Goal: Task Accomplishment & Management: Manage account settings

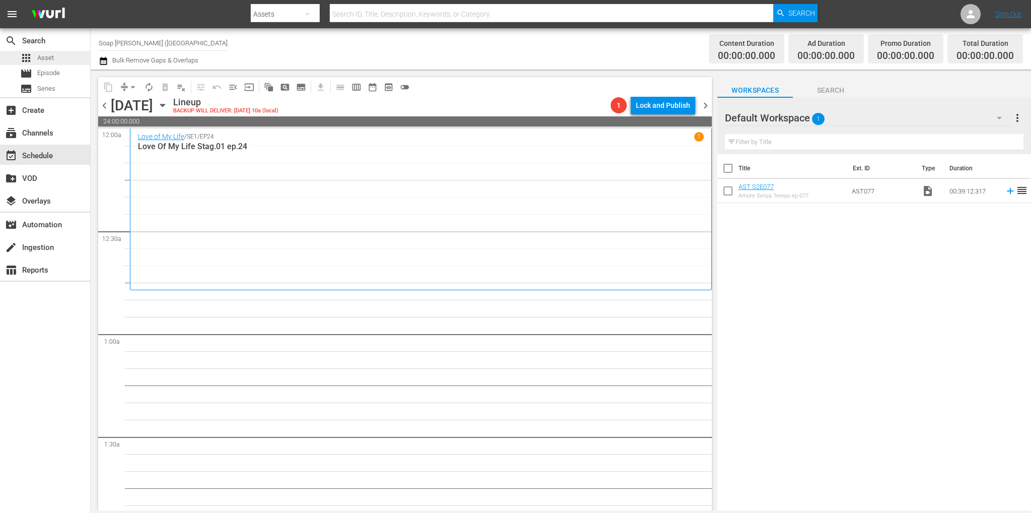
click at [59, 62] on div "apps Asset" at bounding box center [45, 58] width 90 height 14
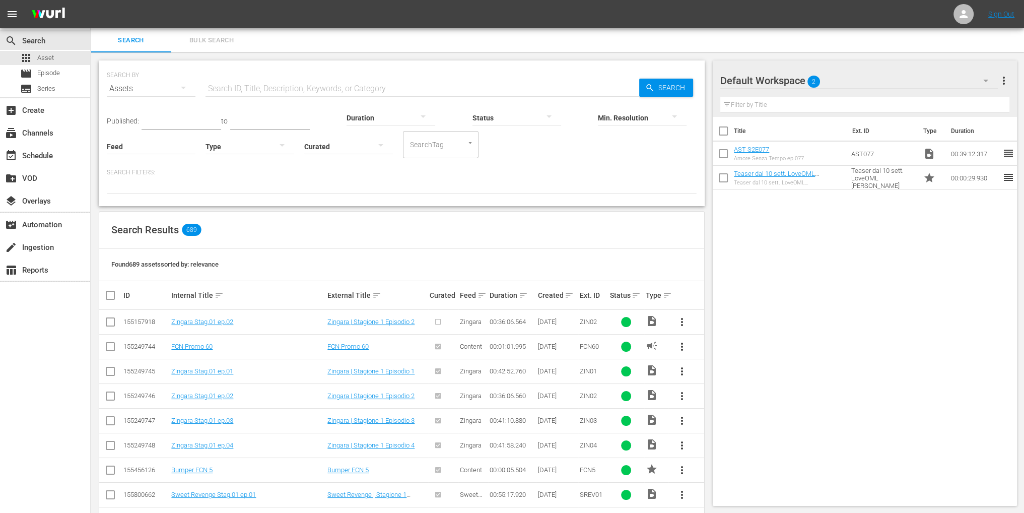
click at [821, 82] on div "Default Workspace 2" at bounding box center [858, 80] width 277 height 28
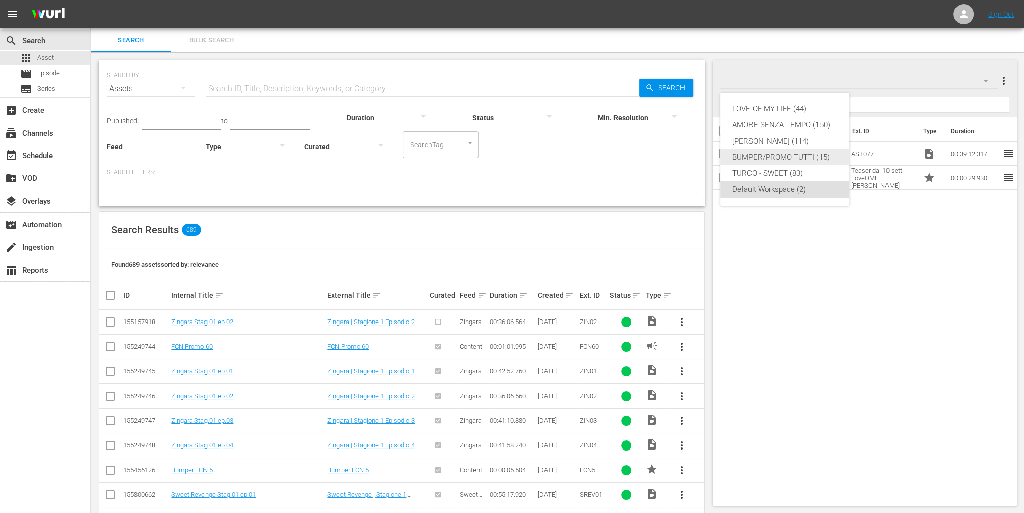
click at [798, 159] on div "BUMPER/PROMO TUTTI (15)" at bounding box center [784, 157] width 105 height 16
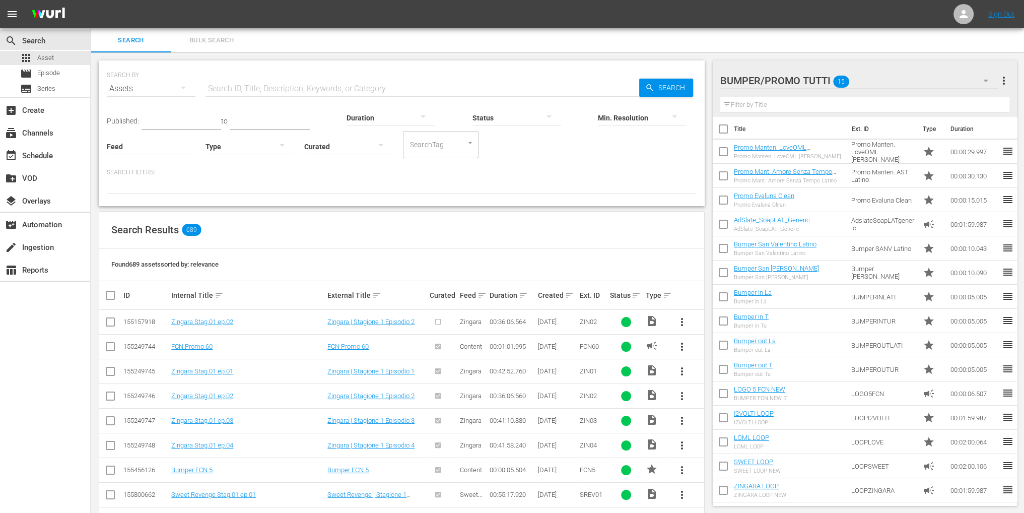
scroll to position [2, 0]
click at [159, 93] on div "Assets" at bounding box center [151, 89] width 89 height 28
click at [224, 167] on div "Channels Series Episodes Assets" at bounding box center [512, 256] width 1024 height 513
click at [247, 156] on div at bounding box center [249, 146] width 89 height 28
click at [257, 163] on div "Ad" at bounding box center [249, 161] width 89 height 16
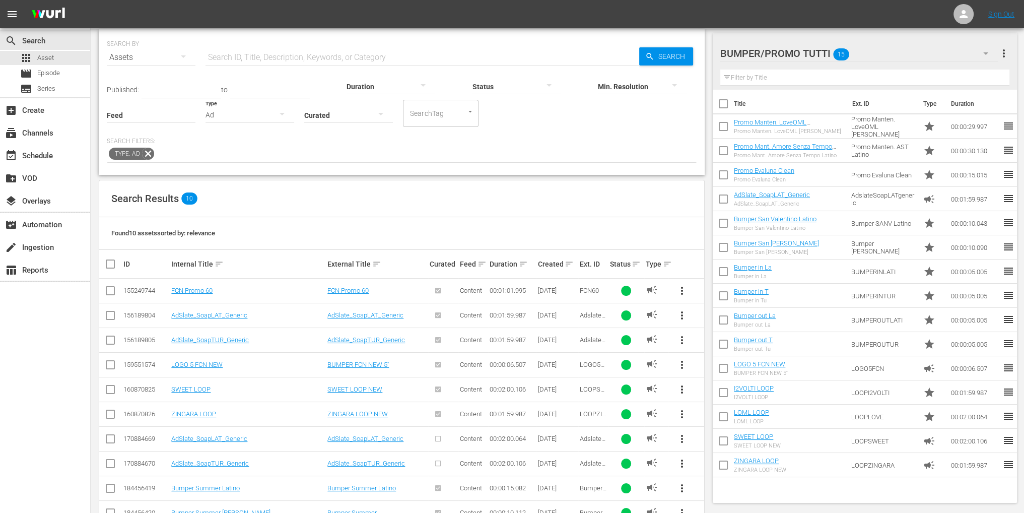
scroll to position [61, 0]
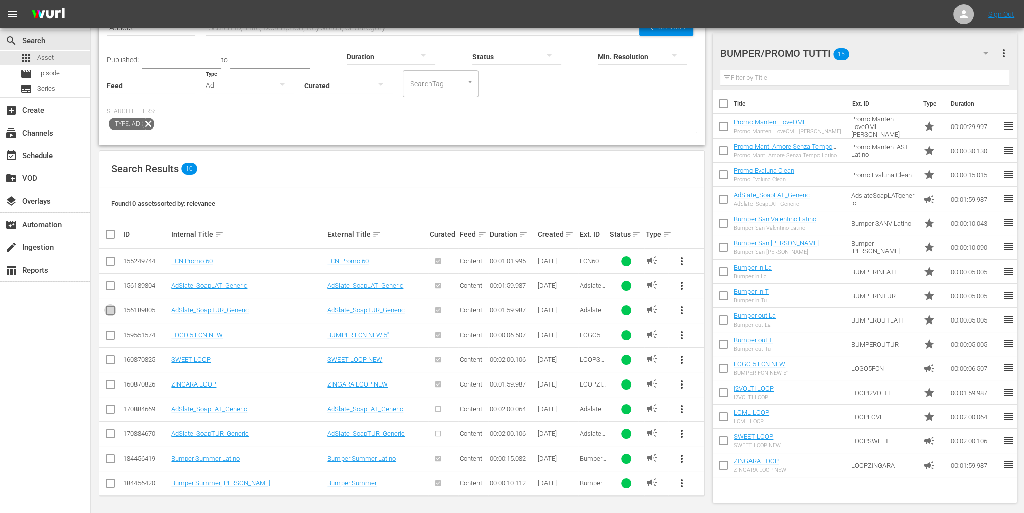
click at [107, 314] on input "checkbox" at bounding box center [110, 312] width 12 height 12
checkbox input "true"
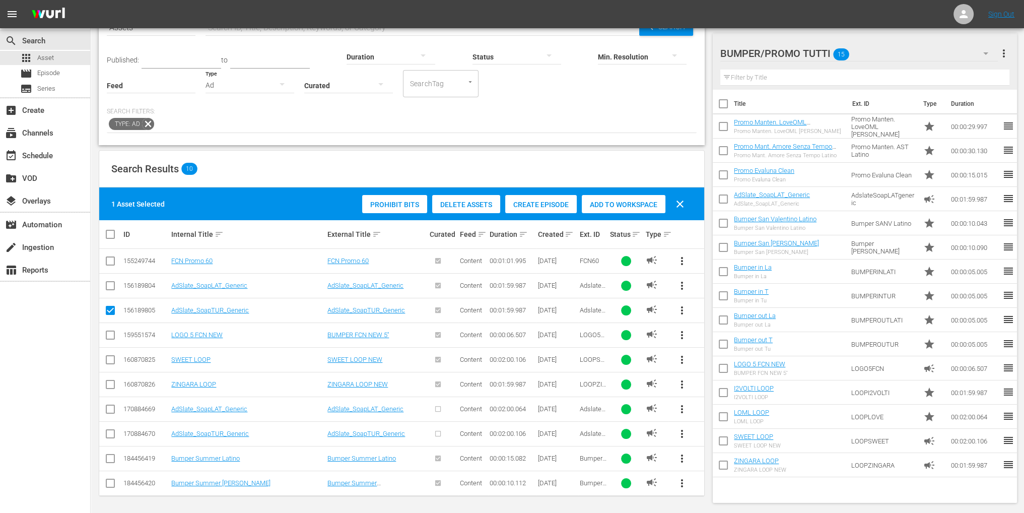
click at [631, 205] on span "Add to Workspace" at bounding box center [624, 204] width 84 height 8
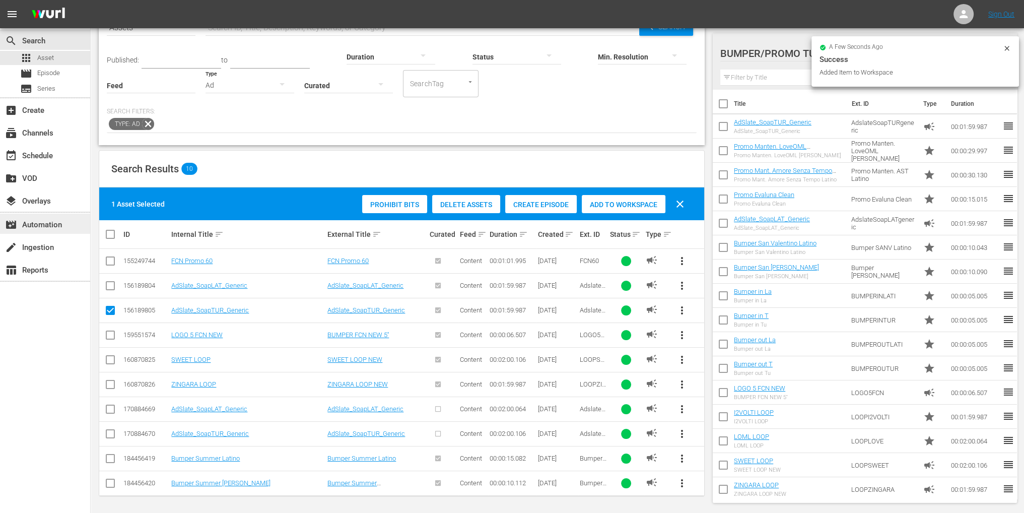
click at [44, 228] on div "movie_filter Automation" at bounding box center [28, 223] width 56 height 9
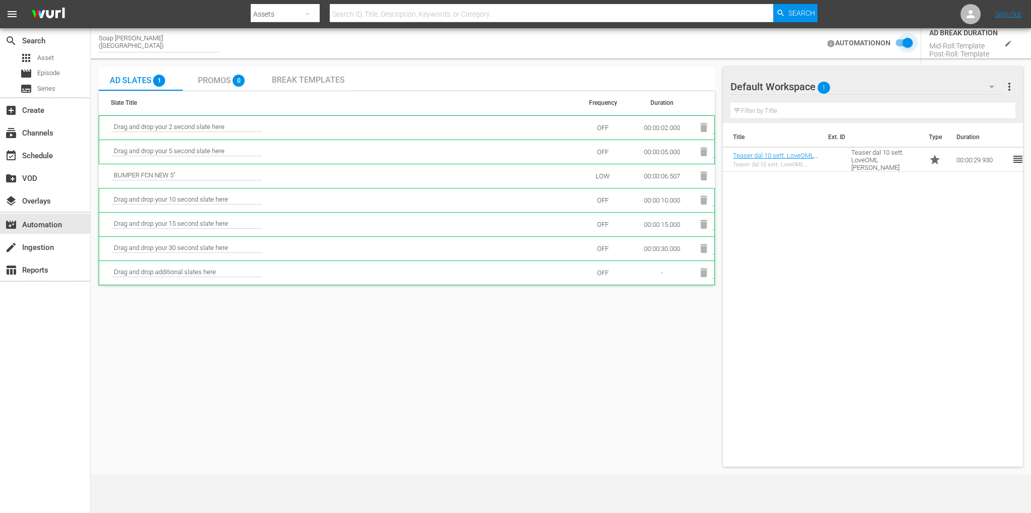
click at [903, 45] on input "checkbox" at bounding box center [902, 43] width 22 height 12
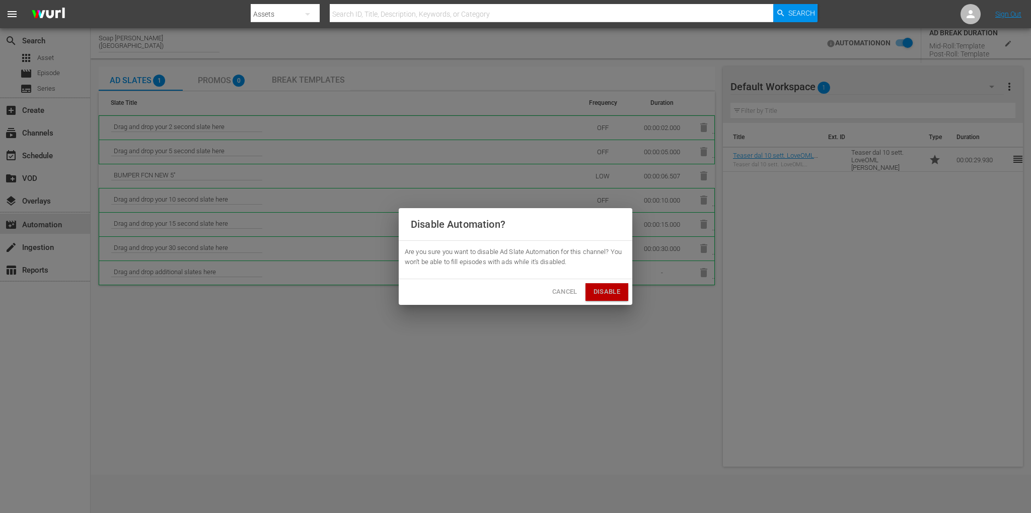
click at [622, 287] on button "Disable" at bounding box center [607, 292] width 43 height 18
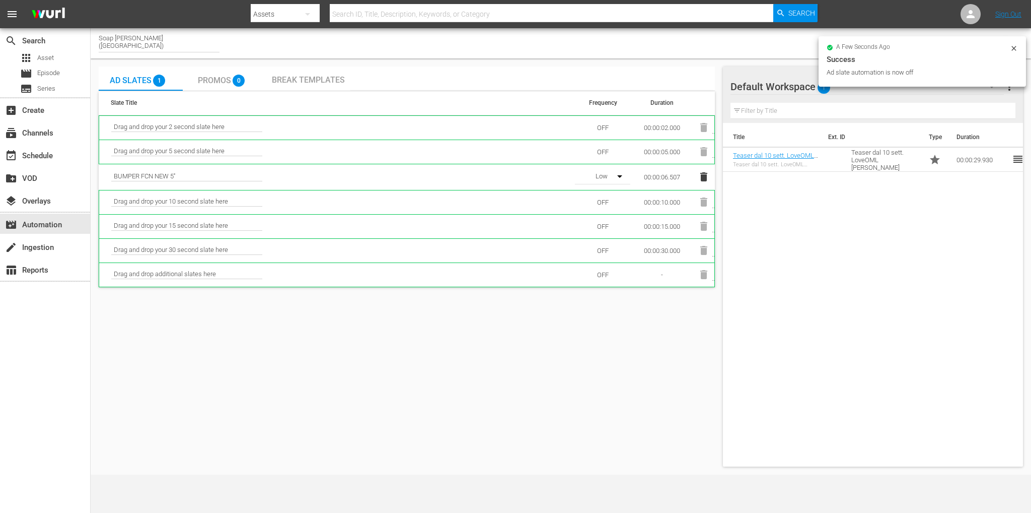
click at [324, 71] on div "Break Templates" at bounding box center [308, 78] width 84 height 24
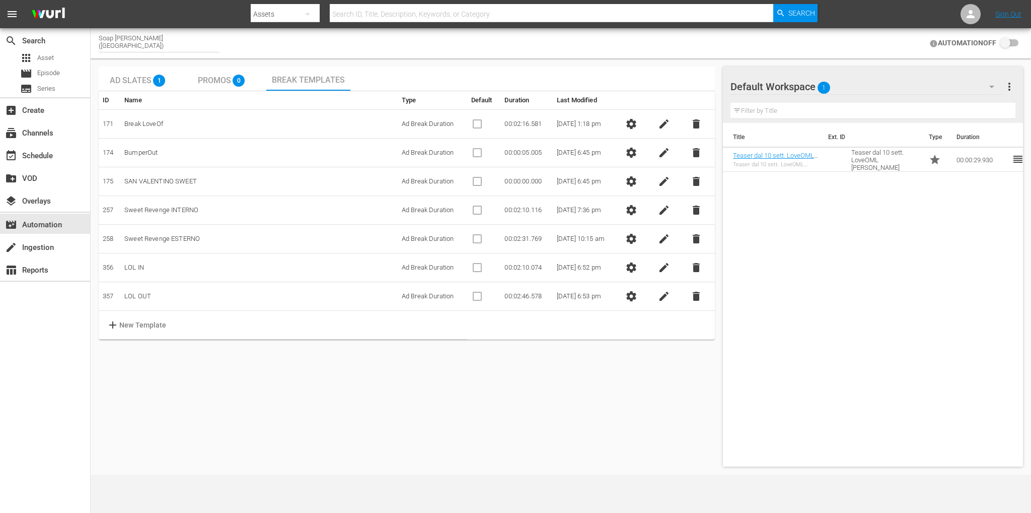
click at [637, 261] on span "settings" at bounding box center [631, 267] width 12 height 12
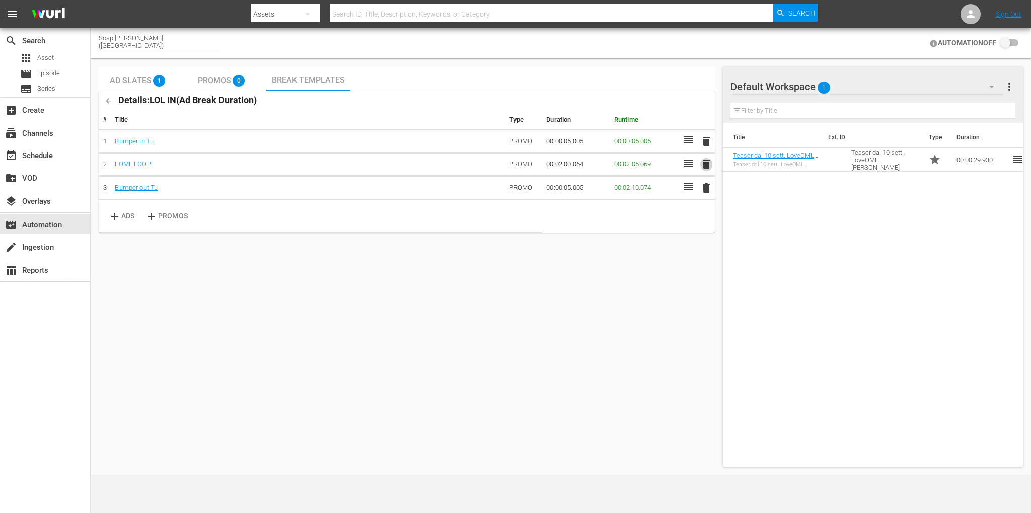
click at [705, 166] on span "delete" at bounding box center [706, 164] width 12 height 12
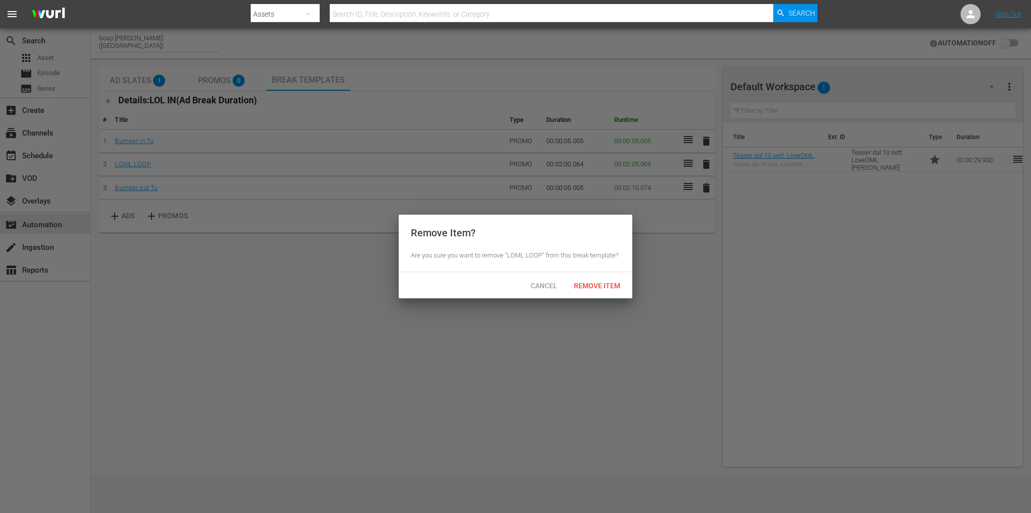
click at [605, 284] on span "Remove Item" at bounding box center [597, 285] width 62 height 8
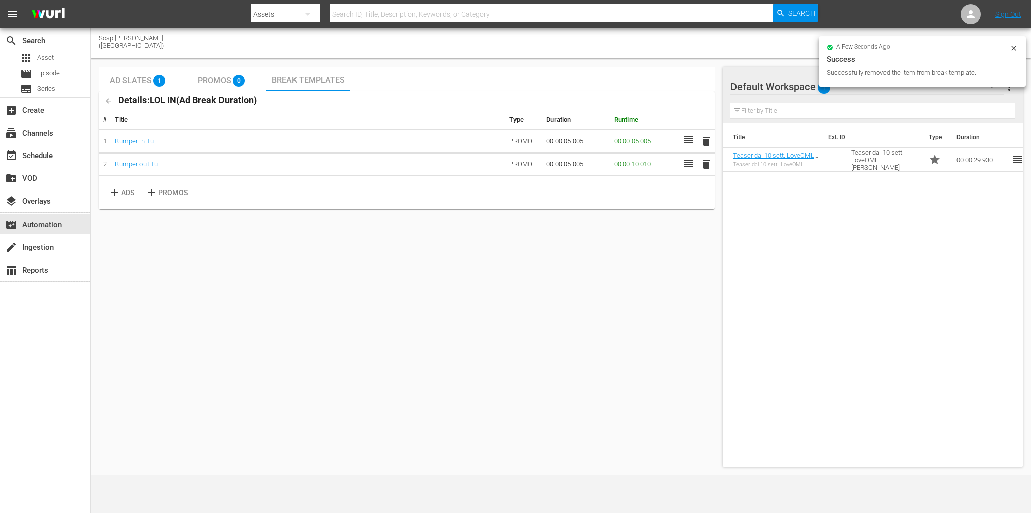
click at [791, 86] on div at bounding box center [767, 87] width 73 height 25
click at [860, 89] on div "a few seconds ago Success Successfully removed the item from break template." at bounding box center [922, 63] width 207 height 54
click at [1002, 92] on button "button" at bounding box center [992, 87] width 24 height 24
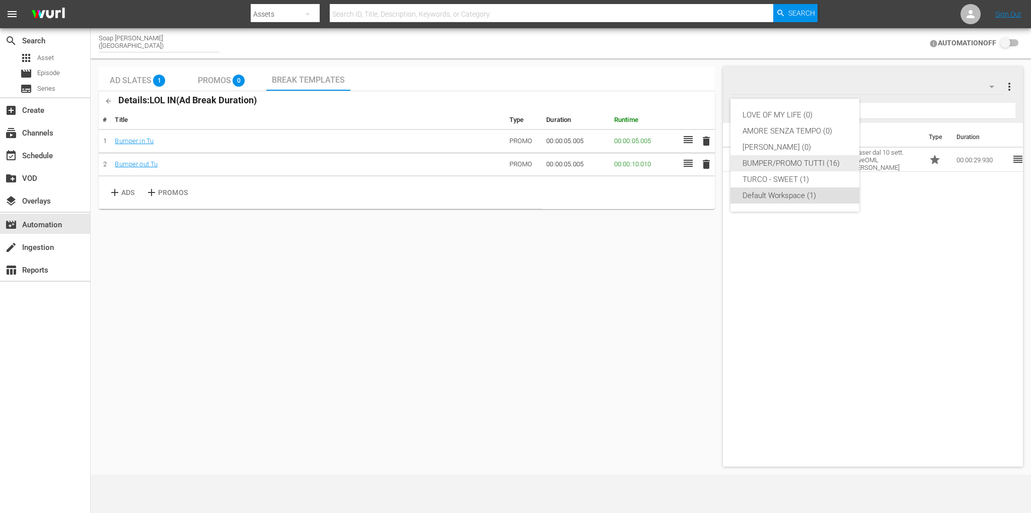
click at [786, 165] on div "BUMPER/PROMO TUTTI (16)" at bounding box center [795, 163] width 105 height 16
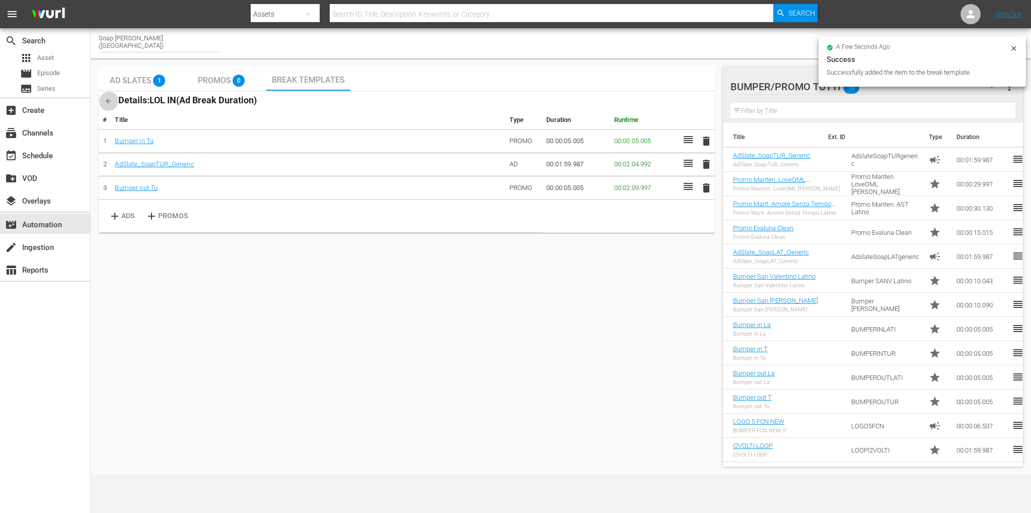
click at [109, 97] on icon "button" at bounding box center [109, 101] width 8 height 8
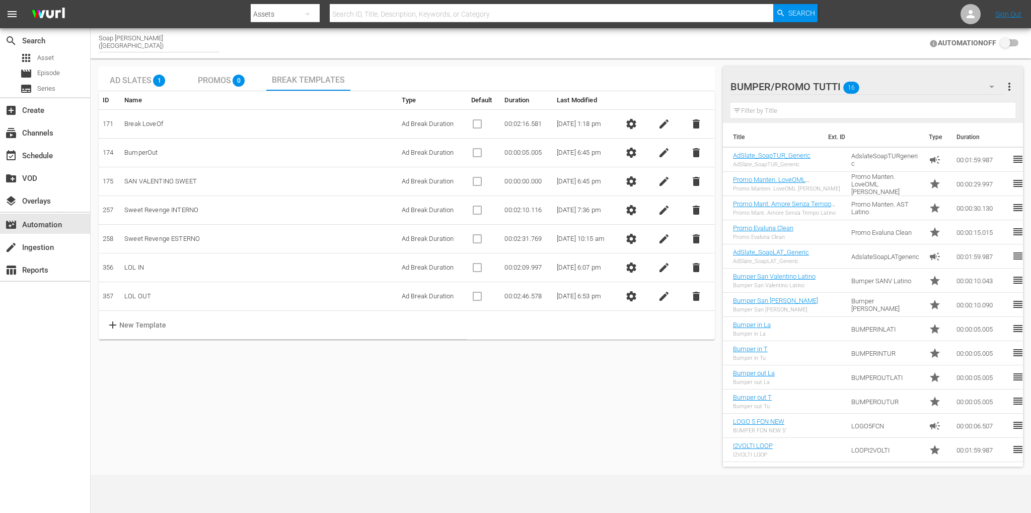
click at [641, 301] on button "settings" at bounding box center [631, 296] width 20 height 20
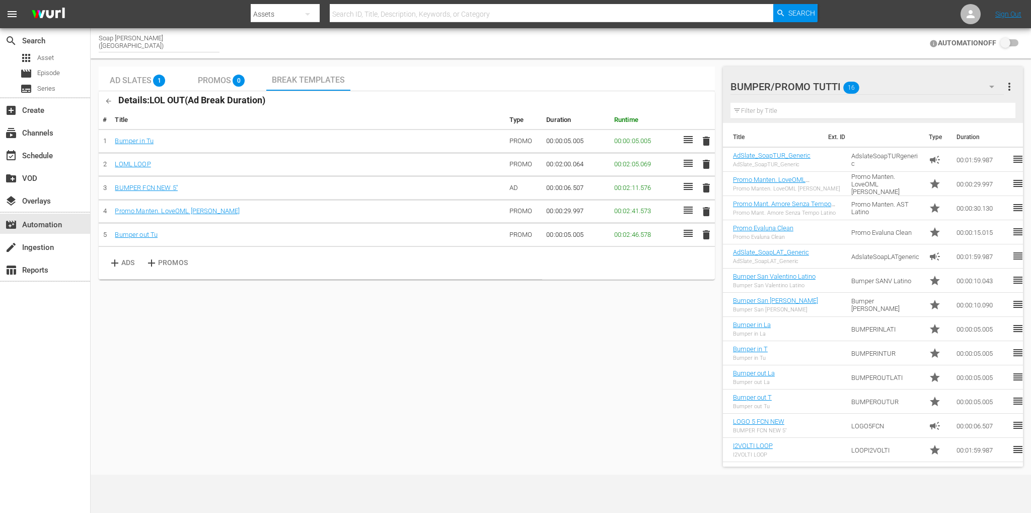
click at [709, 163] on span "delete" at bounding box center [706, 164] width 12 height 12
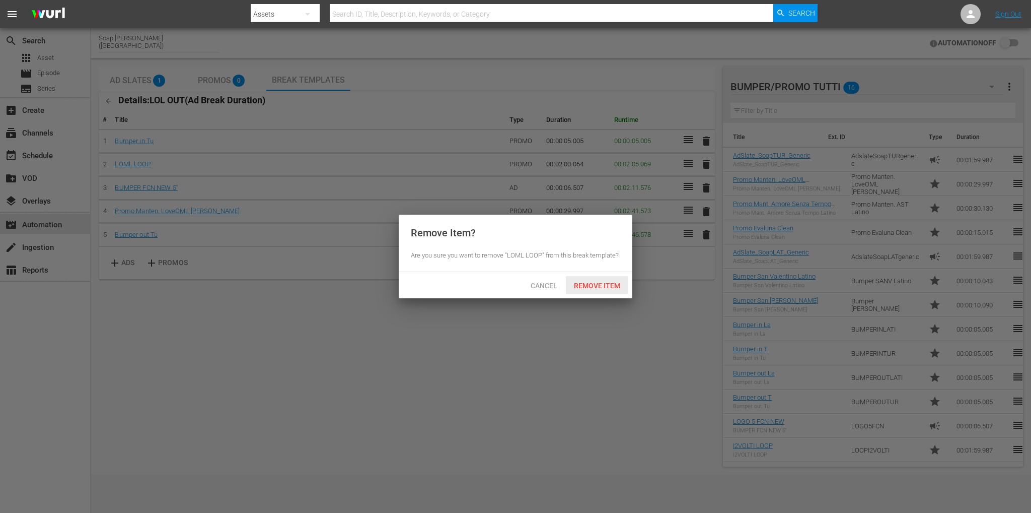
click at [593, 290] on div "Remove Item" at bounding box center [597, 285] width 62 height 19
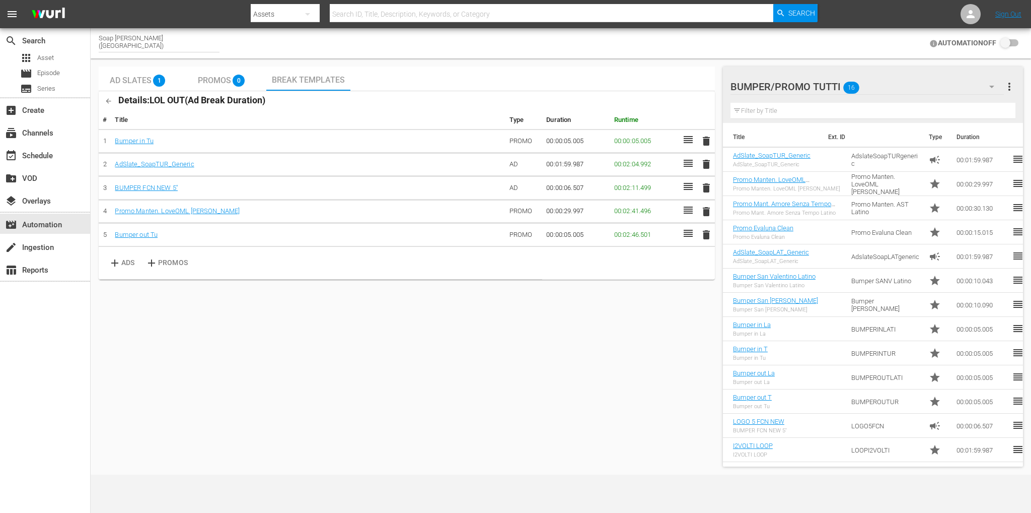
click at [385, 383] on div "Ad Slates 1 Promos 0 Break Templates Details: LOL OUT ( Ad Break Duration ) # T…" at bounding box center [407, 266] width 616 height 400
click at [1002, 47] on input "checkbox" at bounding box center [1007, 43] width 22 height 12
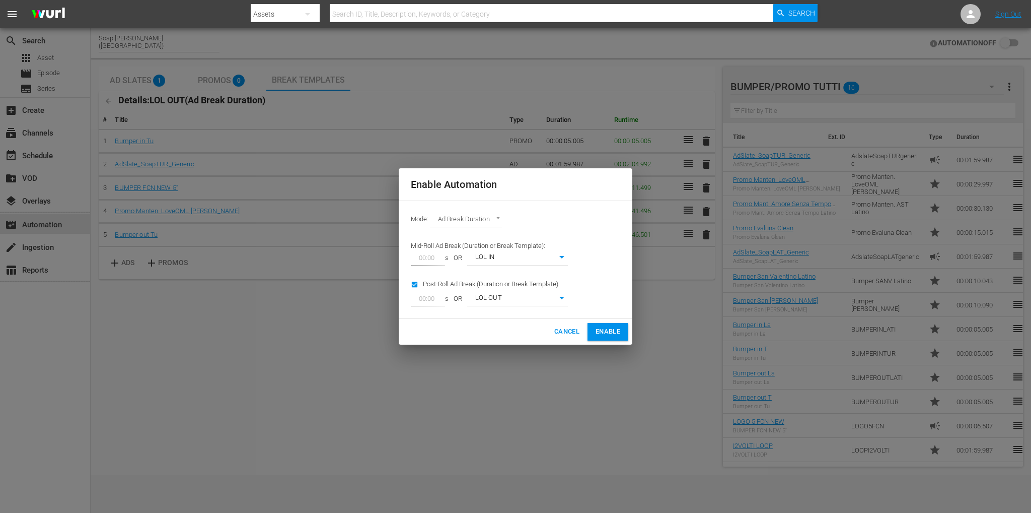
click at [612, 340] on div "Cancel Enable" at bounding box center [516, 332] width 234 height 26
click at [612, 337] on span "Enable" at bounding box center [608, 332] width 25 height 12
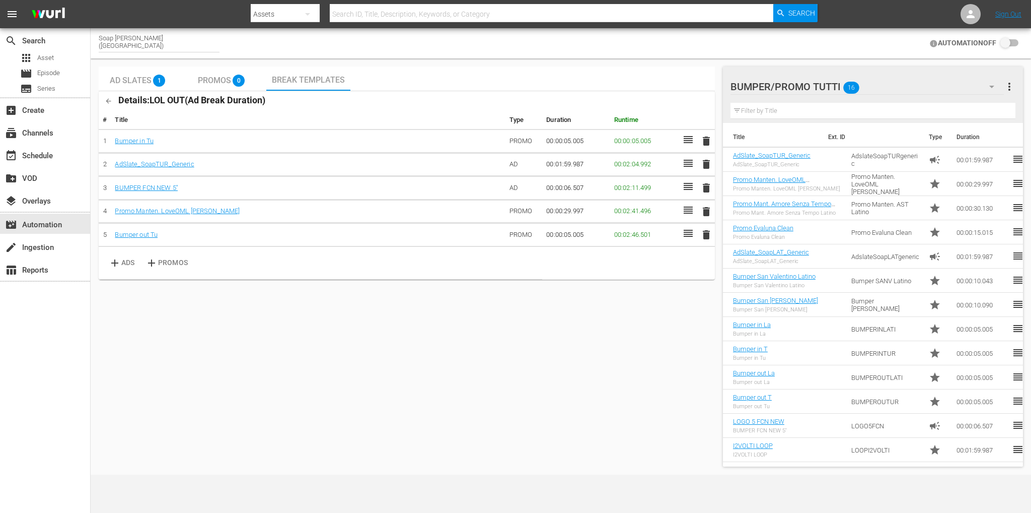
checkbox input "true"
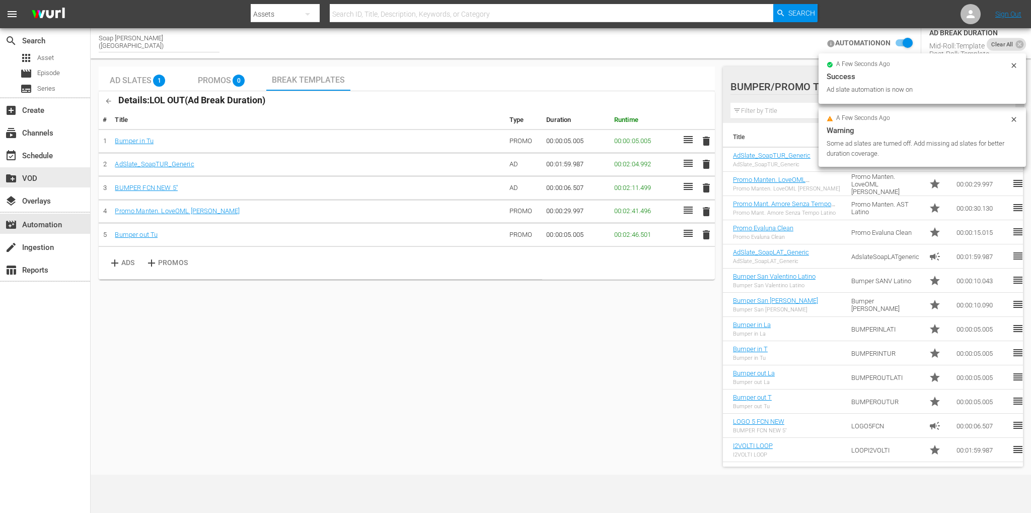
click at [48, 165] on div "event_available Schedule" at bounding box center [45, 154] width 90 height 23
click at [46, 159] on div "event_available Schedule" at bounding box center [28, 154] width 56 height 9
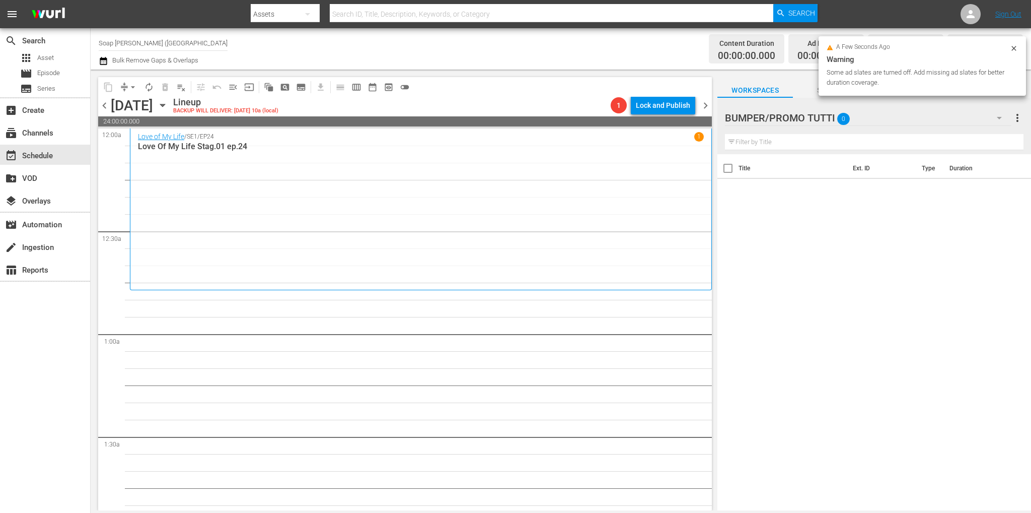
click at [1020, 46] on div "a few seconds ago Warning Some ad slates are turned off. Add missing ad slates …" at bounding box center [922, 65] width 207 height 59
click at [1015, 47] on icon at bounding box center [1013, 48] width 5 height 5
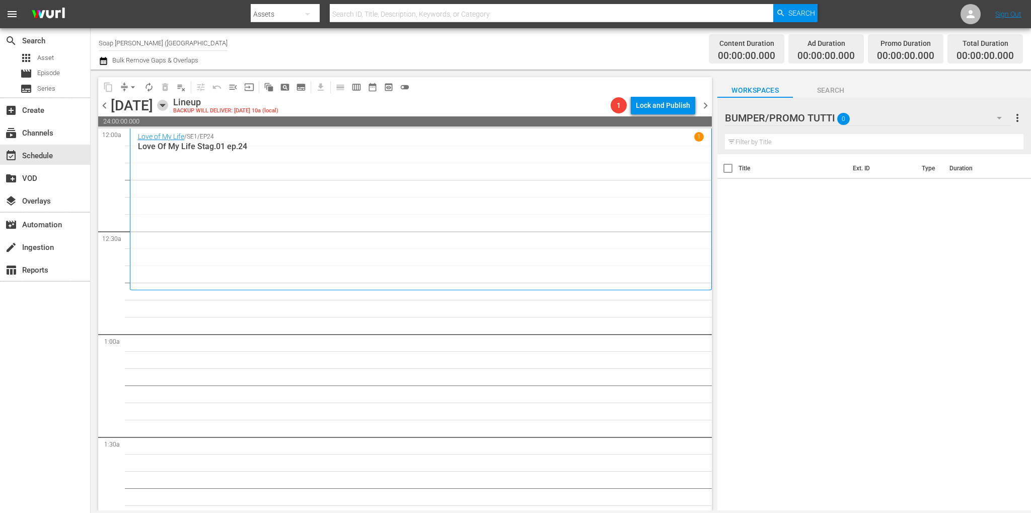
click at [168, 106] on icon "button" at bounding box center [162, 105] width 11 height 11
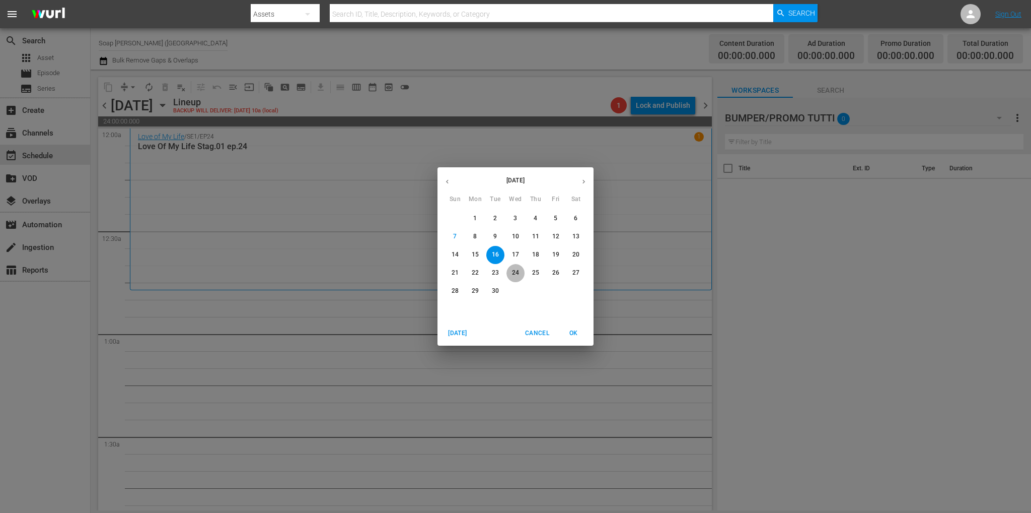
click at [513, 272] on p "24" at bounding box center [515, 272] width 7 height 9
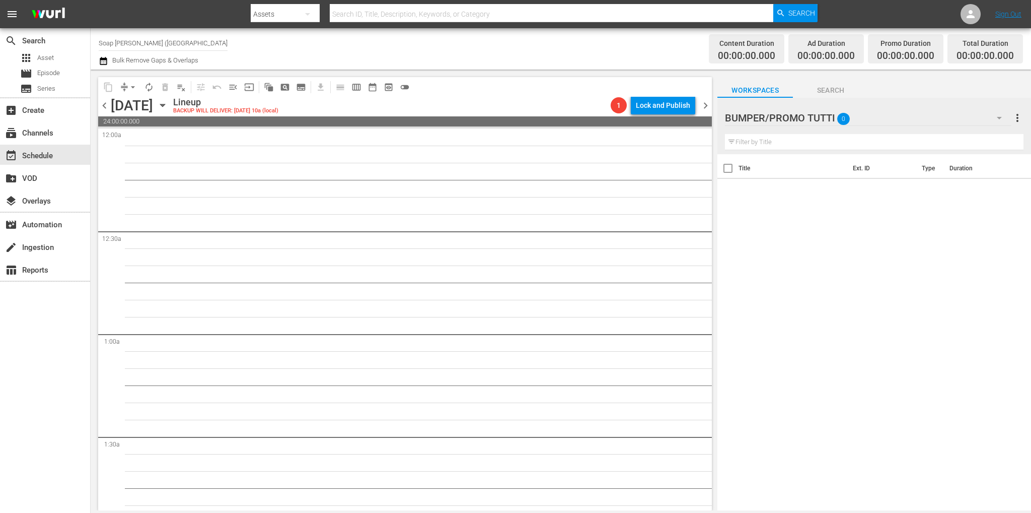
click at [1000, 121] on icon "button" at bounding box center [999, 118] width 12 height 12
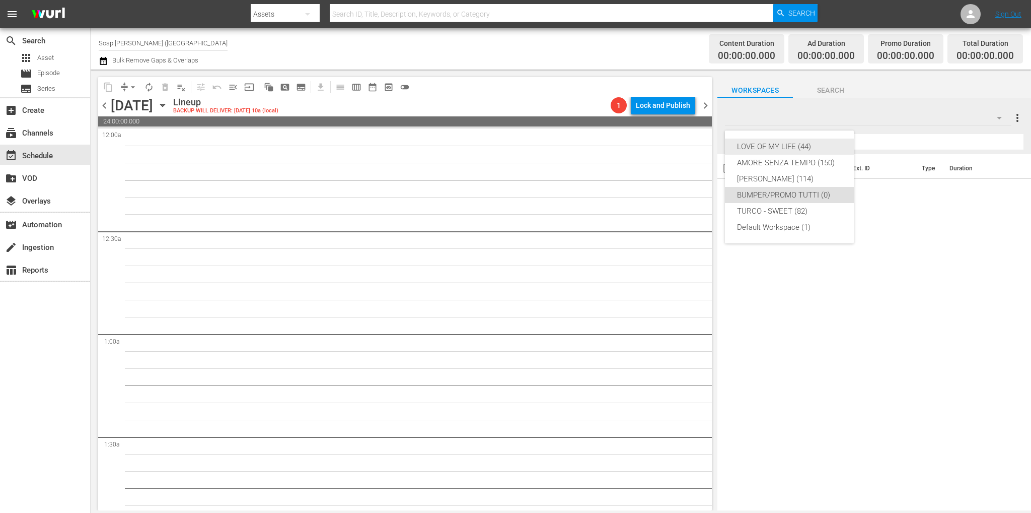
click at [788, 146] on div "LOVE OF MY LIFE (44)" at bounding box center [789, 146] width 105 height 16
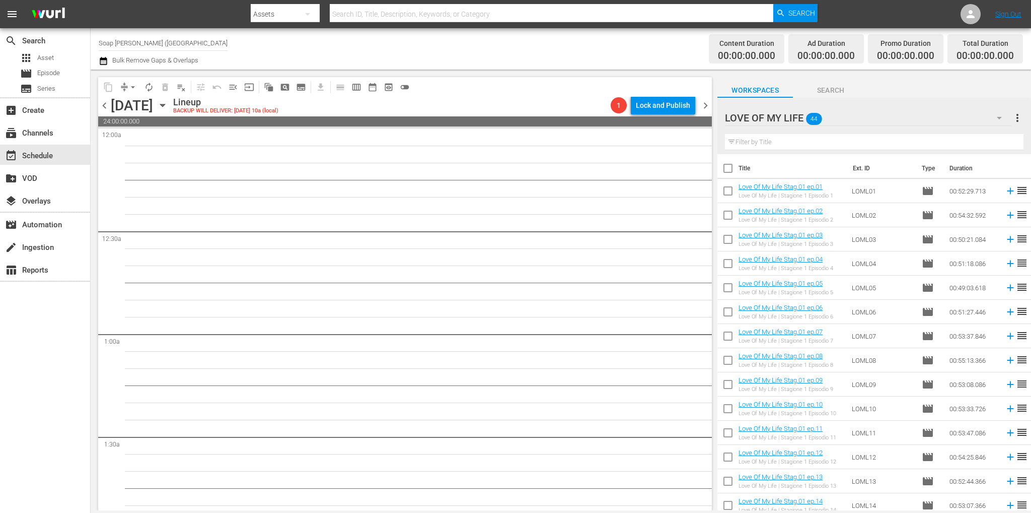
drag, startPoint x: 732, startPoint y: 193, endPoint x: 729, endPoint y: 218, distance: 25.4
click at [732, 193] on input "checkbox" at bounding box center [727, 192] width 21 height 21
checkbox input "true"
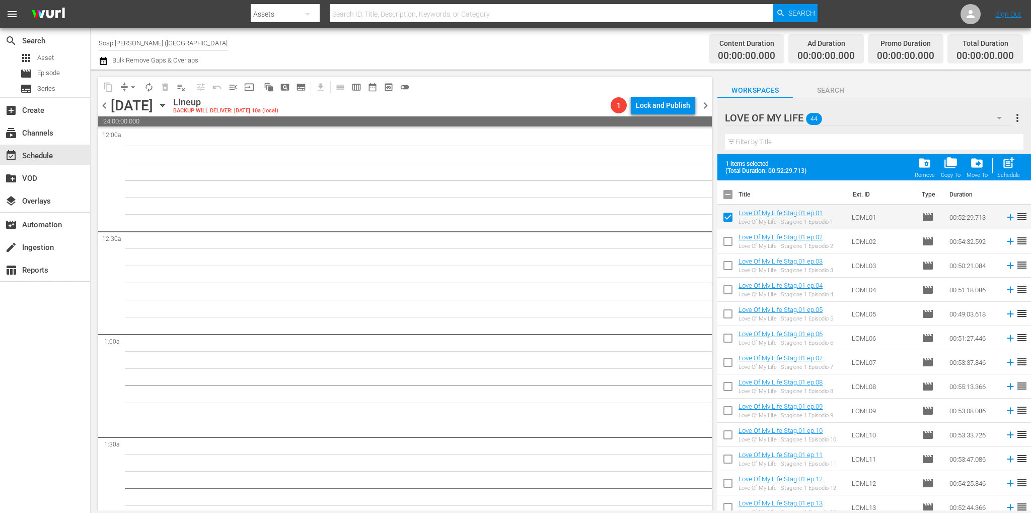
click at [727, 245] on input "checkbox" at bounding box center [727, 243] width 21 height 21
checkbox input "true"
click at [729, 268] on input "checkbox" at bounding box center [727, 267] width 21 height 21
checkbox input "true"
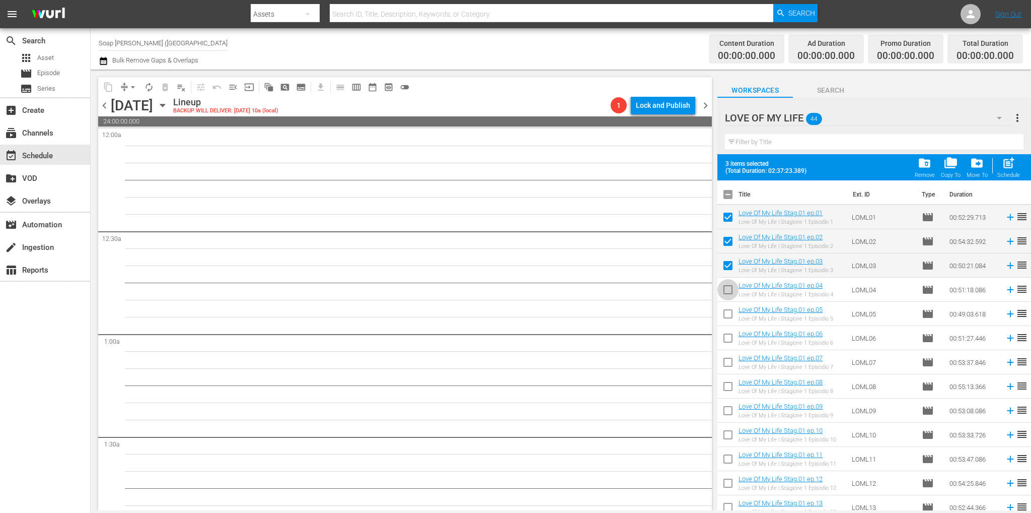
click at [729, 283] on input "checkbox" at bounding box center [727, 291] width 21 height 21
checkbox input "true"
click at [729, 312] on input "checkbox" at bounding box center [727, 315] width 21 height 21
checkbox input "true"
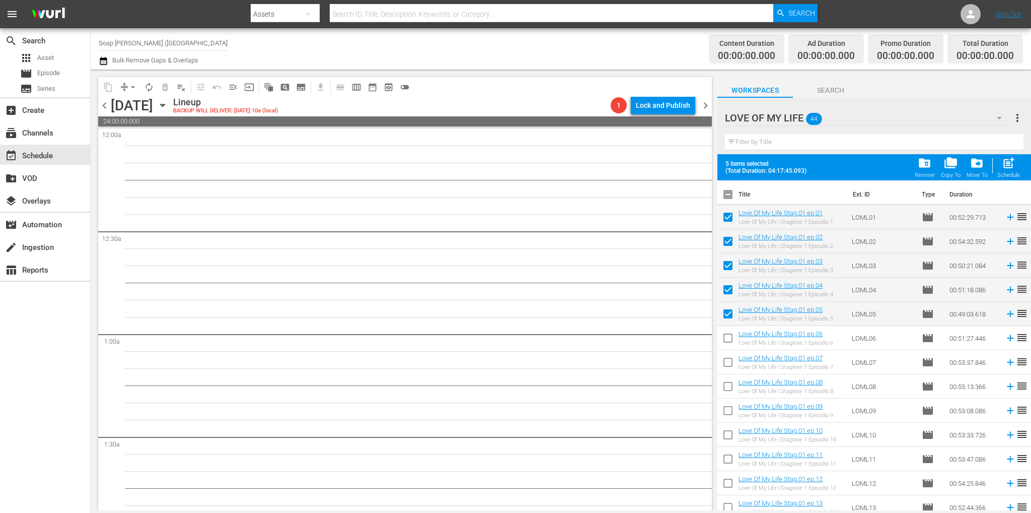
click at [733, 341] on input "checkbox" at bounding box center [727, 339] width 21 height 21
checkbox input "true"
click at [729, 361] on input "checkbox" at bounding box center [727, 363] width 21 height 21
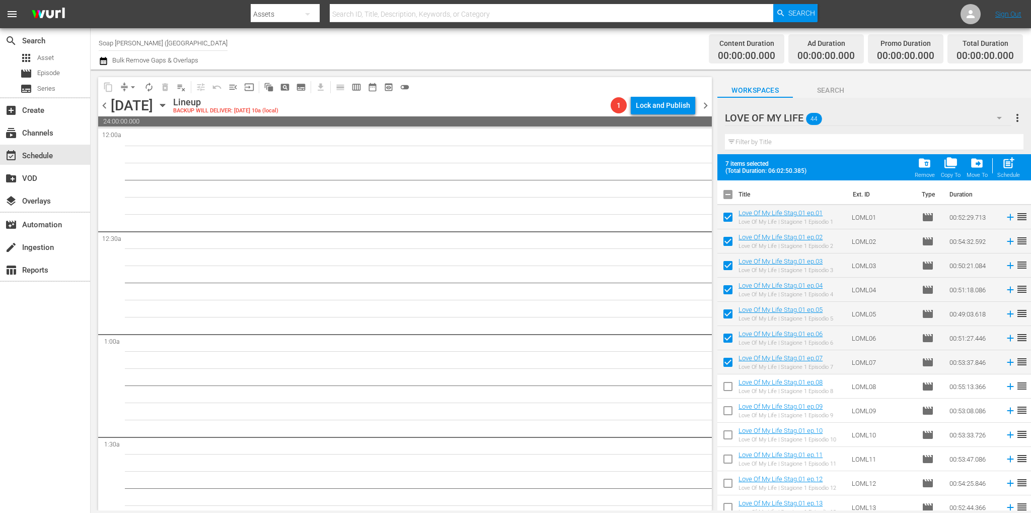
click at [723, 364] on input "checkbox" at bounding box center [727, 363] width 21 height 21
checkbox input "false"
click at [725, 340] on input "checkbox" at bounding box center [727, 339] width 21 height 21
checkbox input "false"
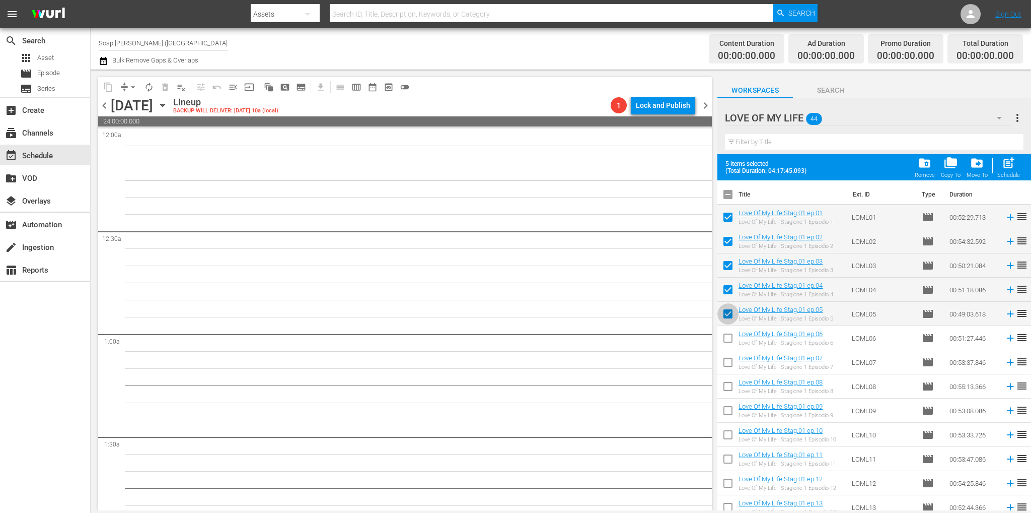
click at [728, 314] on input "checkbox" at bounding box center [727, 315] width 21 height 21
checkbox input "false"
click at [729, 289] on input "checkbox" at bounding box center [727, 291] width 21 height 21
checkbox input "false"
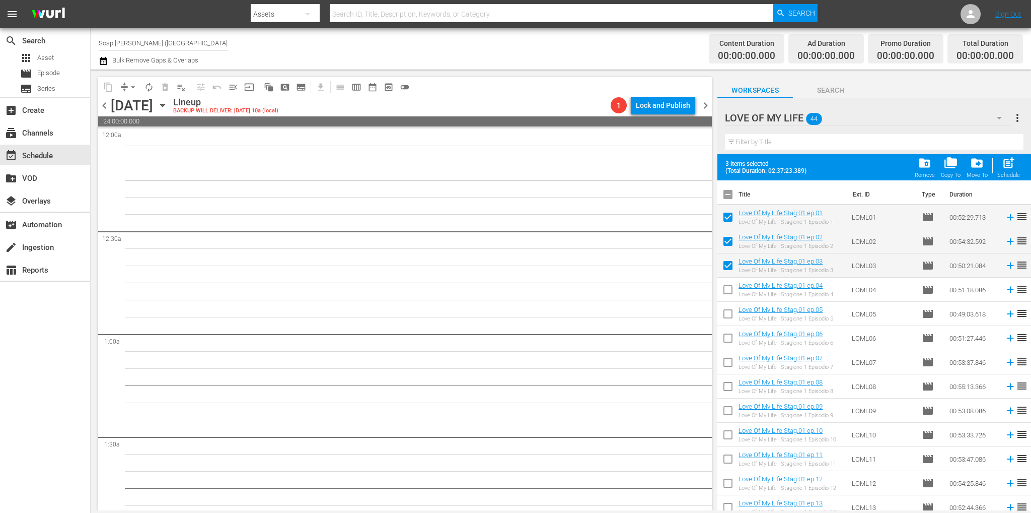
click at [1001, 166] on div "post_add Schedule" at bounding box center [1008, 167] width 23 height 22
checkbox input "false"
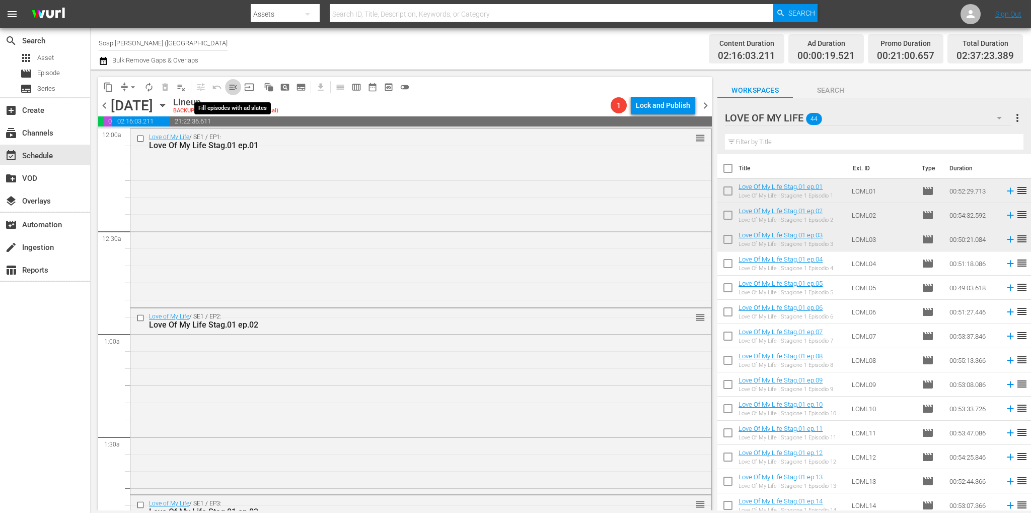
click at [233, 86] on span "menu_open" at bounding box center [233, 87] width 10 height 10
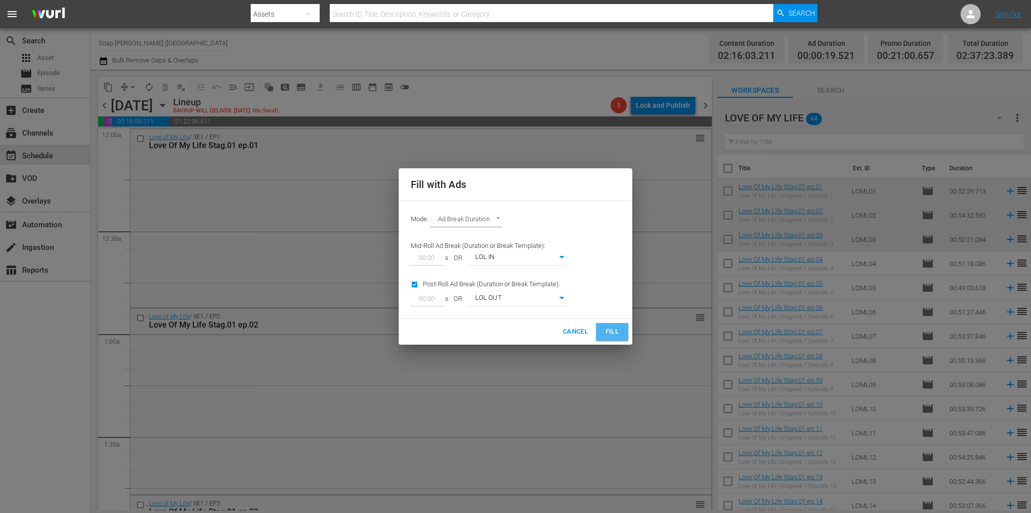
click at [611, 329] on span "Fill" at bounding box center [612, 332] width 16 height 12
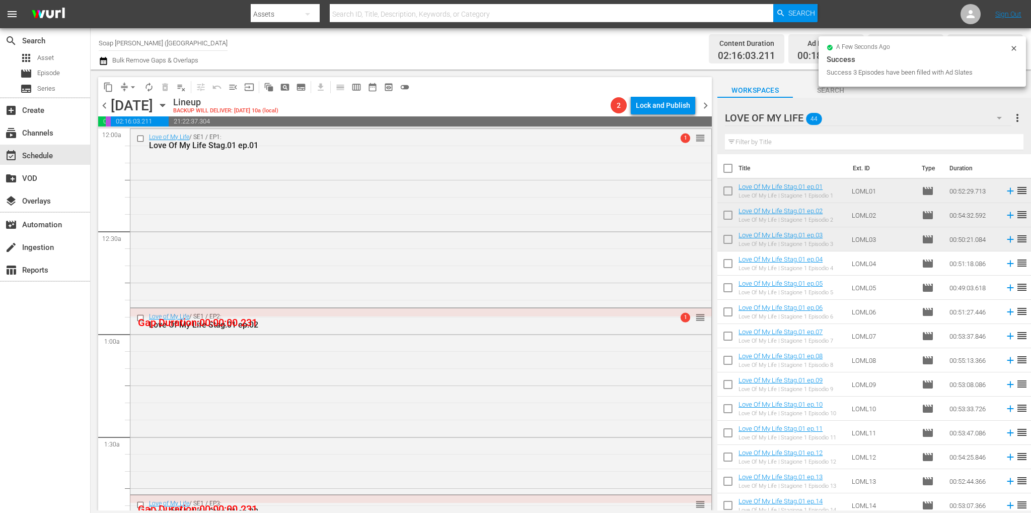
click at [368, 212] on div "Love of My Life / SE1 / EP1: Love Of My Life Stag.01 ep.01 1 reorder" at bounding box center [420, 217] width 581 height 177
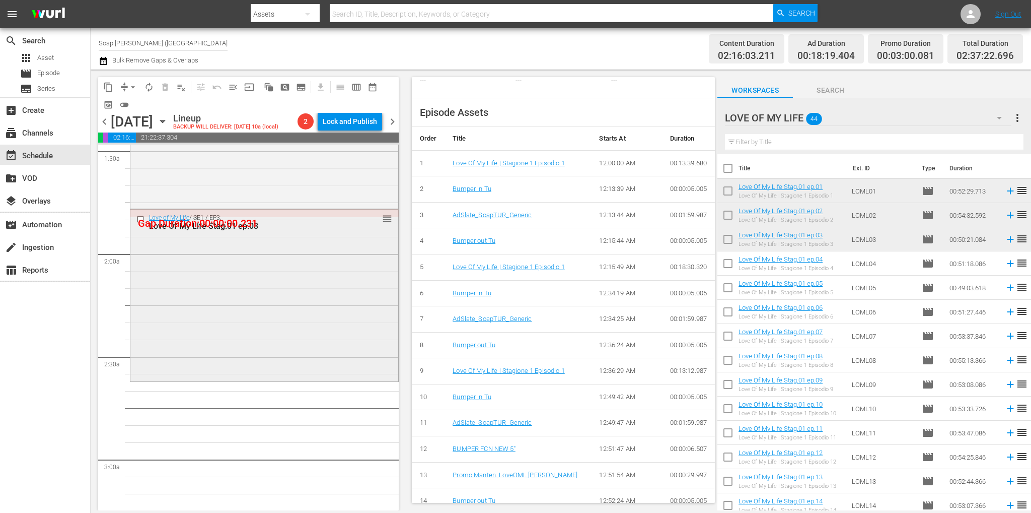
scroll to position [302, 0]
click at [269, 206] on div "Love of My Life / SE1 / EP2: Love Of My Life Stag.01 ep.02 1 reorder" at bounding box center [264, 114] width 268 height 184
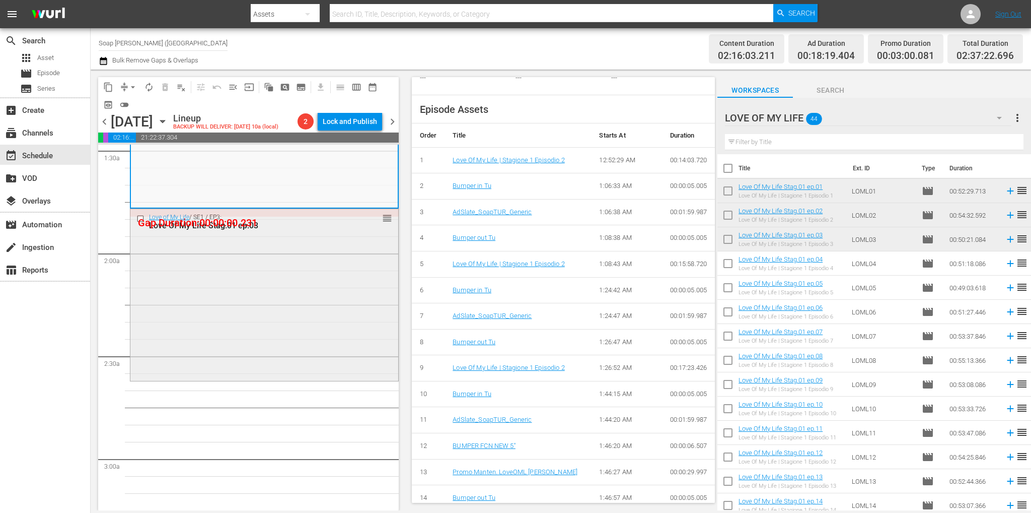
scroll to position [374, 0]
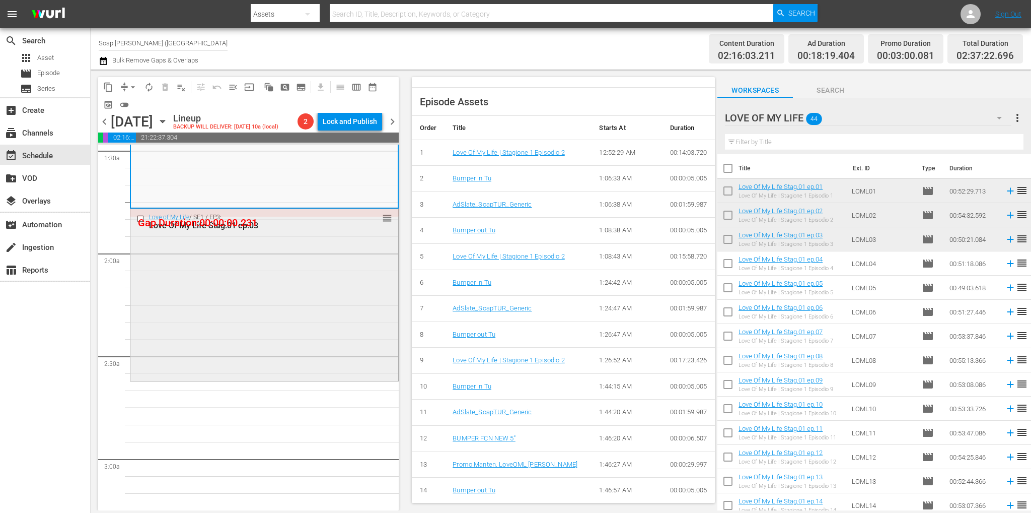
click at [324, 263] on div "Love of My Life / SE1 / EP3: Love Of My Life Stag.01 ep.03 reorder" at bounding box center [264, 293] width 268 height 169
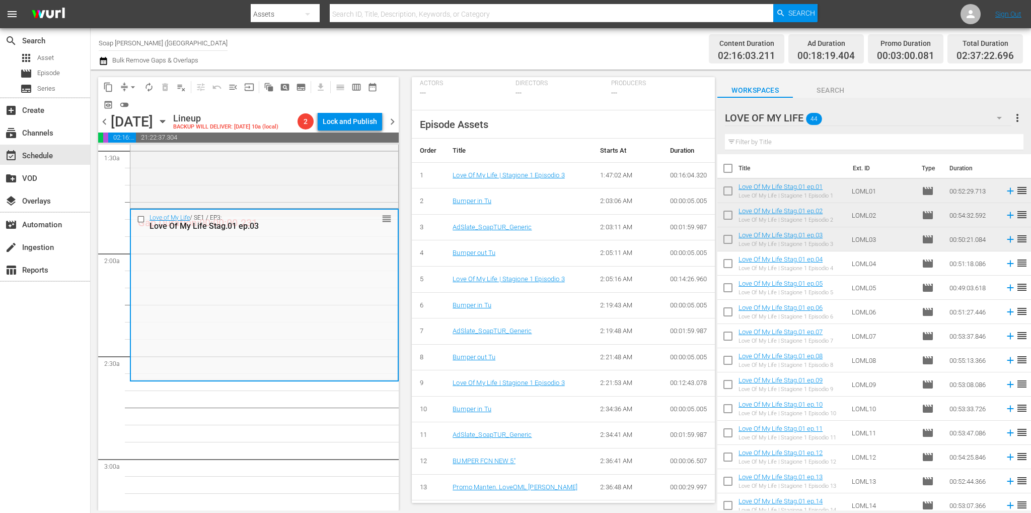
scroll to position [336, 0]
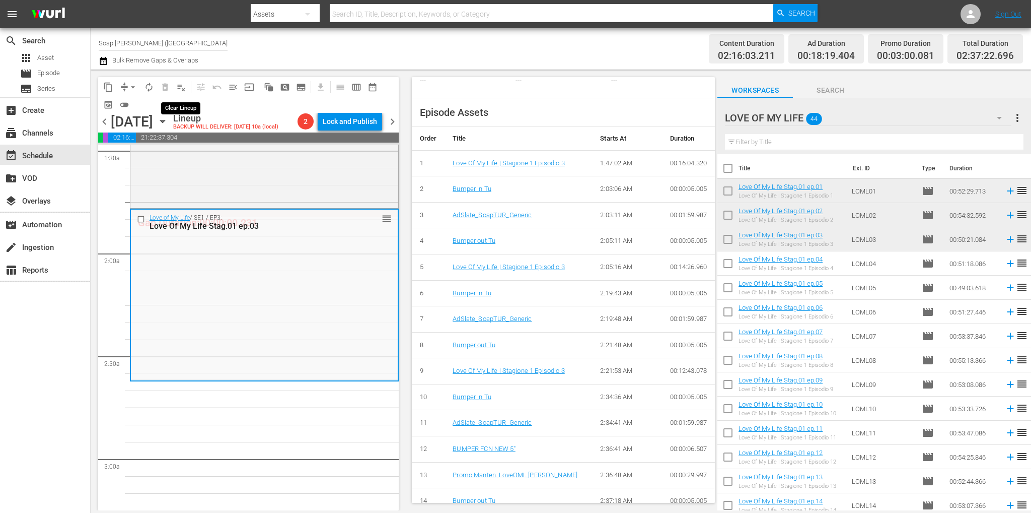
click at [183, 89] on span "playlist_remove_outlined" at bounding box center [181, 87] width 10 height 10
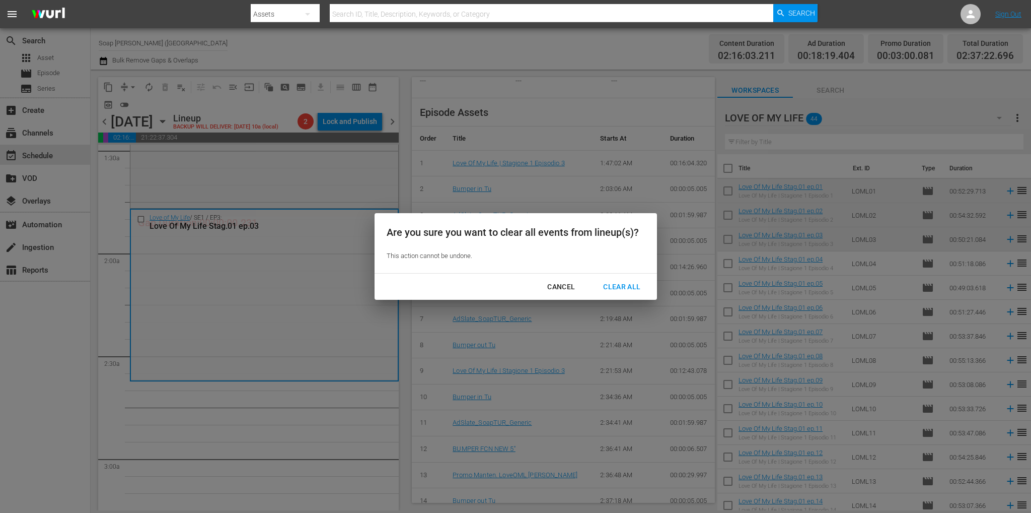
click at [614, 297] on div "Cancel Clear All" at bounding box center [516, 286] width 282 height 27
click at [614, 293] on button "Clear All" at bounding box center [621, 286] width 61 height 19
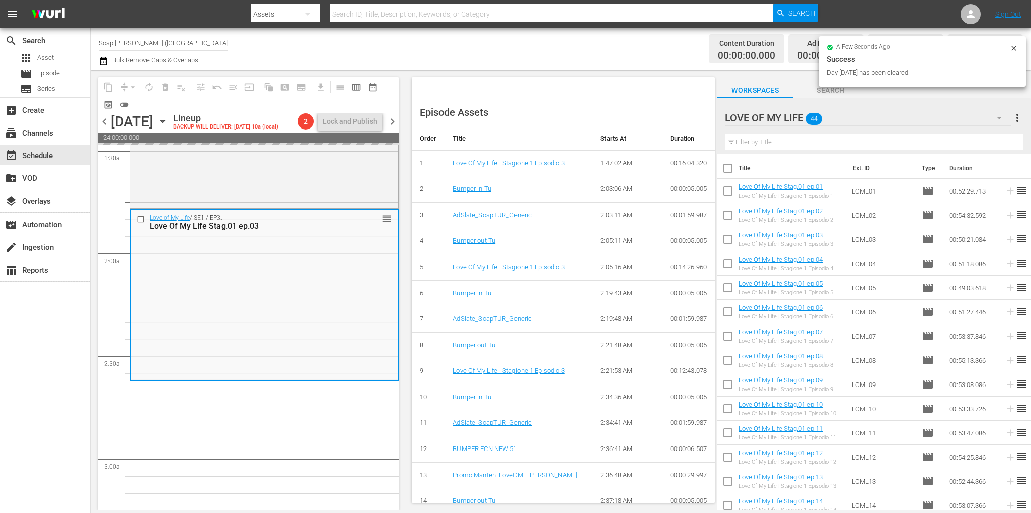
scroll to position [319, 0]
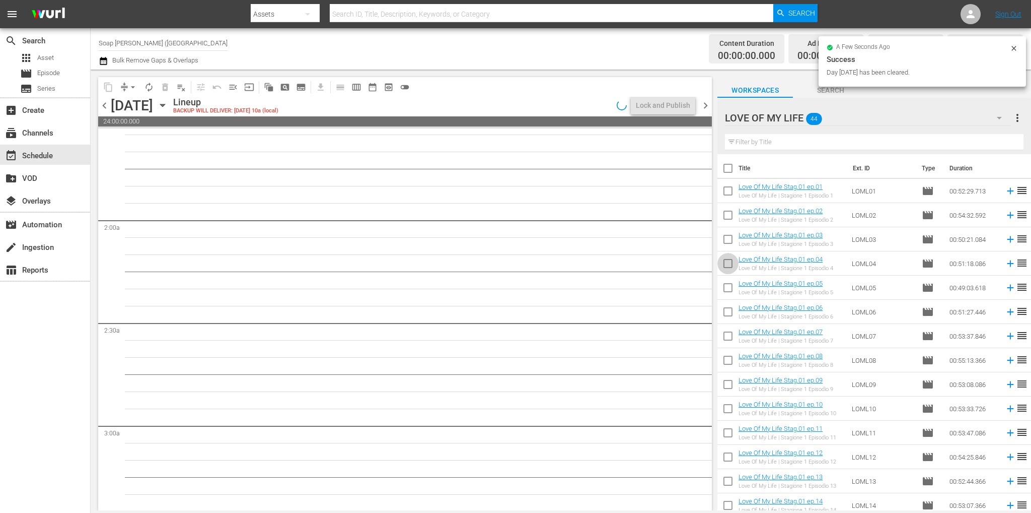
click at [733, 267] on input "checkbox" at bounding box center [727, 265] width 21 height 21
checkbox input "true"
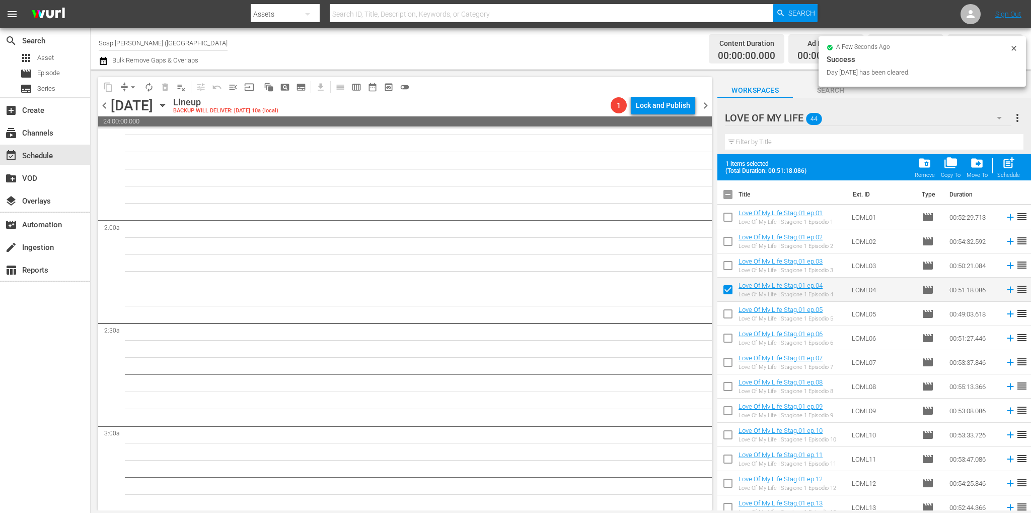
click at [728, 309] on input "checkbox" at bounding box center [727, 315] width 21 height 21
checkbox input "true"
click at [727, 341] on input "checkbox" at bounding box center [727, 339] width 21 height 21
checkbox input "true"
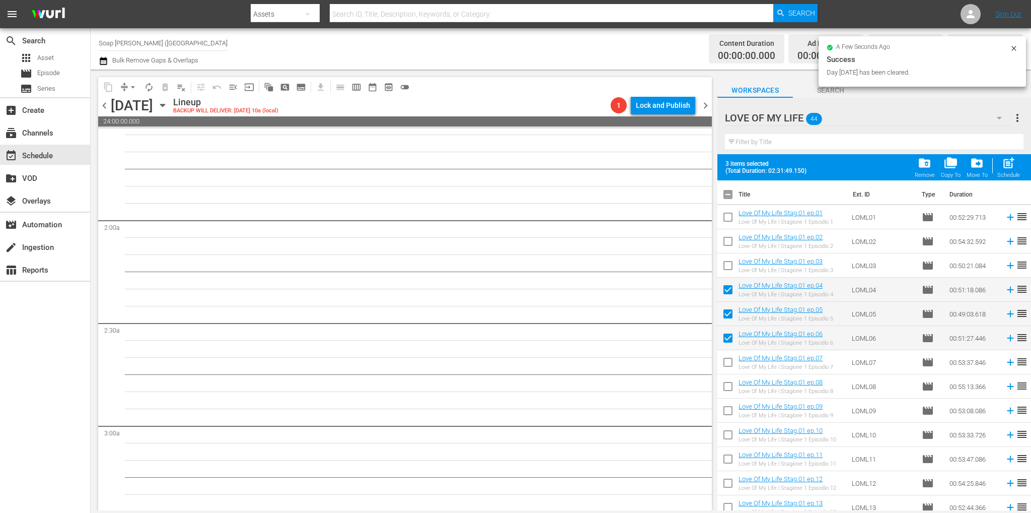
click at [725, 357] on input "checkbox" at bounding box center [727, 363] width 21 height 21
checkbox input "true"
click at [730, 388] on input "checkbox" at bounding box center [727, 388] width 21 height 21
checkbox input "true"
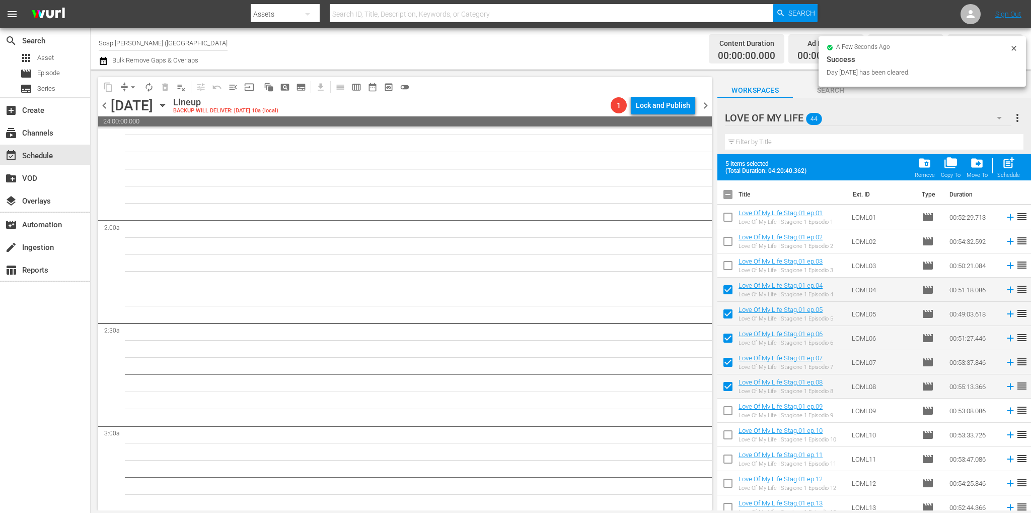
click at [728, 407] on input "checkbox" at bounding box center [727, 412] width 21 height 21
checkbox input "true"
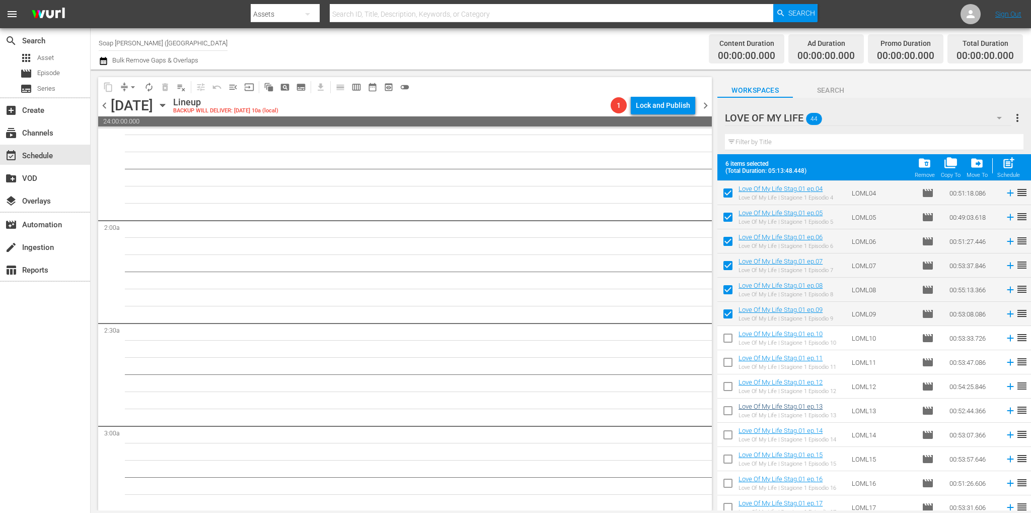
scroll to position [151, 0]
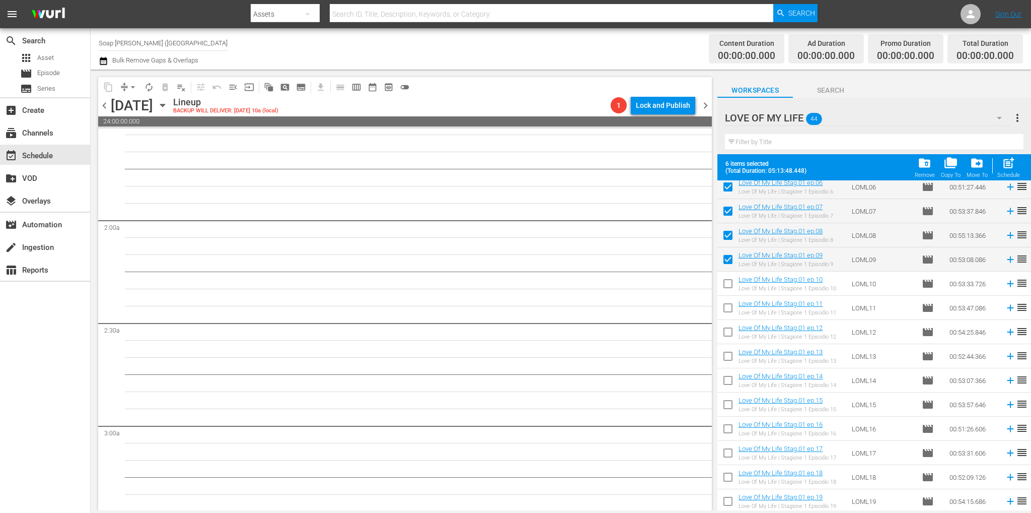
click at [733, 284] on input "checkbox" at bounding box center [727, 285] width 21 height 21
checkbox input "true"
click at [731, 306] on input "checkbox" at bounding box center [727, 309] width 21 height 21
checkbox input "true"
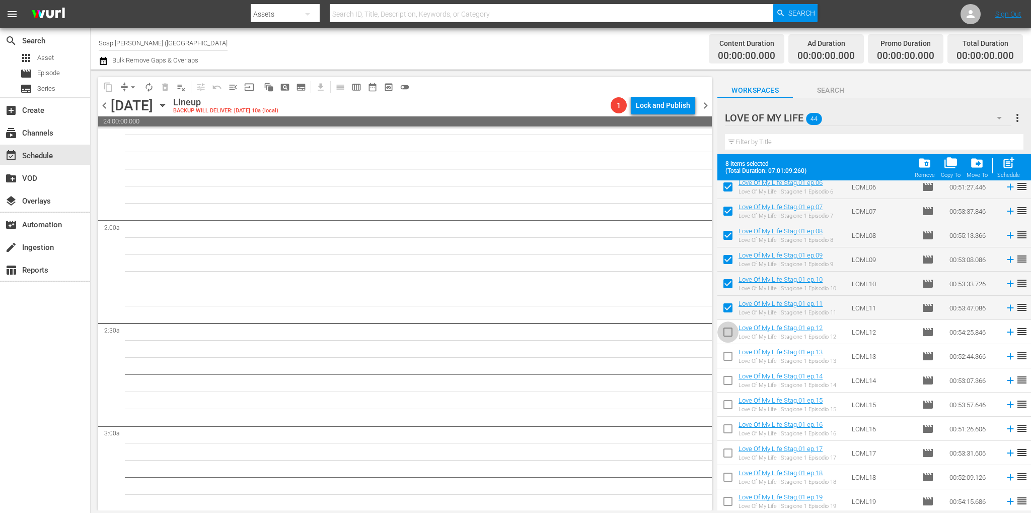
click at [728, 343] on input "checkbox" at bounding box center [727, 333] width 21 height 21
checkbox input "true"
click at [729, 356] on input "checkbox" at bounding box center [727, 357] width 21 height 21
checkbox input "true"
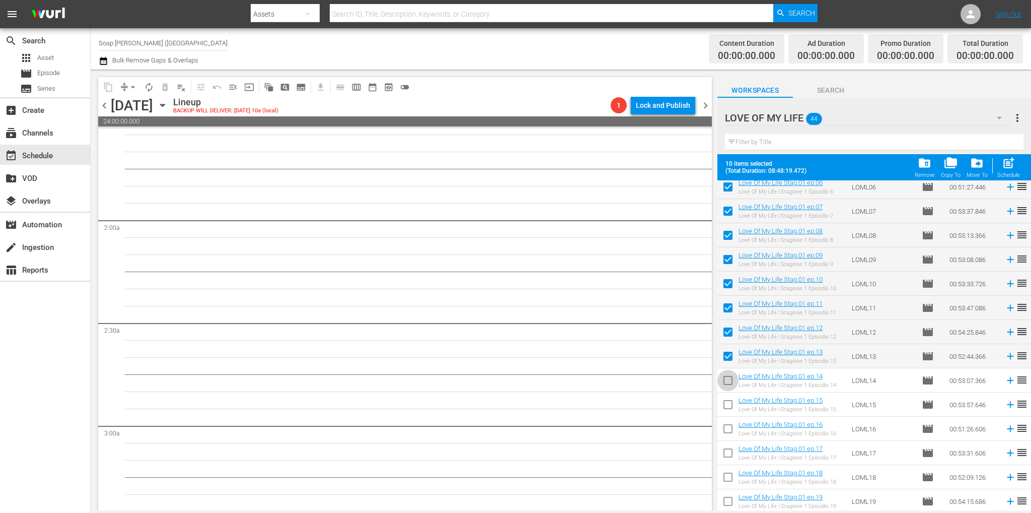
click at [730, 377] on input "checkbox" at bounding box center [727, 382] width 21 height 21
checkbox input "true"
click at [731, 403] on input "checkbox" at bounding box center [727, 406] width 21 height 21
checkbox input "true"
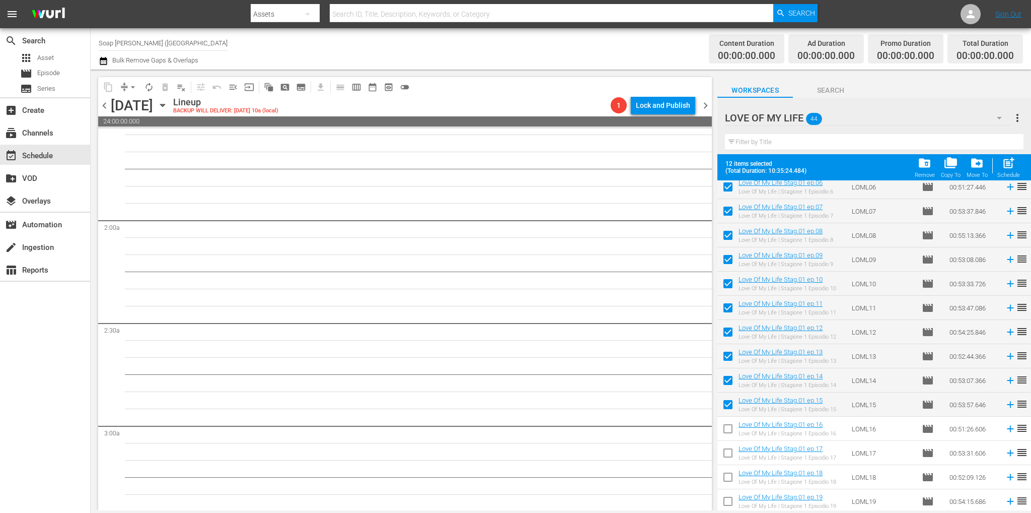
click at [727, 421] on input "checkbox" at bounding box center [727, 430] width 21 height 21
checkbox input "true"
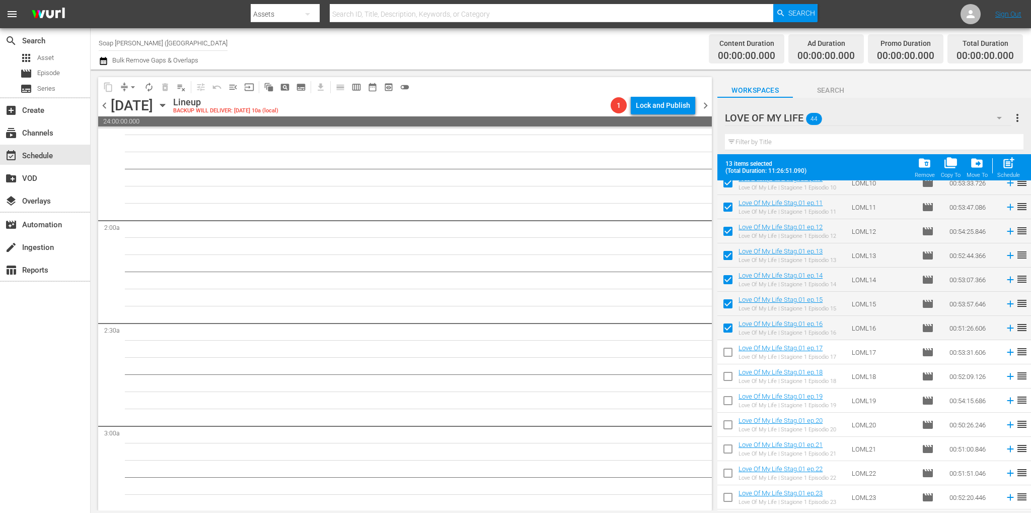
click at [733, 352] on input "checkbox" at bounding box center [727, 353] width 21 height 21
checkbox input "true"
click at [730, 378] on input "checkbox" at bounding box center [727, 378] width 21 height 21
checkbox input "true"
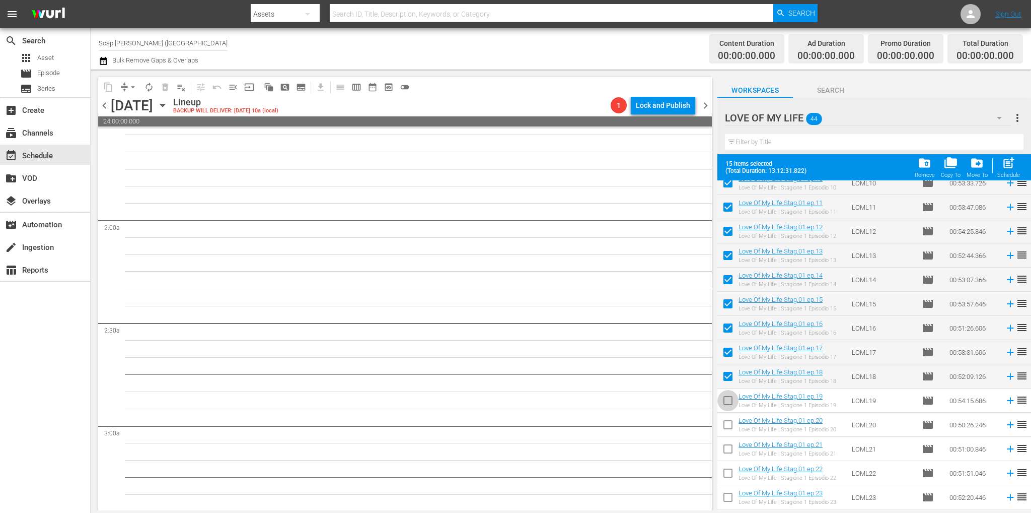
click at [726, 399] on input "checkbox" at bounding box center [727, 402] width 21 height 21
checkbox input "true"
click at [729, 422] on input "checkbox" at bounding box center [727, 426] width 21 height 21
checkbox input "true"
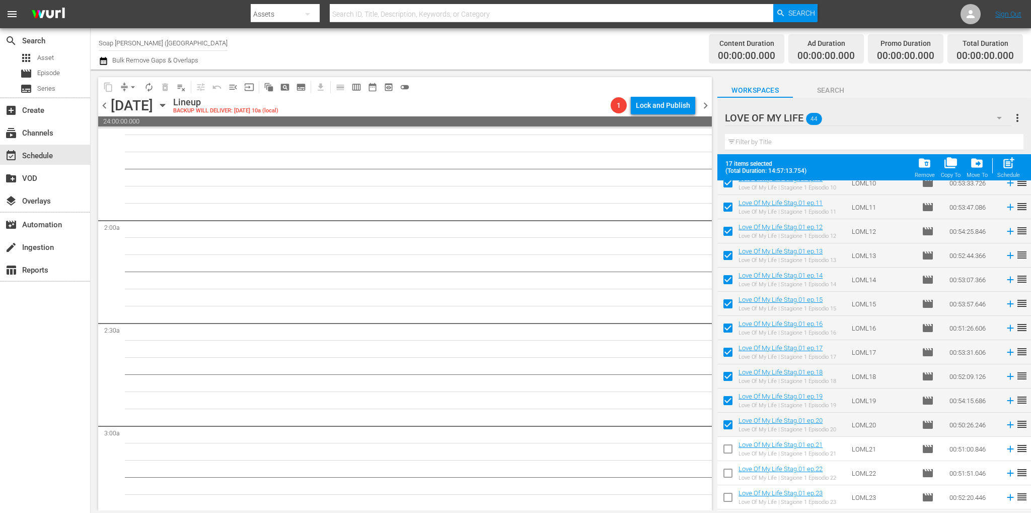
click at [1018, 182] on span "reorder" at bounding box center [1022, 182] width 12 height 12
click at [1004, 166] on span "post_add" at bounding box center [1009, 163] width 14 height 14
checkbox input "false"
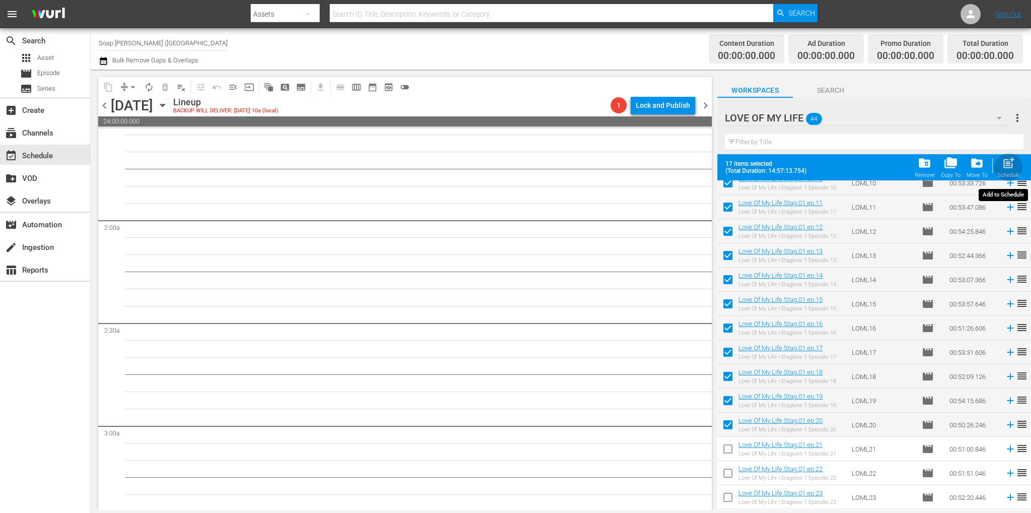
checkbox input "false"
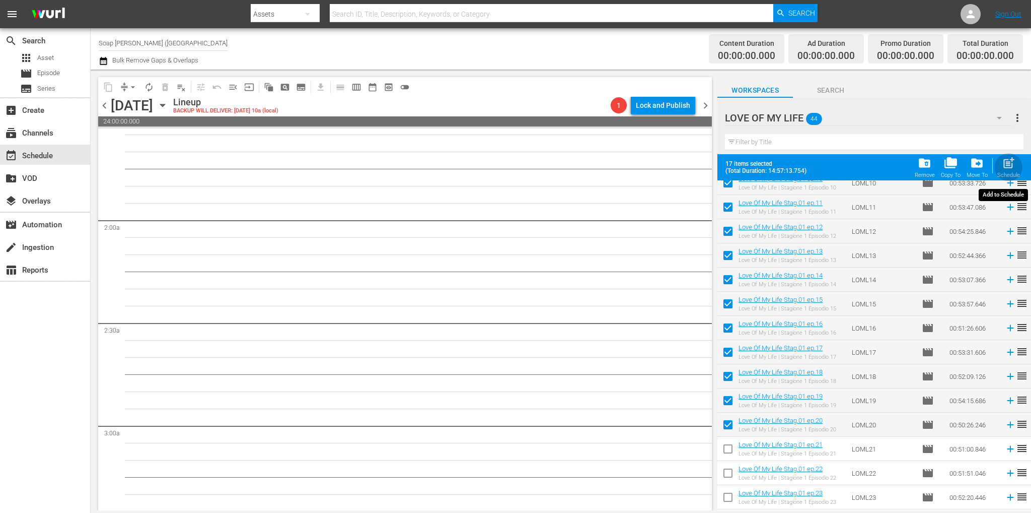
checkbox input "false"
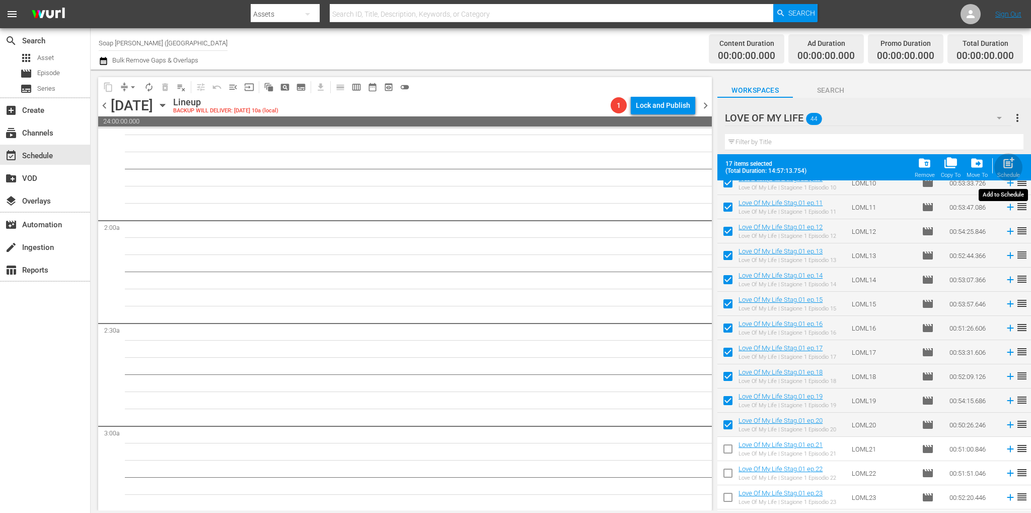
checkbox input "false"
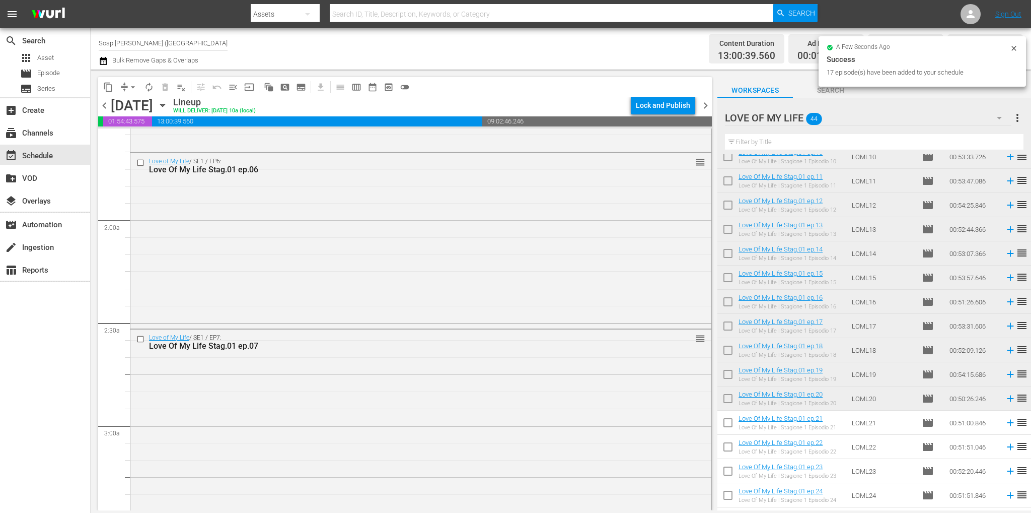
scroll to position [302, 0]
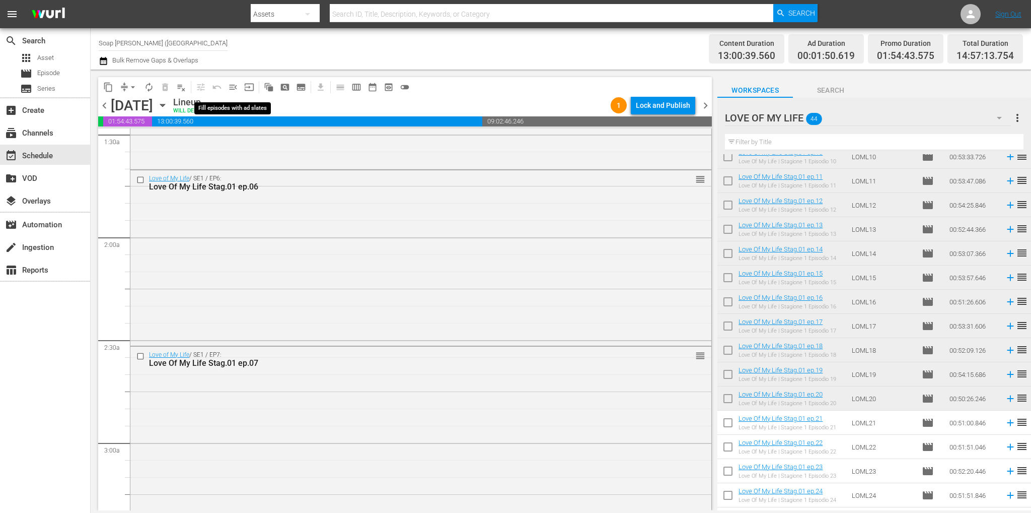
click at [232, 85] on span "menu_open" at bounding box center [233, 87] width 10 height 10
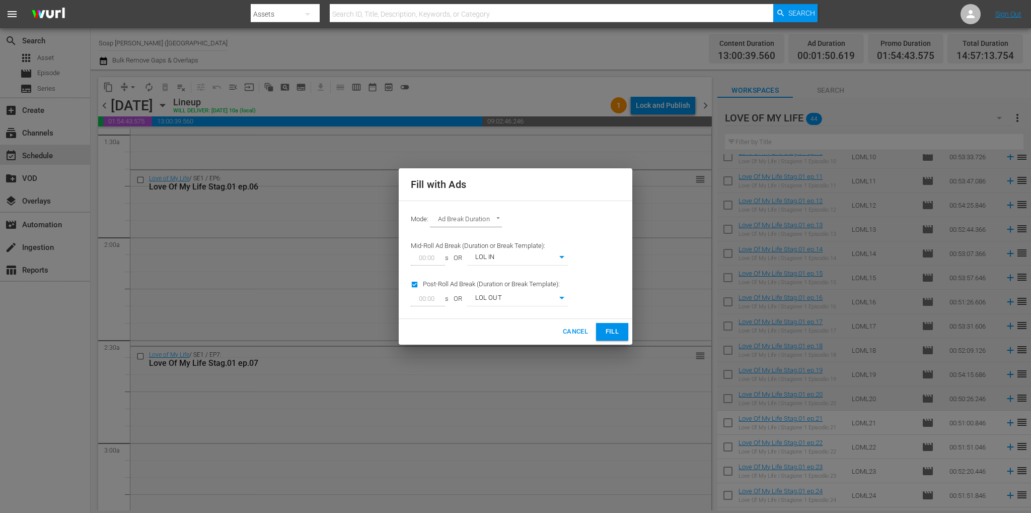
click at [612, 327] on span "Fill" at bounding box center [612, 332] width 16 height 12
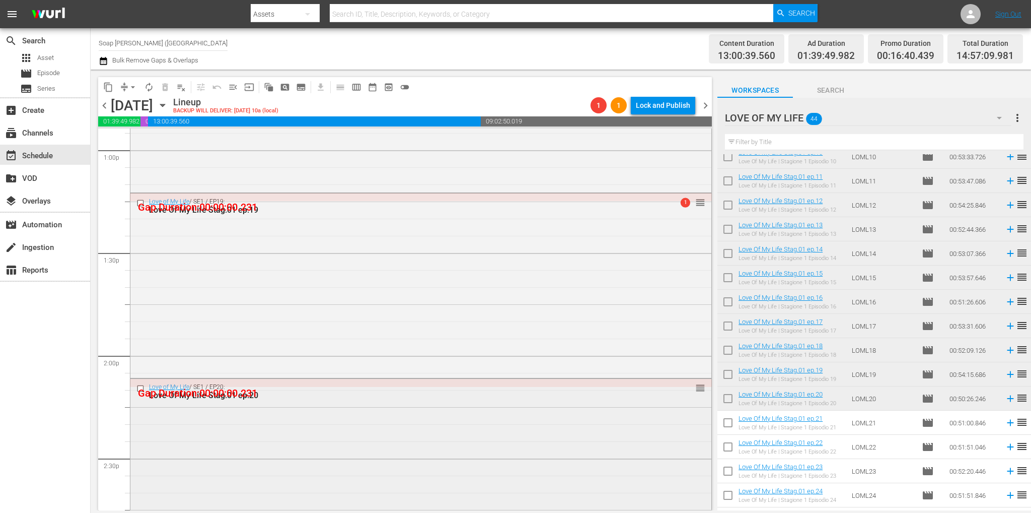
scroll to position [2783, 0]
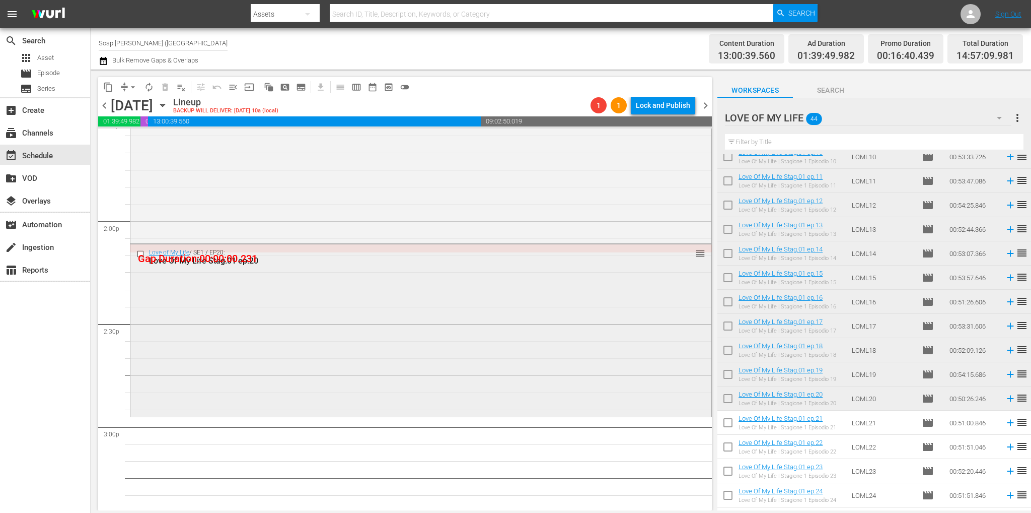
click at [411, 367] on div "Love of My Life / SE1 / EP20: Love Of My Life Stag.01 ep.20 reorder" at bounding box center [420, 329] width 581 height 170
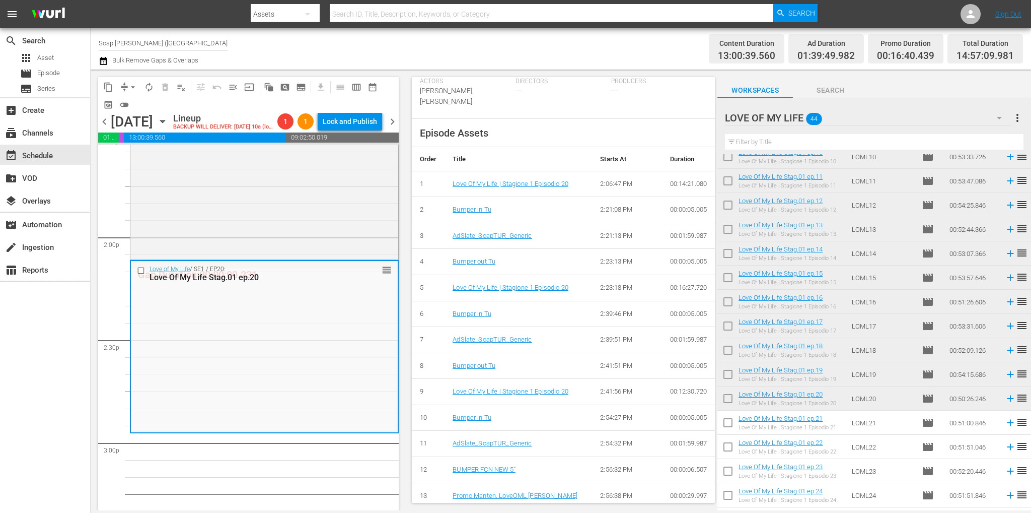
scroll to position [346, 0]
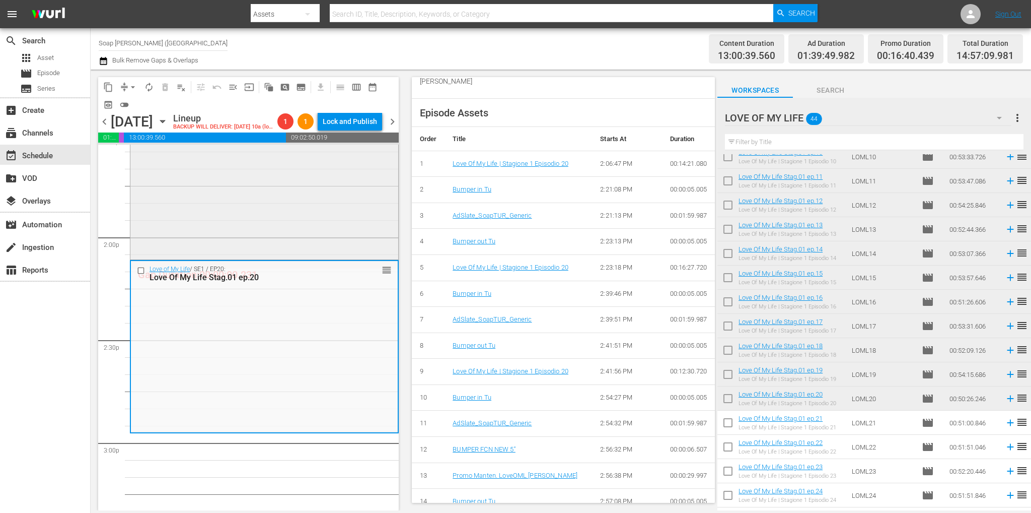
click at [300, 218] on div "Love of My Life / SE1 / EP19: Love Of My Life Stag.01 ep.19 1 reorder" at bounding box center [264, 166] width 268 height 183
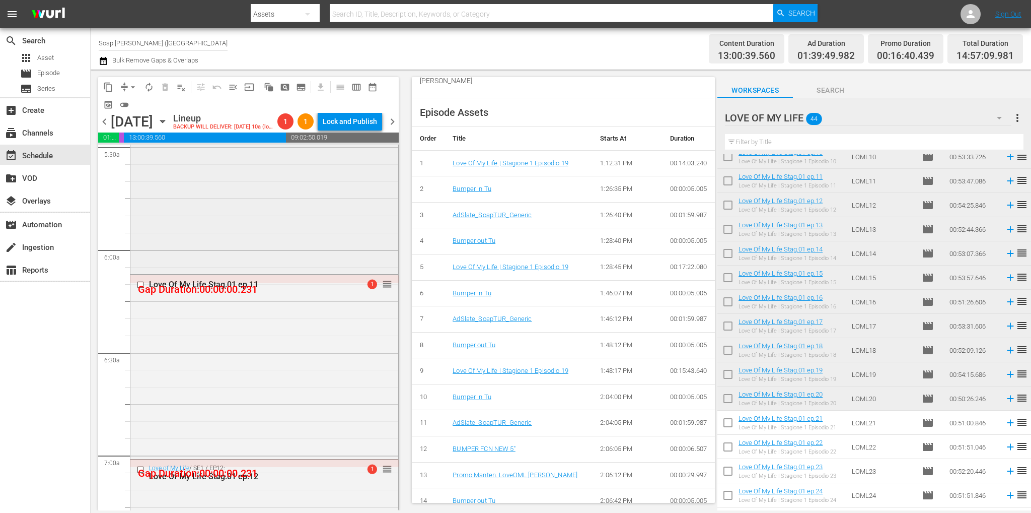
scroll to position [1071, 0]
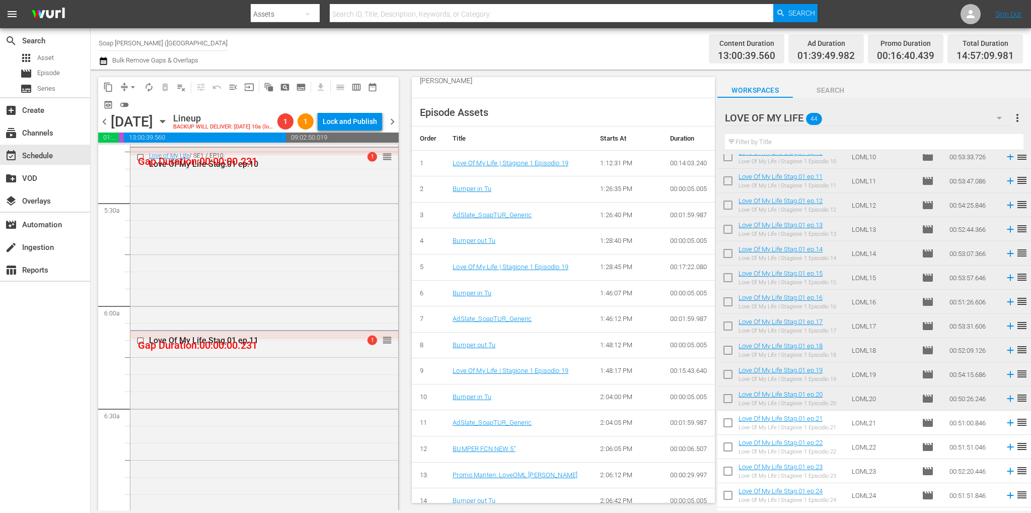
click at [184, 84] on span "playlist_remove_outlined" at bounding box center [181, 87] width 10 height 10
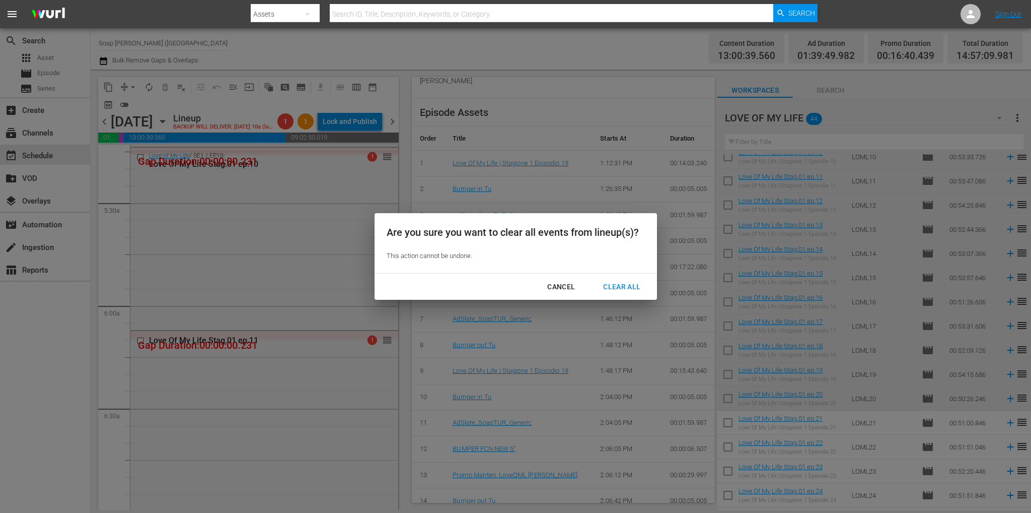
click at [614, 285] on div "Clear All" at bounding box center [621, 286] width 53 height 13
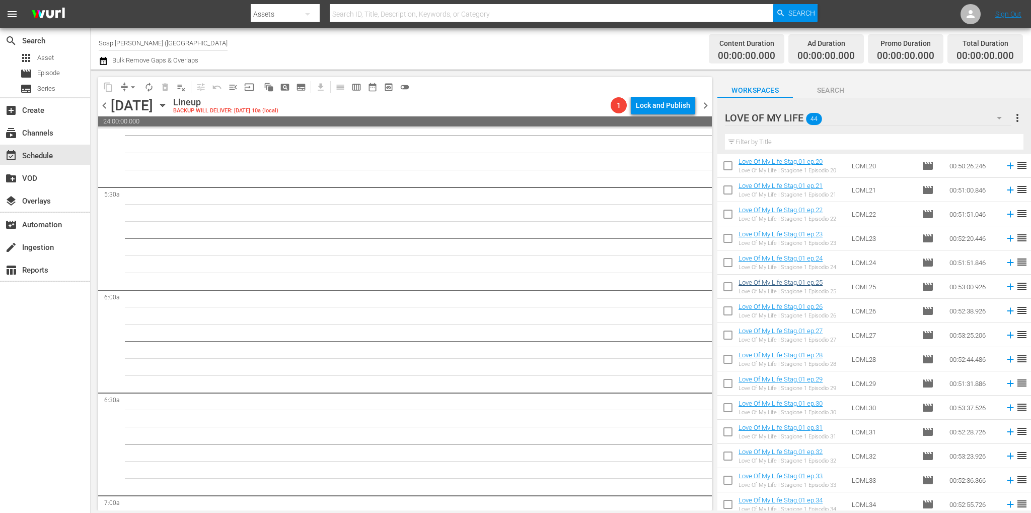
scroll to position [467, 0]
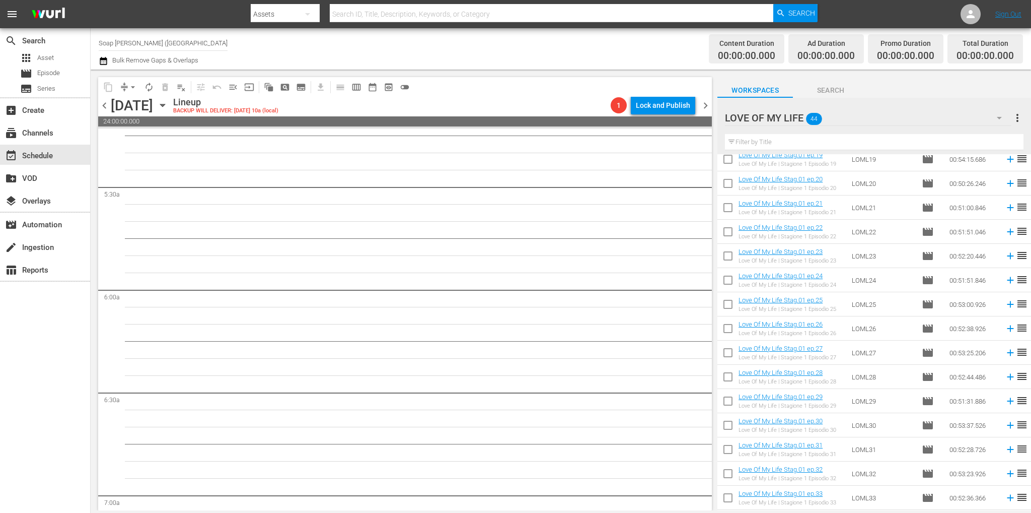
click at [726, 202] on input "checkbox" at bounding box center [727, 209] width 21 height 21
checkbox input "true"
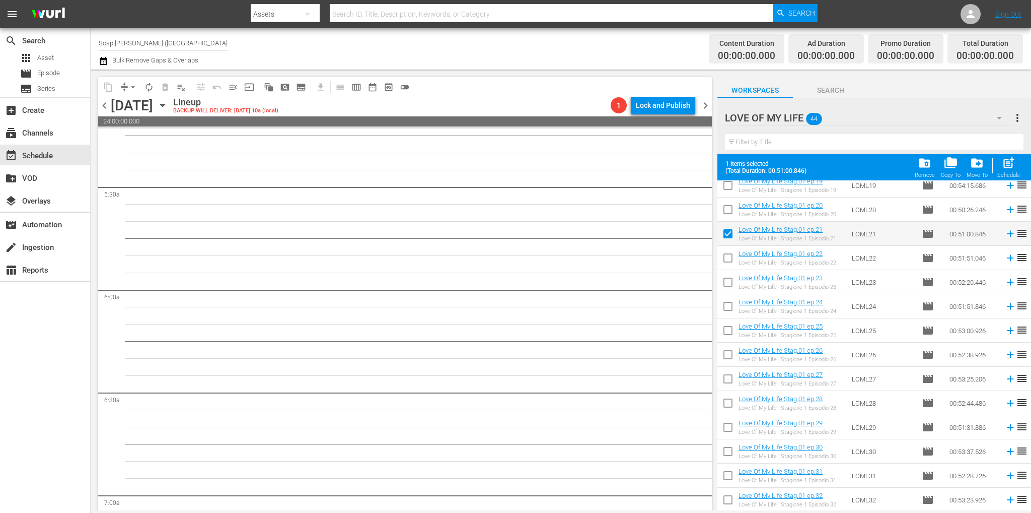
click at [725, 260] on input "checkbox" at bounding box center [727, 259] width 21 height 21
checkbox input "true"
click at [725, 284] on input "checkbox" at bounding box center [727, 283] width 21 height 21
checkbox input "true"
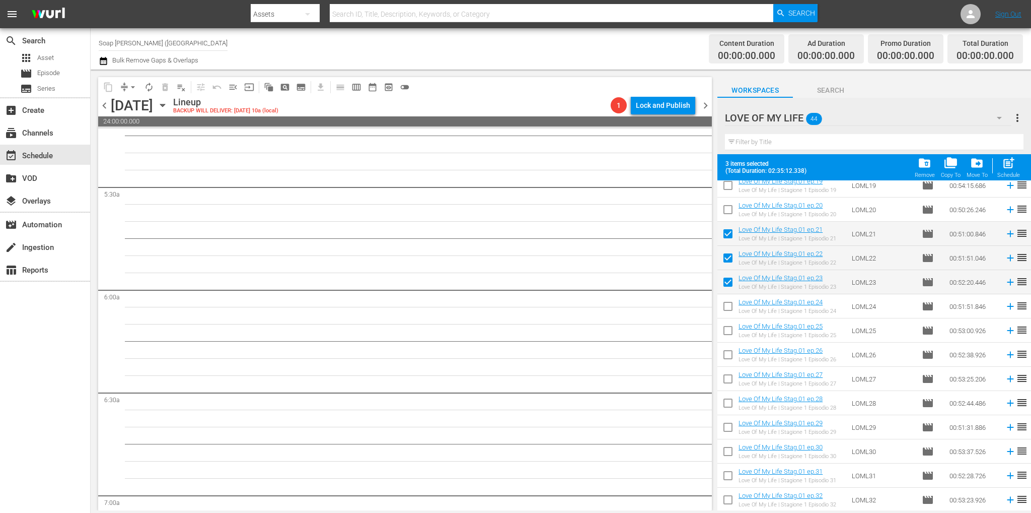
click at [725, 314] on input "checkbox" at bounding box center [727, 308] width 21 height 21
checkbox input "true"
click at [725, 333] on input "checkbox" at bounding box center [727, 332] width 21 height 21
checkbox input "true"
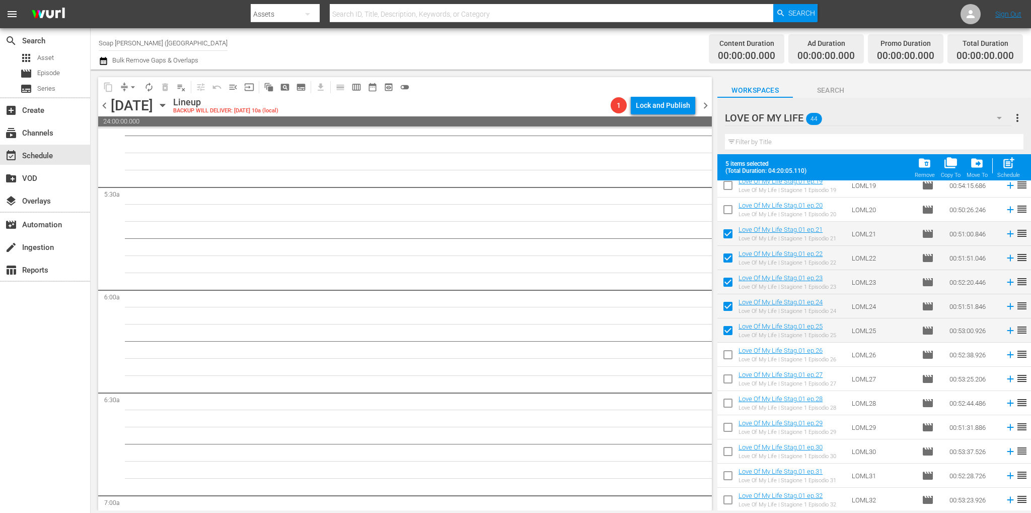
click at [726, 351] on input "checkbox" at bounding box center [727, 356] width 21 height 21
checkbox input "true"
click at [729, 378] on input "checkbox" at bounding box center [727, 380] width 21 height 21
checkbox input "true"
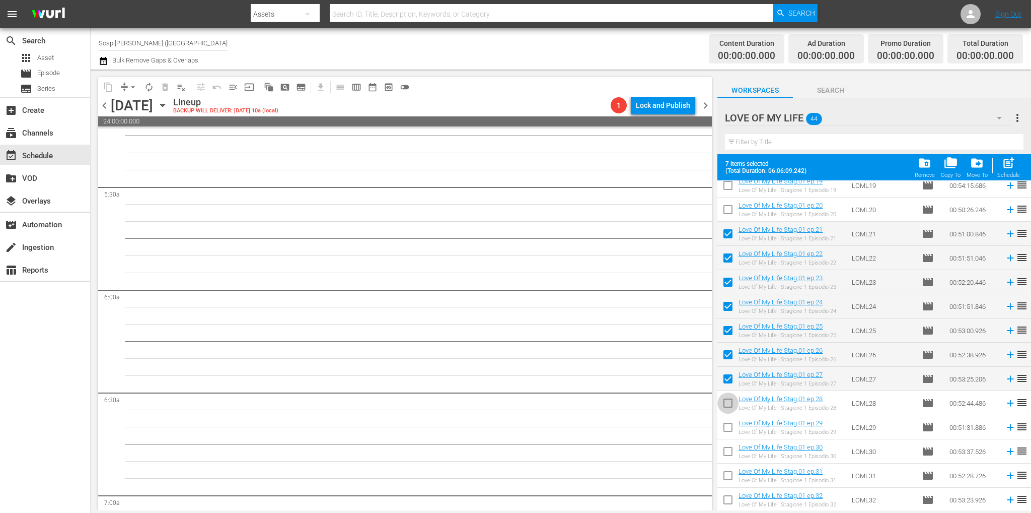
click at [728, 399] on input "checkbox" at bounding box center [727, 404] width 21 height 21
checkbox input "true"
click at [725, 431] on input "checkbox" at bounding box center [727, 428] width 21 height 21
checkbox input "true"
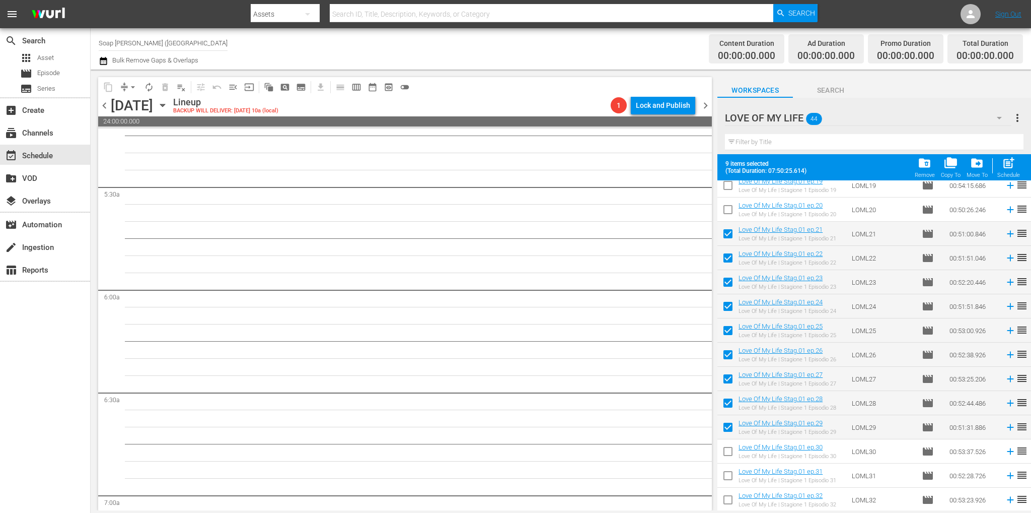
click at [726, 448] on input "checkbox" at bounding box center [727, 453] width 21 height 21
checkbox input "true"
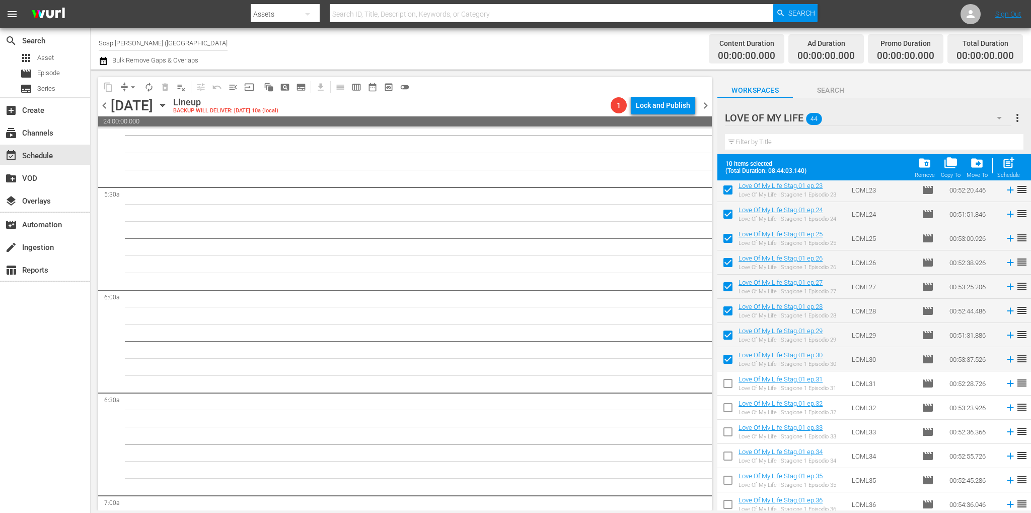
scroll to position [668, 0]
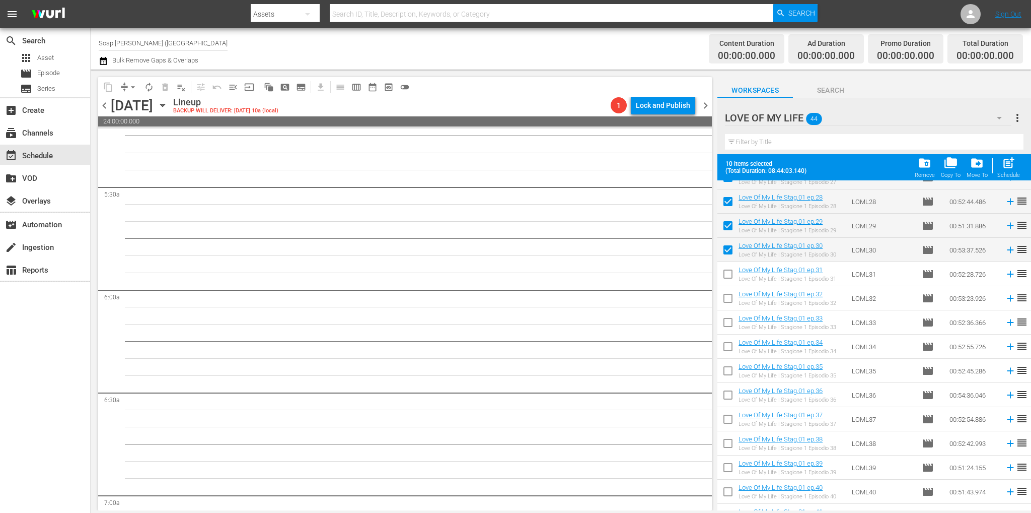
click at [729, 274] on input "checkbox" at bounding box center [727, 275] width 21 height 21
checkbox input "true"
click at [727, 307] on input "checkbox" at bounding box center [727, 299] width 21 height 21
checkbox input "true"
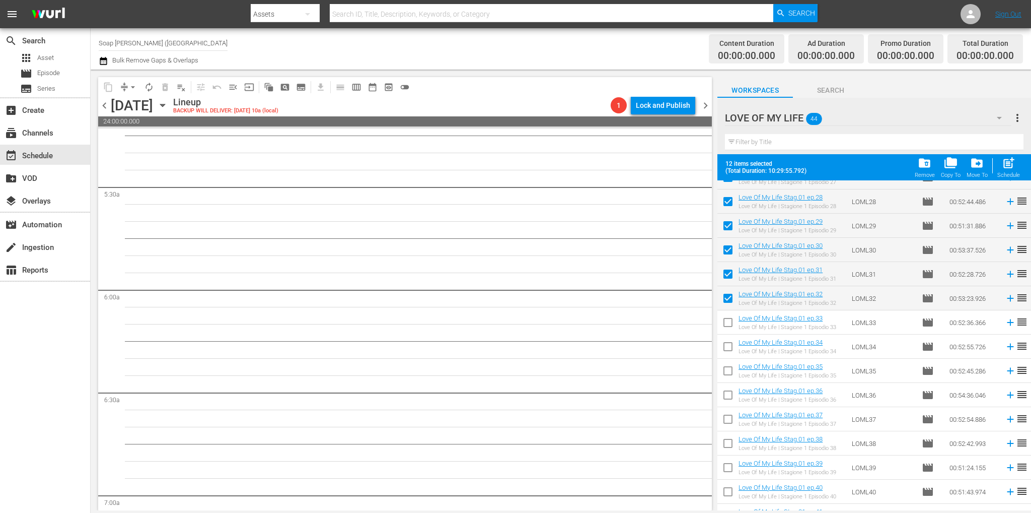
click at [728, 321] on input "checkbox" at bounding box center [727, 324] width 21 height 21
checkbox input "true"
click at [728, 341] on input "checkbox" at bounding box center [727, 348] width 21 height 21
checkbox input "true"
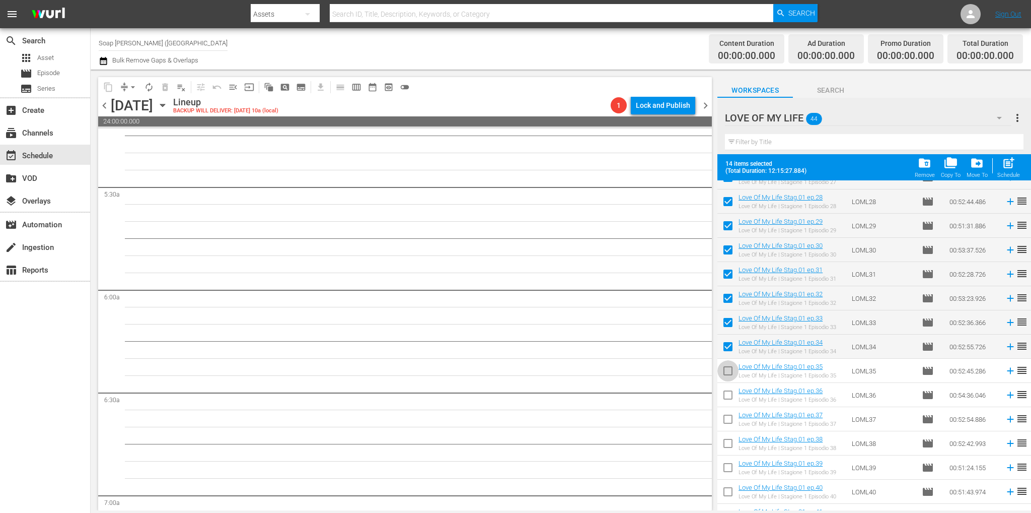
click at [727, 371] on input "checkbox" at bounding box center [727, 372] width 21 height 21
checkbox input "true"
click at [727, 387] on input "checkbox" at bounding box center [727, 396] width 21 height 21
checkbox input "true"
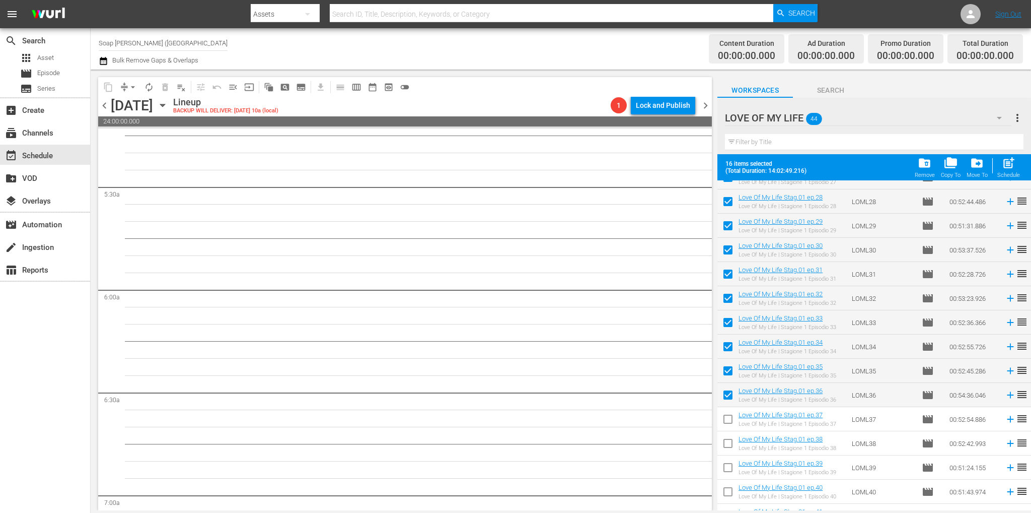
click at [727, 412] on input "checkbox" at bounding box center [727, 420] width 21 height 21
checkbox input "true"
click at [728, 440] on input "checkbox" at bounding box center [727, 445] width 21 height 21
checkbox input "true"
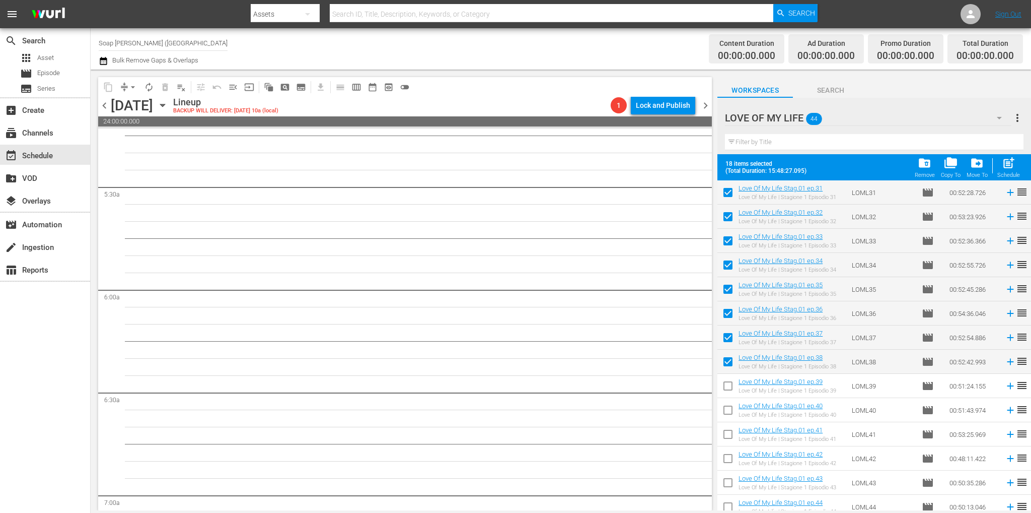
scroll to position [757, 0]
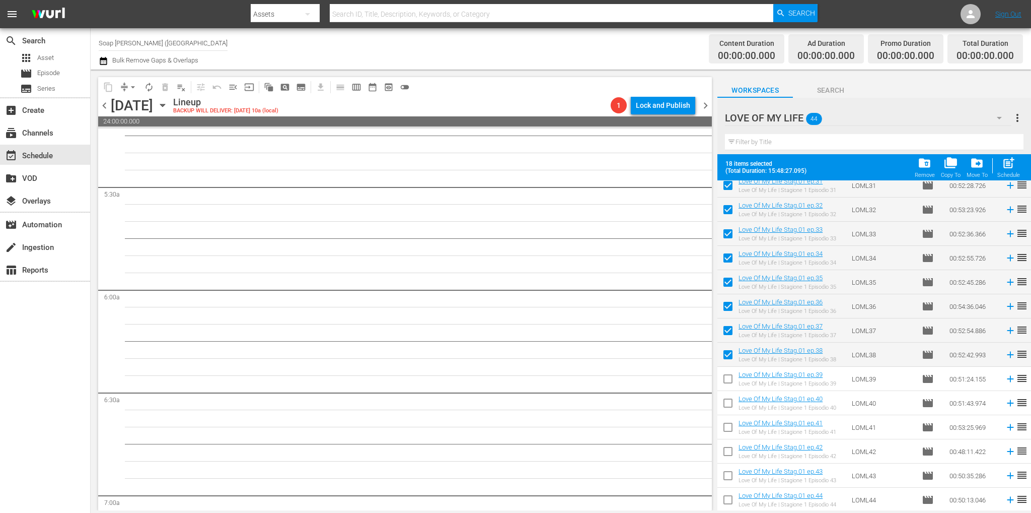
drag, startPoint x: 733, startPoint y: 381, endPoint x: 729, endPoint y: 397, distance: 17.1
click at [733, 381] on input "checkbox" at bounding box center [727, 380] width 21 height 21
checkbox input "true"
click at [729, 401] on input "checkbox" at bounding box center [727, 404] width 21 height 21
checkbox input "true"
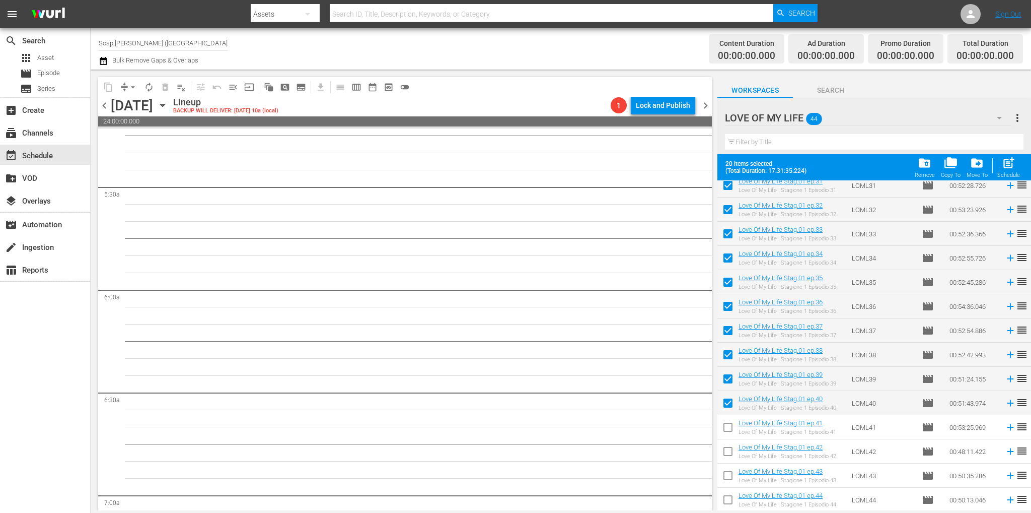
click at [729, 422] on input "checkbox" at bounding box center [727, 428] width 21 height 21
checkbox input "true"
click at [725, 452] on input "checkbox" at bounding box center [727, 453] width 21 height 21
checkbox input "true"
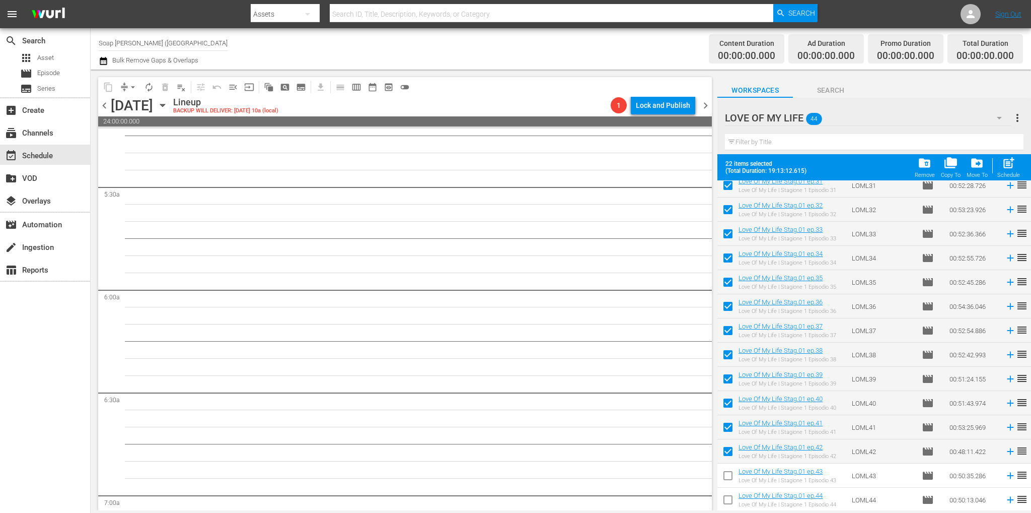
click at [736, 480] on input "checkbox" at bounding box center [727, 477] width 21 height 21
checkbox input "true"
click at [725, 501] on input "checkbox" at bounding box center [727, 501] width 21 height 21
checkbox input "true"
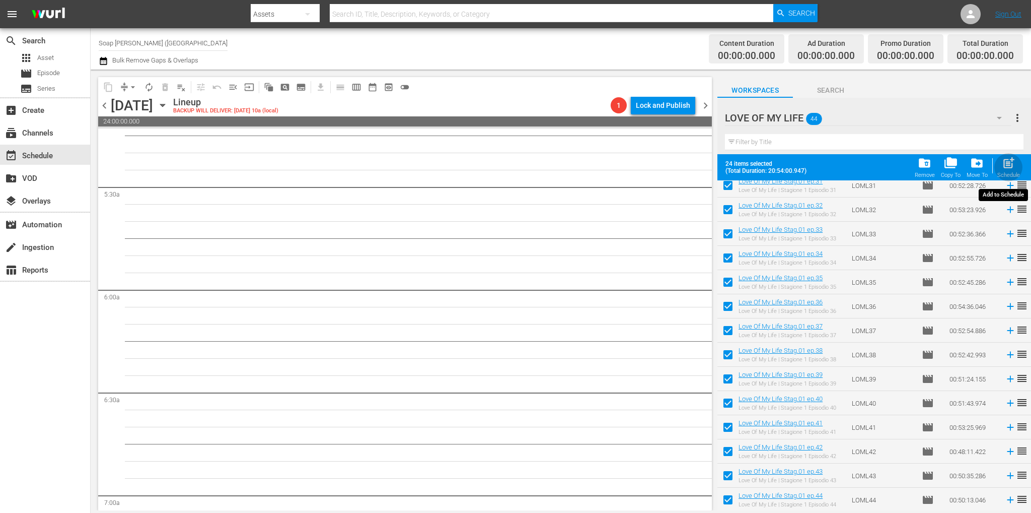
click at [1007, 172] on div "Schedule" at bounding box center [1008, 175] width 23 height 7
checkbox input "false"
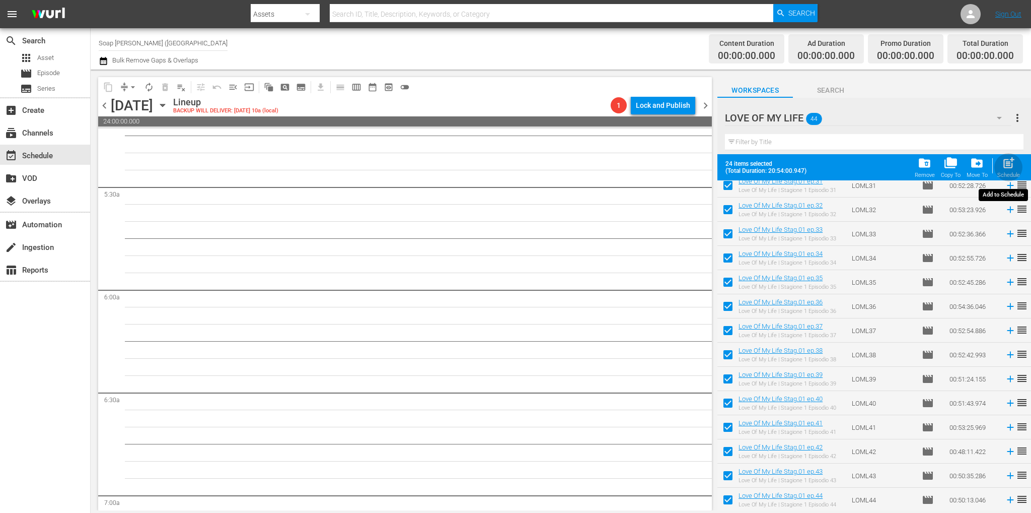
checkbox input "false"
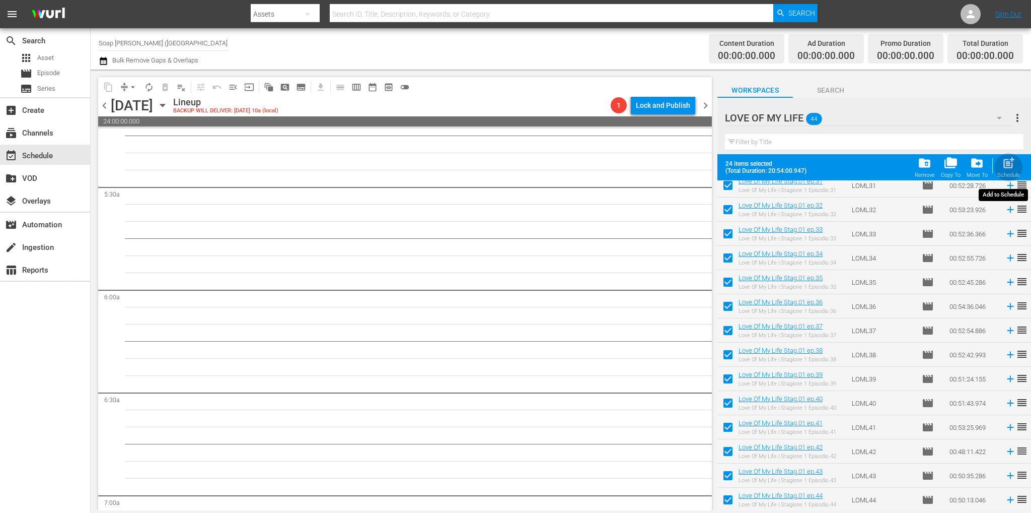
checkbox input "false"
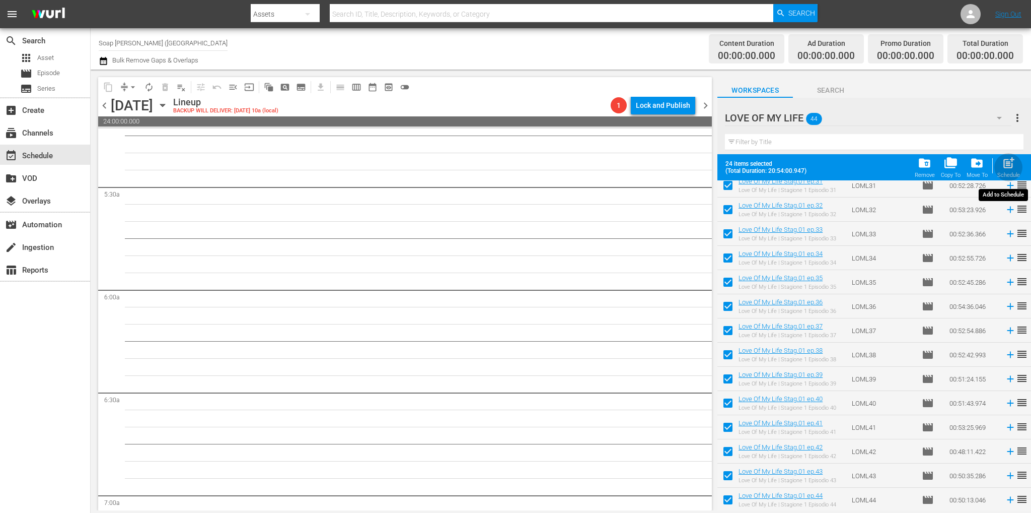
checkbox input "false"
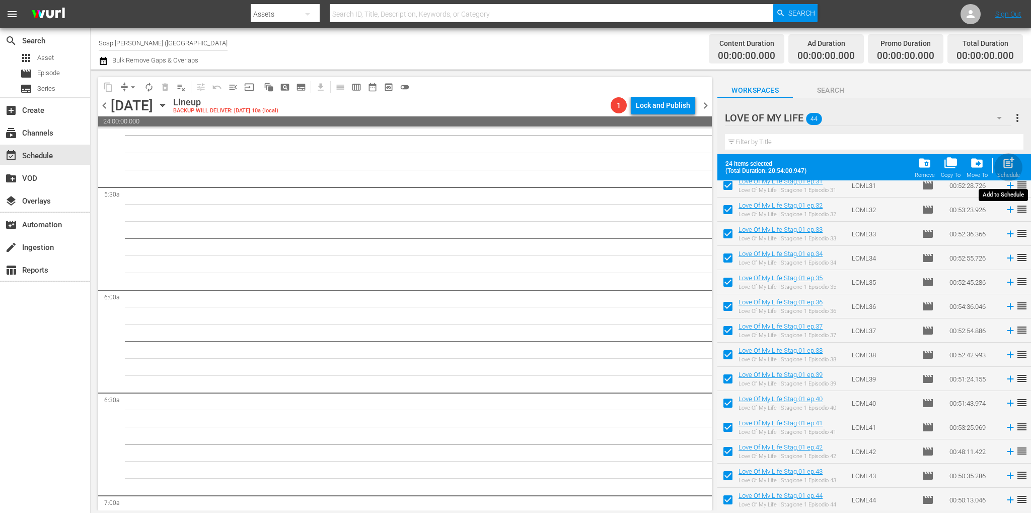
checkbox input "false"
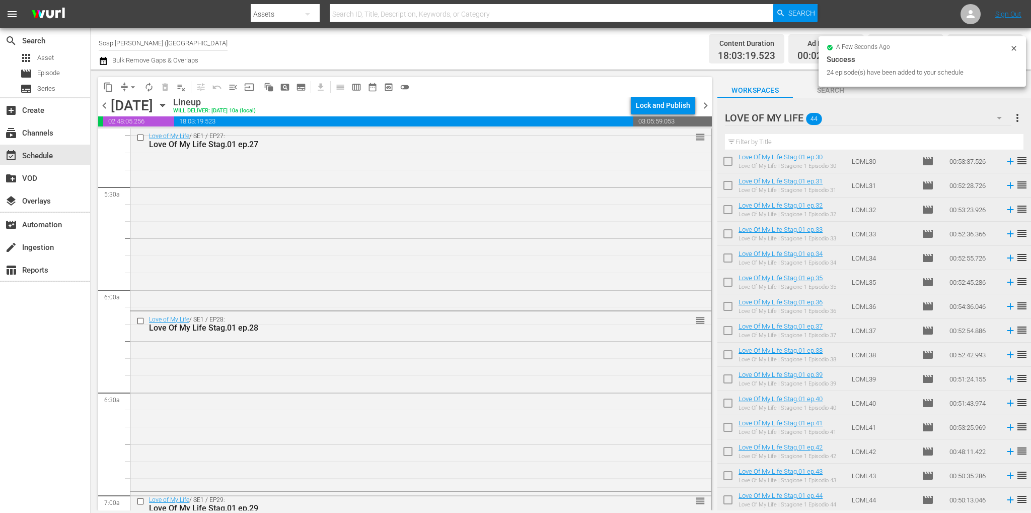
scroll to position [1020, 0]
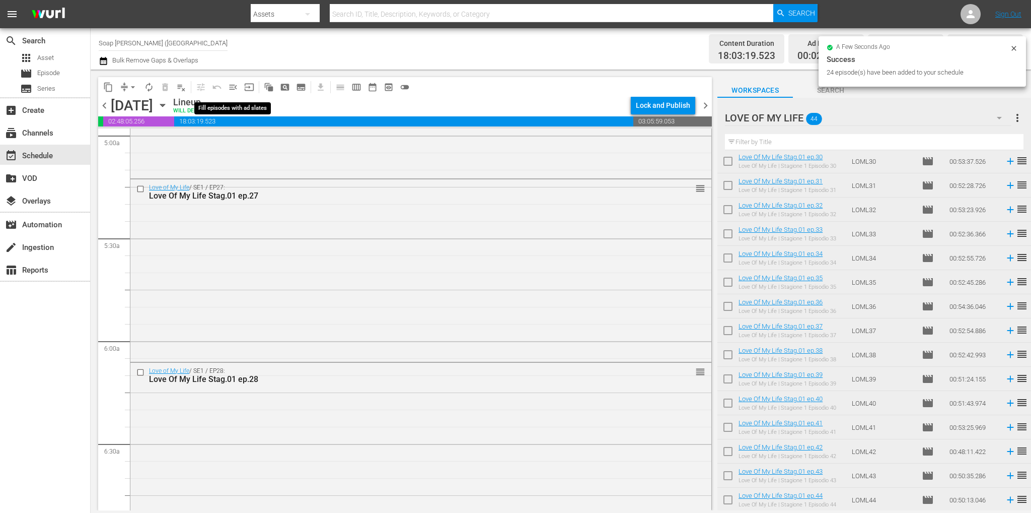
click at [229, 89] on span "menu_open" at bounding box center [233, 87] width 10 height 10
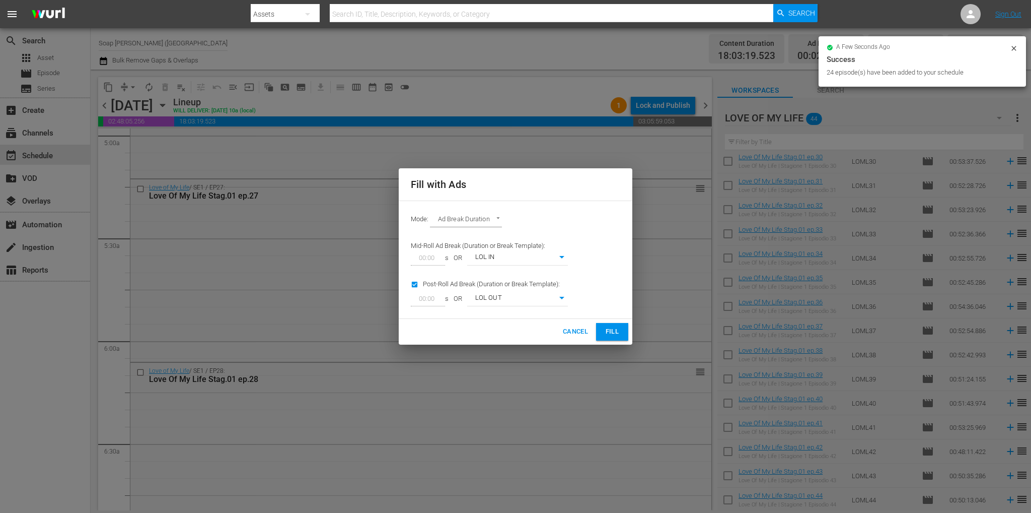
click at [618, 331] on span "Fill" at bounding box center [612, 332] width 16 height 12
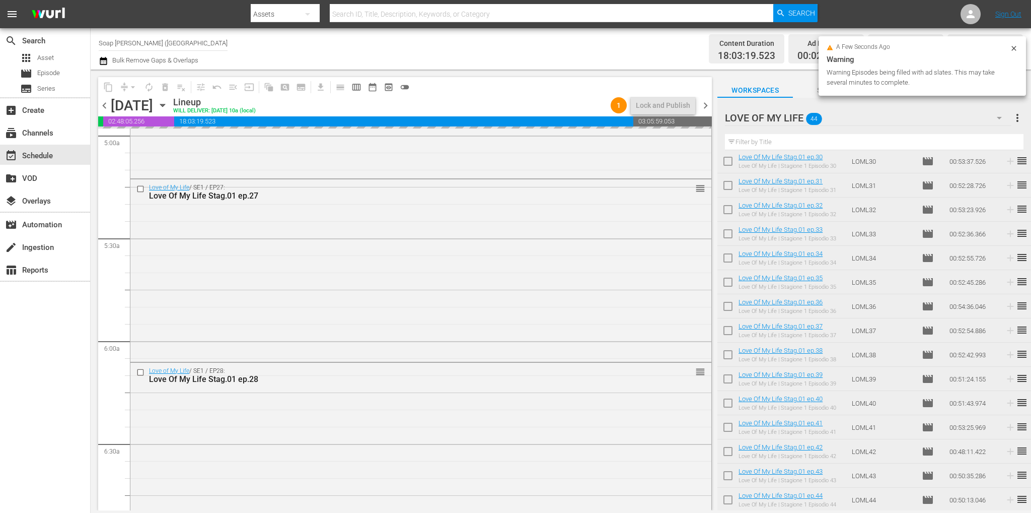
click at [105, 103] on span "chevron_left" at bounding box center [104, 105] width 13 height 13
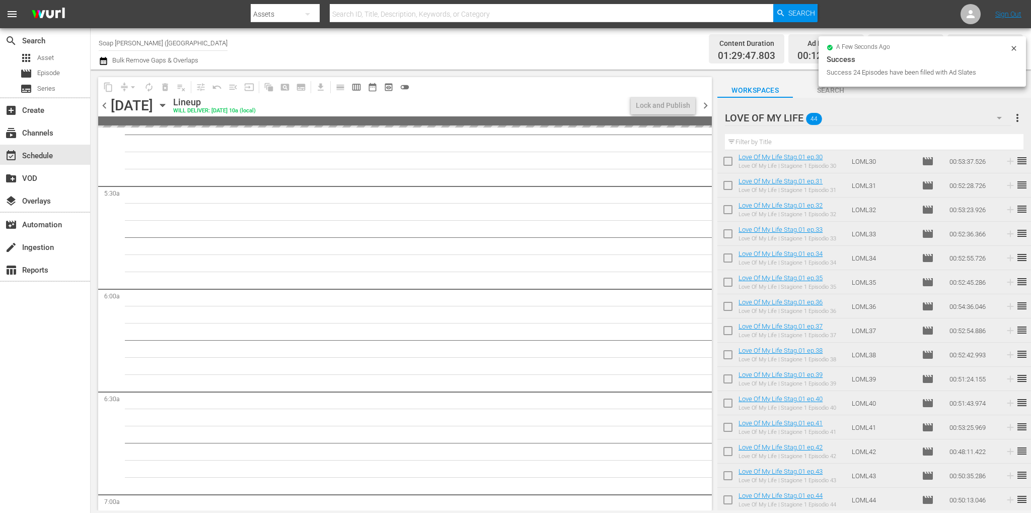
scroll to position [1054, 0]
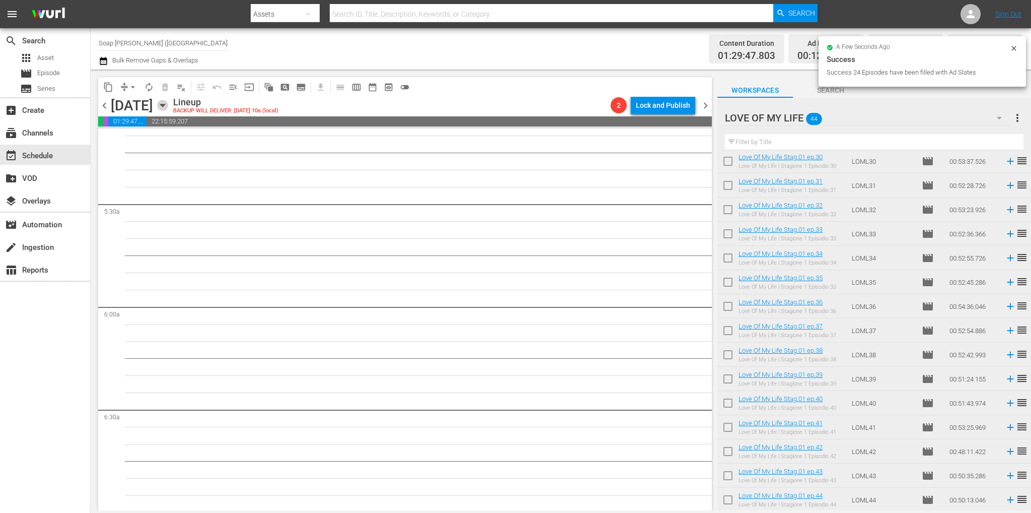
click at [168, 103] on icon "button" at bounding box center [162, 105] width 11 height 11
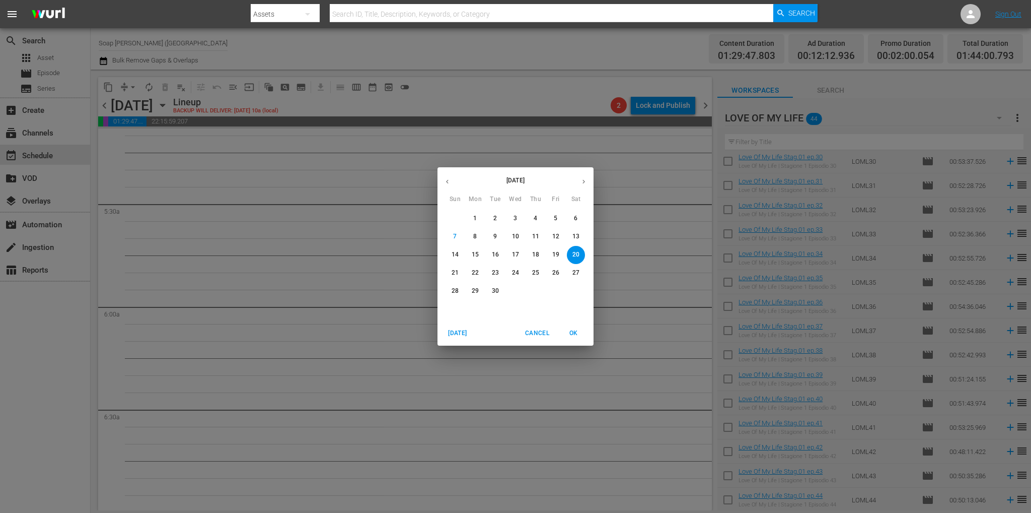
click at [516, 237] on p "10" at bounding box center [515, 236] width 7 height 9
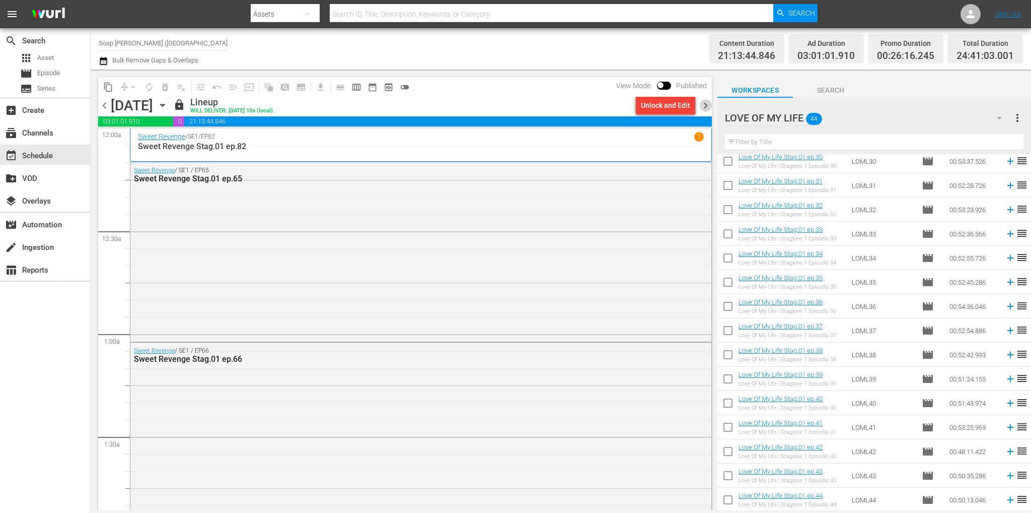
click at [702, 106] on span "chevron_right" at bounding box center [705, 105] width 13 height 13
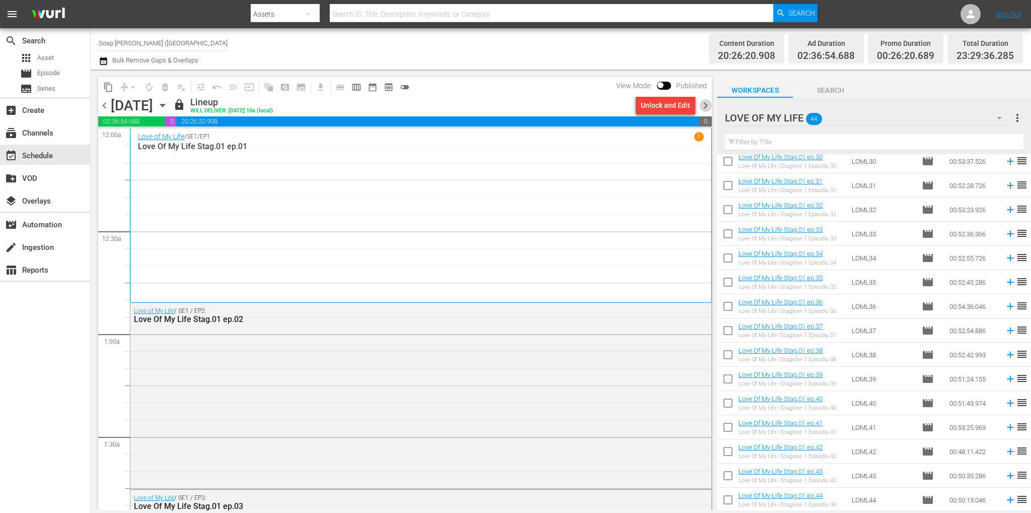
click at [708, 101] on span "chevron_right" at bounding box center [705, 105] width 13 height 13
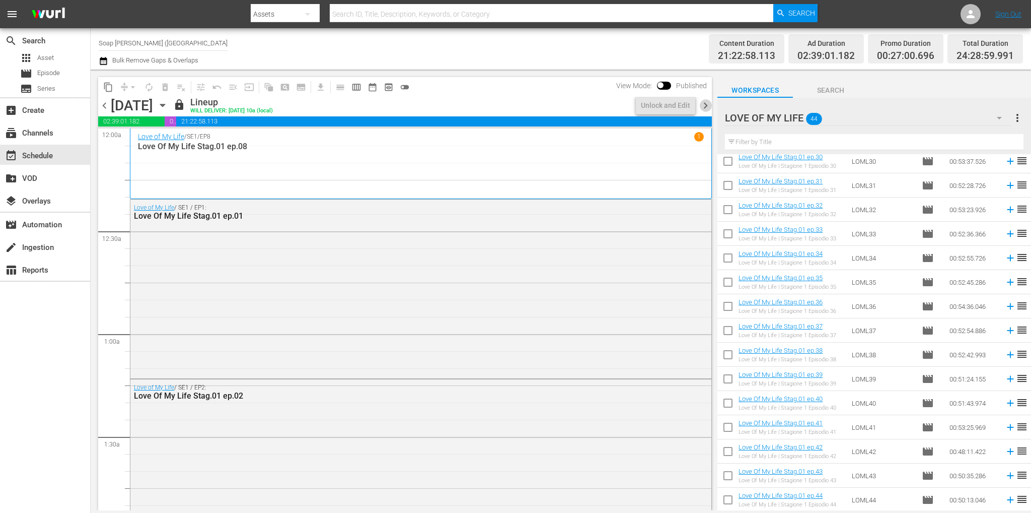
click at [708, 101] on span "chevron_right" at bounding box center [705, 105] width 13 height 13
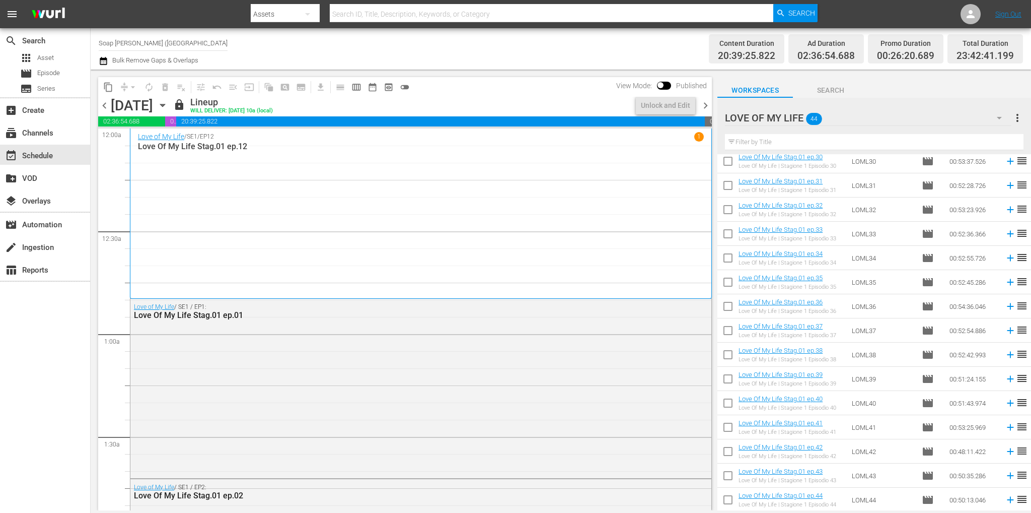
click at [704, 101] on span "chevron_right" at bounding box center [705, 105] width 13 height 13
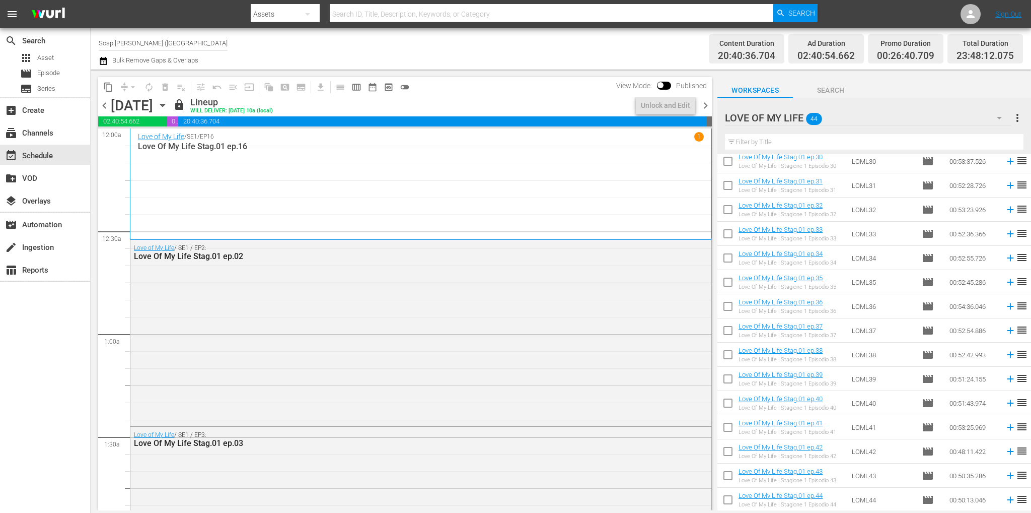
click at [704, 103] on span "chevron_right" at bounding box center [705, 105] width 13 height 13
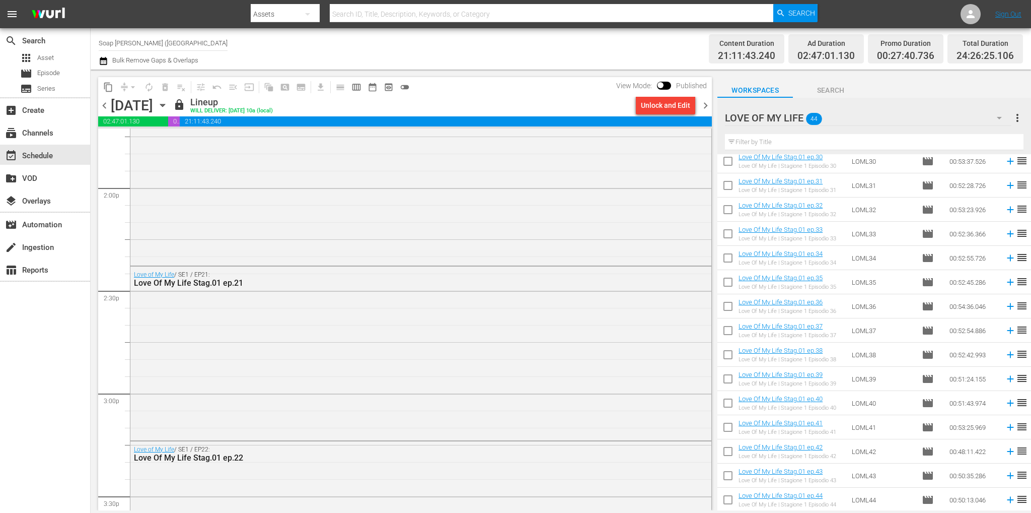
scroll to position [4710, 0]
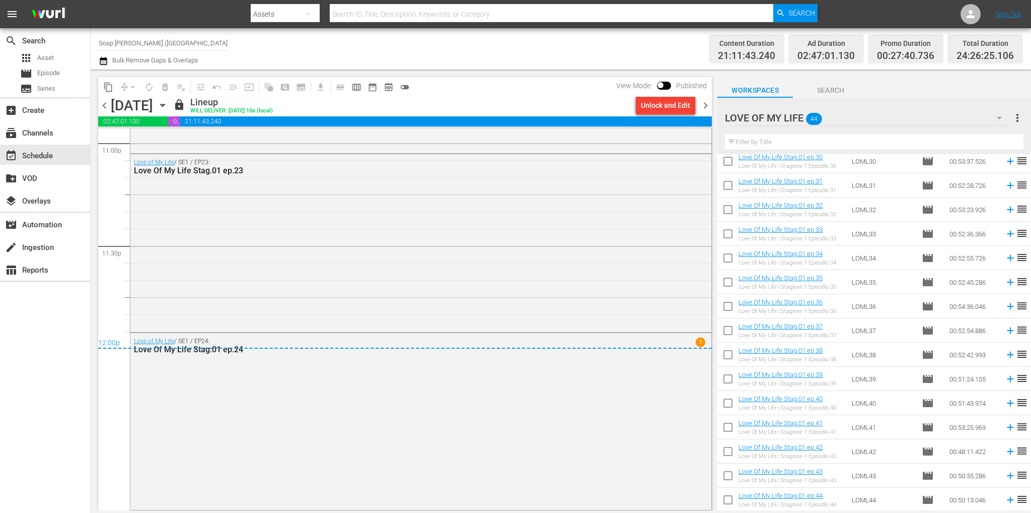
click at [706, 105] on span "chevron_right" at bounding box center [705, 105] width 13 height 13
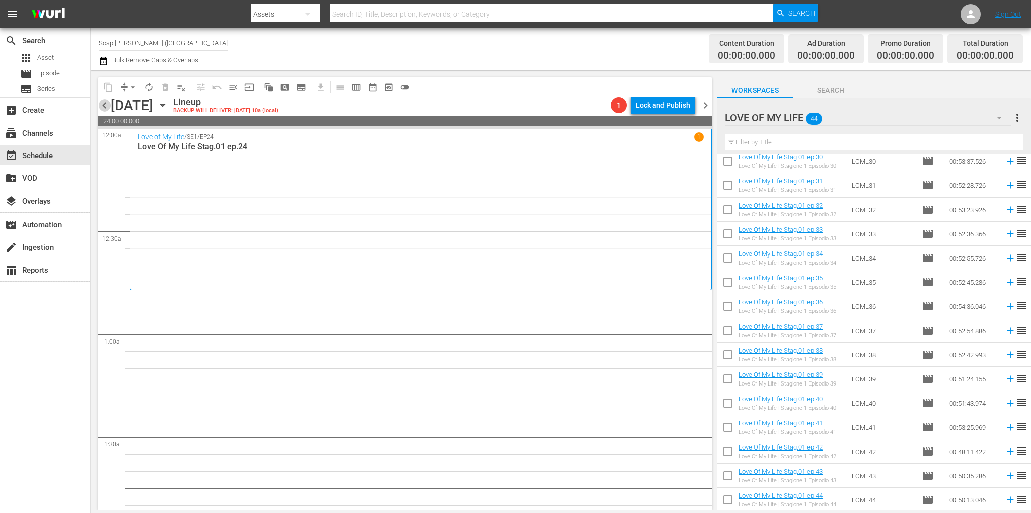
click at [106, 103] on span "chevron_left" at bounding box center [104, 105] width 13 height 13
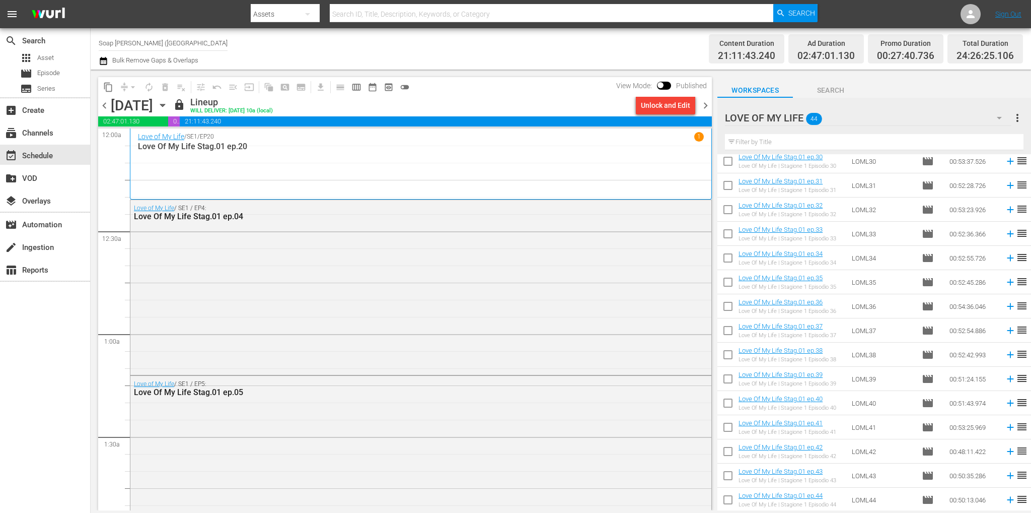
click at [666, 103] on div "Unlock and Edit" at bounding box center [665, 105] width 49 height 18
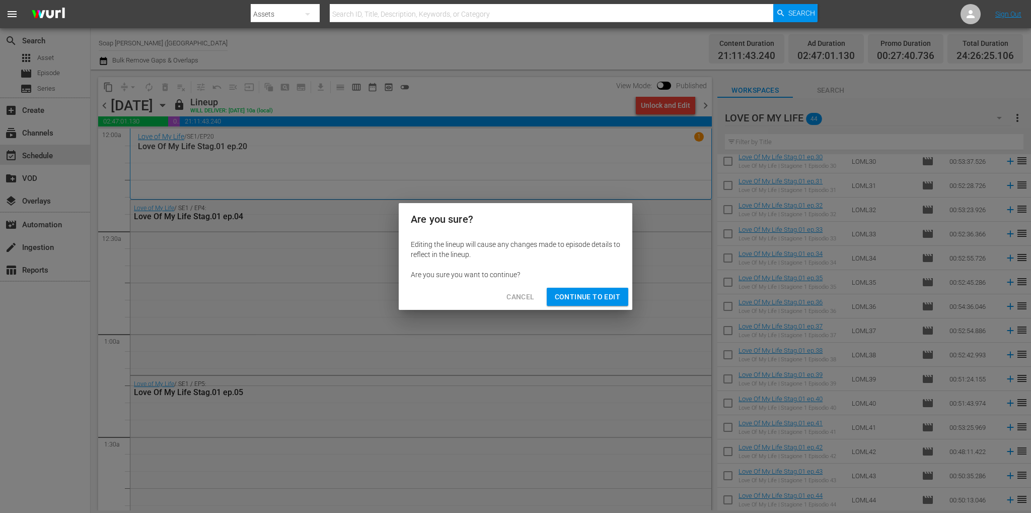
click at [603, 291] on span "Continue to Edit" at bounding box center [587, 297] width 65 height 13
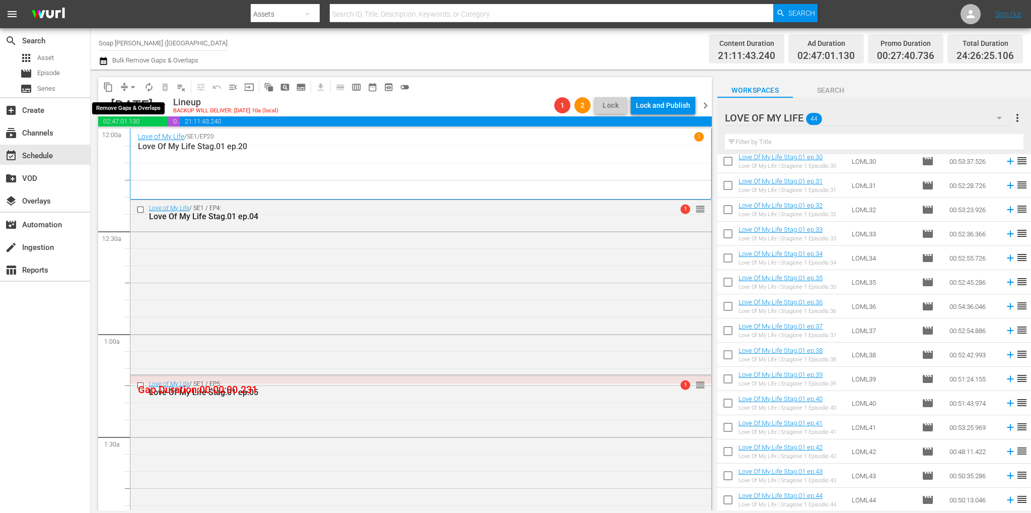
click at [131, 88] on span "arrow_drop_down" at bounding box center [133, 87] width 10 height 10
click at [144, 141] on li "Align to End of Previous Day" at bounding box center [134, 140] width 106 height 17
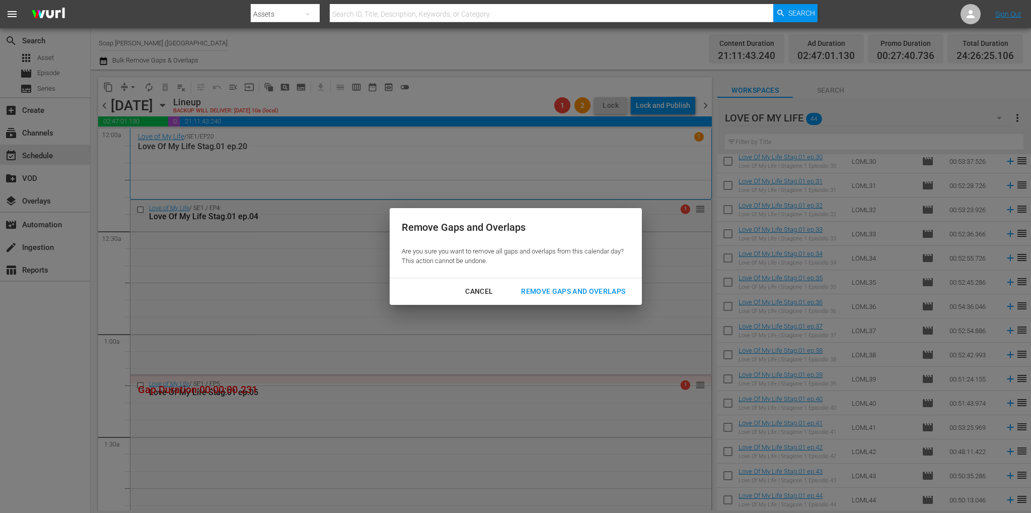
click at [590, 288] on div "Remove Gaps and Overlaps" at bounding box center [573, 291] width 120 height 13
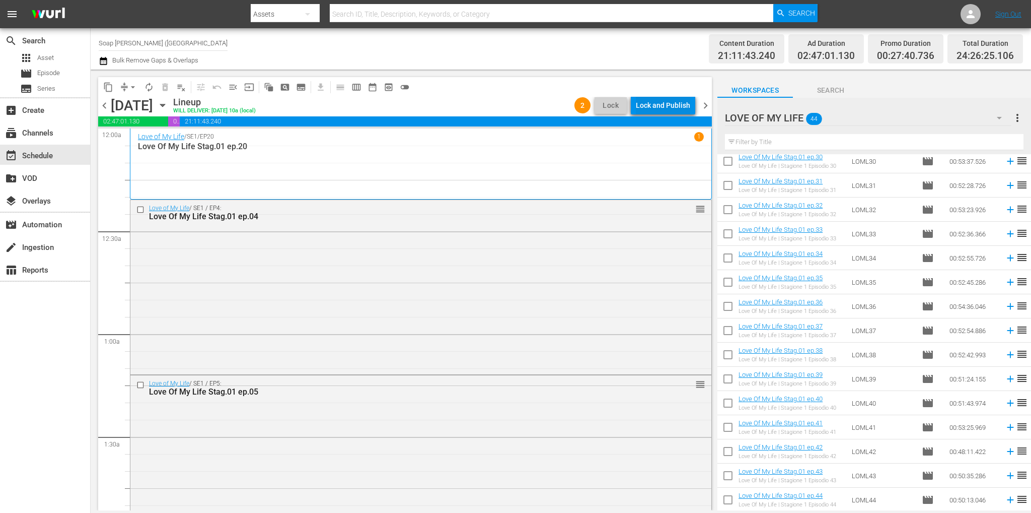
click at [669, 106] on div "Lock and Publish" at bounding box center [663, 105] width 54 height 18
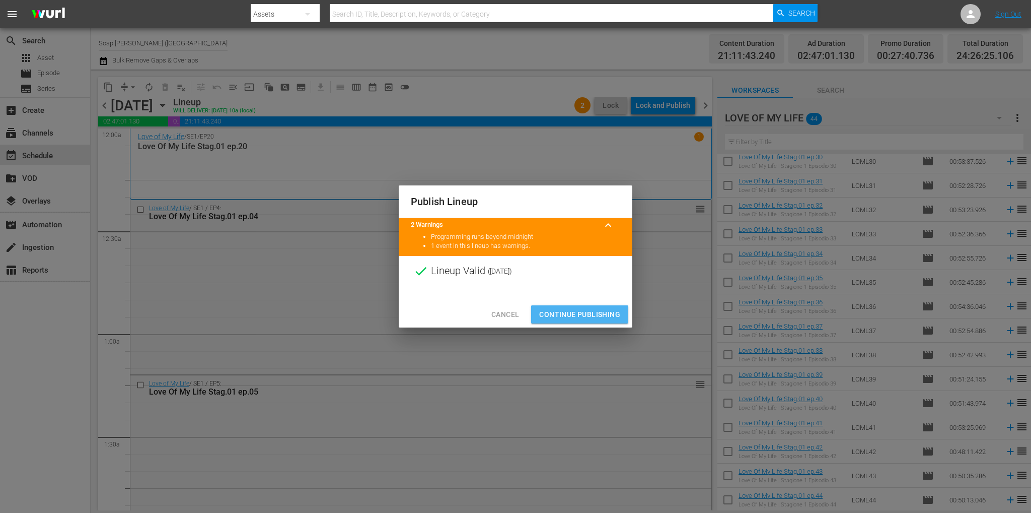
click at [582, 311] on span "Continue Publishing" at bounding box center [579, 314] width 81 height 13
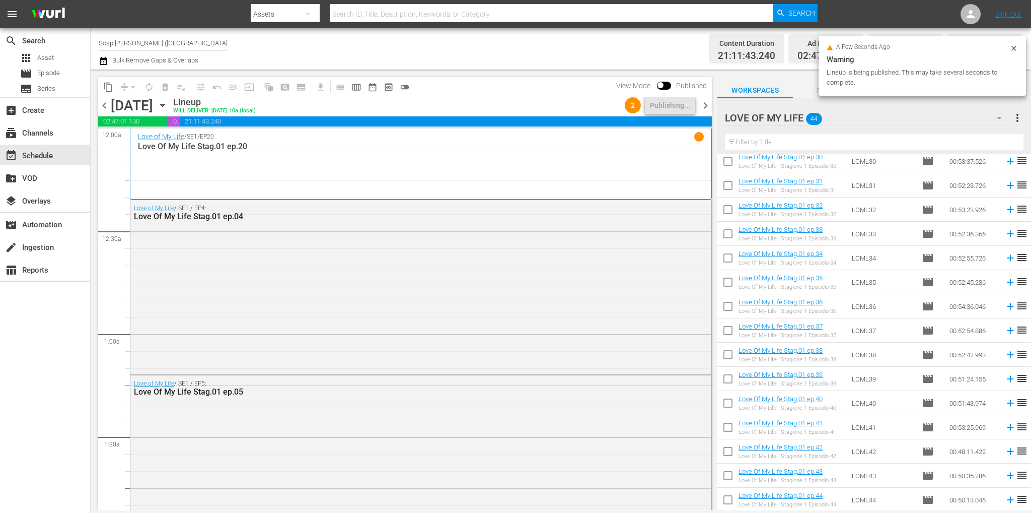
click at [705, 112] on div "chevron_left Monday, September 15th September 15th Lineup WILL DELIVER: 9/14 @ …" at bounding box center [405, 107] width 614 height 20
click at [704, 108] on span "chevron_right" at bounding box center [705, 105] width 13 height 13
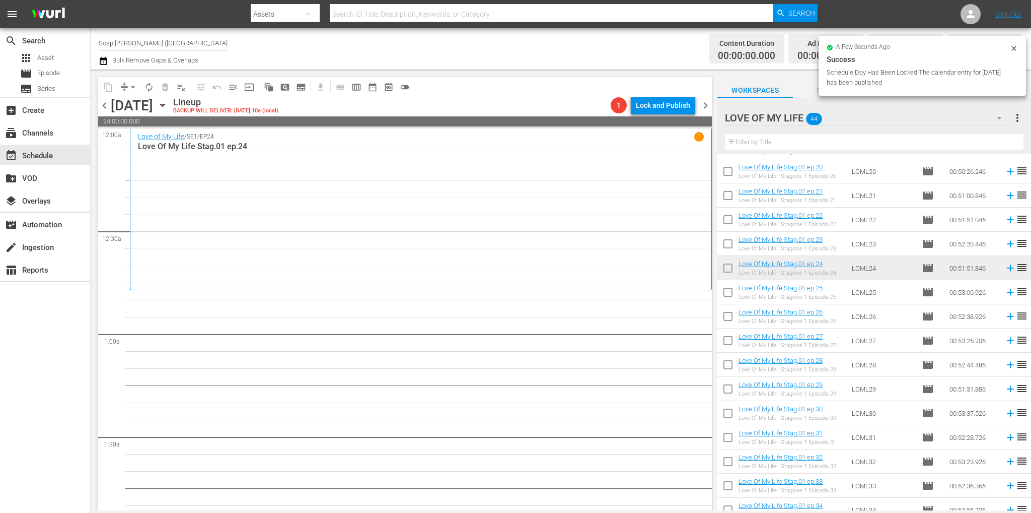
scroll to position [378, 0]
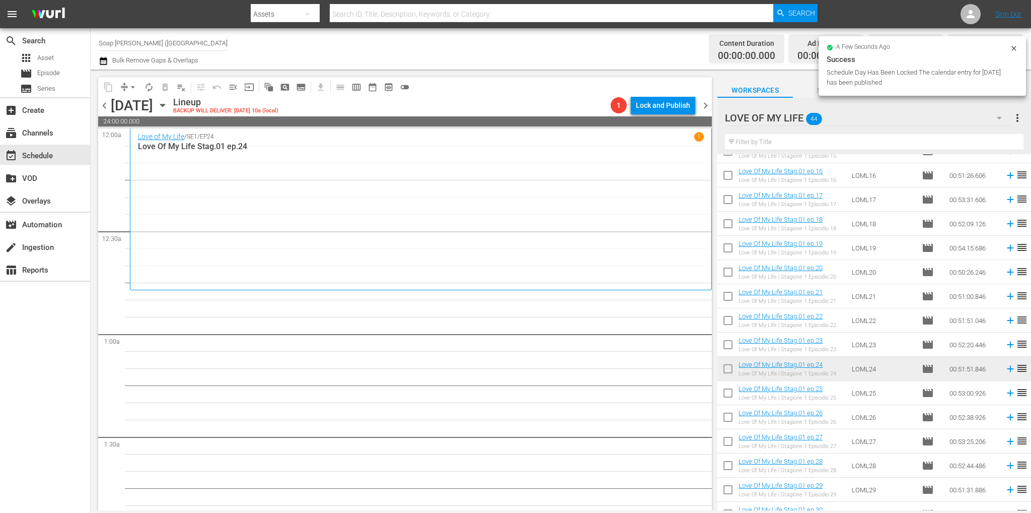
click at [734, 371] on input "checkbox" at bounding box center [727, 370] width 21 height 21
checkbox input "true"
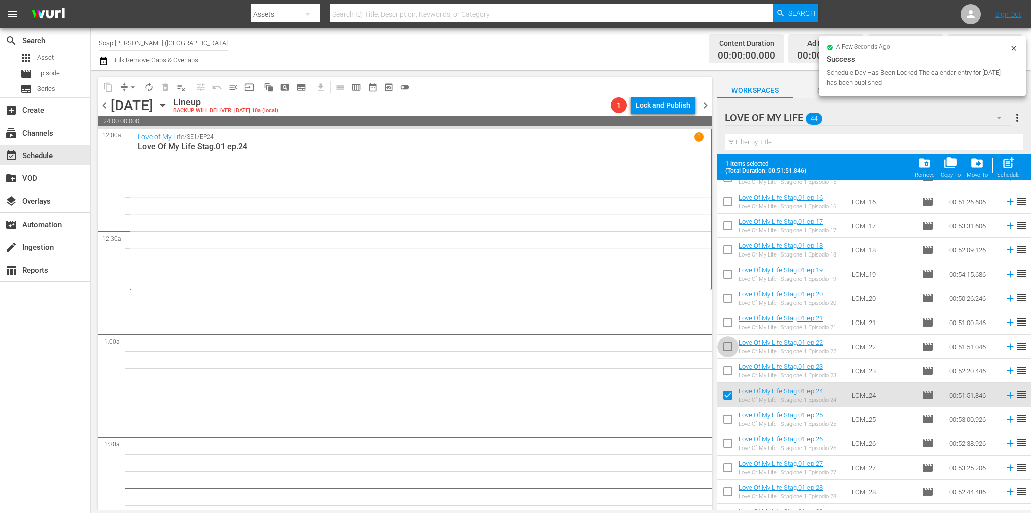
click at [729, 351] on input "checkbox" at bounding box center [727, 348] width 21 height 21
checkbox input "true"
click at [727, 369] on input "checkbox" at bounding box center [727, 372] width 21 height 21
checkbox input "true"
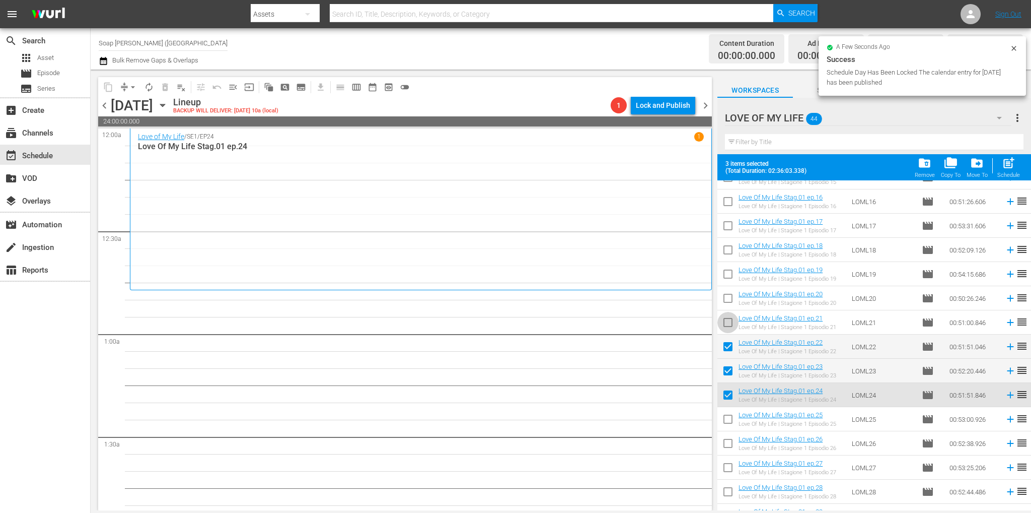
click at [727, 320] on input "checkbox" at bounding box center [727, 324] width 21 height 21
checkbox input "true"
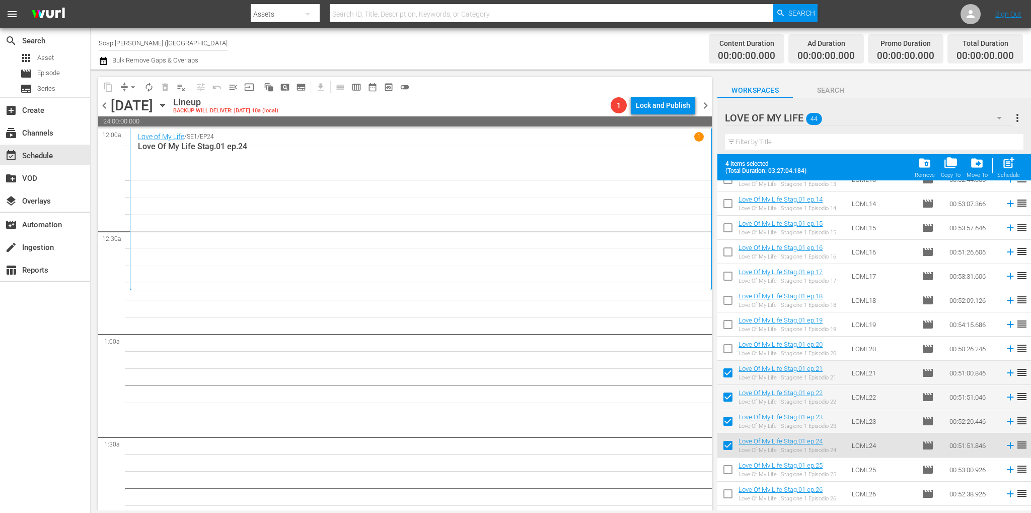
click at [729, 345] on input "checkbox" at bounding box center [727, 350] width 21 height 21
checkbox input "true"
click at [728, 319] on input "checkbox" at bounding box center [727, 326] width 21 height 21
checkbox input "true"
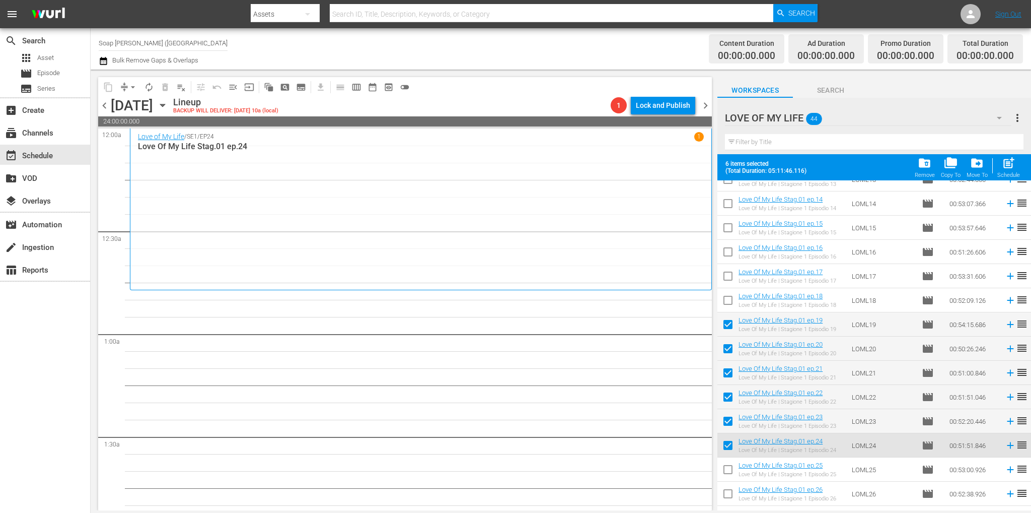
click at [727, 295] on input "checkbox" at bounding box center [727, 302] width 21 height 21
checkbox input "true"
click at [727, 278] on input "checkbox" at bounding box center [727, 277] width 21 height 21
checkbox input "true"
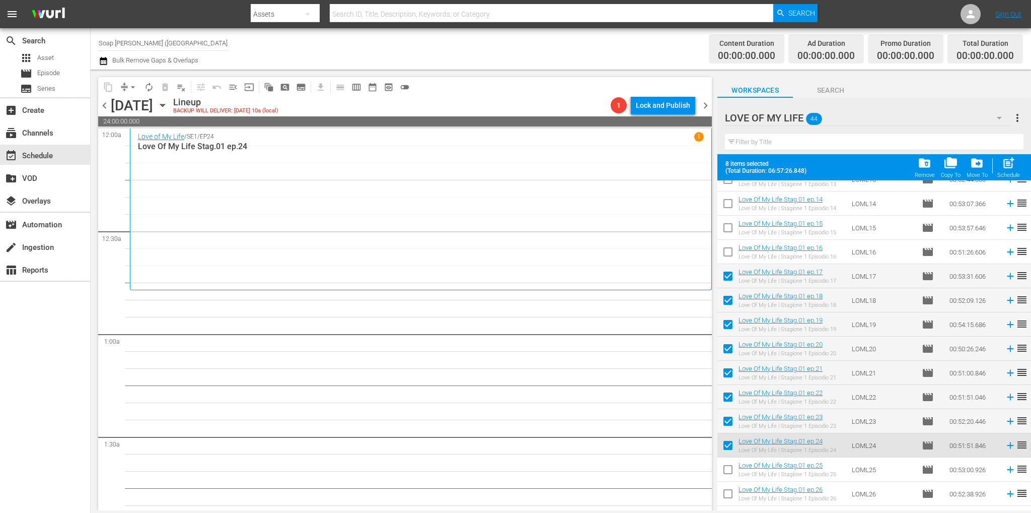
click at [727, 252] on input "checkbox" at bounding box center [727, 253] width 21 height 21
checkbox input "true"
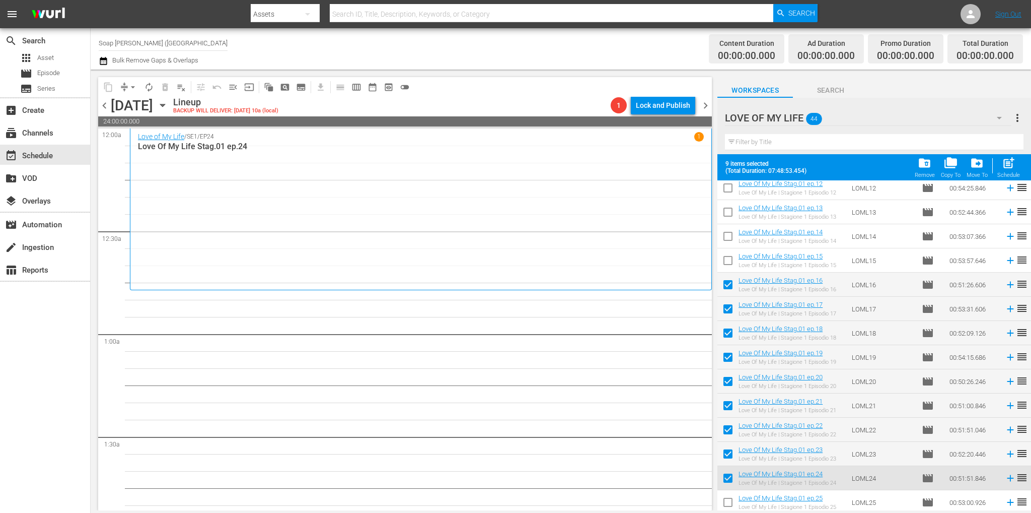
scroll to position [277, 0]
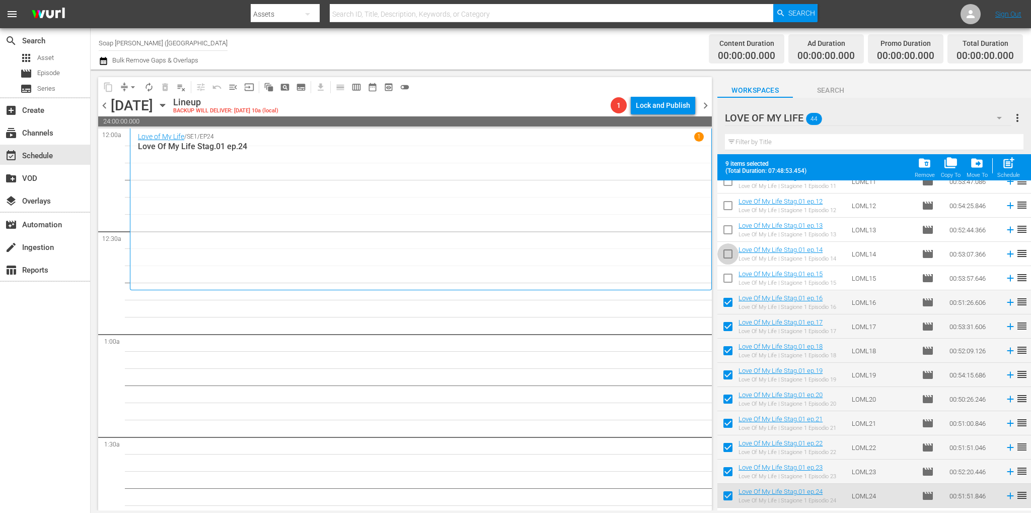
click at [732, 252] on input "checkbox" at bounding box center [727, 255] width 21 height 21
checkbox input "true"
click at [729, 273] on input "checkbox" at bounding box center [727, 279] width 21 height 21
checkbox input "true"
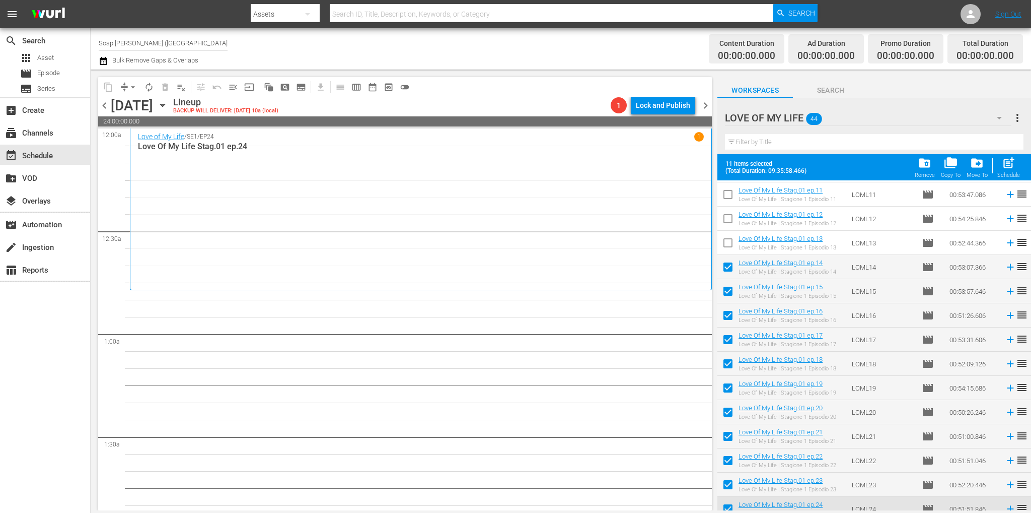
scroll to position [227, 0]
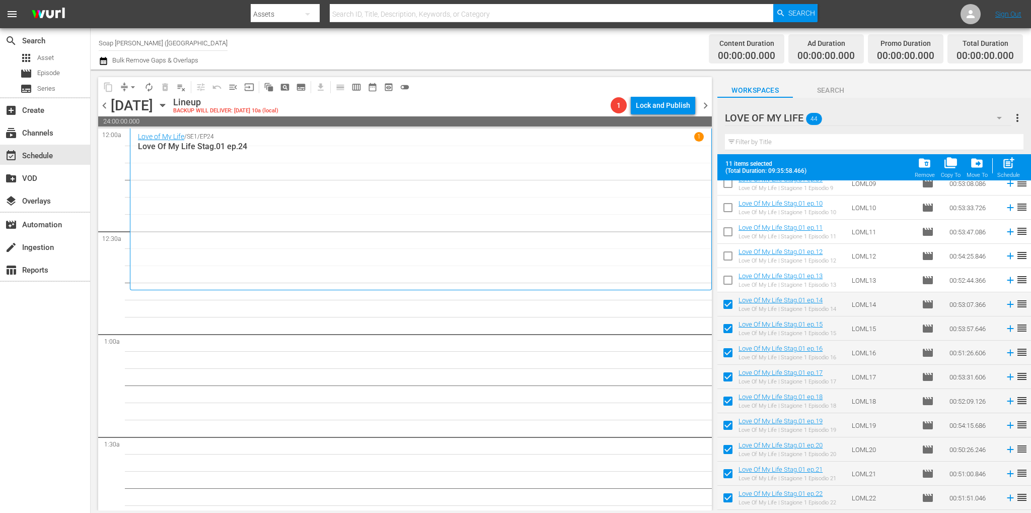
click at [725, 284] on input "checkbox" at bounding box center [727, 281] width 21 height 21
checkbox input "true"
click at [728, 259] on input "checkbox" at bounding box center [727, 257] width 21 height 21
checkbox input "true"
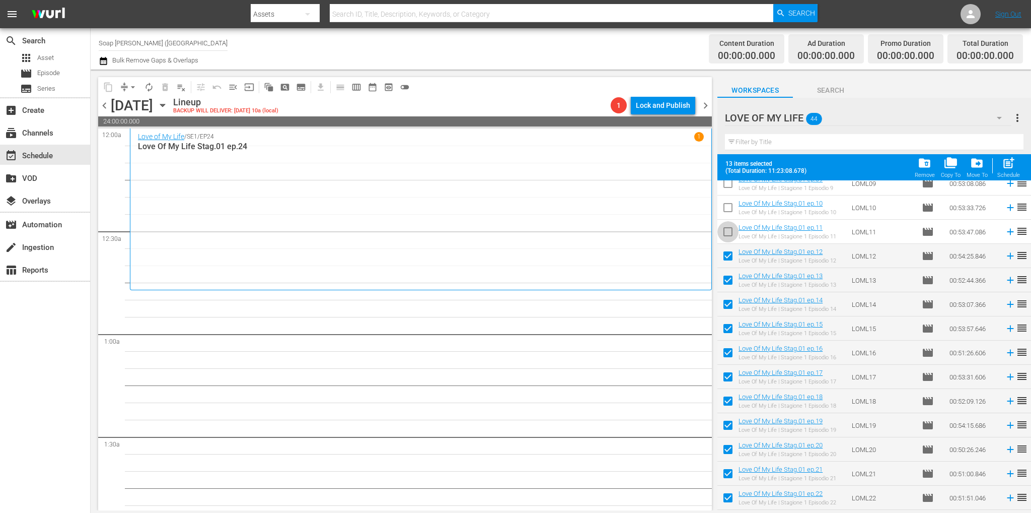
click at [728, 235] on input "checkbox" at bounding box center [727, 233] width 21 height 21
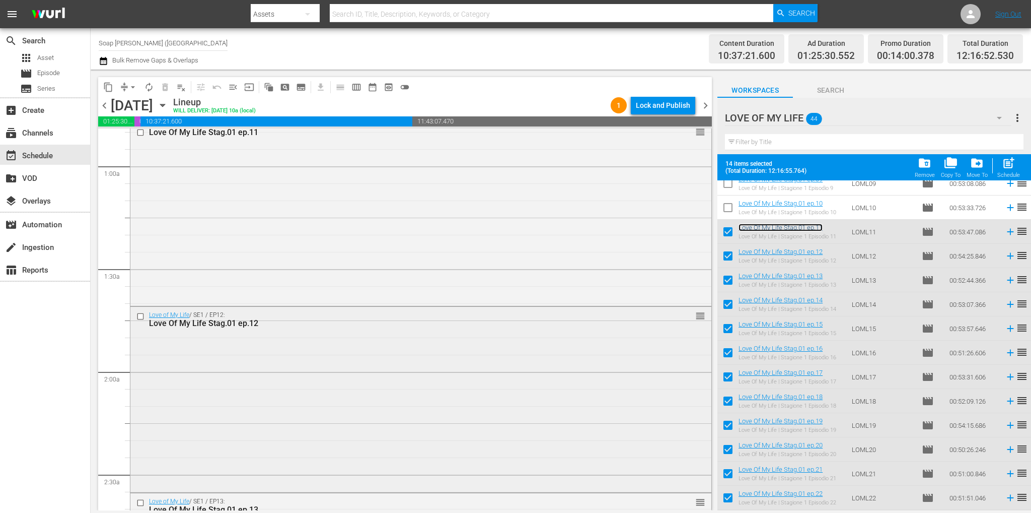
scroll to position [352, 0]
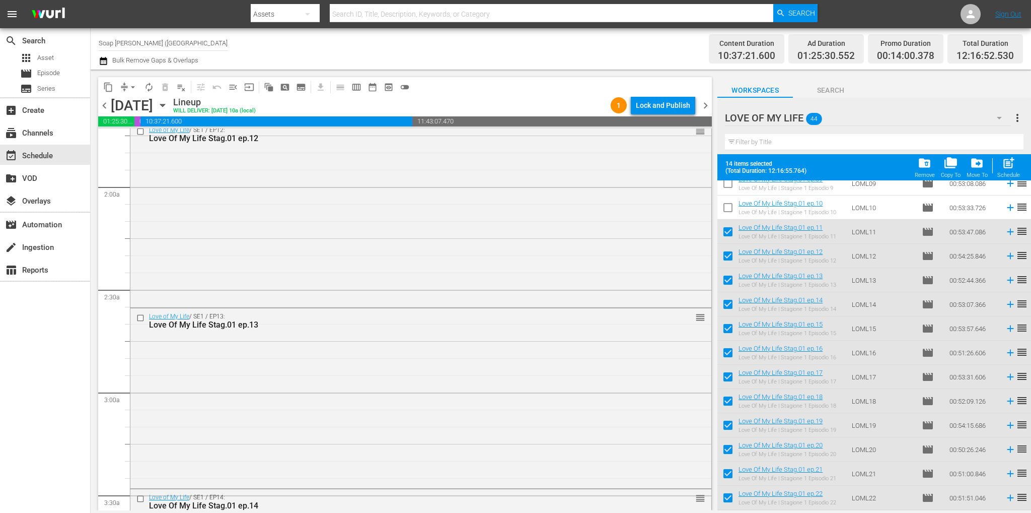
drag, startPoint x: 704, startPoint y: 171, endPoint x: 703, endPoint y: 196, distance: 24.7
click at [700, 221] on div "Love of My Life / SE1 / EP12: Love Of My Life Stag.01 ep.12 reorder" at bounding box center [421, 214] width 582 height 186
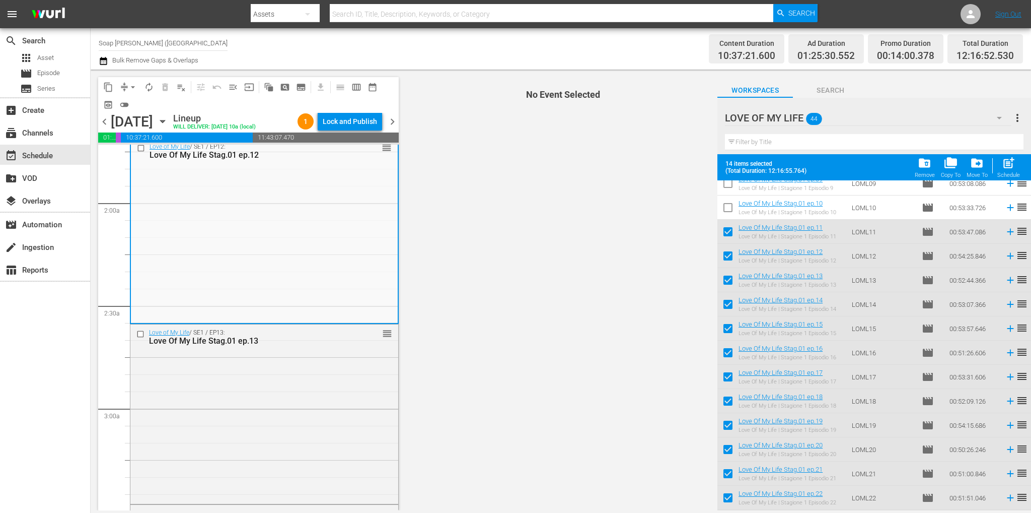
click at [707, 174] on span "No Event Selected" at bounding box center [561, 289] width 314 height 441
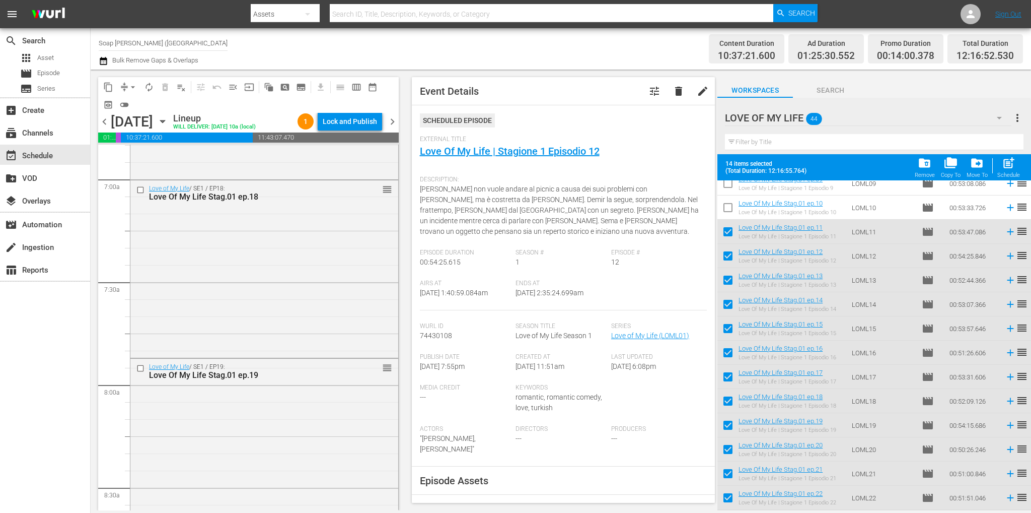
scroll to position [1815, 0]
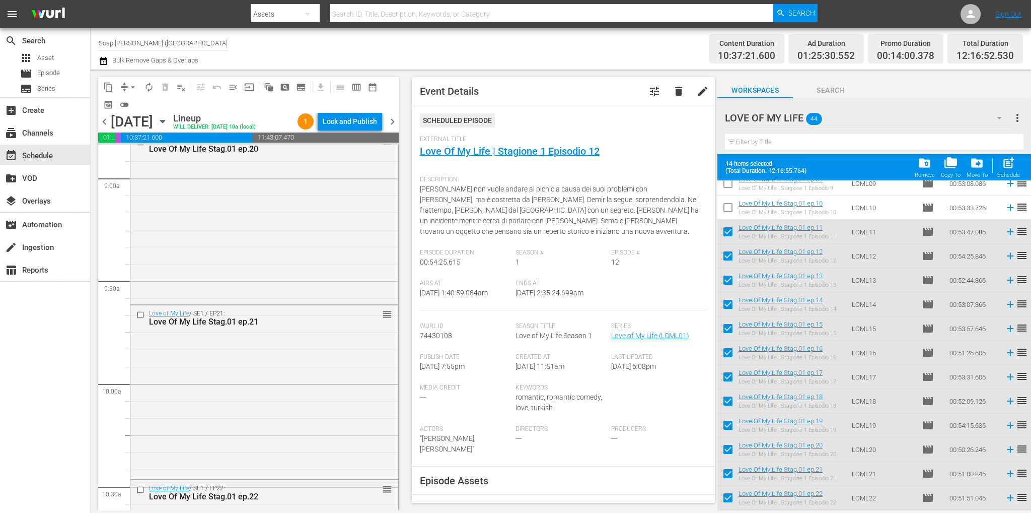
click at [720, 234] on input "checkbox" at bounding box center [727, 233] width 21 height 21
checkbox input "false"
click at [734, 256] on input "checkbox" at bounding box center [727, 257] width 21 height 21
checkbox input "false"
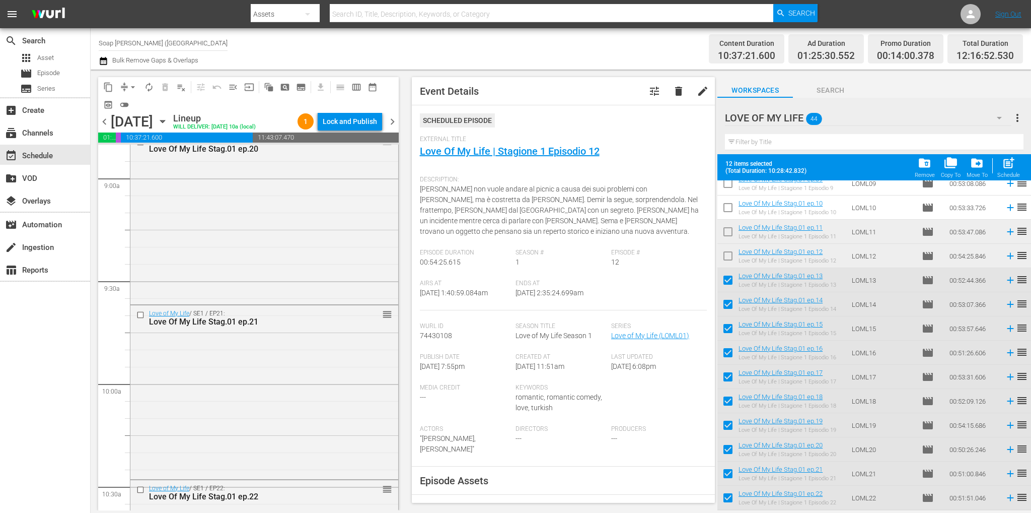
click at [729, 287] on input "checkbox" at bounding box center [727, 281] width 21 height 21
checkbox input "false"
click at [731, 311] on input "checkbox" at bounding box center [727, 306] width 21 height 21
checkbox input "false"
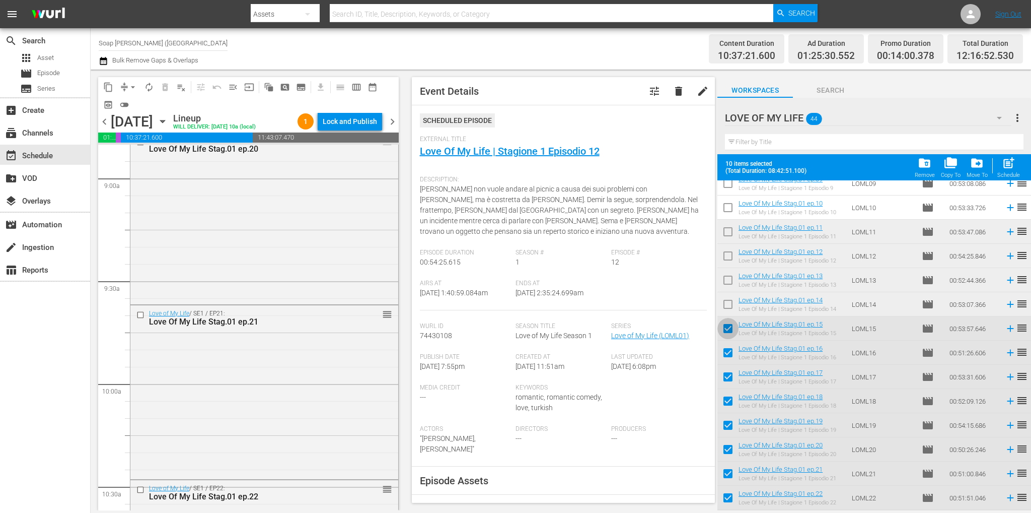
click at [731, 333] on input "checkbox" at bounding box center [727, 330] width 21 height 21
checkbox input "false"
click at [727, 353] on input "checkbox" at bounding box center [727, 354] width 21 height 21
checkbox input "false"
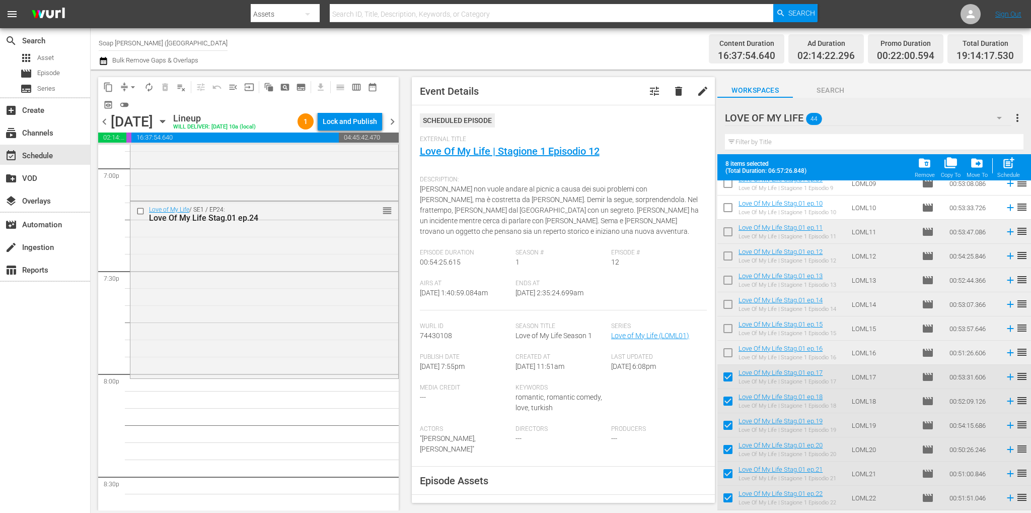
scroll to position [0, 0]
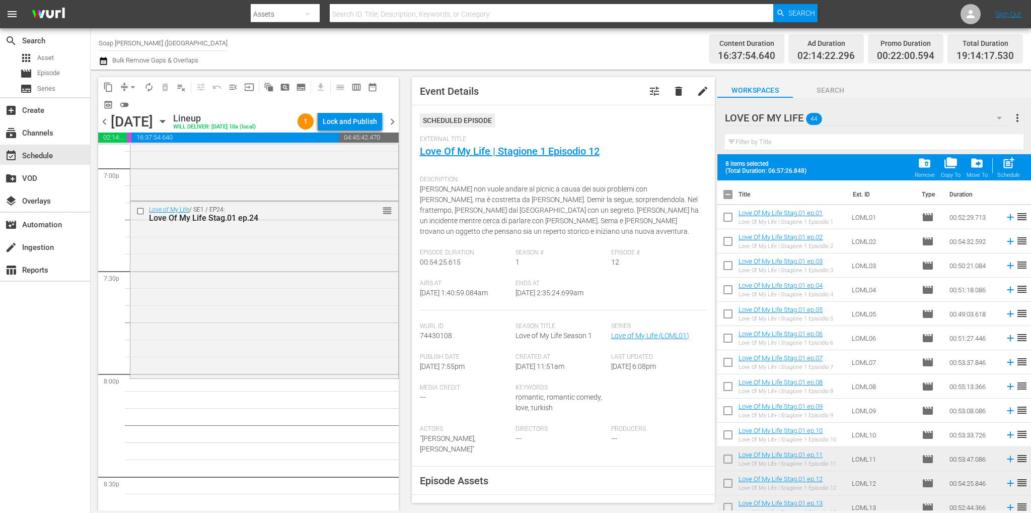
click at [728, 190] on input "checkbox" at bounding box center [727, 196] width 21 height 21
checkbox input "true"
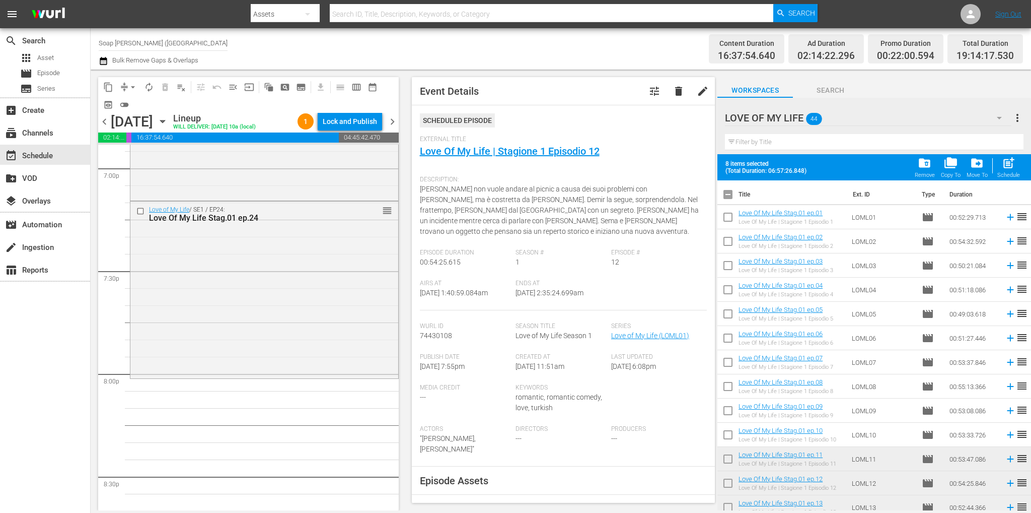
checkbox input "true"
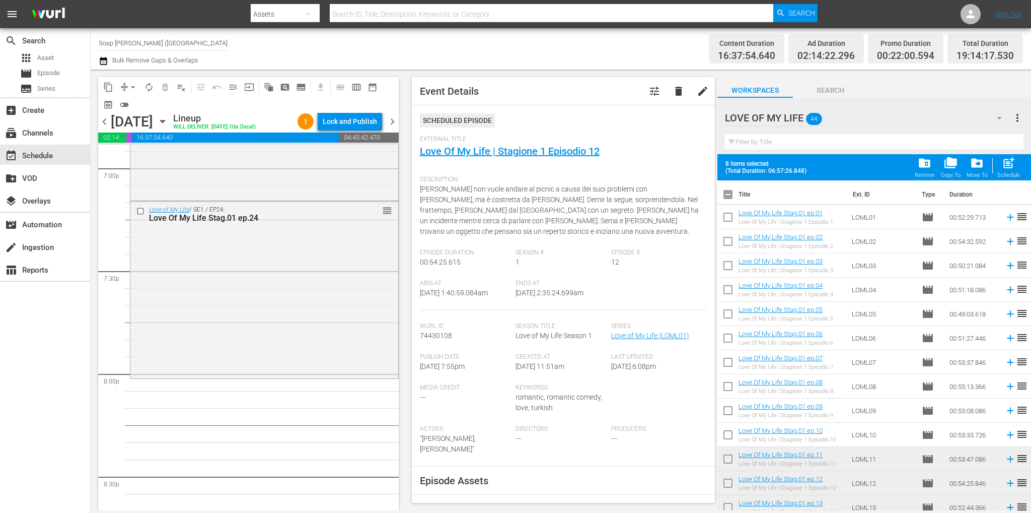
checkbox input "true"
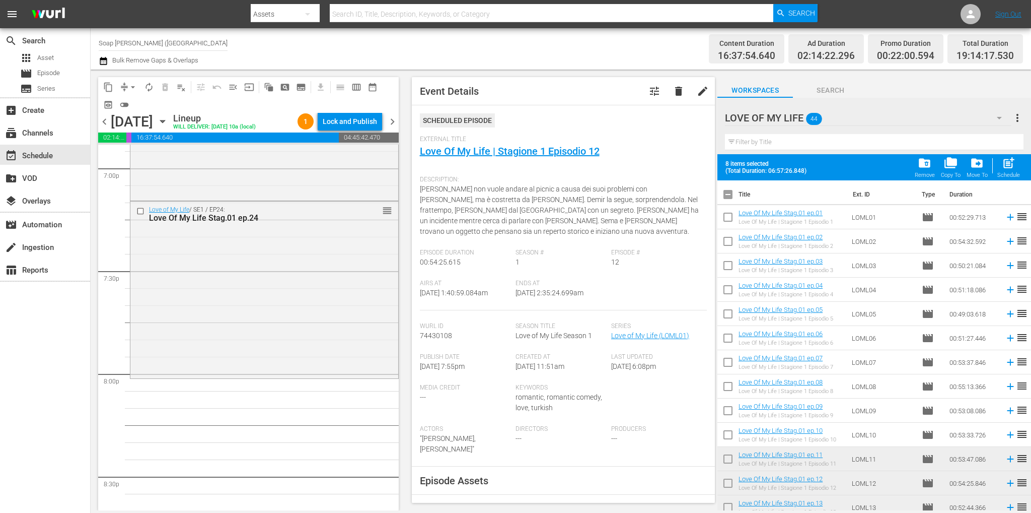
checkbox input "true"
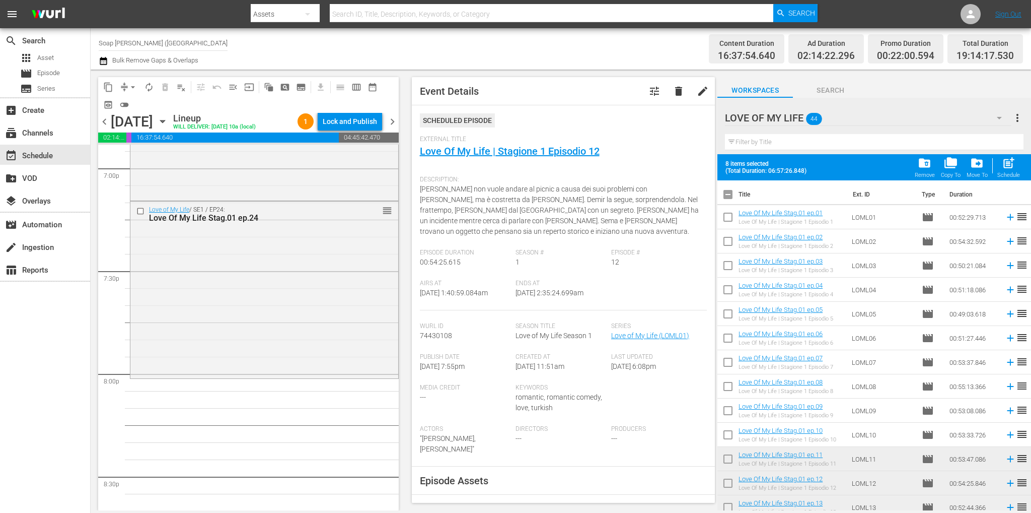
checkbox input "true"
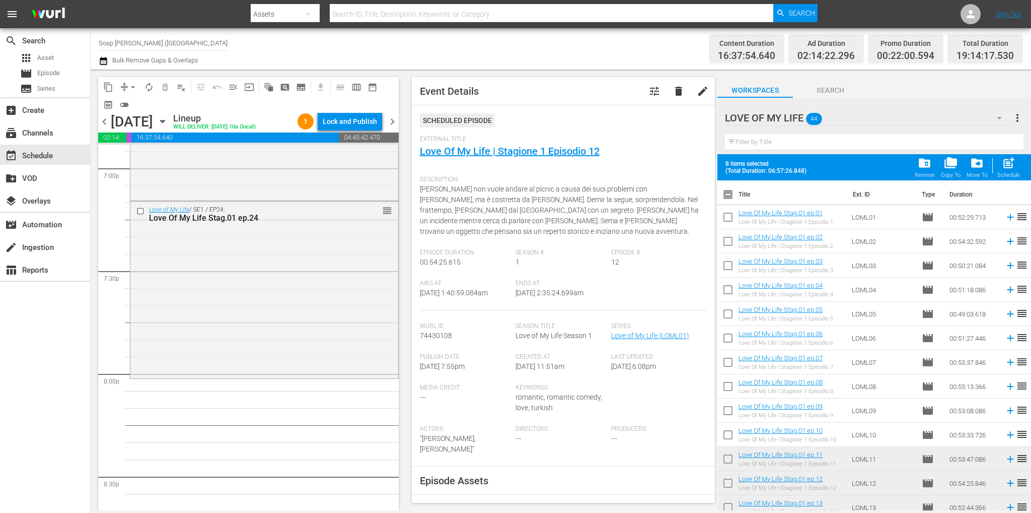
checkbox input "true"
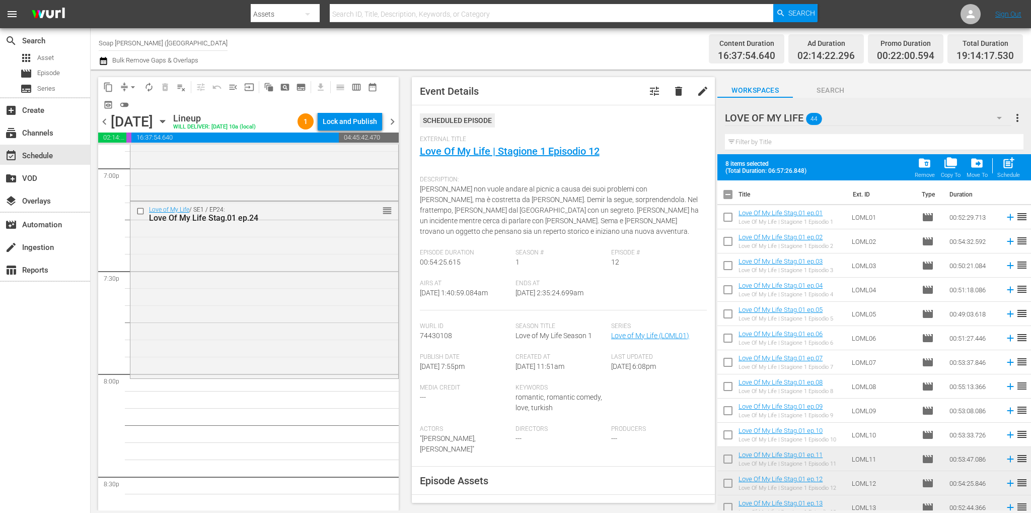
checkbox input "true"
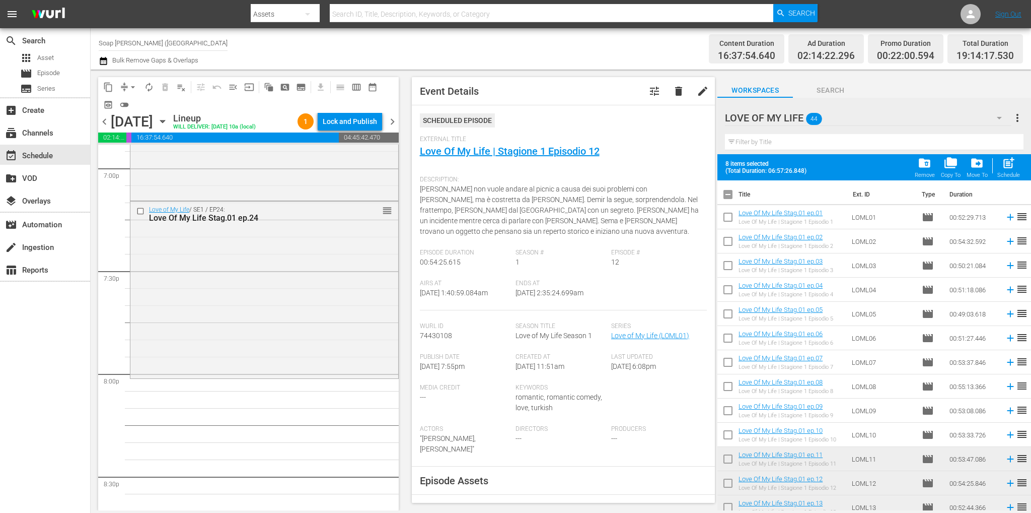
checkbox input "true"
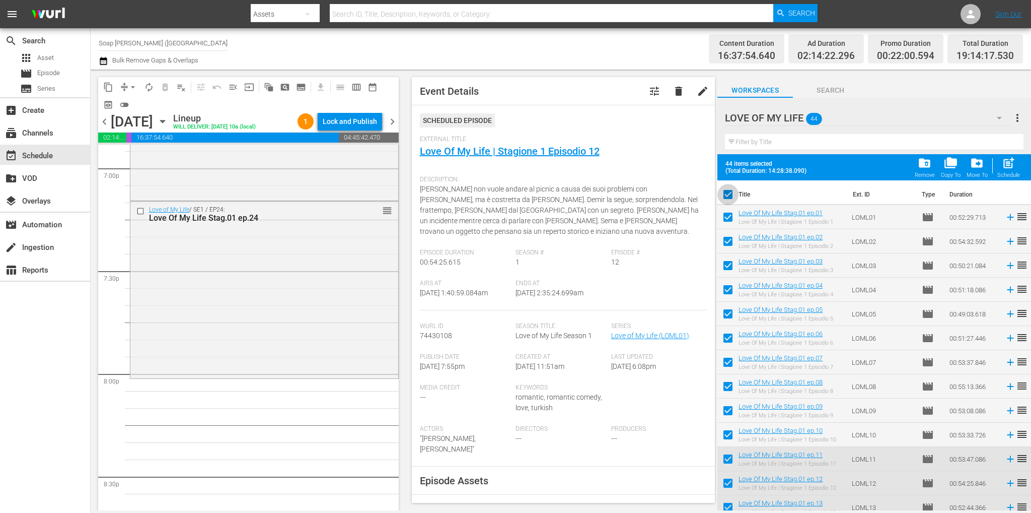
click at [728, 190] on input "checkbox" at bounding box center [727, 196] width 21 height 21
checkbox input "false"
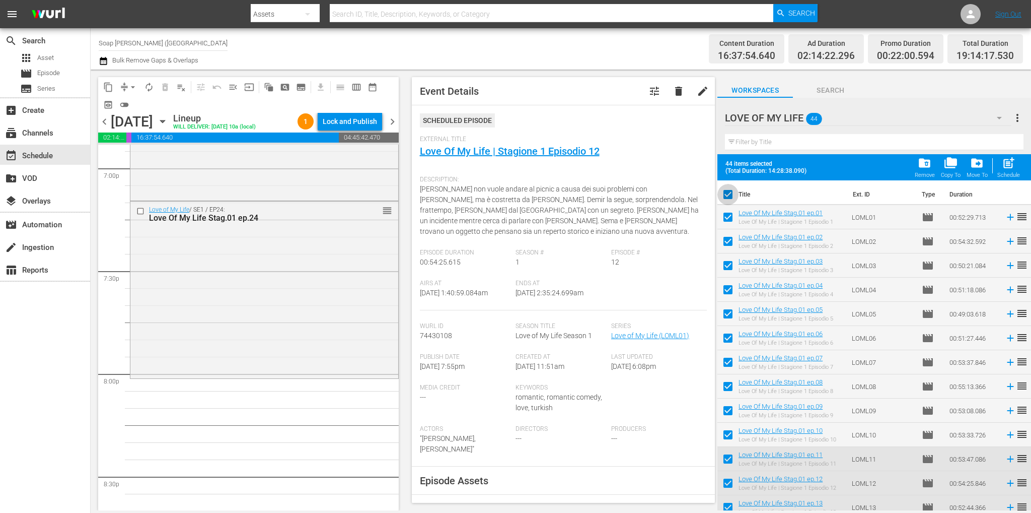
checkbox input "false"
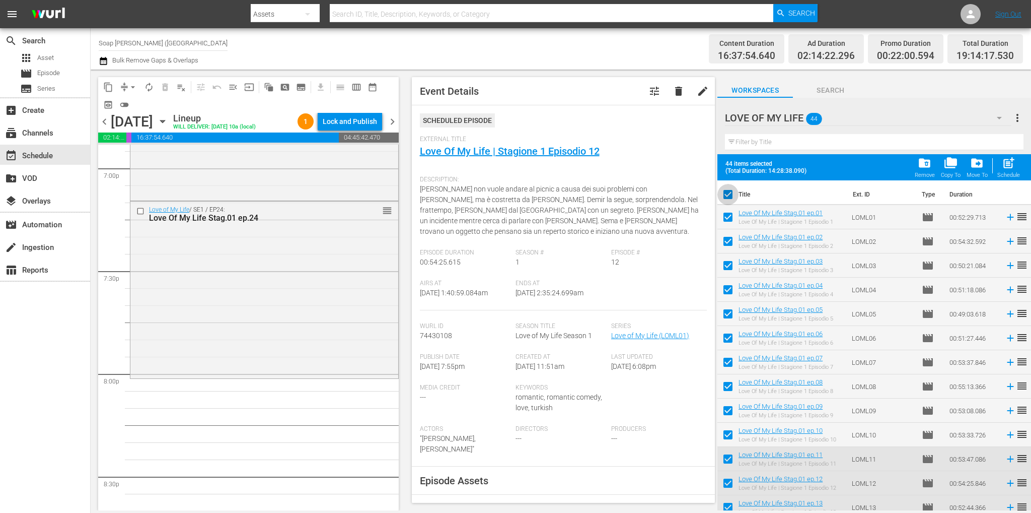
checkbox input "false"
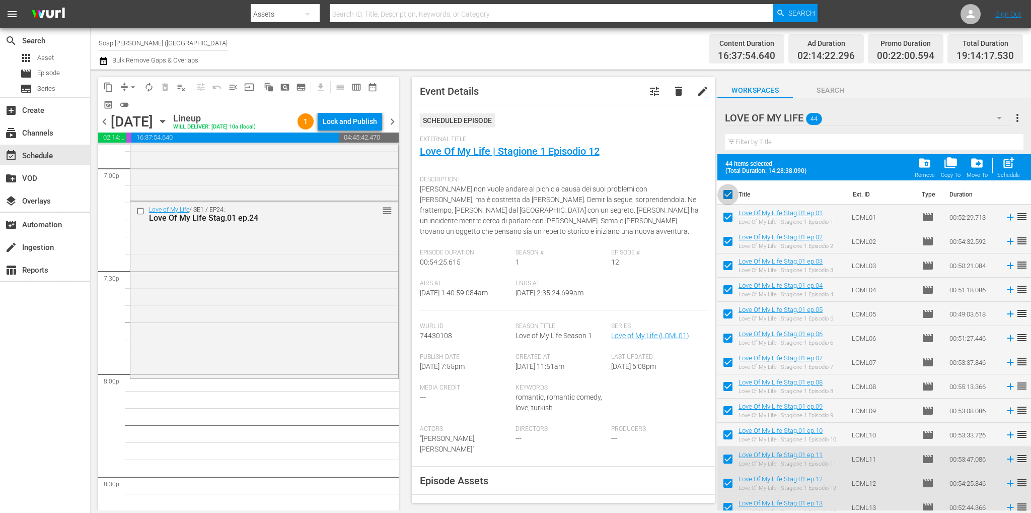
checkbox input "false"
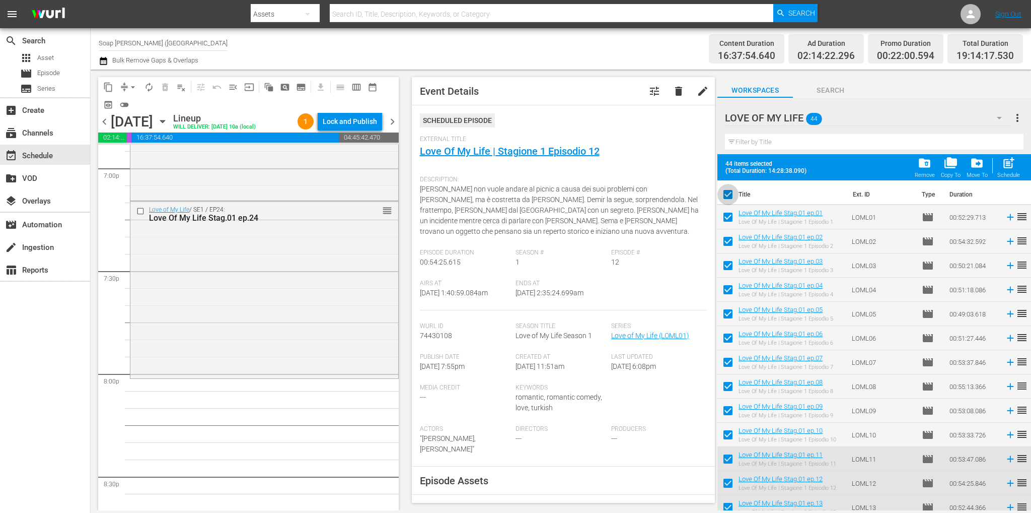
checkbox input "false"
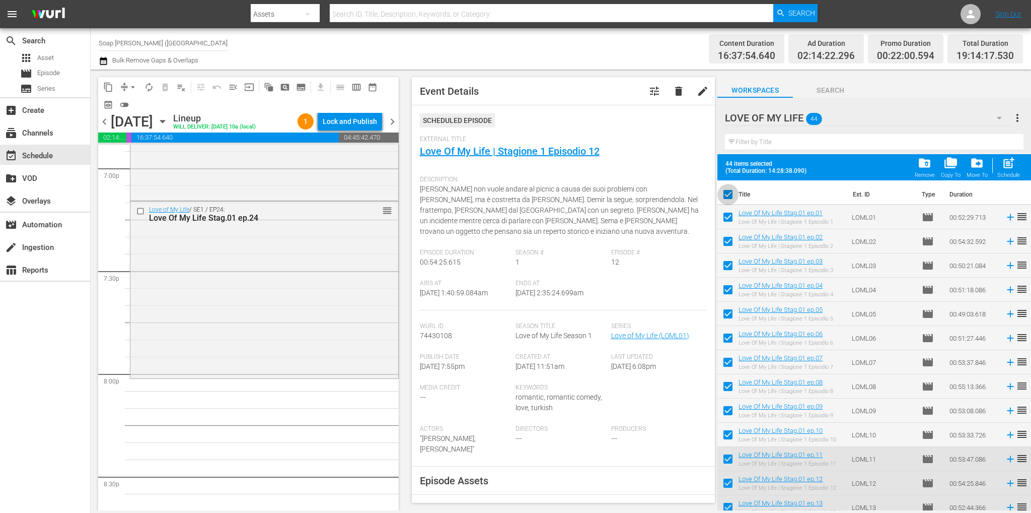
checkbox input "false"
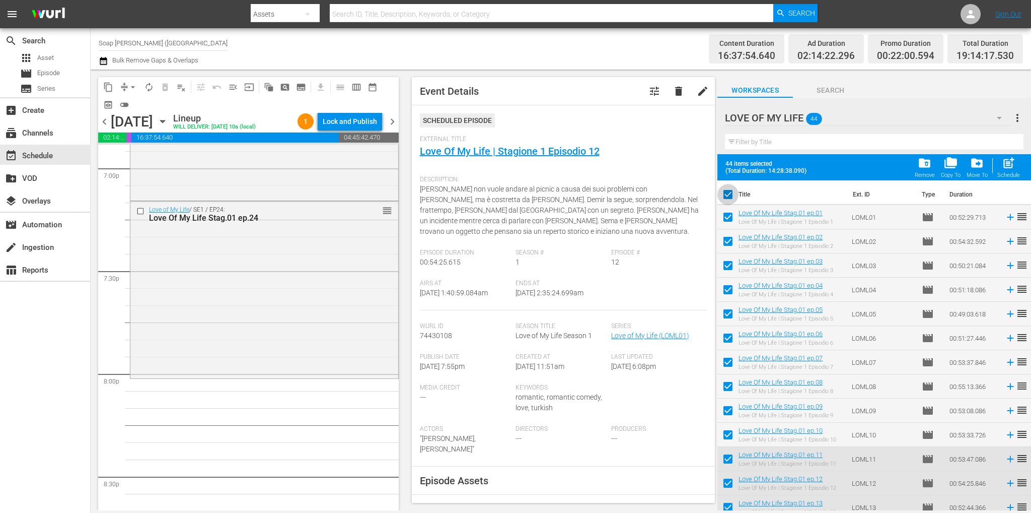
checkbox input "false"
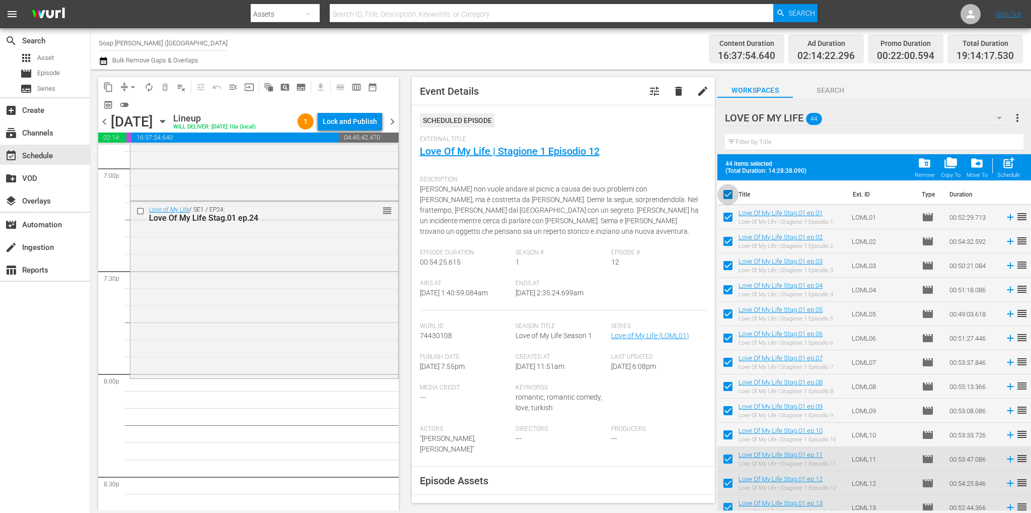
checkbox input "false"
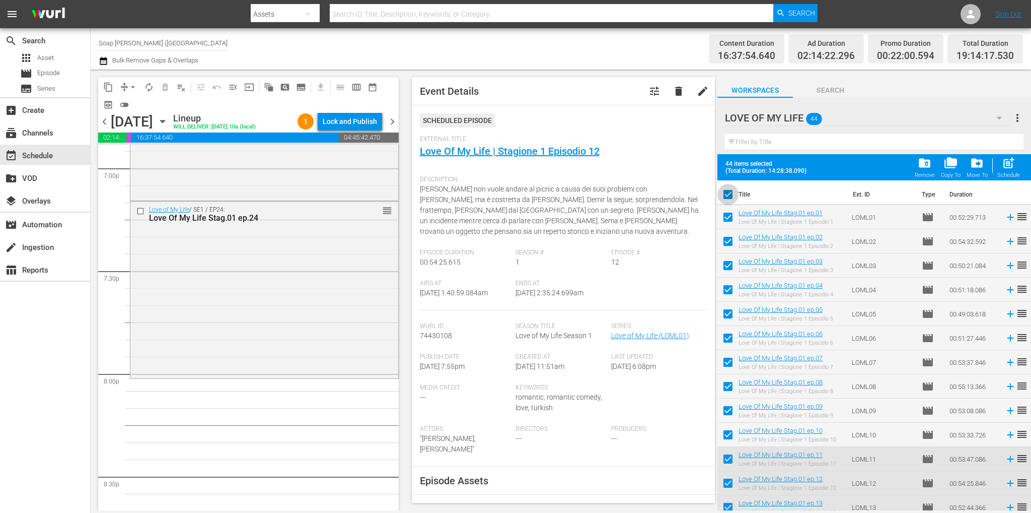
checkbox input "false"
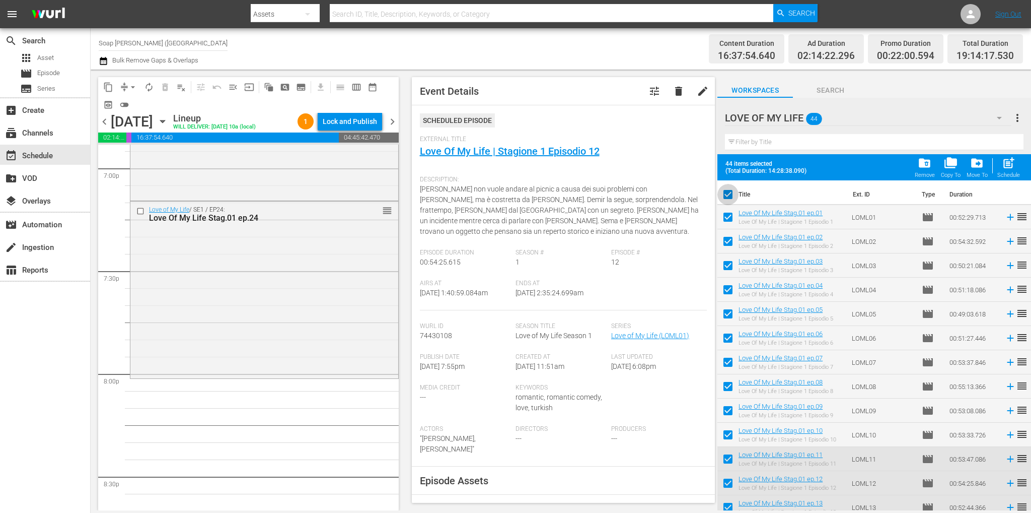
checkbox input "false"
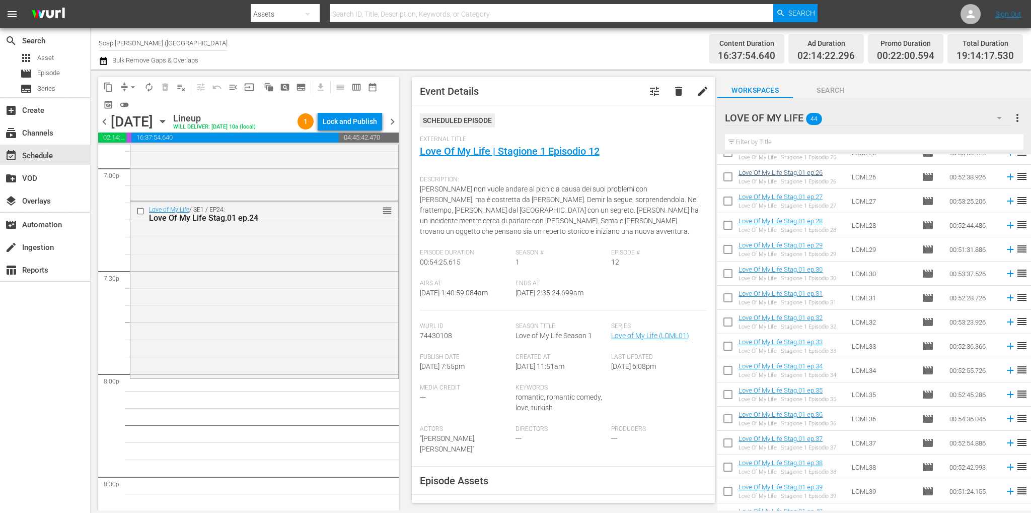
scroll to position [479, 0]
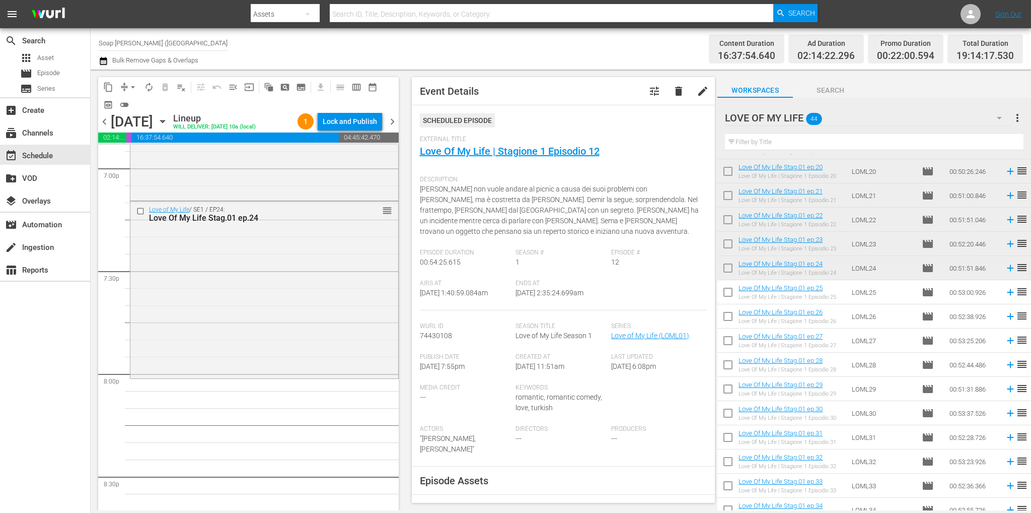
click at [723, 292] on input "checkbox" at bounding box center [727, 293] width 21 height 21
checkbox input "true"
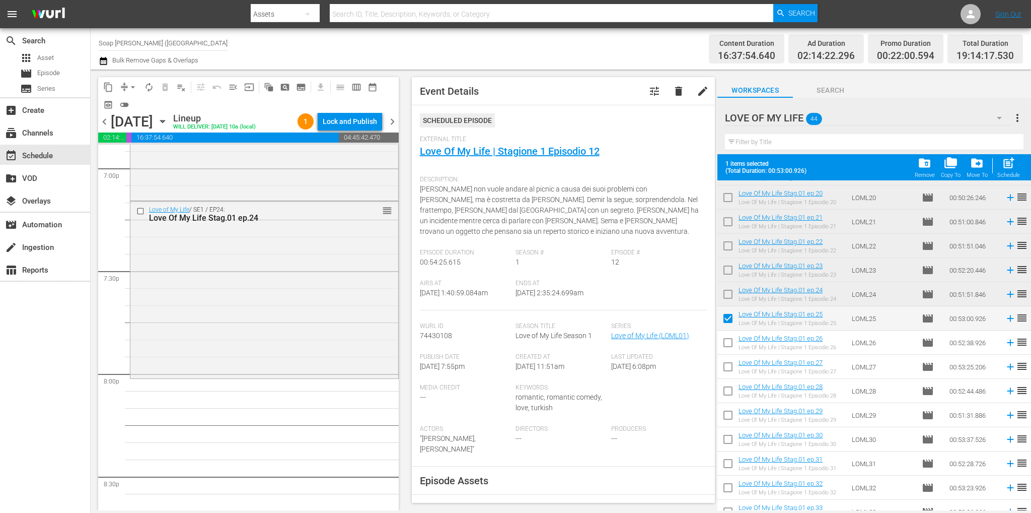
click at [729, 338] on input "checkbox" at bounding box center [727, 344] width 21 height 21
checkbox input "true"
click at [730, 368] on input "checkbox" at bounding box center [727, 368] width 21 height 21
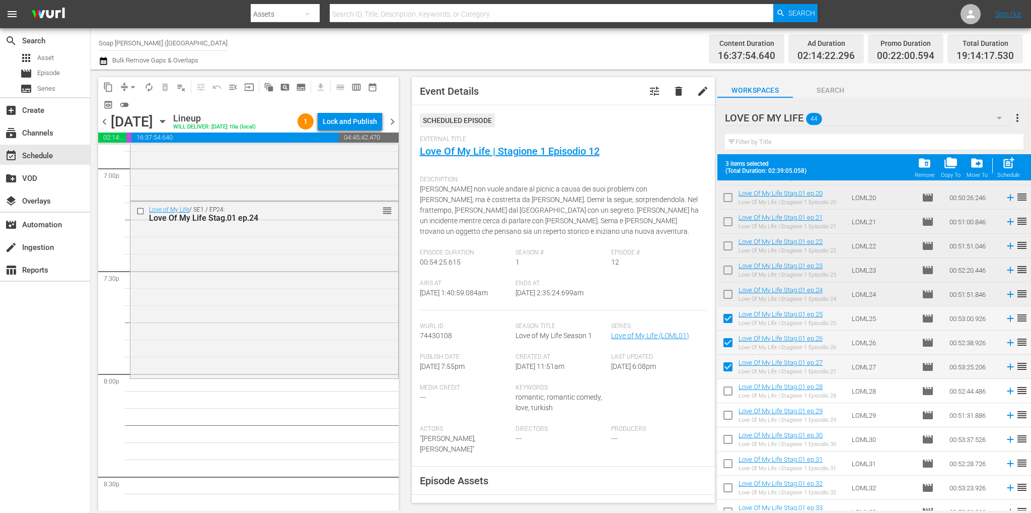
click at [723, 391] on input "checkbox" at bounding box center [727, 392] width 21 height 21
click at [299, 285] on div "Love of My Life / SE1 / EP24: Love Of My Life Stag.01 ep.24 reorder" at bounding box center [264, 288] width 268 height 175
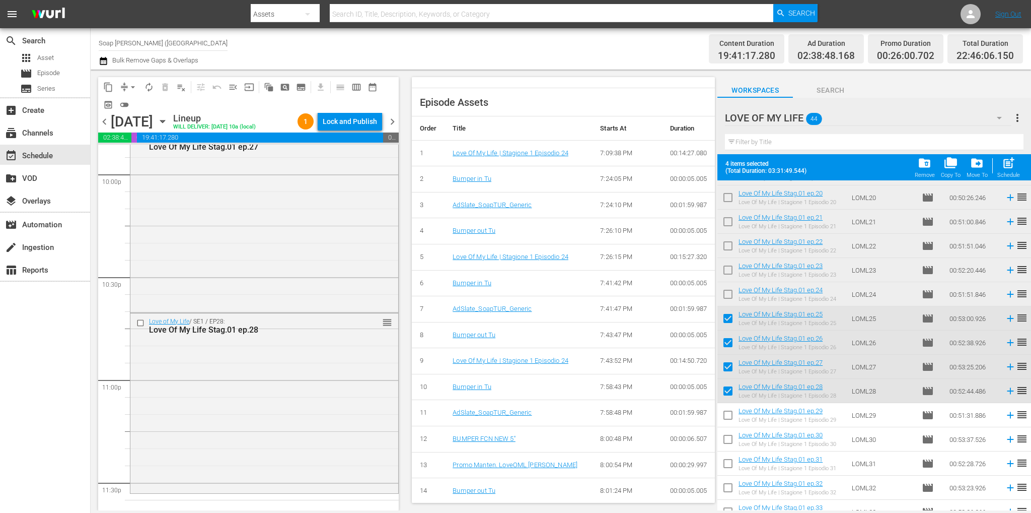
scroll to position [4564, 0]
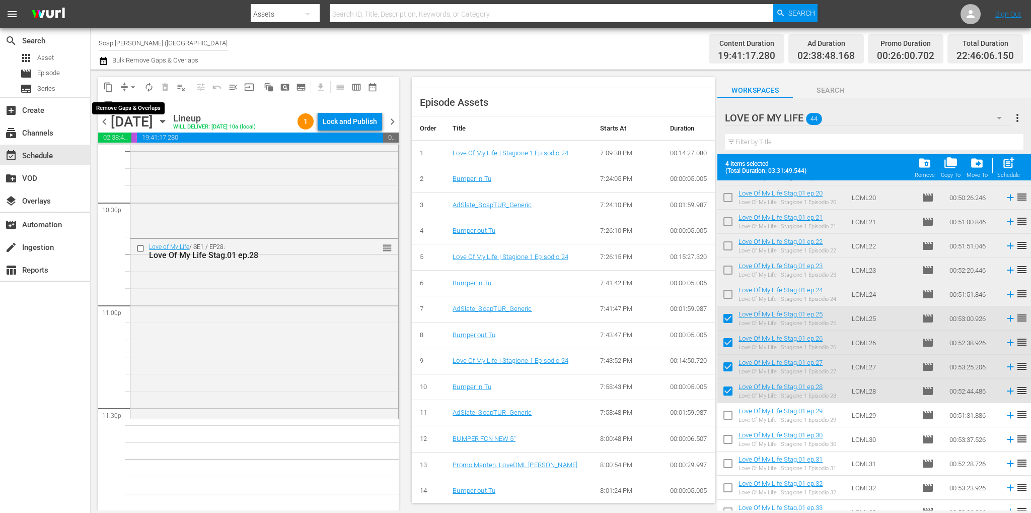
click at [133, 87] on span "arrow_drop_down" at bounding box center [133, 87] width 10 height 10
click at [163, 141] on li "Align to End of Previous Day" at bounding box center [134, 140] width 106 height 17
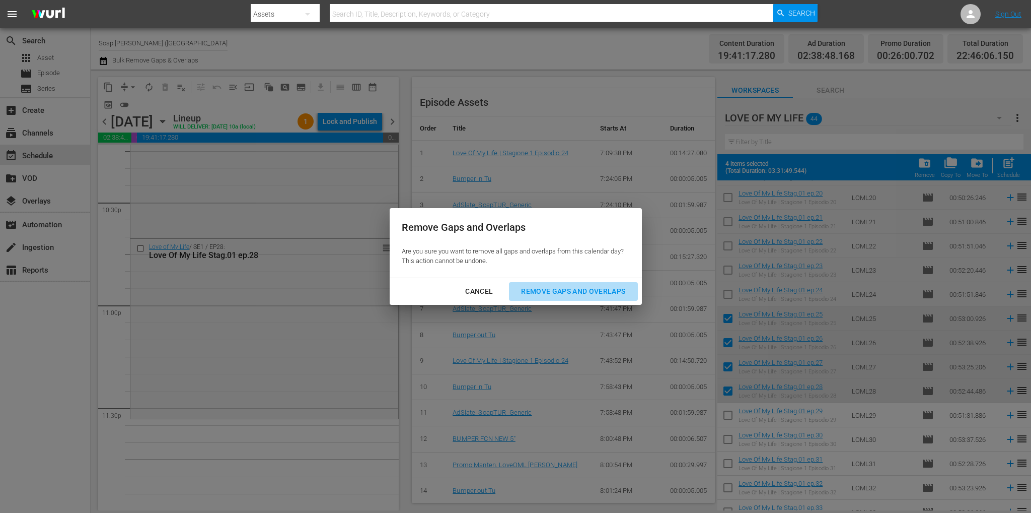
click at [570, 283] on button "Remove Gaps and Overlaps" at bounding box center [573, 291] width 128 height 19
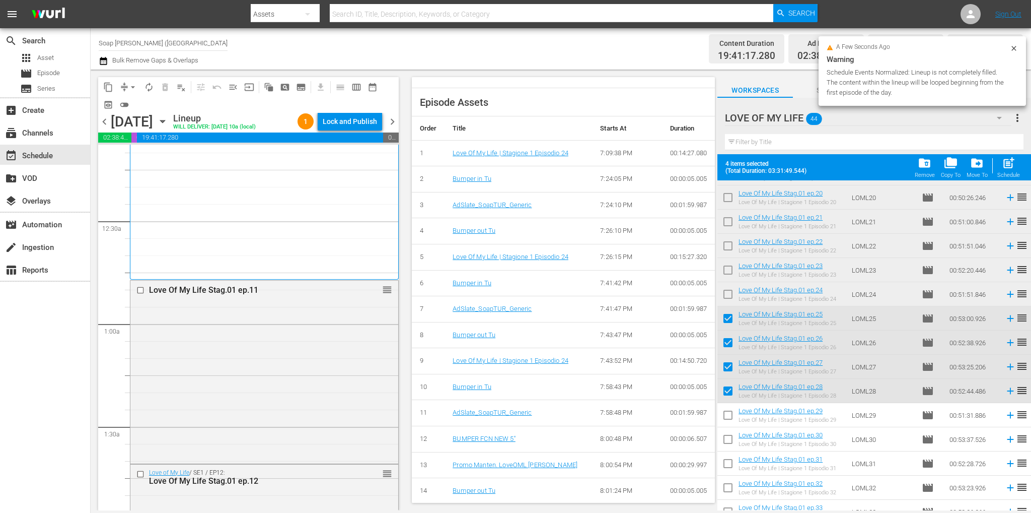
scroll to position [0, 0]
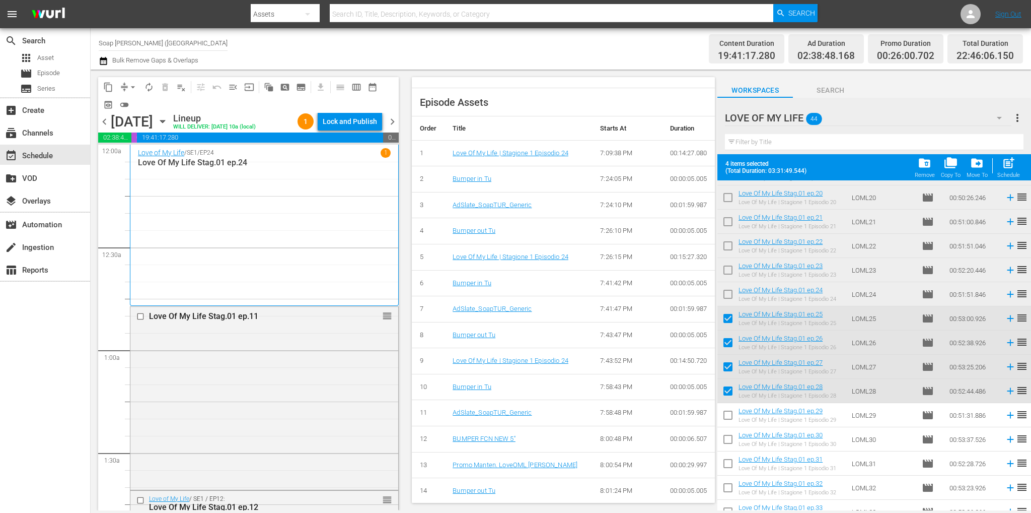
click at [725, 316] on input "checkbox" at bounding box center [727, 320] width 21 height 21
click at [724, 348] on input "checkbox" at bounding box center [727, 344] width 21 height 21
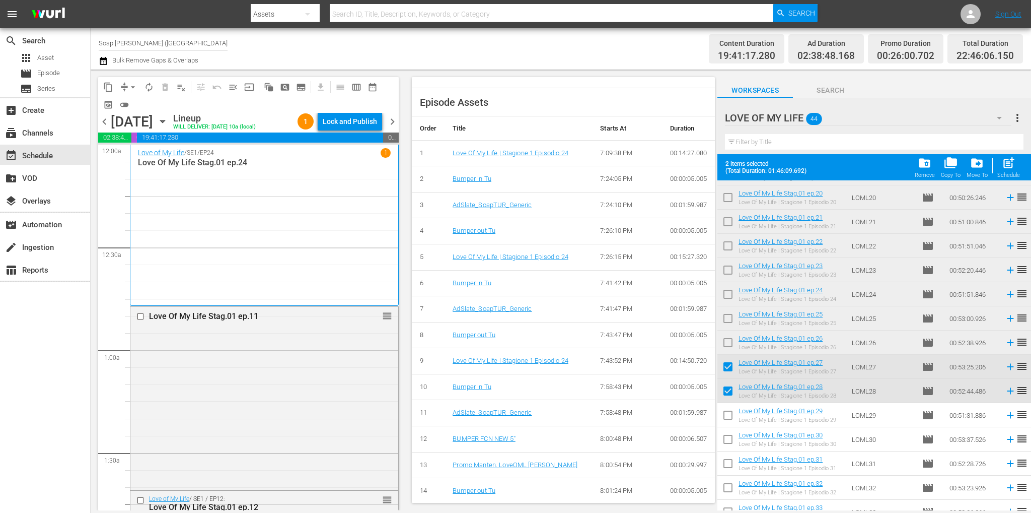
click at [727, 372] on input "checkbox" at bounding box center [727, 368] width 21 height 21
click at [726, 389] on input "checkbox" at bounding box center [727, 392] width 21 height 21
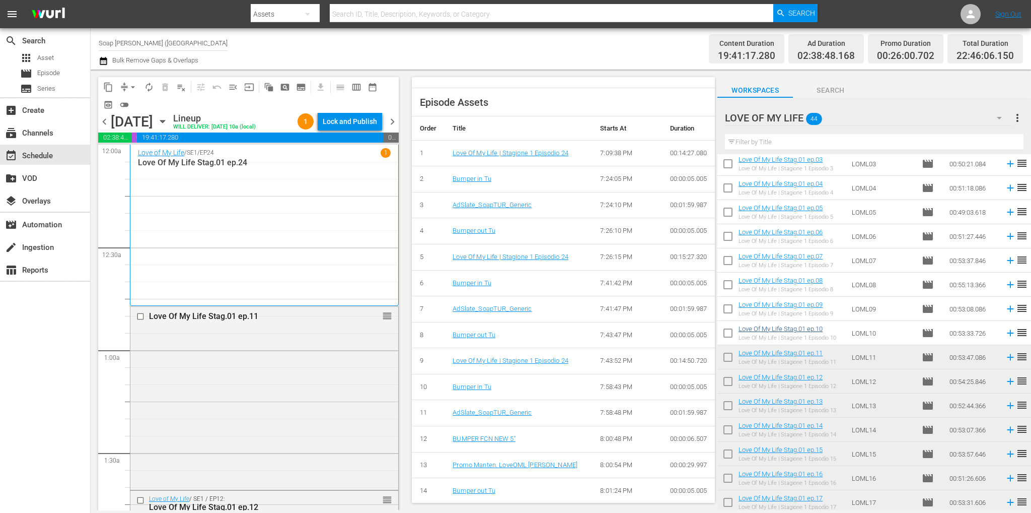
scroll to position [76, 0]
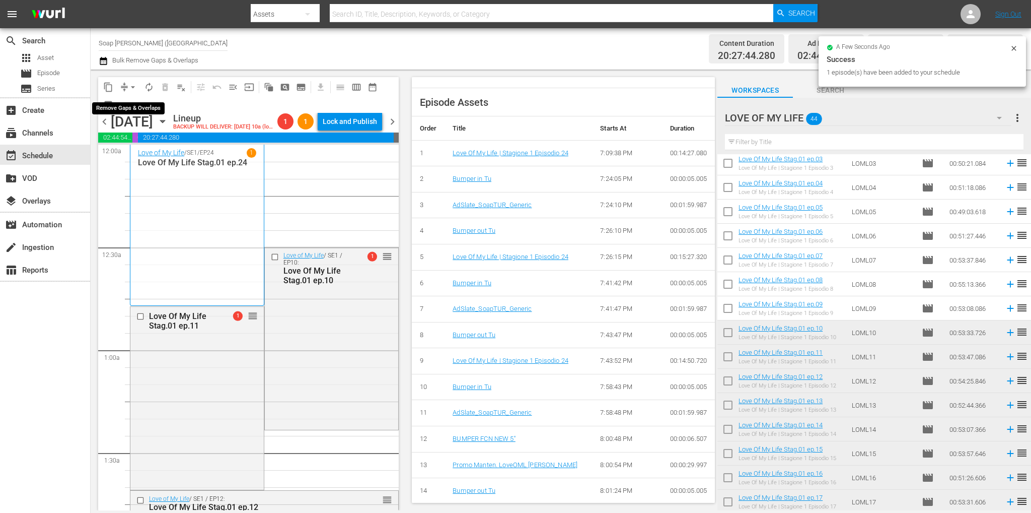
click at [133, 85] on span "arrow_drop_down" at bounding box center [133, 87] width 10 height 10
click at [159, 143] on li "Align to End of Previous Day" at bounding box center [134, 140] width 106 height 17
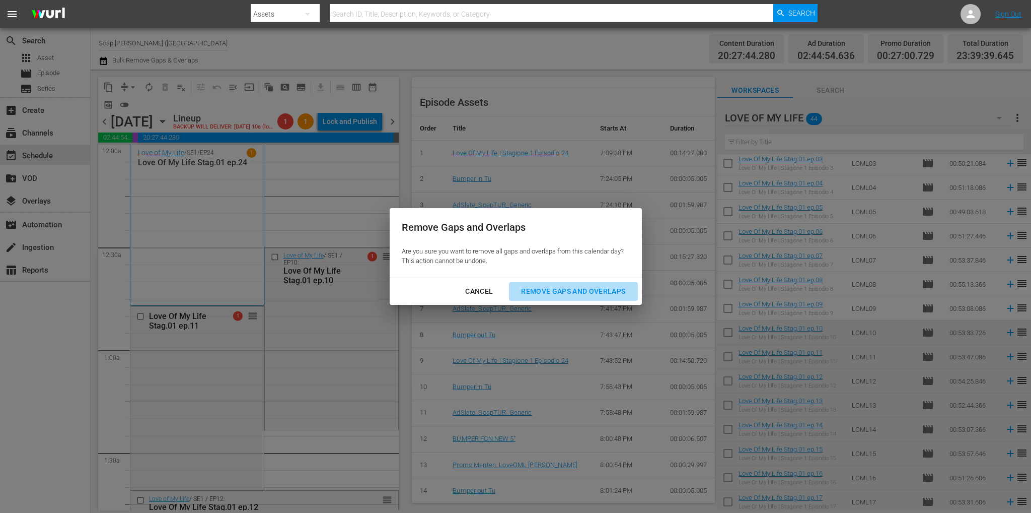
click at [543, 282] on button "Remove Gaps and Overlaps" at bounding box center [573, 291] width 128 height 19
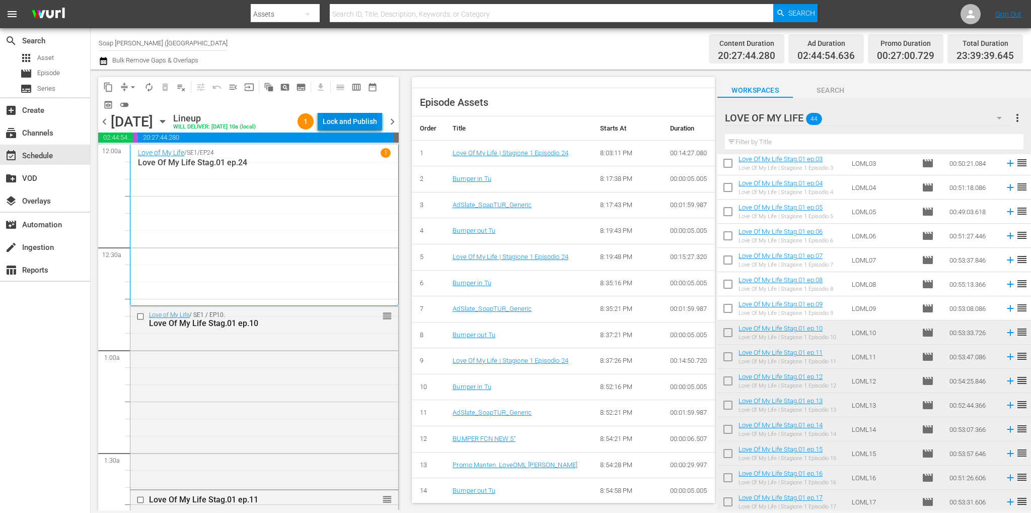
click at [345, 119] on div "Lock and Publish" at bounding box center [350, 121] width 54 height 18
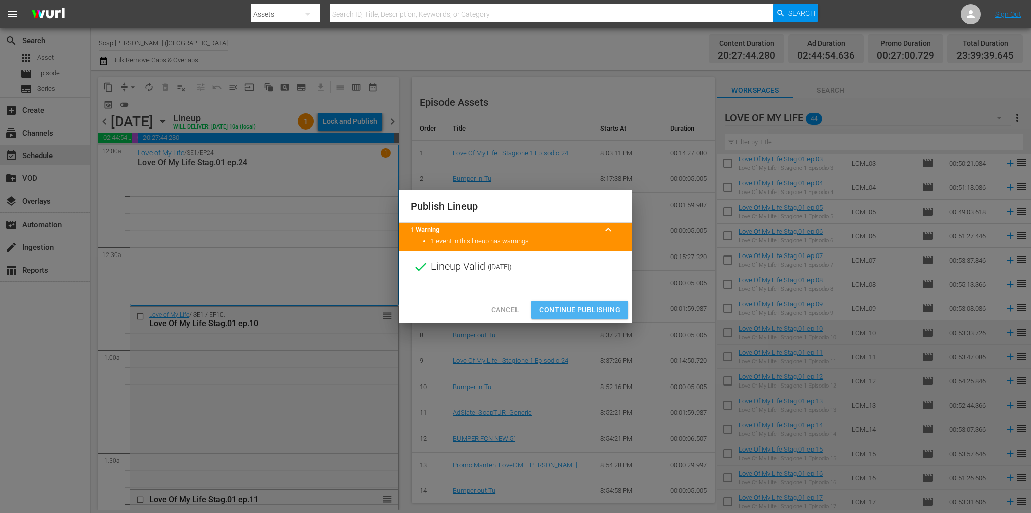
click at [570, 315] on span "Continue Publishing" at bounding box center [579, 310] width 81 height 13
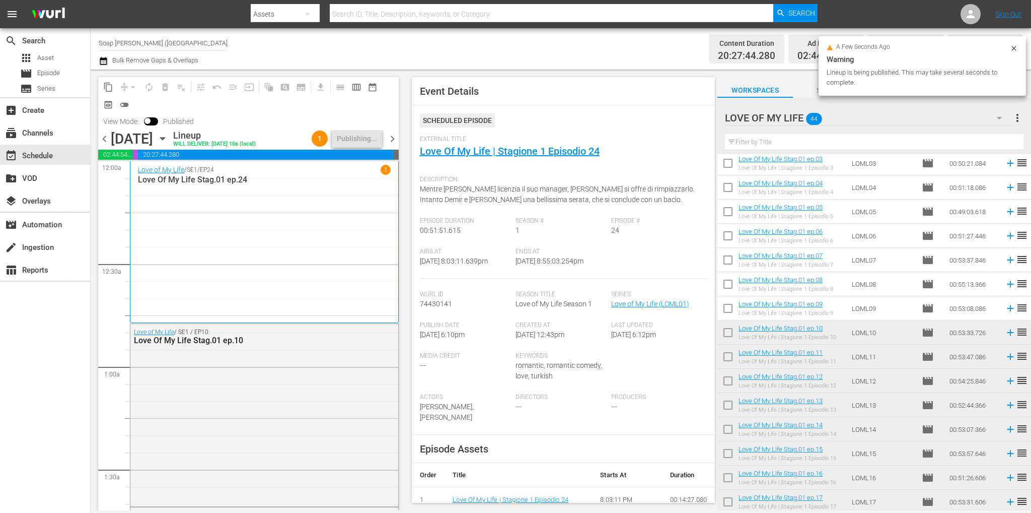
click at [391, 136] on span "chevron_right" at bounding box center [392, 138] width 13 height 13
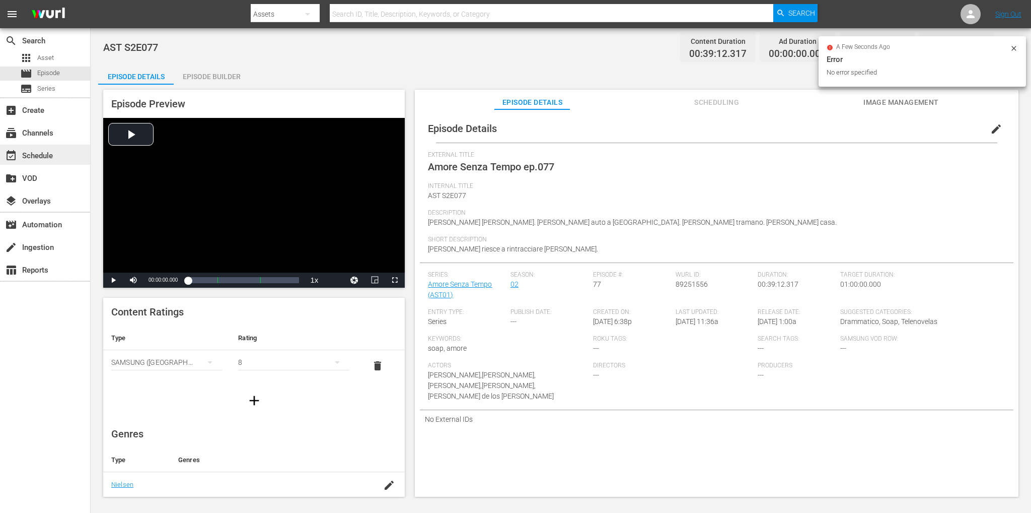
click at [52, 159] on div "event_available Schedule" at bounding box center [28, 154] width 56 height 9
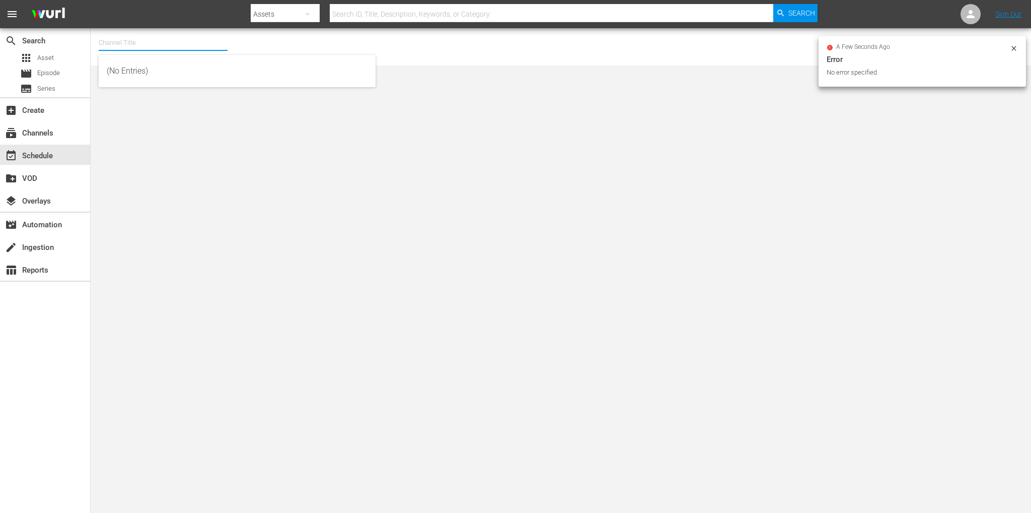
click at [141, 45] on input "text" at bounding box center [163, 43] width 129 height 24
click at [152, 65] on div "Soap Latino (Italy) (1882 - fast_channels_network_soaplatino_1)" at bounding box center [237, 71] width 261 height 24
type input "Soap Latino (Italy) (1882 - fast_channels_network_soaplatino_1)"
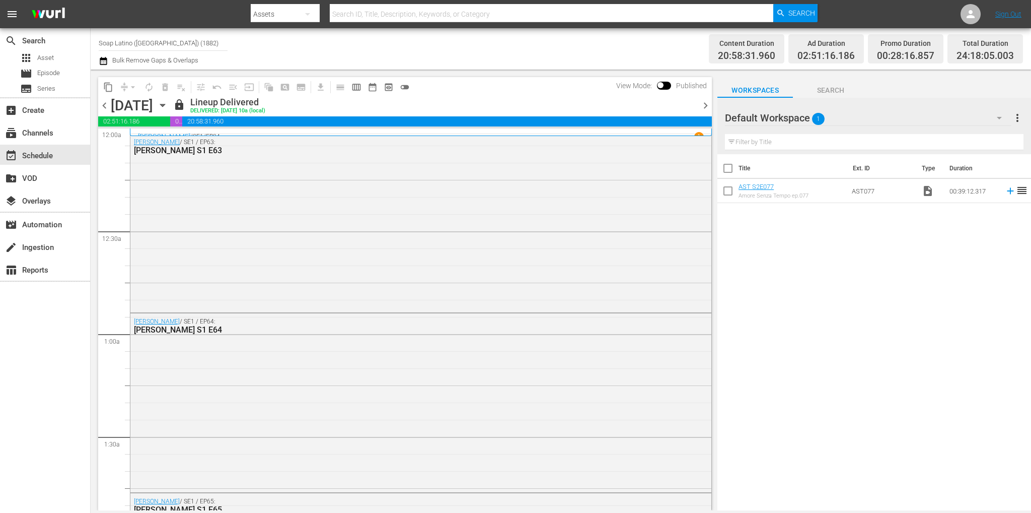
click at [707, 102] on span "chevron_right" at bounding box center [705, 105] width 13 height 13
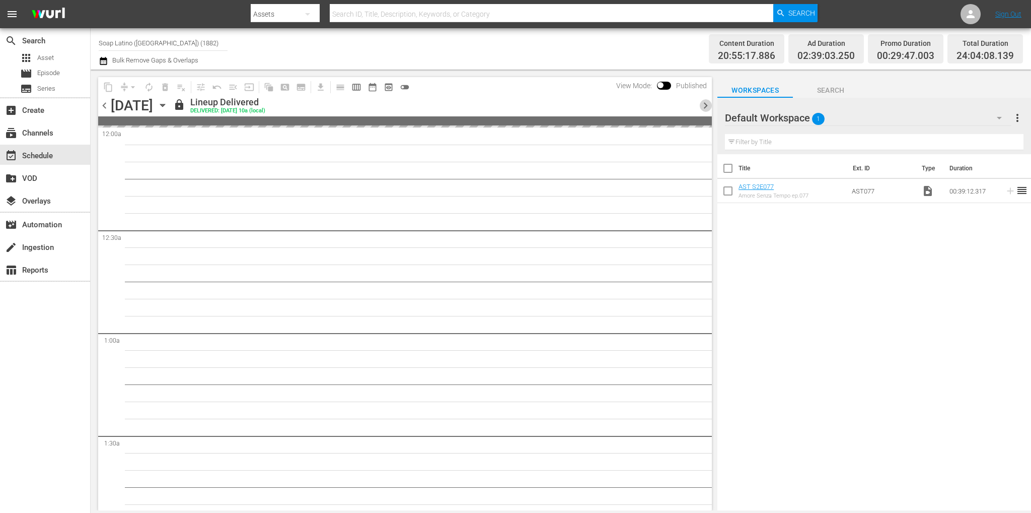
click at [707, 102] on span "chevron_right" at bounding box center [705, 105] width 13 height 13
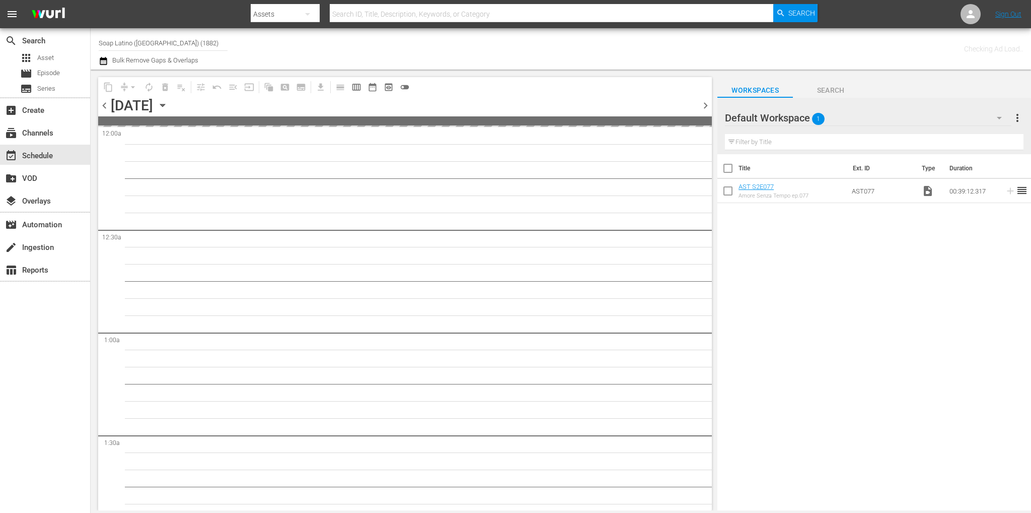
click at [707, 102] on span "chevron_right" at bounding box center [705, 105] width 13 height 13
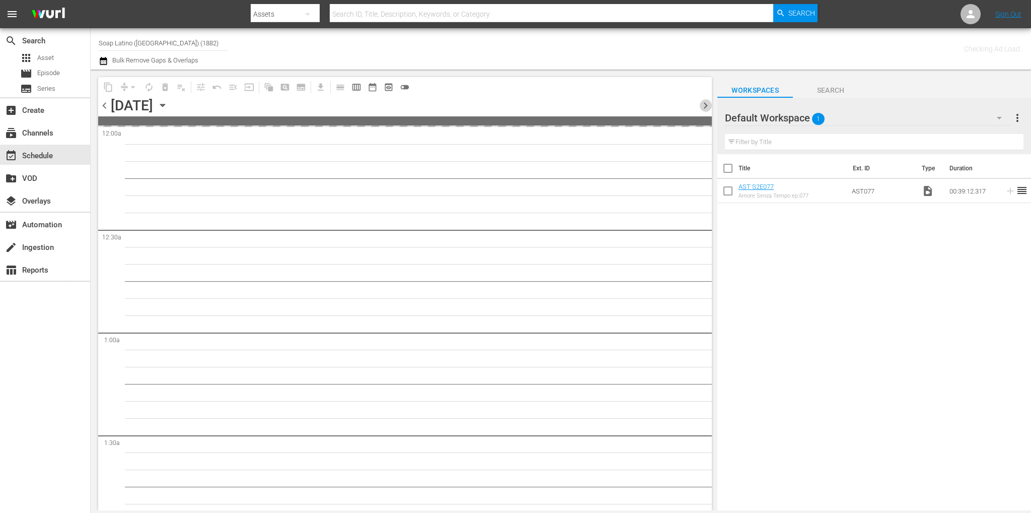
click at [707, 102] on span "chevron_right" at bounding box center [705, 105] width 13 height 13
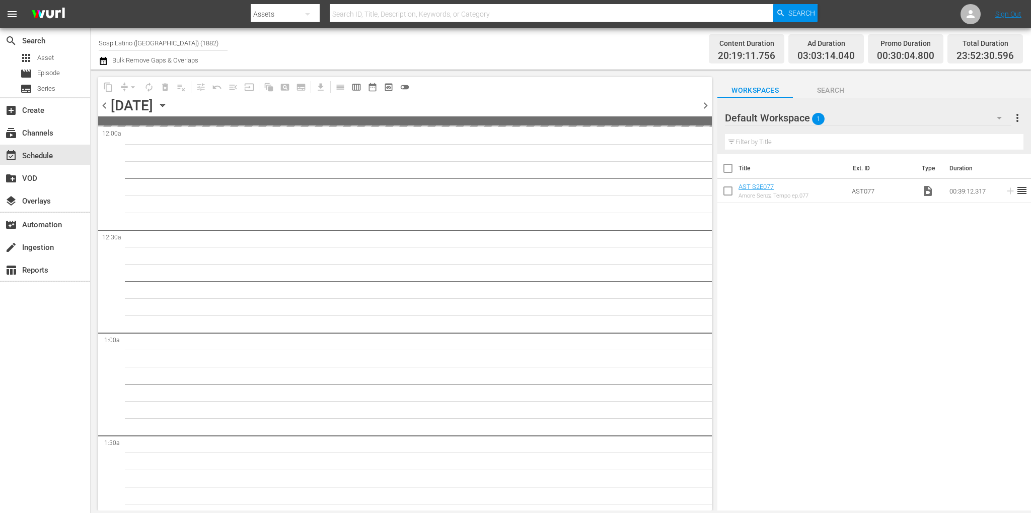
click at [707, 102] on span "chevron_right" at bounding box center [705, 105] width 13 height 13
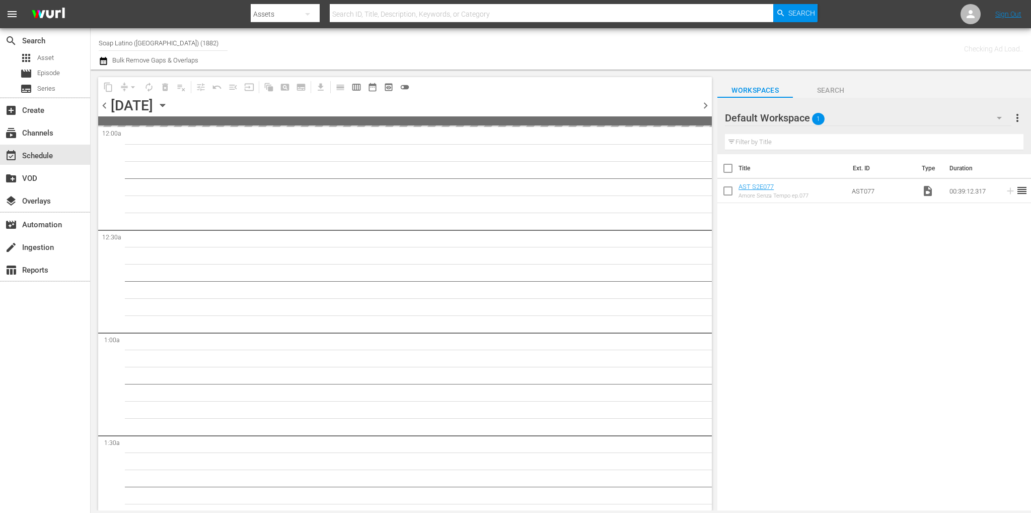
click at [707, 102] on span "chevron_right" at bounding box center [705, 105] width 13 height 13
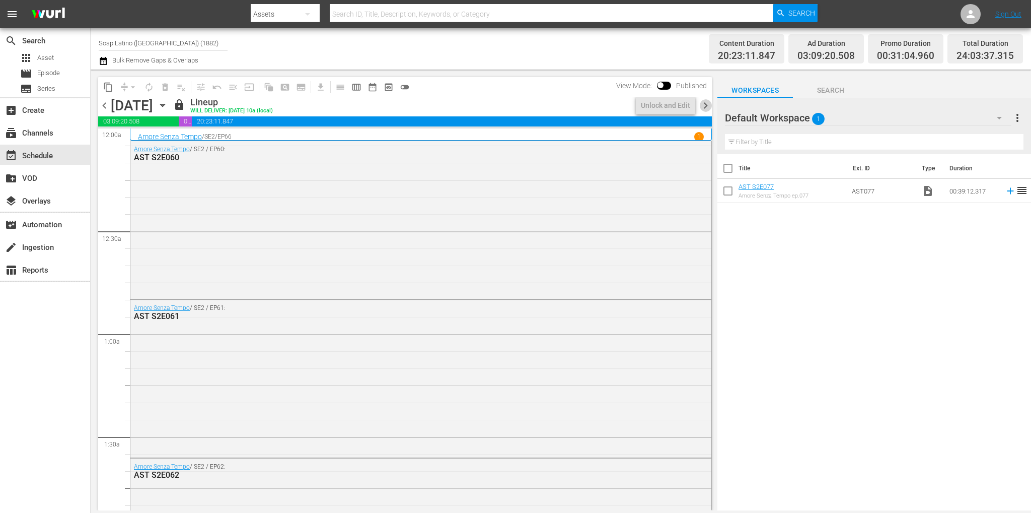
click at [707, 102] on span "chevron_right" at bounding box center [705, 105] width 13 height 13
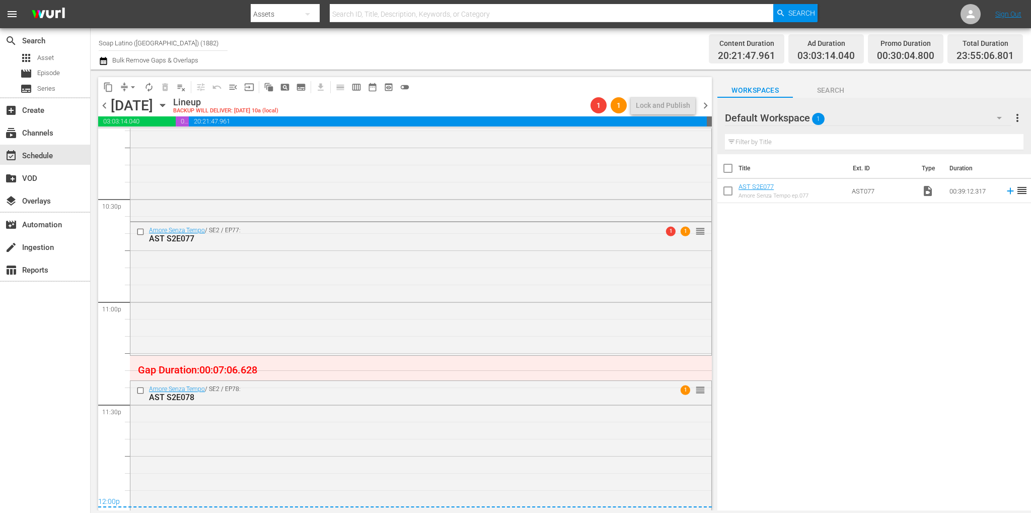
scroll to position [4581, 0]
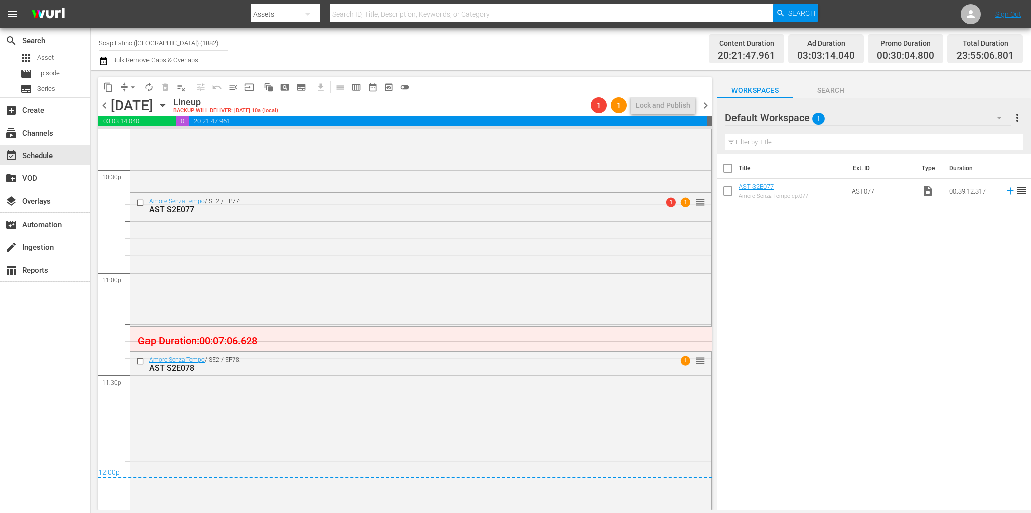
click at [429, 264] on div "Amore Senza Tempo / SE2 / EP77: AST S2E077 1 1 reorder" at bounding box center [420, 258] width 581 height 131
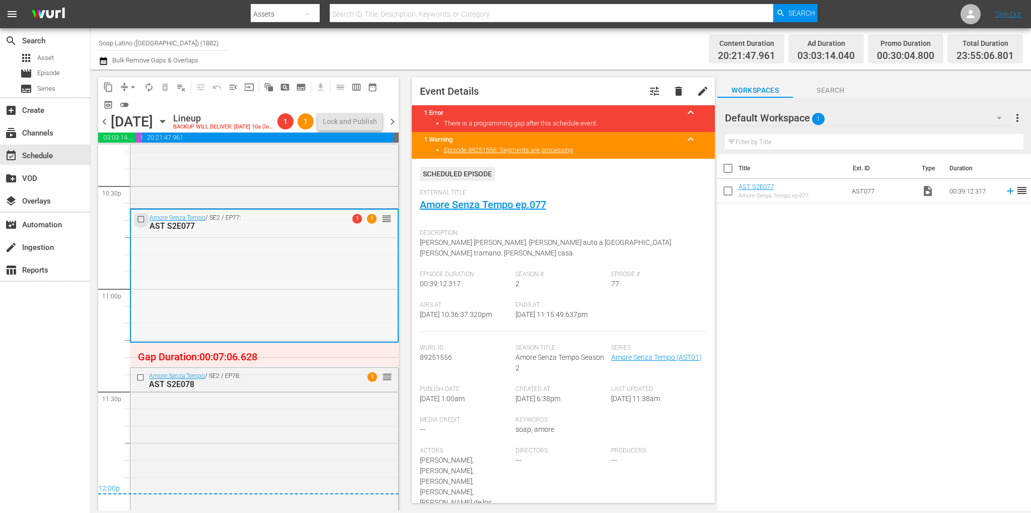
click at [141, 223] on input "checkbox" at bounding box center [142, 218] width 11 height 9
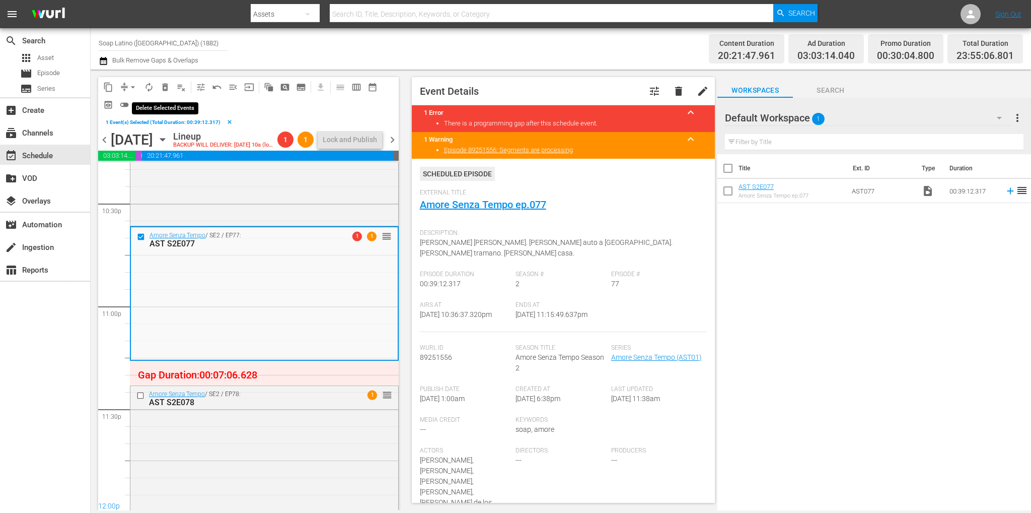
click at [167, 85] on span "delete_forever_outlined" at bounding box center [165, 87] width 10 height 10
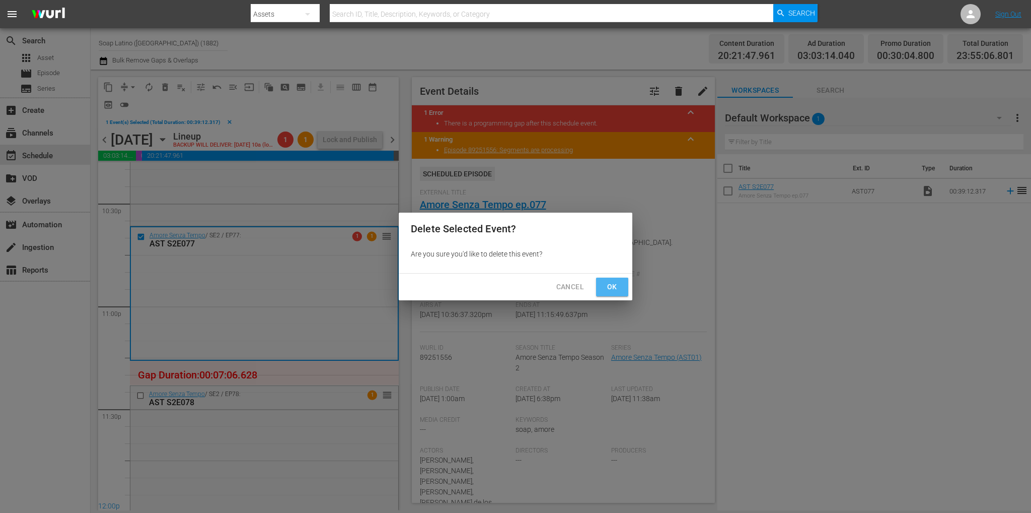
click at [616, 282] on span "Ok" at bounding box center [612, 286] width 16 height 13
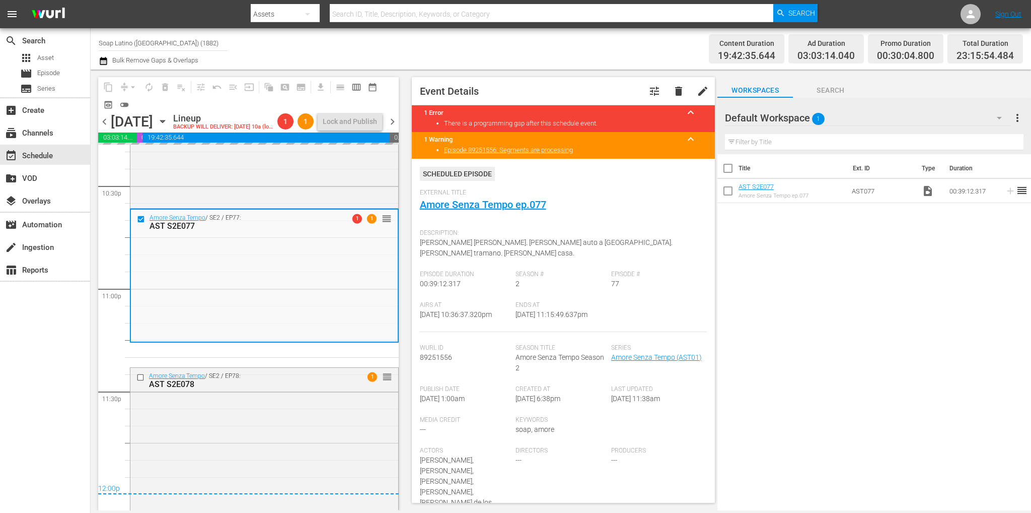
click at [392, 117] on div "chevron_left Monday, September 22nd September 22nd Lineup BACKUP WILL DELIVER: …" at bounding box center [248, 123] width 301 height 20
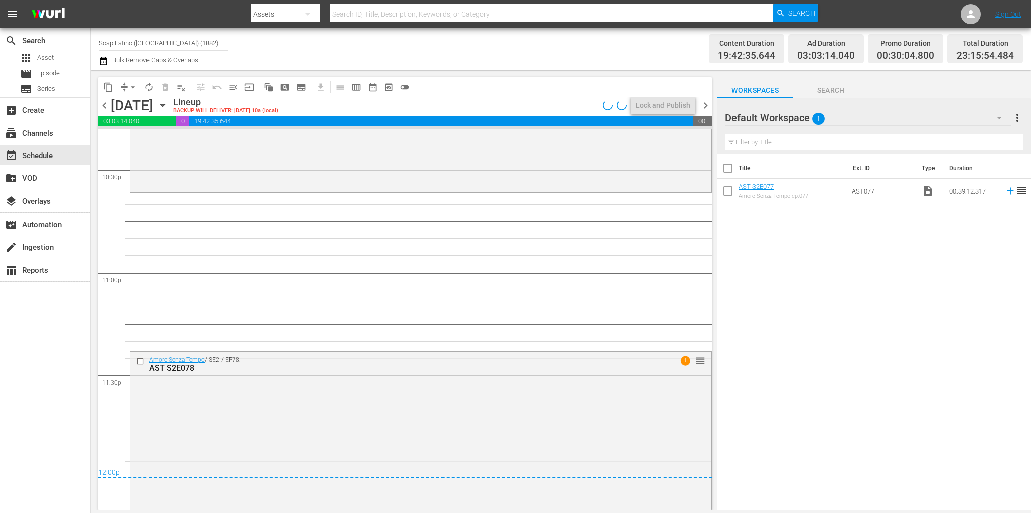
click at [393, 129] on div "Amore Senza Tempo / SE2 / EP76: AST S2E076 reorder" at bounding box center [420, 111] width 581 height 156
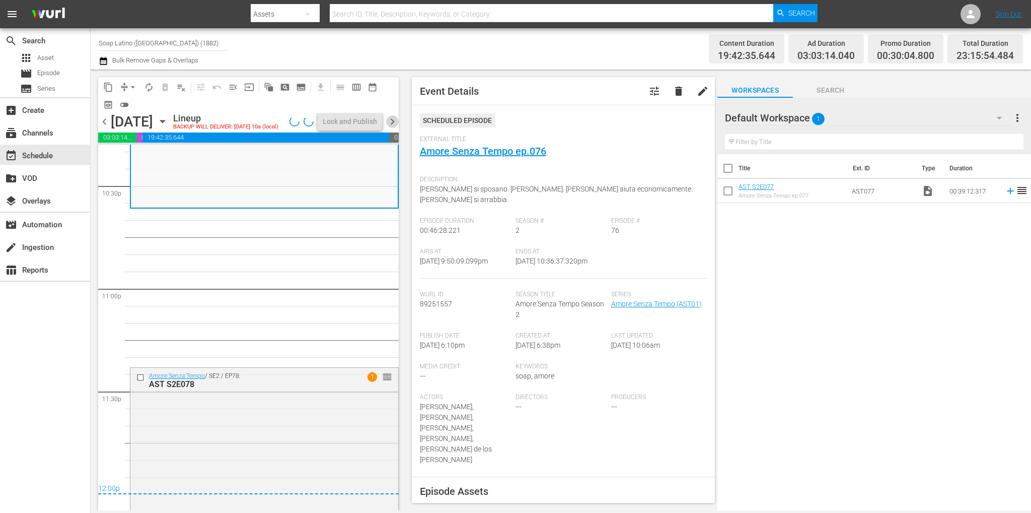
click at [393, 128] on span "chevron_right" at bounding box center [392, 121] width 13 height 13
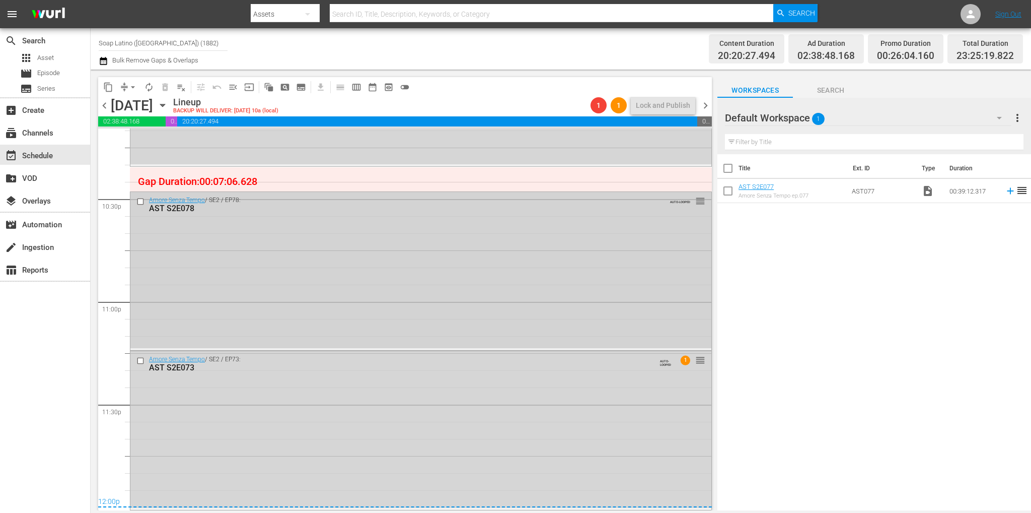
scroll to position [4400, 0]
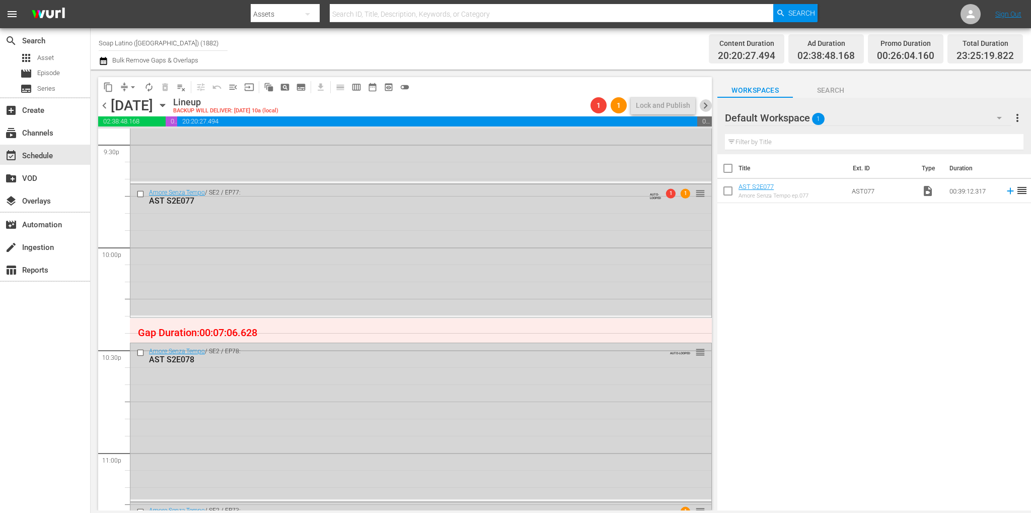
click at [709, 101] on span "chevron_right" at bounding box center [705, 105] width 13 height 13
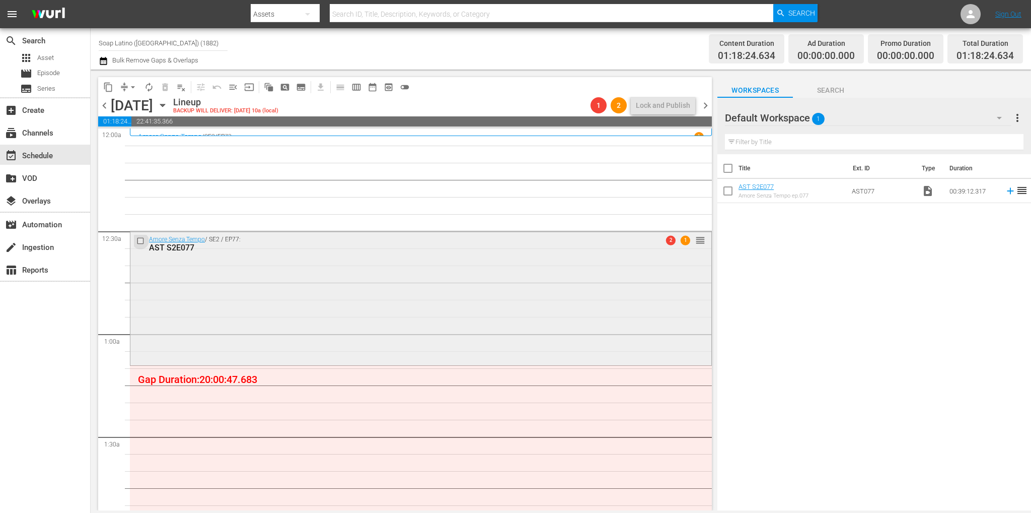
click at [138, 240] on input "checkbox" at bounding box center [141, 241] width 11 height 9
click at [164, 87] on span "delete_forever_outlined" at bounding box center [165, 87] width 10 height 10
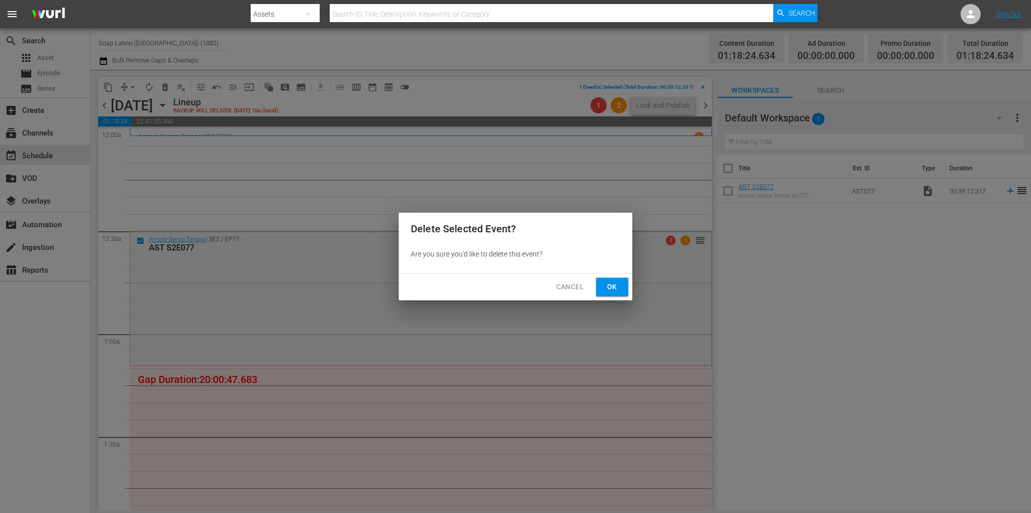
click at [612, 281] on span "Ok" at bounding box center [612, 286] width 16 height 13
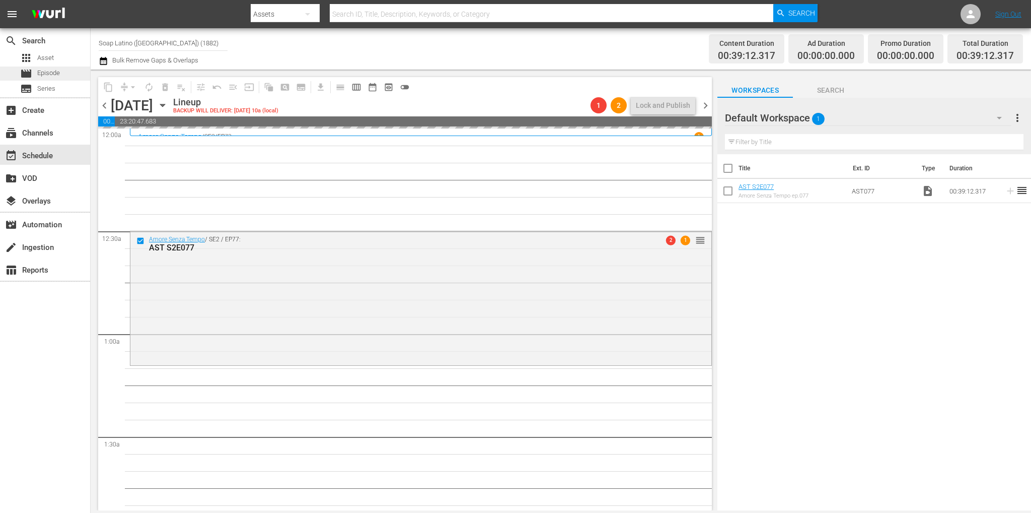
click at [61, 73] on div "movie Episode" at bounding box center [45, 73] width 90 height 14
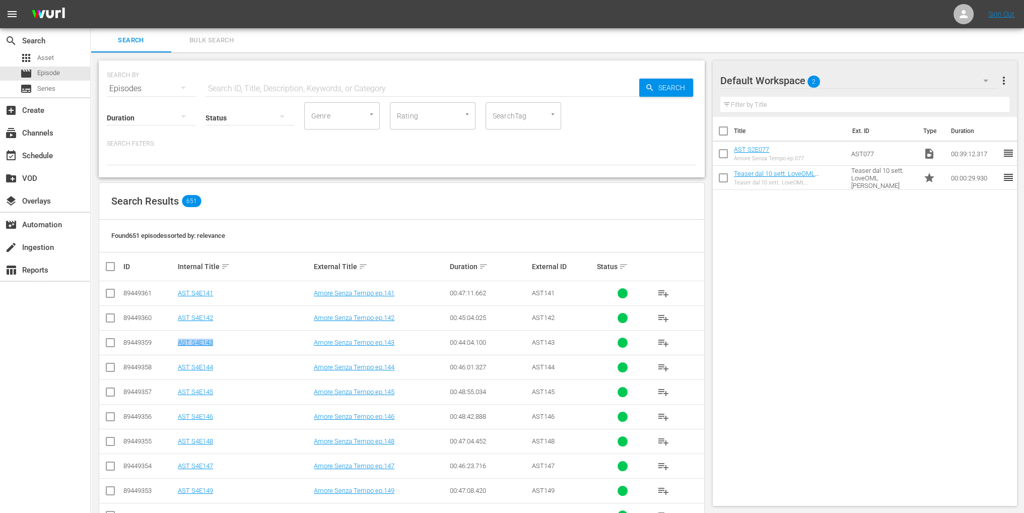
drag, startPoint x: 222, startPoint y: 341, endPoint x: 177, endPoint y: 339, distance: 44.9
click at [177, 339] on td "AST S4E143" at bounding box center [244, 342] width 136 height 25
copy link "AST S4E143"
click at [276, 87] on input "text" at bounding box center [421, 89] width 433 height 24
paste input "AST S4E143"
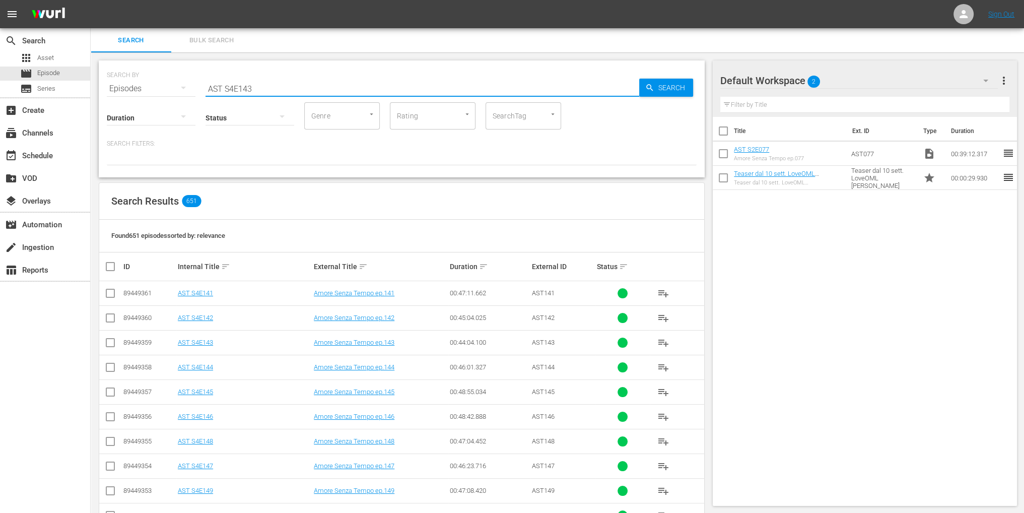
click at [232, 88] on input "AST S4E143" at bounding box center [421, 89] width 433 height 24
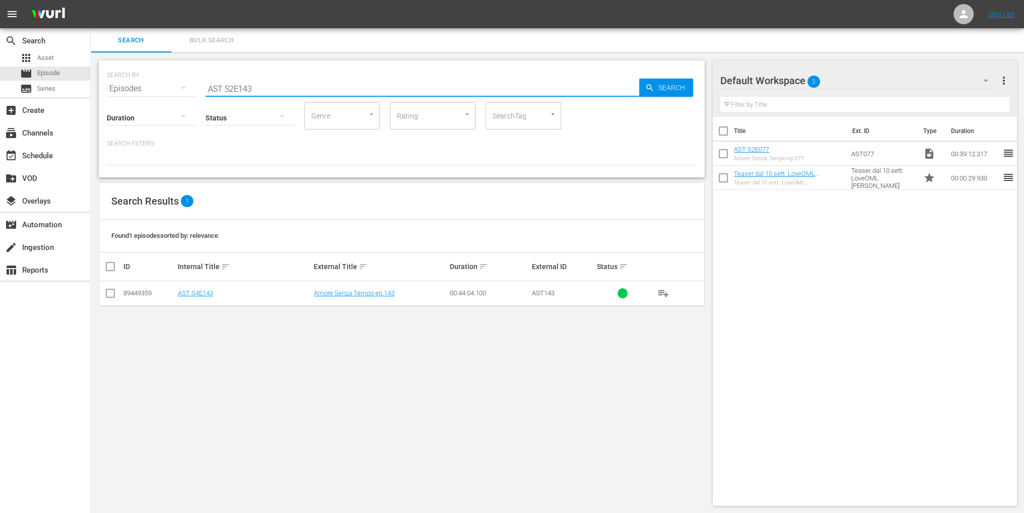
drag, startPoint x: 255, startPoint y: 87, endPoint x: 238, endPoint y: 87, distance: 16.6
click at [238, 87] on input "AST S2E143" at bounding box center [421, 89] width 433 height 24
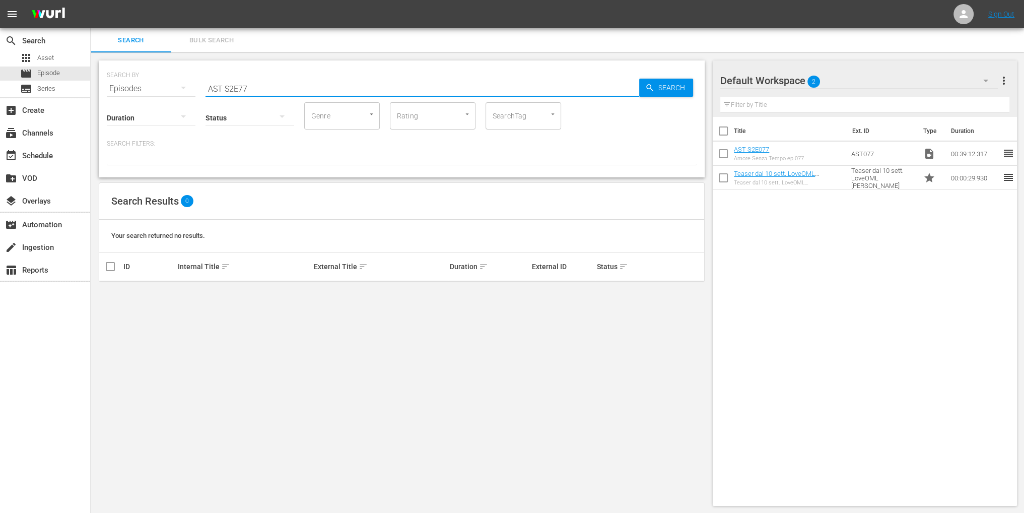
type input "AST S2E77"
drag, startPoint x: 230, startPoint y: 91, endPoint x: 166, endPoint y: 90, distance: 64.5
click at [170, 91] on div "SEARCH BY Search By Episodes Search ID, Title, Description, Keywords, or Catego…" at bounding box center [402, 82] width 590 height 36
click at [254, 343] on div "SEARCH BY Search By Episodes Search ID, Title, Description, Keywords, or Catego…" at bounding box center [402, 282] width 622 height 461
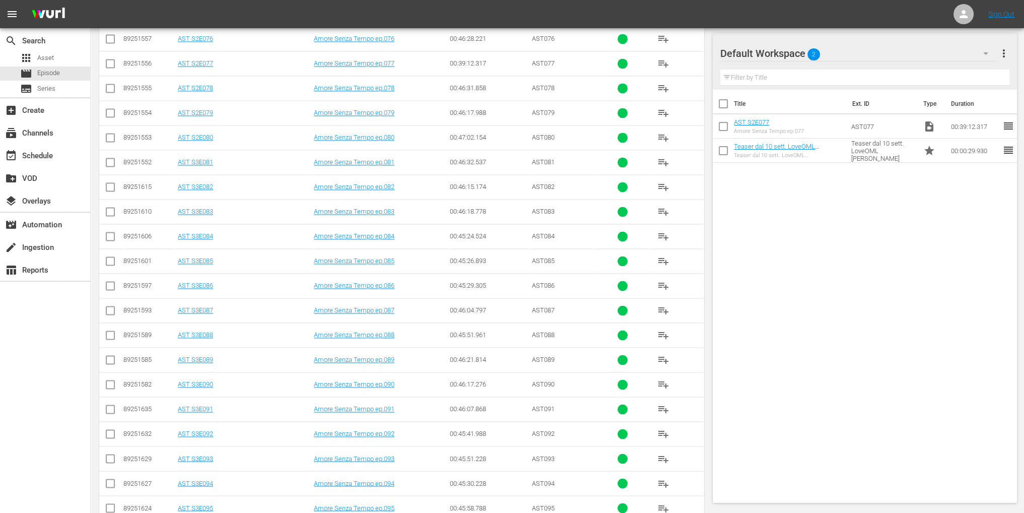
scroll to position [2004, 0]
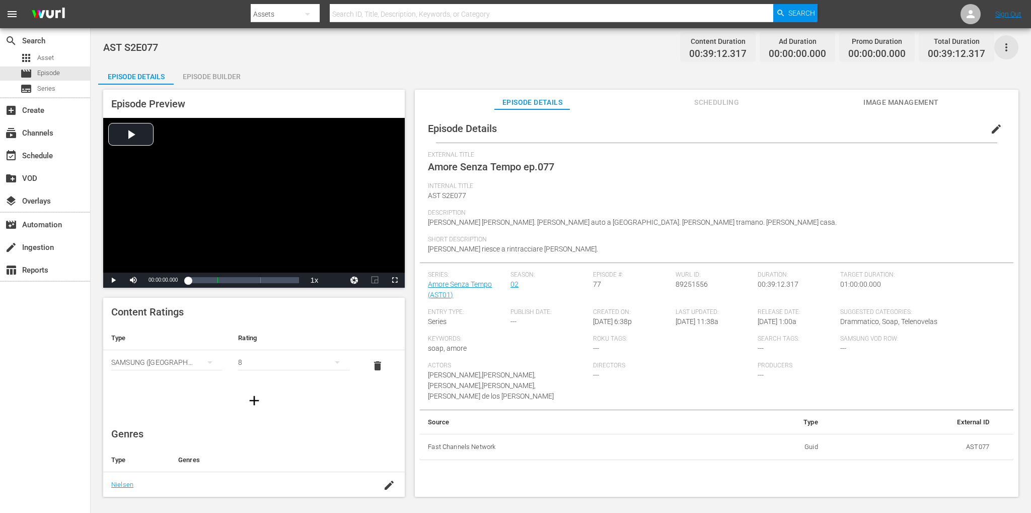
click at [1005, 44] on icon "button" at bounding box center [1006, 47] width 2 height 8
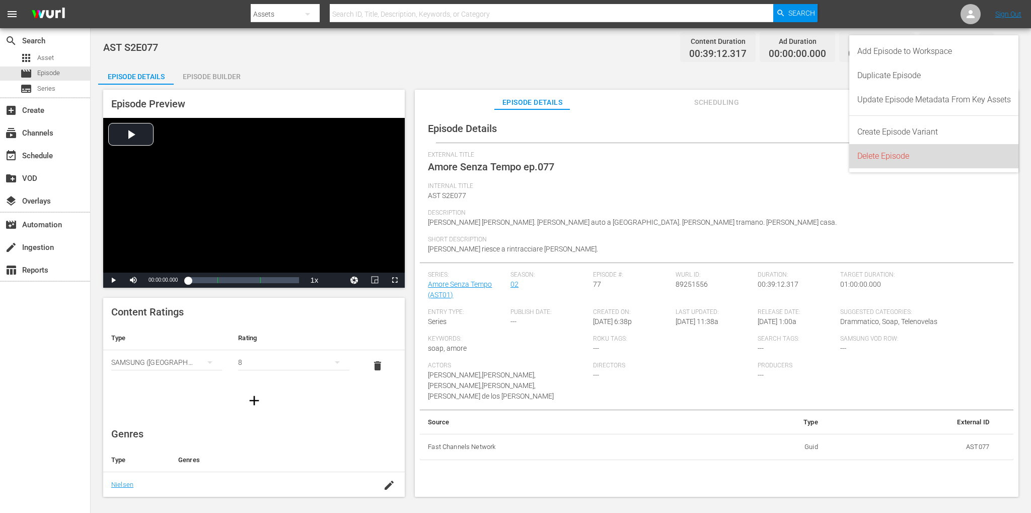
click at [903, 157] on div "Delete Episode" at bounding box center [934, 156] width 154 height 24
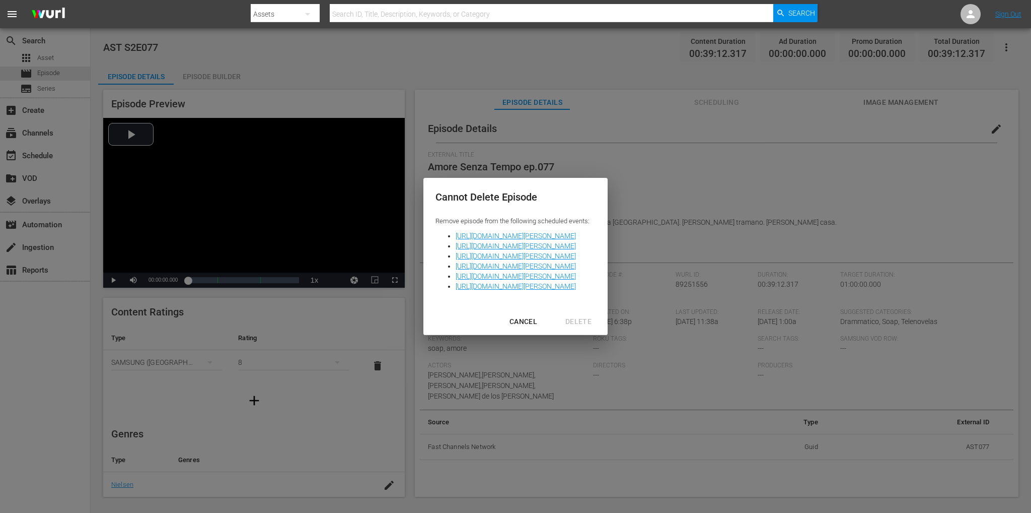
click at [545, 323] on div "CANCEL" at bounding box center [523, 321] width 44 height 13
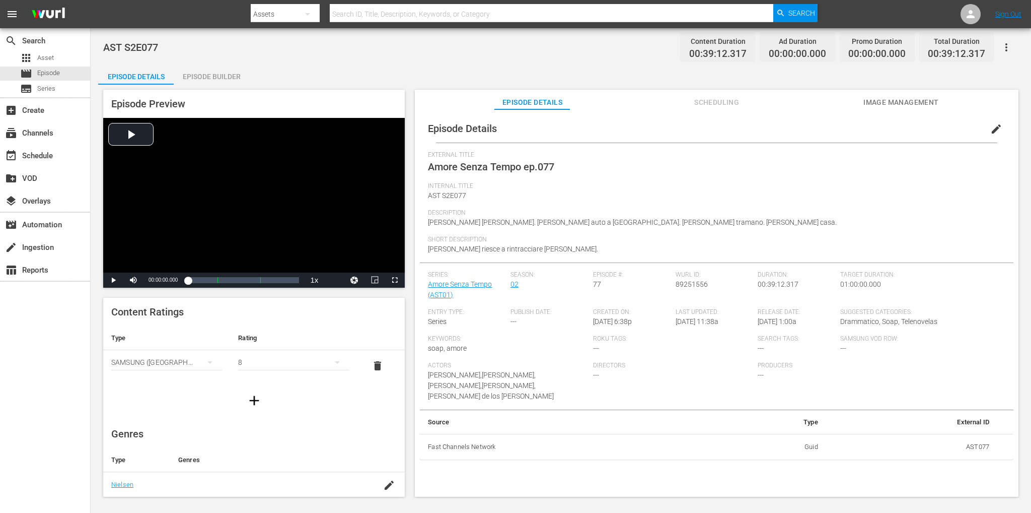
click at [1009, 51] on icon "button" at bounding box center [1006, 47] width 12 height 12
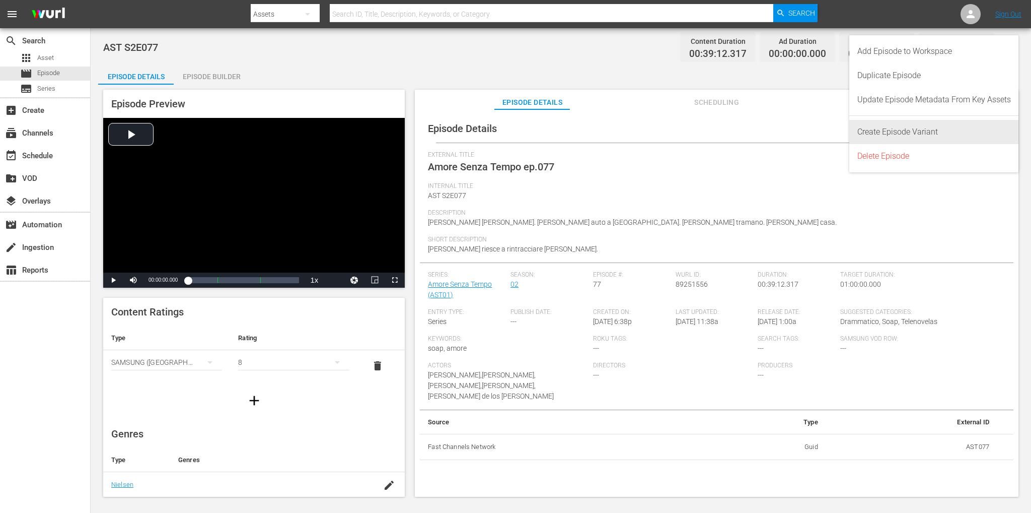
click at [930, 159] on div "Delete Episode" at bounding box center [934, 156] width 154 height 24
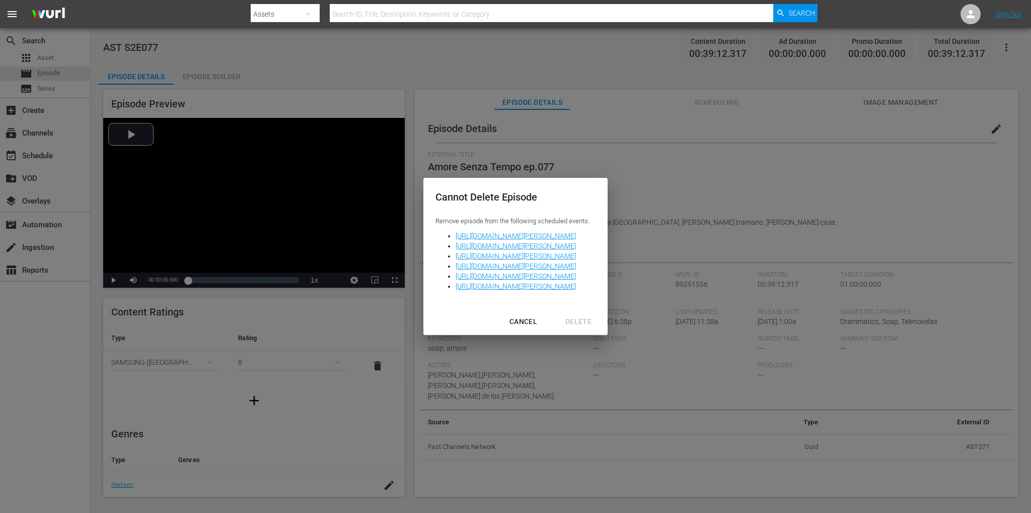
click at [397, 101] on div "Cannot Delete Episode Remove episode from the following scheduled events: https…" at bounding box center [515, 256] width 1031 height 513
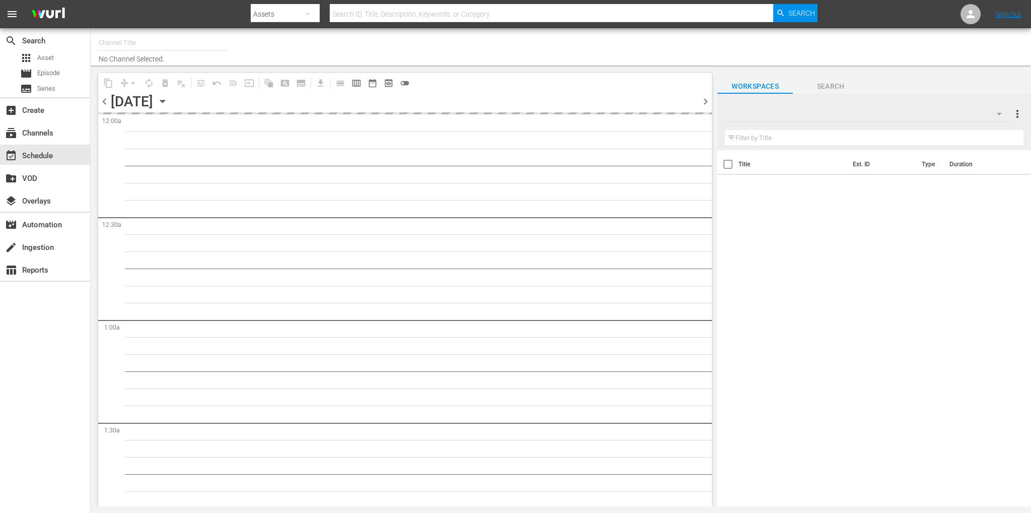
type input "Soap Latino ([GEOGRAPHIC_DATA]) (1882)"
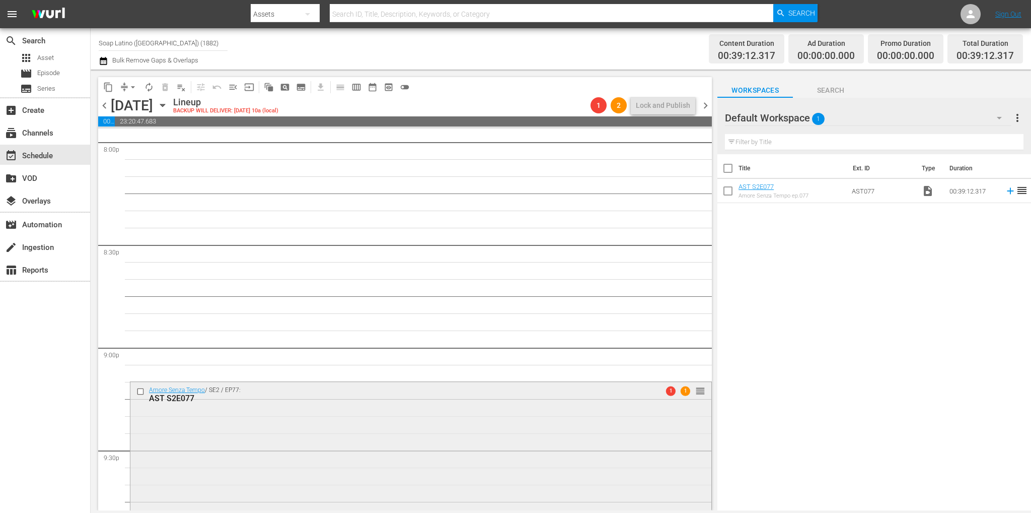
scroll to position [4195, 0]
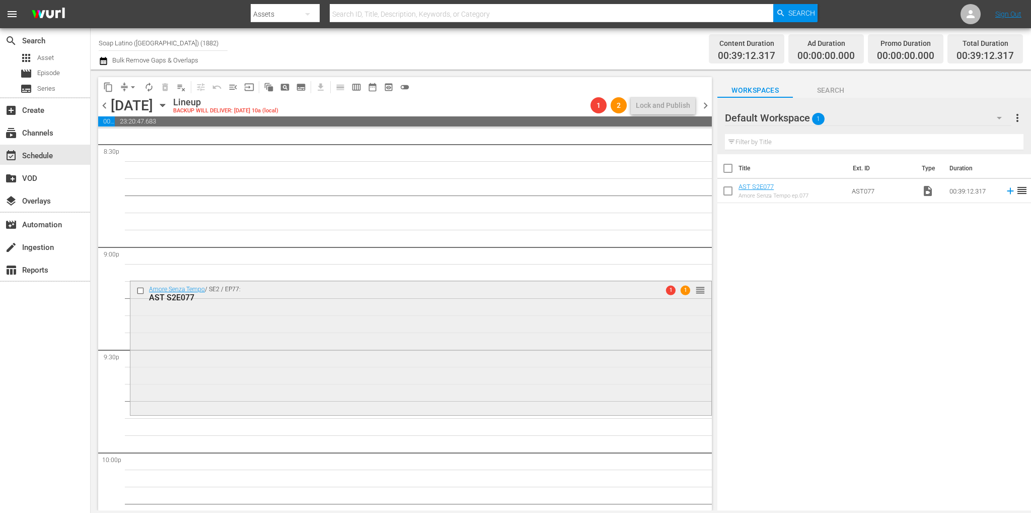
click at [140, 292] on input "checkbox" at bounding box center [141, 290] width 11 height 9
click at [165, 88] on span "delete_forever_outlined" at bounding box center [165, 87] width 10 height 10
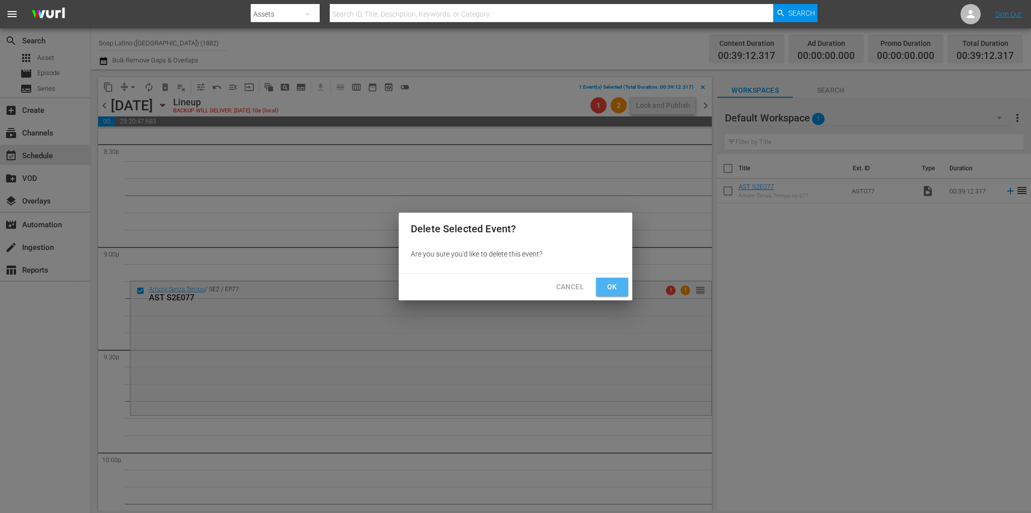
click at [615, 284] on span "Ok" at bounding box center [612, 286] width 16 height 13
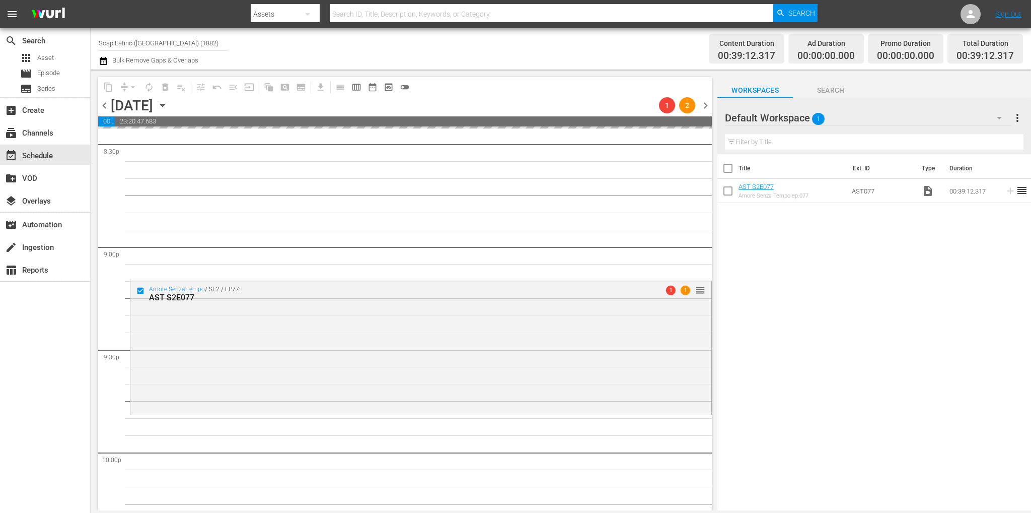
click at [102, 103] on span "chevron_left" at bounding box center [104, 105] width 13 height 13
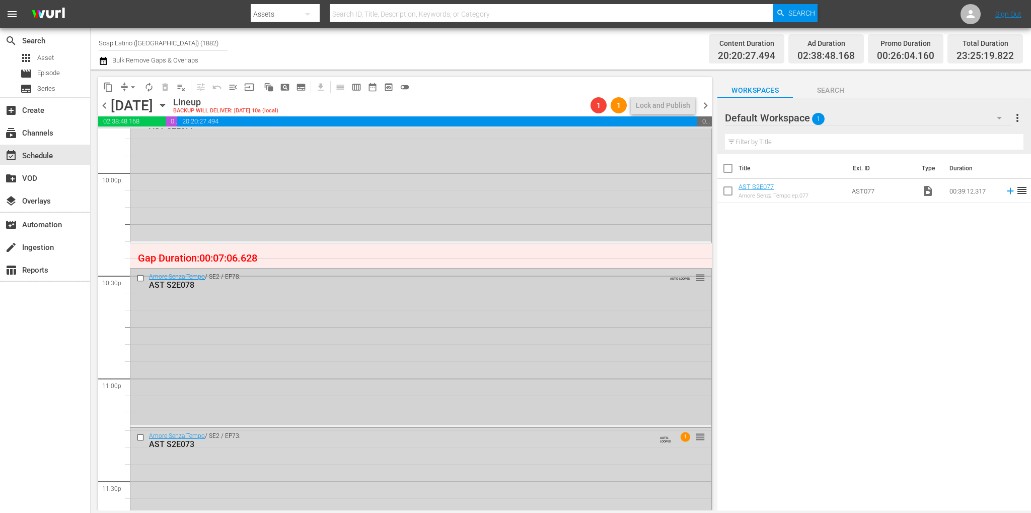
scroll to position [4350, 0]
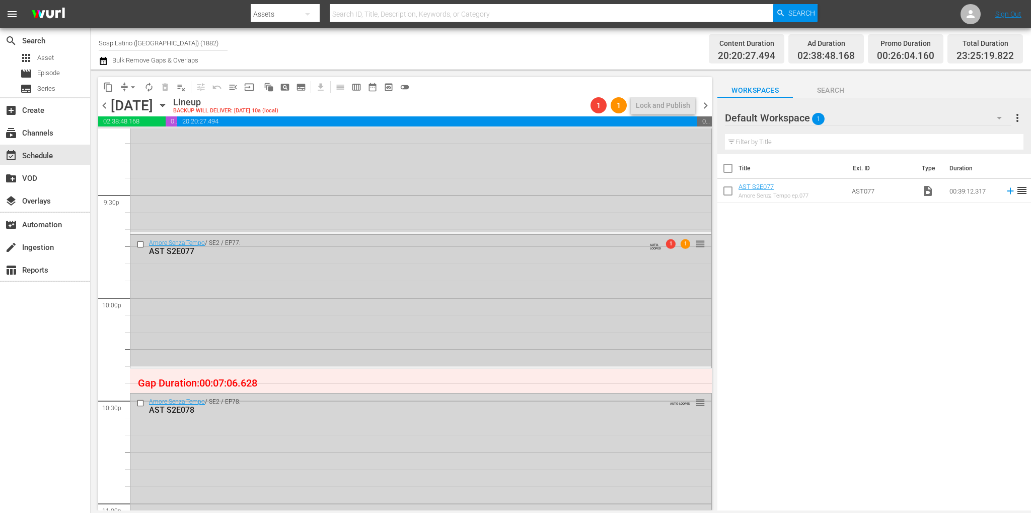
click at [143, 242] on input "checkbox" at bounding box center [141, 244] width 11 height 9
click at [165, 84] on span "delete_forever_outlined" at bounding box center [165, 87] width 10 height 10
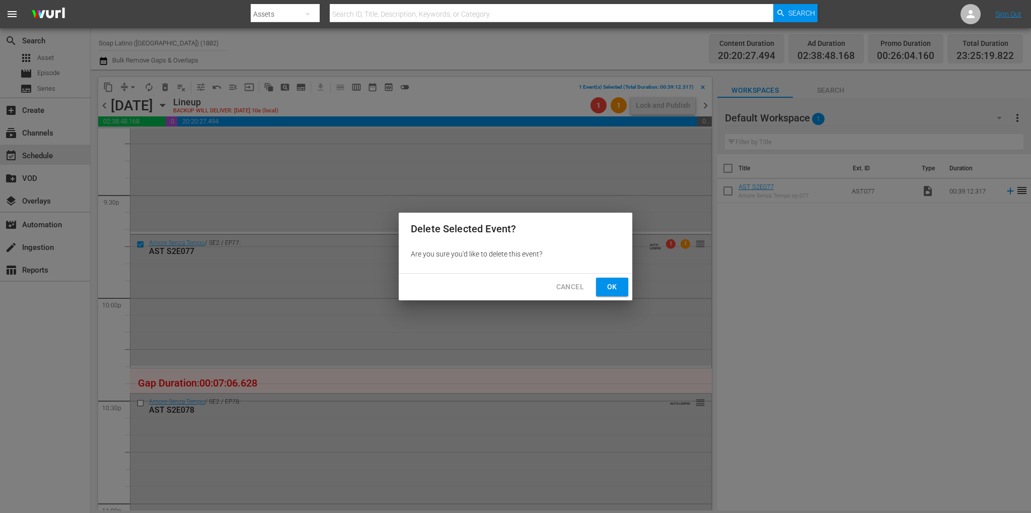
click at [613, 285] on span "Ok" at bounding box center [612, 286] width 16 height 13
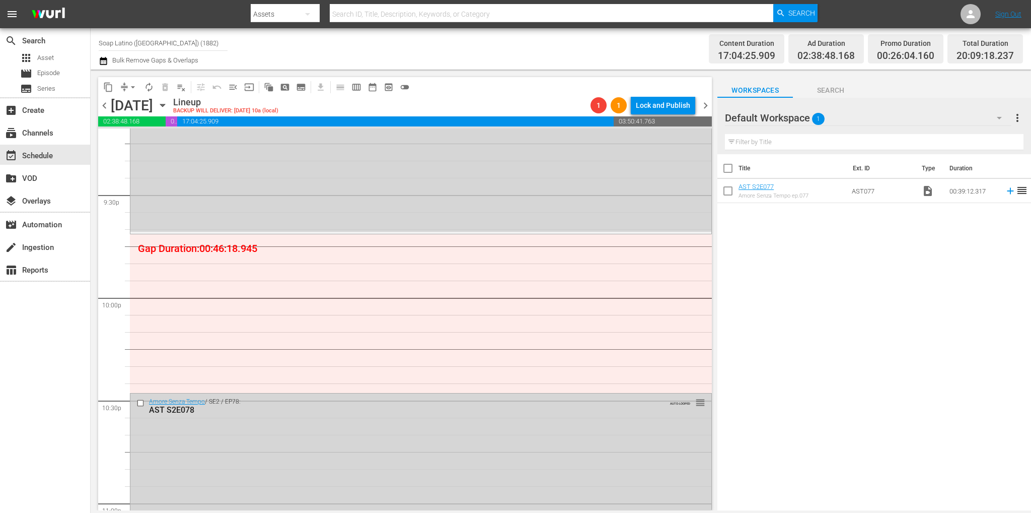
scroll to position [4384, 0]
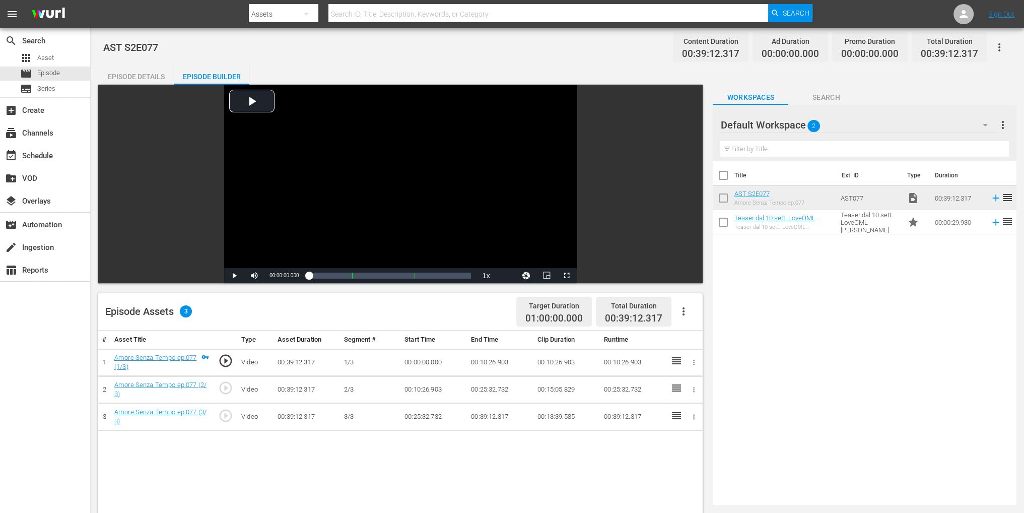
click at [459, 60] on div "AST S2E077 Content Duration 00:39:12.317 Ad Duration 00:00:00.000 Promo Duratio…" at bounding box center [557, 401] width 933 height 747
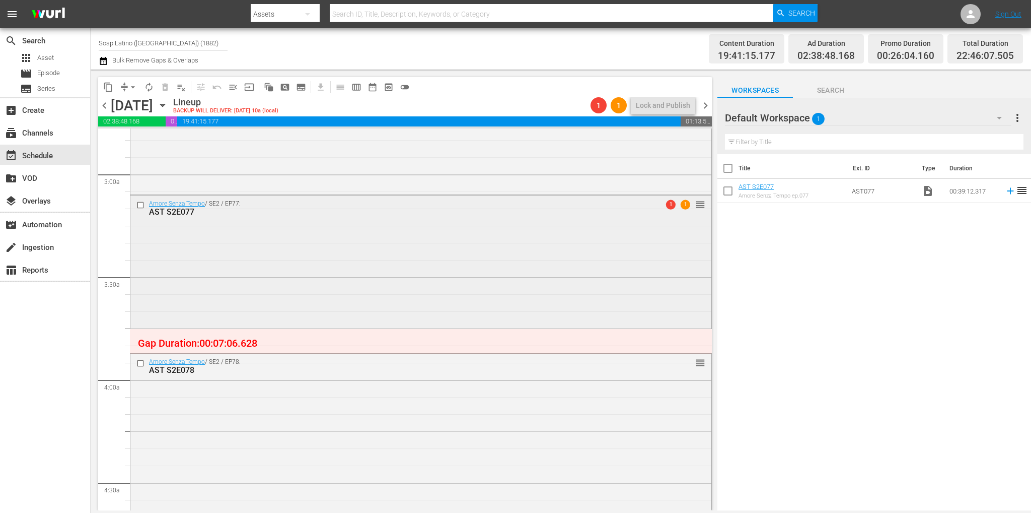
scroll to position [554, 0]
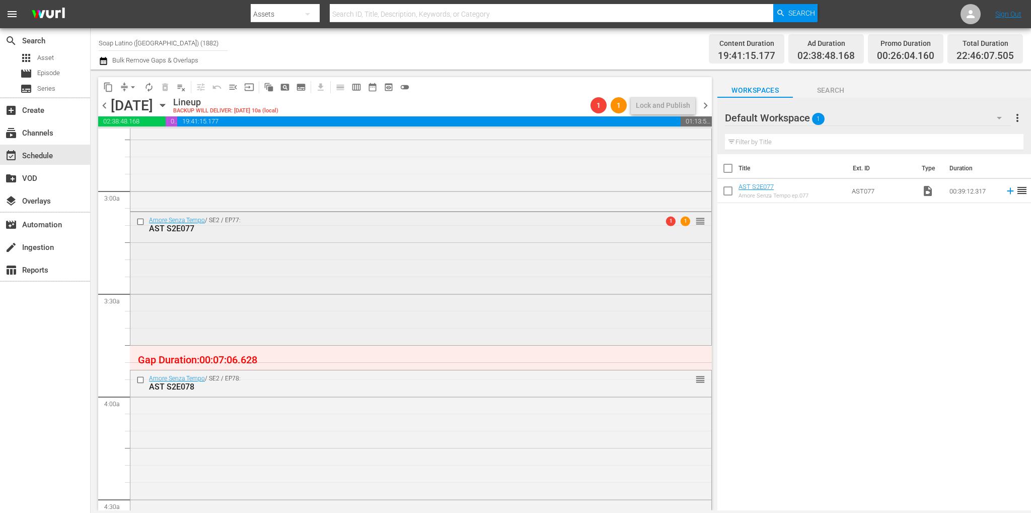
click at [136, 221] on input "checkbox" at bounding box center [141, 221] width 11 height 9
click at [161, 86] on span "delete_forever_outlined" at bounding box center [165, 87] width 10 height 10
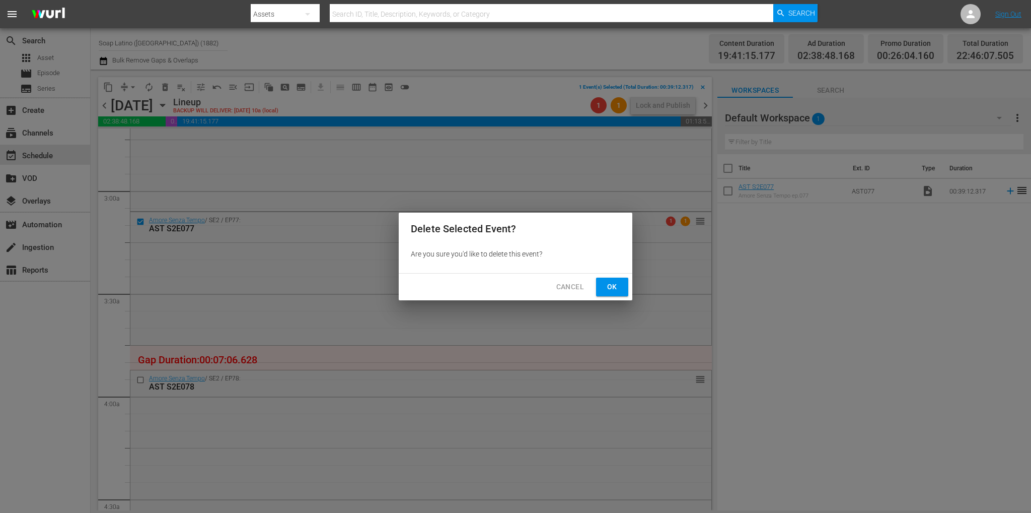
click at [605, 292] on span "Ok" at bounding box center [612, 286] width 16 height 13
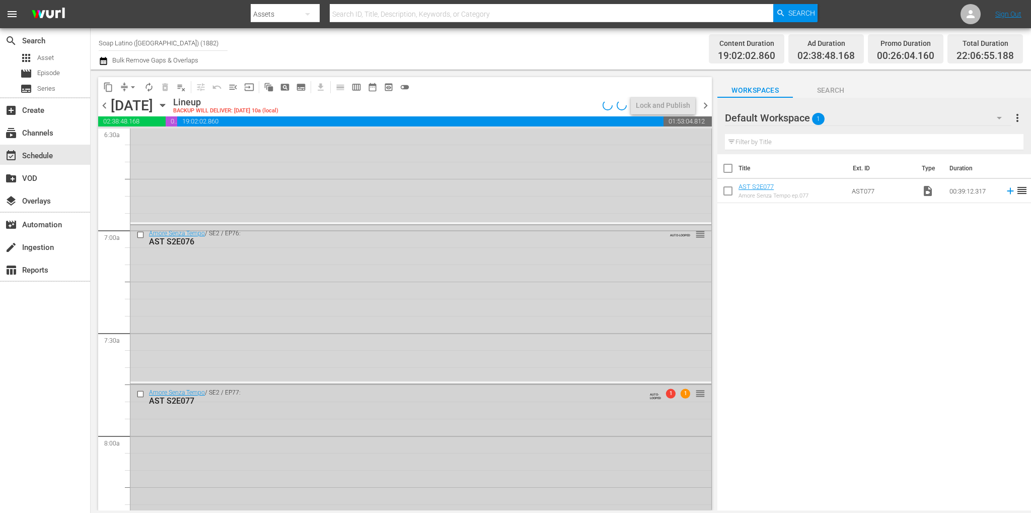
scroll to position [1410, 0]
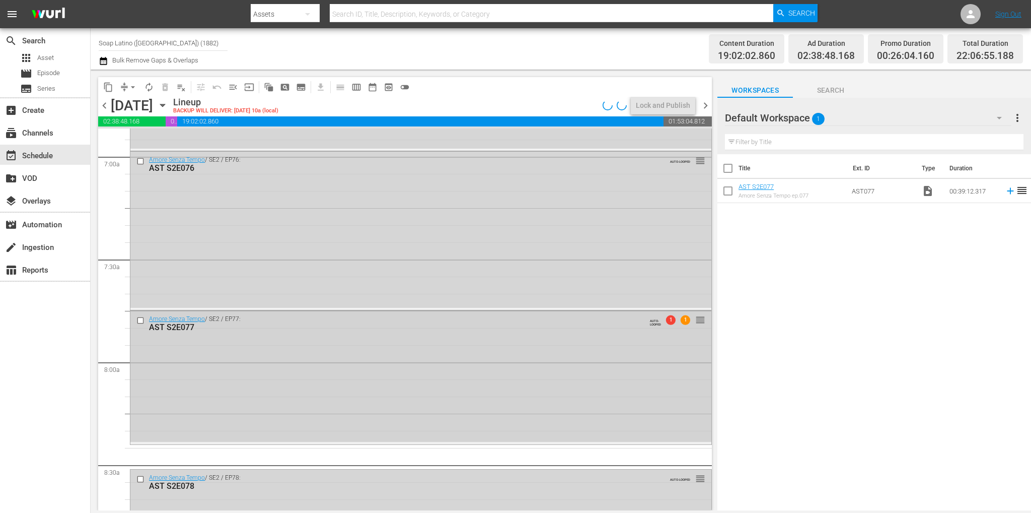
click at [138, 321] on input "checkbox" at bounding box center [141, 320] width 11 height 9
click at [165, 86] on span "delete_forever_outlined" at bounding box center [165, 87] width 10 height 10
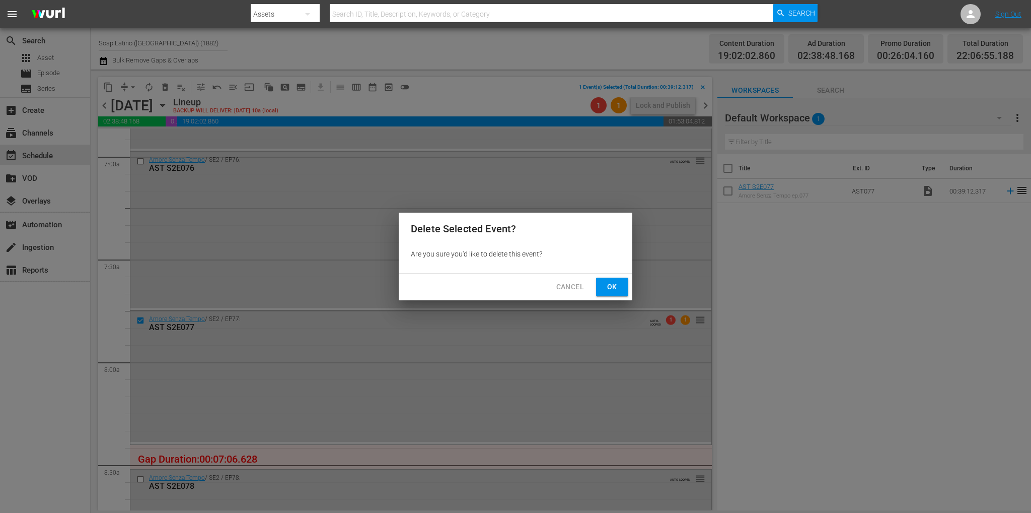
click at [609, 286] on span "Ok" at bounding box center [612, 286] width 16 height 13
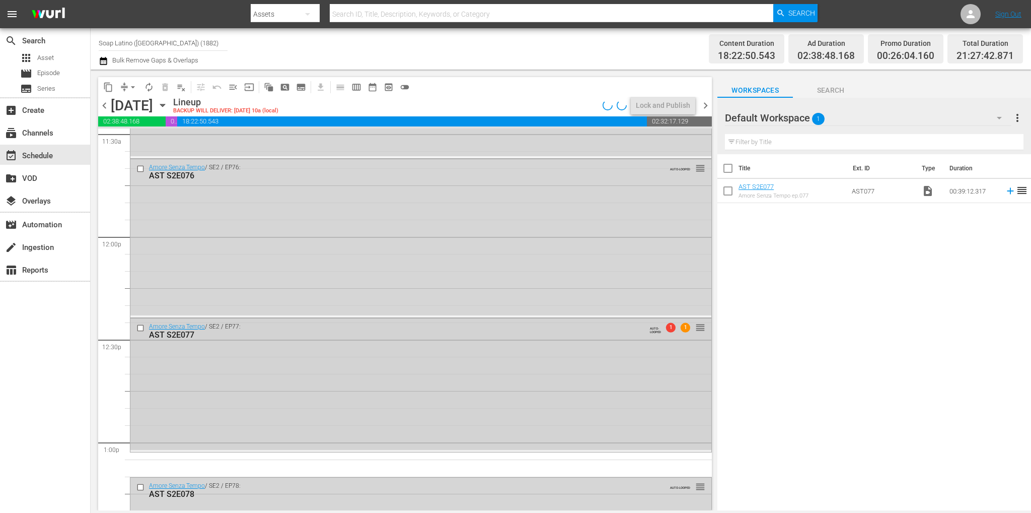
scroll to position [2366, 0]
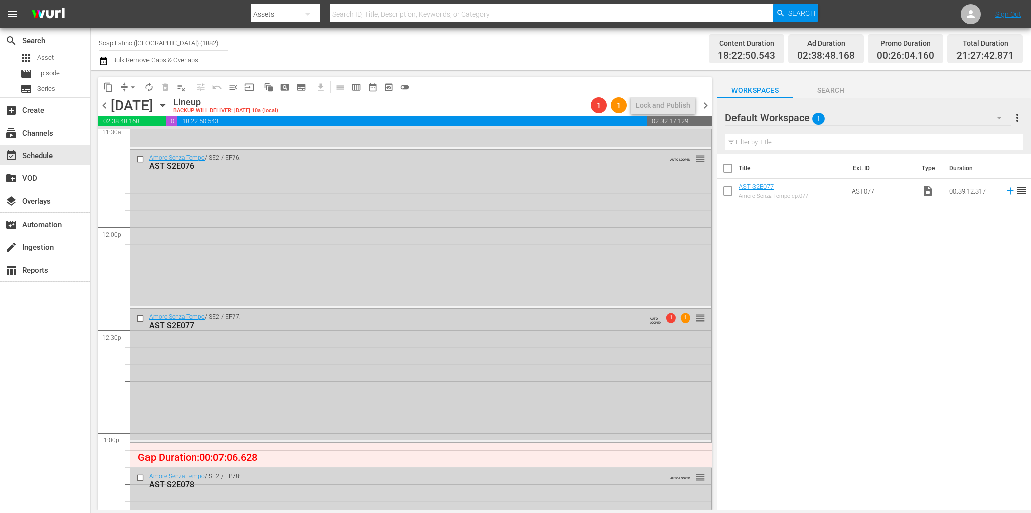
click at [139, 319] on input "checkbox" at bounding box center [141, 318] width 11 height 9
click at [167, 83] on span "delete_forever_outlined" at bounding box center [165, 87] width 10 height 10
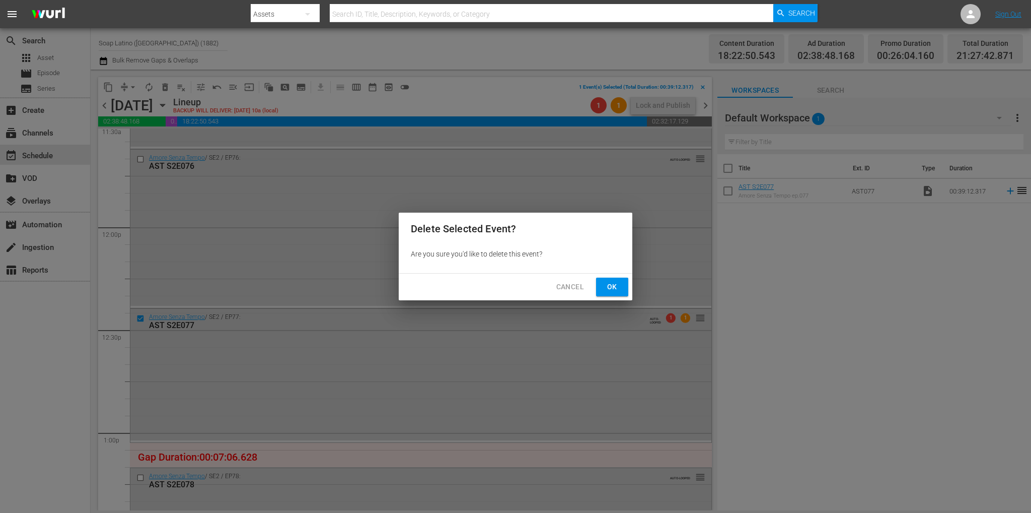
click at [612, 285] on span "Ok" at bounding box center [612, 286] width 16 height 13
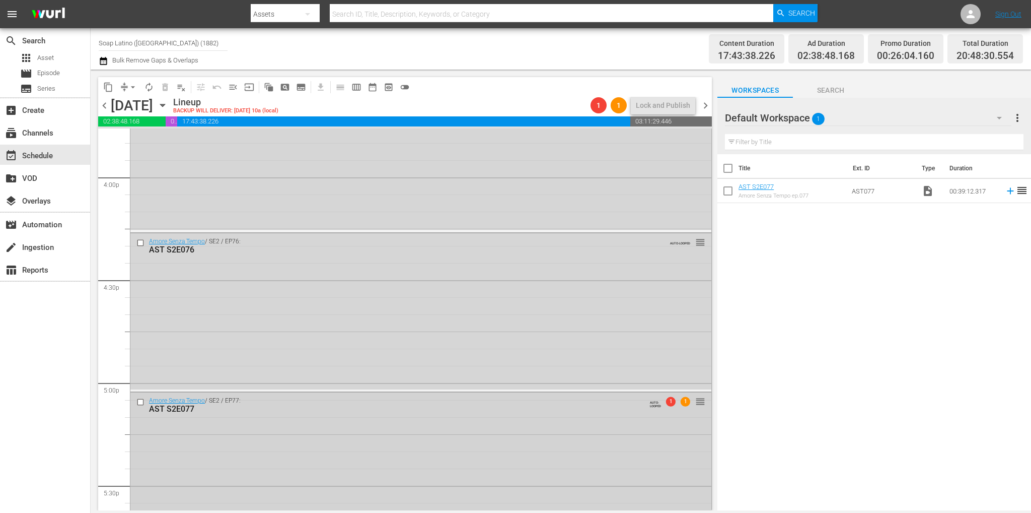
scroll to position [3340, 0]
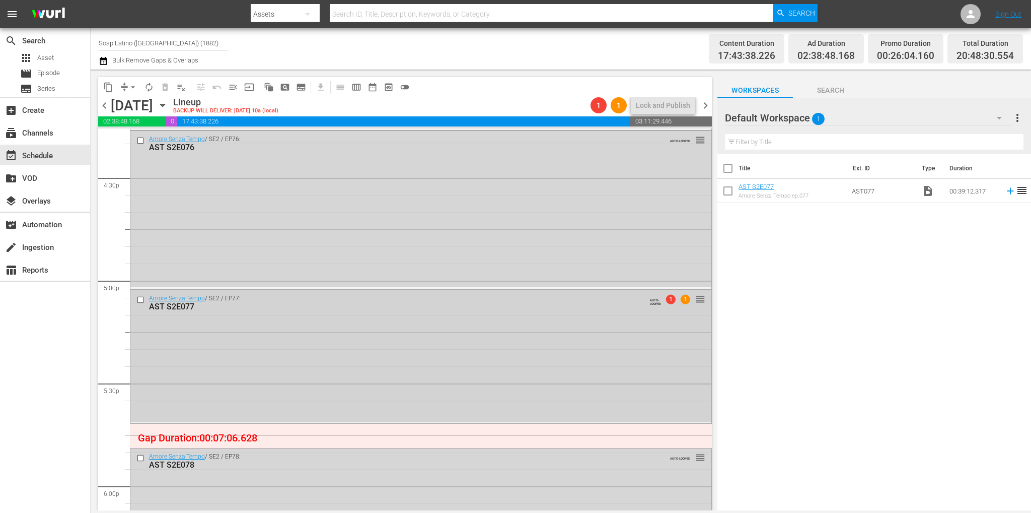
click at [137, 299] on input "checkbox" at bounding box center [141, 300] width 11 height 9
click at [167, 84] on span "delete_forever_outlined" at bounding box center [165, 87] width 10 height 10
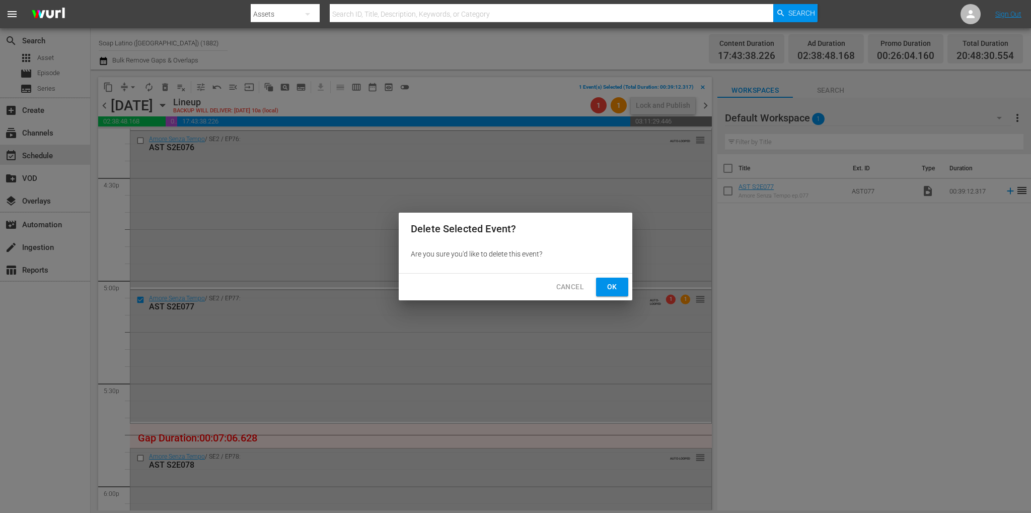
click at [626, 286] on button "Ok" at bounding box center [612, 286] width 32 height 19
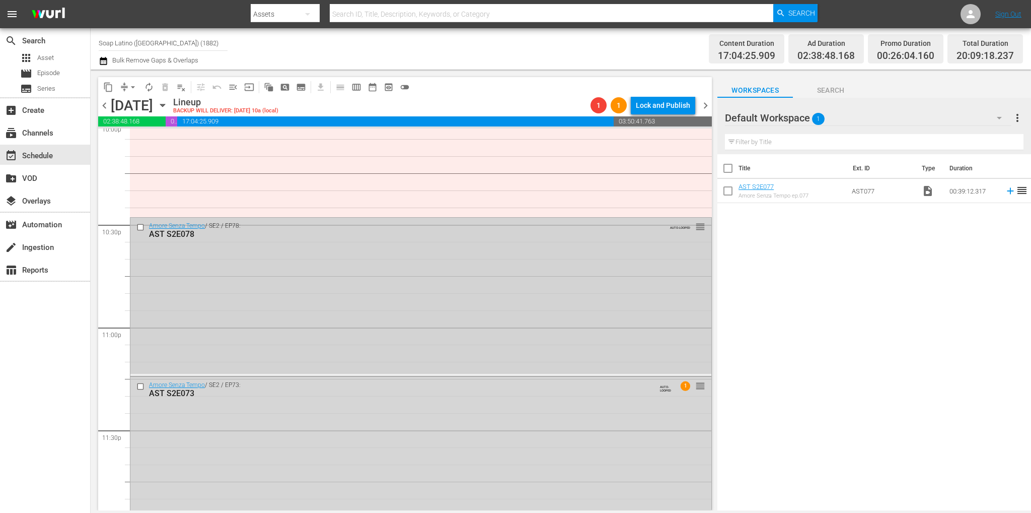
scroll to position [4551, 0]
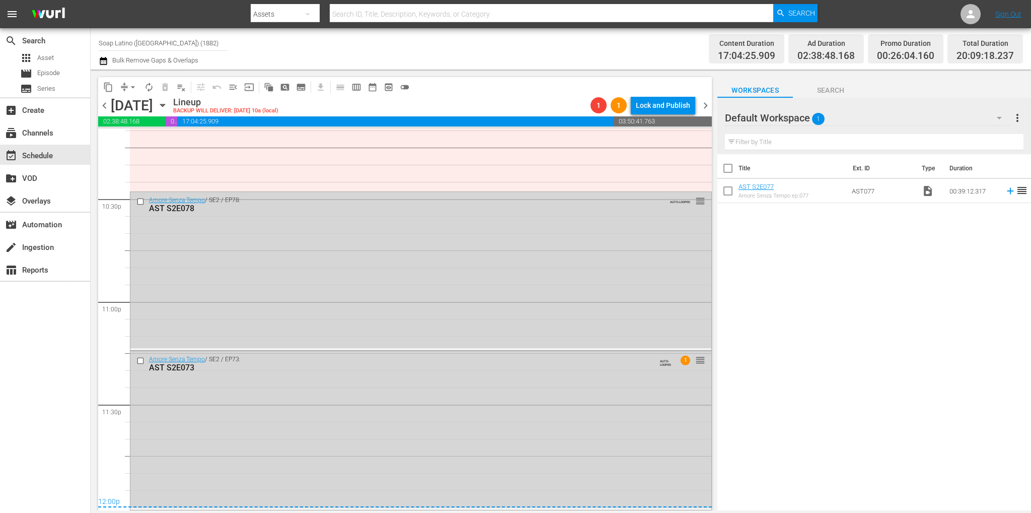
click at [104, 107] on span "chevron_left" at bounding box center [104, 105] width 13 height 13
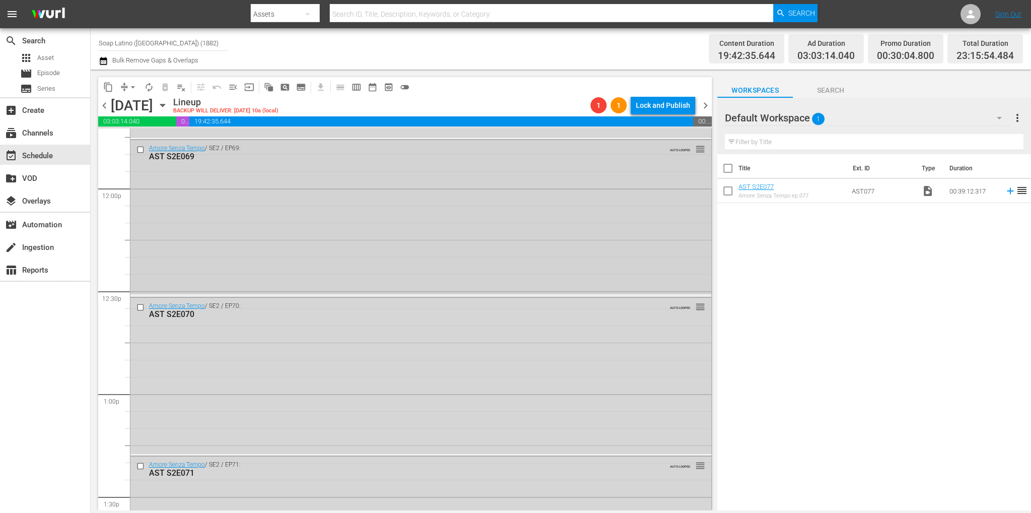
scroll to position [2315, 0]
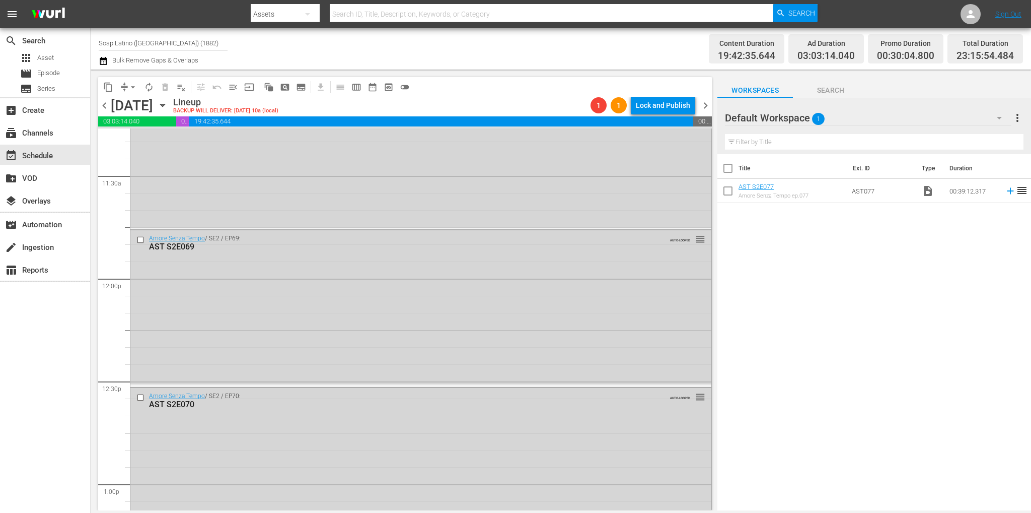
click at [994, 119] on icon "button" at bounding box center [999, 118] width 12 height 12
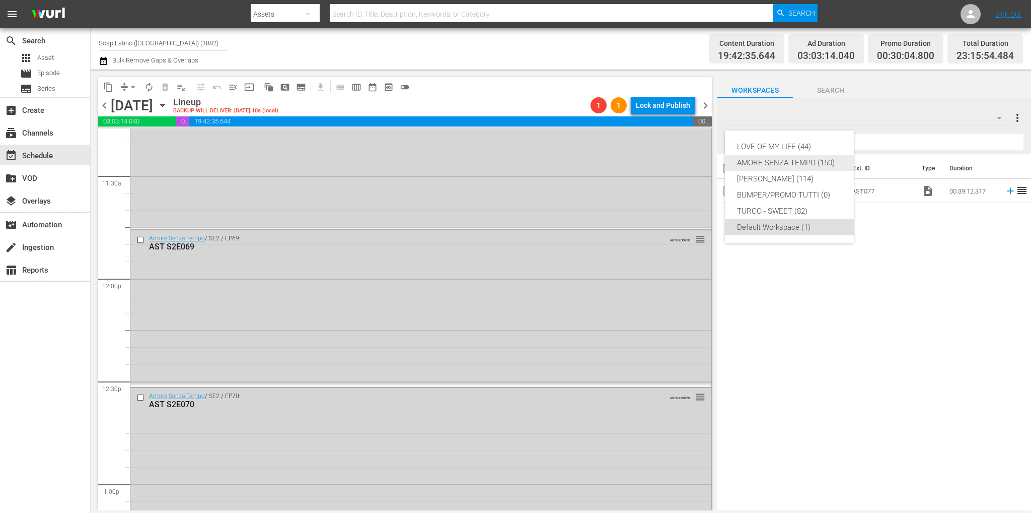
click at [805, 161] on div "AMORE SENZA TEMPO (150)" at bounding box center [789, 163] width 105 height 16
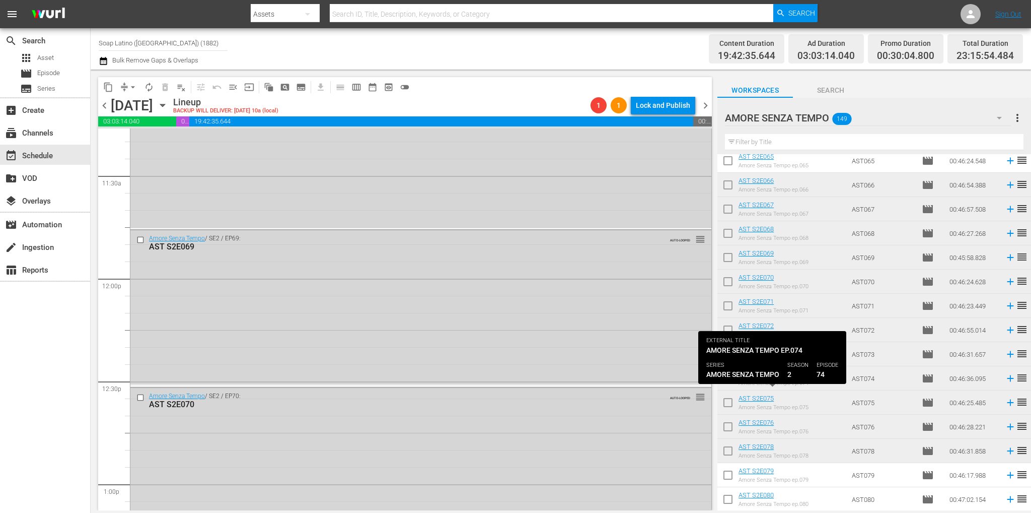
scroll to position [1846, 0]
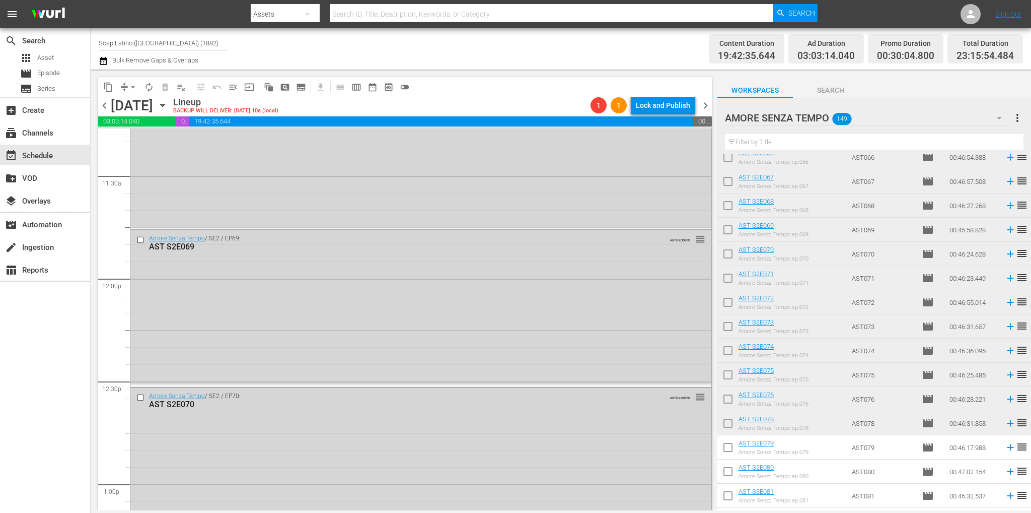
click at [1002, 113] on icon "button" at bounding box center [999, 118] width 12 height 12
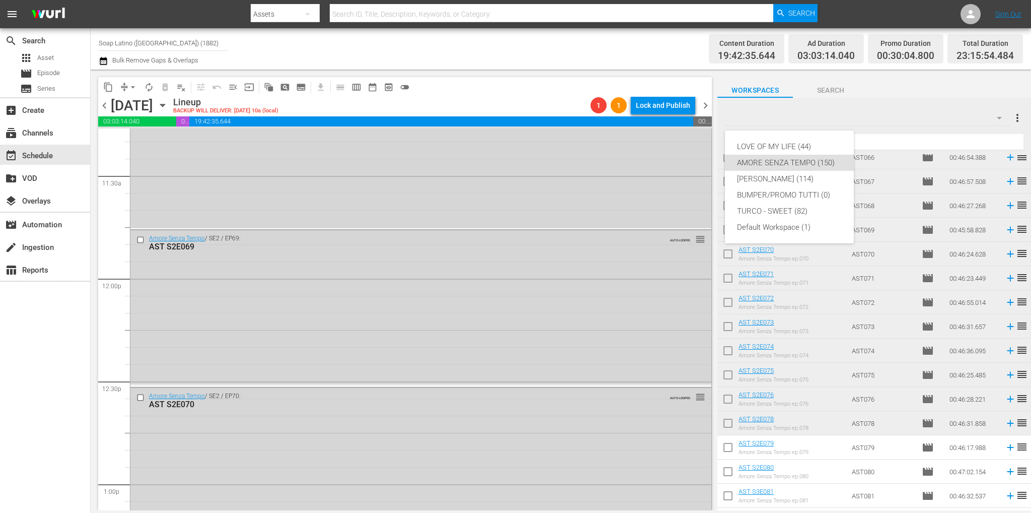
click at [773, 160] on div "AMORE SENZA TEMPO (150)" at bounding box center [789, 163] width 105 height 16
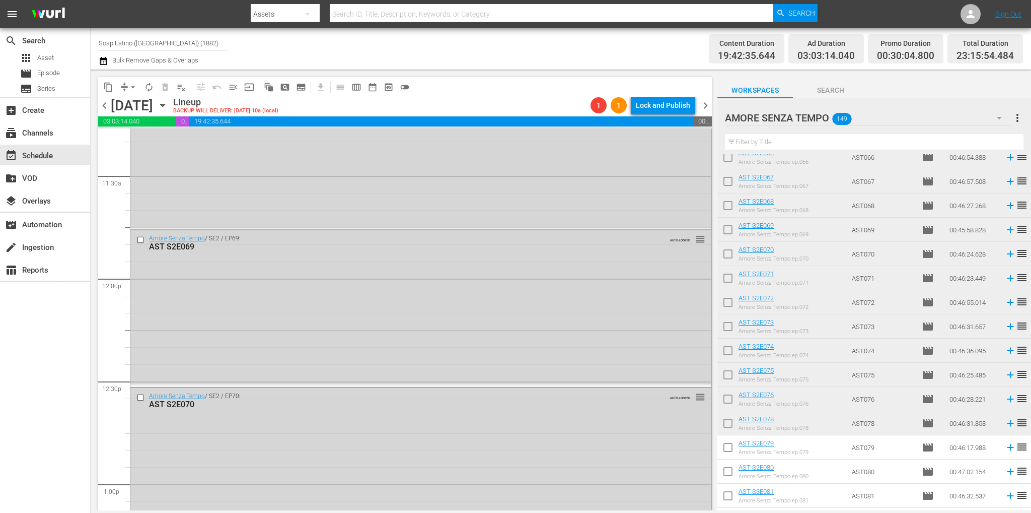
click at [937, 125] on div "AMORE SENZA TEMPO 149" at bounding box center [868, 118] width 286 height 28
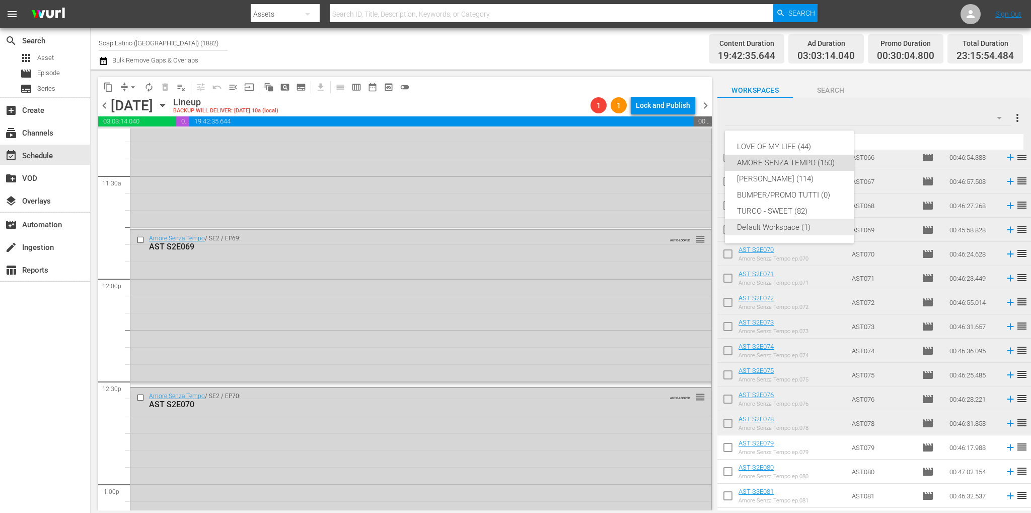
click at [756, 226] on div "Default Workspace (1)" at bounding box center [789, 227] width 105 height 16
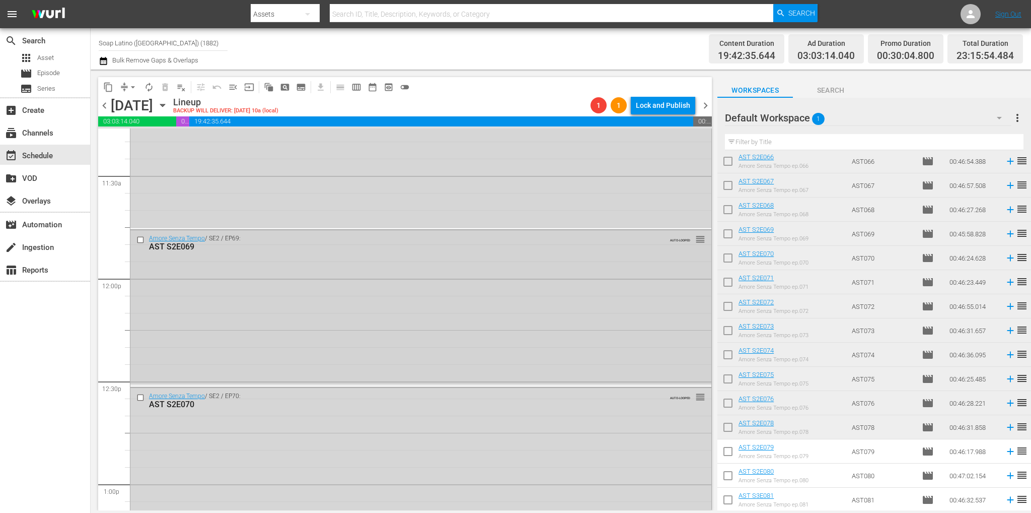
scroll to position [0, 0]
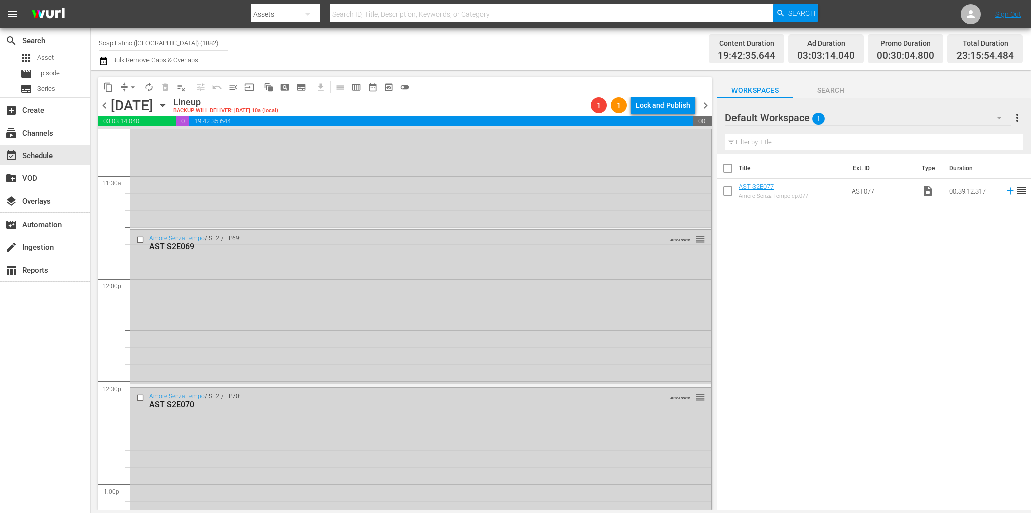
click at [709, 105] on span "chevron_right" at bounding box center [705, 105] width 13 height 13
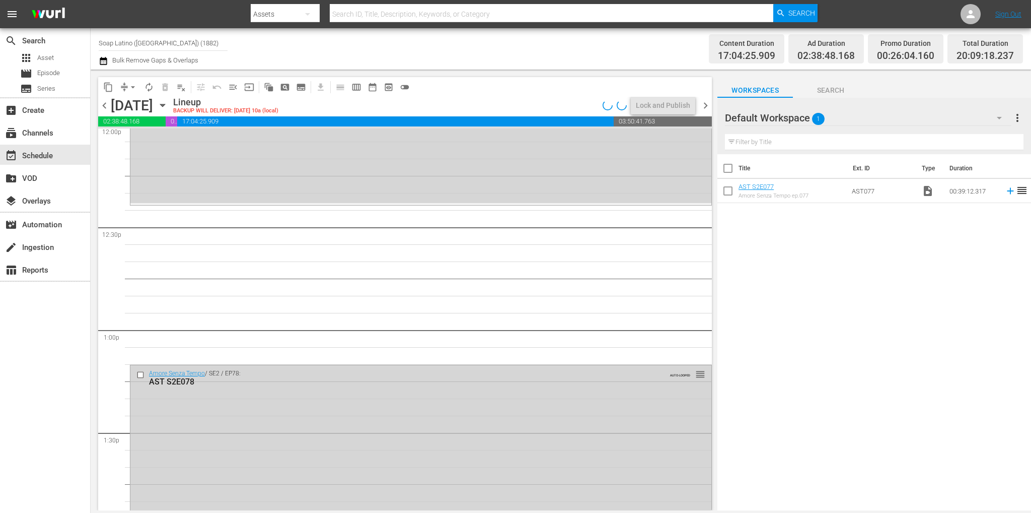
scroll to position [2349, 0]
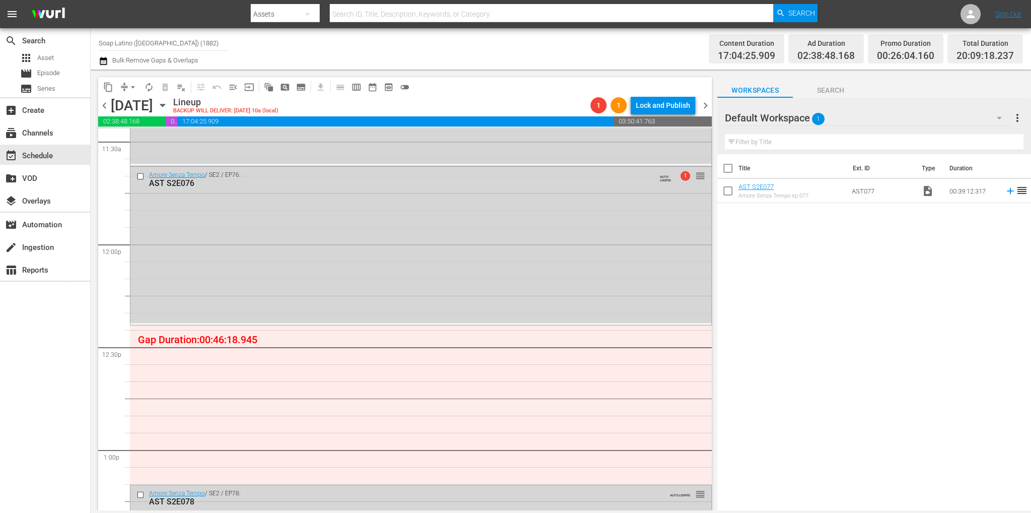
click at [706, 107] on span "chevron_right" at bounding box center [705, 105] width 13 height 13
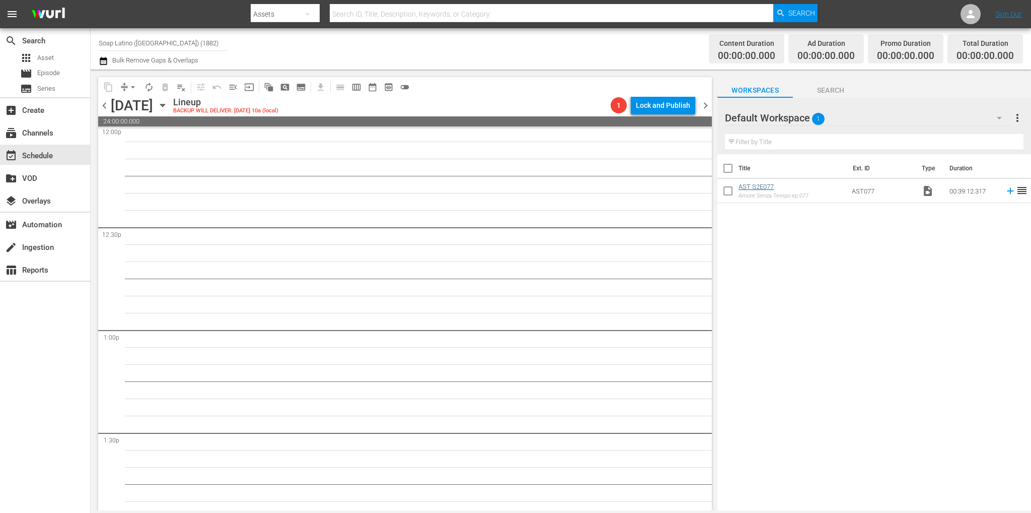
scroll to position [2452, 0]
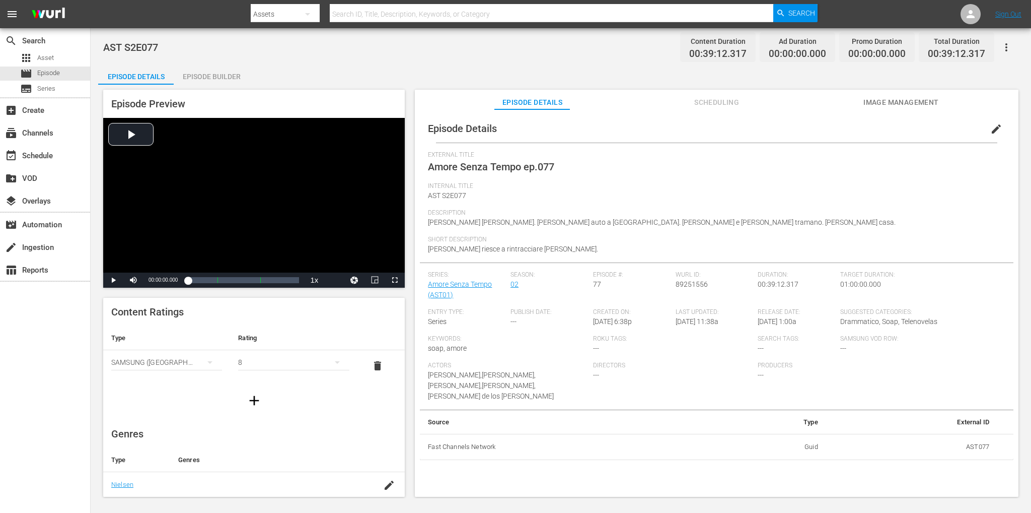
click at [1000, 43] on icon "button" at bounding box center [1006, 47] width 12 height 12
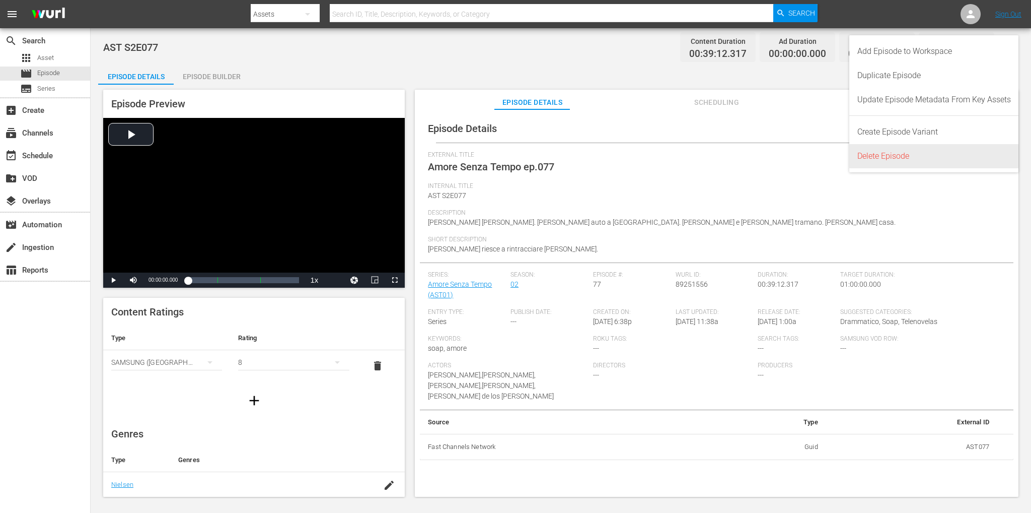
click at [897, 149] on div "Delete Episode" at bounding box center [934, 156] width 154 height 24
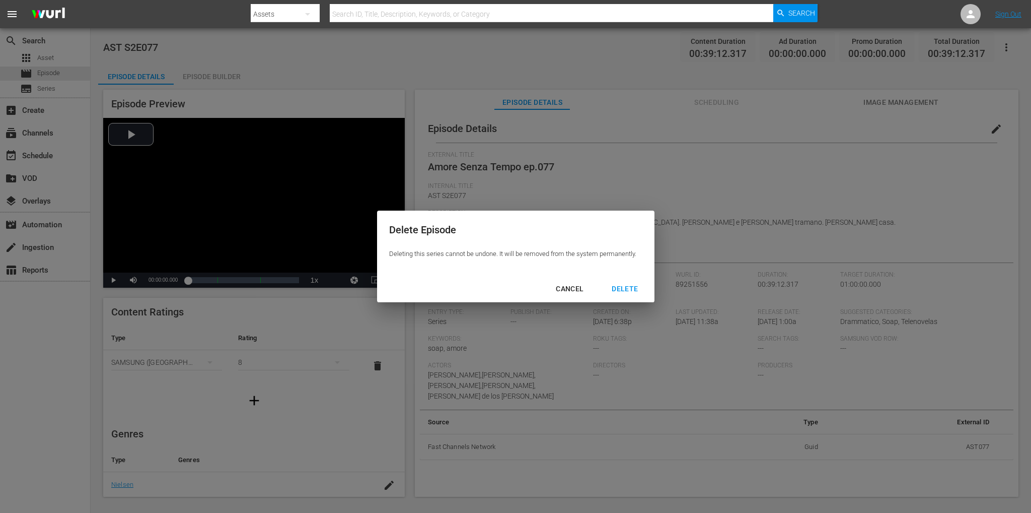
click at [624, 289] on div "DELETE" at bounding box center [625, 288] width 42 height 13
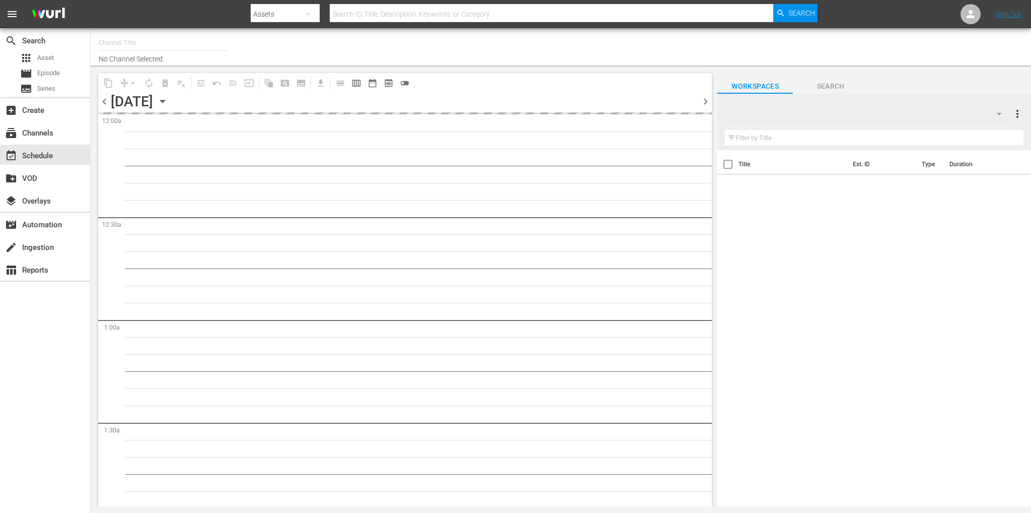
type input "Soap [PERSON_NAME] ([GEOGRAPHIC_DATA]) (1883)"
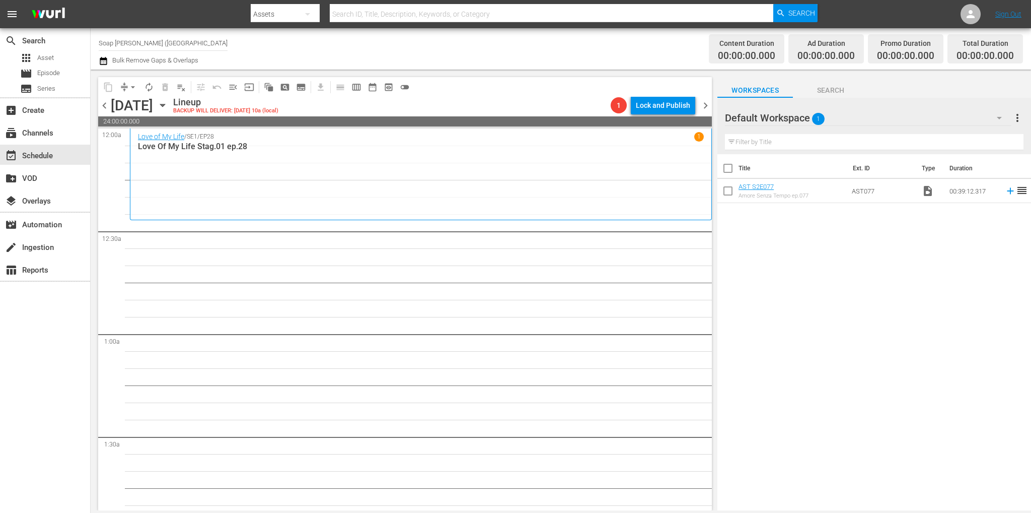
click at [996, 113] on icon "button" at bounding box center [999, 118] width 12 height 12
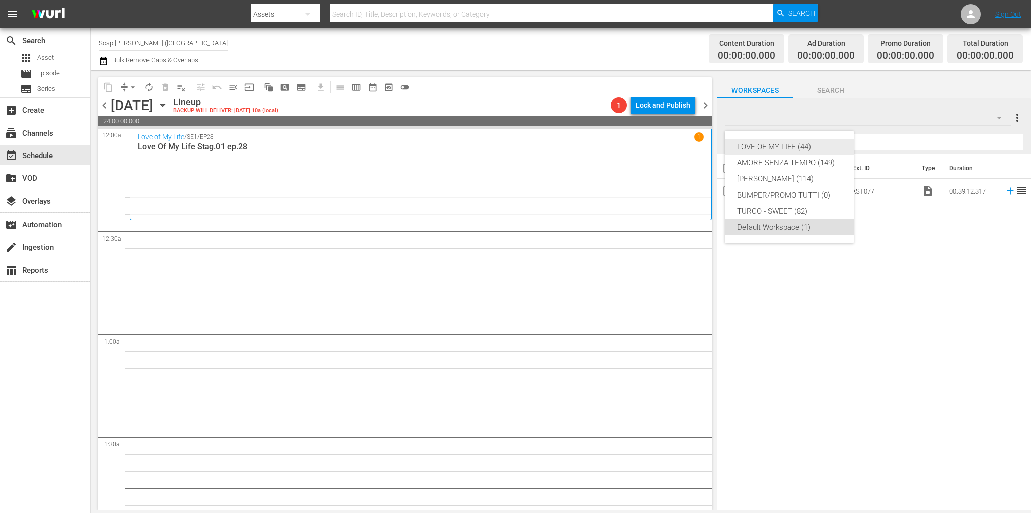
click at [801, 148] on div "LOVE OF MY LIFE (44)" at bounding box center [789, 146] width 105 height 16
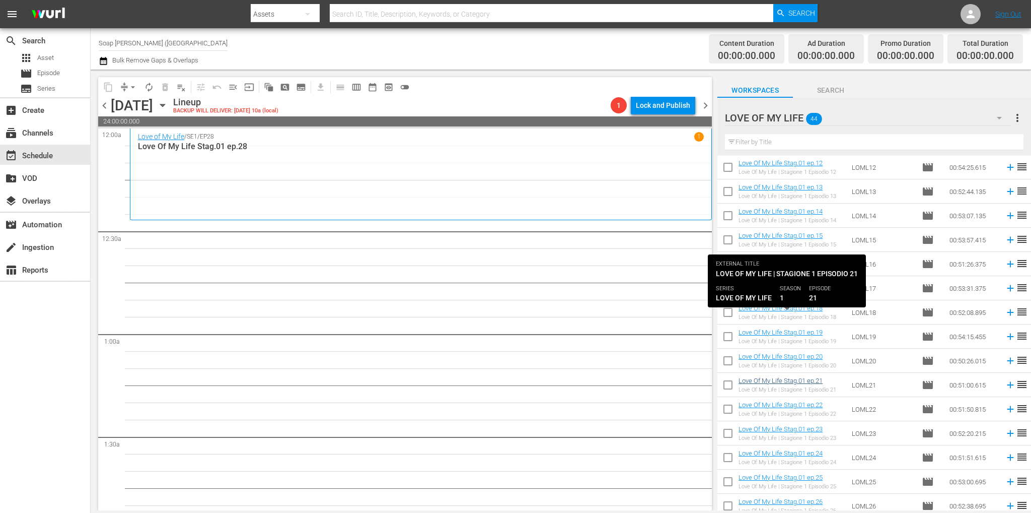
scroll to position [201, 0]
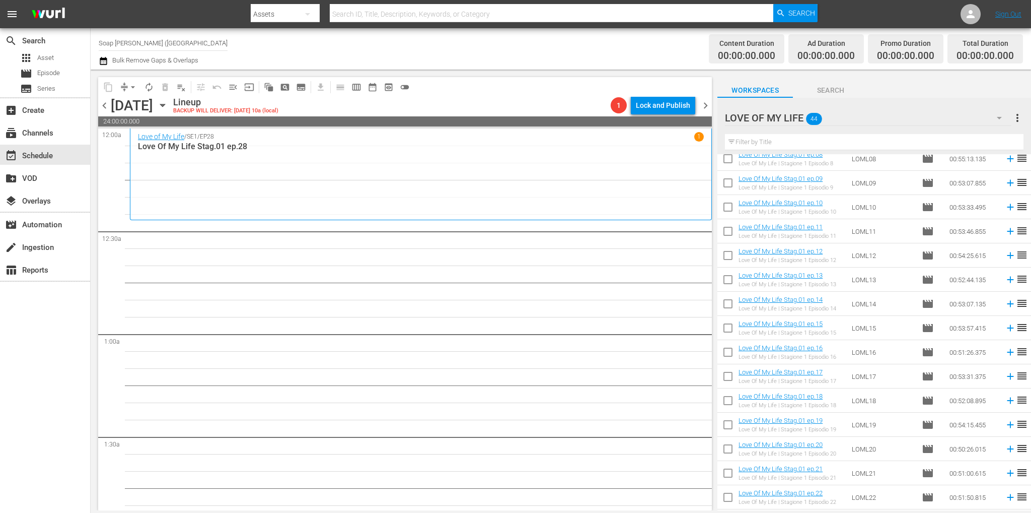
click at [727, 277] on input "checkbox" at bounding box center [727, 281] width 21 height 21
checkbox input "true"
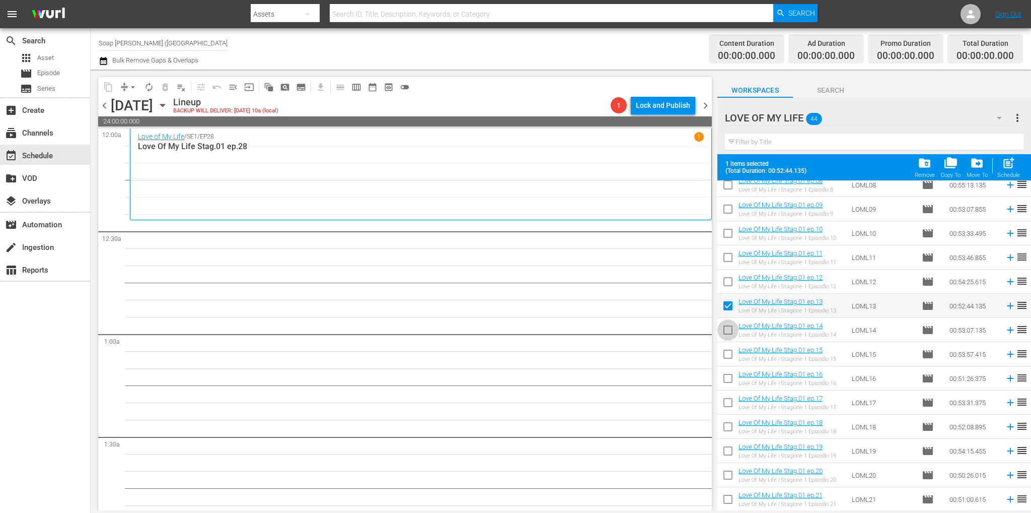
click at [725, 329] on input "checkbox" at bounding box center [727, 331] width 21 height 21
checkbox input "true"
click at [727, 359] on input "checkbox" at bounding box center [727, 355] width 21 height 21
checkbox input "true"
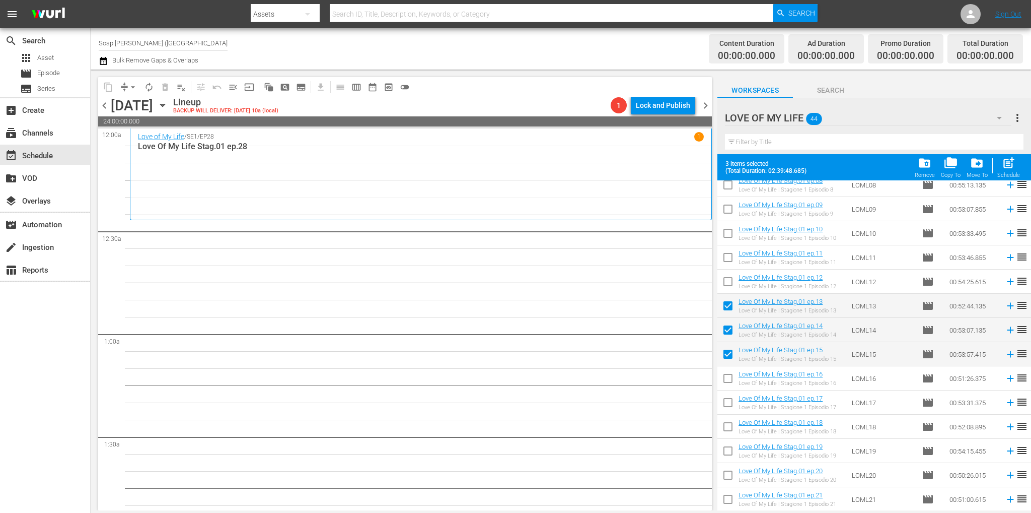
click at [729, 277] on input "checkbox" at bounding box center [727, 283] width 21 height 21
checkbox input "true"
click at [726, 377] on input "checkbox" at bounding box center [727, 380] width 21 height 21
checkbox input "true"
click at [729, 409] on input "checkbox" at bounding box center [727, 404] width 21 height 21
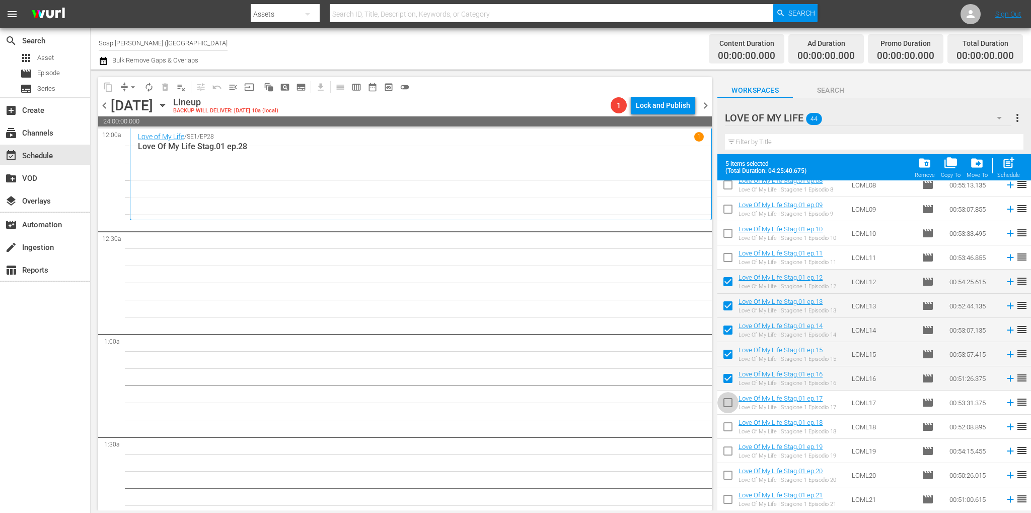
checkbox input "true"
click at [729, 430] on input "checkbox" at bounding box center [727, 428] width 21 height 21
checkbox input "true"
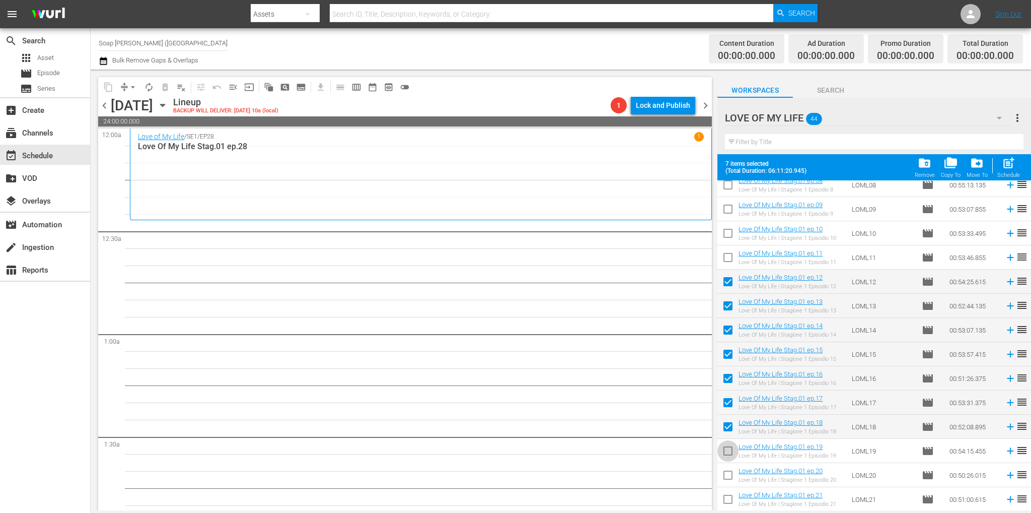
click at [728, 452] on input "checkbox" at bounding box center [727, 452] width 21 height 21
checkbox input "true"
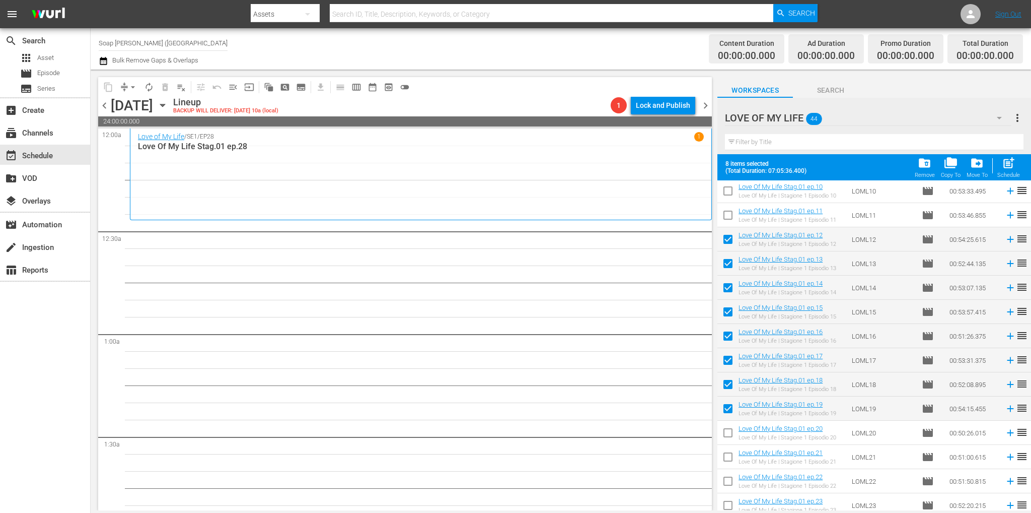
scroll to position [302, 0]
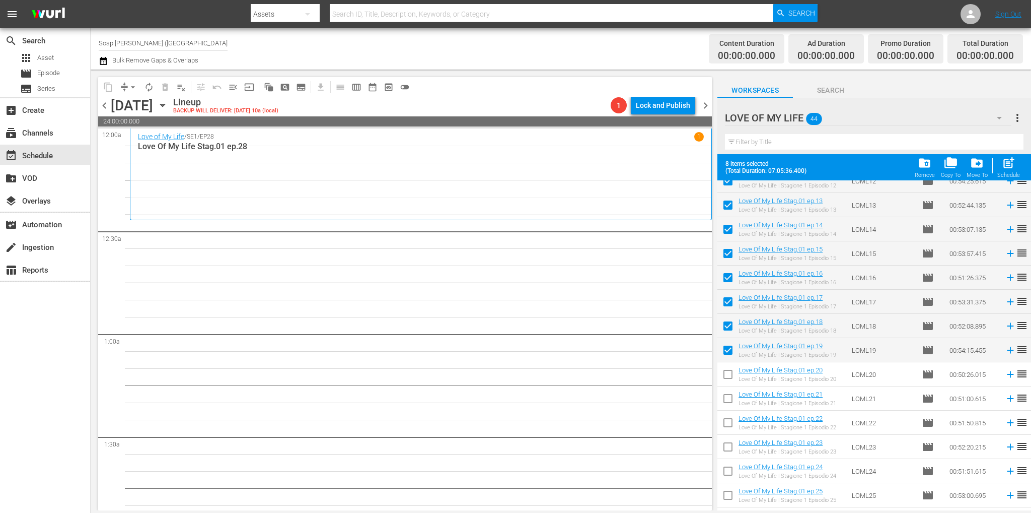
click at [731, 381] on input "checkbox" at bounding box center [727, 376] width 21 height 21
checkbox input "true"
click at [729, 404] on input "checkbox" at bounding box center [727, 400] width 21 height 21
checkbox input "true"
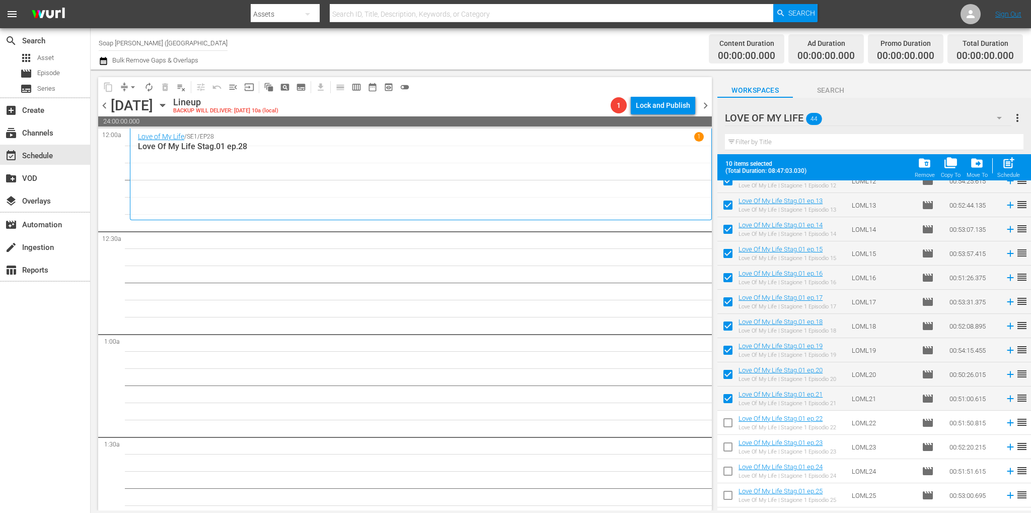
click at [732, 429] on input "checkbox" at bounding box center [727, 424] width 21 height 21
checkbox input "true"
click at [731, 445] on input "checkbox" at bounding box center [727, 448] width 21 height 21
checkbox input "true"
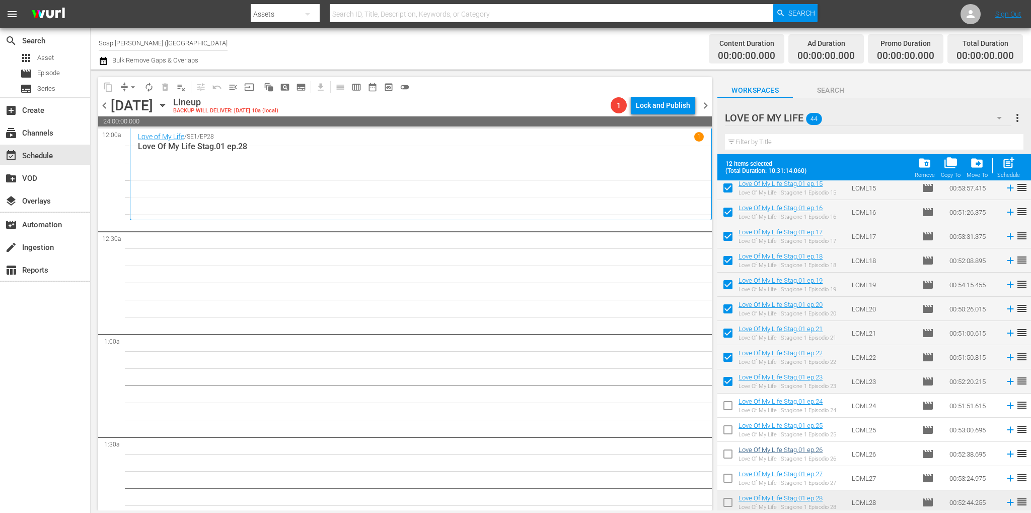
scroll to position [443, 0]
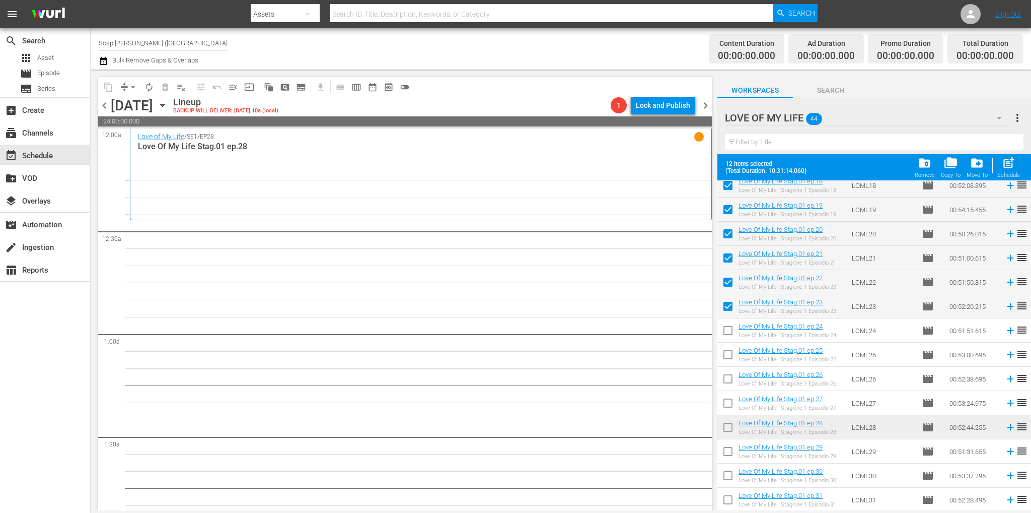
click at [734, 327] on input "checkbox" at bounding box center [727, 332] width 21 height 21
checkbox input "true"
click at [730, 354] on input "checkbox" at bounding box center [727, 356] width 21 height 21
checkbox input "true"
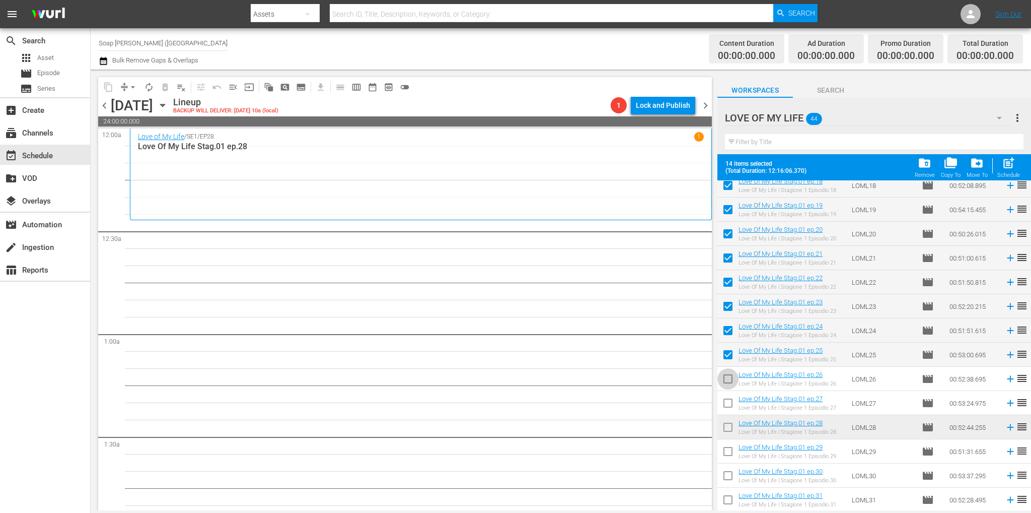
click at [723, 381] on input "checkbox" at bounding box center [727, 380] width 21 height 21
checkbox input "true"
click at [726, 410] on input "checkbox" at bounding box center [727, 404] width 21 height 21
checkbox input "true"
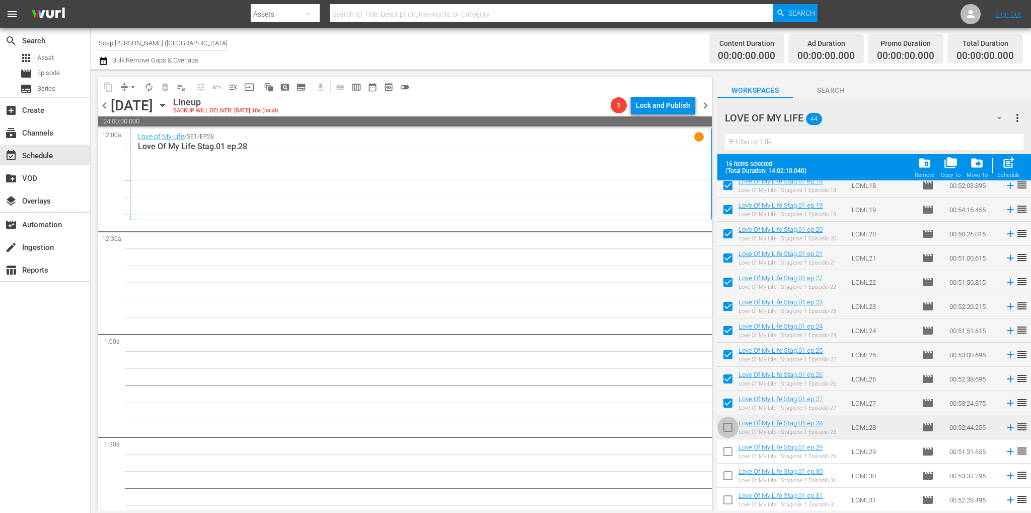
click at [727, 426] on input "checkbox" at bounding box center [727, 428] width 21 height 21
checkbox input "true"
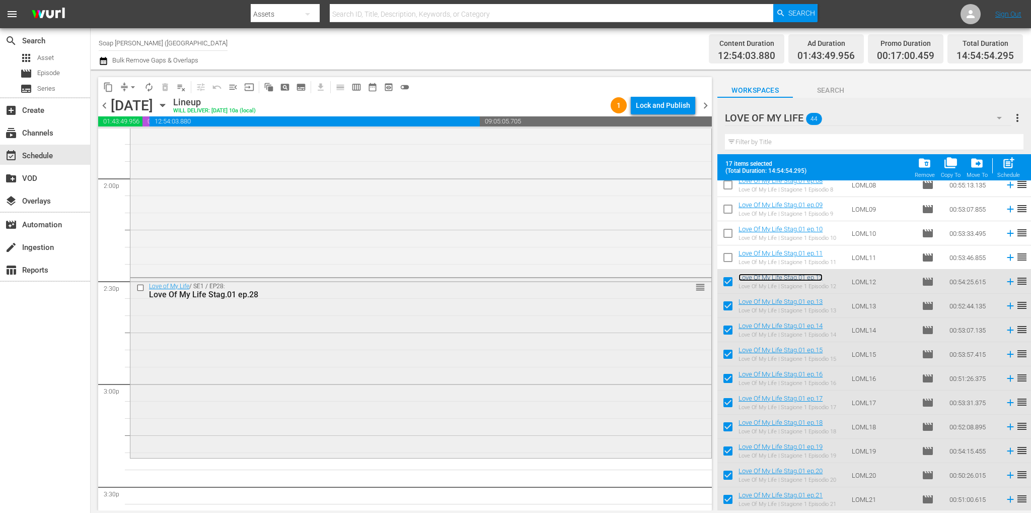
scroll to position [2910, 0]
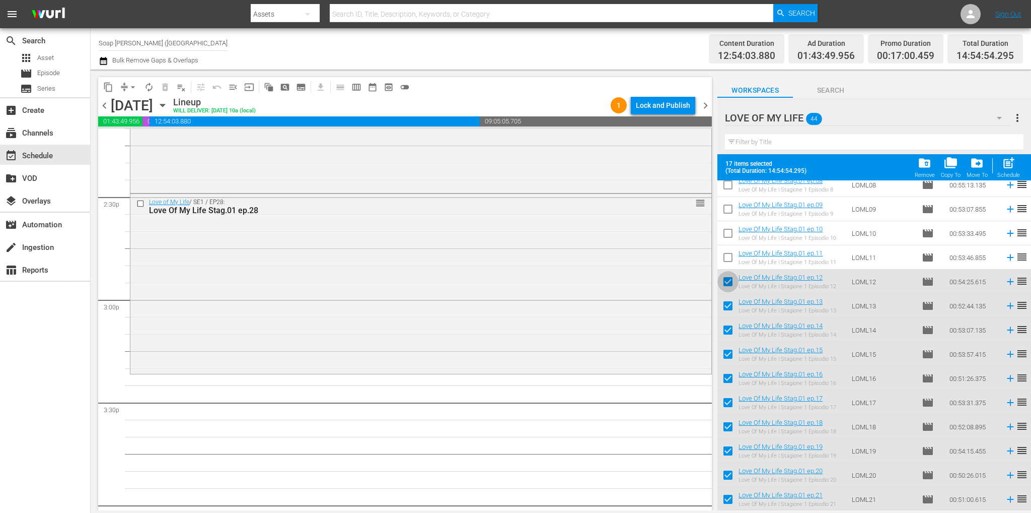
click at [731, 278] on input "checkbox" at bounding box center [727, 283] width 21 height 21
checkbox input "false"
click at [725, 318] on input "checkbox" at bounding box center [727, 307] width 21 height 21
checkbox input "false"
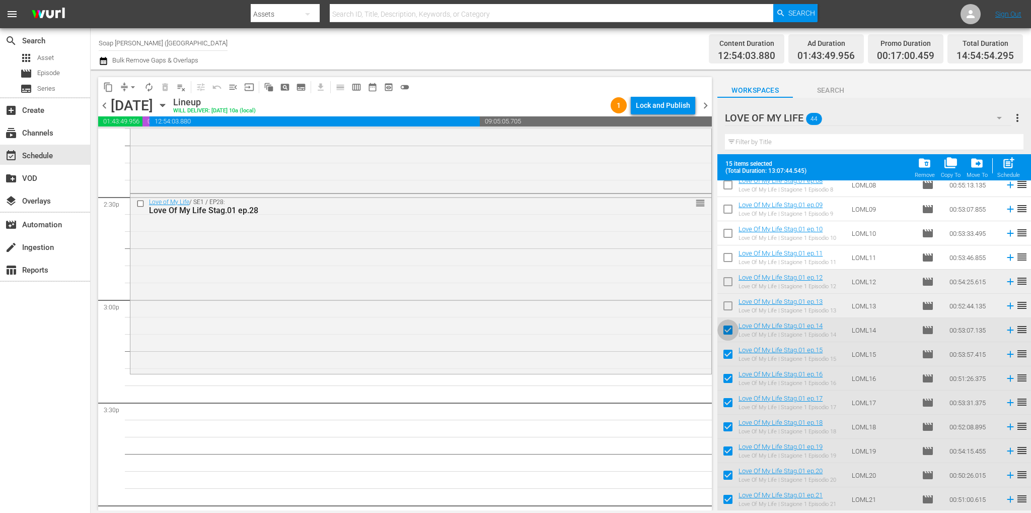
click at [727, 331] on input "checkbox" at bounding box center [727, 331] width 21 height 21
checkbox input "false"
click at [727, 361] on input "checkbox" at bounding box center [727, 355] width 21 height 21
checkbox input "false"
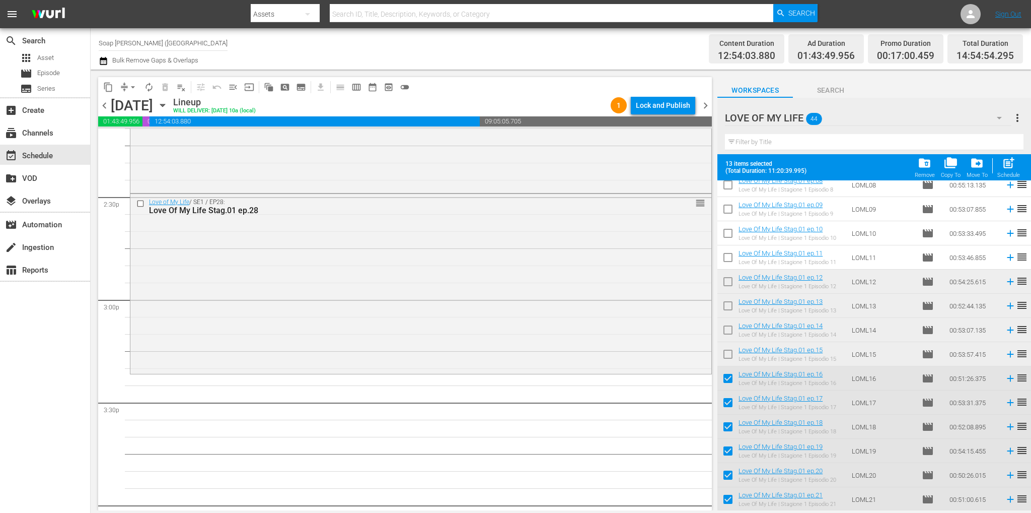
click at [726, 377] on input "checkbox" at bounding box center [727, 380] width 21 height 21
checkbox input "false"
click at [726, 409] on input "checkbox" at bounding box center [727, 404] width 21 height 21
checkbox input "false"
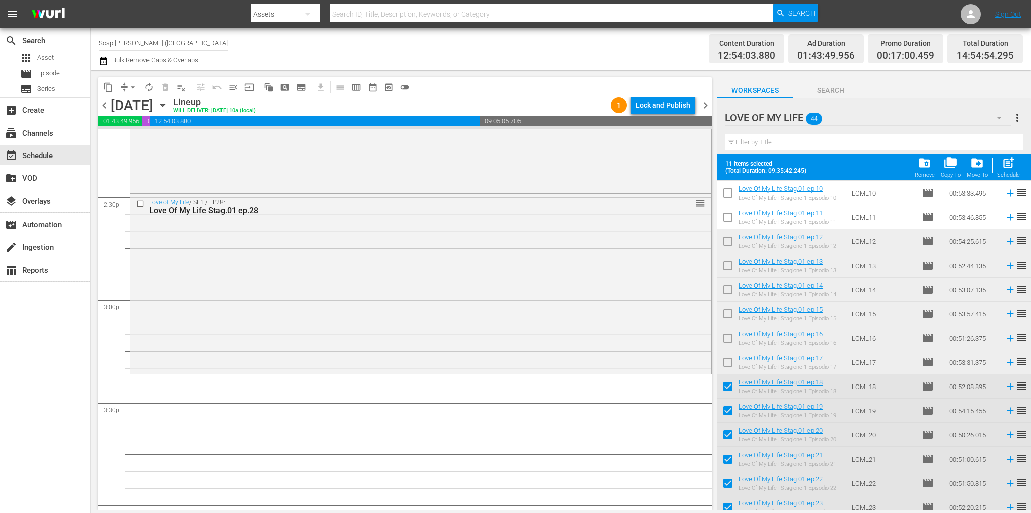
scroll to position [302, 0]
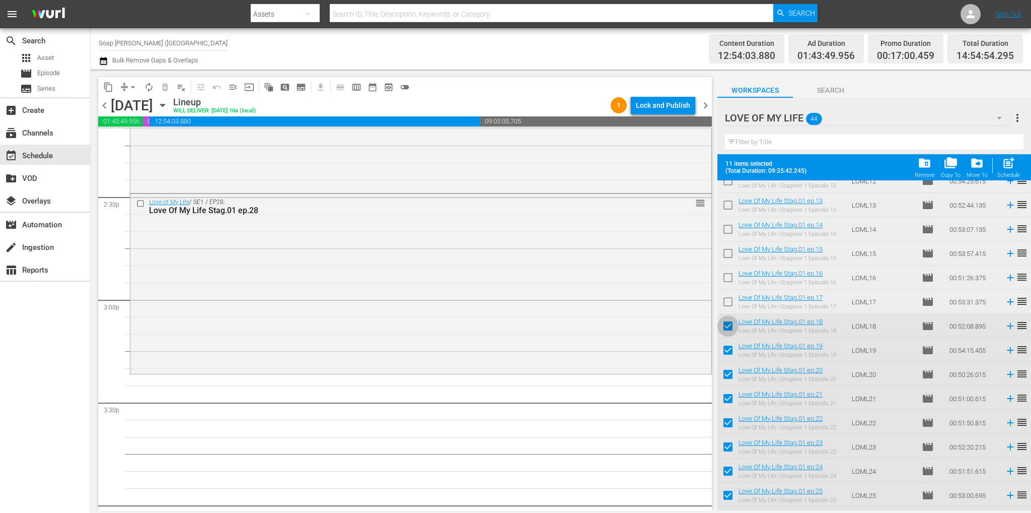
click at [729, 329] on input "checkbox" at bounding box center [727, 327] width 21 height 21
checkbox input "false"
click at [727, 348] on input "checkbox" at bounding box center [727, 351] width 21 height 21
checkbox input "false"
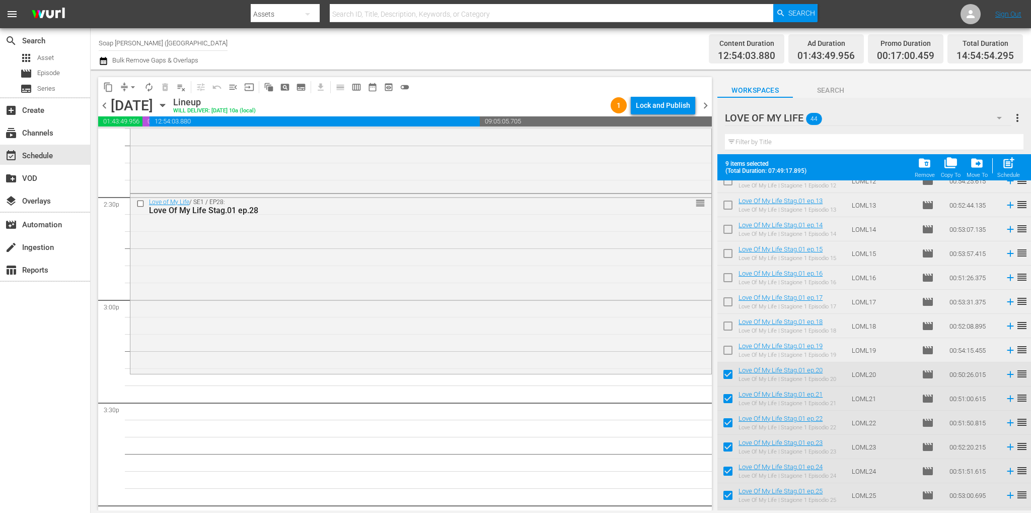
click at [728, 377] on input "checkbox" at bounding box center [727, 376] width 21 height 21
checkbox input "false"
click at [726, 394] on input "checkbox" at bounding box center [727, 400] width 21 height 21
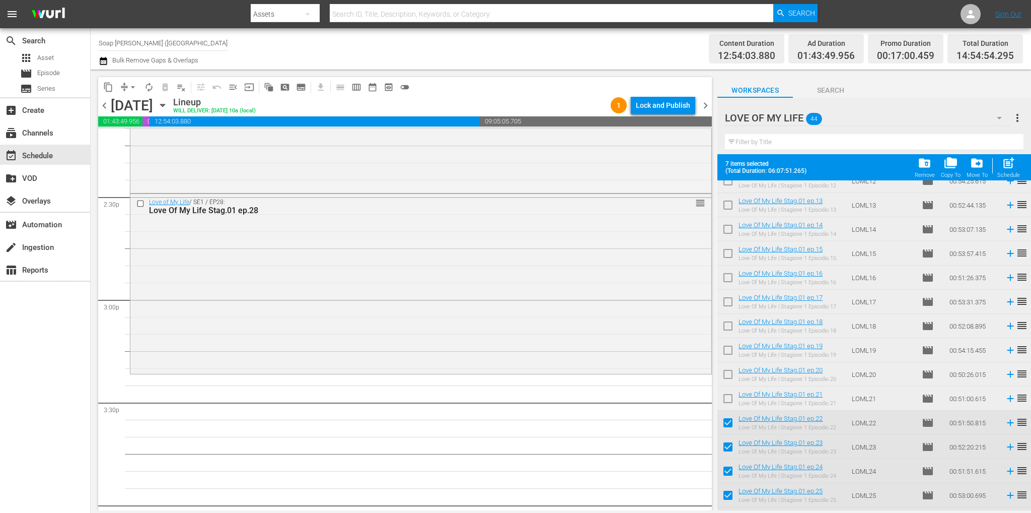
click at [728, 399] on input "checkbox" at bounding box center [727, 400] width 21 height 21
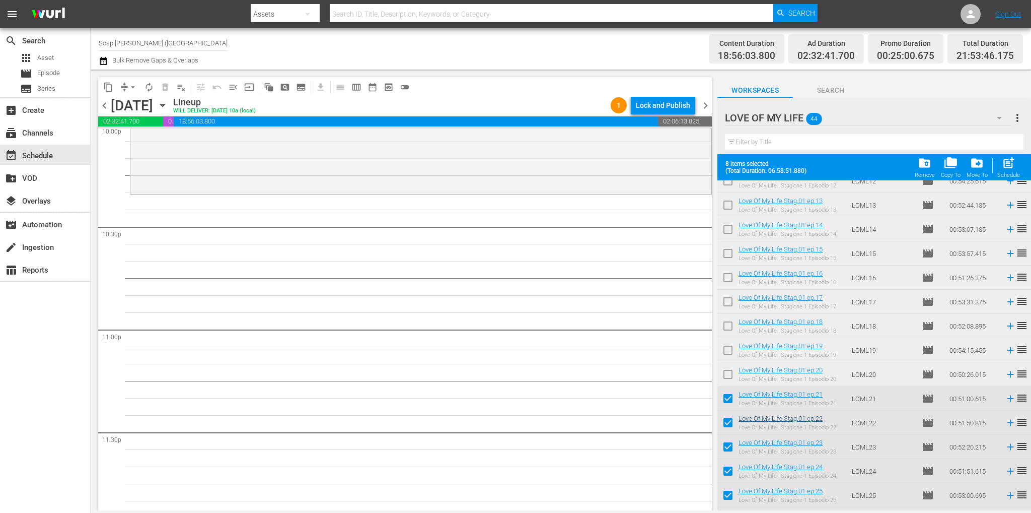
scroll to position [4546, 0]
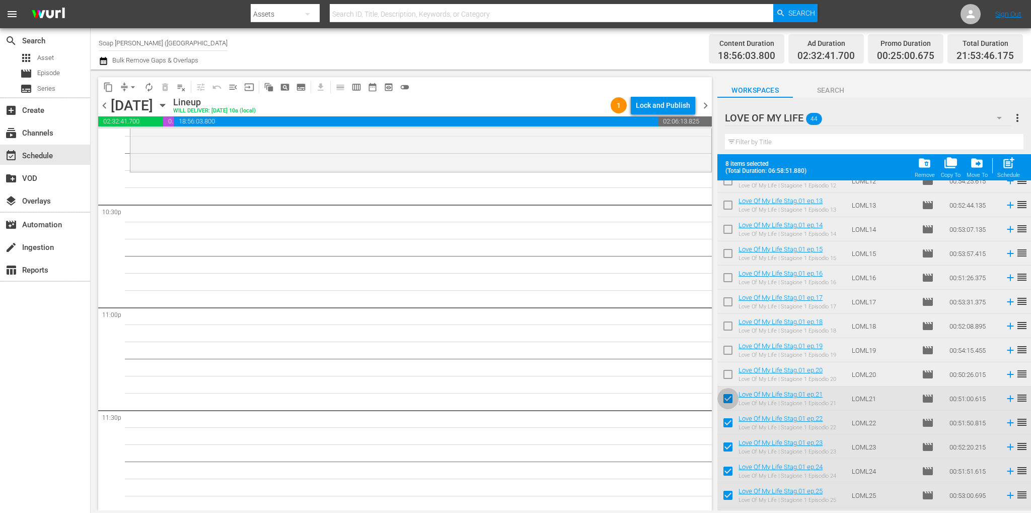
click at [732, 402] on input "checkbox" at bounding box center [727, 400] width 21 height 21
checkbox input "false"
click at [730, 420] on input "checkbox" at bounding box center [727, 424] width 21 height 21
checkbox input "false"
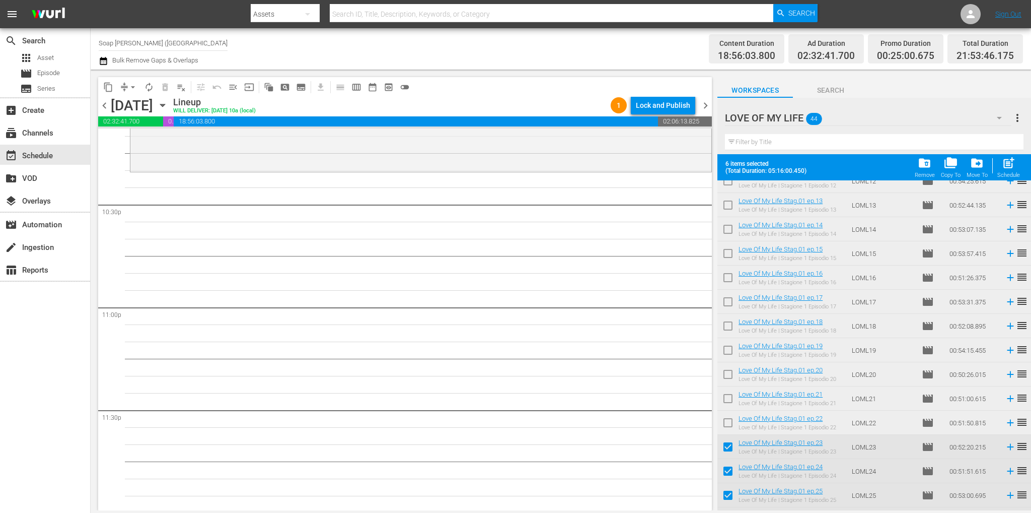
click at [729, 443] on input "checkbox" at bounding box center [727, 448] width 21 height 21
checkbox input "false"
click at [728, 474] on input "checkbox" at bounding box center [727, 472] width 21 height 21
checkbox input "false"
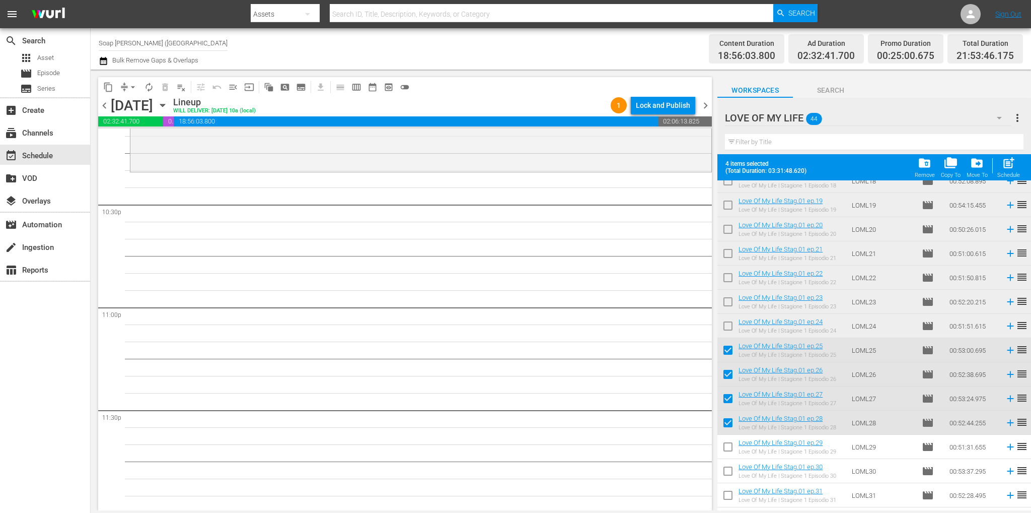
scroll to position [453, 0]
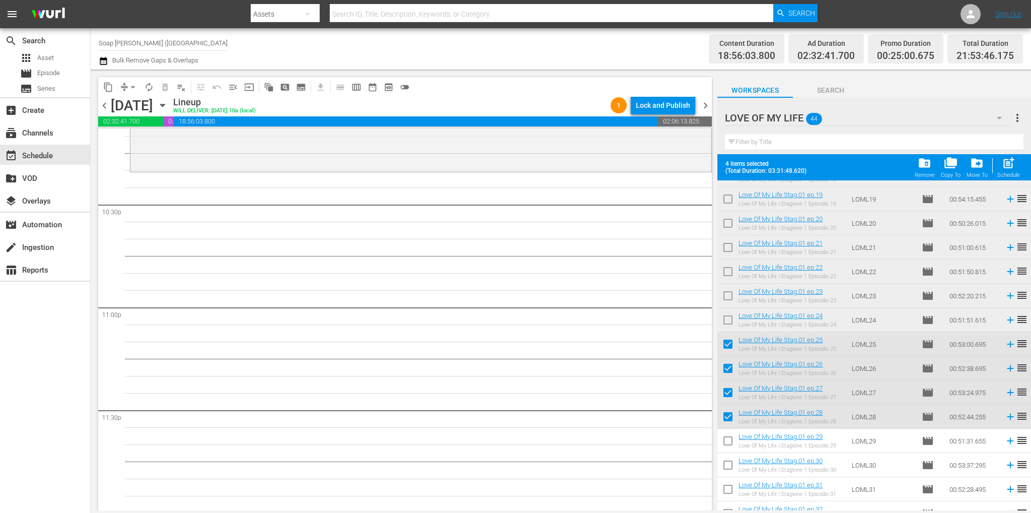
click at [729, 344] on input "checkbox" at bounding box center [727, 345] width 21 height 21
checkbox input "false"
click at [722, 370] on input "checkbox" at bounding box center [727, 369] width 21 height 21
checkbox input "false"
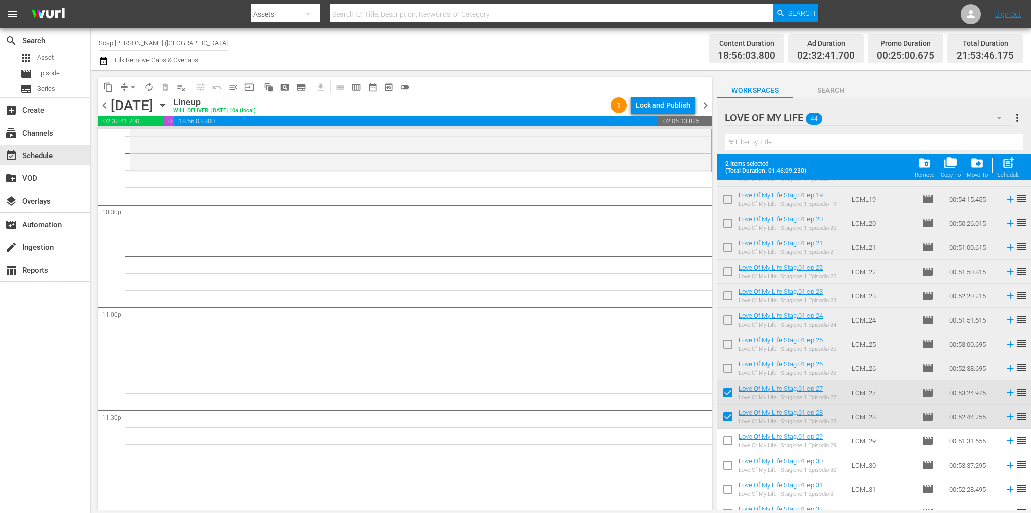
click at [735, 393] on input "checkbox" at bounding box center [727, 394] width 21 height 21
checkbox input "false"
click at [727, 420] on input "checkbox" at bounding box center [727, 418] width 21 height 21
checkbox input "false"
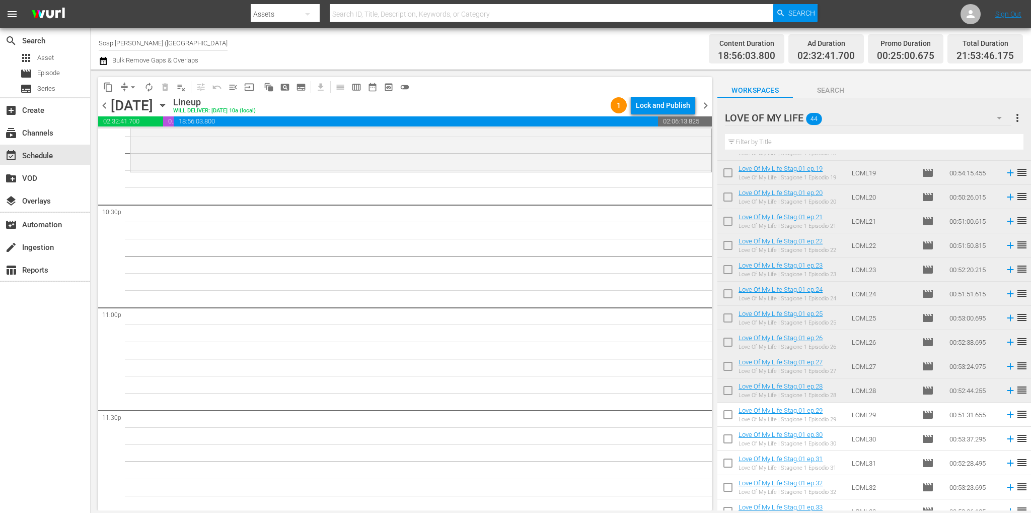
click at [727, 408] on input "checkbox" at bounding box center [727, 416] width 21 height 21
checkbox input "true"
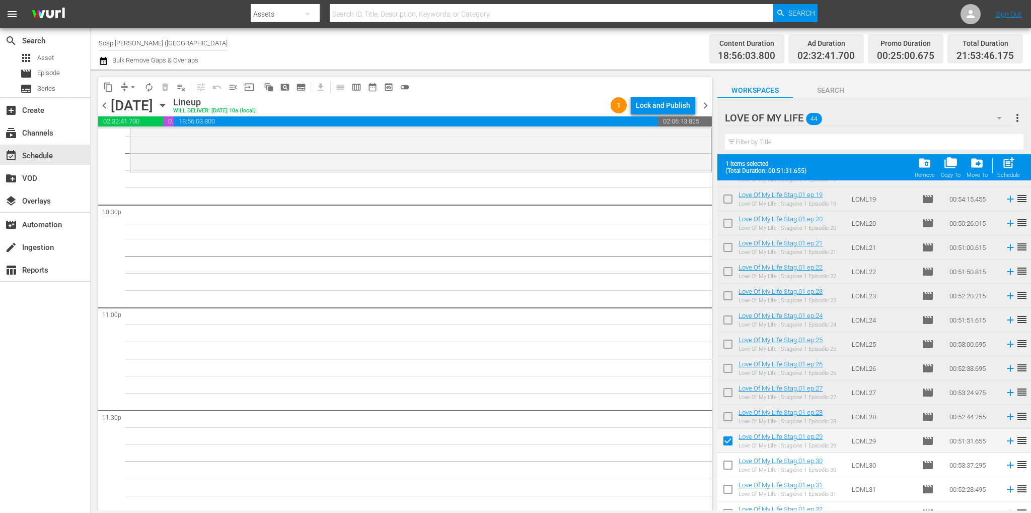
click at [732, 467] on input "checkbox" at bounding box center [727, 466] width 21 height 21
checkbox input "true"
click at [731, 487] on input "checkbox" at bounding box center [727, 490] width 21 height 21
checkbox input "true"
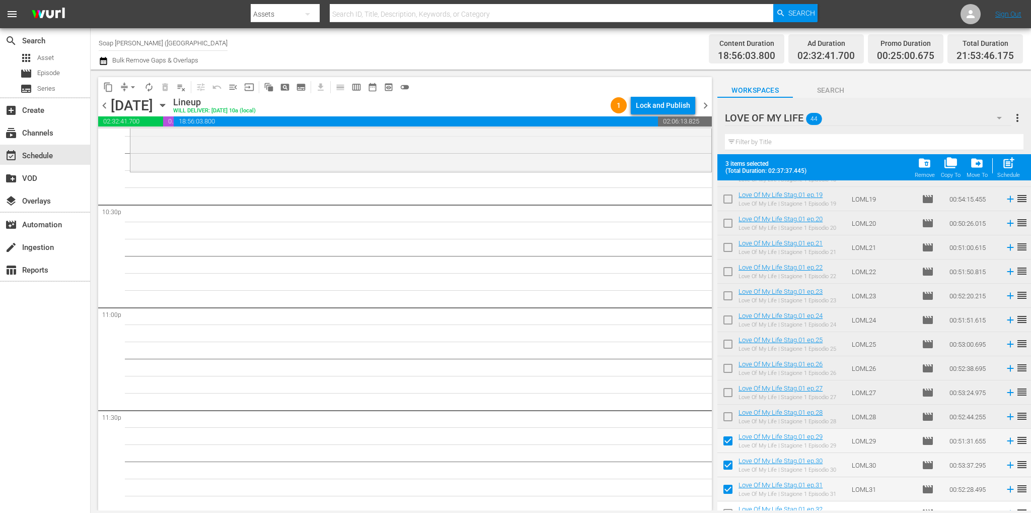
scroll to position [554, 0]
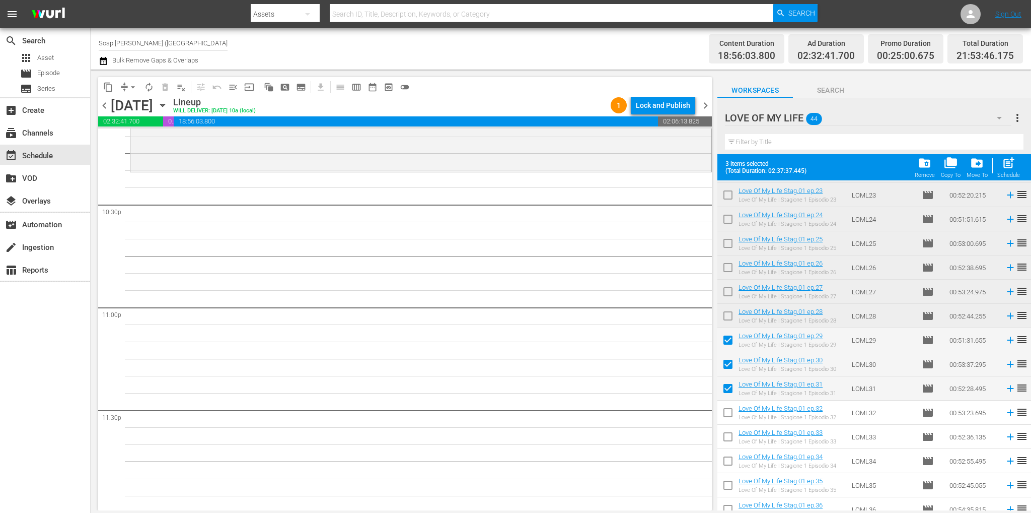
click at [730, 418] on input "checkbox" at bounding box center [727, 414] width 21 height 21
checkbox input "true"
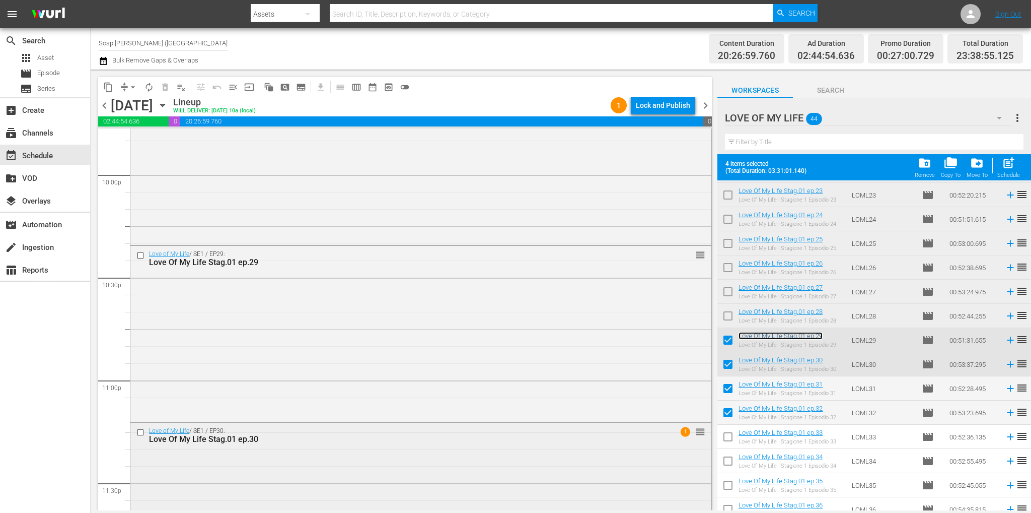
scroll to position [4568, 0]
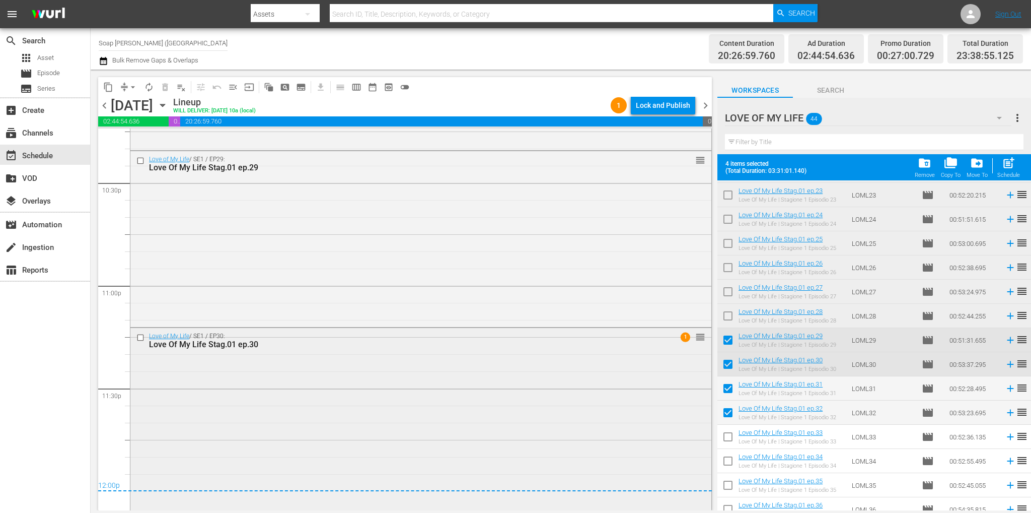
click at [142, 337] on input "checkbox" at bounding box center [141, 337] width 11 height 9
click at [138, 161] on input "checkbox" at bounding box center [141, 161] width 11 height 9
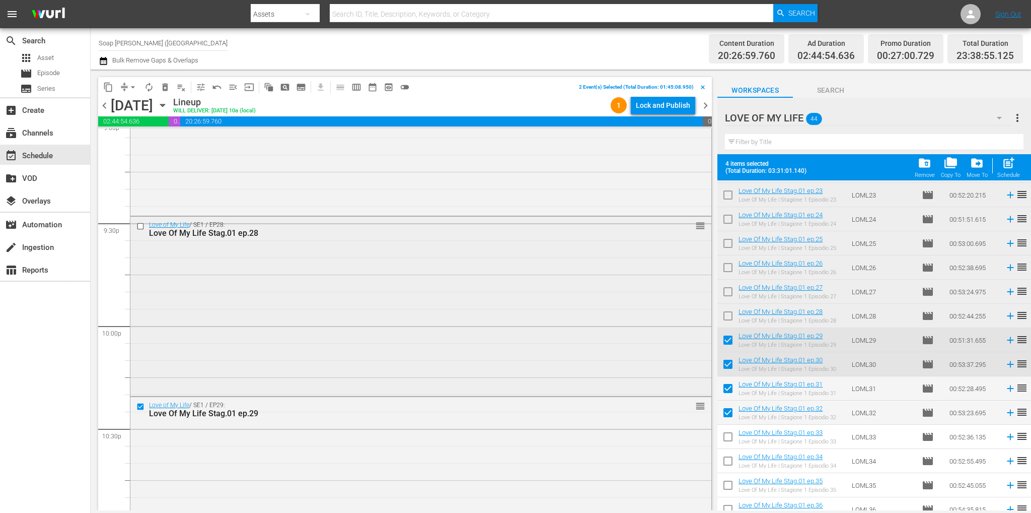
scroll to position [4316, 0]
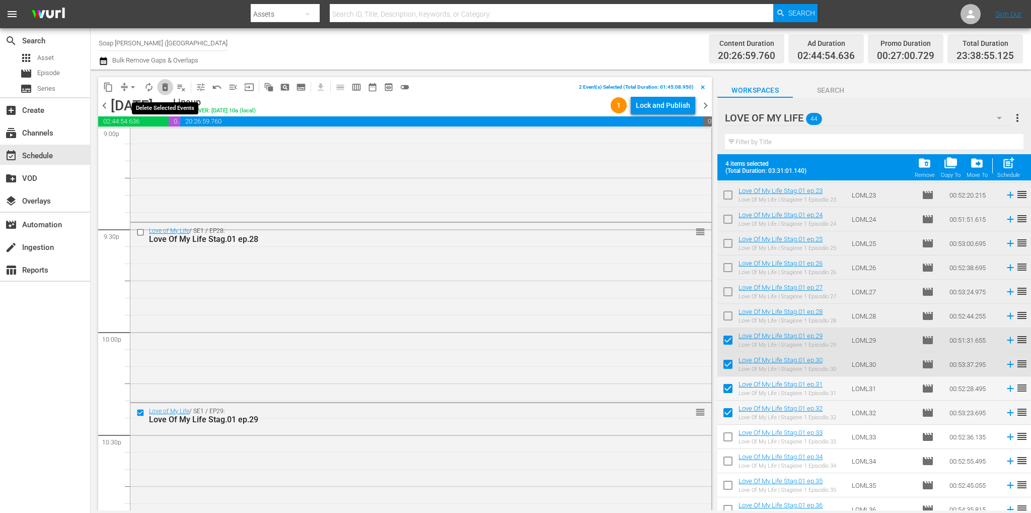
click at [169, 89] on span "delete_forever_outlined" at bounding box center [165, 87] width 10 height 10
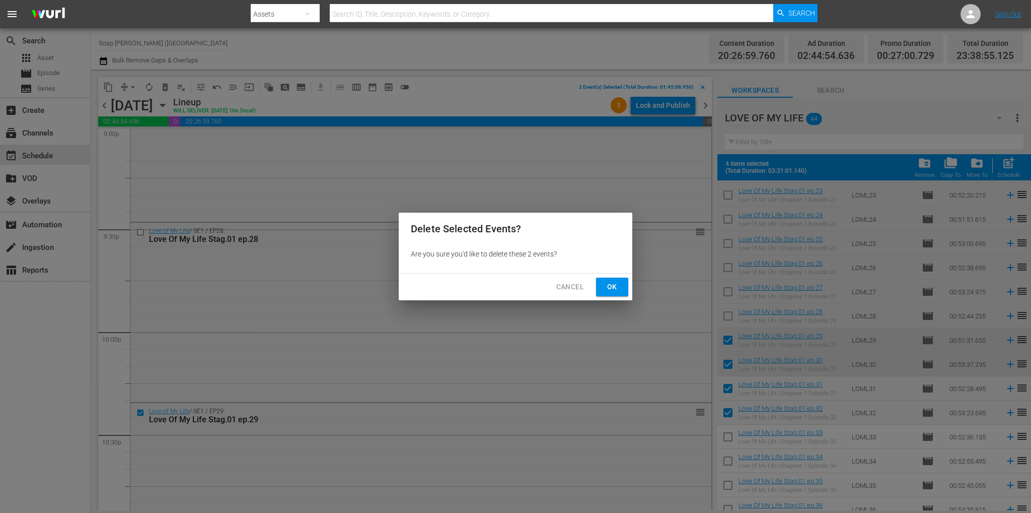
click at [610, 293] on button "Ok" at bounding box center [612, 286] width 32 height 19
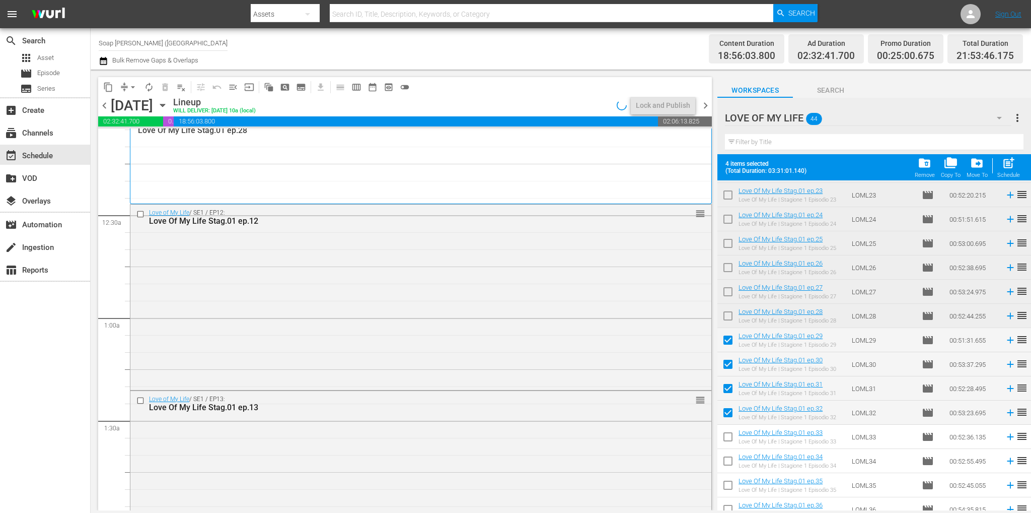
scroll to position [0, 0]
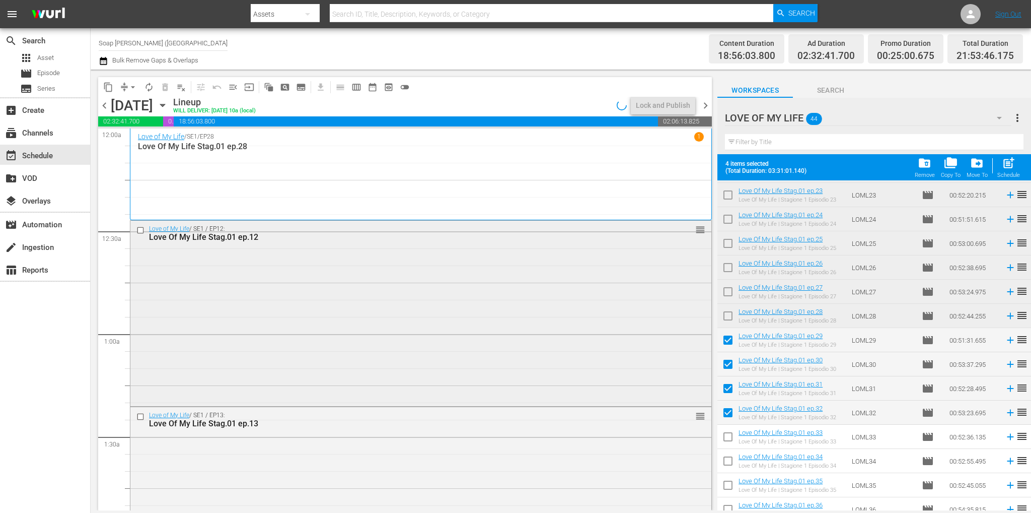
click at [138, 225] on div at bounding box center [141, 230] width 15 height 12
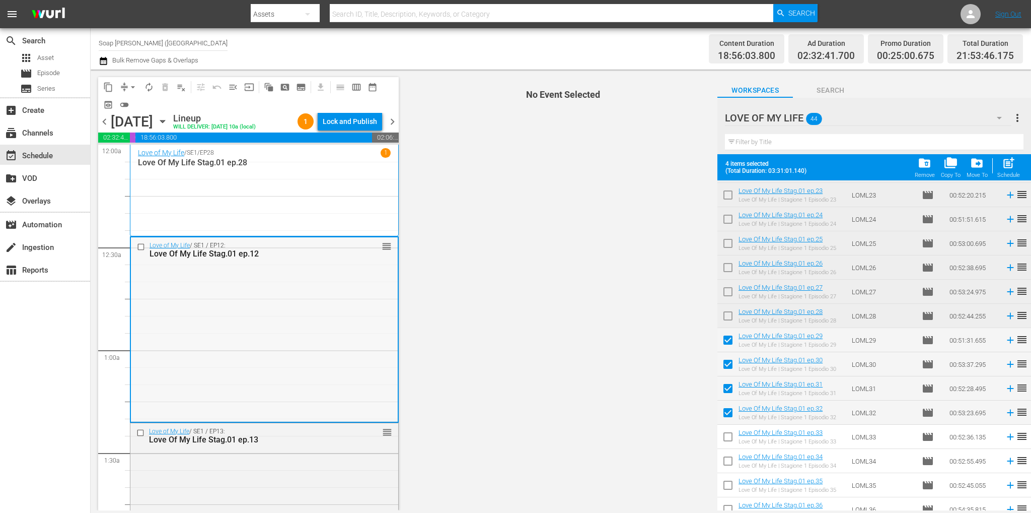
click at [141, 251] on input "checkbox" at bounding box center [142, 246] width 11 height 9
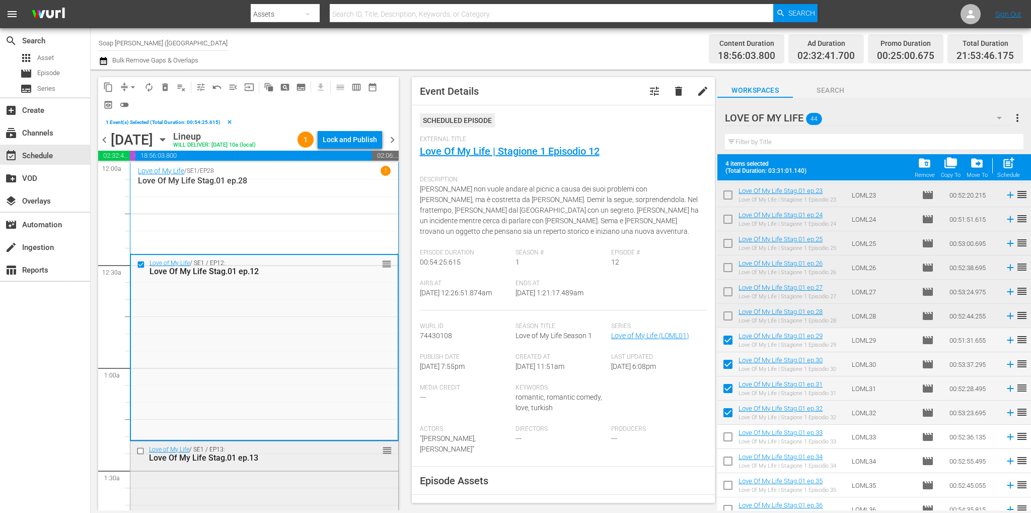
click at [141, 455] on input "checkbox" at bounding box center [141, 450] width 11 height 9
click at [163, 85] on span "delete_forever_outlined" at bounding box center [165, 87] width 10 height 10
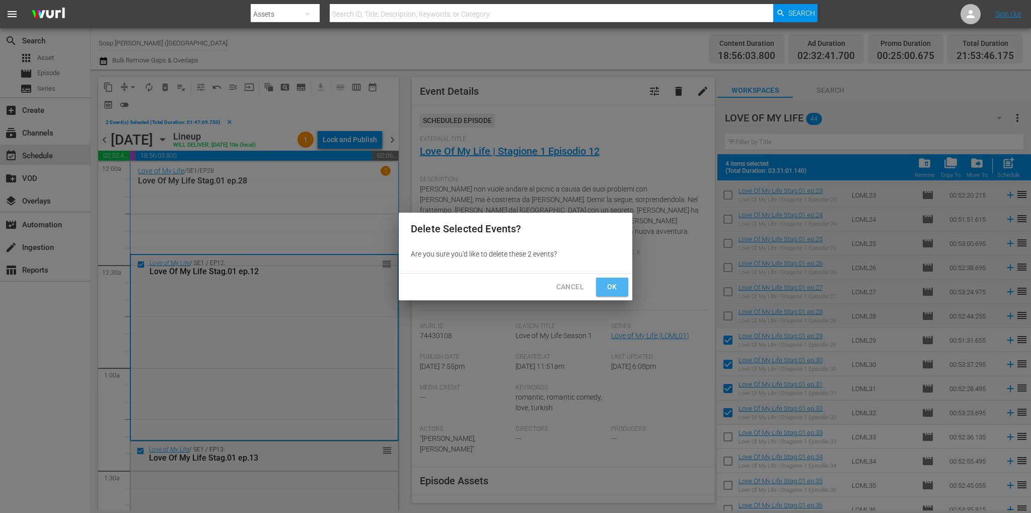
click at [620, 280] on button "Ok" at bounding box center [612, 286] width 32 height 19
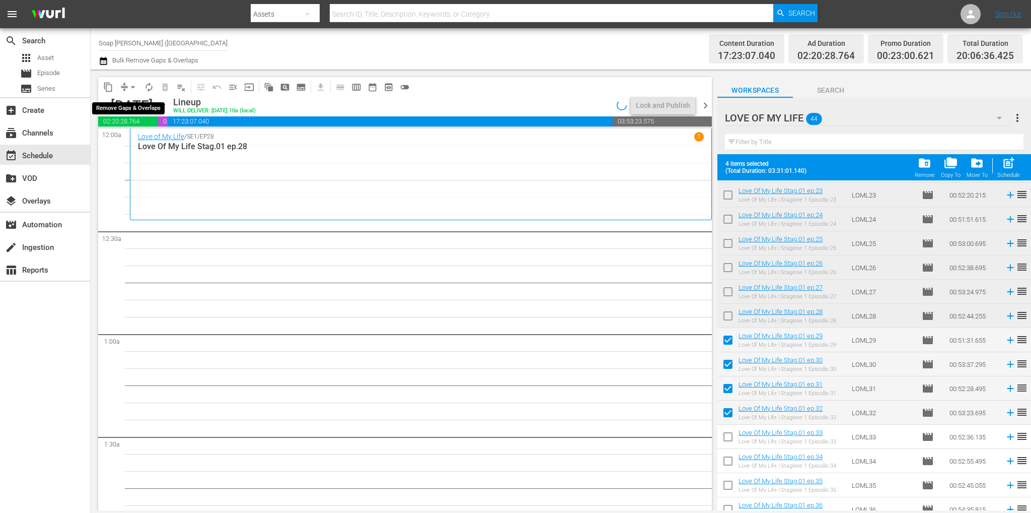
click at [132, 85] on span "arrow_drop_down" at bounding box center [133, 87] width 10 height 10
click at [147, 142] on li "Align to End of Previous Day" at bounding box center [134, 140] width 106 height 17
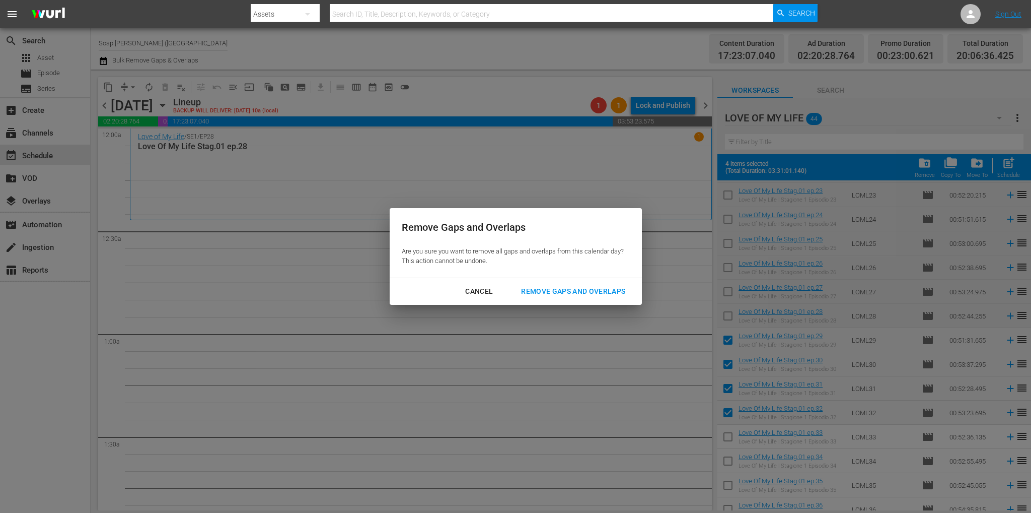
click at [610, 286] on div "Remove Gaps and Overlaps" at bounding box center [573, 291] width 120 height 13
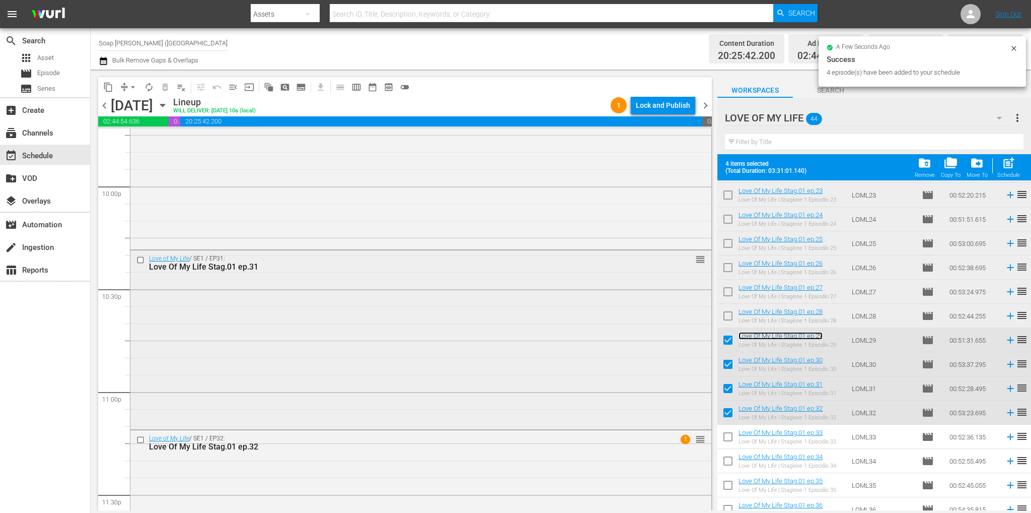
scroll to position [4564, 0]
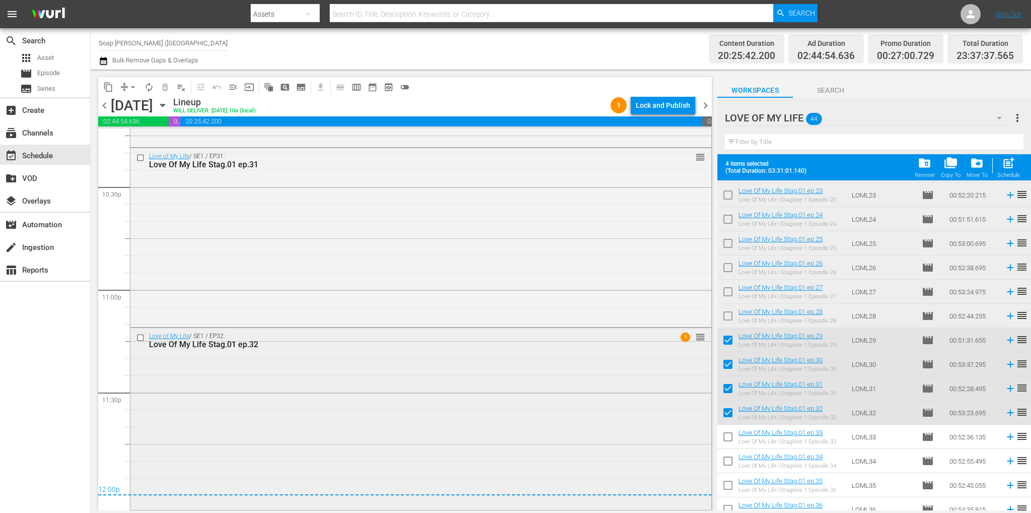
click at [424, 363] on div "Love of My Life / SE1 / EP32: Love Of My Life Stag.01 ep.32 1 reorder" at bounding box center [420, 418] width 581 height 180
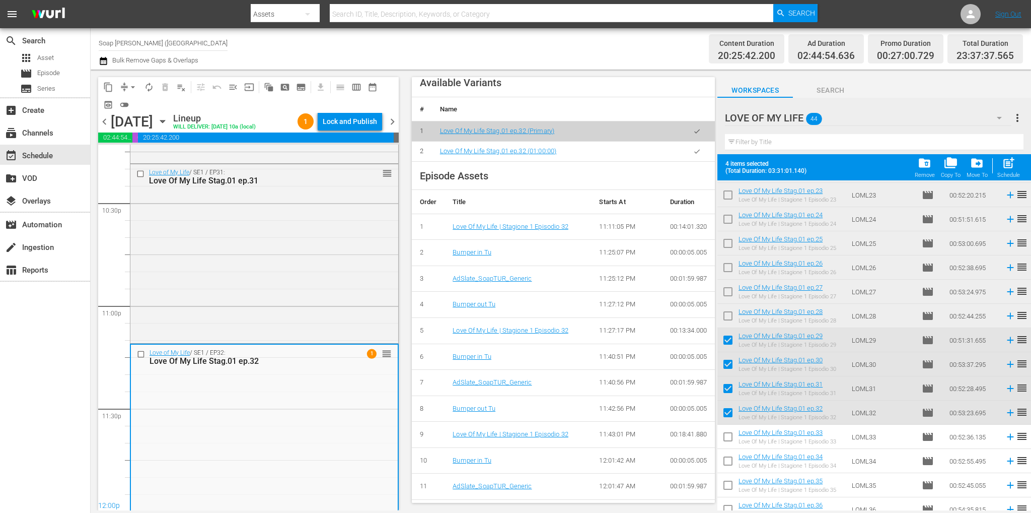
scroll to position [466, 0]
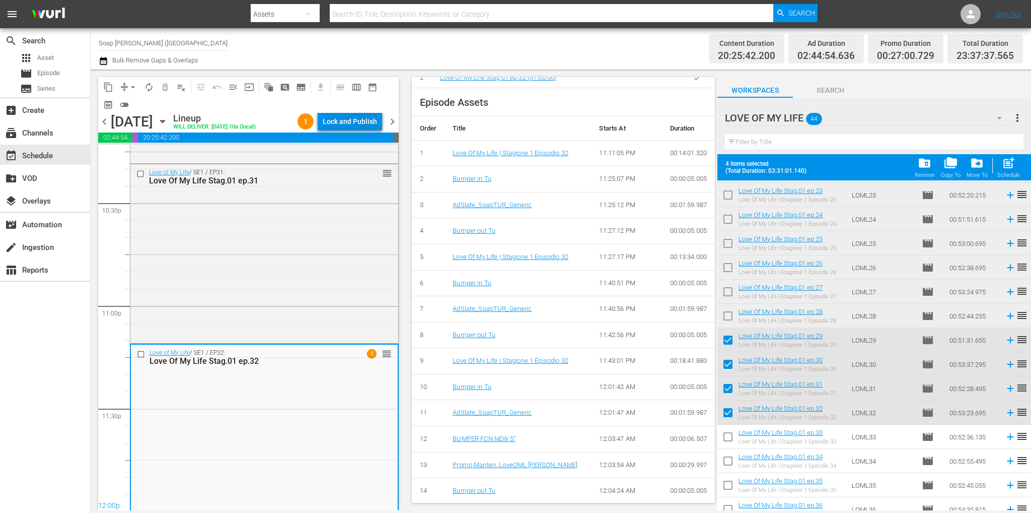
click at [365, 122] on div "Lock and Publish" at bounding box center [350, 121] width 54 height 18
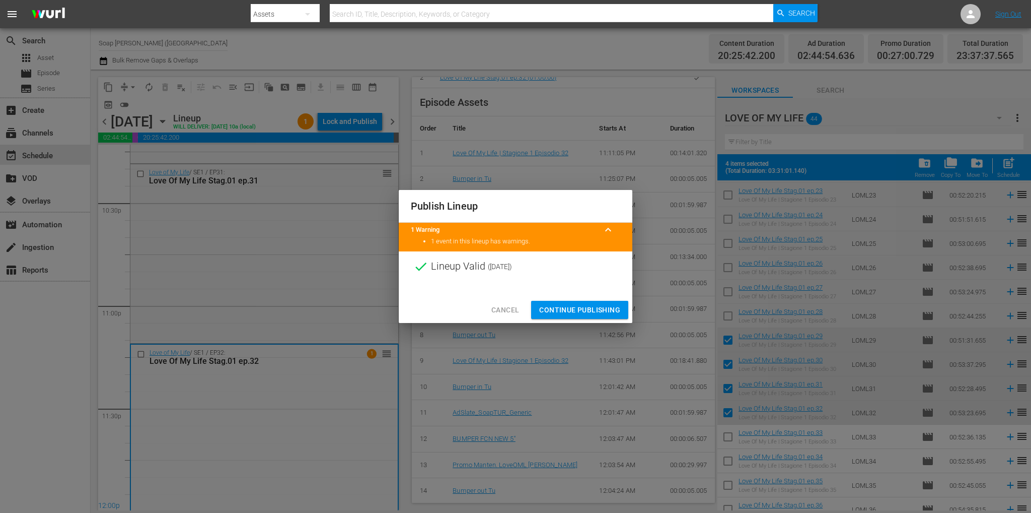
click at [596, 311] on span "Continue Publishing" at bounding box center [579, 310] width 81 height 13
click at [596, 311] on div "Publish Lineup 1 Warning keyboard_arrow_up 1 event in this lineup has warnings.…" at bounding box center [515, 256] width 1031 height 513
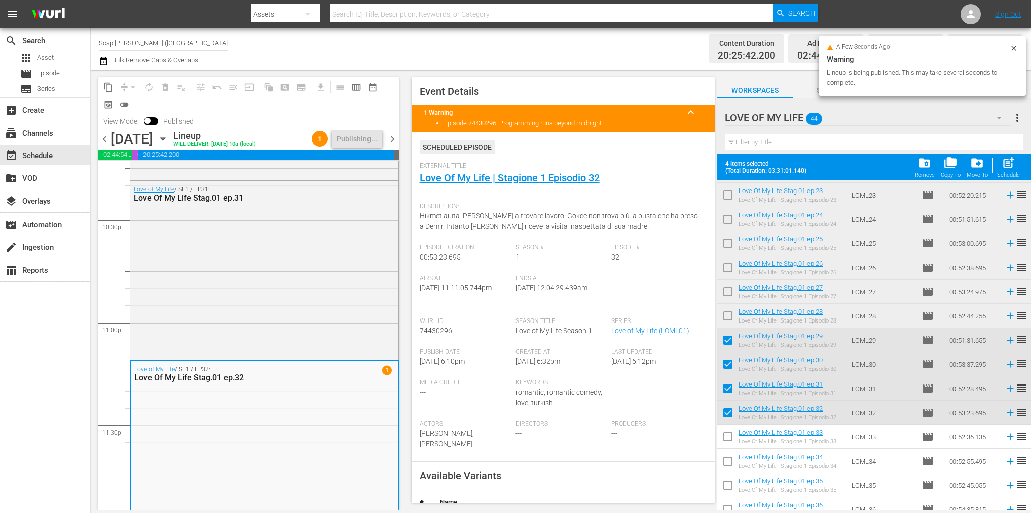
click at [391, 143] on span "chevron_right" at bounding box center [392, 138] width 13 height 13
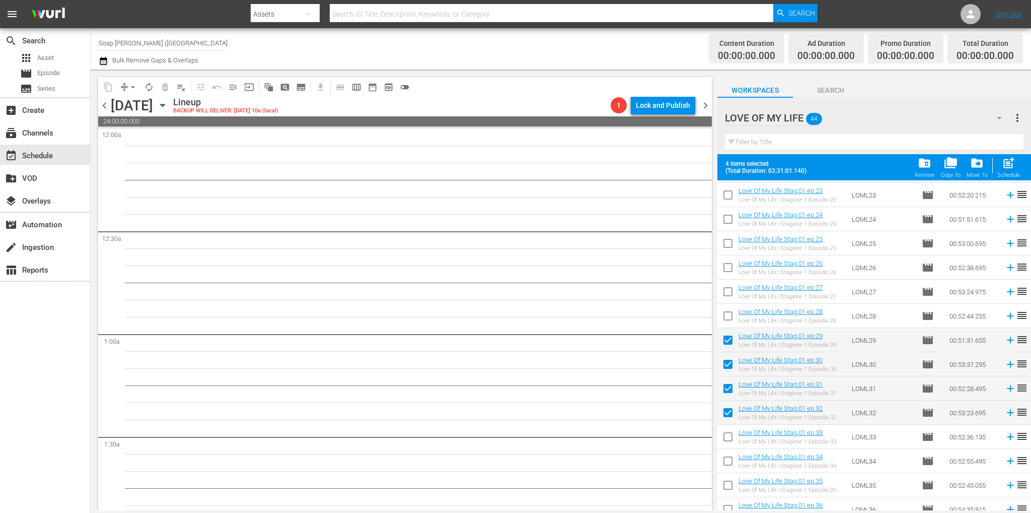
click at [727, 341] on input "checkbox" at bounding box center [727, 341] width 21 height 21
checkbox input "false"
click at [730, 363] on input "checkbox" at bounding box center [727, 365] width 21 height 21
checkbox input "false"
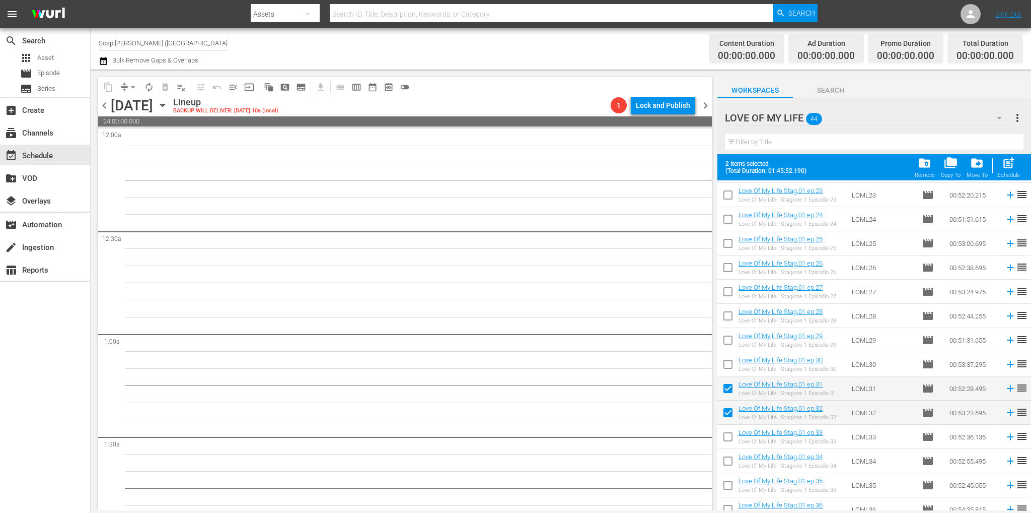
click at [728, 391] on input "checkbox" at bounding box center [727, 390] width 21 height 21
checkbox input "false"
click at [730, 411] on input "checkbox" at bounding box center [727, 414] width 21 height 21
checkbox input "false"
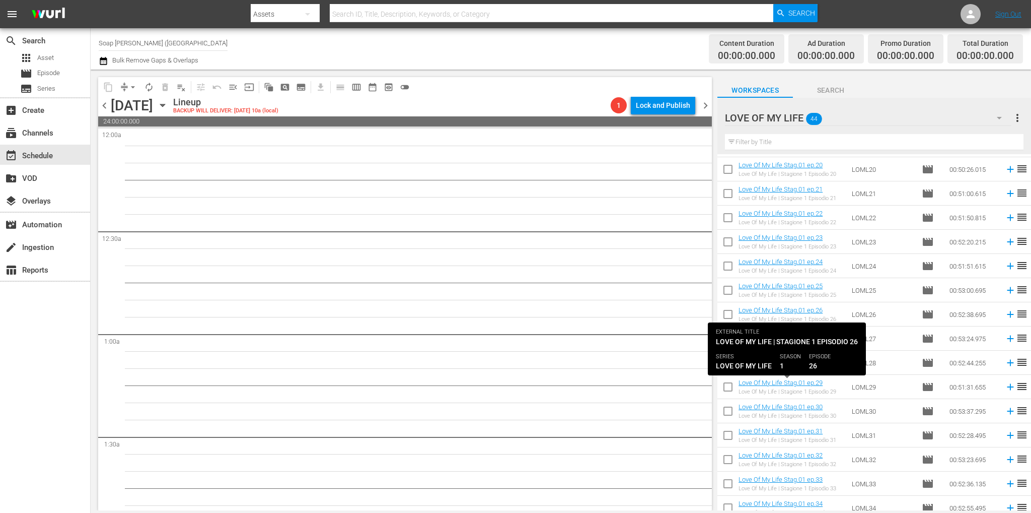
scroll to position [403, 0]
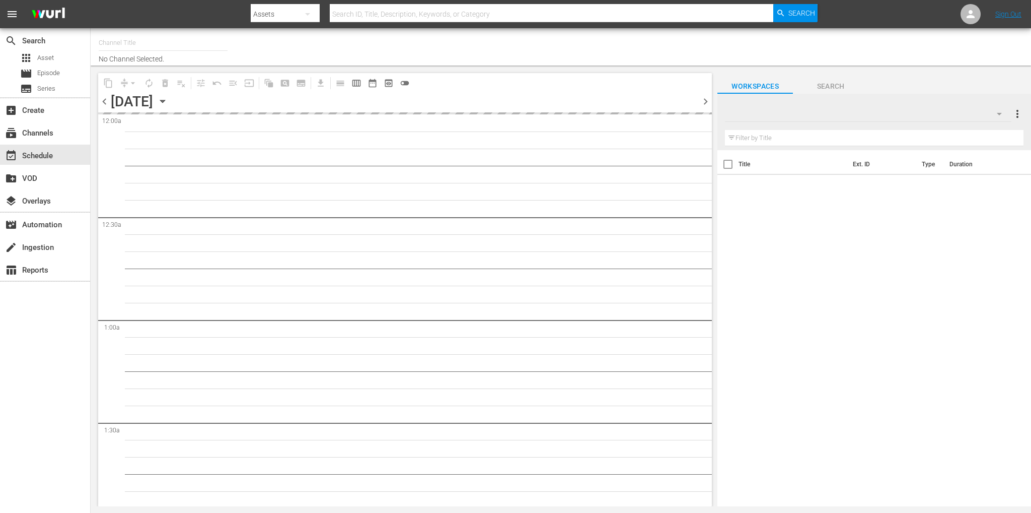
type input "Soap [PERSON_NAME] ([GEOGRAPHIC_DATA]) (1883)"
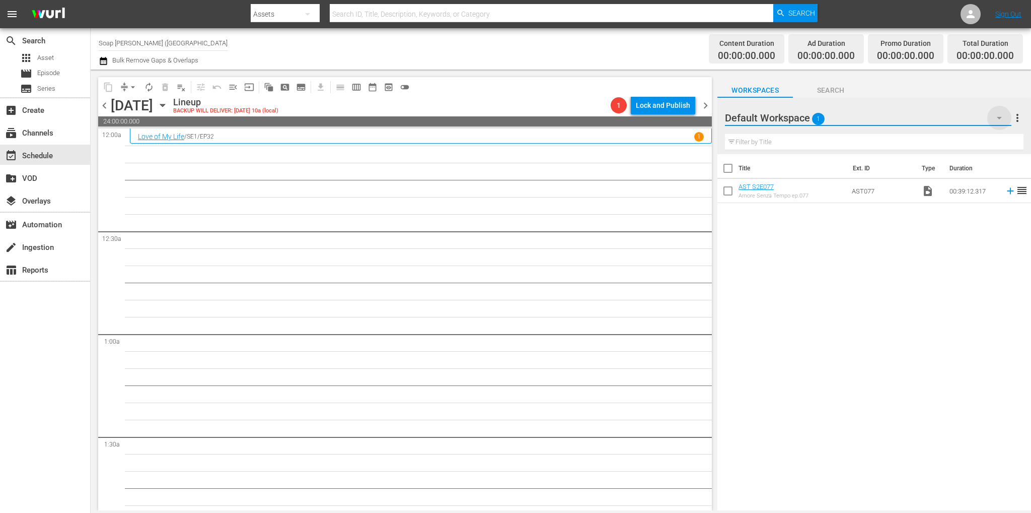
click at [998, 114] on icon "button" at bounding box center [999, 118] width 12 height 12
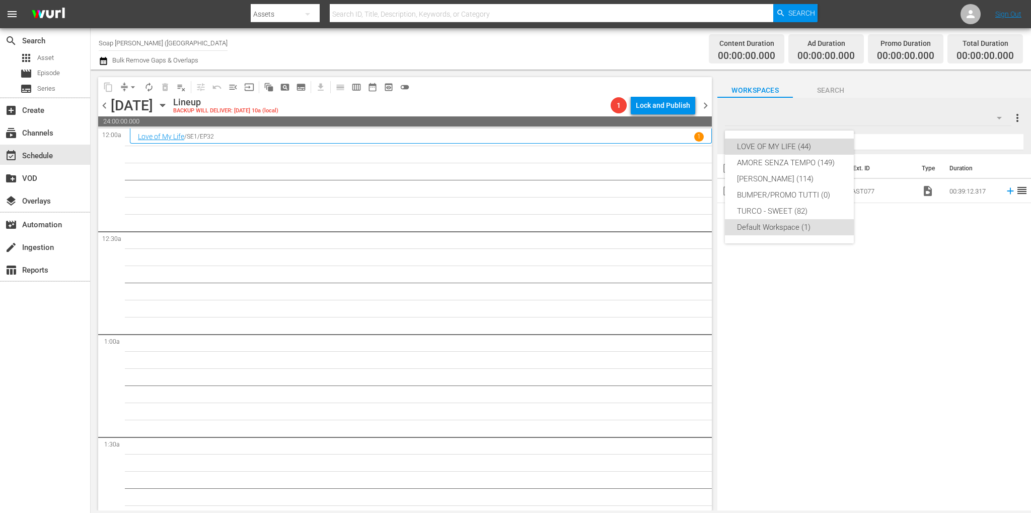
click at [787, 141] on div "LOVE OF MY LIFE (44)" at bounding box center [789, 146] width 105 height 16
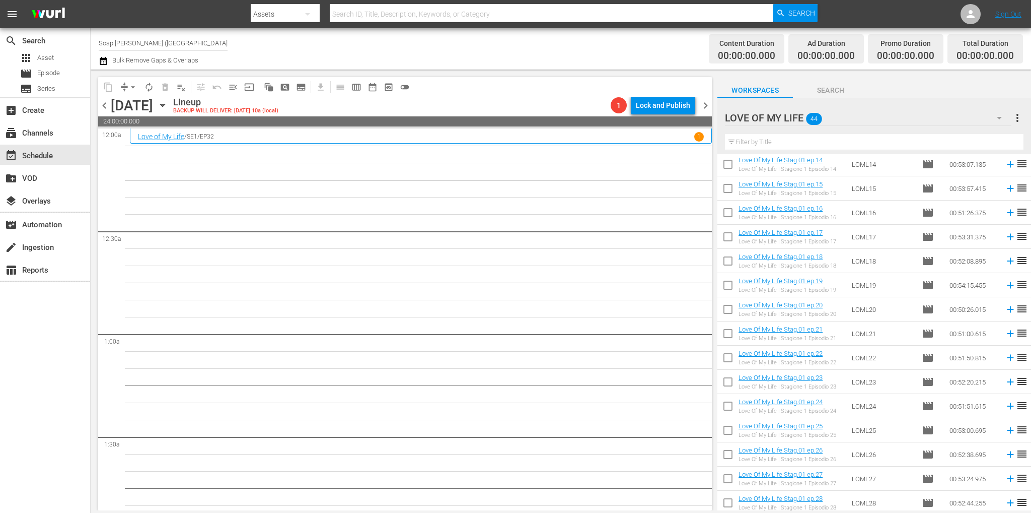
scroll to position [352, 0]
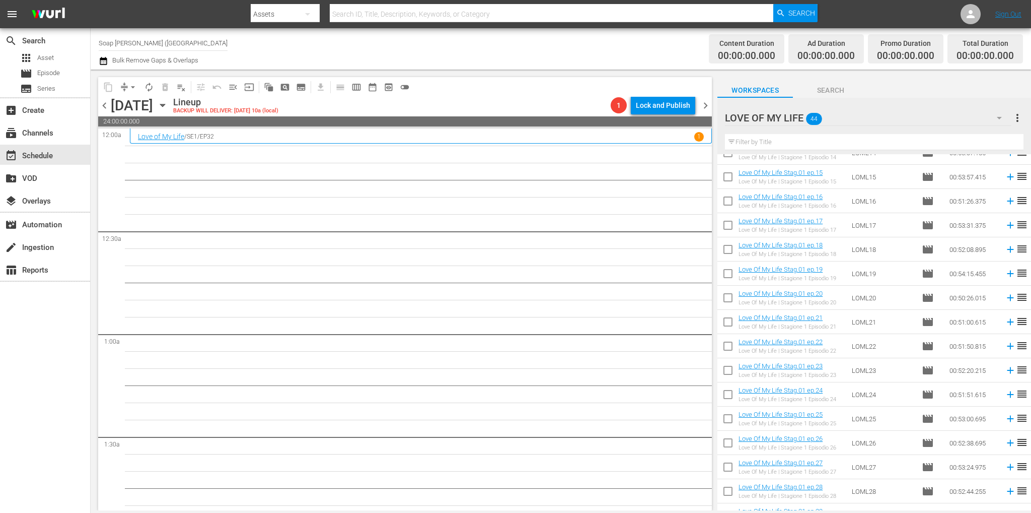
drag, startPoint x: 724, startPoint y: 278, endPoint x: 722, endPoint y: 284, distance: 6.2
click at [724, 278] on input "checkbox" at bounding box center [727, 275] width 21 height 21
checkbox input "true"
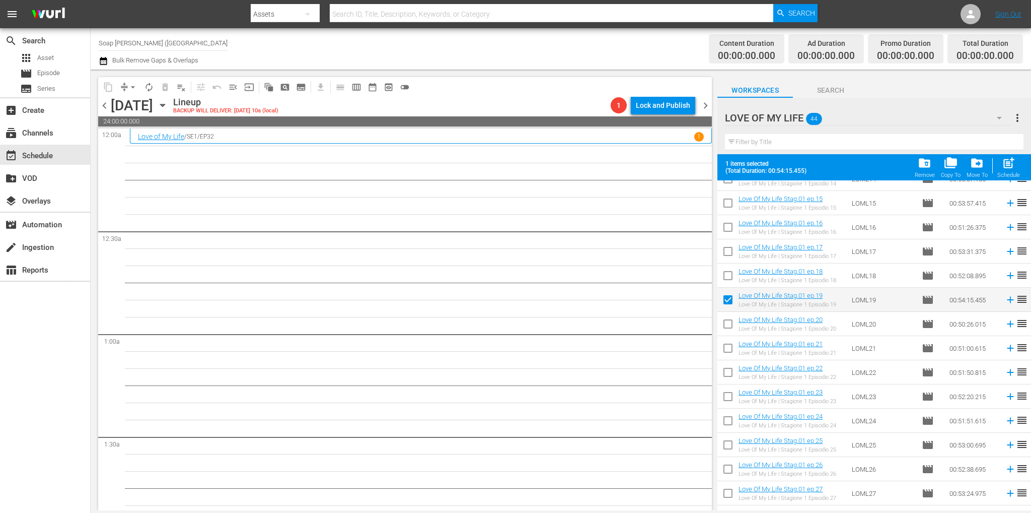
click at [731, 276] on input "checkbox" at bounding box center [727, 277] width 21 height 21
checkbox input "true"
click at [727, 253] on input "checkbox" at bounding box center [727, 253] width 21 height 21
checkbox input "true"
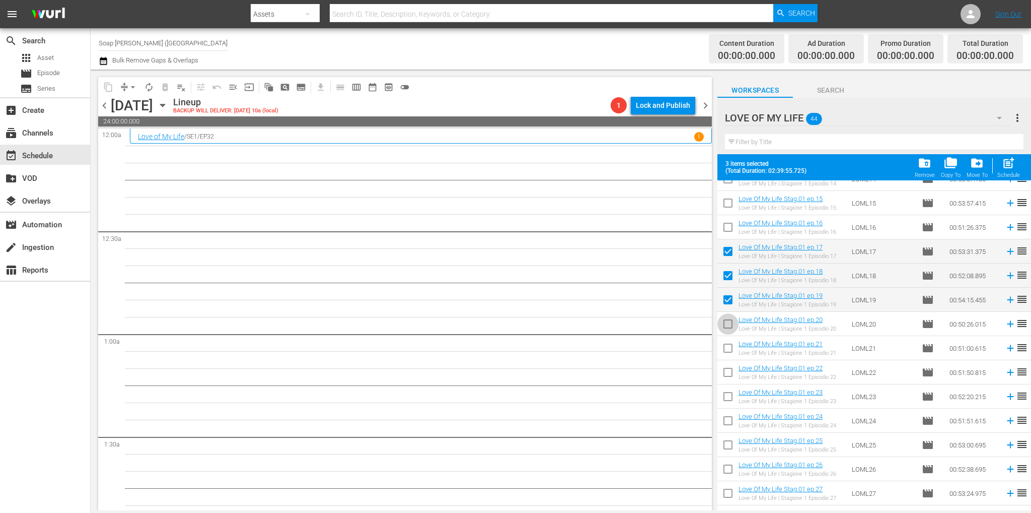
click at [730, 319] on input "checkbox" at bounding box center [727, 325] width 21 height 21
checkbox input "true"
click at [729, 346] on input "checkbox" at bounding box center [727, 349] width 21 height 21
checkbox input "true"
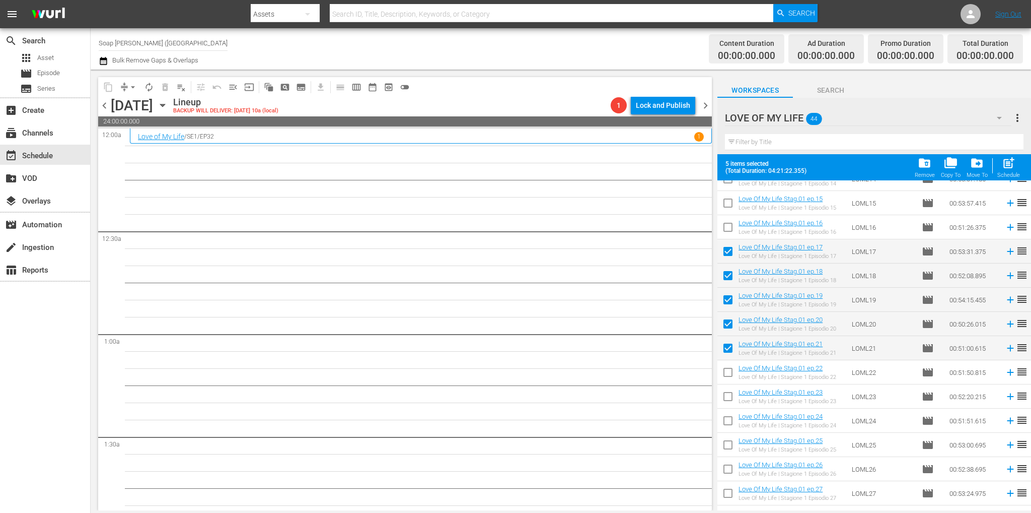
click at [725, 372] on input "checkbox" at bounding box center [727, 374] width 21 height 21
checkbox input "true"
click at [729, 402] on input "checkbox" at bounding box center [727, 398] width 21 height 21
checkbox input "true"
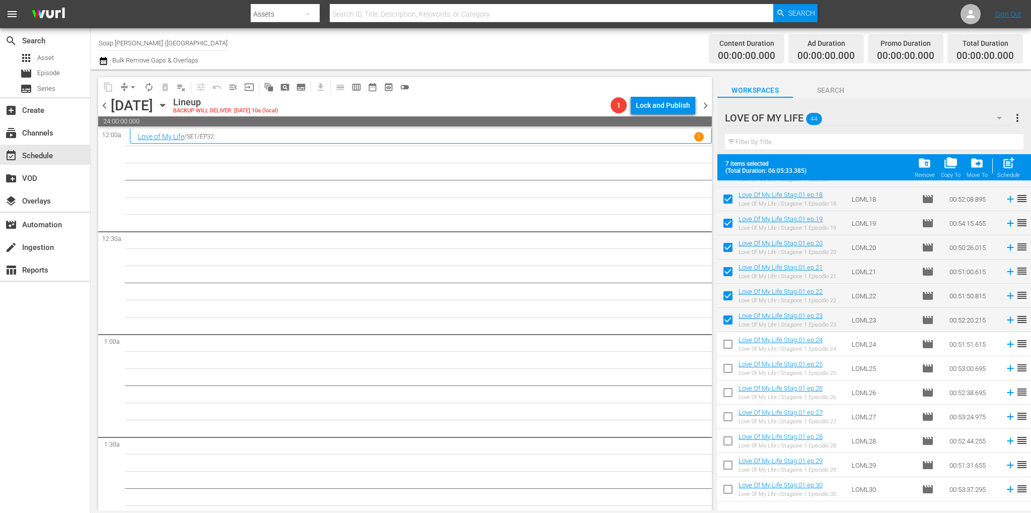
scroll to position [443, 0]
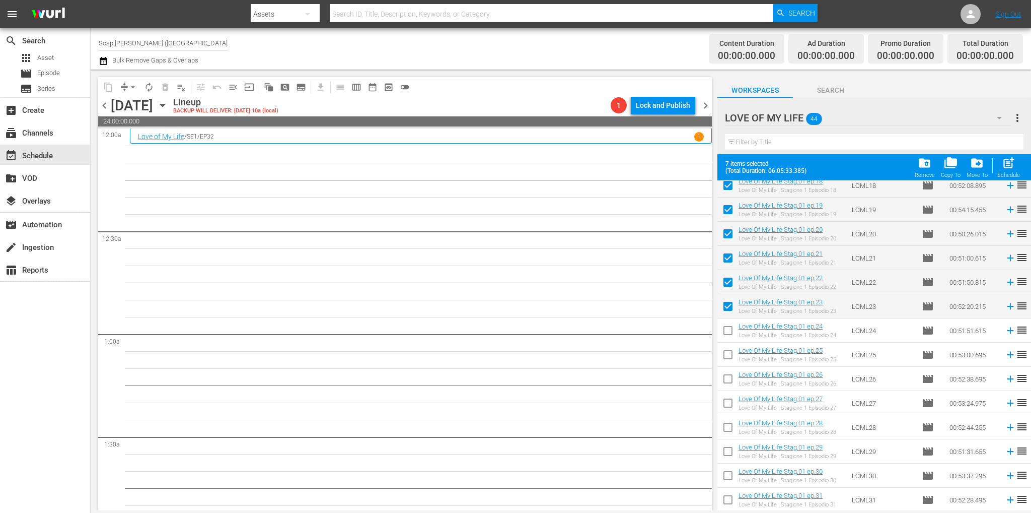
click at [733, 331] on input "checkbox" at bounding box center [727, 332] width 21 height 21
checkbox input "true"
click at [728, 359] on input "checkbox" at bounding box center [727, 356] width 21 height 21
checkbox input "true"
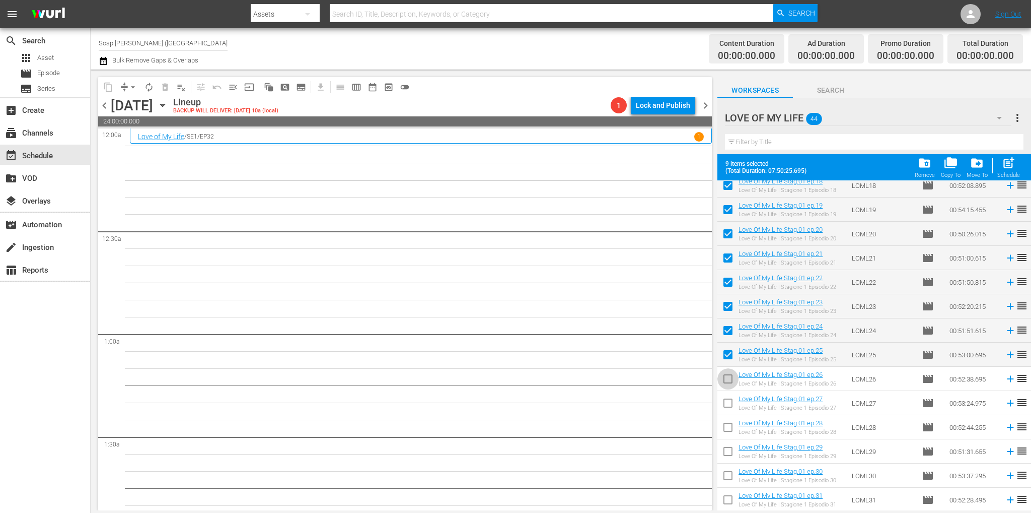
click at [722, 383] on input "checkbox" at bounding box center [727, 380] width 21 height 21
checkbox input "true"
click at [727, 410] on input "checkbox" at bounding box center [727, 404] width 21 height 21
checkbox input "true"
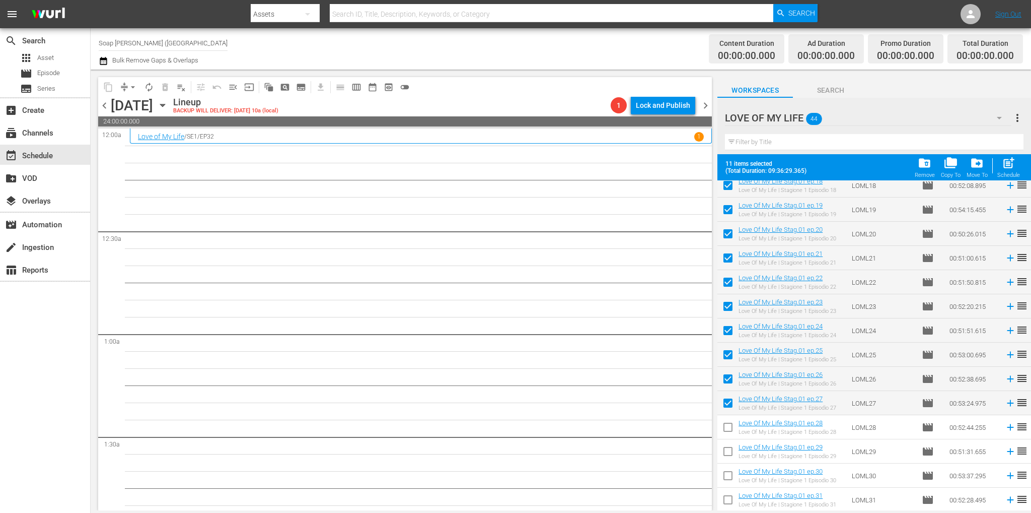
click at [724, 431] on input "checkbox" at bounding box center [727, 428] width 21 height 21
checkbox input "true"
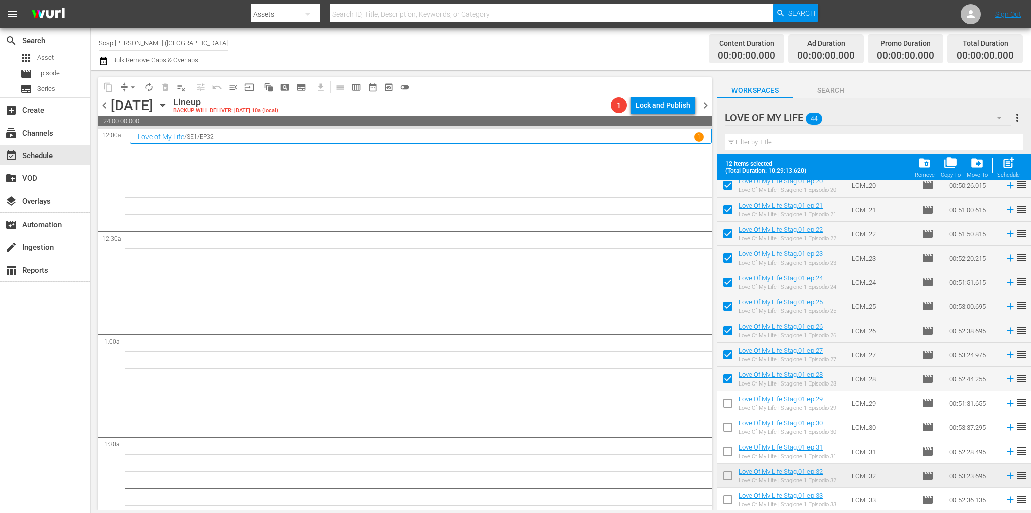
scroll to position [543, 0]
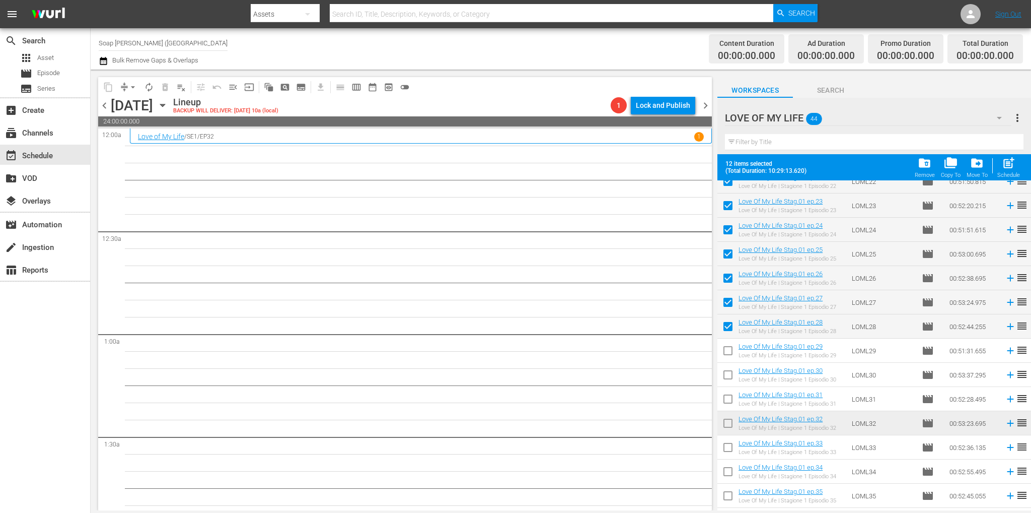
click at [730, 351] on input "checkbox" at bounding box center [727, 352] width 21 height 21
checkbox input "true"
click at [725, 374] on input "checkbox" at bounding box center [727, 376] width 21 height 21
checkbox input "true"
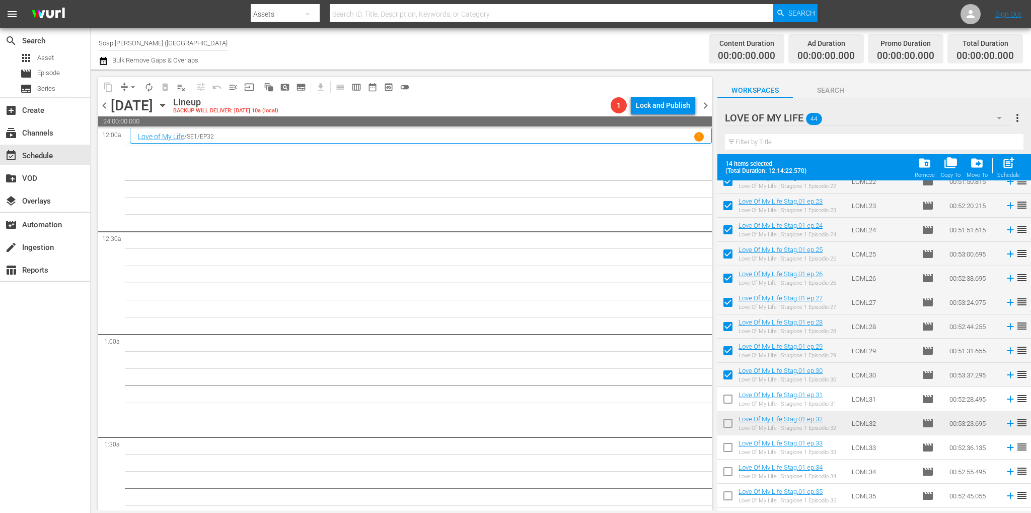
click at [731, 399] on input "checkbox" at bounding box center [727, 400] width 21 height 21
checkbox input "true"
click at [731, 417] on input "checkbox" at bounding box center [727, 424] width 21 height 21
checkbox input "true"
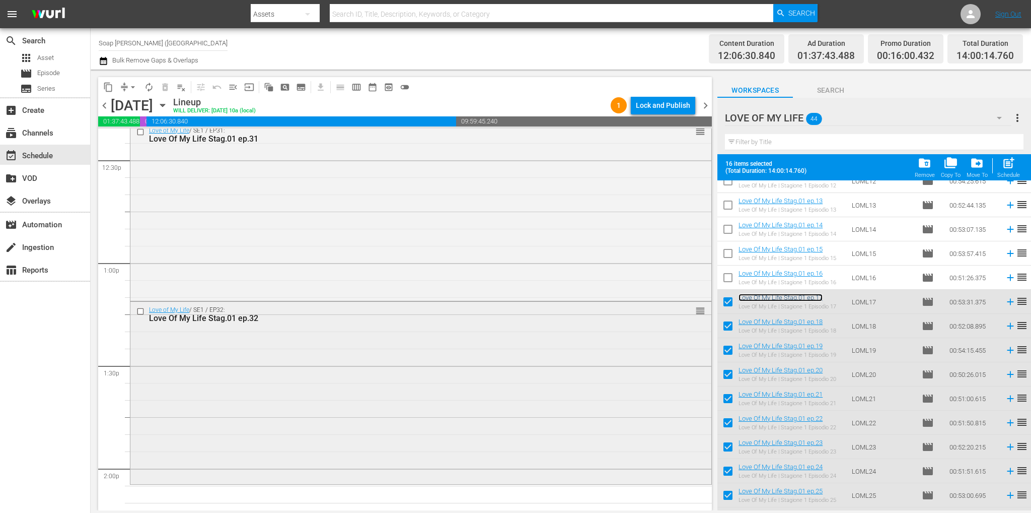
scroll to position [2568, 0]
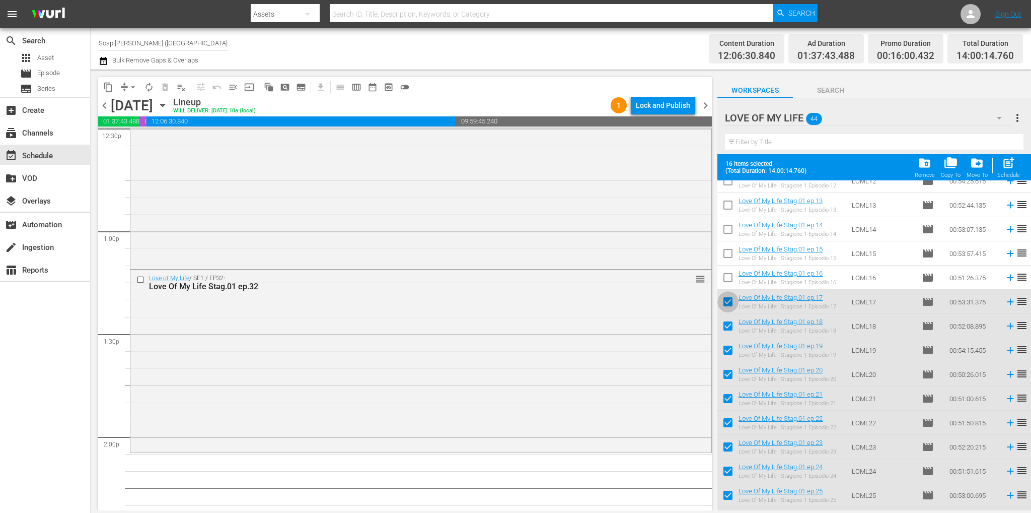
click at [727, 305] on input "checkbox" at bounding box center [727, 303] width 21 height 21
checkbox input "false"
click at [729, 323] on input "checkbox" at bounding box center [727, 327] width 21 height 21
checkbox input "false"
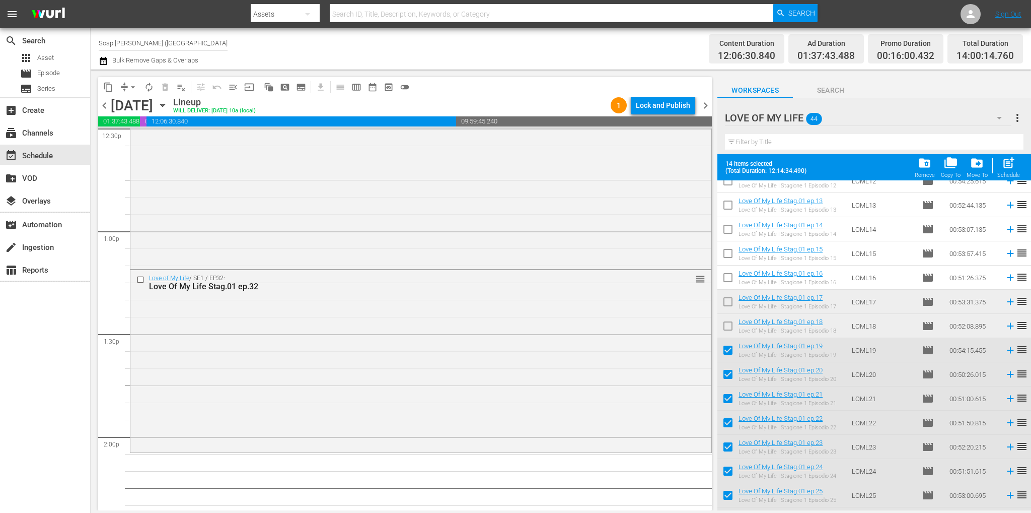
click at [728, 345] on input "checkbox" at bounding box center [727, 351] width 21 height 21
checkbox input "false"
click at [727, 375] on input "checkbox" at bounding box center [727, 376] width 21 height 21
checkbox input "false"
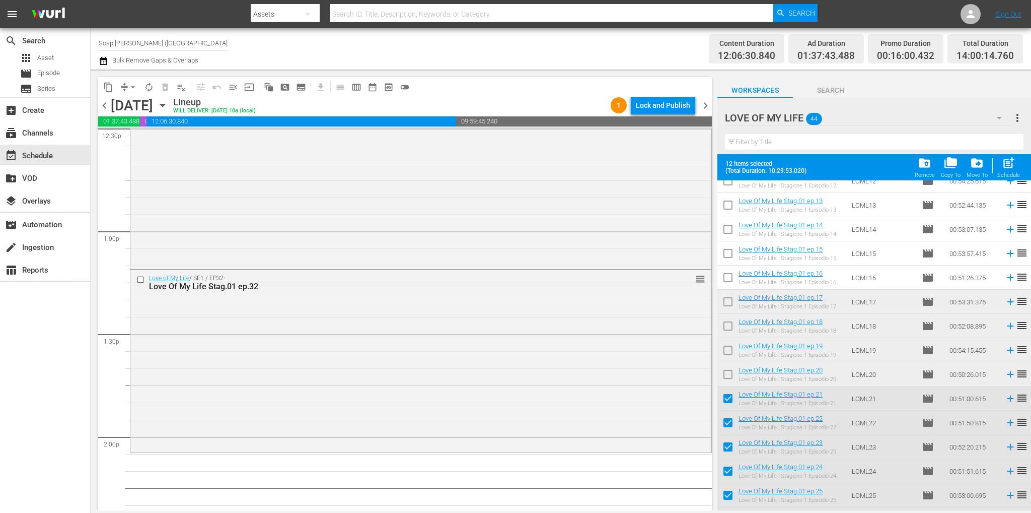
click at [730, 400] on input "checkbox" at bounding box center [727, 400] width 21 height 21
checkbox input "false"
click at [727, 424] on input "checkbox" at bounding box center [727, 424] width 21 height 21
checkbox input "false"
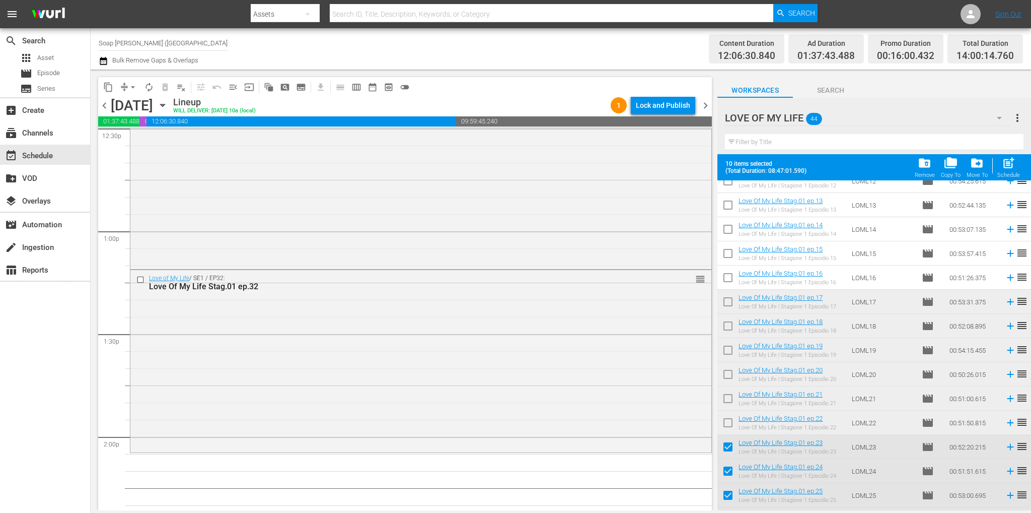
click at [727, 446] on input "checkbox" at bounding box center [727, 448] width 21 height 21
checkbox input "false"
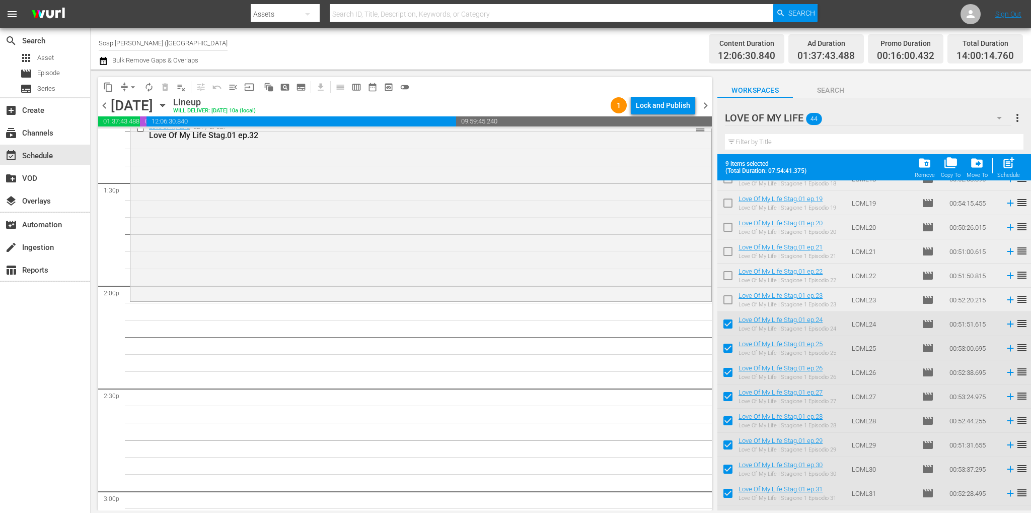
scroll to position [453, 0]
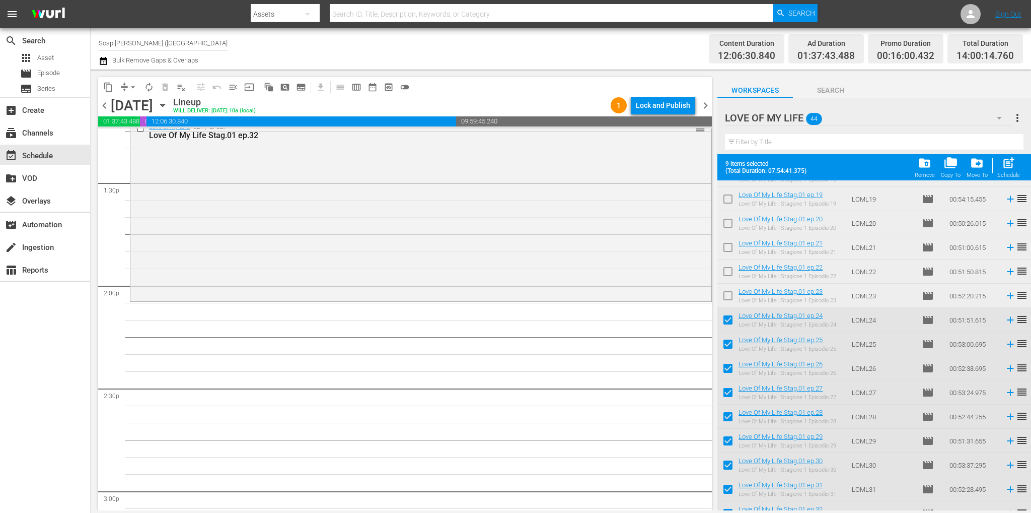
click at [733, 320] on input "checkbox" at bounding box center [727, 321] width 21 height 21
checkbox input "false"
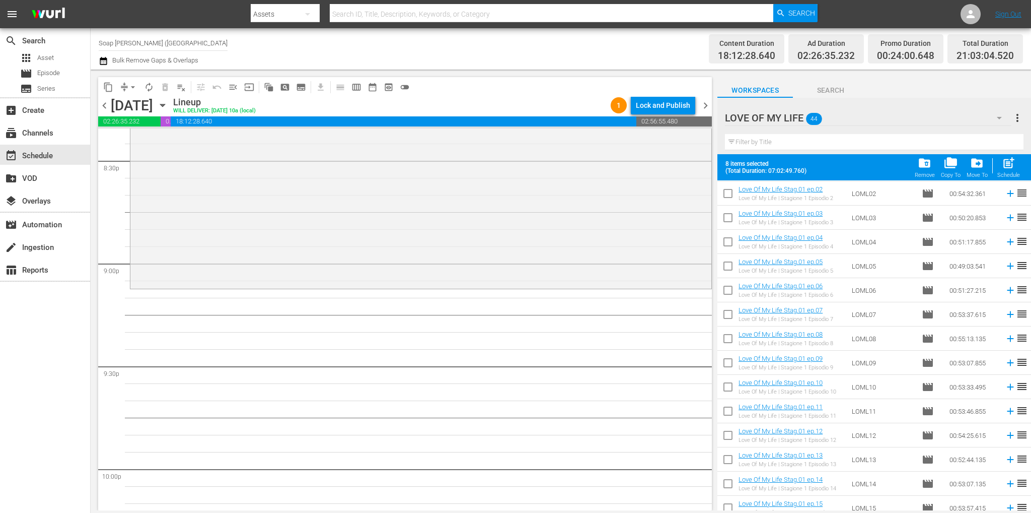
scroll to position [0, 0]
click at [727, 196] on input "checkbox" at bounding box center [727, 196] width 21 height 21
checkbox input "true"
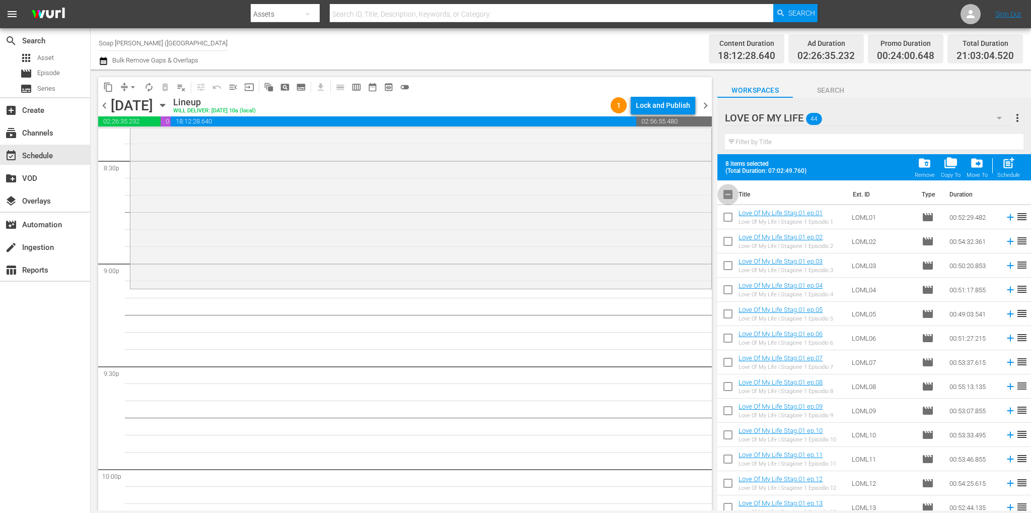
checkbox input "true"
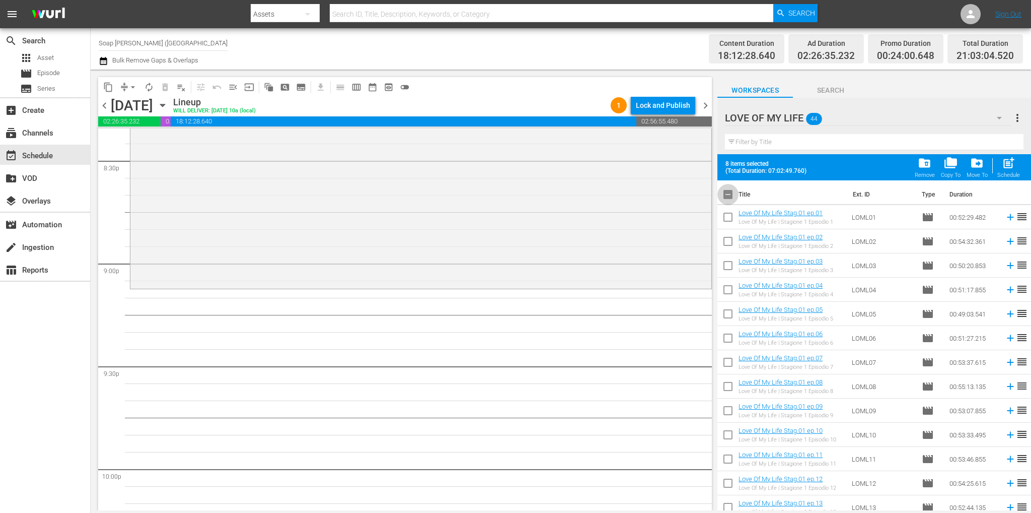
checkbox input "true"
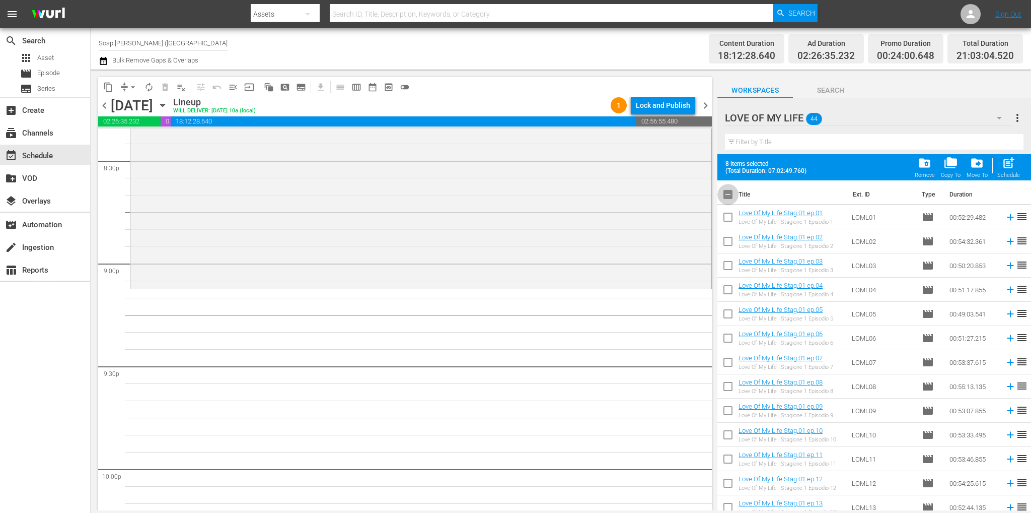
checkbox input "true"
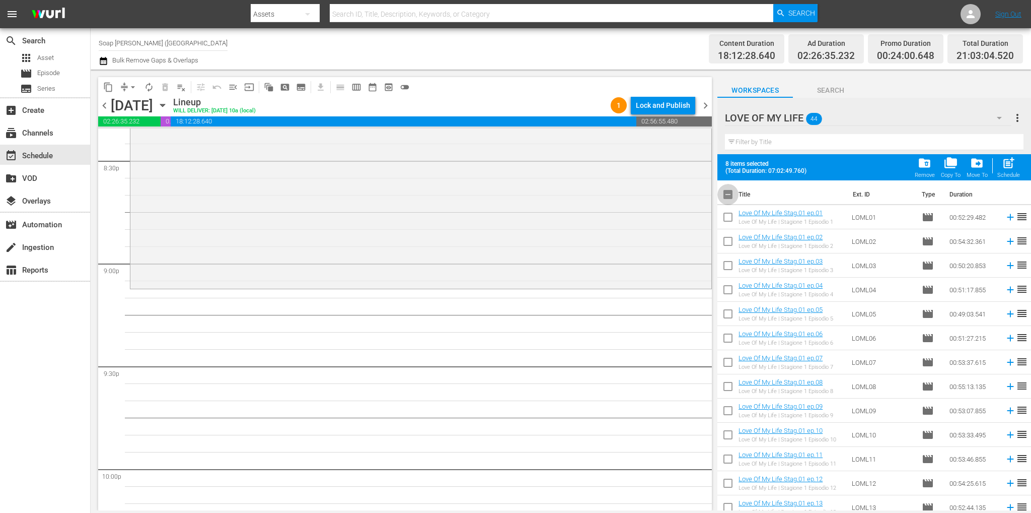
checkbox input "true"
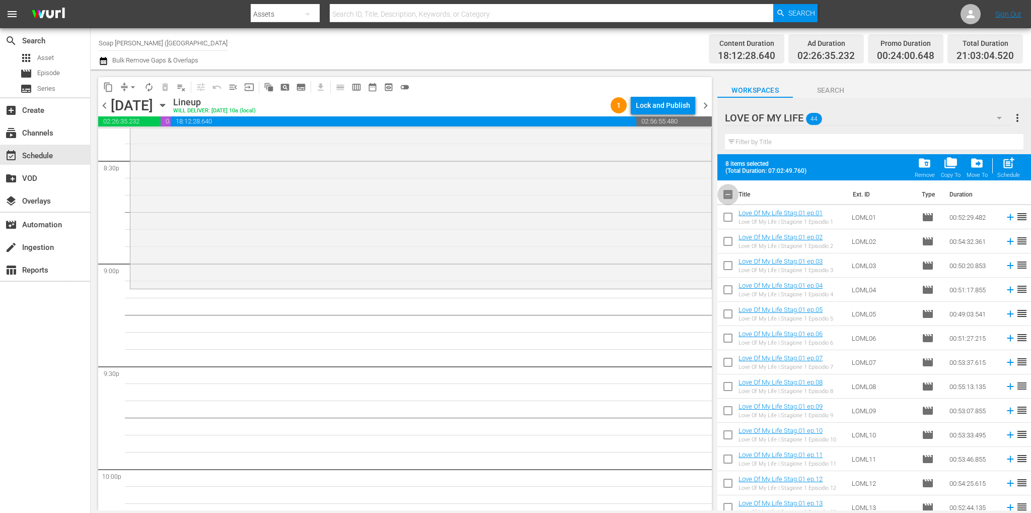
checkbox input "true"
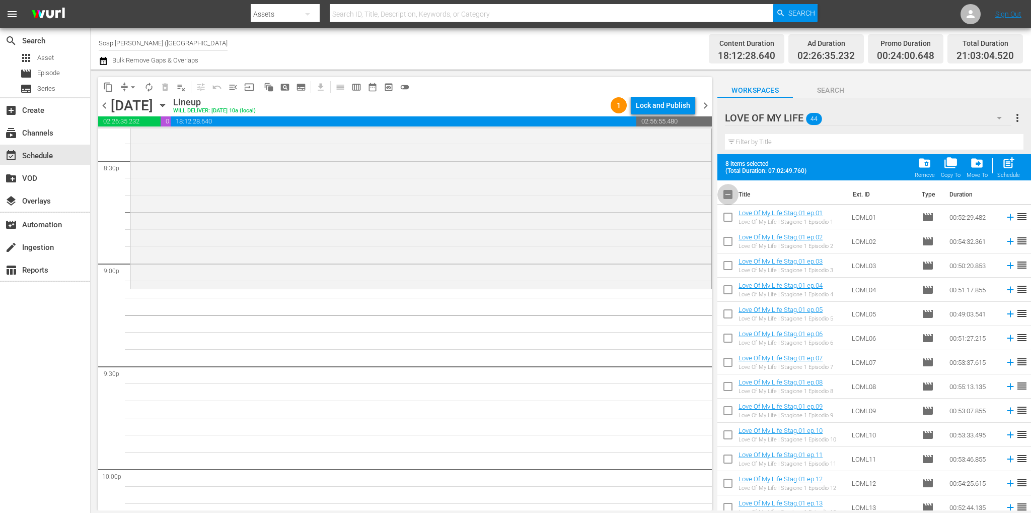
checkbox input "true"
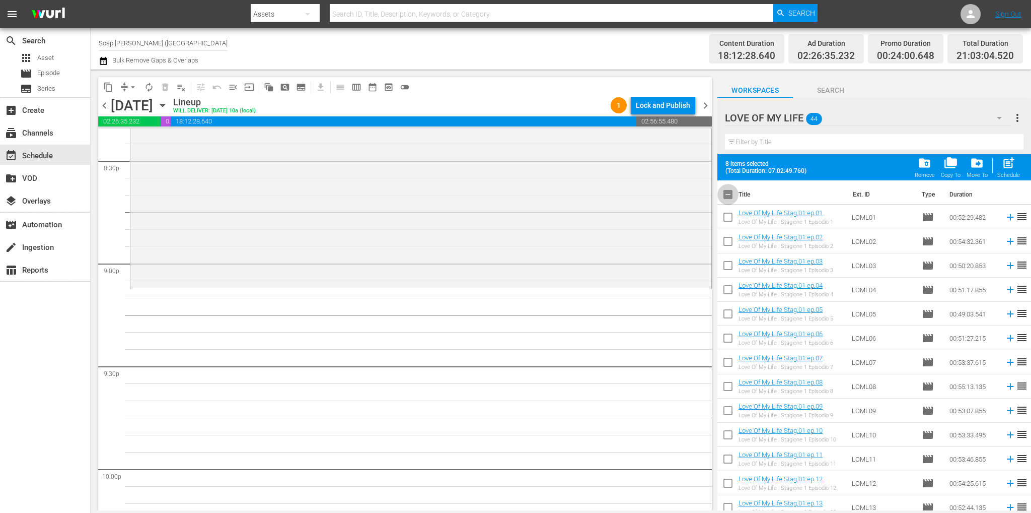
checkbox input "true"
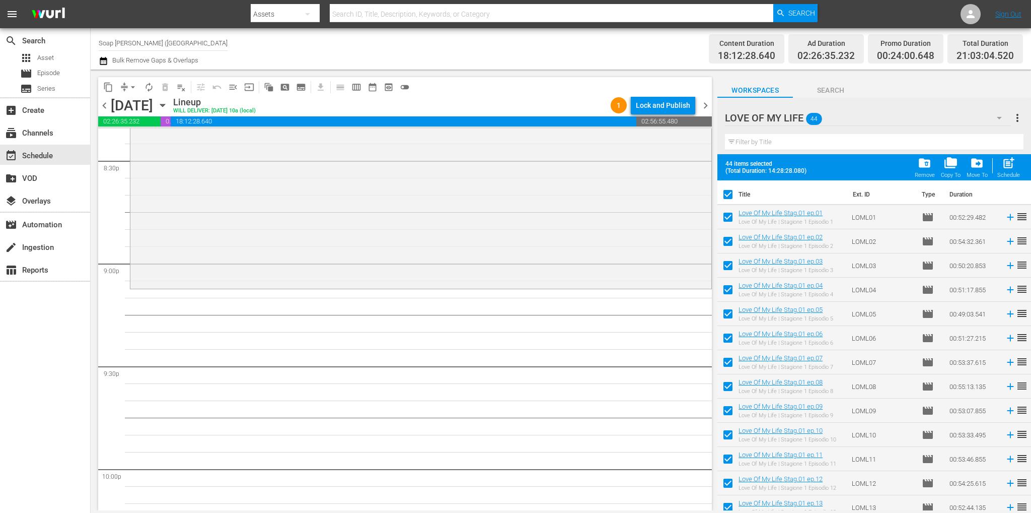
click at [727, 196] on input "checkbox" at bounding box center [727, 196] width 21 height 21
checkbox input "false"
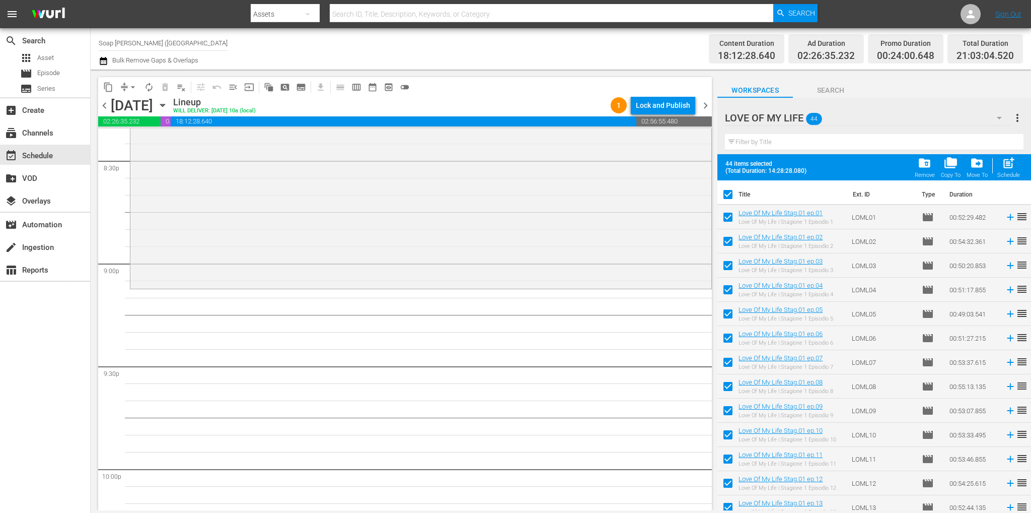
checkbox input "false"
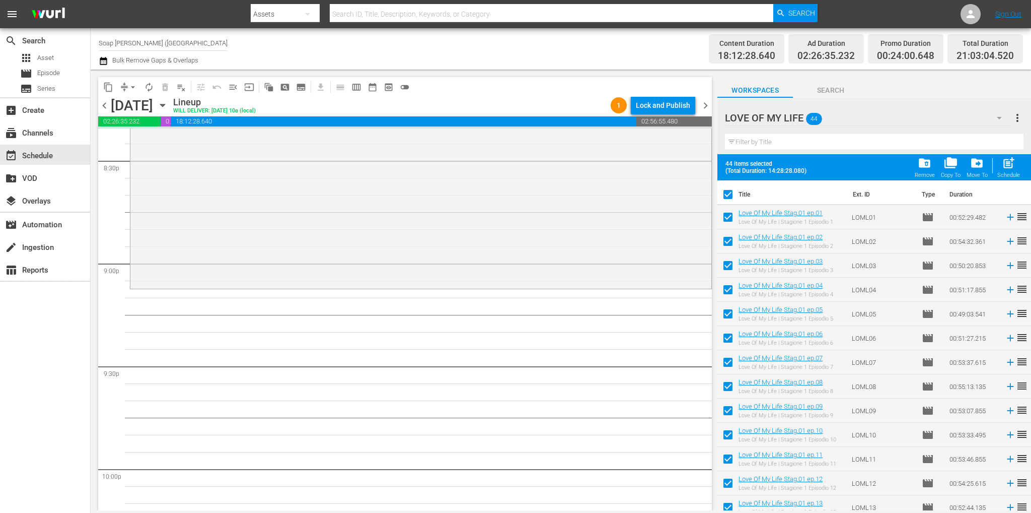
checkbox input "false"
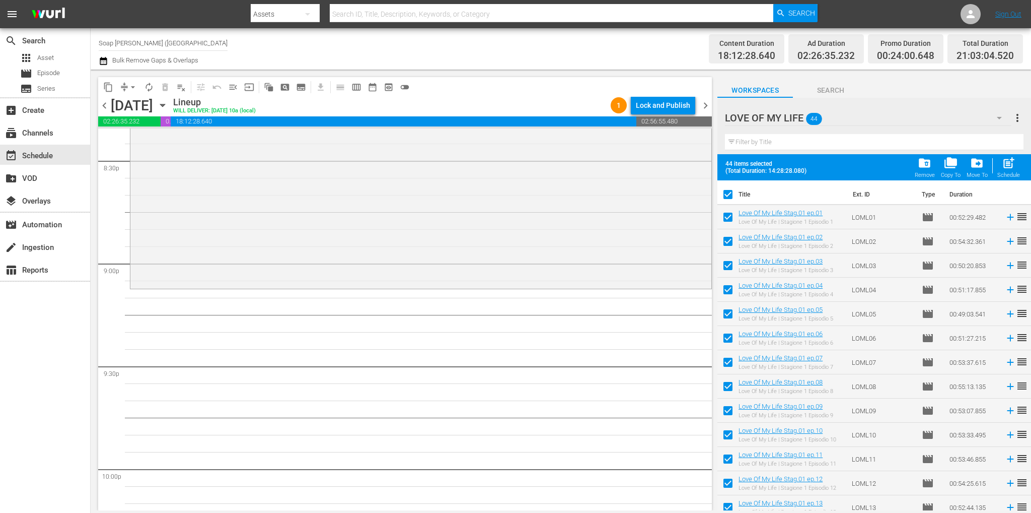
checkbox input "false"
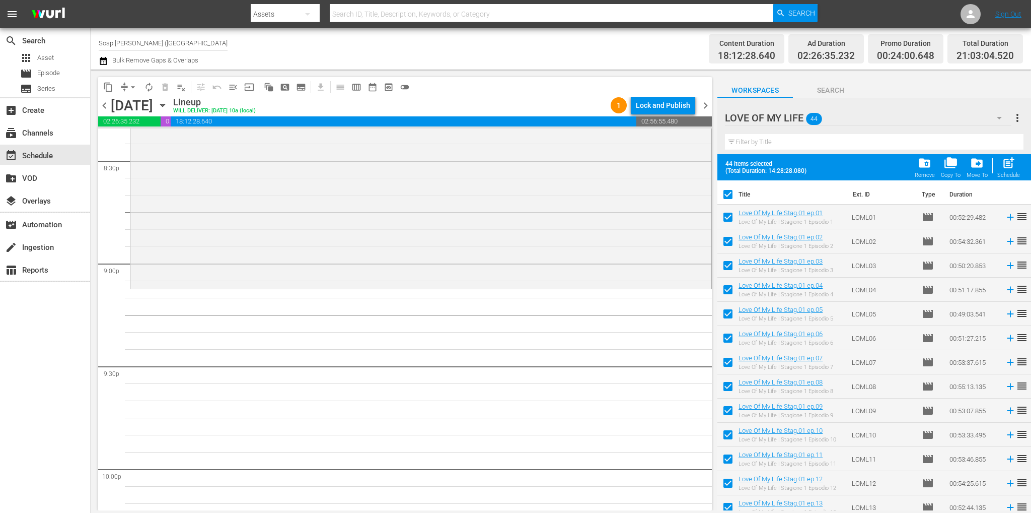
checkbox input "false"
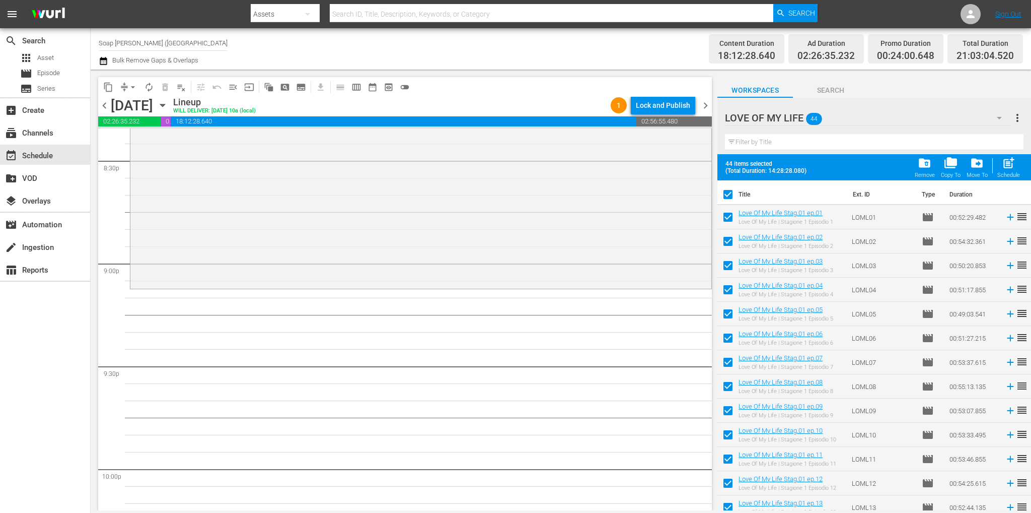
checkbox input "false"
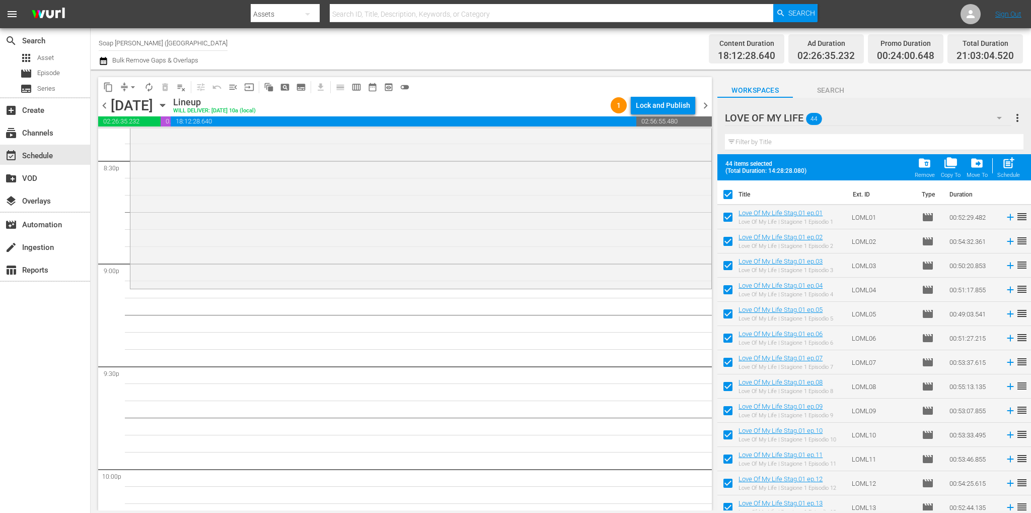
checkbox input "false"
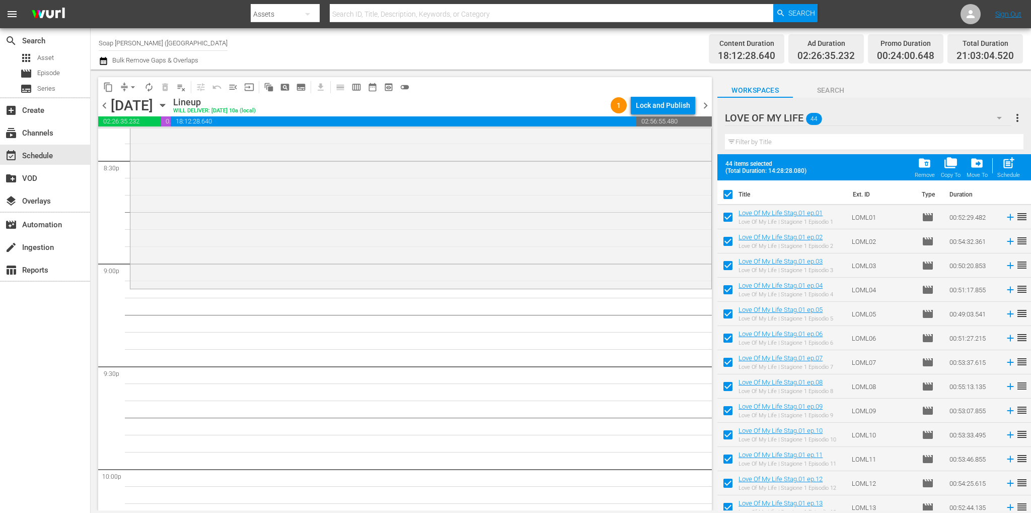
checkbox input "false"
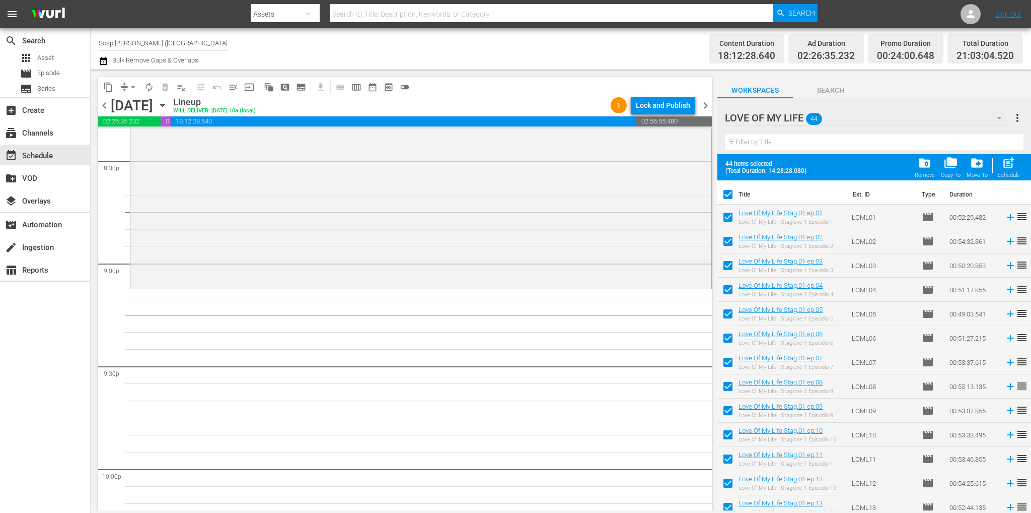
checkbox input "false"
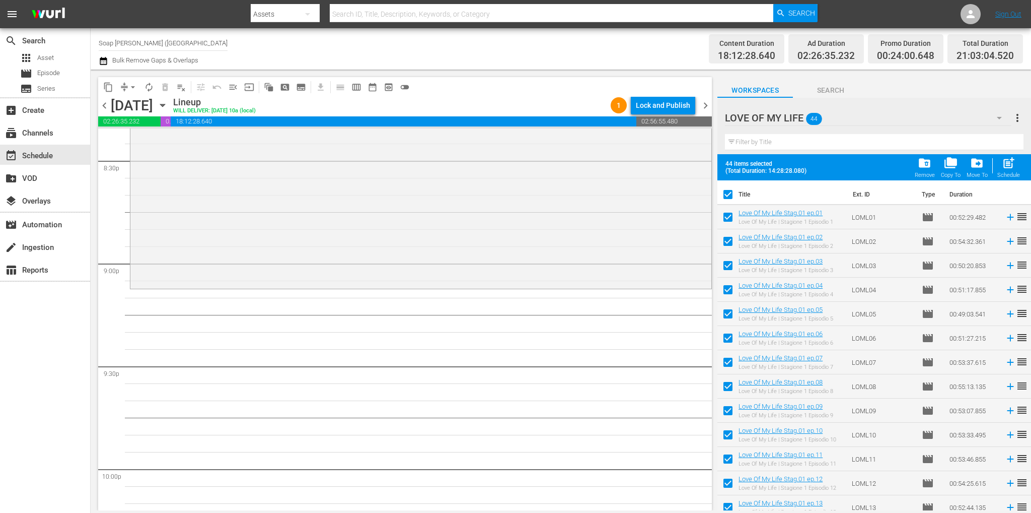
checkbox input "false"
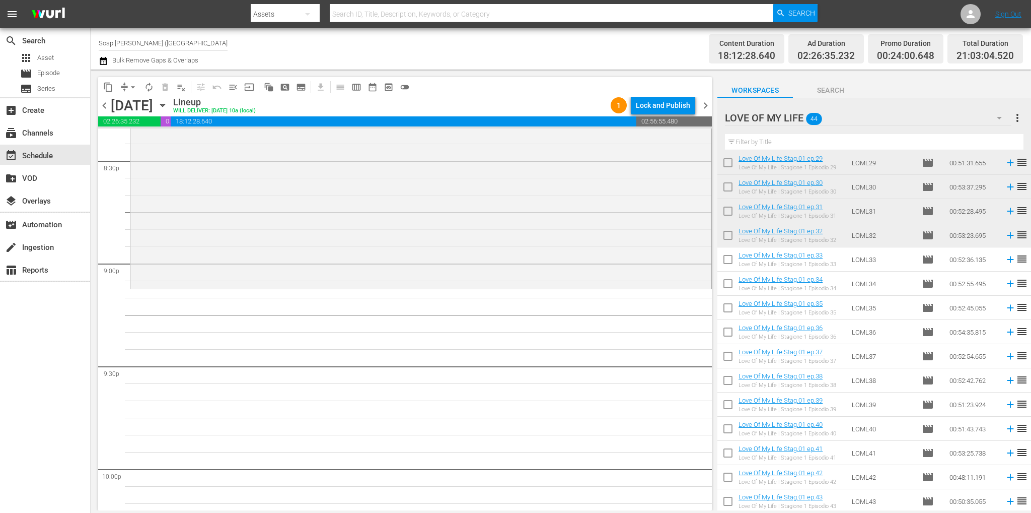
scroll to position [731, 0]
click at [726, 236] on input "checkbox" at bounding box center [727, 235] width 21 height 21
checkbox input "true"
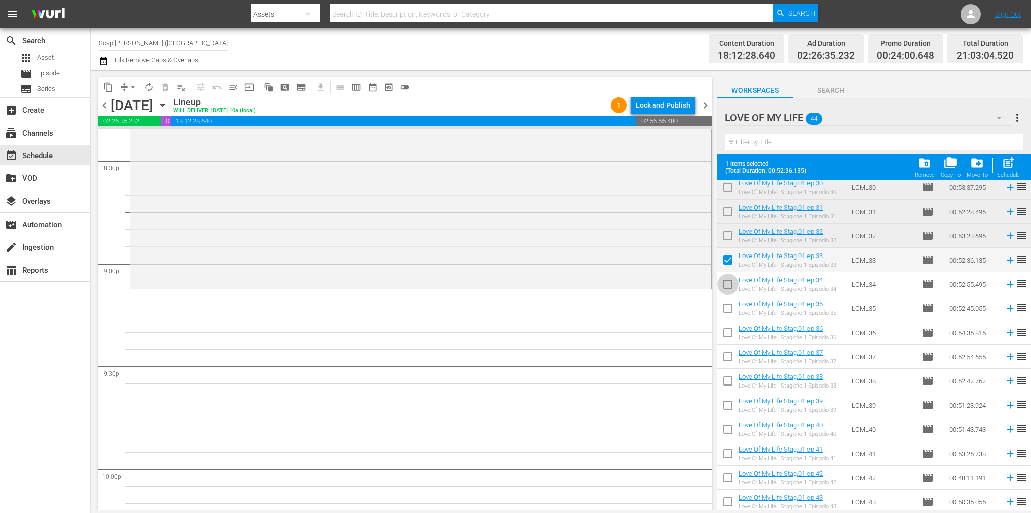
click at [731, 291] on input "checkbox" at bounding box center [727, 285] width 21 height 21
checkbox input "true"
click at [729, 308] on input "checkbox" at bounding box center [727, 310] width 21 height 21
checkbox input "true"
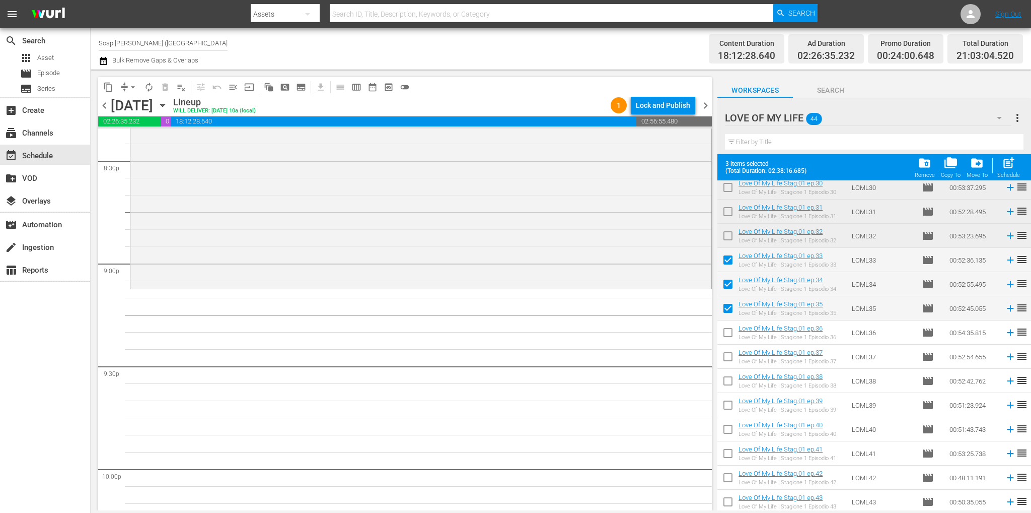
click at [729, 336] on input "checkbox" at bounding box center [727, 334] width 21 height 21
checkbox input "true"
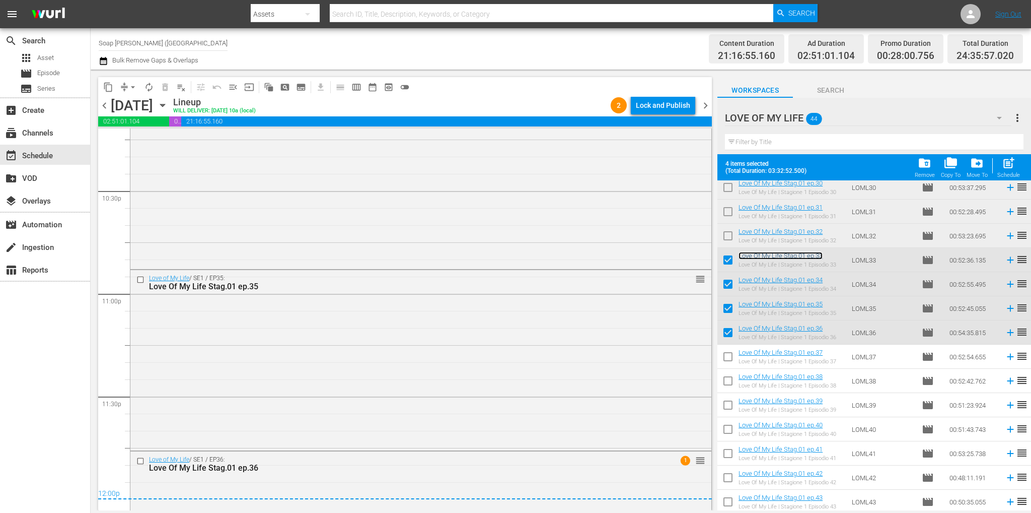
scroll to position [4686, 0]
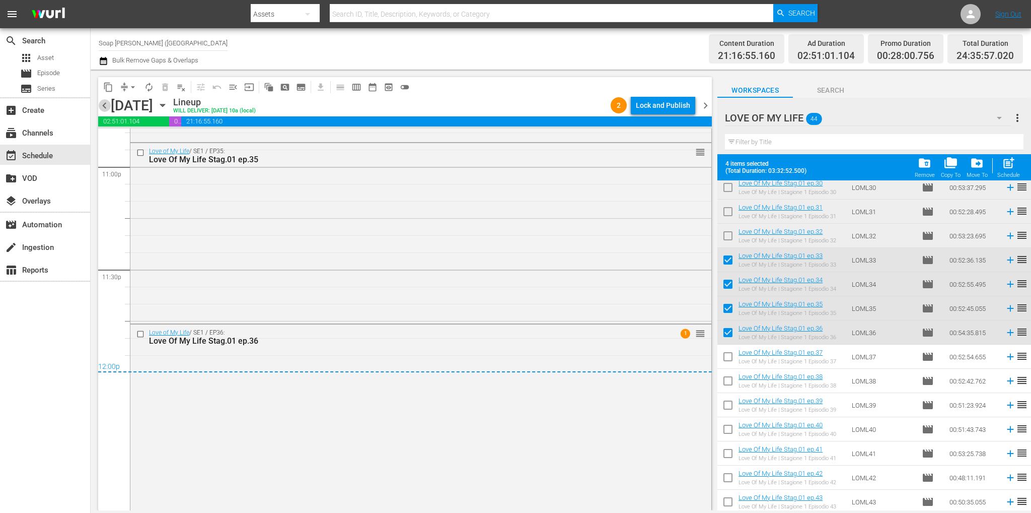
click at [107, 105] on span "chevron_left" at bounding box center [104, 105] width 13 height 13
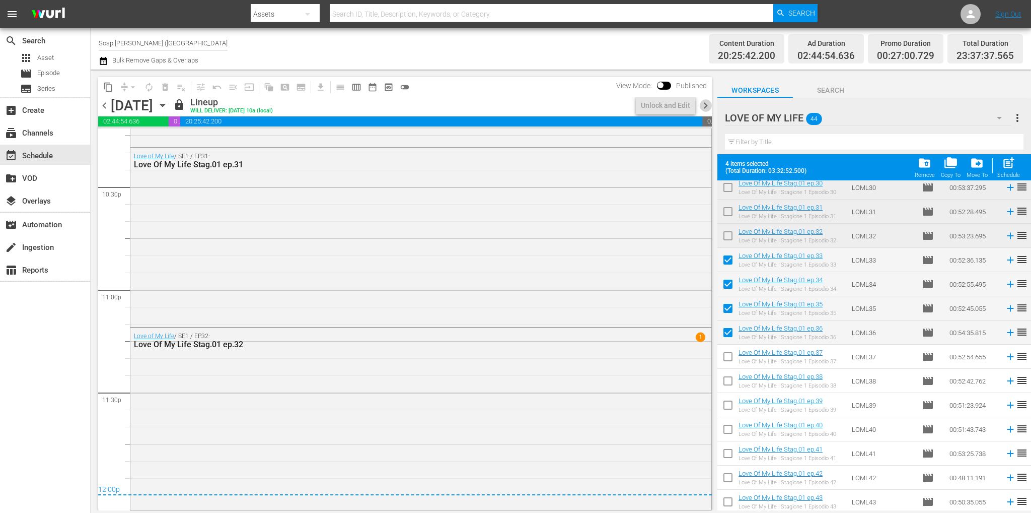
click at [706, 107] on span "chevron_right" at bounding box center [705, 105] width 13 height 13
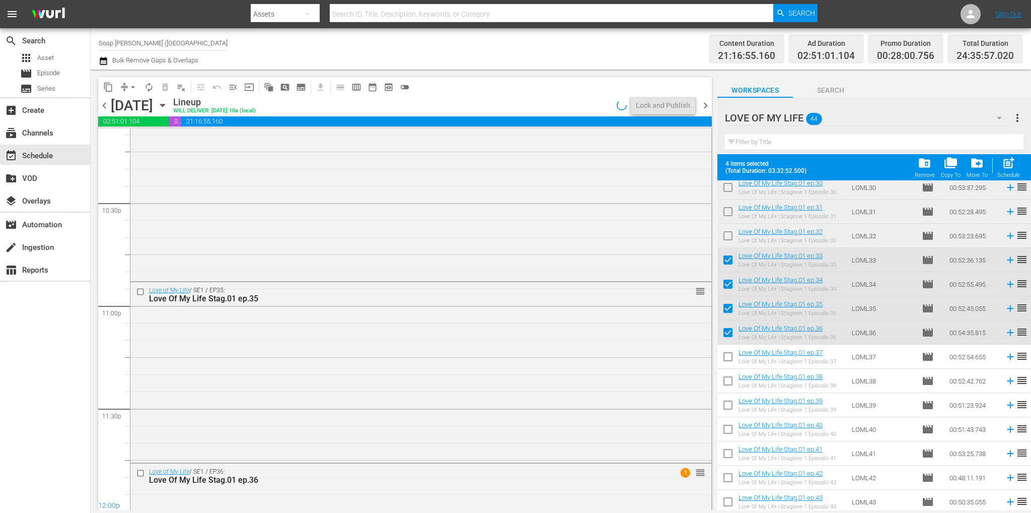
scroll to position [4686, 0]
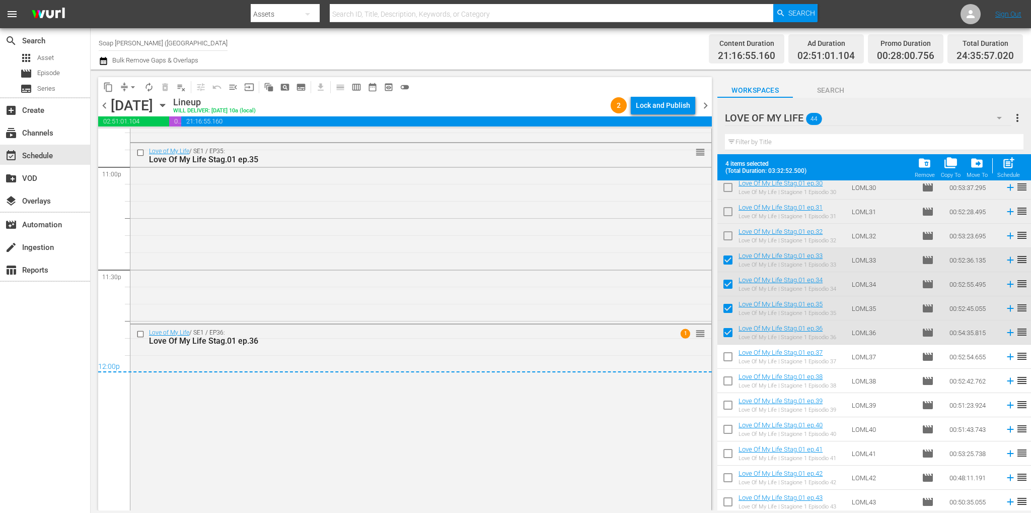
click at [687, 105] on div "Lock and Publish" at bounding box center [663, 105] width 54 height 18
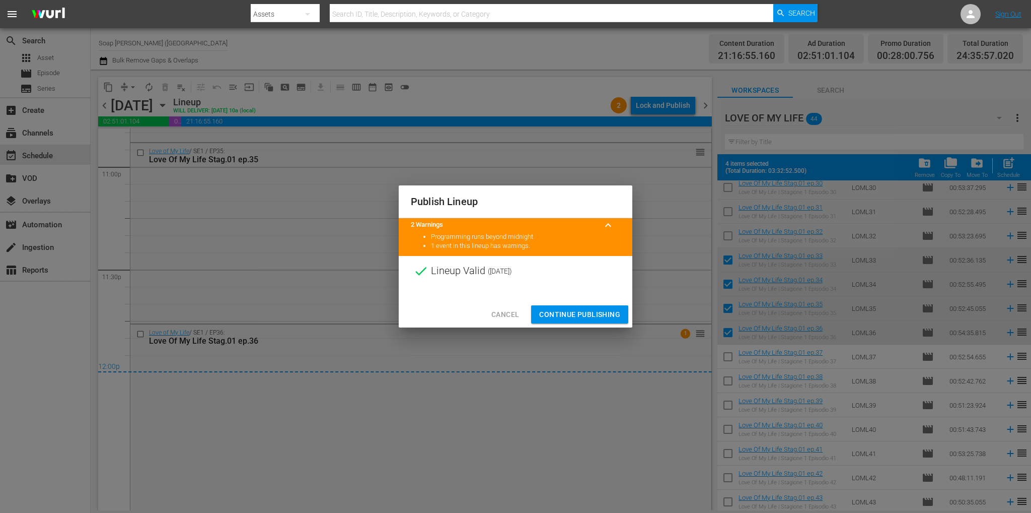
click at [575, 311] on span "Continue Publishing" at bounding box center [579, 314] width 81 height 13
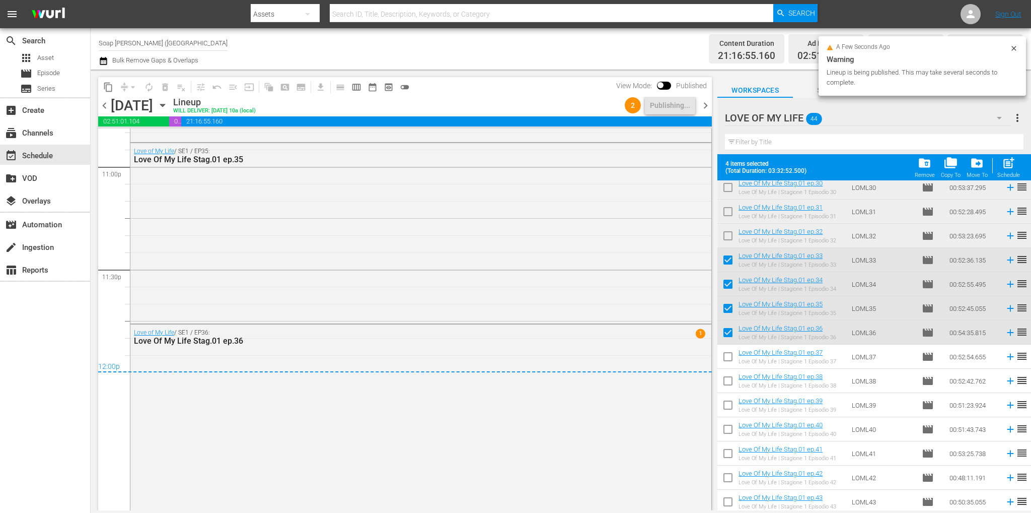
click at [706, 105] on span "chevron_right" at bounding box center [705, 105] width 13 height 13
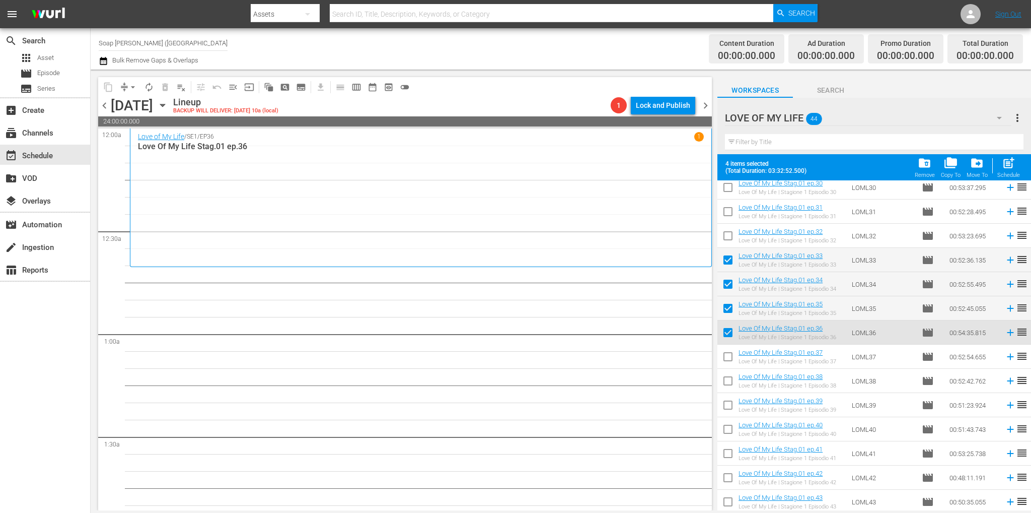
click at [725, 264] on input "checkbox" at bounding box center [727, 261] width 21 height 21
checkbox input "false"
click at [725, 283] on input "checkbox" at bounding box center [727, 285] width 21 height 21
checkbox input "false"
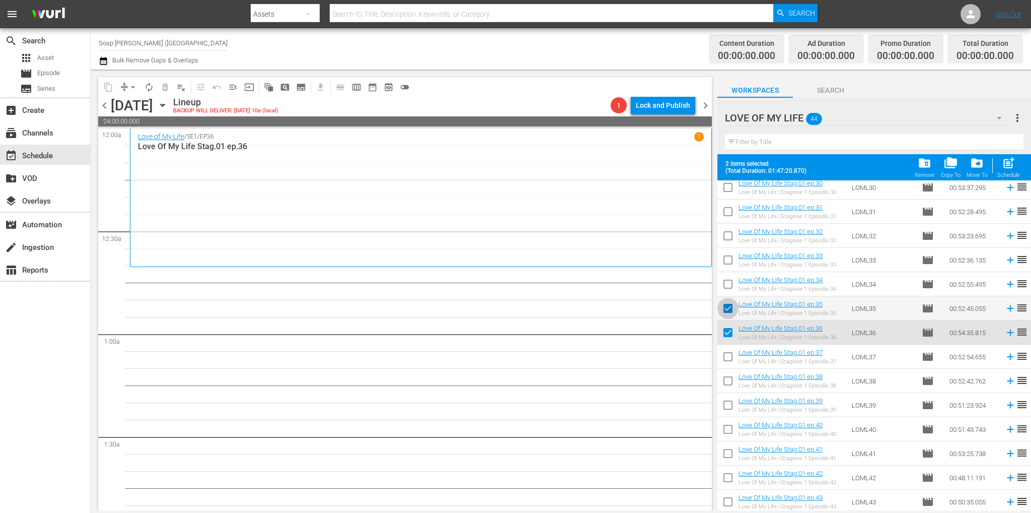
drag, startPoint x: 726, startPoint y: 309, endPoint x: 730, endPoint y: 337, distance: 28.5
click at [727, 309] on input "checkbox" at bounding box center [727, 310] width 21 height 21
checkbox input "false"
click at [731, 338] on input "checkbox" at bounding box center [727, 334] width 21 height 21
checkbox input "false"
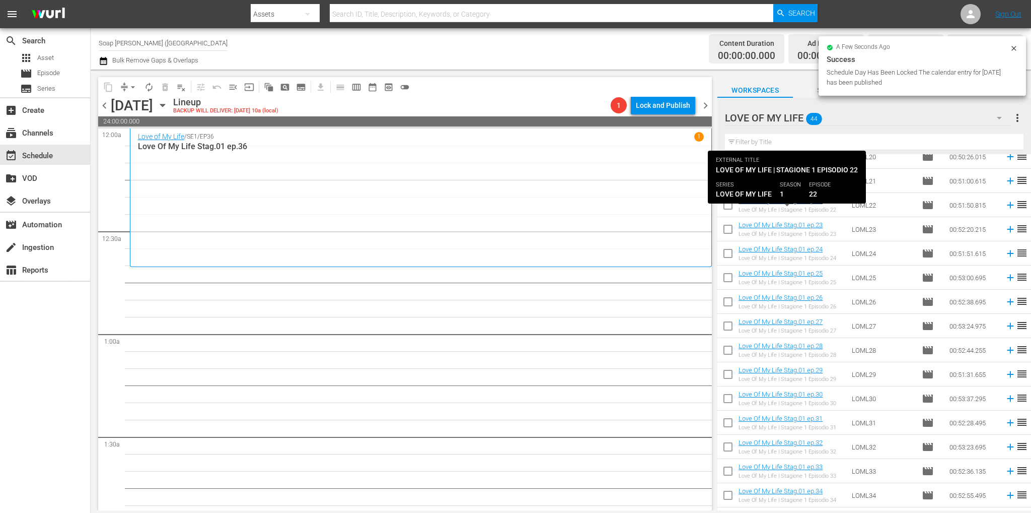
scroll to position [479, 0]
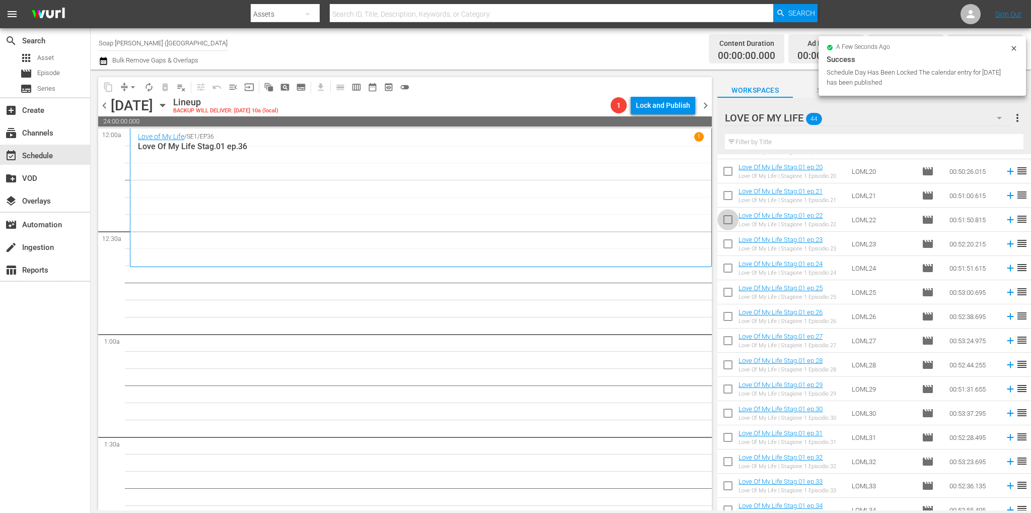
click at [733, 216] on input "checkbox" at bounding box center [727, 221] width 21 height 21
checkbox input "true"
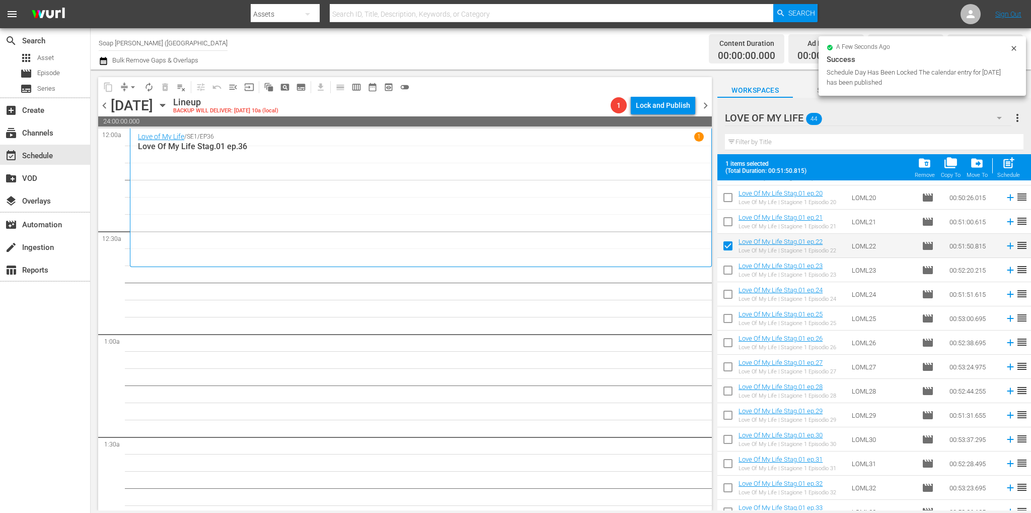
click at [730, 276] on input "checkbox" at bounding box center [727, 271] width 21 height 21
checkbox input "true"
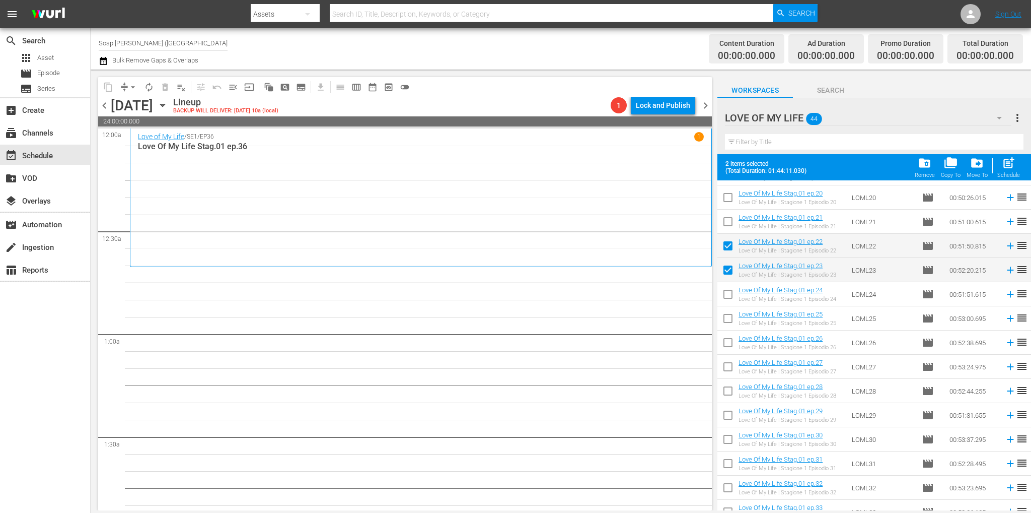
click at [726, 296] on input "checkbox" at bounding box center [727, 295] width 21 height 21
checkbox input "true"
click at [727, 316] on input "checkbox" at bounding box center [727, 320] width 21 height 21
checkbox input "true"
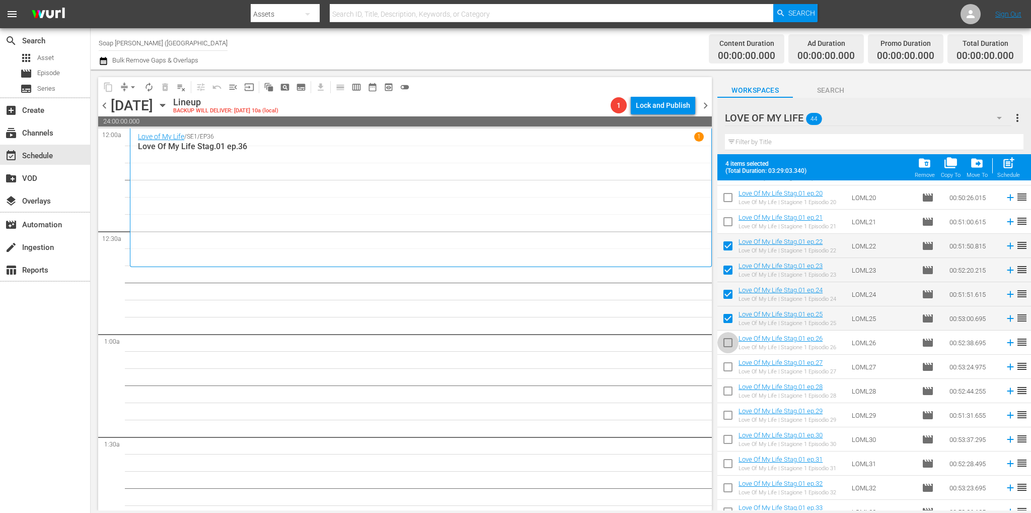
click at [728, 352] on input "checkbox" at bounding box center [727, 344] width 21 height 21
checkbox input "true"
click at [729, 367] on input "checkbox" at bounding box center [727, 368] width 21 height 21
checkbox input "true"
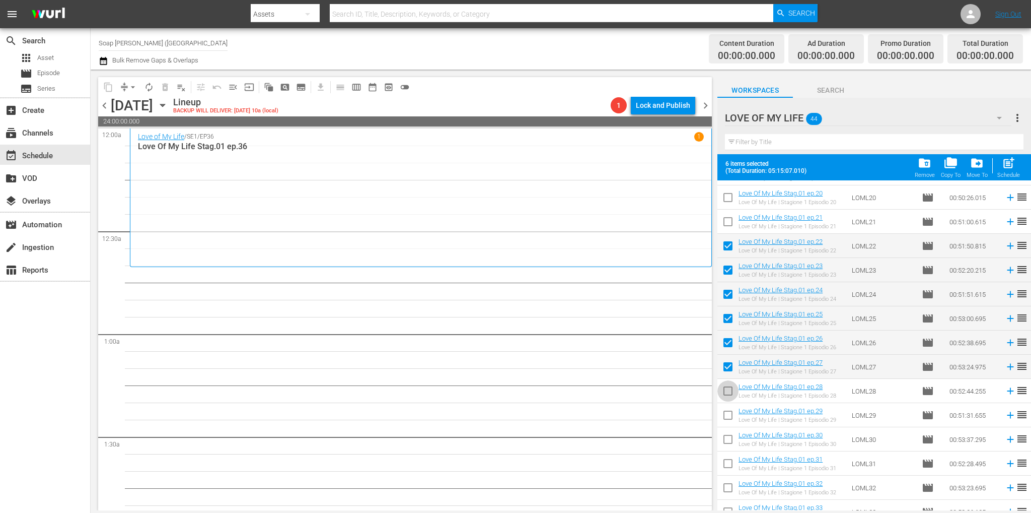
click at [723, 395] on input "checkbox" at bounding box center [727, 392] width 21 height 21
checkbox input "true"
click at [728, 417] on input "checkbox" at bounding box center [727, 416] width 21 height 21
checkbox input "true"
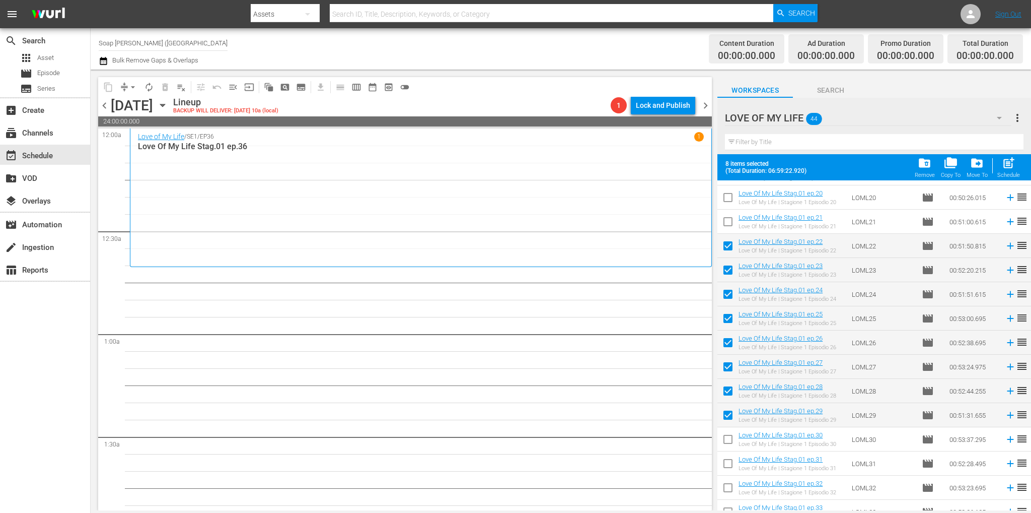
click at [728, 440] on input "checkbox" at bounding box center [727, 440] width 21 height 21
checkbox input "true"
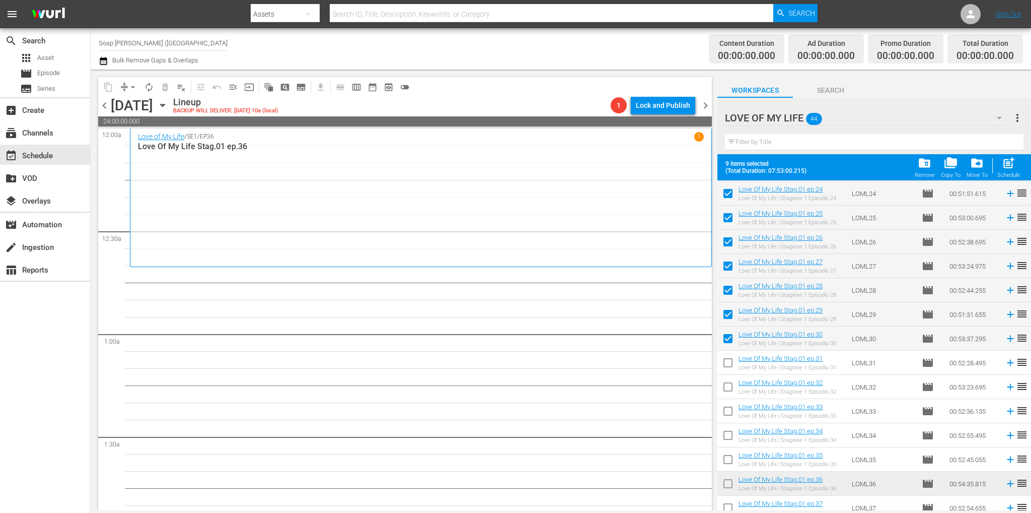
click at [728, 360] on input "checkbox" at bounding box center [727, 364] width 21 height 21
checkbox input "true"
click at [731, 382] on input "checkbox" at bounding box center [727, 388] width 21 height 21
checkbox input "true"
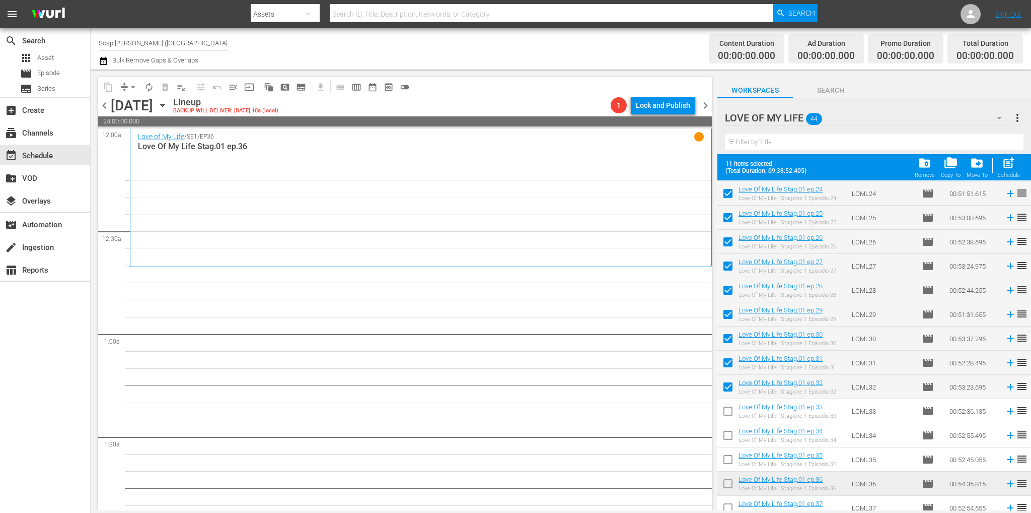
click at [731, 418] on input "checkbox" at bounding box center [727, 412] width 21 height 21
checkbox input "true"
click at [729, 436] on input "checkbox" at bounding box center [727, 436] width 21 height 21
checkbox input "true"
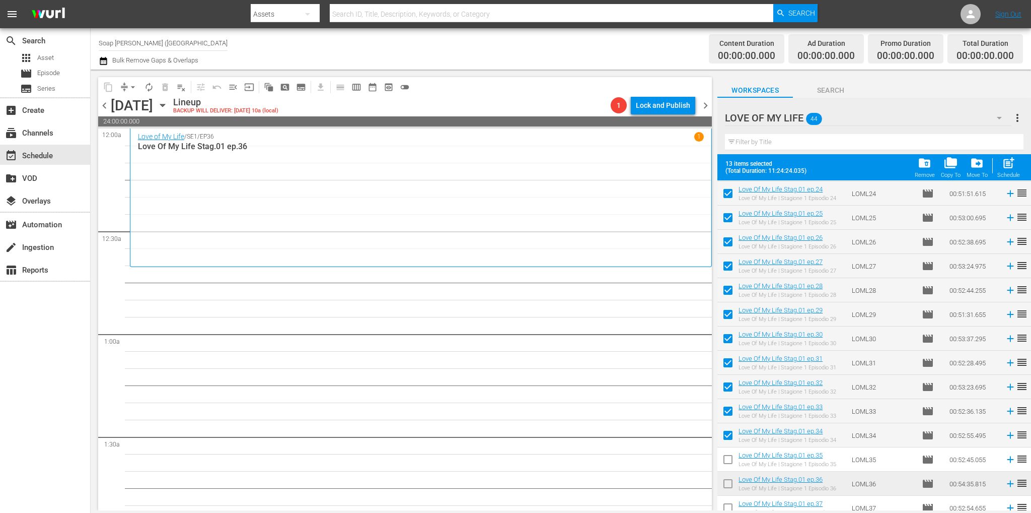
click at [729, 458] on input "checkbox" at bounding box center [727, 461] width 21 height 21
checkbox input "true"
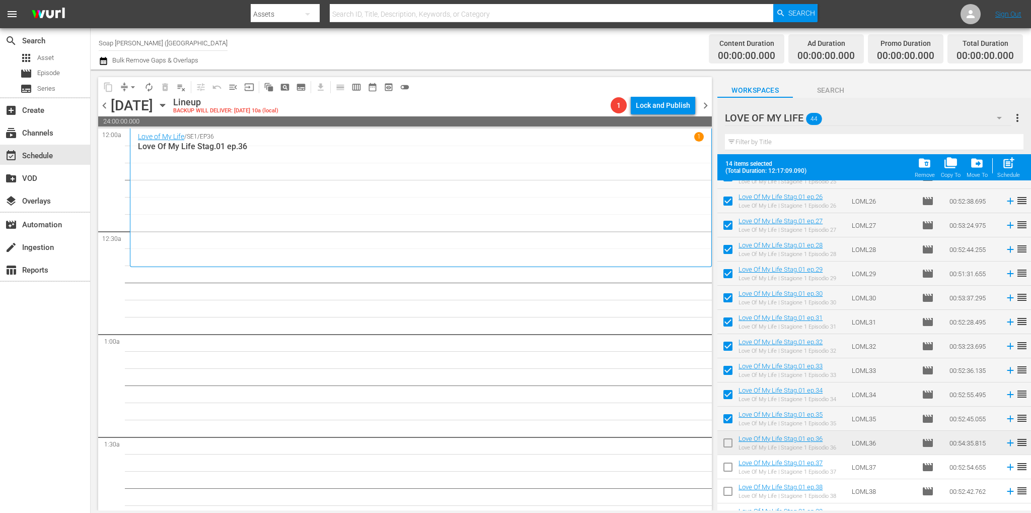
scroll to position [680, 0]
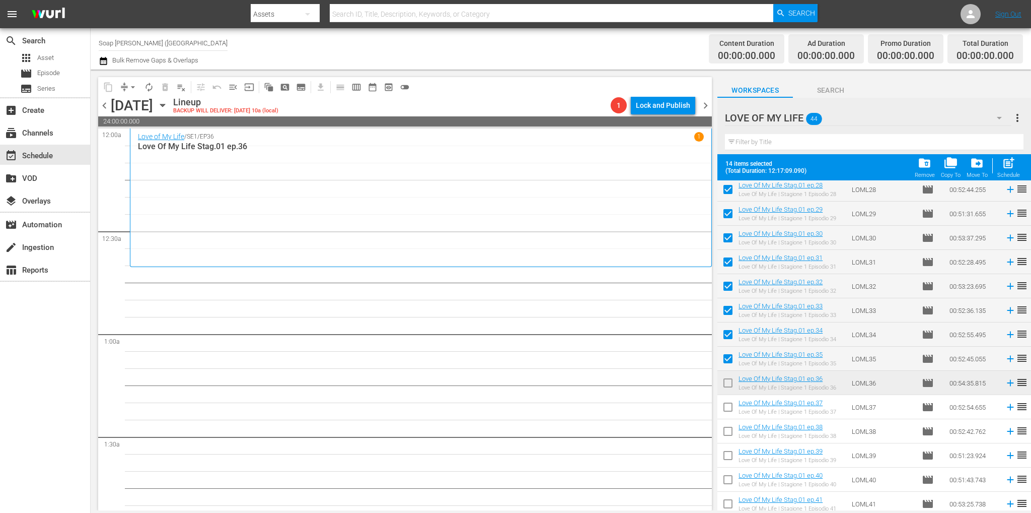
click at [731, 386] on input "checkbox" at bounding box center [727, 384] width 21 height 21
checkbox input "true"
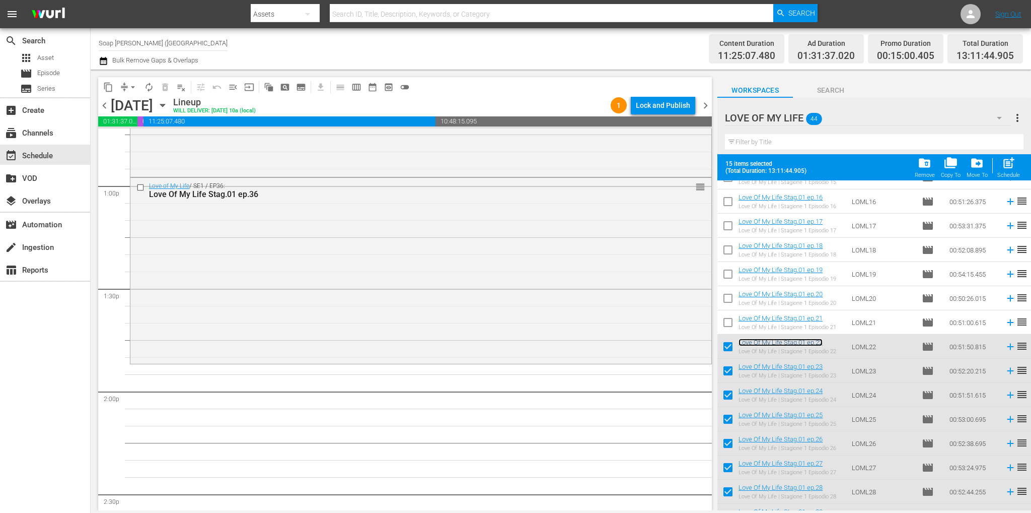
scroll to position [2655, 0]
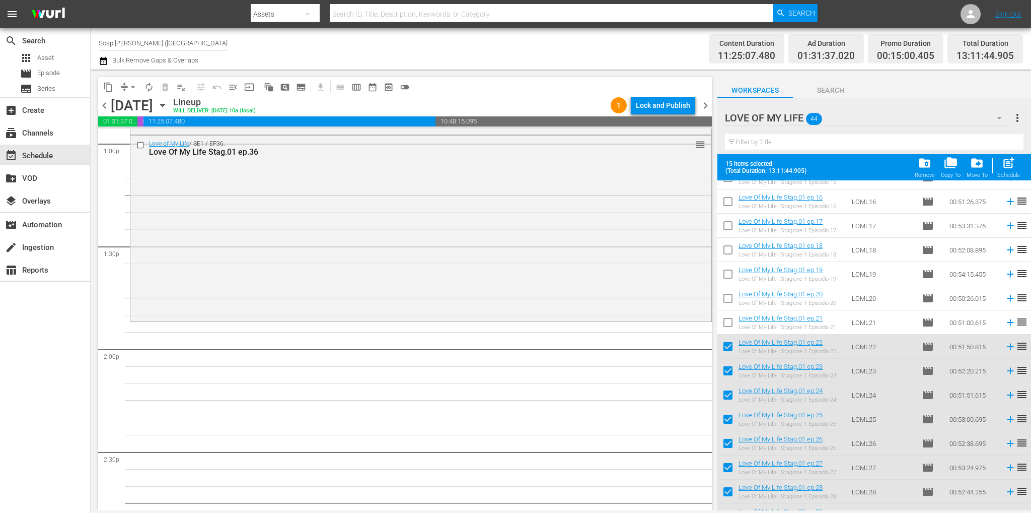
click at [728, 349] on input "checkbox" at bounding box center [727, 348] width 21 height 21
checkbox input "false"
click at [725, 367] on input "checkbox" at bounding box center [727, 372] width 21 height 21
checkbox input "false"
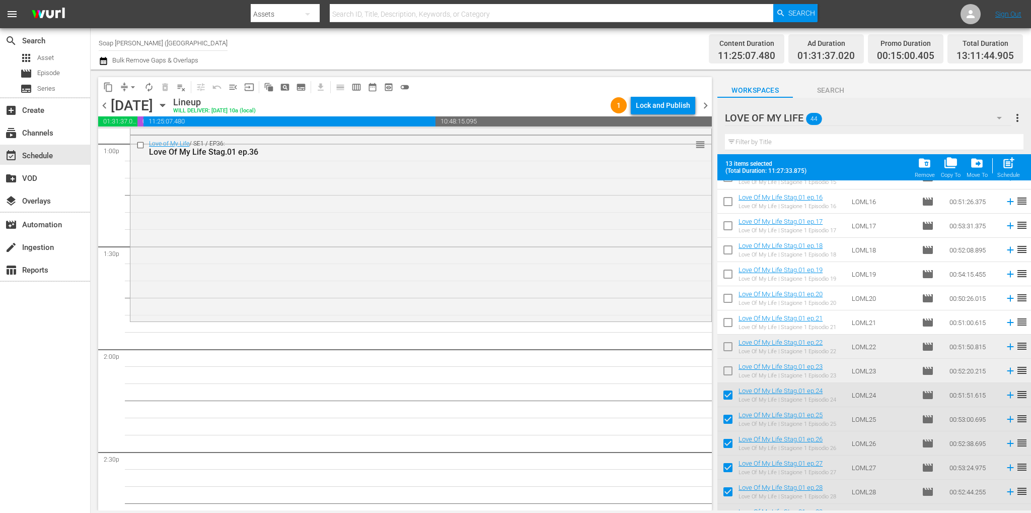
click at [729, 392] on input "checkbox" at bounding box center [727, 396] width 21 height 21
checkbox input "false"
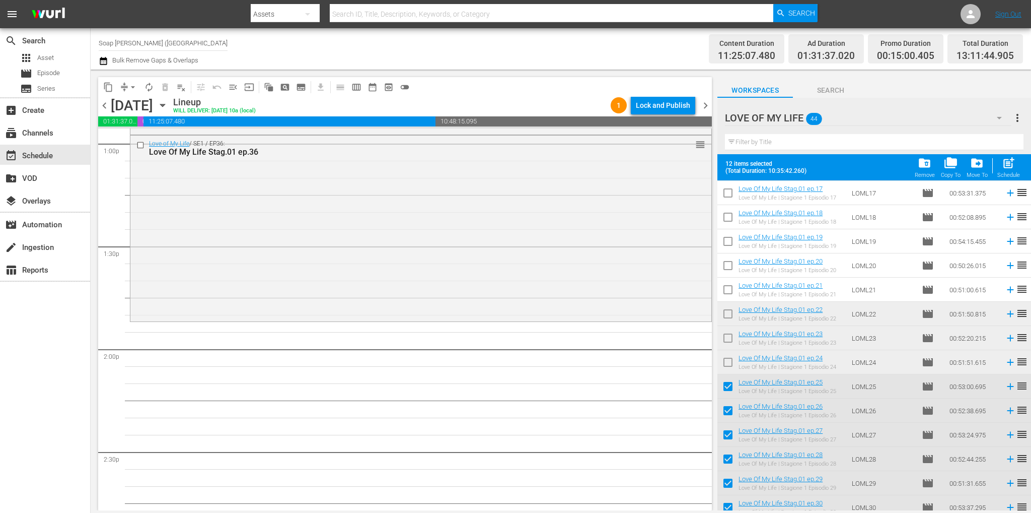
scroll to position [428, 0]
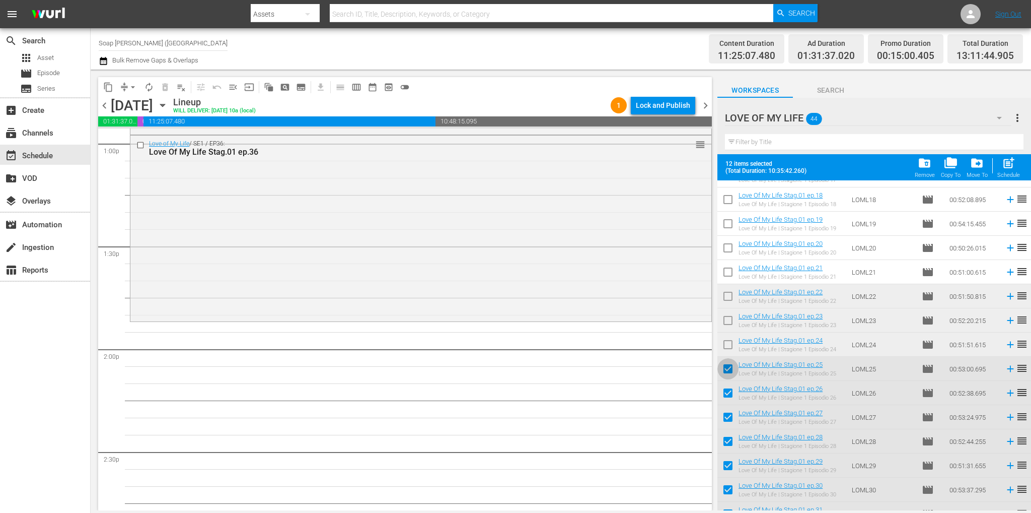
click at [732, 371] on input "checkbox" at bounding box center [727, 370] width 21 height 21
checkbox input "false"
click at [728, 394] on input "checkbox" at bounding box center [727, 394] width 21 height 21
checkbox input "false"
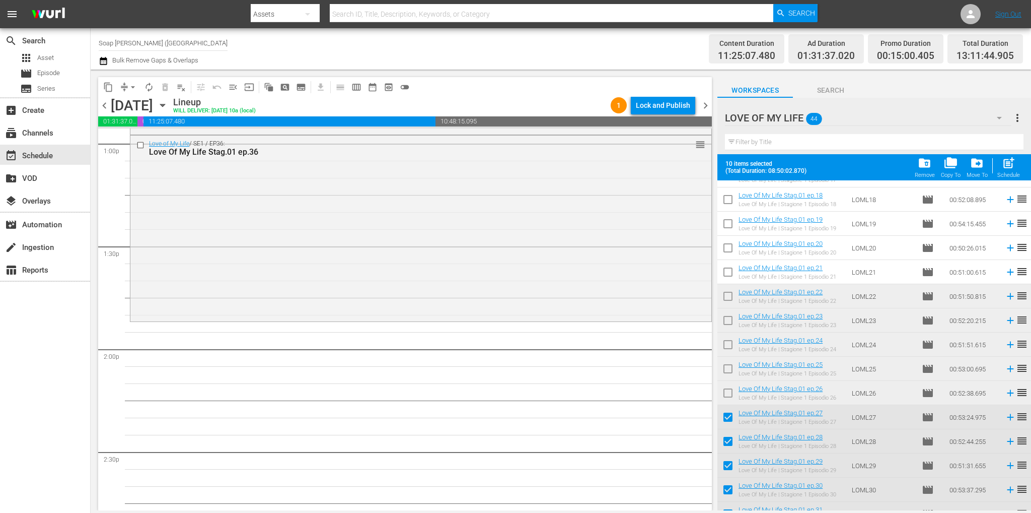
click at [728, 416] on input "checkbox" at bounding box center [727, 418] width 21 height 21
checkbox input "false"
click at [727, 436] on input "checkbox" at bounding box center [727, 442] width 21 height 21
checkbox input "false"
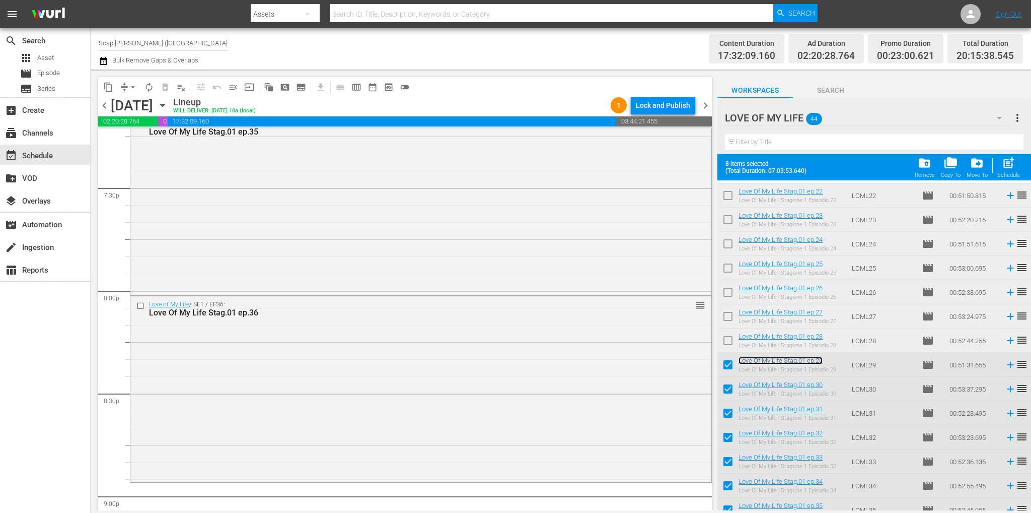
scroll to position [4039, 0]
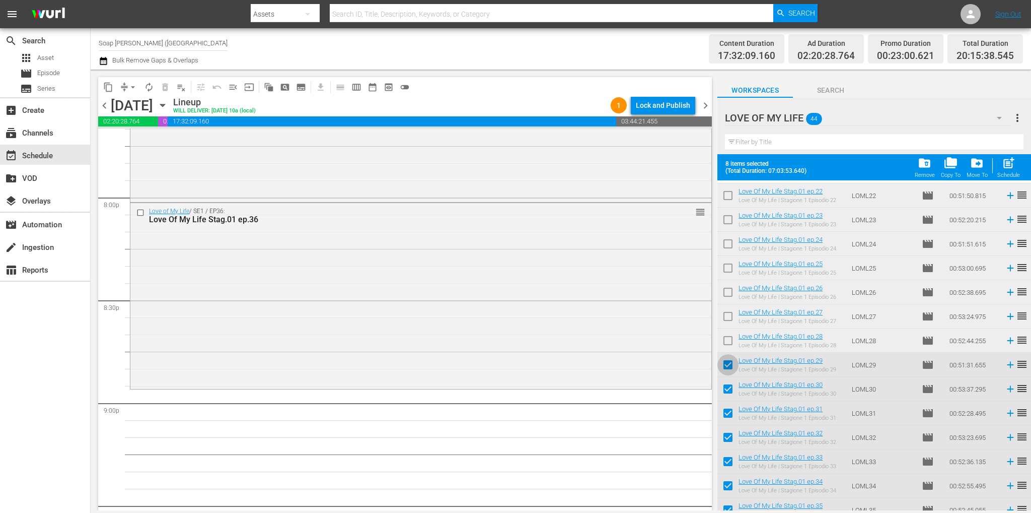
click at [723, 369] on input "checkbox" at bounding box center [727, 366] width 21 height 21
checkbox input "false"
click at [724, 385] on input "checkbox" at bounding box center [727, 390] width 21 height 21
checkbox input "false"
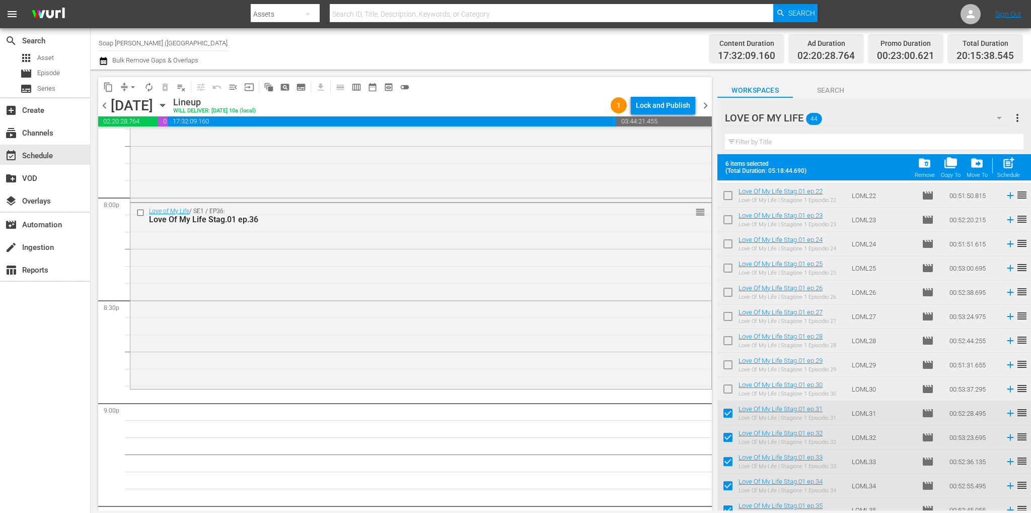
click at [729, 405] on input "checkbox" at bounding box center [727, 414] width 21 height 21
checkbox input "false"
click at [730, 436] on input "checkbox" at bounding box center [727, 438] width 21 height 21
checkbox input "false"
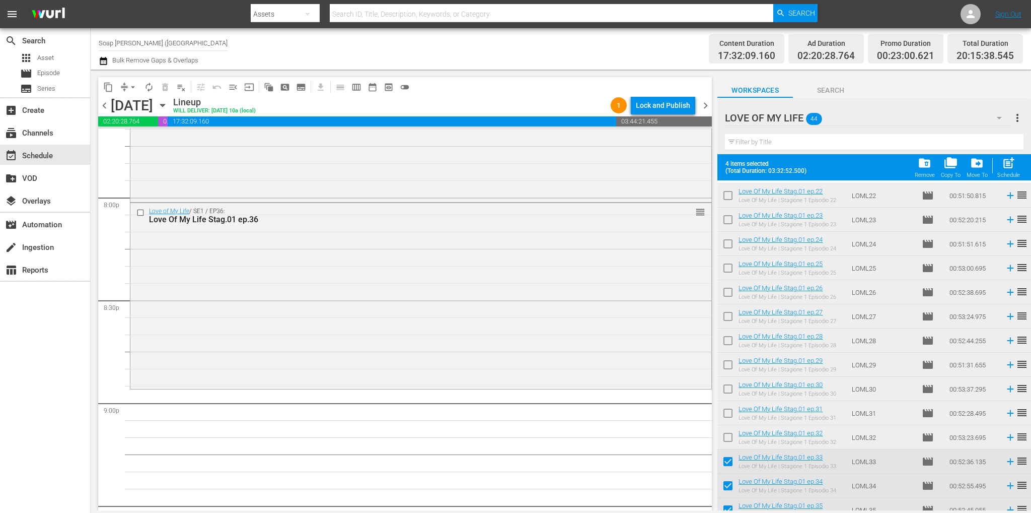
click at [729, 458] on input "checkbox" at bounding box center [727, 463] width 21 height 21
checkbox input "false"
click at [733, 482] on input "checkbox" at bounding box center [727, 487] width 21 height 21
checkbox input "false"
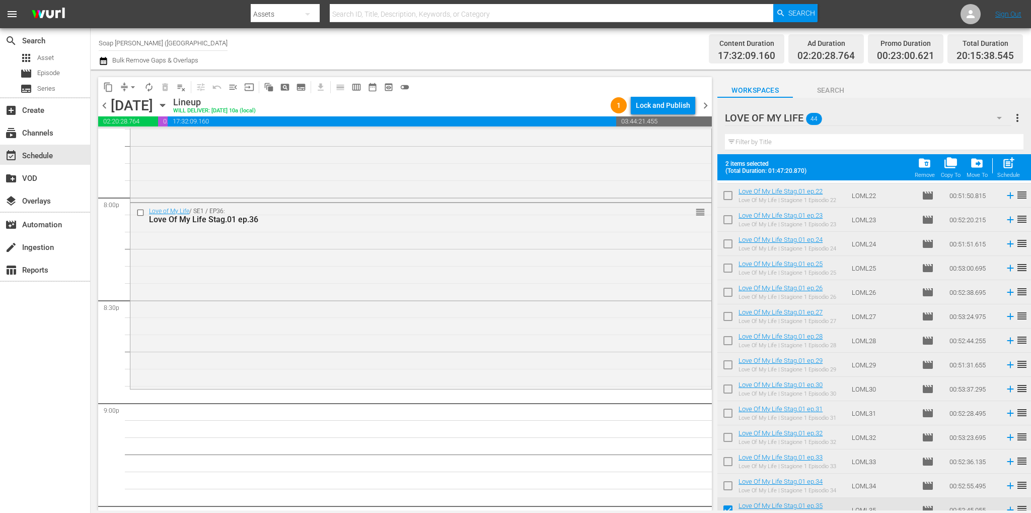
scroll to position [630, 0]
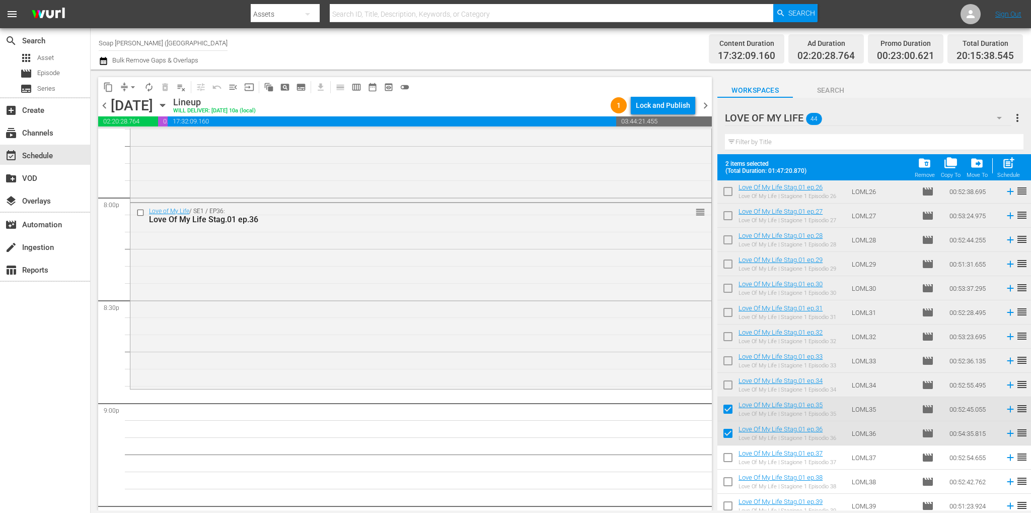
click at [729, 404] on input "checkbox" at bounding box center [727, 410] width 21 height 21
checkbox input "false"
click at [725, 432] on input "checkbox" at bounding box center [727, 434] width 21 height 21
checkbox input "false"
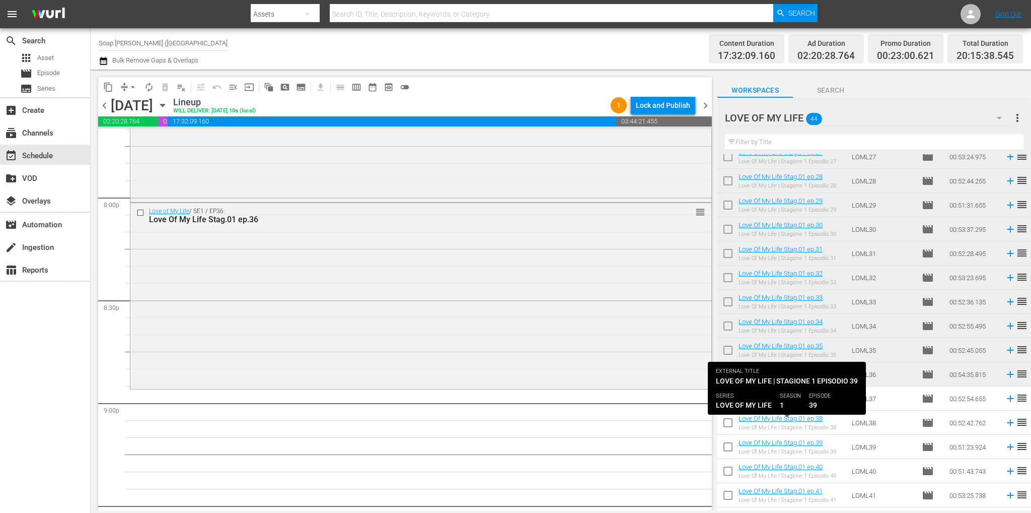
scroll to position [680, 0]
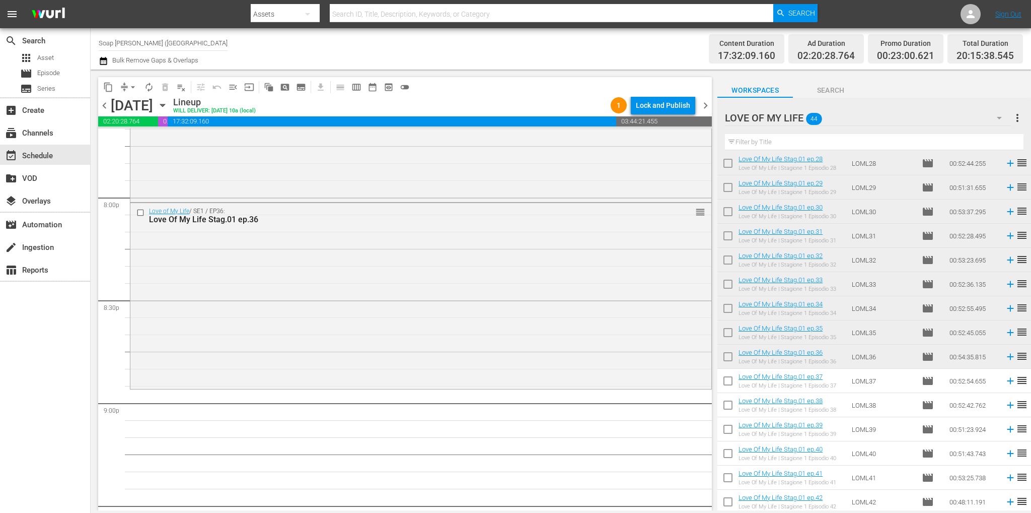
click at [724, 385] on input "checkbox" at bounding box center [727, 382] width 21 height 21
checkbox input "true"
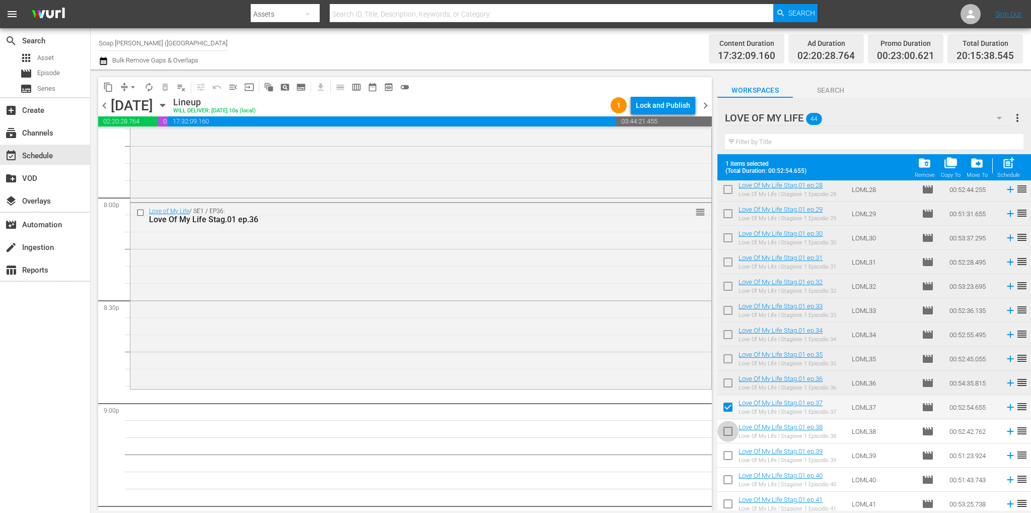
click at [729, 433] on input "checkbox" at bounding box center [727, 432] width 21 height 21
checkbox input "true"
click at [729, 457] on input "checkbox" at bounding box center [727, 457] width 21 height 21
checkbox input "true"
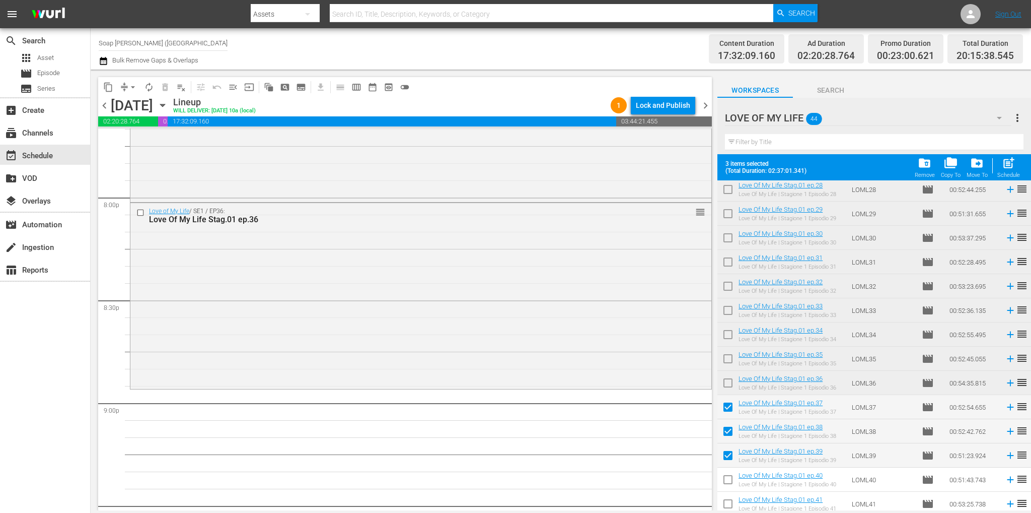
click at [729, 476] on input "checkbox" at bounding box center [727, 481] width 21 height 21
checkbox input "true"
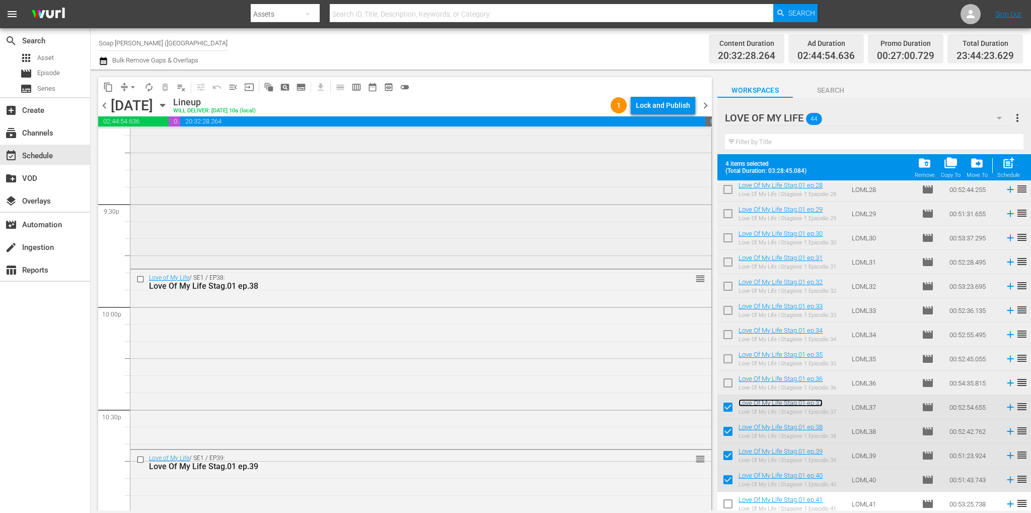
scroll to position [4281, 0]
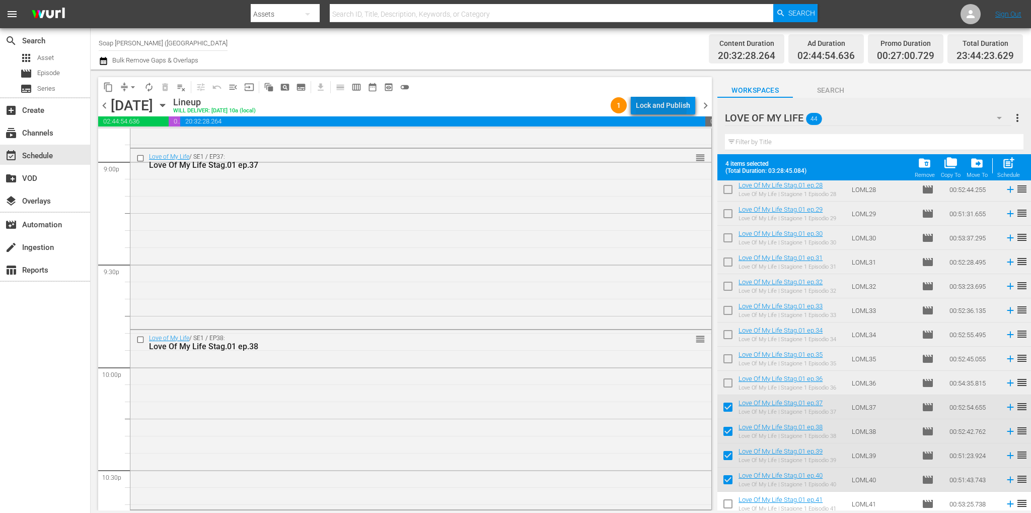
click at [651, 108] on div "Lock and Publish" at bounding box center [663, 105] width 54 height 18
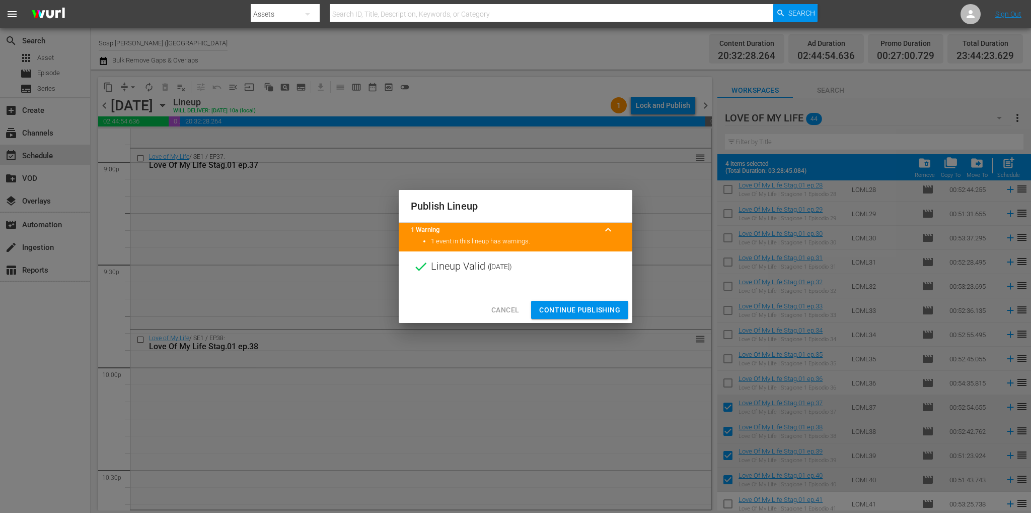
click at [590, 312] on span "Continue Publishing" at bounding box center [579, 310] width 81 height 13
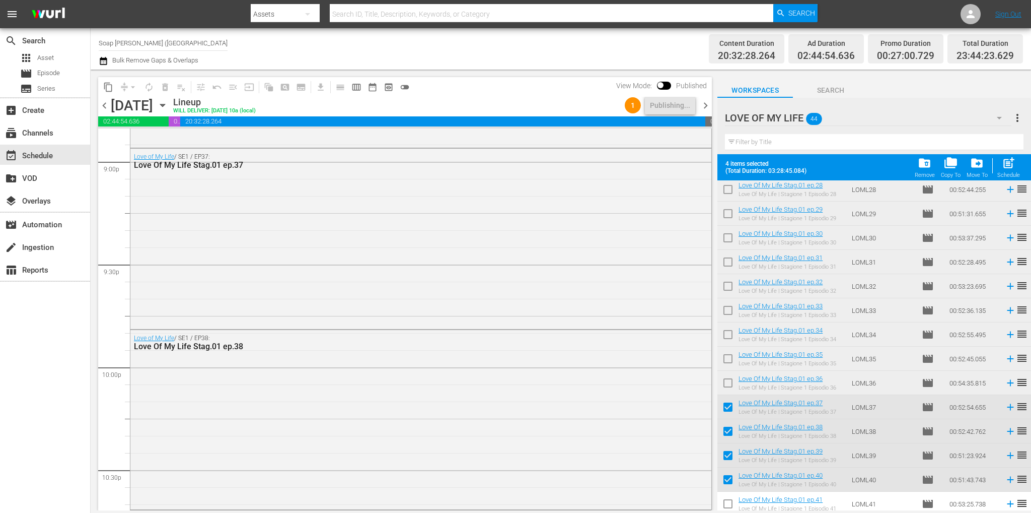
click at [707, 107] on span "chevron_right" at bounding box center [705, 105] width 13 height 13
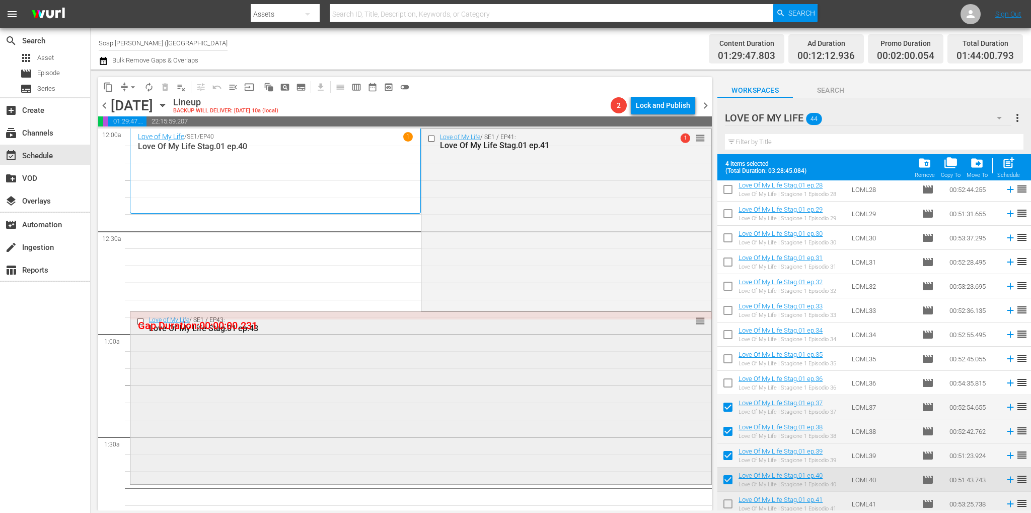
click at [139, 321] on input "checkbox" at bounding box center [141, 321] width 11 height 9
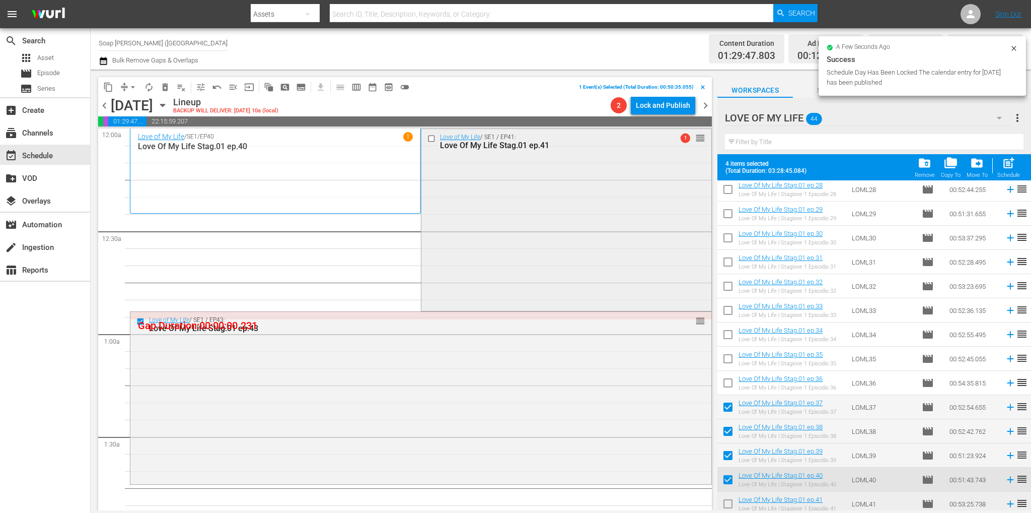
click at [429, 135] on input "checkbox" at bounding box center [432, 138] width 11 height 9
click at [170, 87] on button "delete_forever_outlined" at bounding box center [165, 87] width 16 height 16
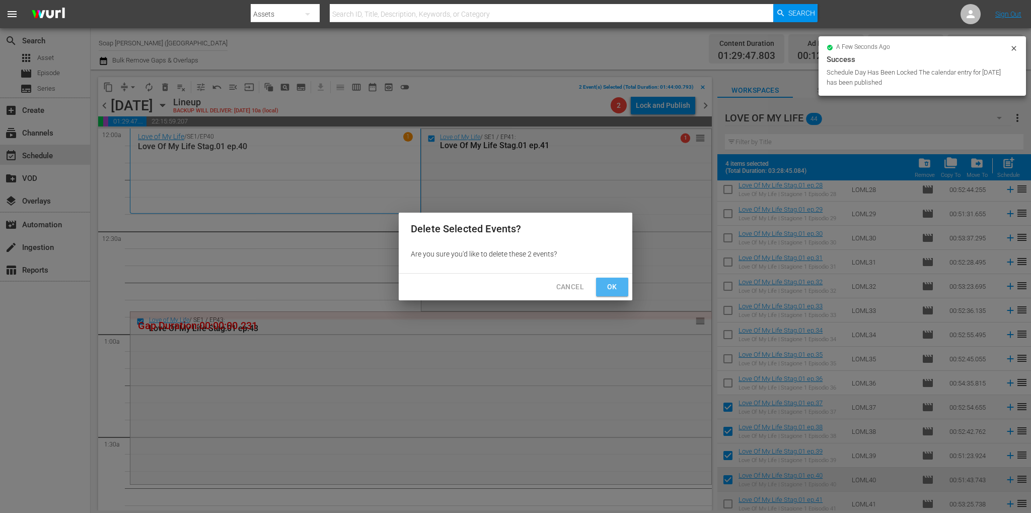
click at [617, 294] on button "Ok" at bounding box center [612, 286] width 32 height 19
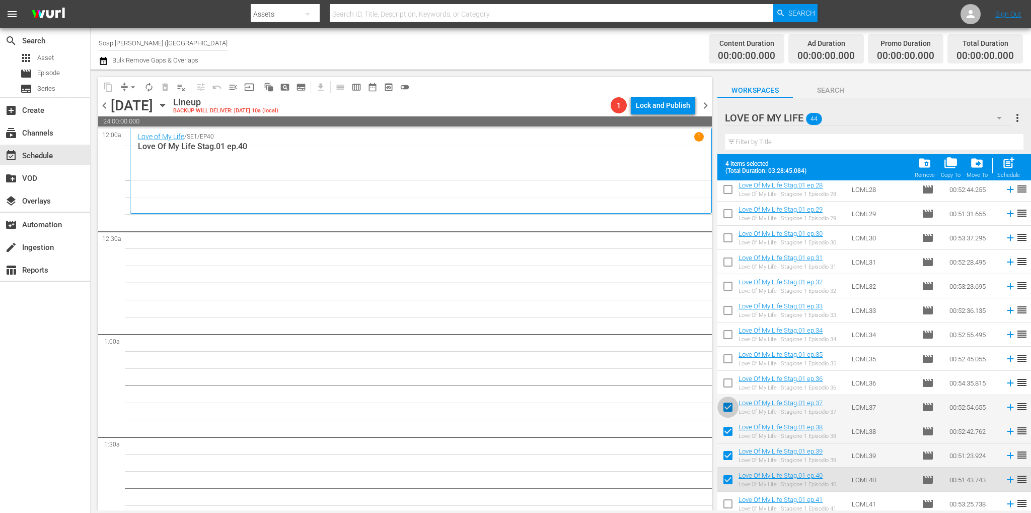
click at [729, 407] on input "checkbox" at bounding box center [727, 408] width 21 height 21
checkbox input "false"
click at [723, 432] on input "checkbox" at bounding box center [727, 432] width 21 height 21
checkbox input "false"
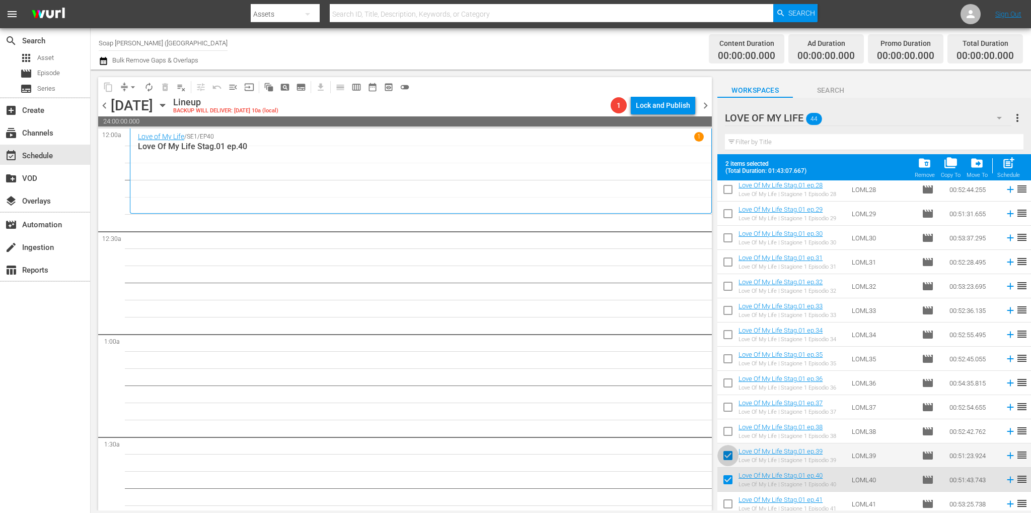
click at [725, 456] on input "checkbox" at bounding box center [727, 457] width 21 height 21
checkbox input "false"
click at [727, 479] on input "checkbox" at bounding box center [727, 481] width 21 height 21
checkbox input "false"
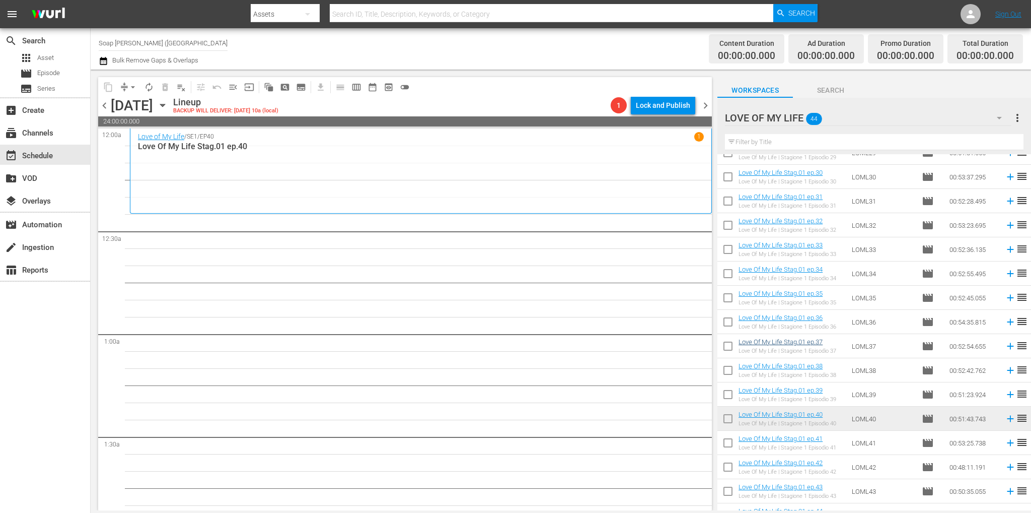
scroll to position [731, 0]
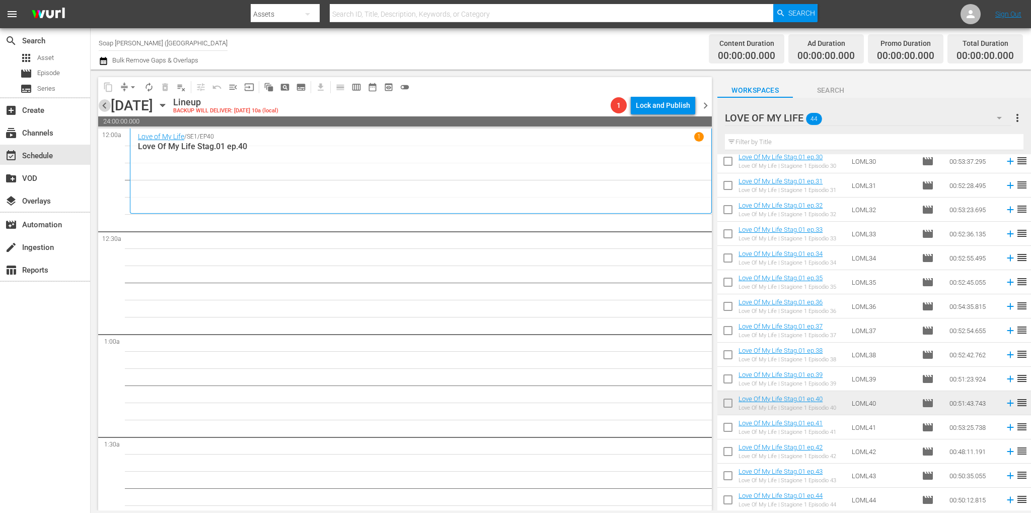
click at [103, 105] on span "chevron_left" at bounding box center [104, 105] width 13 height 13
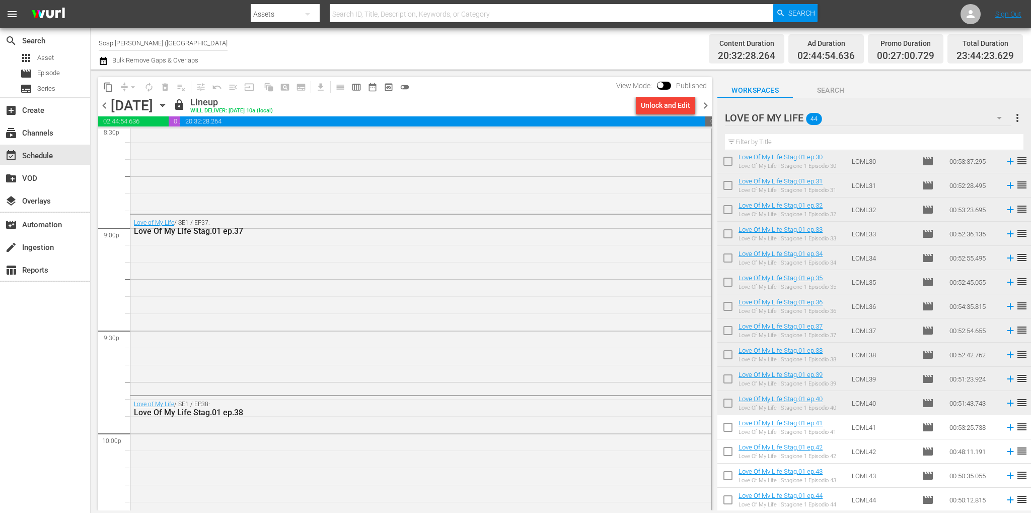
scroll to position [4633, 0]
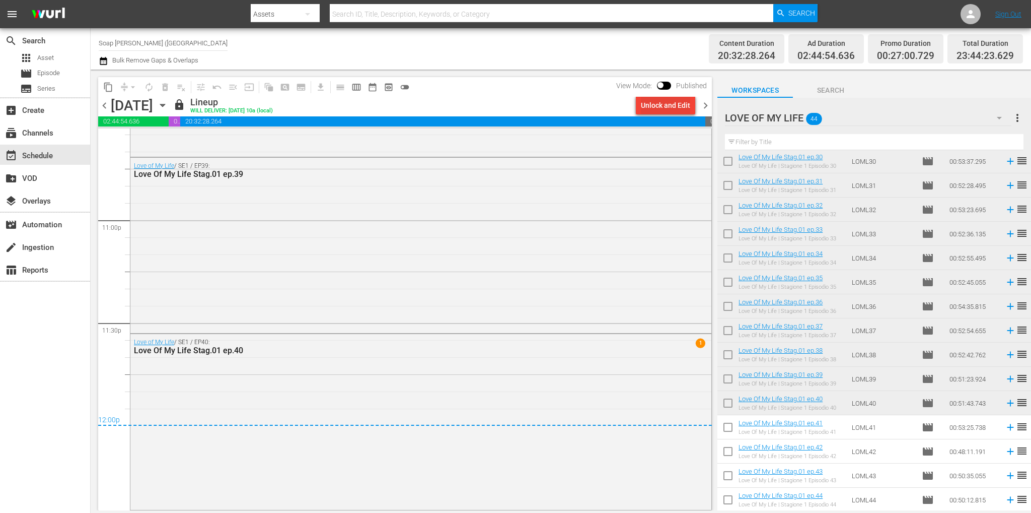
click at [712, 105] on div "content_copy compress arrow_drop_down autorenew_outlined delete_forever_outline…" at bounding box center [403, 289] width 624 height 441
click at [708, 105] on span "chevron_right" at bounding box center [705, 105] width 13 height 13
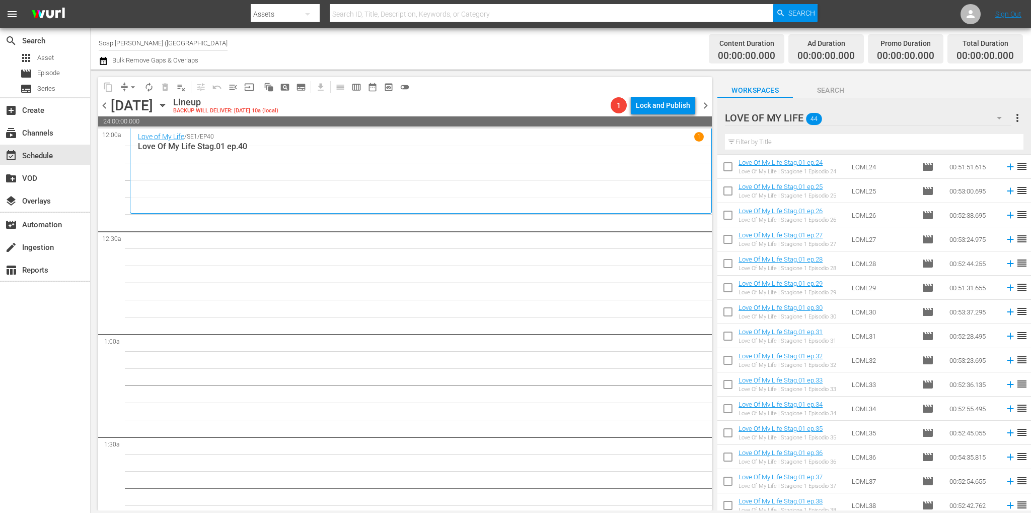
scroll to position [580, 0]
click at [727, 188] on input "checkbox" at bounding box center [727, 193] width 21 height 21
checkbox input "true"
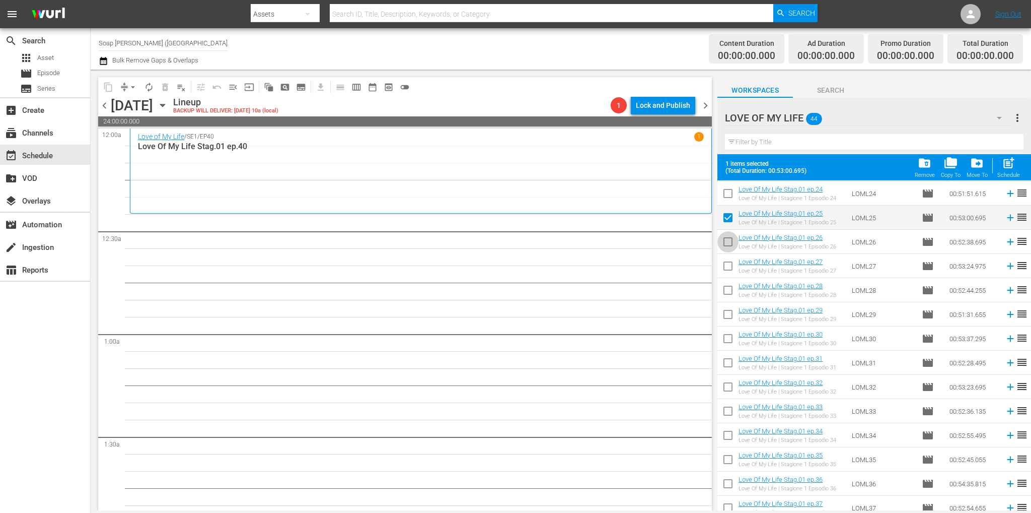
click at [727, 243] on input "checkbox" at bounding box center [727, 243] width 21 height 21
checkbox input "true"
click at [730, 270] on input "checkbox" at bounding box center [727, 267] width 21 height 21
checkbox input "true"
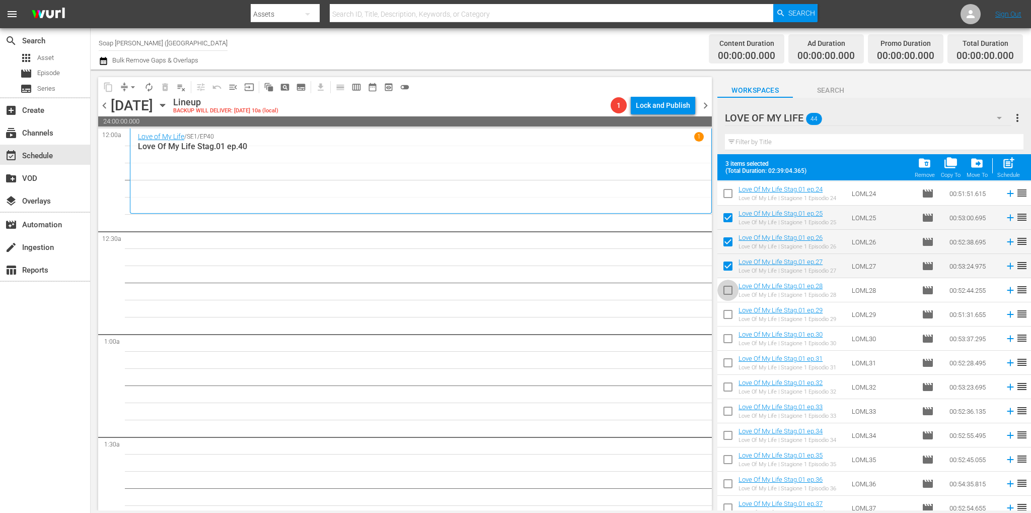
click at [731, 288] on input "checkbox" at bounding box center [727, 291] width 21 height 21
checkbox input "true"
click at [731, 313] on input "checkbox" at bounding box center [727, 316] width 21 height 21
checkbox input "true"
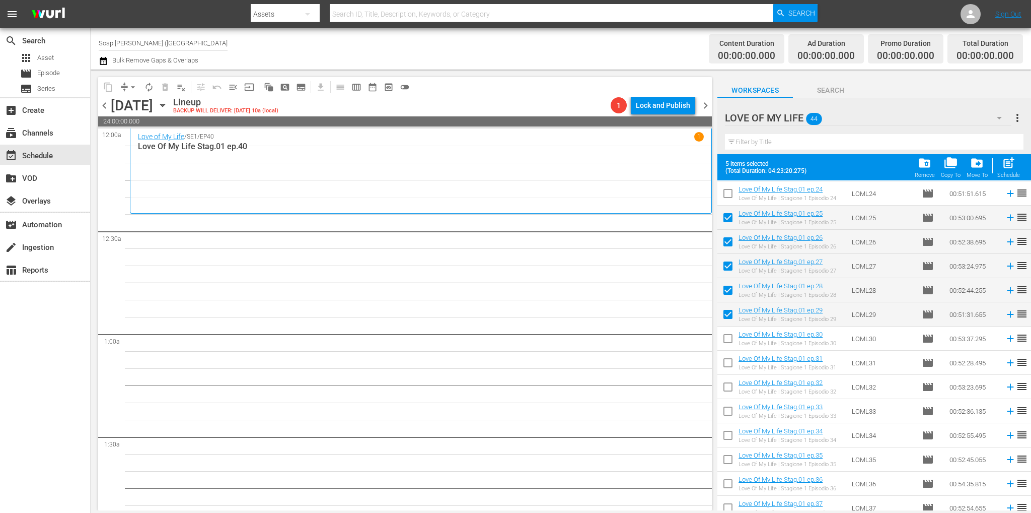
click at [727, 339] on input "checkbox" at bounding box center [727, 340] width 21 height 21
checkbox input "true"
click at [727, 364] on input "checkbox" at bounding box center [727, 364] width 21 height 21
checkbox input "true"
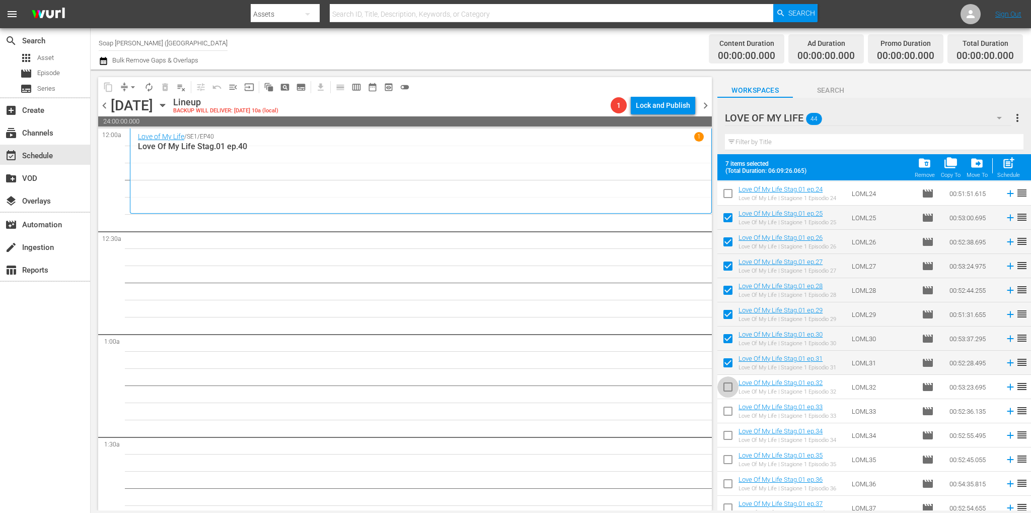
click at [730, 379] on input "checkbox" at bounding box center [727, 388] width 21 height 21
checkbox input "true"
click at [728, 421] on input "checkbox" at bounding box center [727, 412] width 21 height 21
checkbox input "true"
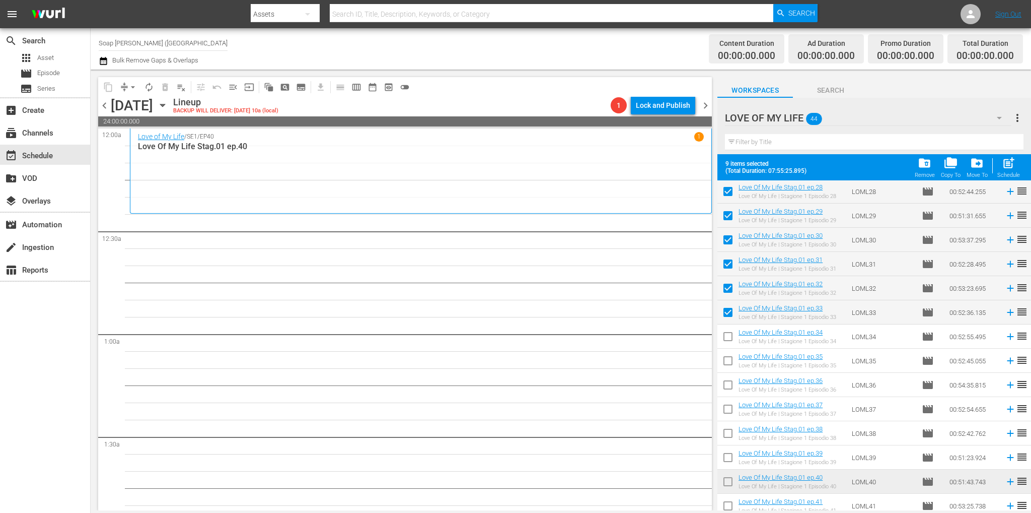
scroll to position [680, 0]
click at [729, 337] on input "checkbox" at bounding box center [727, 336] width 21 height 21
checkbox input "true"
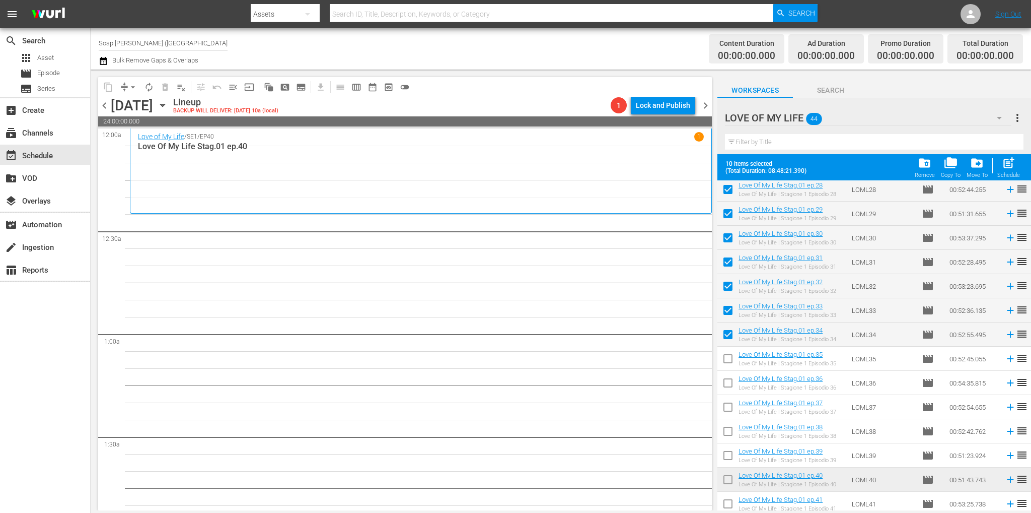
click at [727, 356] on input "checkbox" at bounding box center [727, 360] width 21 height 21
checkbox input "true"
click at [728, 386] on input "checkbox" at bounding box center [727, 384] width 21 height 21
checkbox input "true"
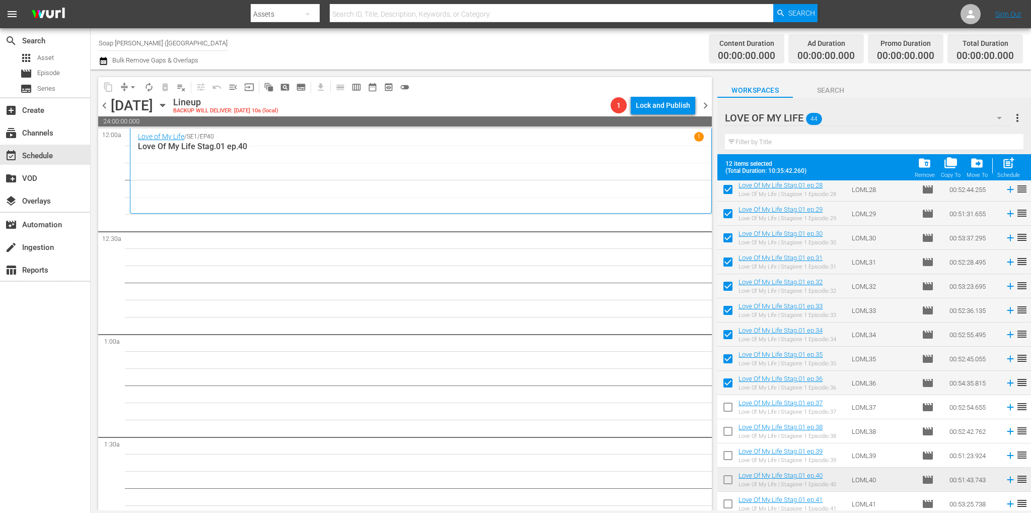
click at [724, 405] on input "checkbox" at bounding box center [727, 408] width 21 height 21
checkbox input "true"
click at [729, 435] on input "checkbox" at bounding box center [727, 432] width 21 height 21
checkbox input "true"
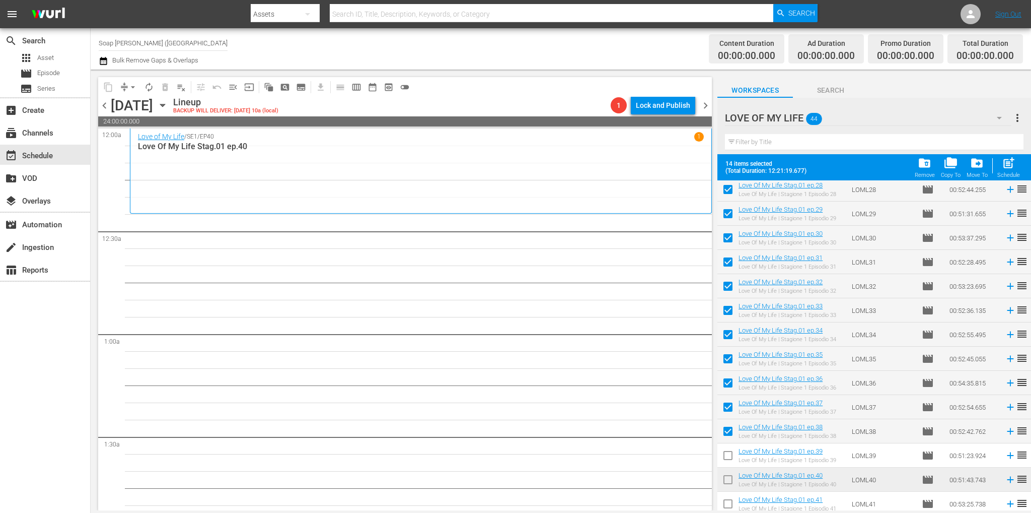
click at [728, 453] on input "checkbox" at bounding box center [727, 457] width 21 height 21
checkbox input "true"
click at [731, 483] on input "checkbox" at bounding box center [727, 481] width 21 height 21
checkbox input "true"
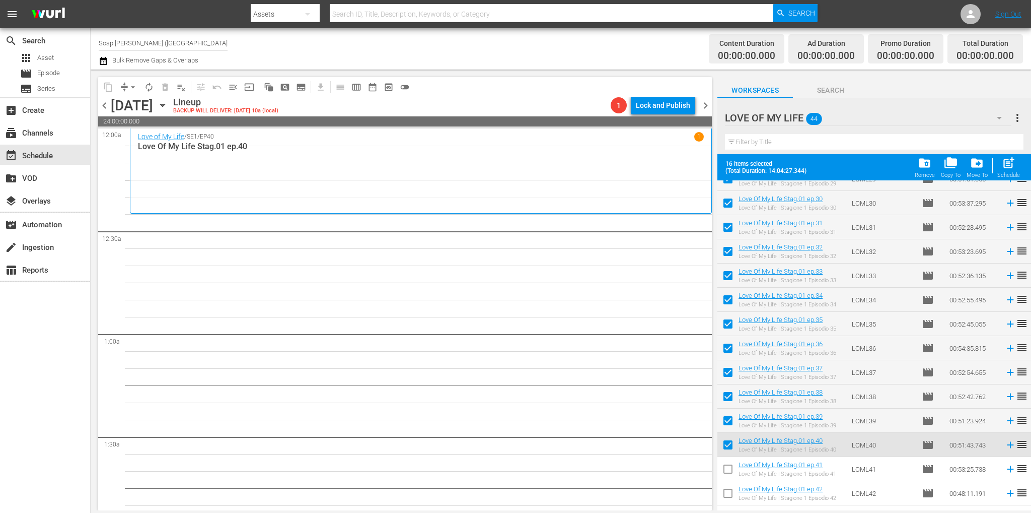
scroll to position [757, 0]
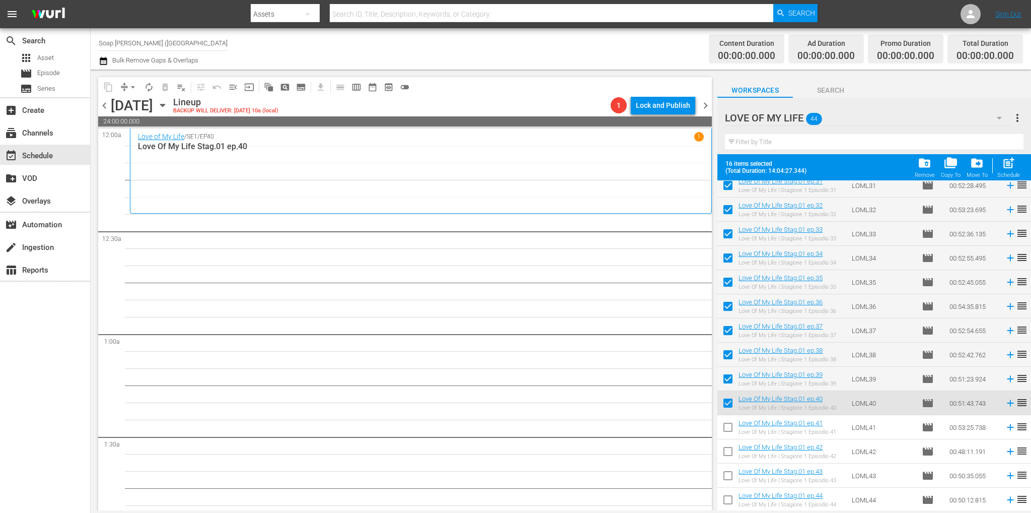
click at [729, 427] on input "checkbox" at bounding box center [727, 428] width 21 height 21
checkbox input "true"
click at [731, 449] on input "checkbox" at bounding box center [727, 453] width 21 height 21
checkbox input "true"
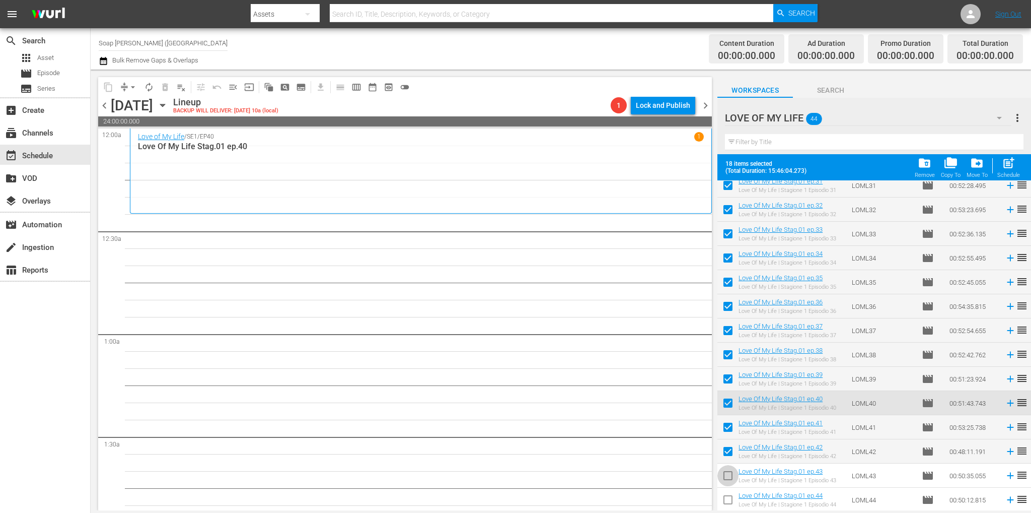
click at [725, 475] on input "checkbox" at bounding box center [727, 477] width 21 height 21
checkbox input "true"
click at [725, 493] on input "checkbox" at bounding box center [727, 501] width 21 height 21
checkbox input "true"
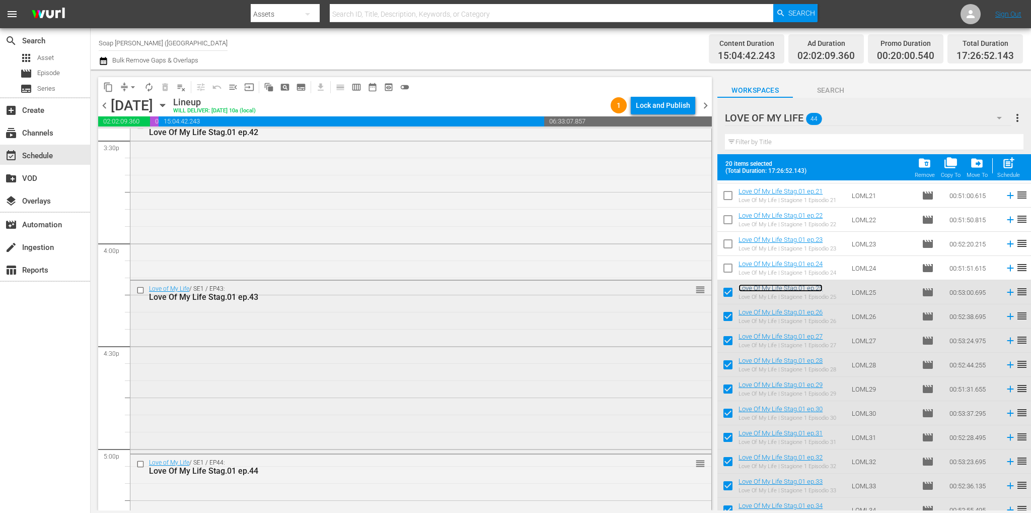
scroll to position [3373, 0]
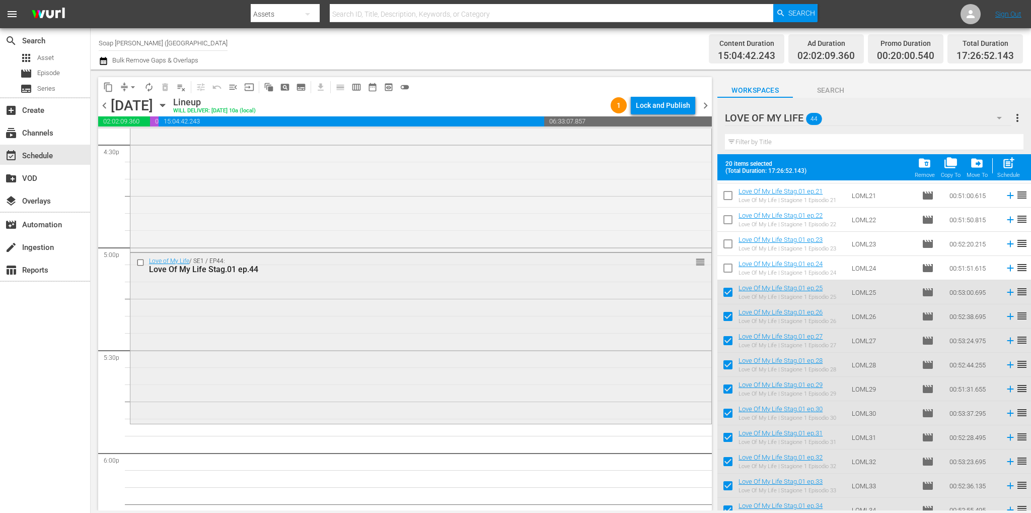
click at [142, 262] on input "checkbox" at bounding box center [141, 262] width 11 height 9
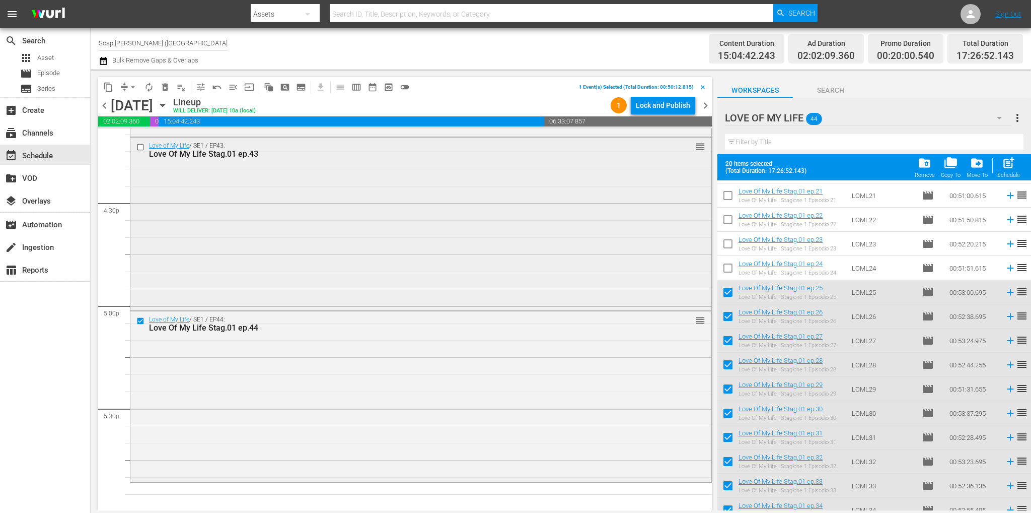
scroll to position [3273, 0]
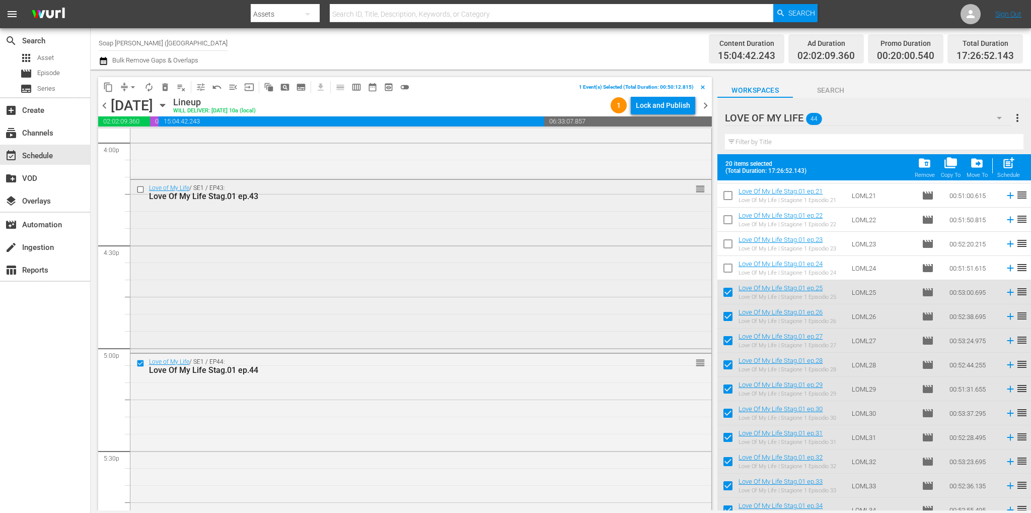
click at [140, 194] on div at bounding box center [141, 189] width 15 height 12
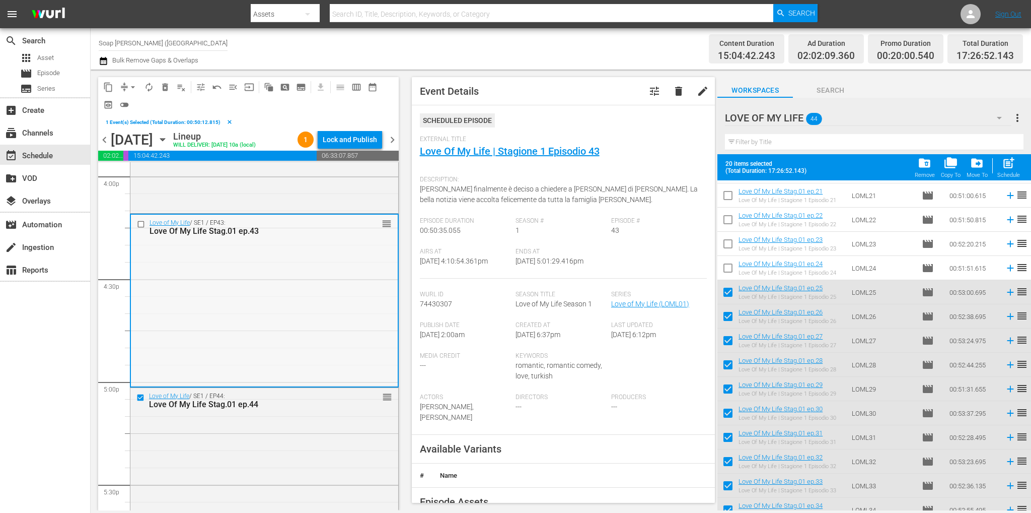
click at [140, 221] on input "checkbox" at bounding box center [142, 224] width 11 height 9
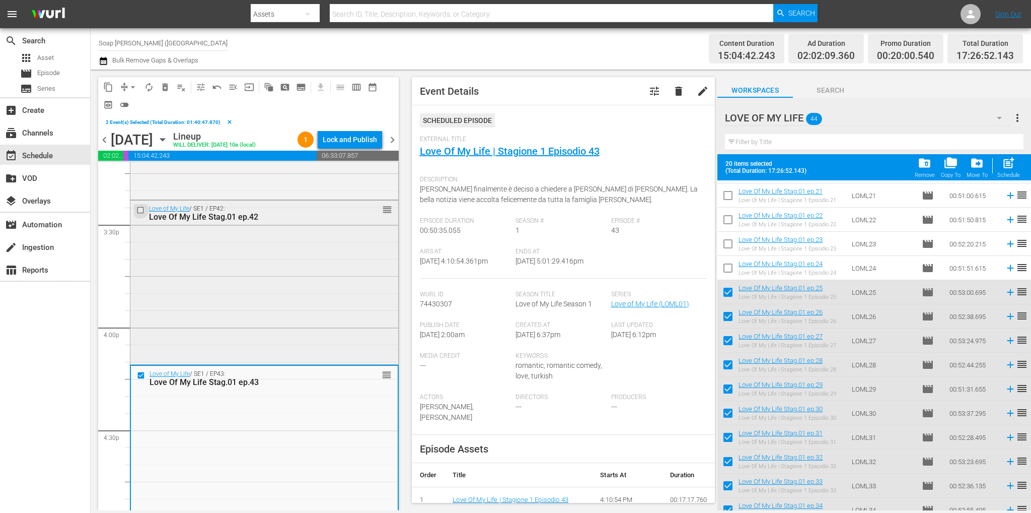
click at [139, 210] on input "checkbox" at bounding box center [141, 210] width 11 height 9
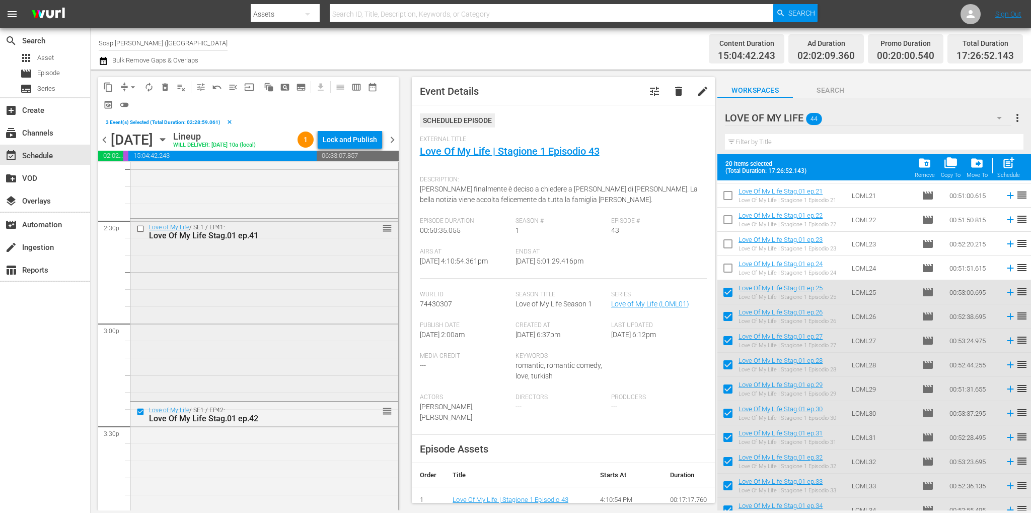
click at [141, 228] on input "checkbox" at bounding box center [141, 228] width 11 height 9
click at [164, 85] on span "delete_forever_outlined" at bounding box center [165, 87] width 10 height 10
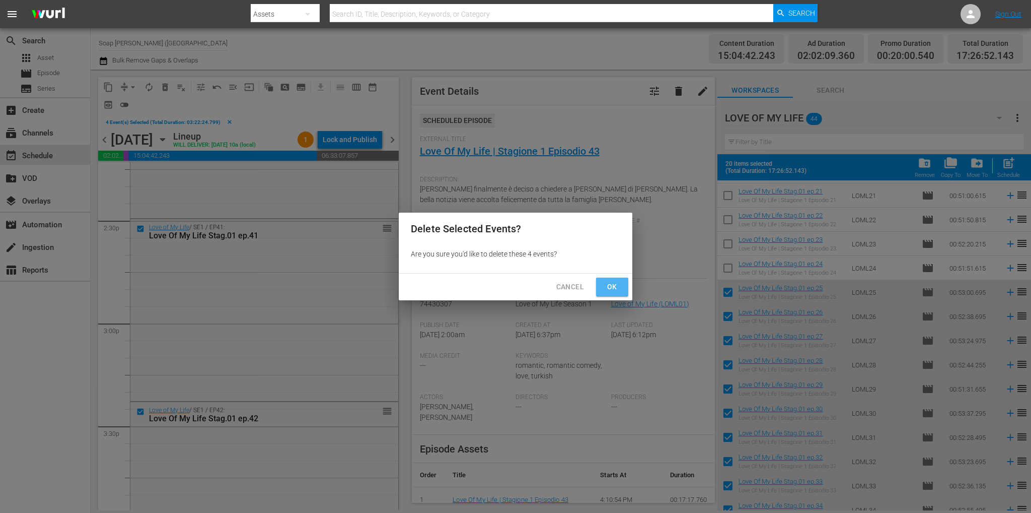
click at [606, 277] on button "Ok" at bounding box center [612, 286] width 32 height 19
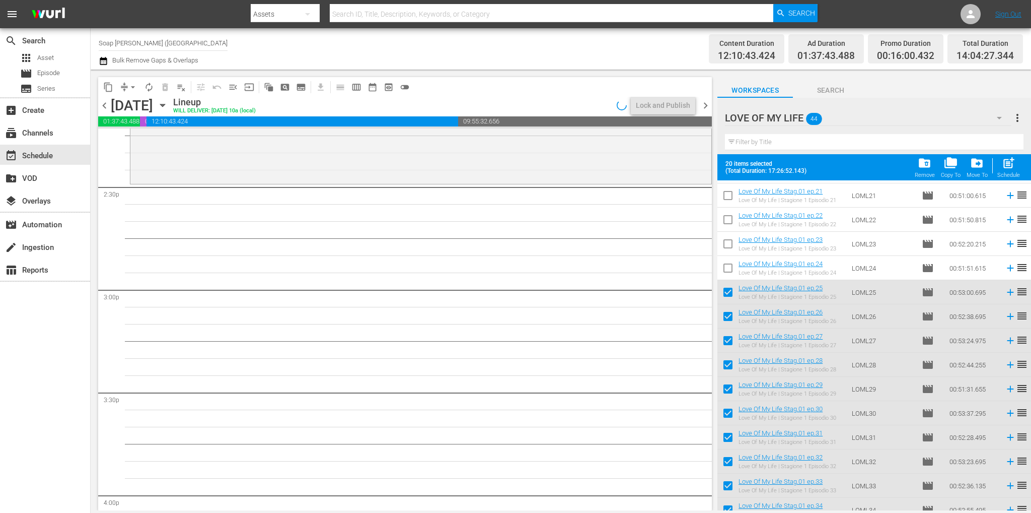
click at [730, 288] on input "checkbox" at bounding box center [727, 293] width 21 height 21
checkbox input "false"
click at [726, 319] on input "checkbox" at bounding box center [727, 318] width 21 height 21
checkbox input "false"
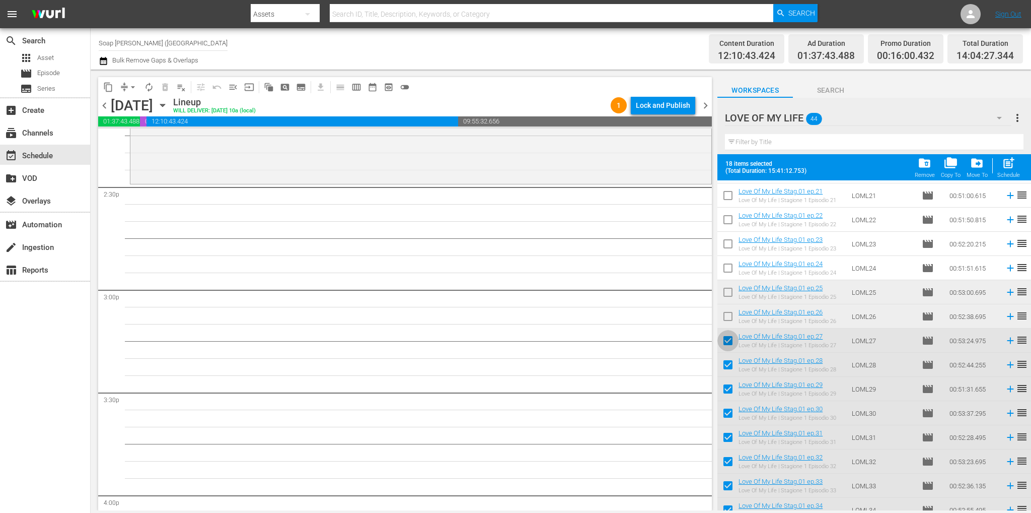
click at [725, 340] on input "checkbox" at bounding box center [727, 342] width 21 height 21
checkbox input "false"
click at [727, 368] on input "checkbox" at bounding box center [727, 366] width 21 height 21
checkbox input "false"
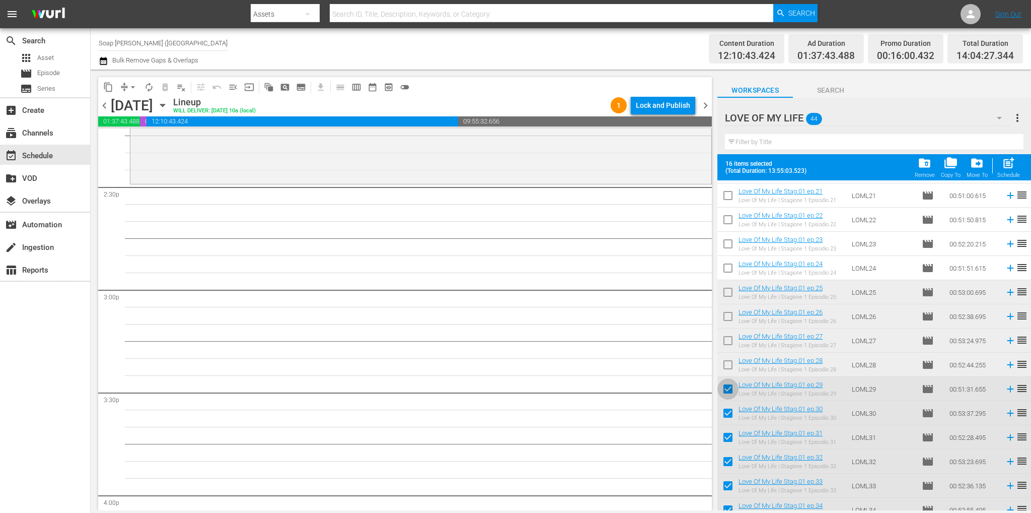
click at [729, 387] on input "checkbox" at bounding box center [727, 390] width 21 height 21
checkbox input "false"
click at [729, 411] on input "checkbox" at bounding box center [727, 414] width 21 height 21
checkbox input "false"
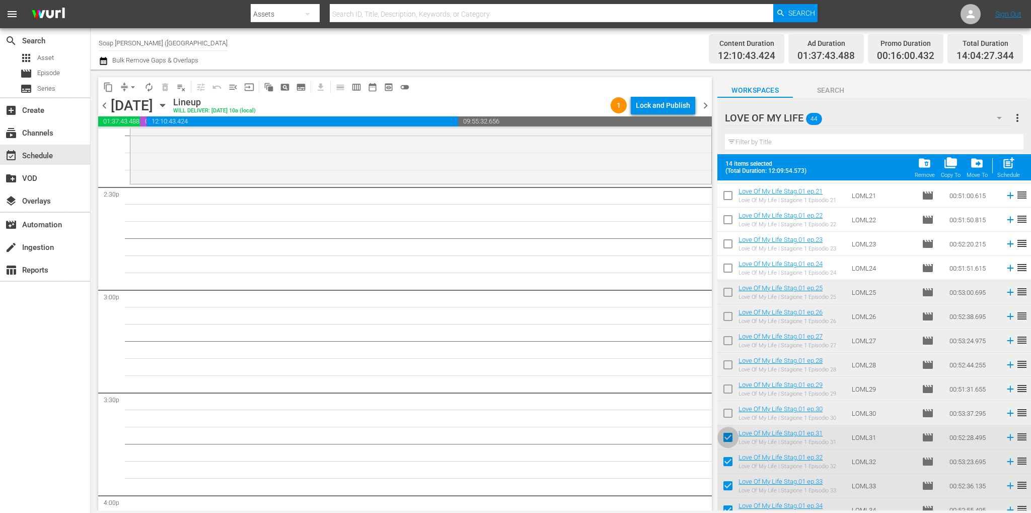
drag, startPoint x: 732, startPoint y: 432, endPoint x: 732, endPoint y: 442, distance: 9.6
click at [732, 432] on input "checkbox" at bounding box center [727, 438] width 21 height 21
checkbox input "false"
click at [730, 469] on input "checkbox" at bounding box center [727, 463] width 21 height 21
checkbox input "false"
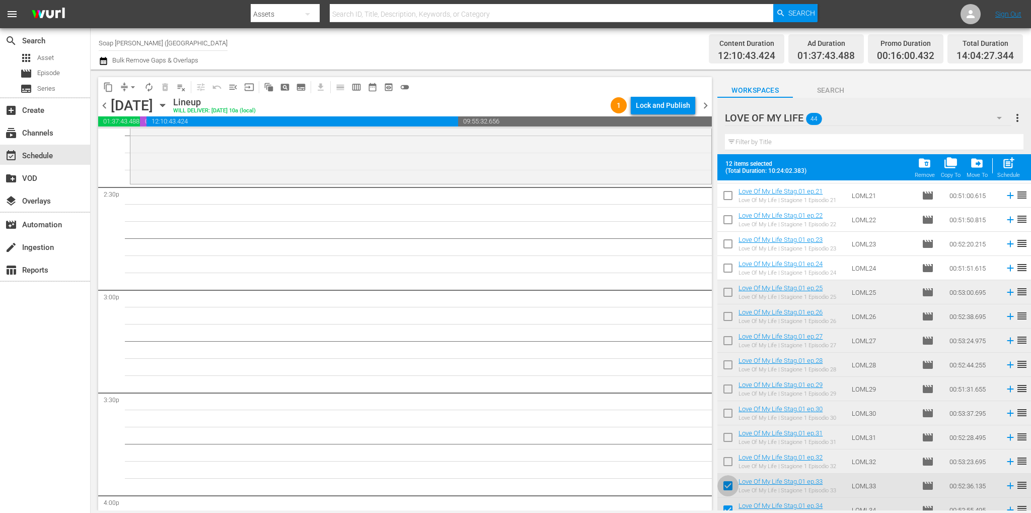
click at [727, 486] on input "checkbox" at bounding box center [727, 487] width 21 height 21
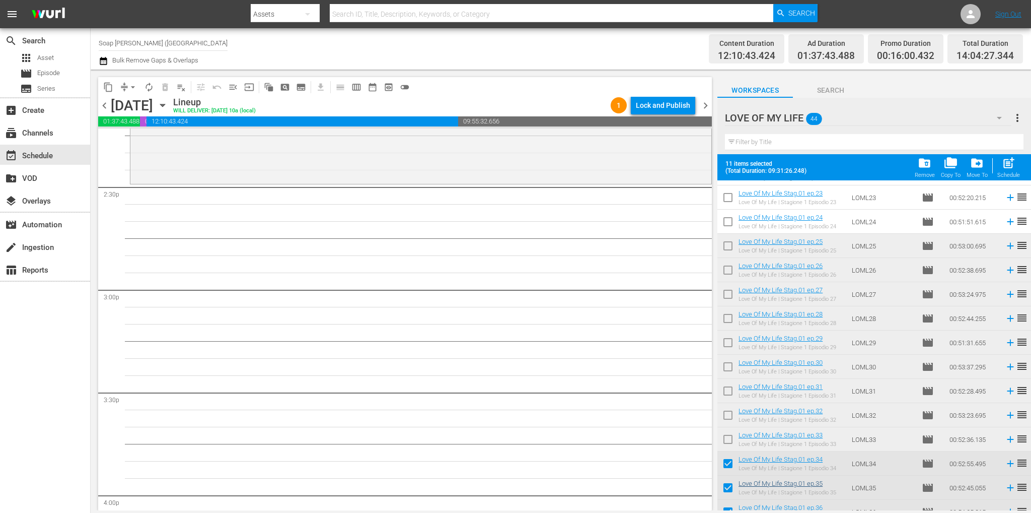
scroll to position [606, 0]
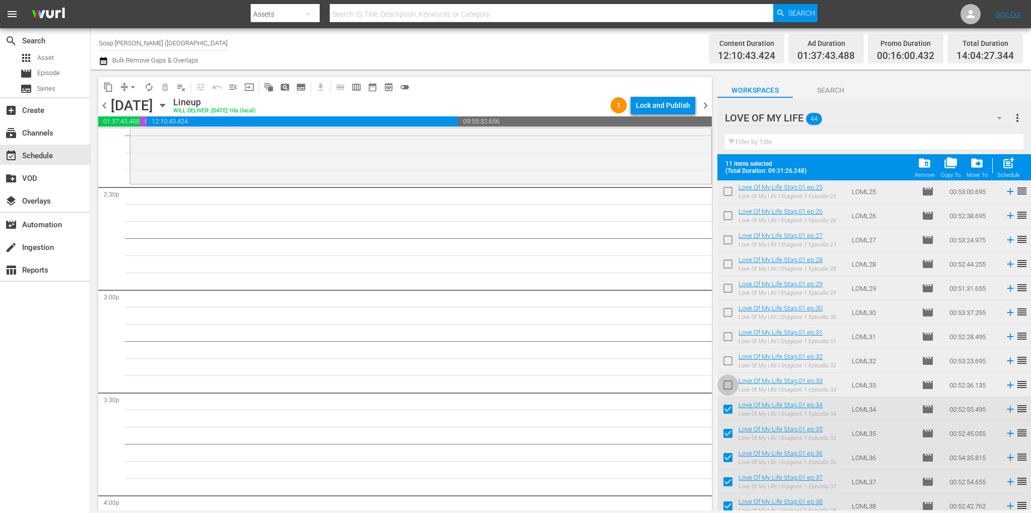
click at [723, 384] on input "checkbox" at bounding box center [727, 386] width 21 height 21
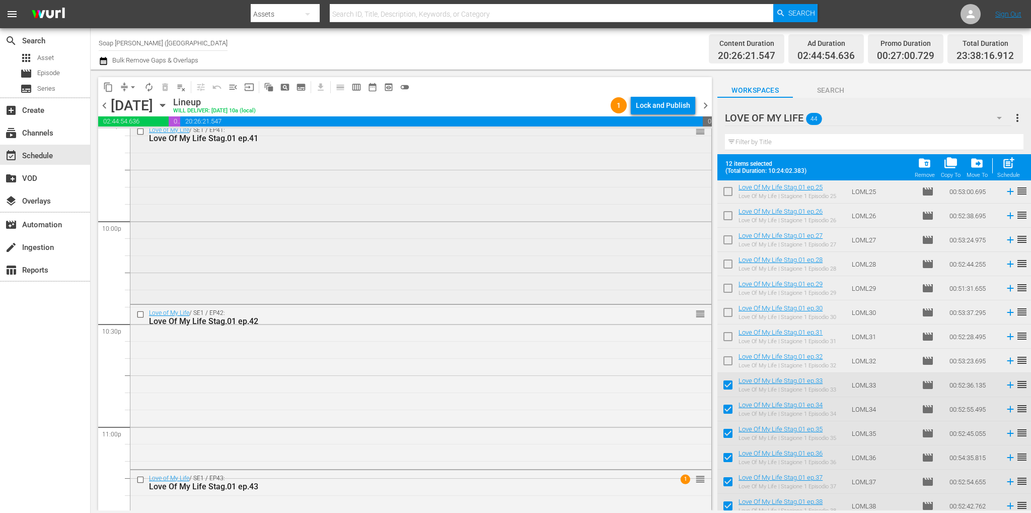
scroll to position [4559, 0]
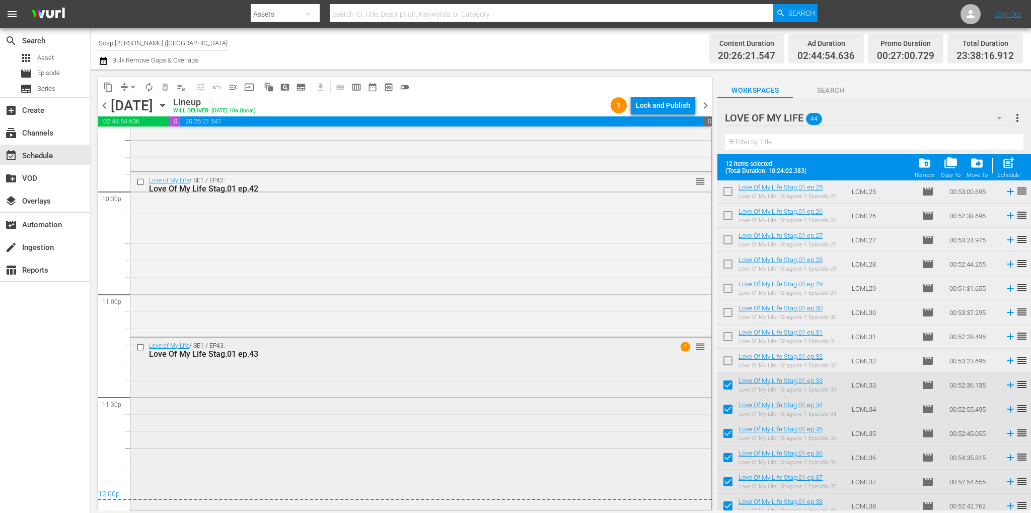
click at [703, 480] on div "Love of My Life / SE1 / EP43: Love Of My Life Stag.01 ep.43 1 reorder" at bounding box center [420, 422] width 581 height 170
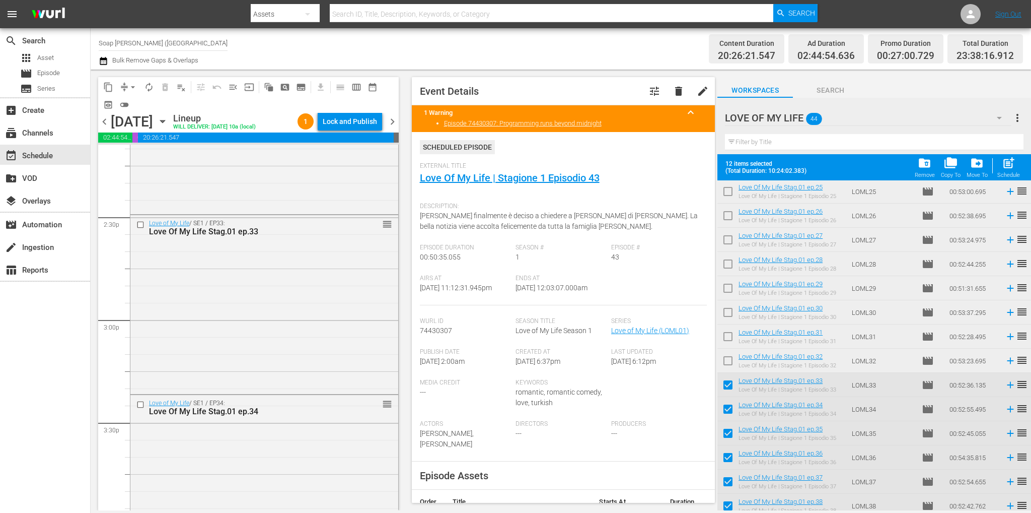
scroll to position [0, 0]
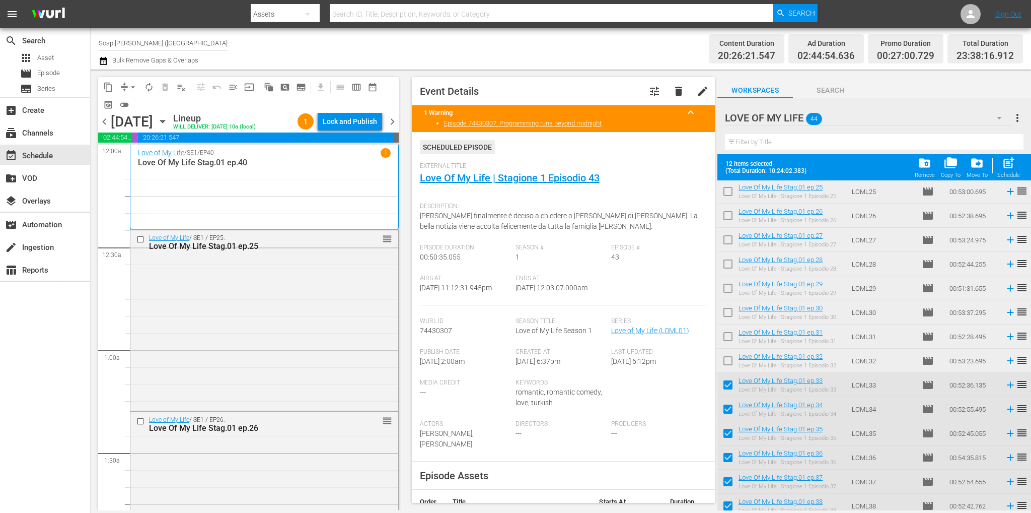
click at [140, 242] on input "checkbox" at bounding box center [141, 239] width 11 height 9
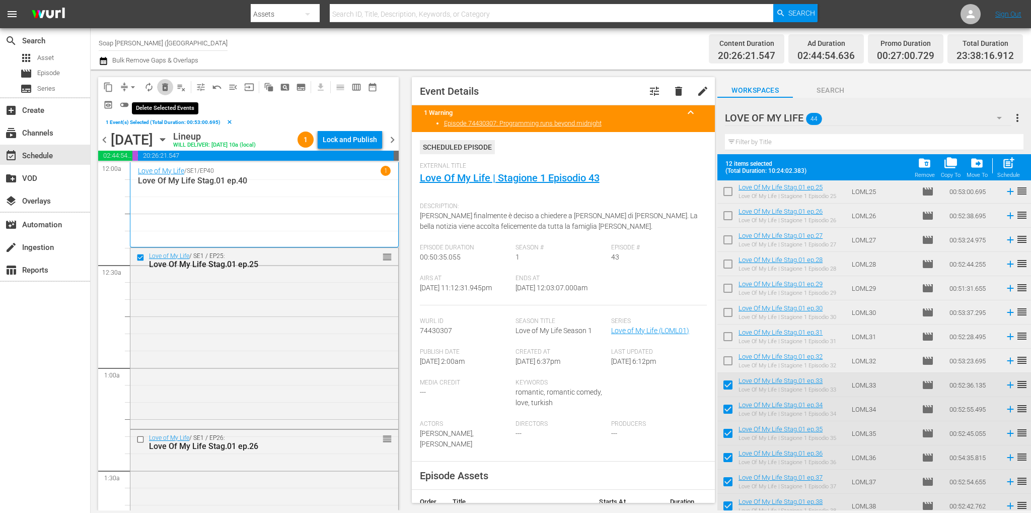
click at [163, 86] on span "delete_forever_outlined" at bounding box center [165, 87] width 10 height 10
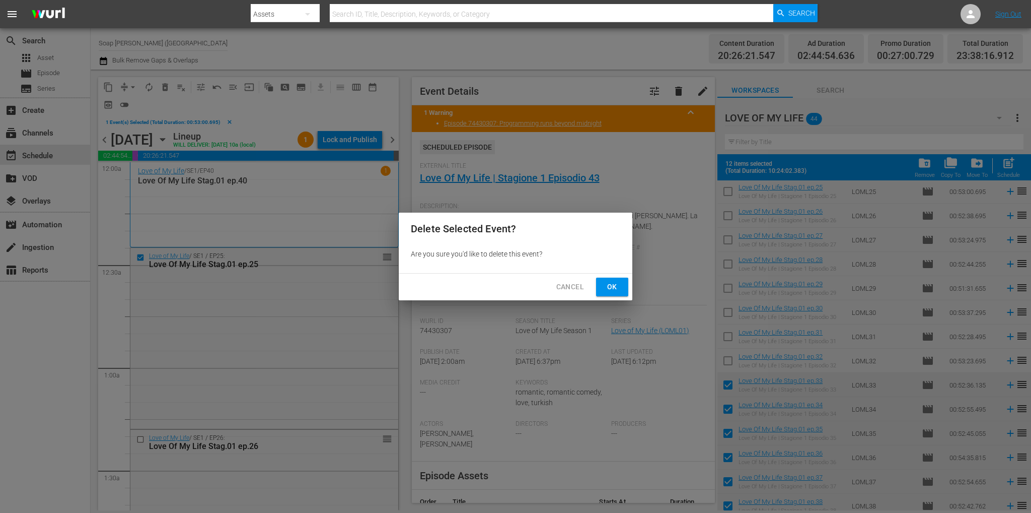
click at [621, 287] on button "Ok" at bounding box center [612, 286] width 32 height 19
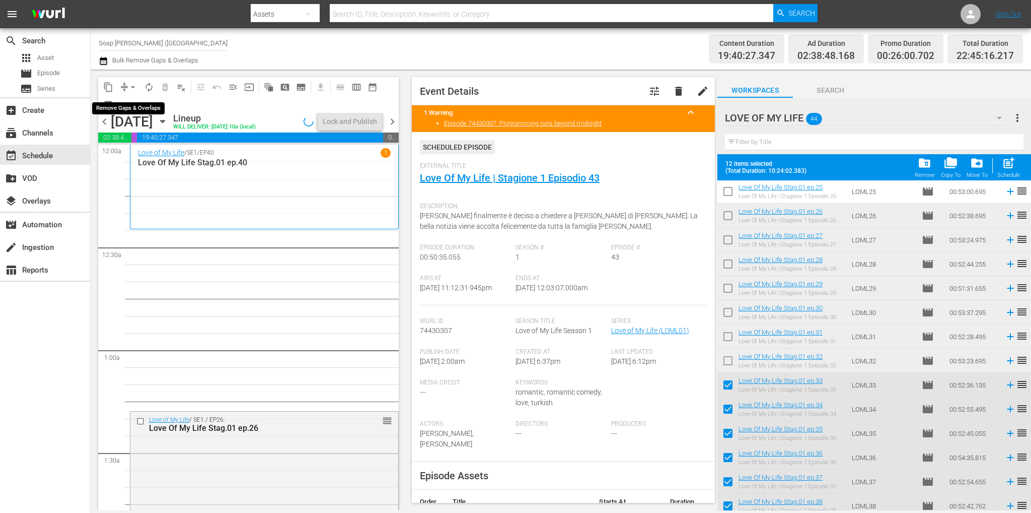
click at [130, 89] on span "arrow_drop_down" at bounding box center [133, 87] width 10 height 10
click at [145, 135] on li "Align to End of Previous Day" at bounding box center [134, 140] width 106 height 17
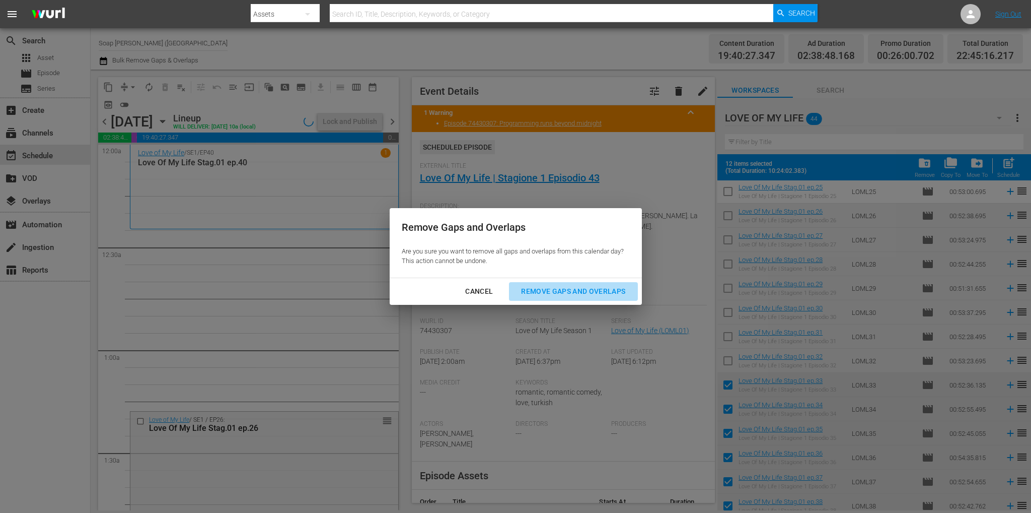
click at [574, 293] on div "Remove Gaps and Overlaps" at bounding box center [573, 291] width 120 height 13
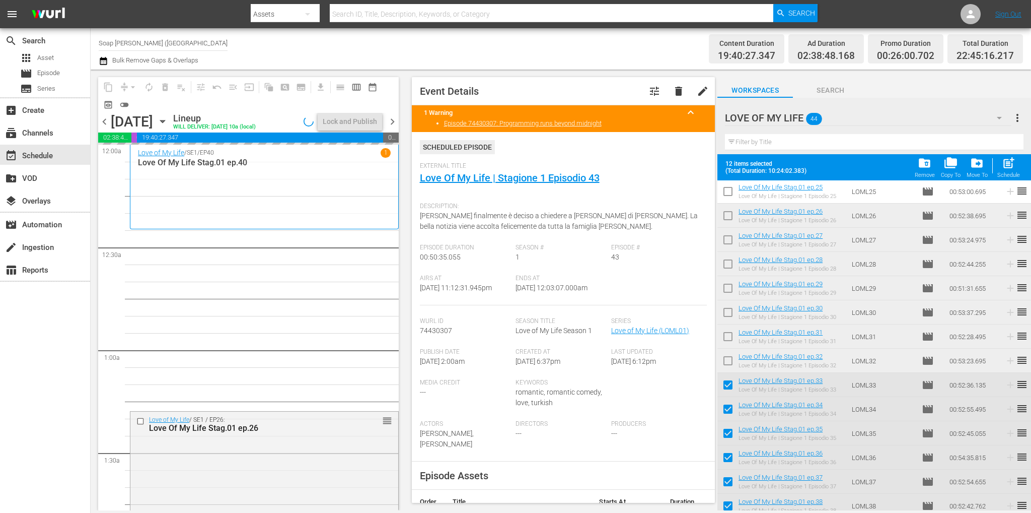
click at [730, 385] on input "checkbox" at bounding box center [727, 386] width 21 height 21
checkbox input "false"
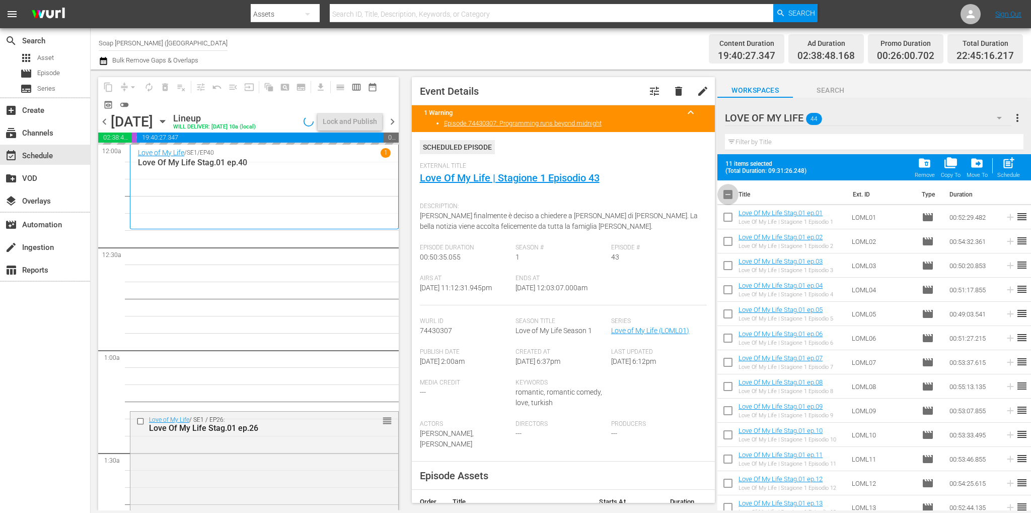
click at [727, 203] on input "checkbox" at bounding box center [727, 196] width 21 height 21
checkbox input "true"
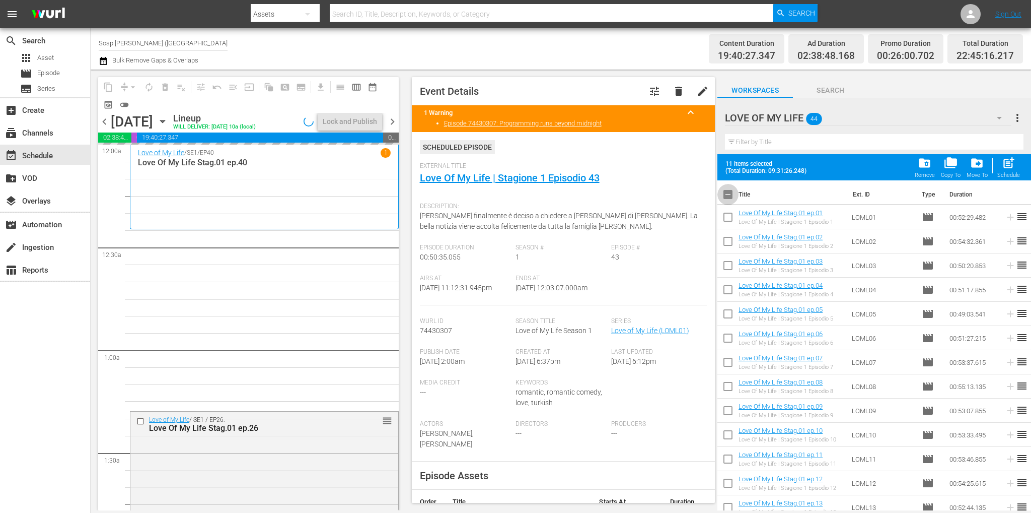
checkbox input "true"
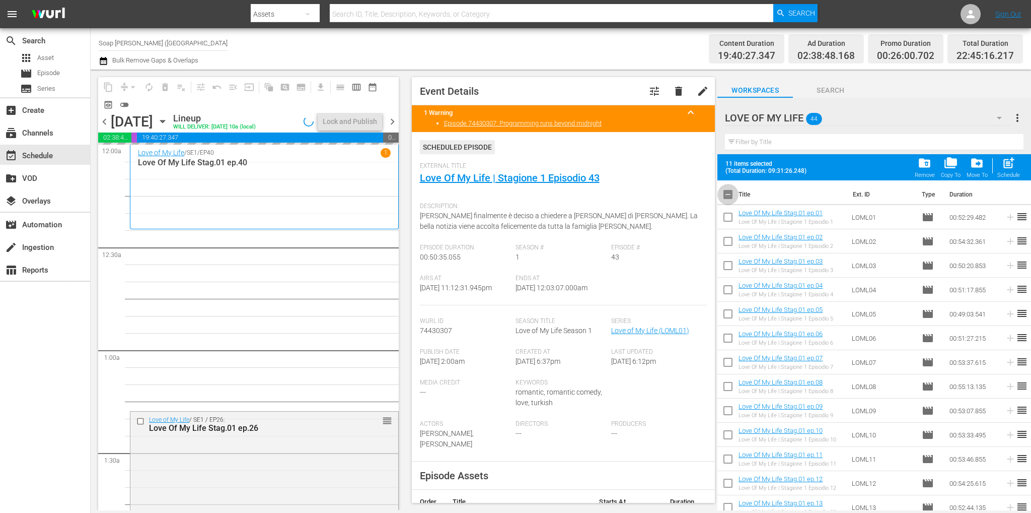
checkbox input "true"
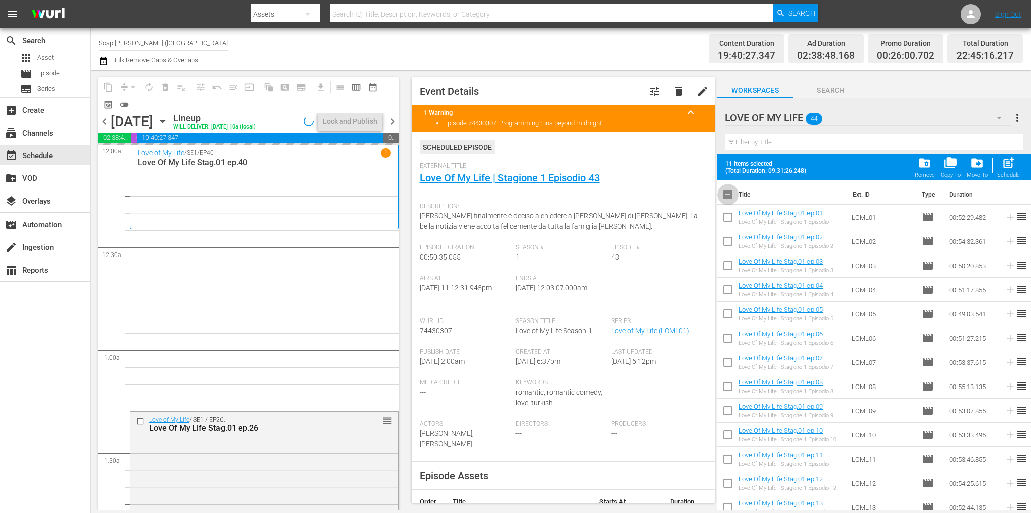
checkbox input "true"
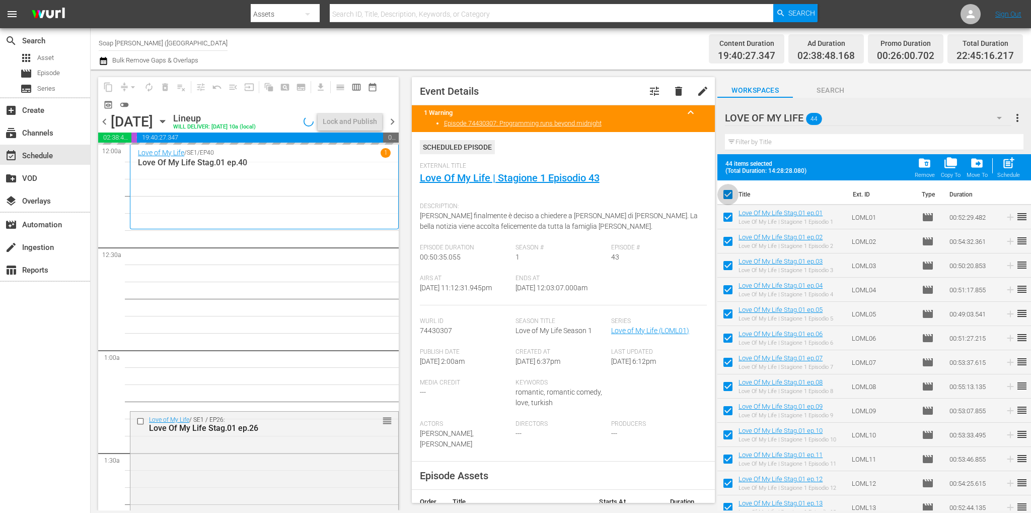
click at [729, 197] on input "checkbox" at bounding box center [727, 196] width 21 height 21
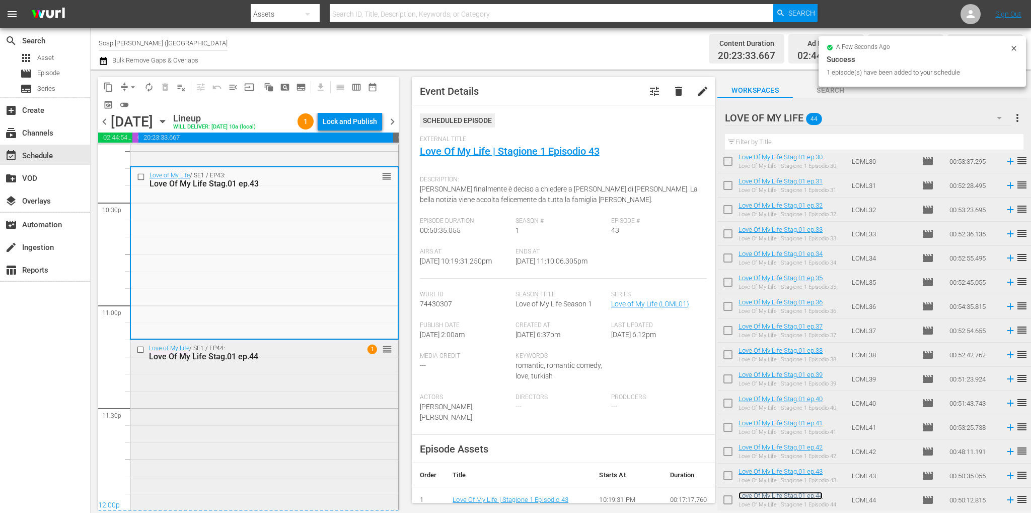
scroll to position [4565, 0]
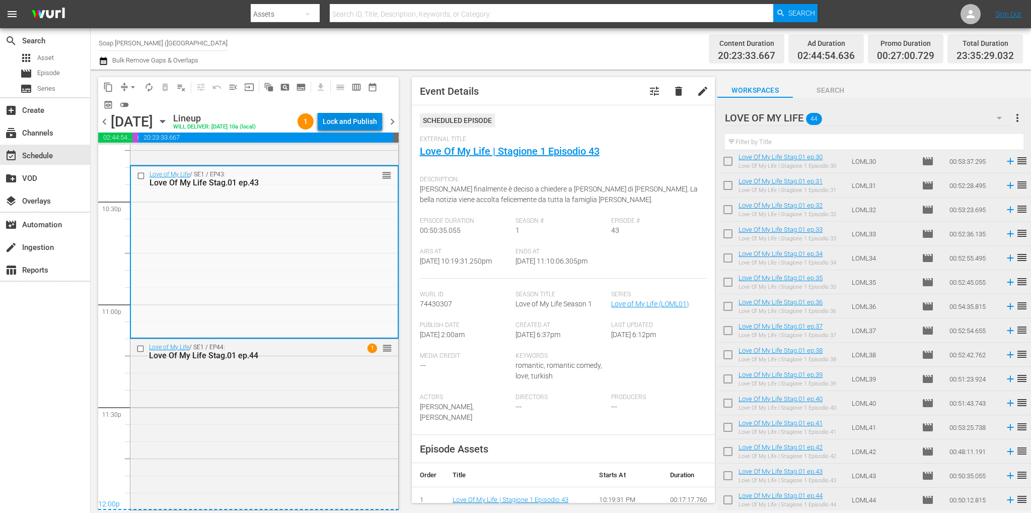
click at [344, 115] on div "Lock and Publish" at bounding box center [350, 121] width 54 height 18
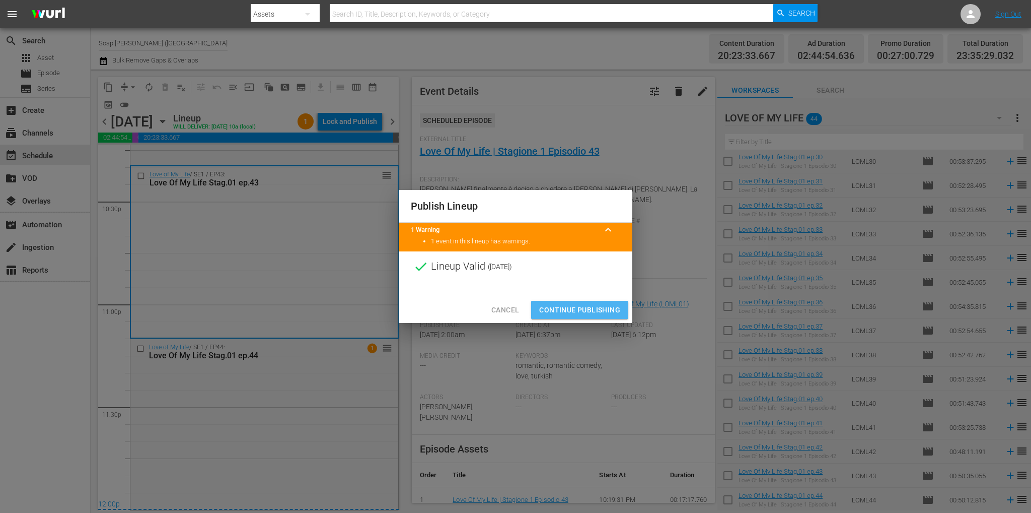
click at [571, 312] on span "Continue Publishing" at bounding box center [579, 310] width 81 height 13
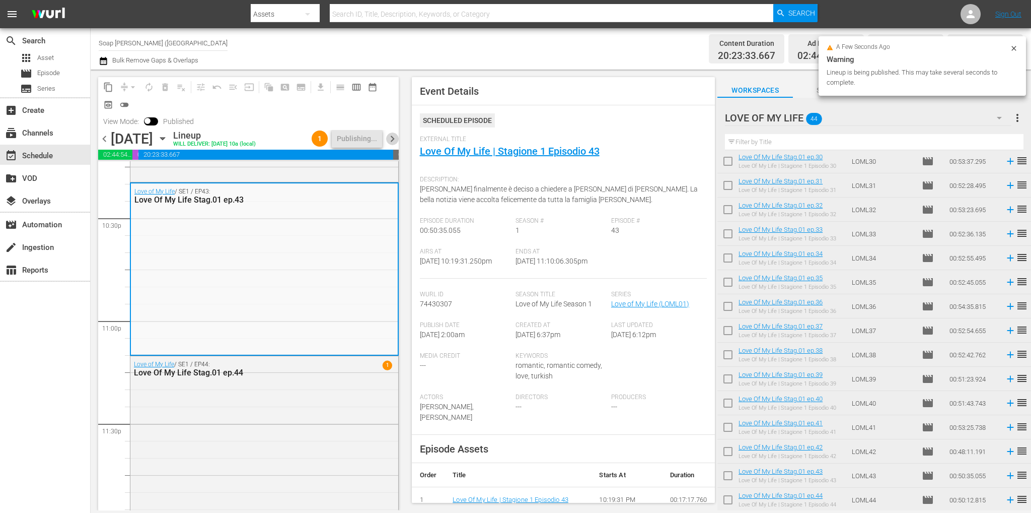
click at [390, 139] on span "chevron_right" at bounding box center [392, 138] width 13 height 13
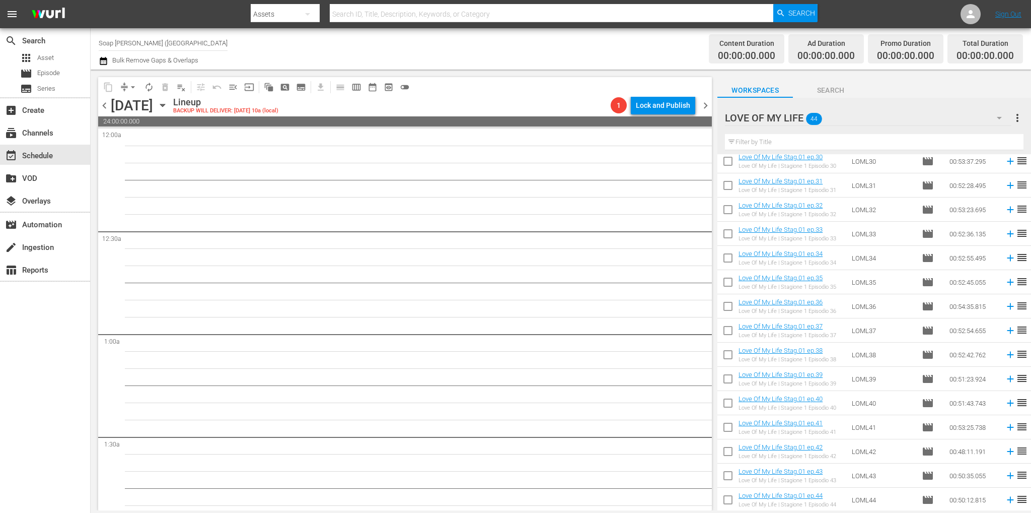
click at [105, 103] on span "chevron_left" at bounding box center [104, 105] width 13 height 13
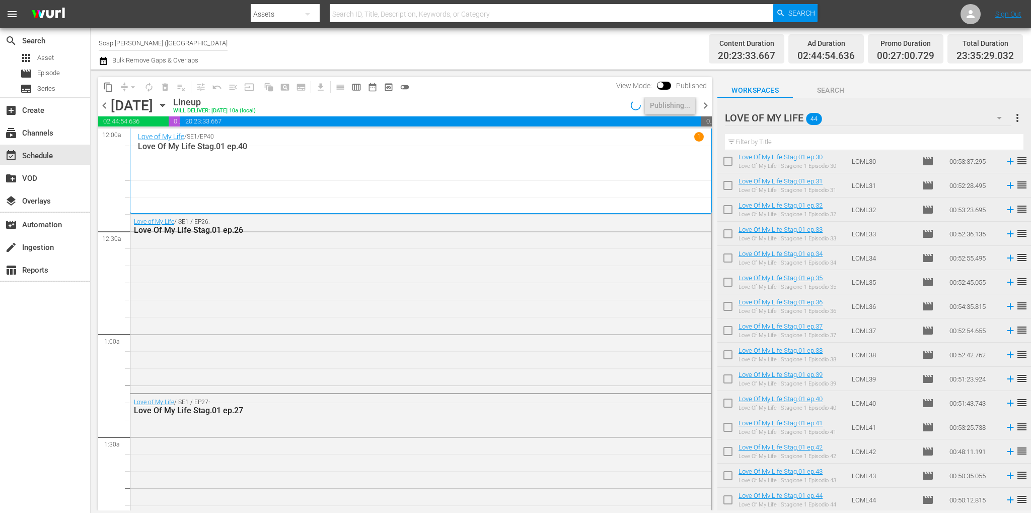
click at [706, 105] on span "chevron_right" at bounding box center [705, 105] width 13 height 13
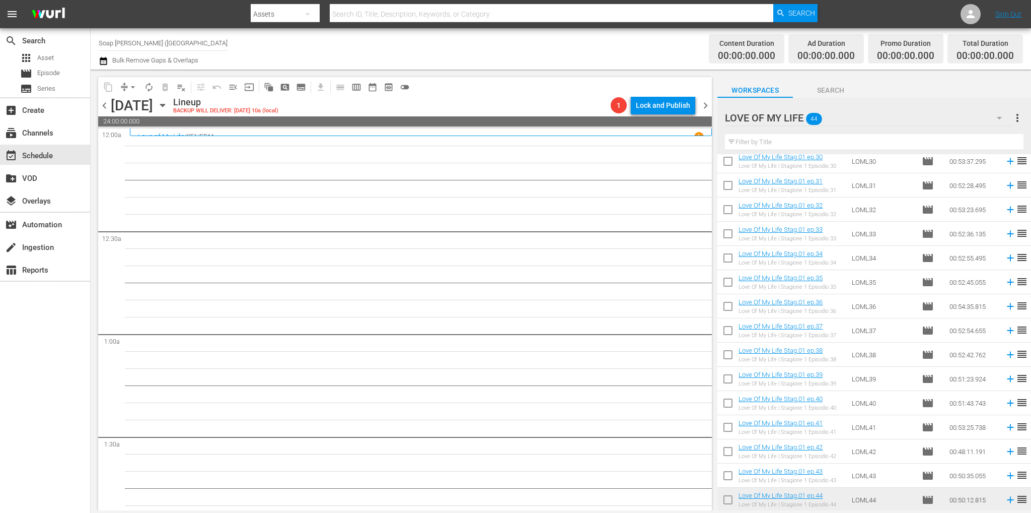
click at [729, 165] on input "checkbox" at bounding box center [727, 163] width 21 height 21
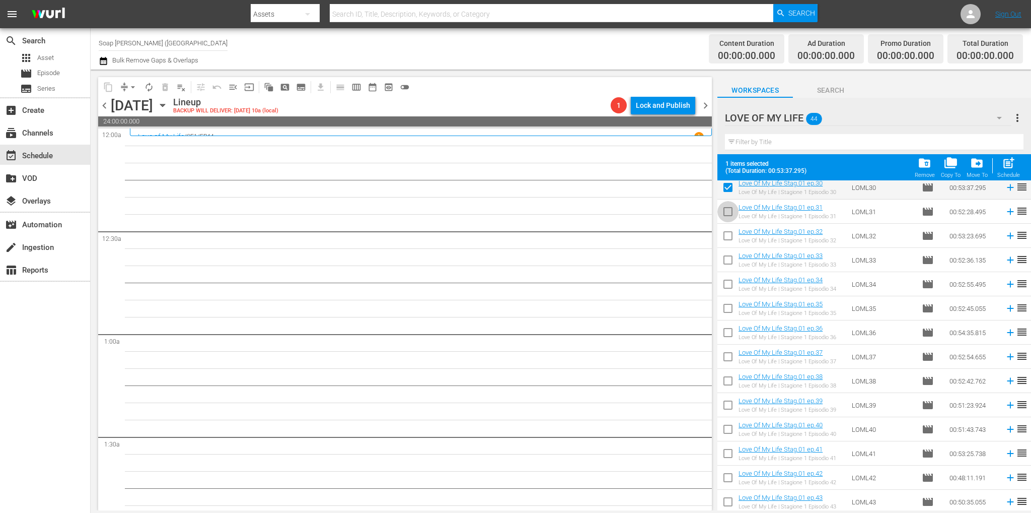
click at [727, 212] on input "checkbox" at bounding box center [727, 213] width 21 height 21
click at [728, 232] on input "checkbox" at bounding box center [727, 237] width 21 height 21
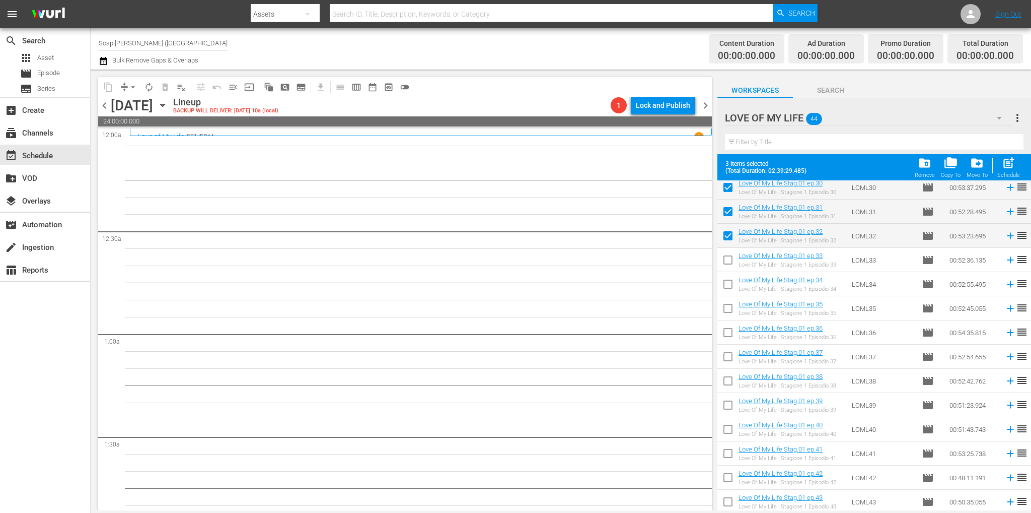
click at [729, 261] on input "checkbox" at bounding box center [727, 261] width 21 height 21
click at [733, 187] on input "checkbox" at bounding box center [727, 189] width 21 height 21
click at [730, 285] on input "checkbox" at bounding box center [727, 285] width 21 height 21
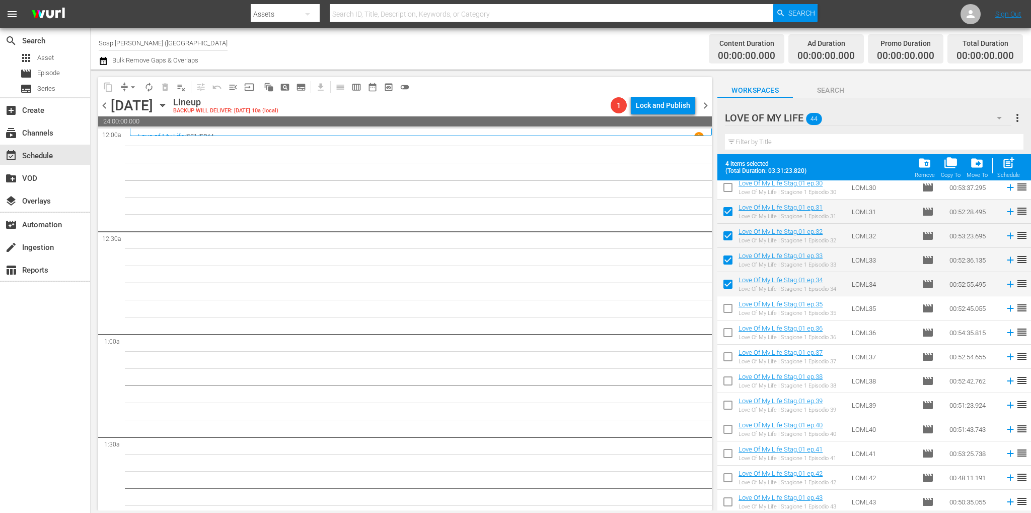
click at [727, 309] on input "checkbox" at bounding box center [727, 310] width 21 height 21
click at [726, 332] on input "checkbox" at bounding box center [727, 334] width 21 height 21
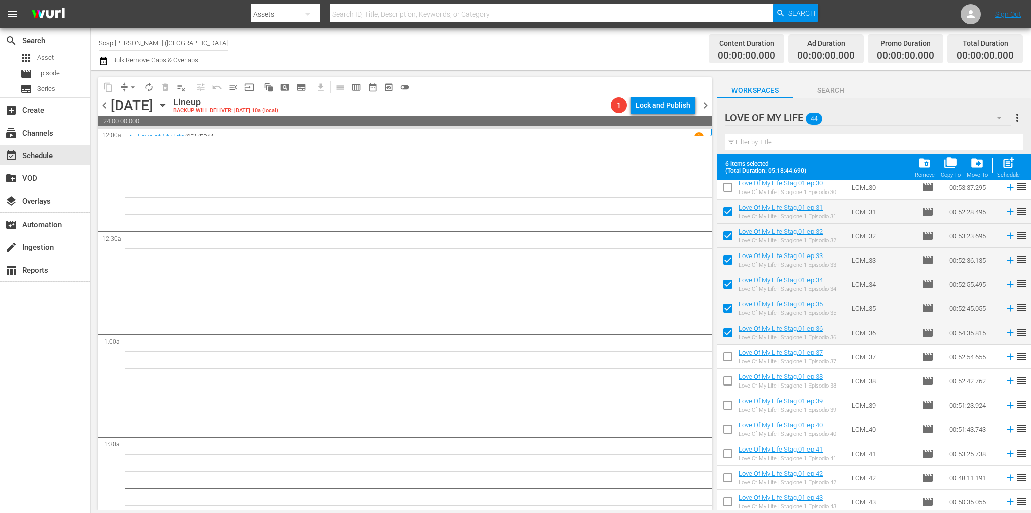
click at [727, 355] on input "checkbox" at bounding box center [727, 358] width 21 height 21
click at [732, 382] on input "checkbox" at bounding box center [727, 382] width 21 height 21
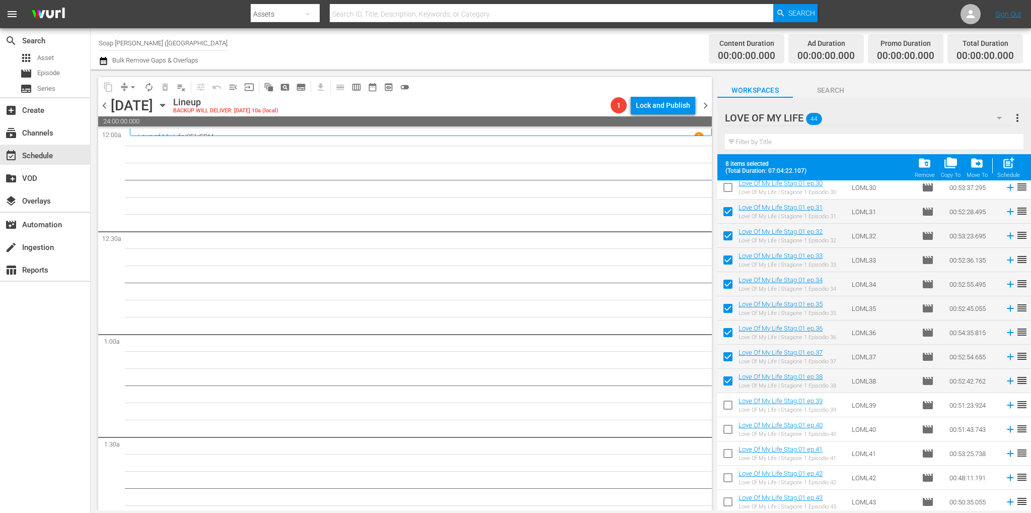
click at [729, 402] on input "checkbox" at bounding box center [727, 406] width 21 height 21
click at [726, 436] on input "checkbox" at bounding box center [727, 430] width 21 height 21
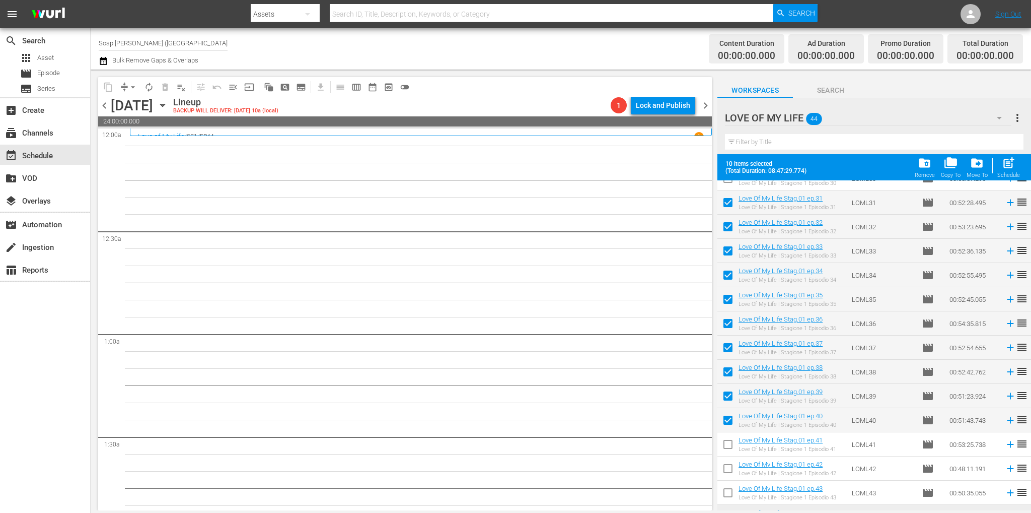
scroll to position [757, 0]
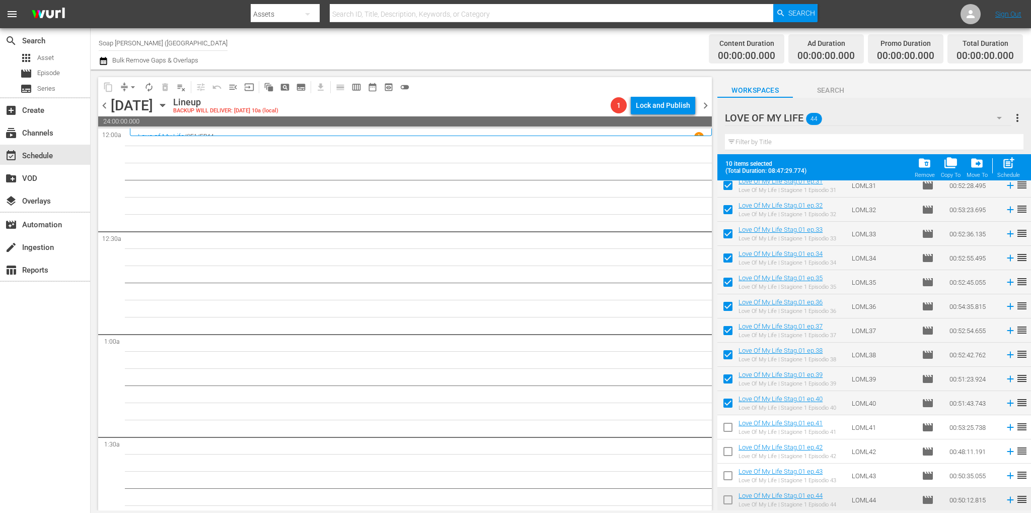
click at [731, 425] on input "checkbox" at bounding box center [727, 428] width 21 height 21
click at [729, 448] on input "checkbox" at bounding box center [727, 453] width 21 height 21
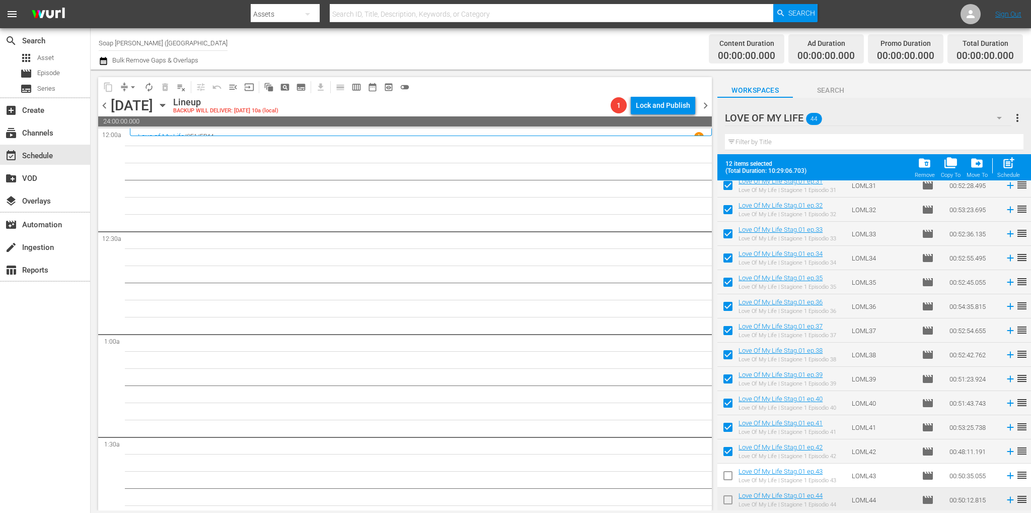
click at [725, 482] on input "checkbox" at bounding box center [727, 477] width 21 height 21
click at [726, 496] on input "checkbox" at bounding box center [727, 501] width 21 height 21
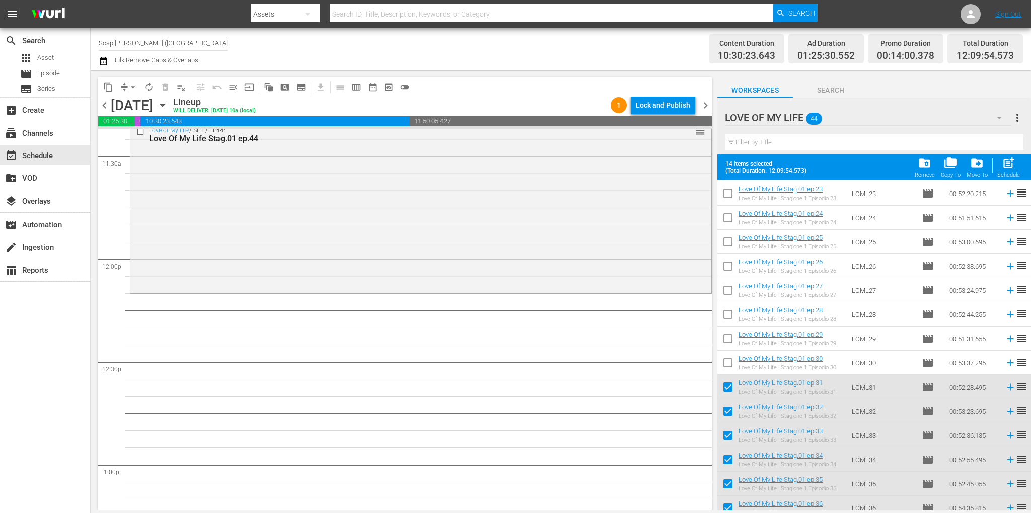
scroll to position [2375, 0]
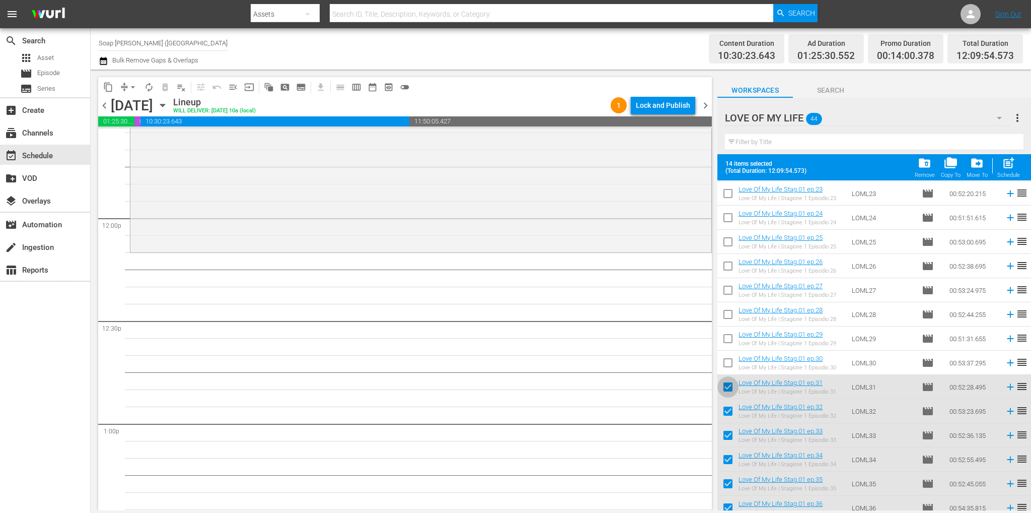
click at [726, 386] on input "checkbox" at bounding box center [727, 388] width 21 height 21
click at [722, 419] on input "checkbox" at bounding box center [727, 412] width 21 height 21
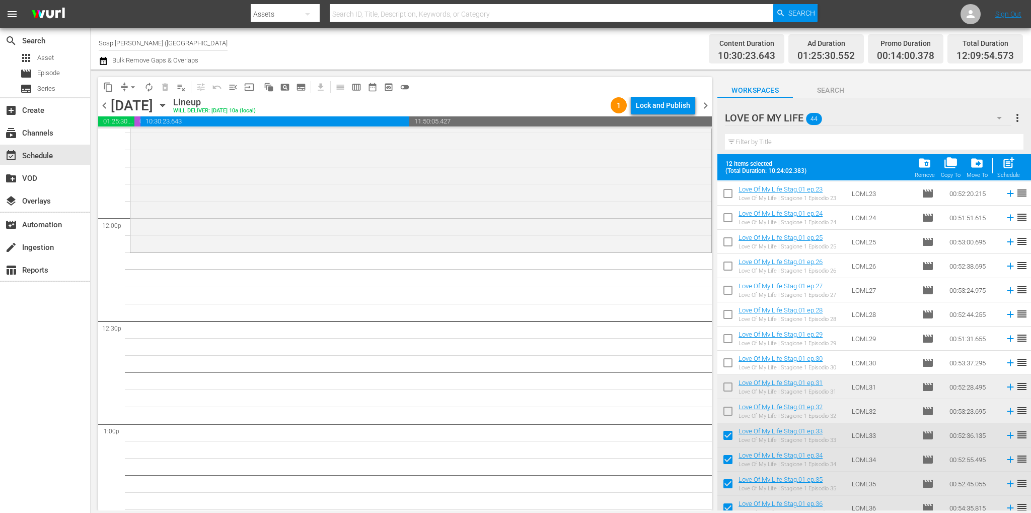
click at [728, 440] on input "checkbox" at bounding box center [727, 436] width 21 height 21
click at [725, 462] on input "checkbox" at bounding box center [727, 461] width 21 height 21
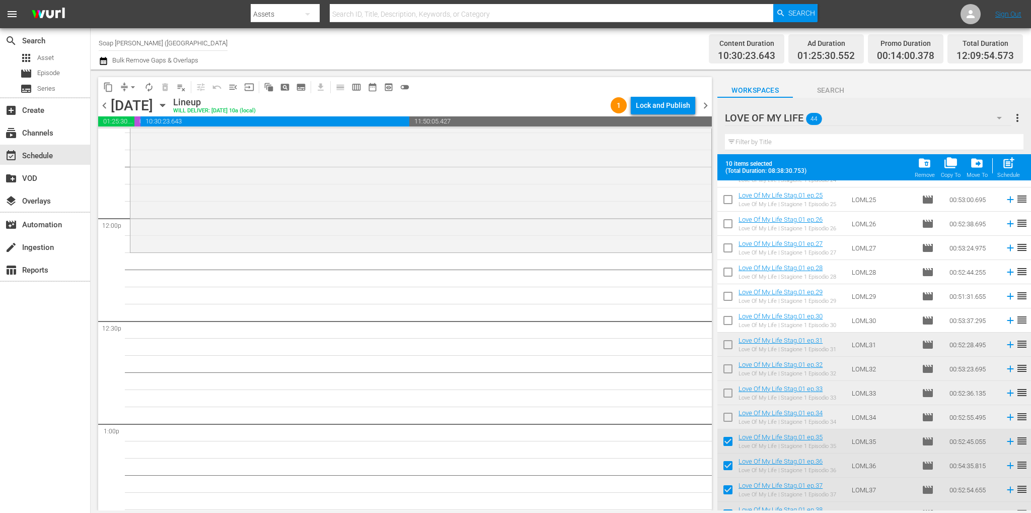
scroll to position [656, 0]
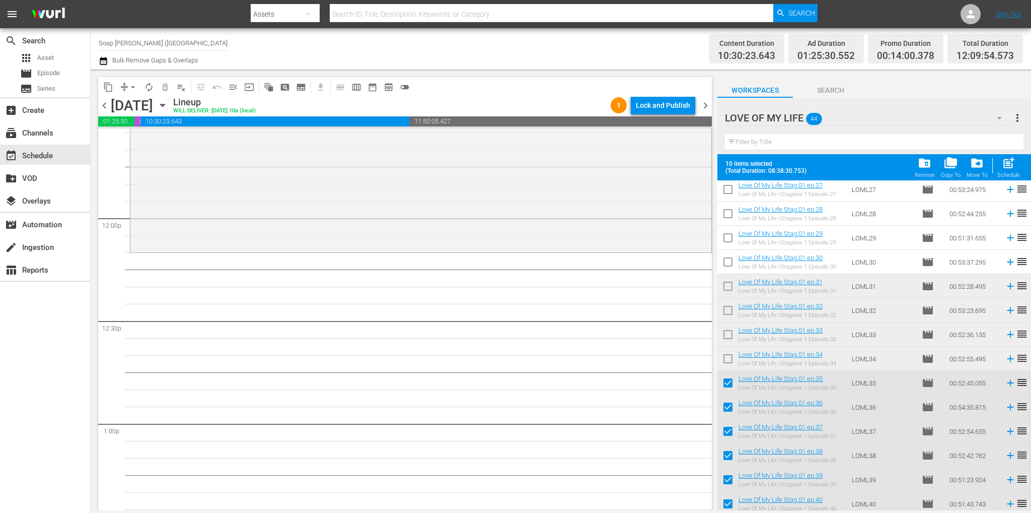
drag, startPoint x: 726, startPoint y: 386, endPoint x: 728, endPoint y: 405, distance: 19.7
click at [727, 386] on input "checkbox" at bounding box center [727, 384] width 21 height 21
drag, startPoint x: 728, startPoint y: 405, endPoint x: 733, endPoint y: 422, distance: 17.8
click at [729, 405] on input "checkbox" at bounding box center [727, 408] width 21 height 21
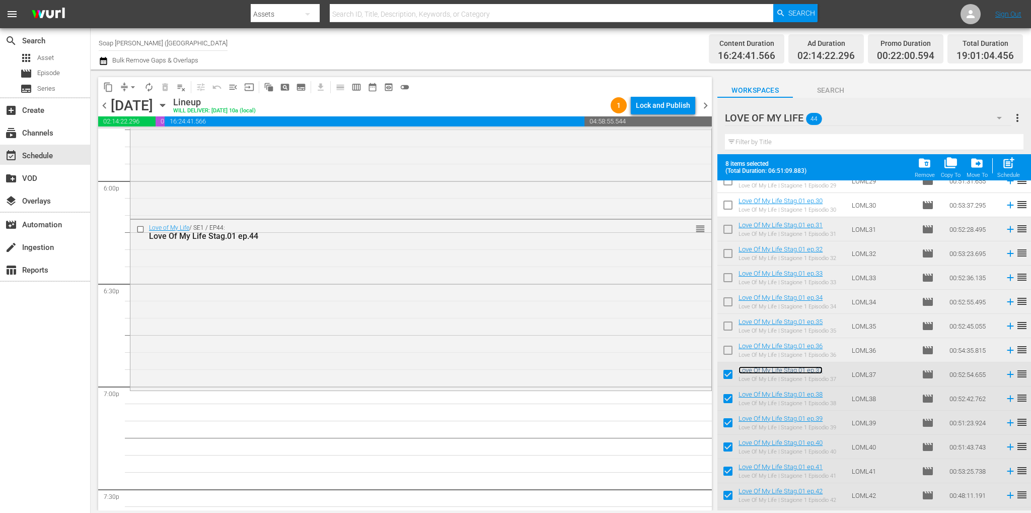
scroll to position [757, 0]
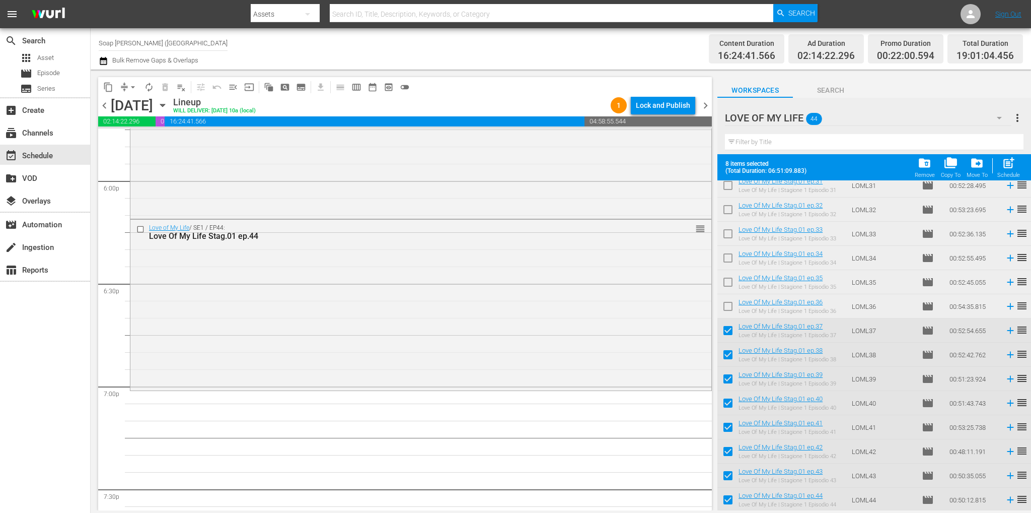
click at [727, 330] on input "checkbox" at bounding box center [727, 332] width 21 height 21
click at [731, 351] on input "checkbox" at bounding box center [727, 356] width 21 height 21
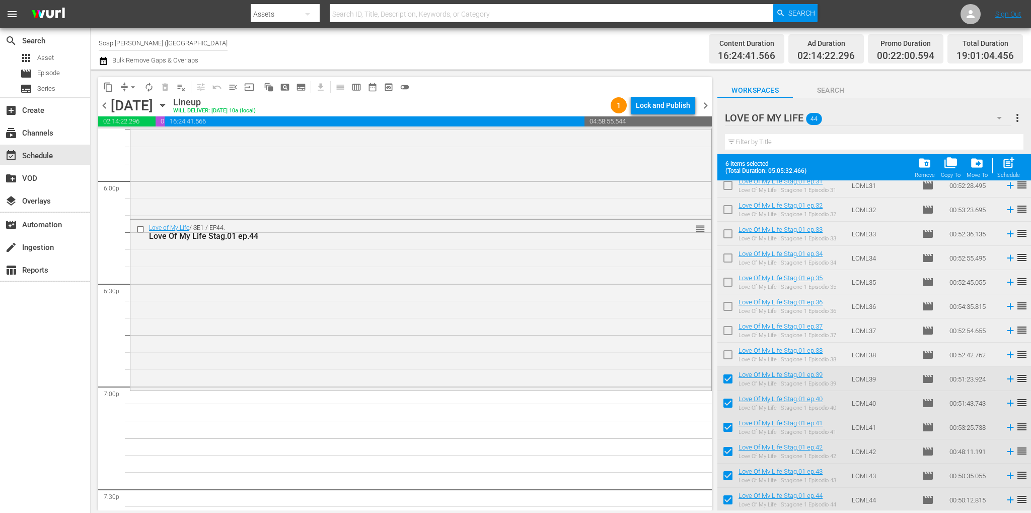
click at [726, 382] on input "checkbox" at bounding box center [727, 380] width 21 height 21
click at [729, 409] on input "checkbox" at bounding box center [727, 404] width 21 height 21
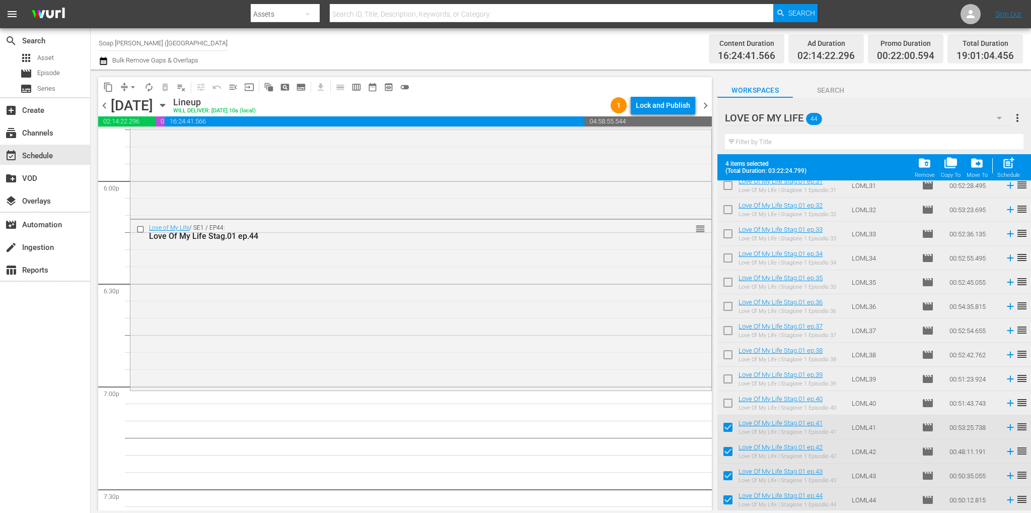
click at [728, 427] on input "checkbox" at bounding box center [727, 428] width 21 height 21
click at [727, 448] on input "checkbox" at bounding box center [727, 453] width 21 height 21
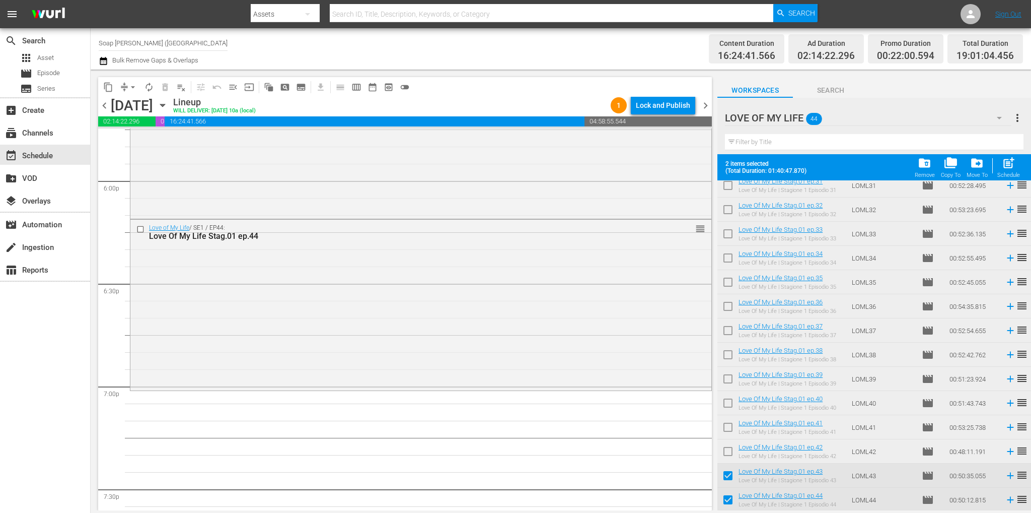
click at [729, 477] on input "checkbox" at bounding box center [727, 477] width 21 height 21
click at [731, 491] on input "checkbox" at bounding box center [727, 501] width 21 height 21
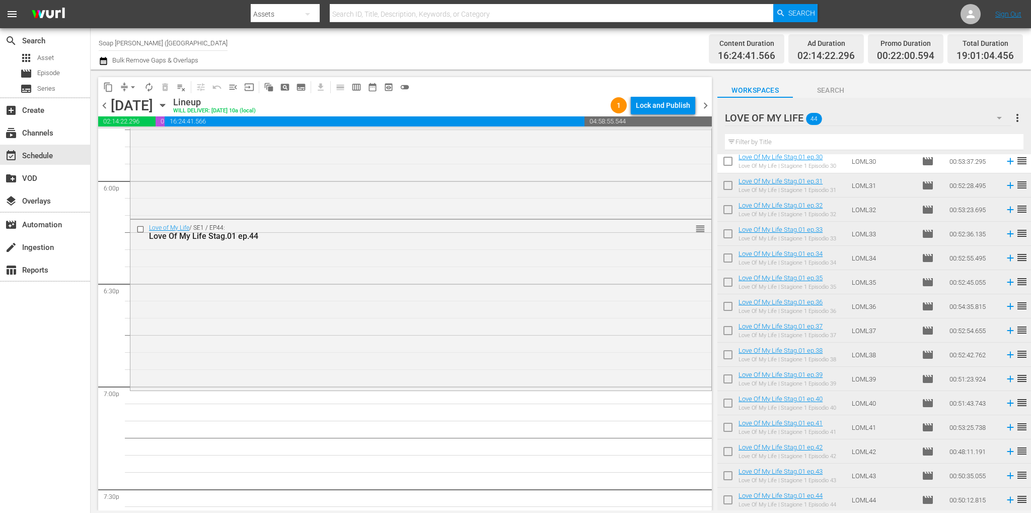
scroll to position [731, 0]
click at [730, 497] on input "checkbox" at bounding box center [727, 501] width 21 height 21
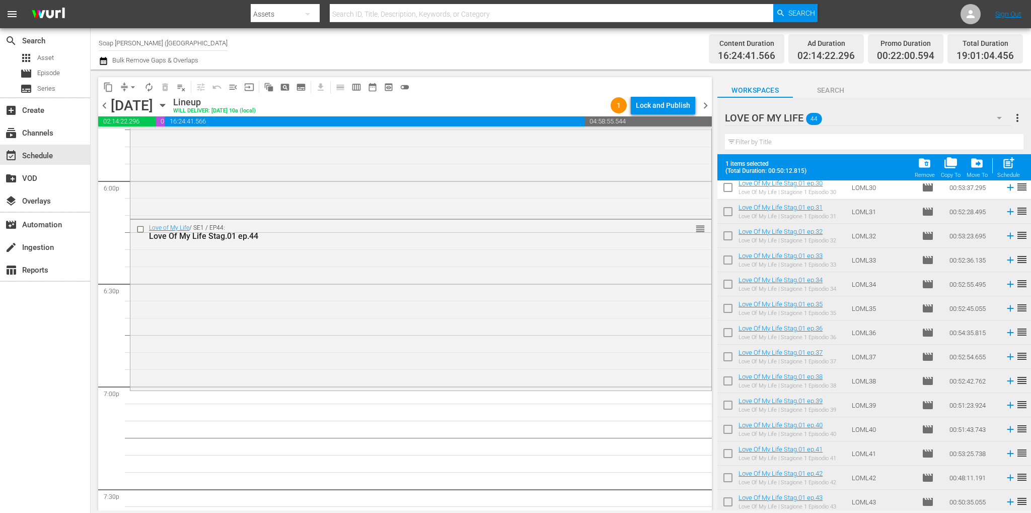
click at [730, 497] on input "checkbox" at bounding box center [727, 503] width 21 height 21
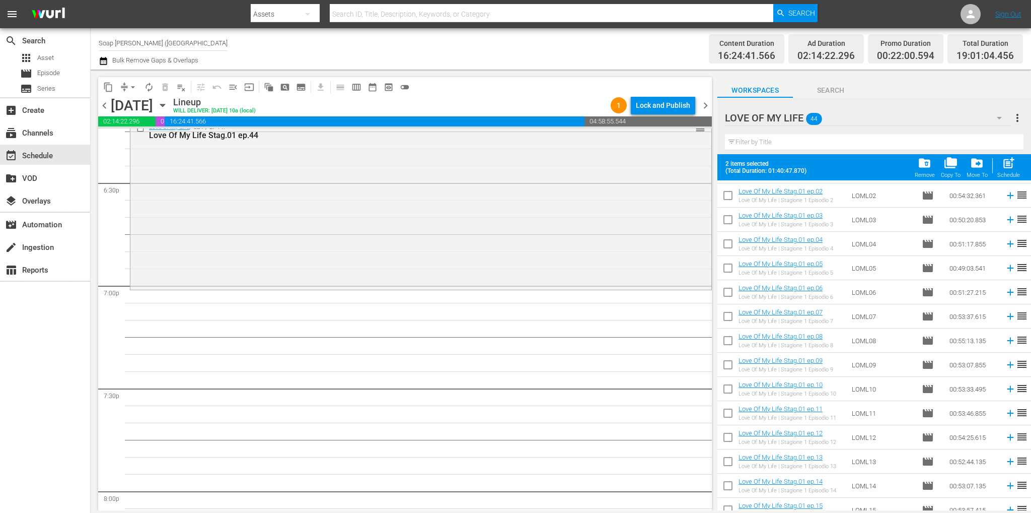
scroll to position [0, 0]
click at [727, 220] on input "checkbox" at bounding box center [727, 218] width 21 height 21
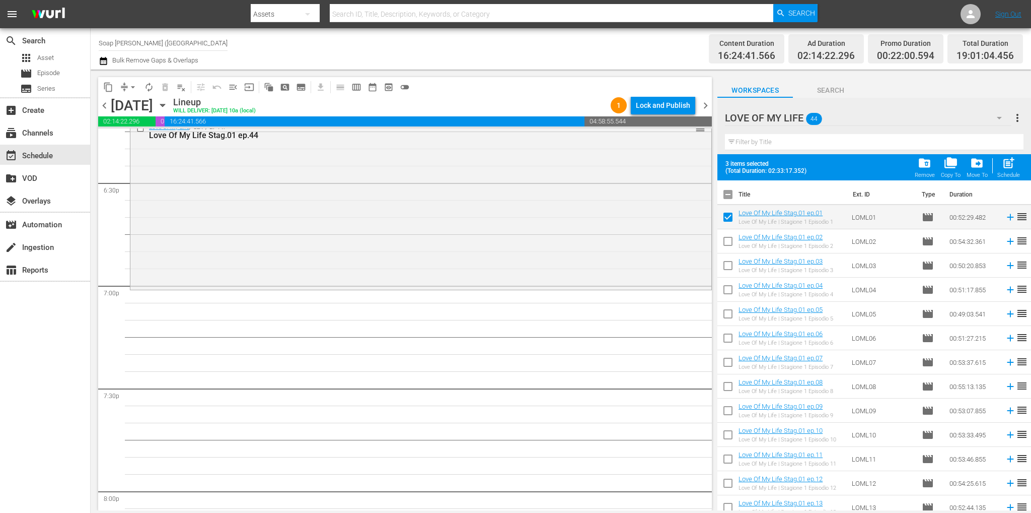
click at [728, 246] on input "checkbox" at bounding box center [727, 243] width 21 height 21
click at [729, 265] on input "checkbox" at bounding box center [727, 267] width 21 height 21
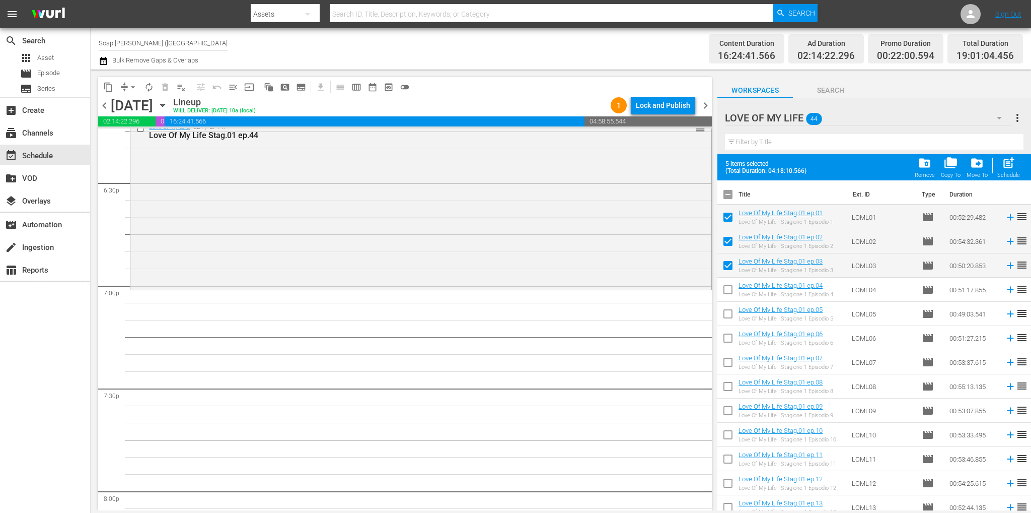
click at [730, 284] on input "checkbox" at bounding box center [727, 291] width 21 height 21
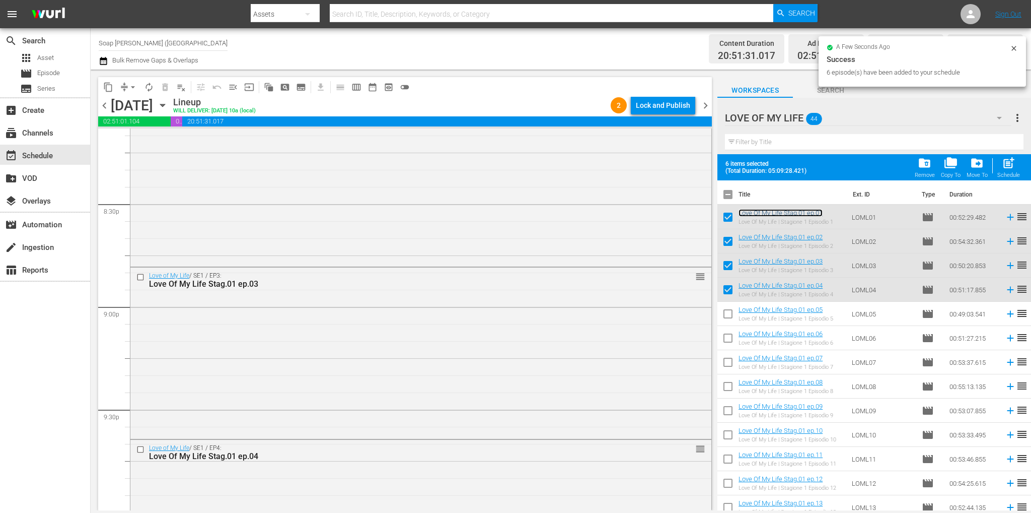
scroll to position [4585, 0]
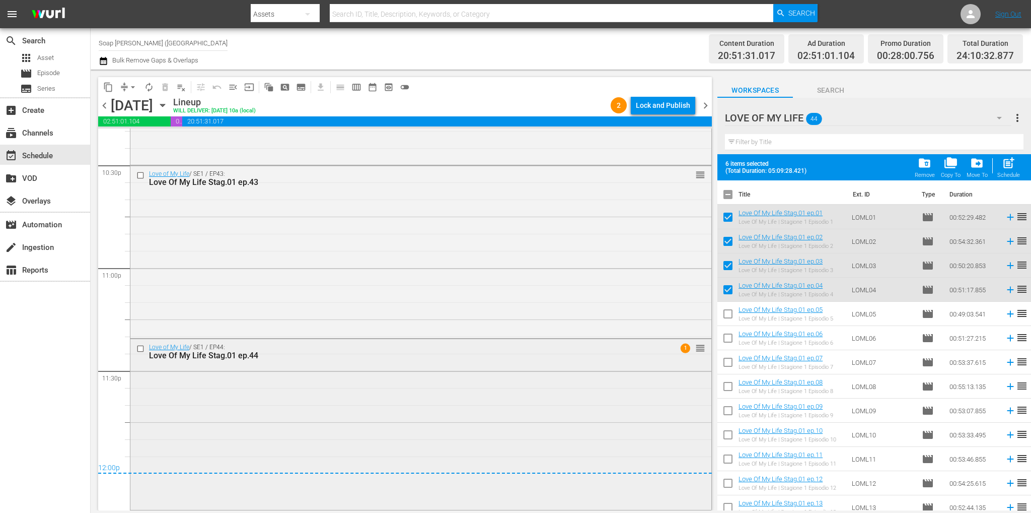
click at [380, 400] on div "Love of My Life / SE1 / EP44: Love Of My Life Stag.01 ep.44 1 reorder" at bounding box center [420, 423] width 581 height 169
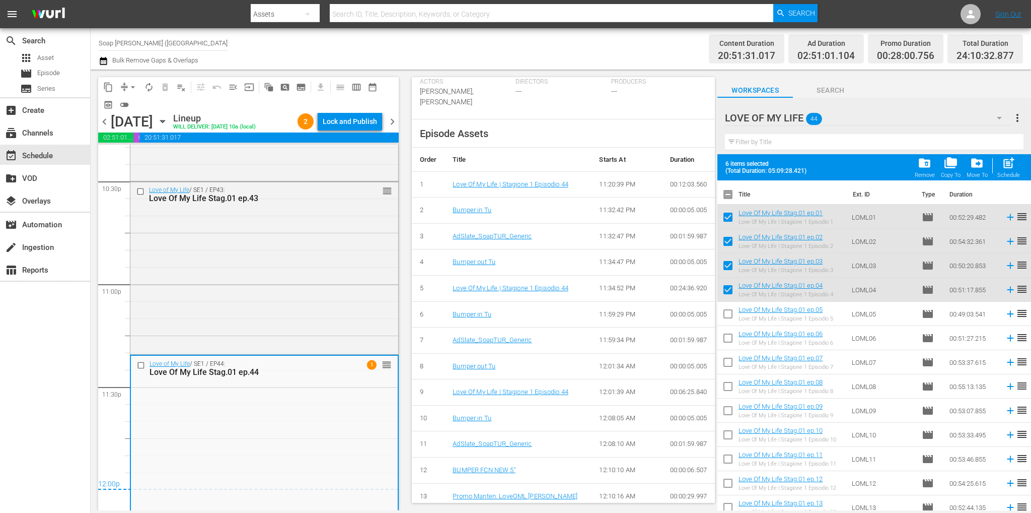
scroll to position [374, 0]
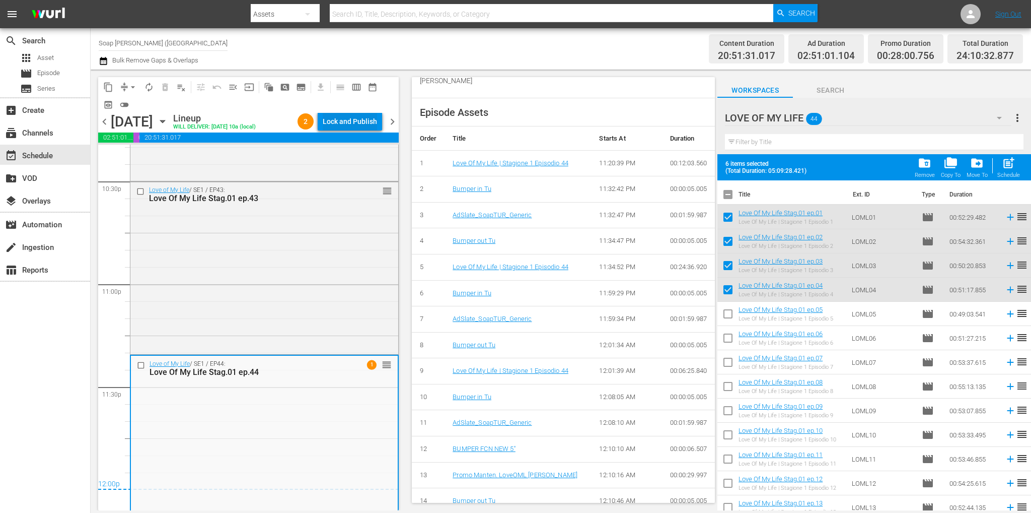
click at [367, 126] on div "Lock and Publish" at bounding box center [350, 121] width 54 height 18
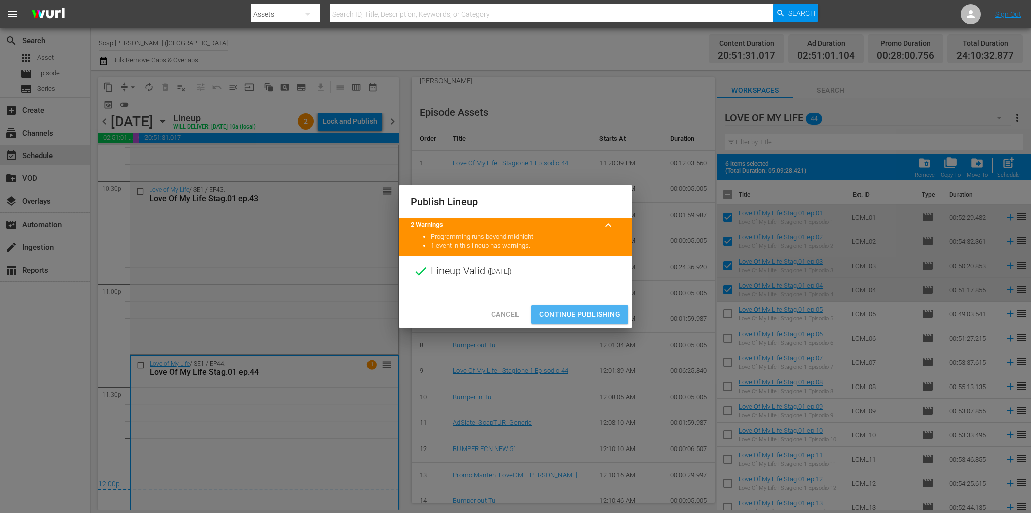
click at [604, 309] on span "Continue Publishing" at bounding box center [579, 314] width 81 height 13
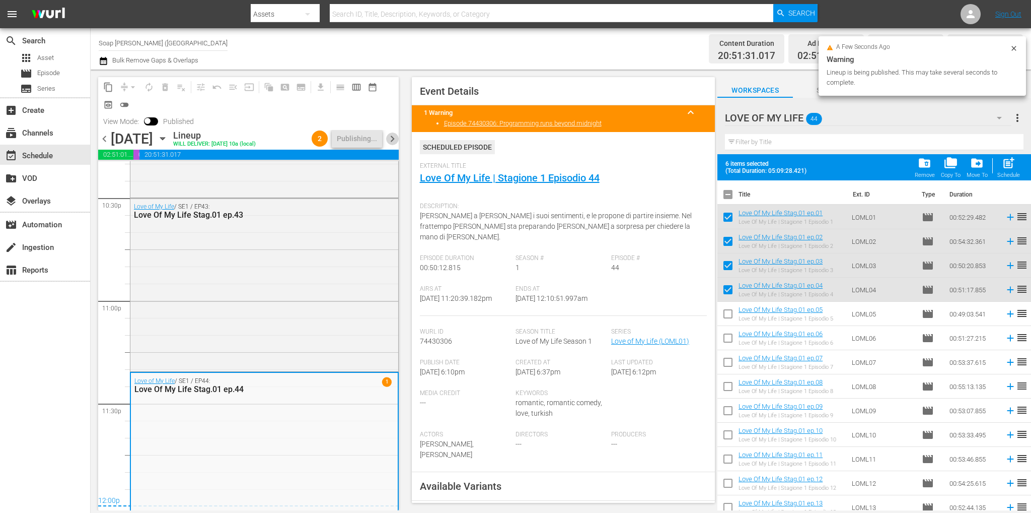
click at [392, 136] on span "chevron_right" at bounding box center [392, 138] width 13 height 13
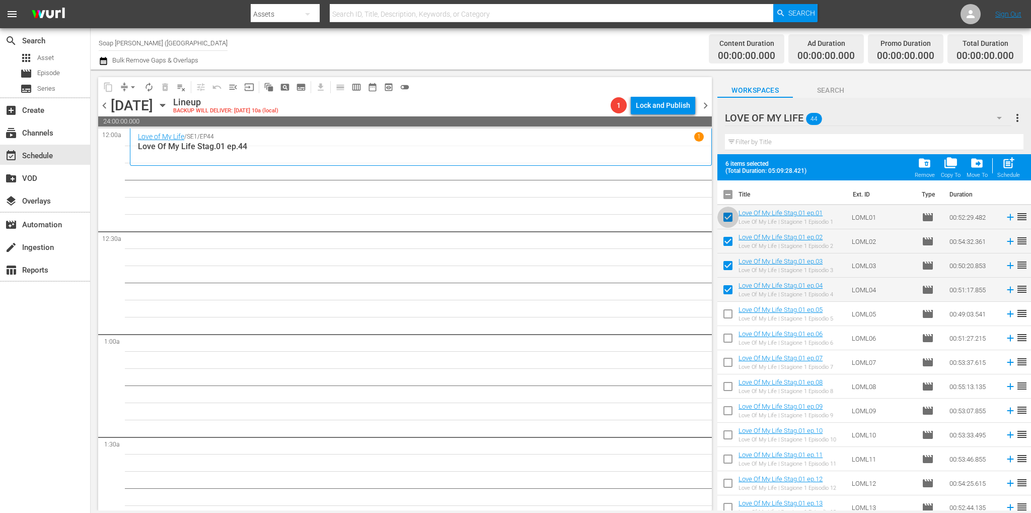
click at [730, 214] on input "checkbox" at bounding box center [727, 218] width 21 height 21
click at [734, 244] on input "checkbox" at bounding box center [727, 243] width 21 height 21
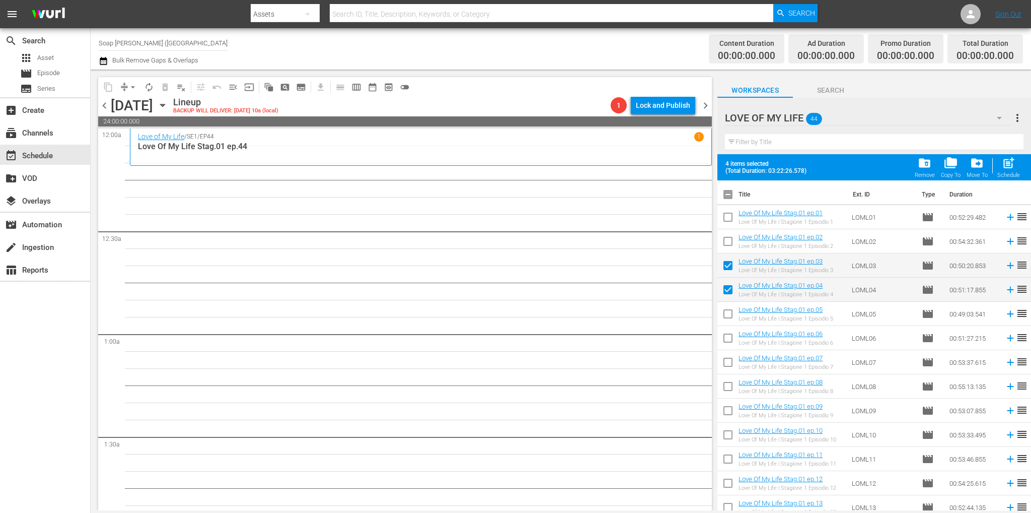
click at [732, 260] on input "checkbox" at bounding box center [727, 267] width 21 height 21
click at [732, 290] on input "checkbox" at bounding box center [727, 291] width 21 height 21
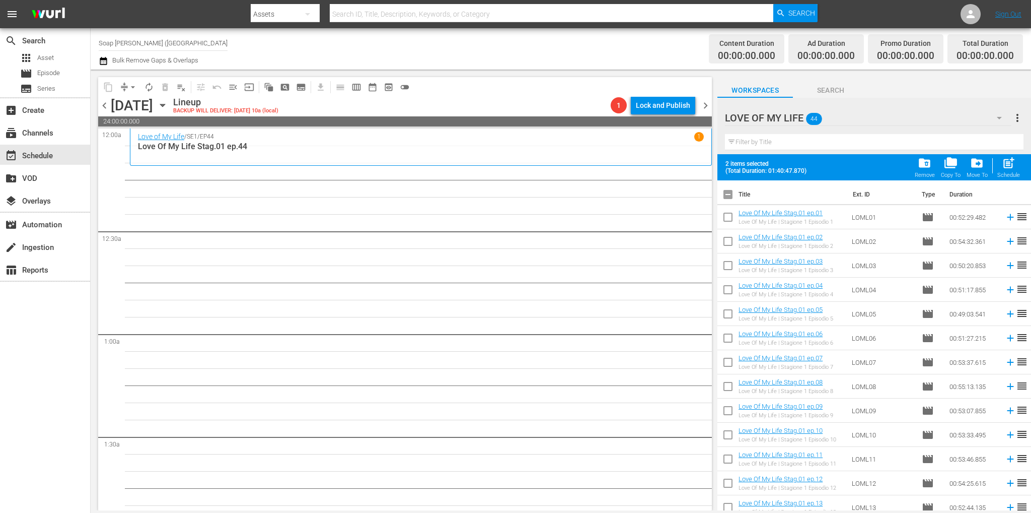
click at [726, 216] on input "checkbox" at bounding box center [727, 218] width 21 height 21
click at [731, 242] on input "checkbox" at bounding box center [727, 243] width 21 height 21
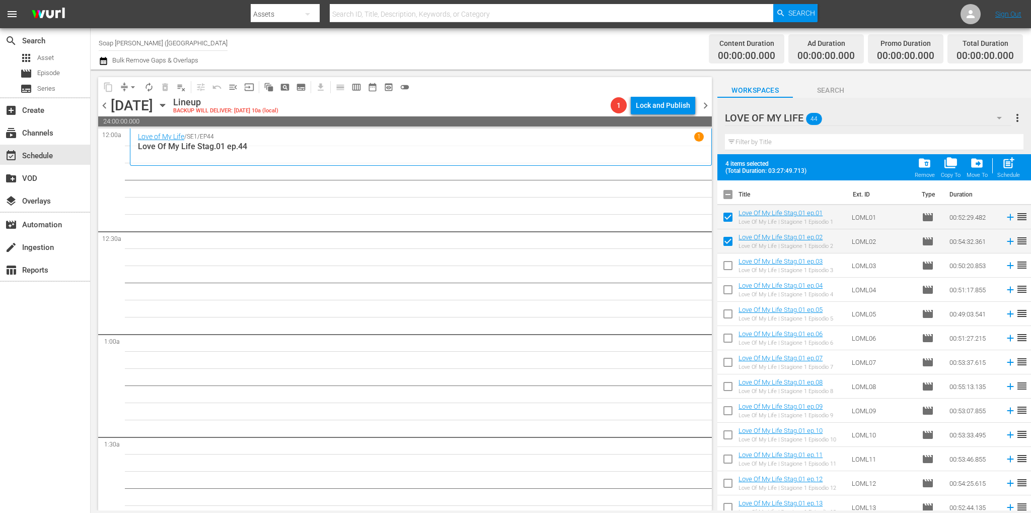
click at [728, 268] on input "checkbox" at bounding box center [727, 267] width 21 height 21
click at [729, 287] on input "checkbox" at bounding box center [727, 291] width 21 height 21
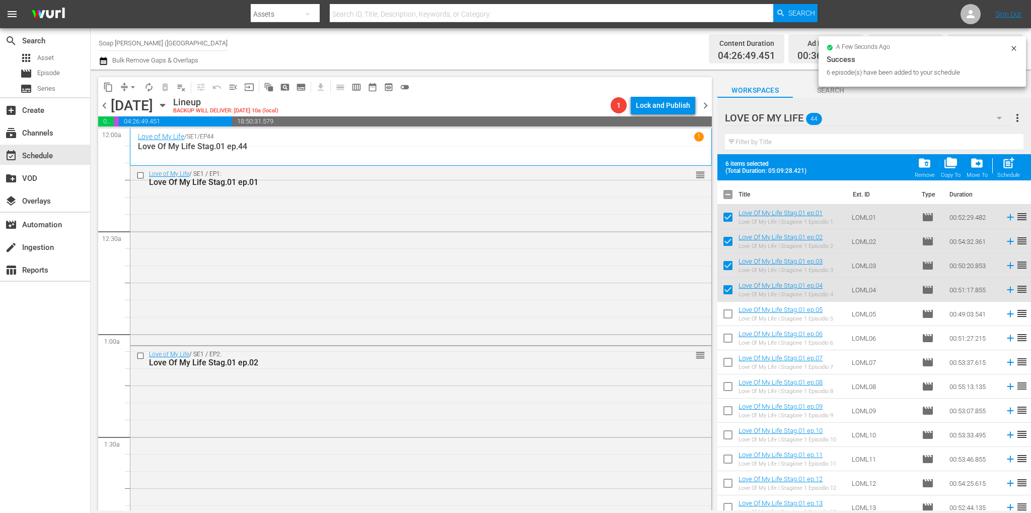
click at [735, 295] on input "checkbox" at bounding box center [727, 291] width 21 height 21
click at [728, 266] on input "checkbox" at bounding box center [727, 267] width 21 height 21
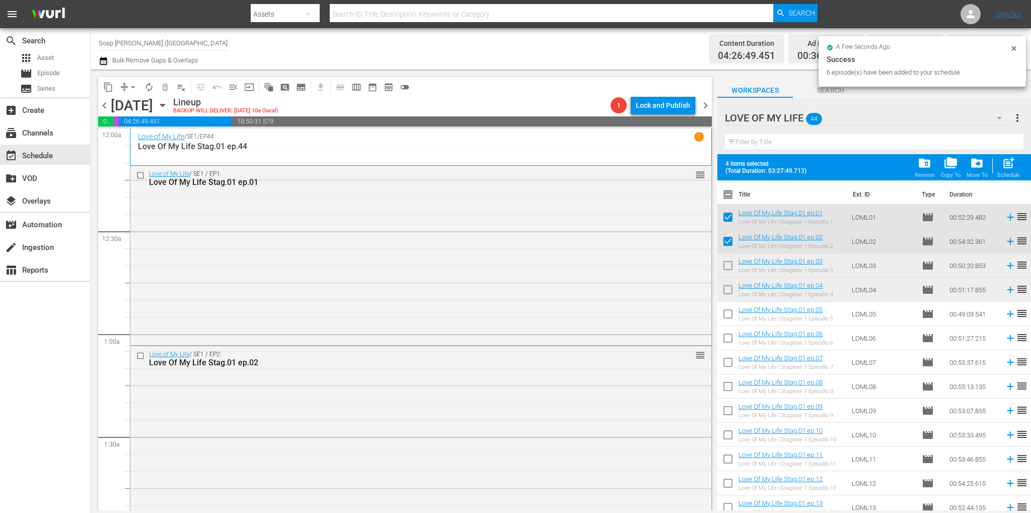
click at [727, 244] on input "checkbox" at bounding box center [727, 243] width 21 height 21
click at [726, 218] on input "checkbox" at bounding box center [727, 218] width 21 height 21
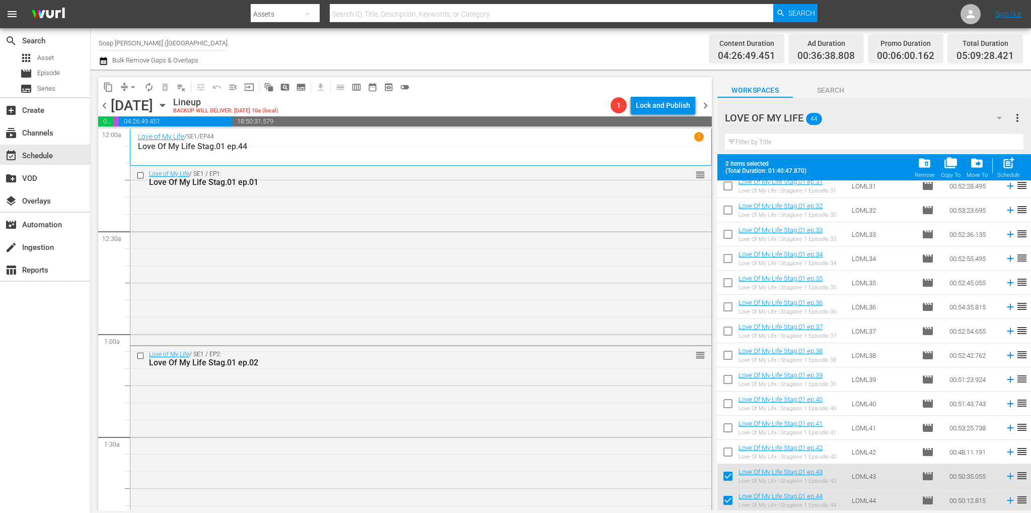
scroll to position [757, 0]
click at [723, 453] on input "checkbox" at bounding box center [727, 453] width 21 height 21
click at [728, 430] on input "checkbox" at bounding box center [727, 428] width 21 height 21
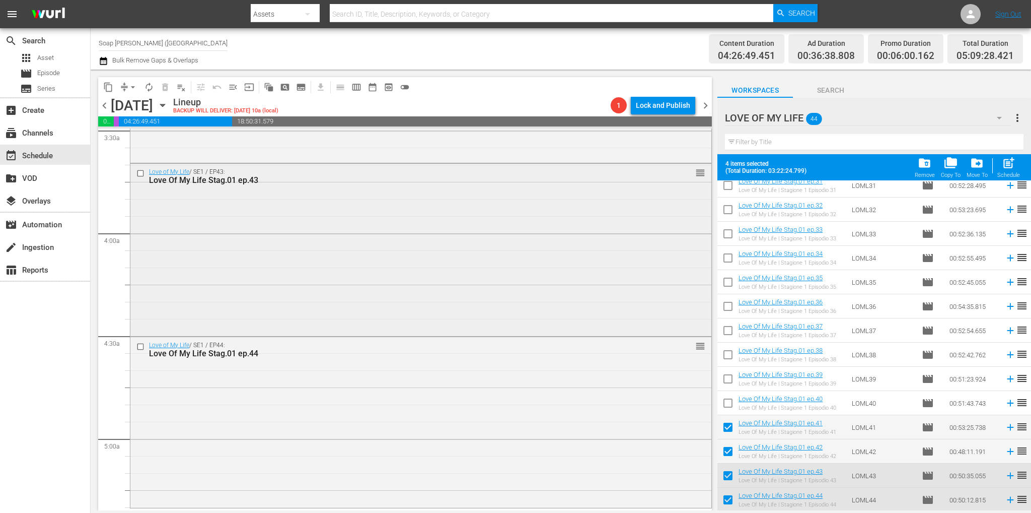
scroll to position [655, 0]
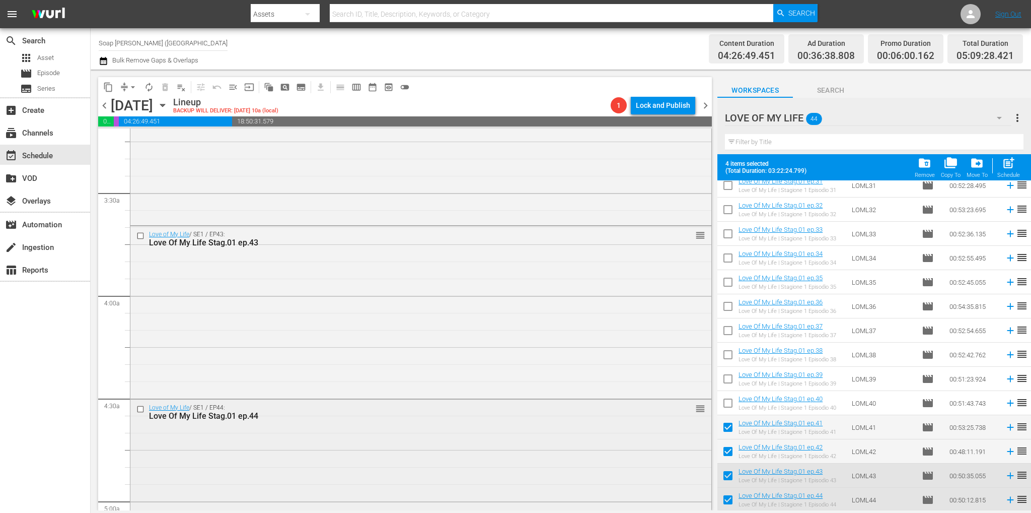
click at [139, 408] on input "checkbox" at bounding box center [141, 408] width 11 height 9
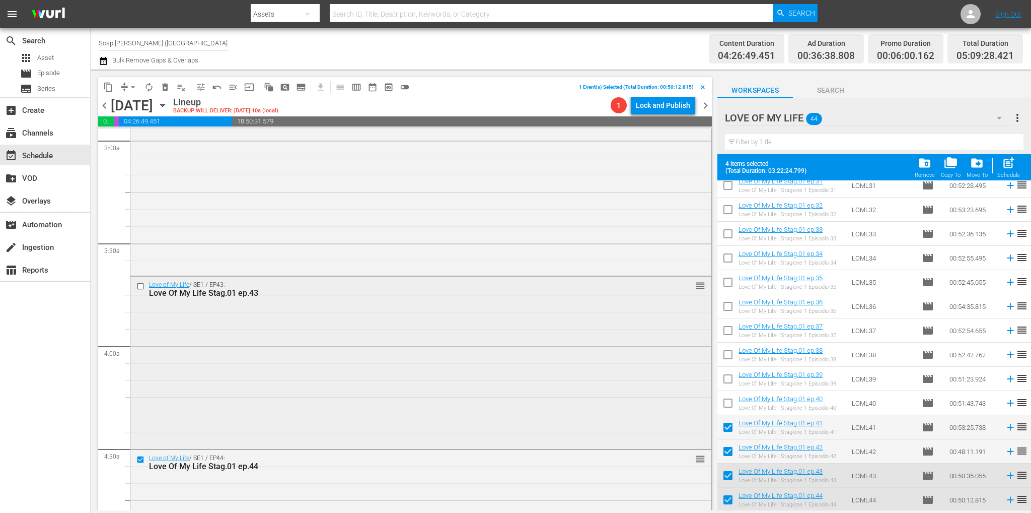
click at [141, 288] on input "checkbox" at bounding box center [141, 286] width 11 height 9
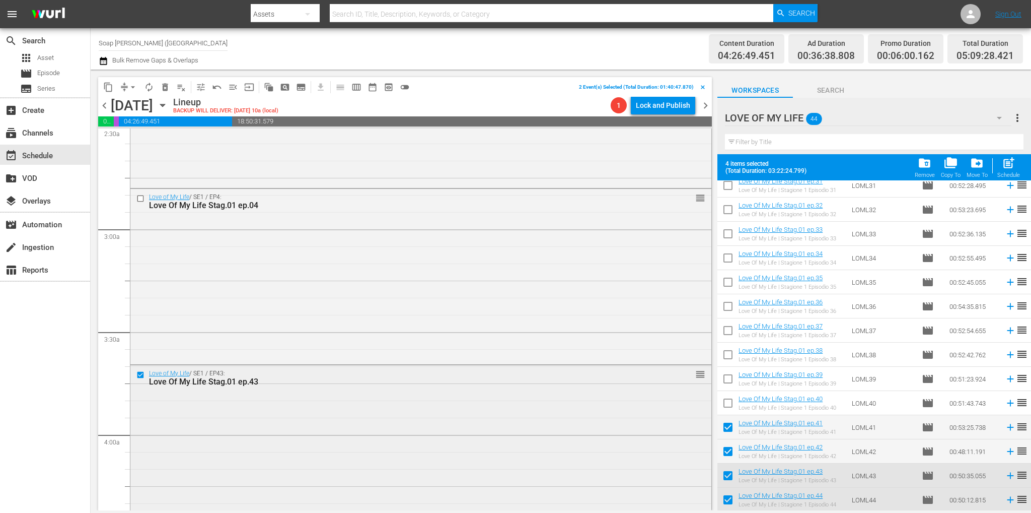
scroll to position [453, 0]
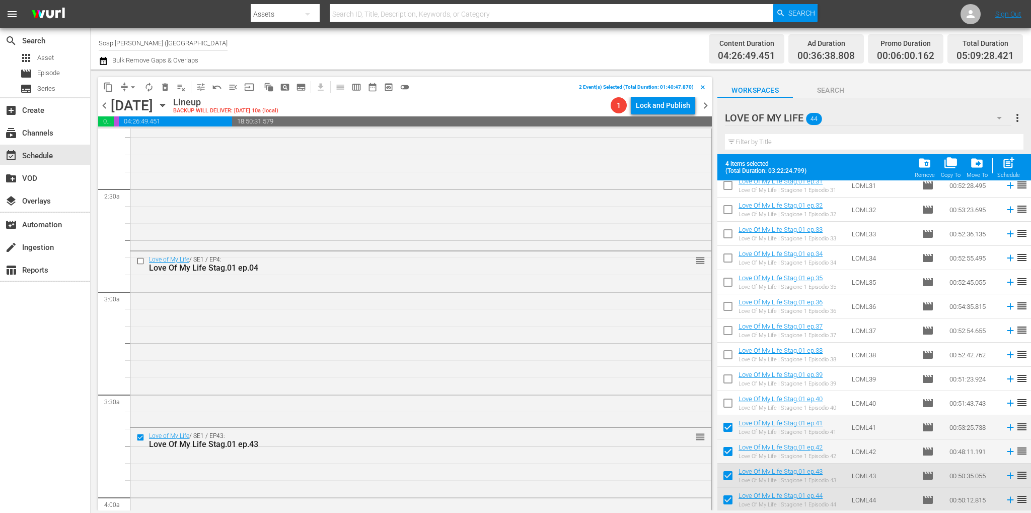
click at [167, 87] on span "delete_forever_outlined" at bounding box center [165, 87] width 10 height 10
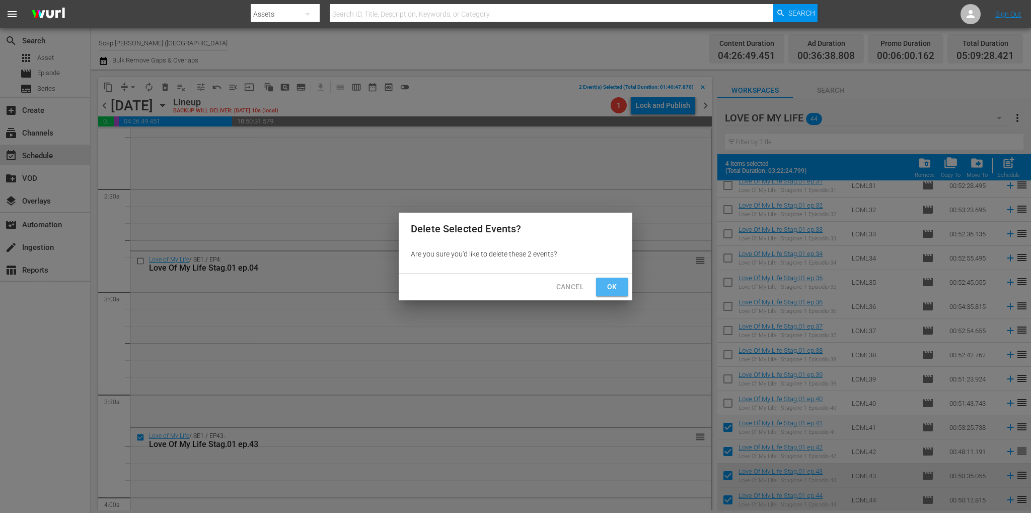
click at [612, 289] on span "Ok" at bounding box center [612, 286] width 16 height 13
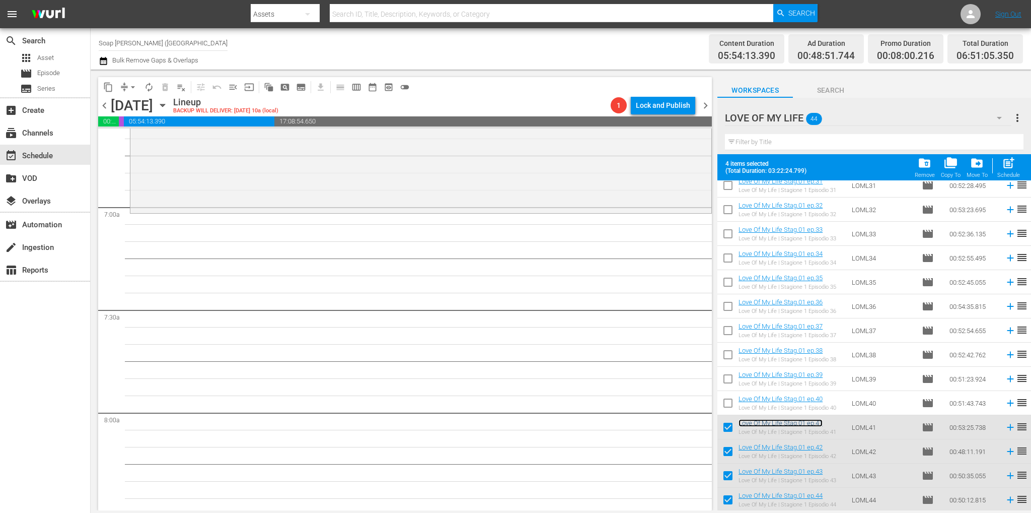
scroll to position [1208, 0]
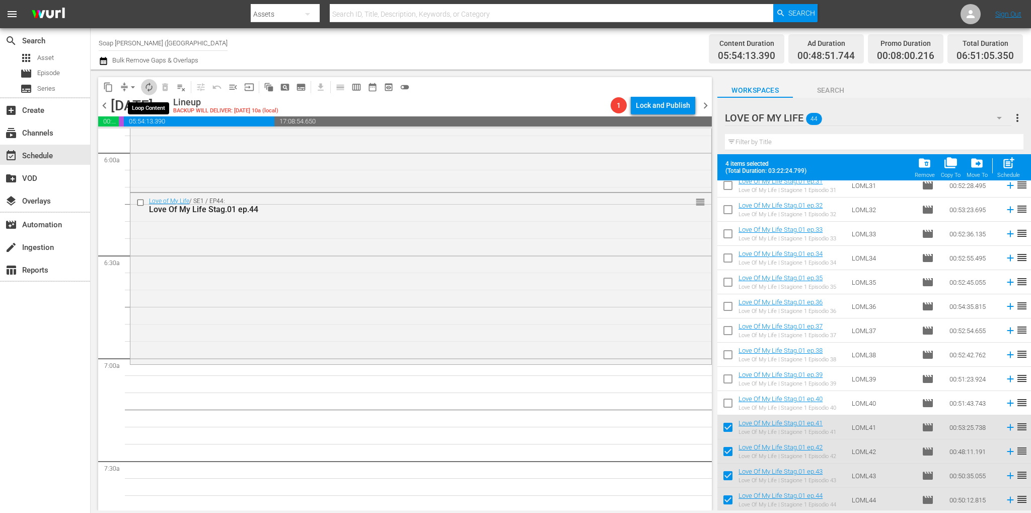
click at [153, 86] on span "autorenew_outlined" at bounding box center [149, 87] width 10 height 10
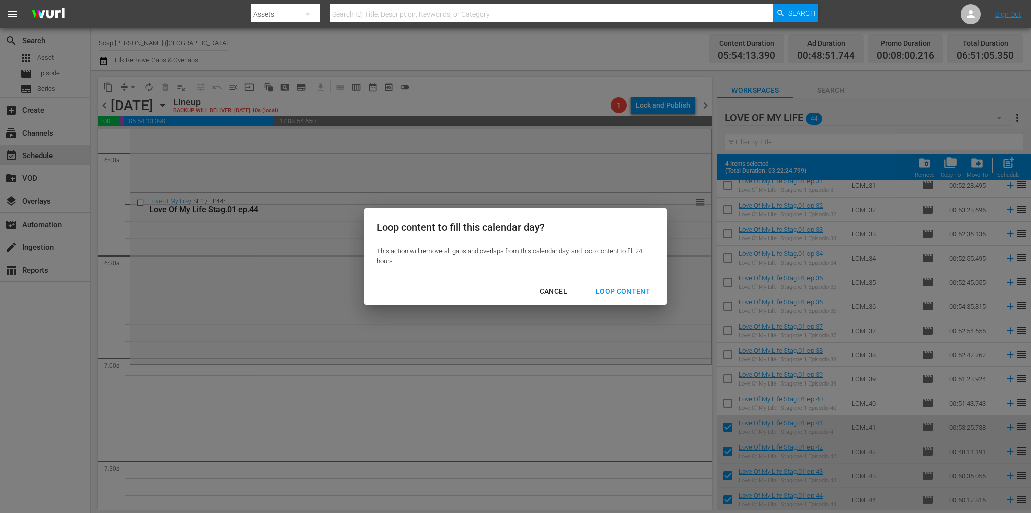
click at [617, 289] on div "Loop Content" at bounding box center [623, 291] width 71 height 13
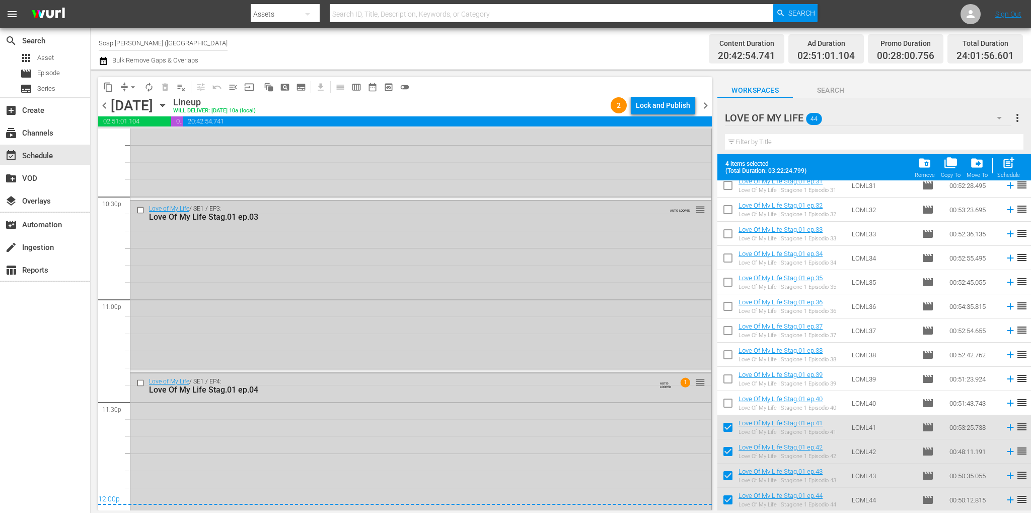
scroll to position [4592, 0]
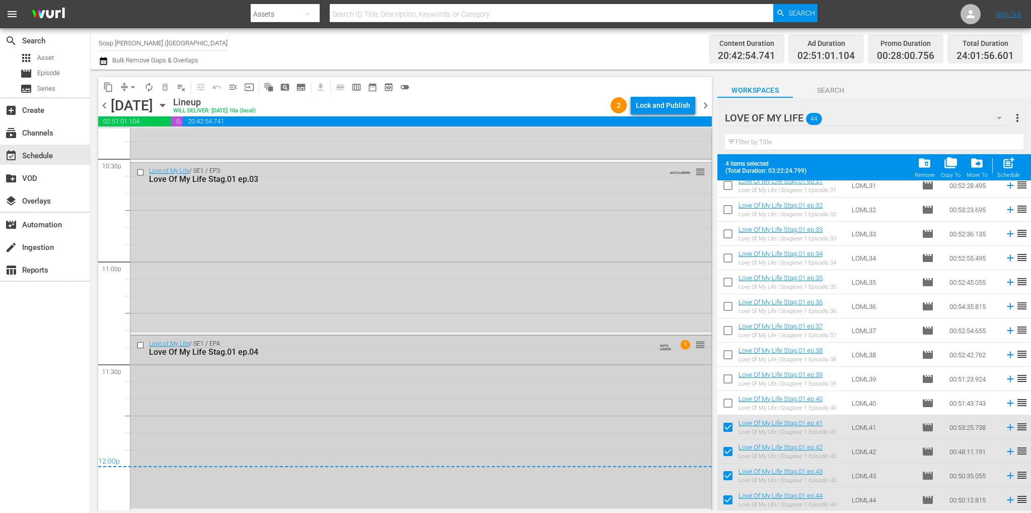
click at [141, 344] on input "checkbox" at bounding box center [141, 345] width 11 height 9
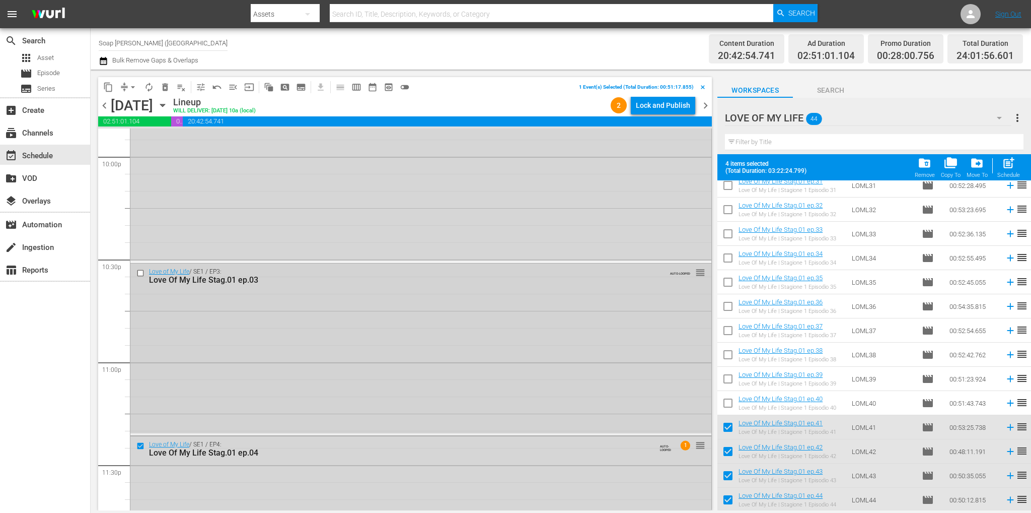
click at [139, 269] on input "checkbox" at bounding box center [141, 273] width 11 height 9
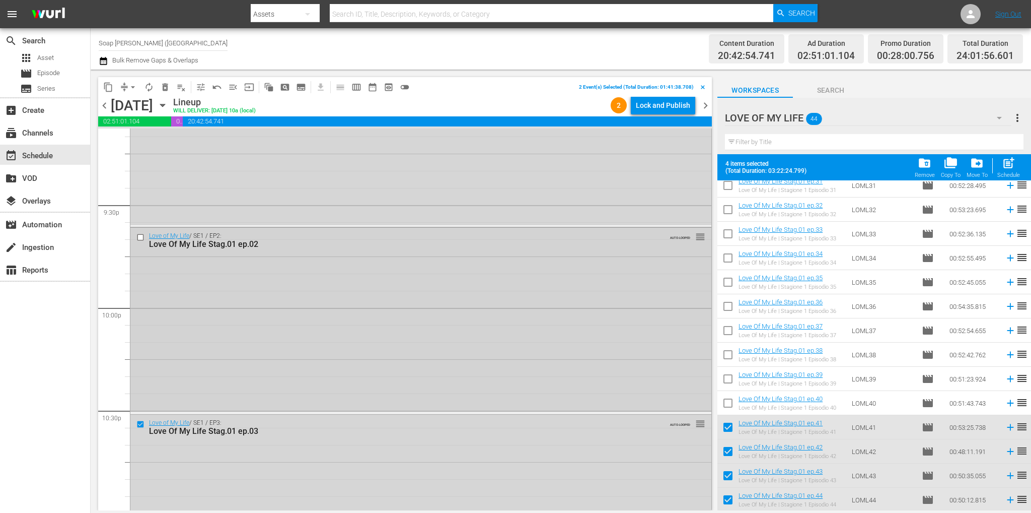
click at [139, 238] on input "checkbox" at bounding box center [141, 237] width 11 height 9
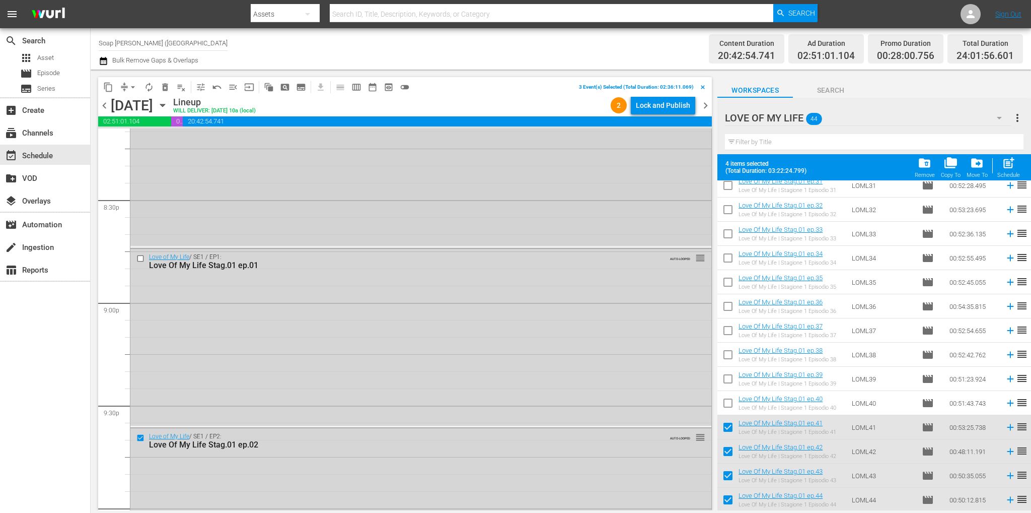
scroll to position [4139, 0]
click at [141, 257] on input "checkbox" at bounding box center [141, 259] width 11 height 9
click at [165, 86] on span "delete_forever_outlined" at bounding box center [165, 87] width 10 height 10
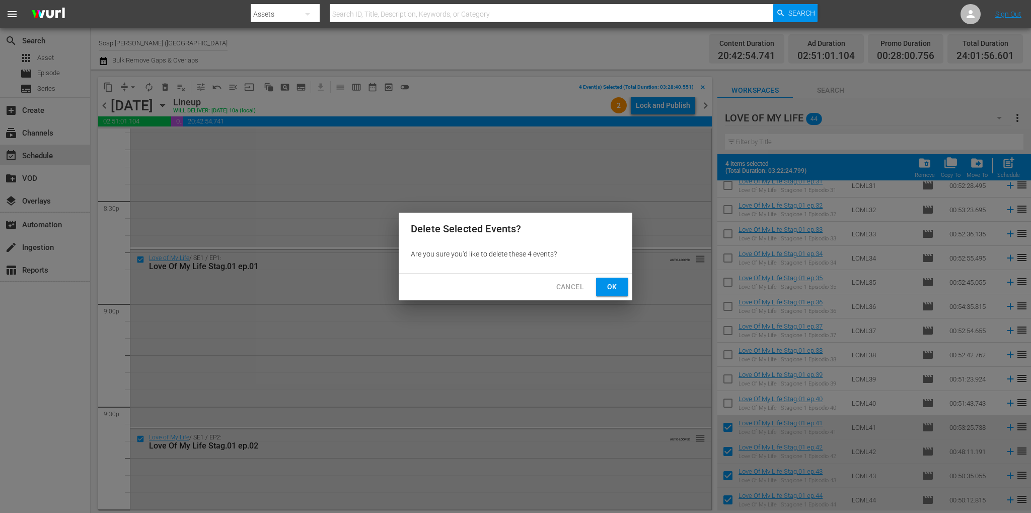
click at [614, 284] on span "Ok" at bounding box center [612, 286] width 16 height 13
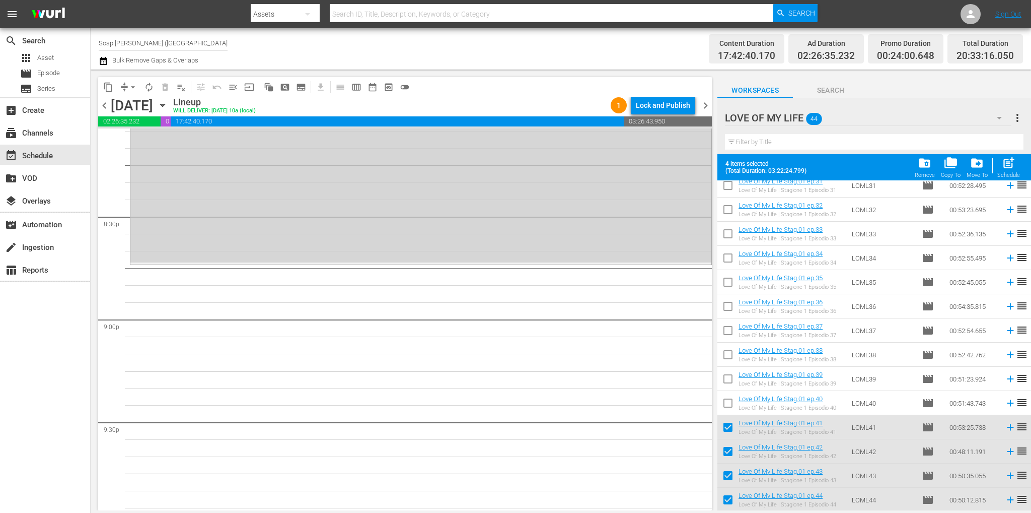
scroll to position [4041, 0]
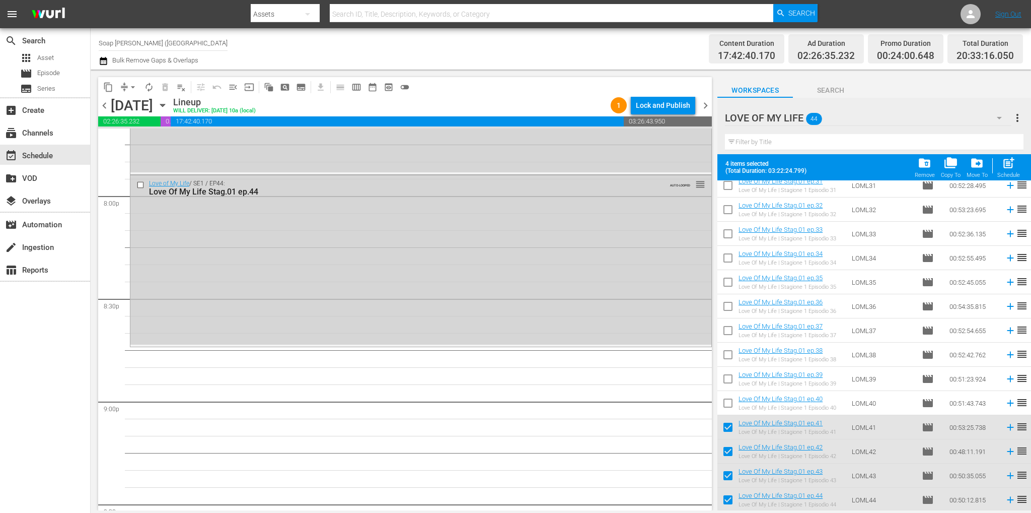
click at [727, 423] on input "checkbox" at bounding box center [727, 428] width 21 height 21
click at [725, 449] on input "checkbox" at bounding box center [727, 453] width 21 height 21
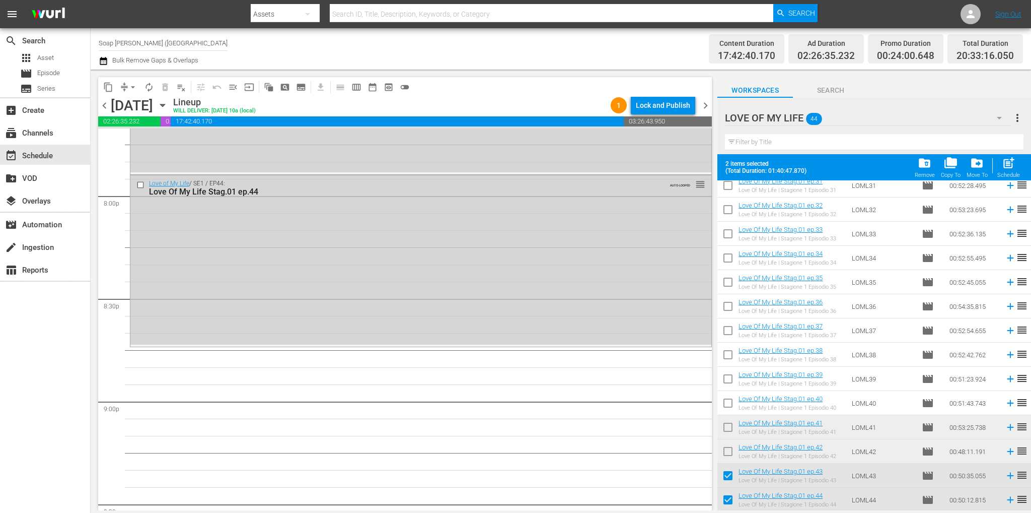
click at [727, 474] on input "checkbox" at bounding box center [727, 477] width 21 height 21
click at [725, 495] on input "checkbox" at bounding box center [727, 501] width 21 height 21
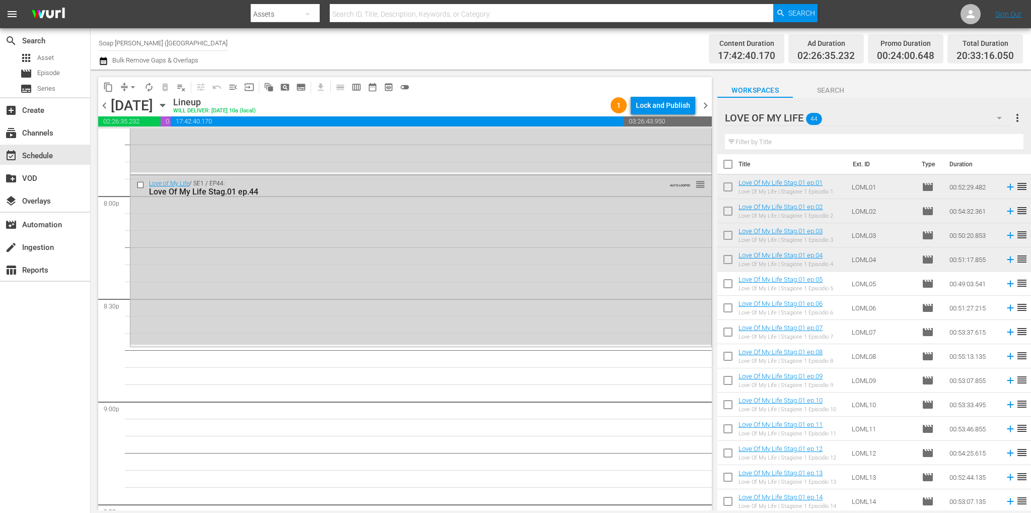
scroll to position [0, 0]
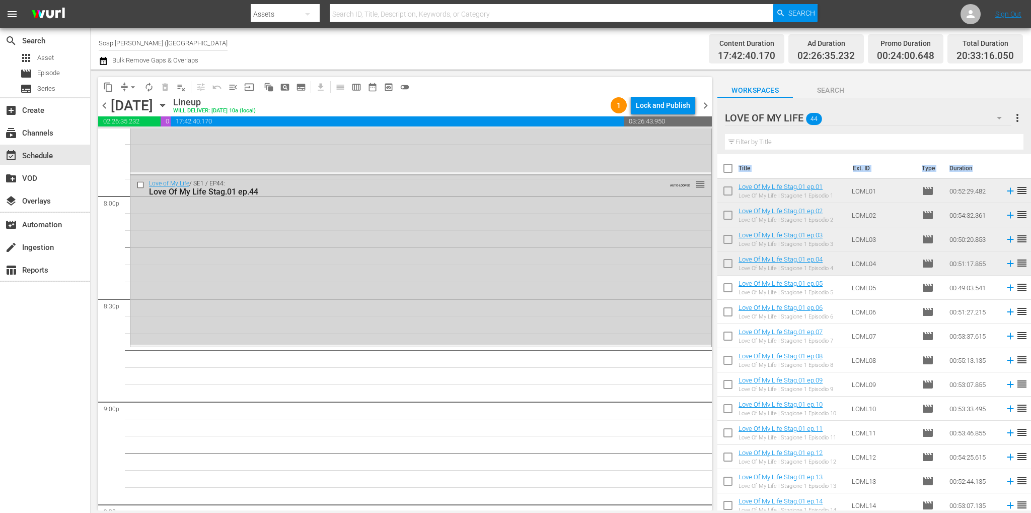
drag, startPoint x: 1031, startPoint y: 321, endPoint x: 1027, endPoint y: 180, distance: 141.0
click at [1030, 176] on div "Title Ext. ID Type Duration Love Of My Life Stag.01 ep.01 Love Of My Life | Sta…" at bounding box center [874, 332] width 314 height 357
click at [730, 292] on input "checkbox" at bounding box center [727, 289] width 21 height 21
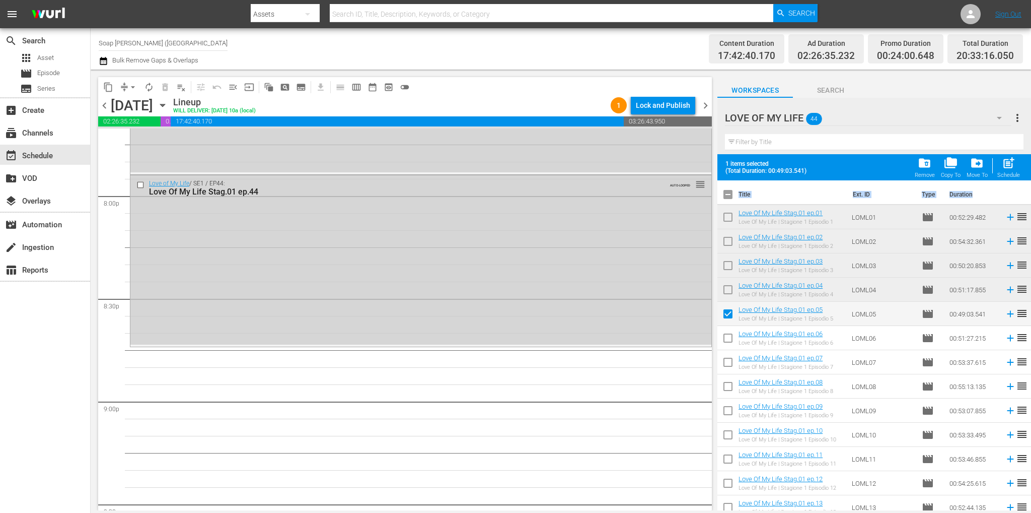
click at [731, 335] on input "checkbox" at bounding box center [727, 339] width 21 height 21
click at [727, 366] on input "checkbox" at bounding box center [727, 363] width 21 height 21
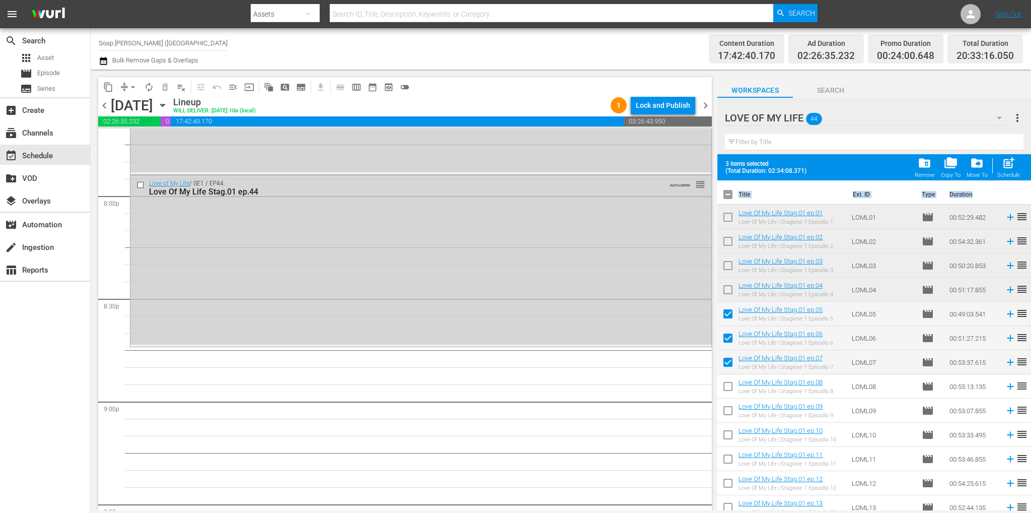
click at [728, 389] on input "checkbox" at bounding box center [727, 388] width 21 height 21
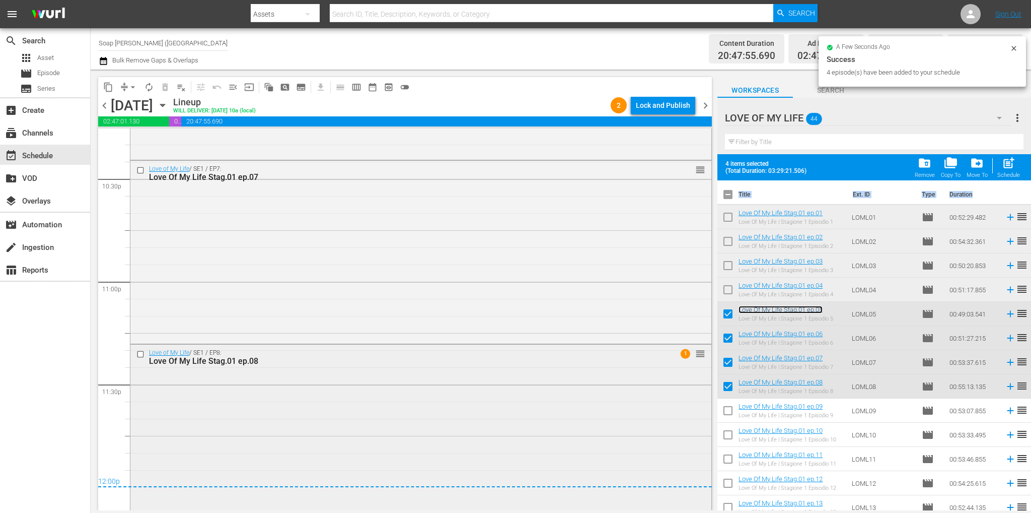
scroll to position [4594, 0]
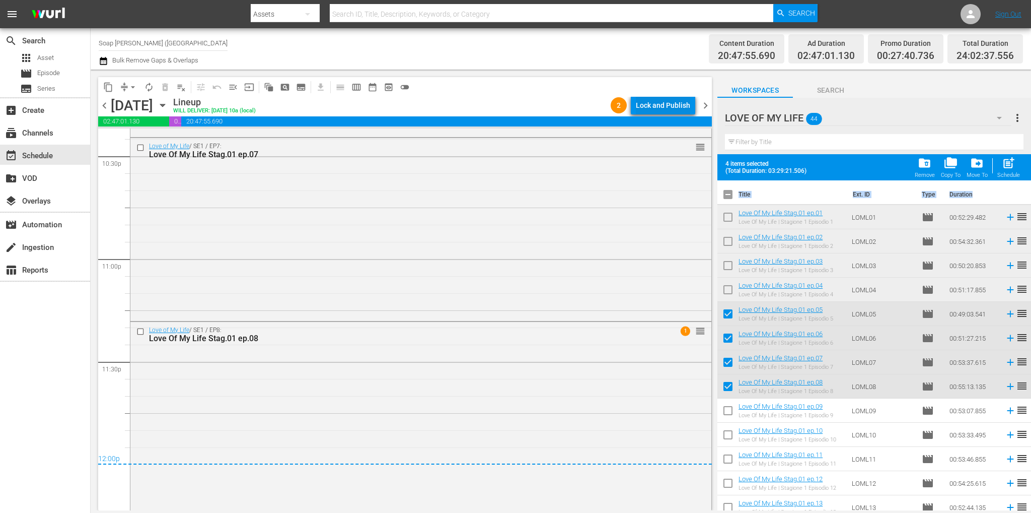
click at [651, 106] on div "Lock and Publish" at bounding box center [663, 105] width 54 height 18
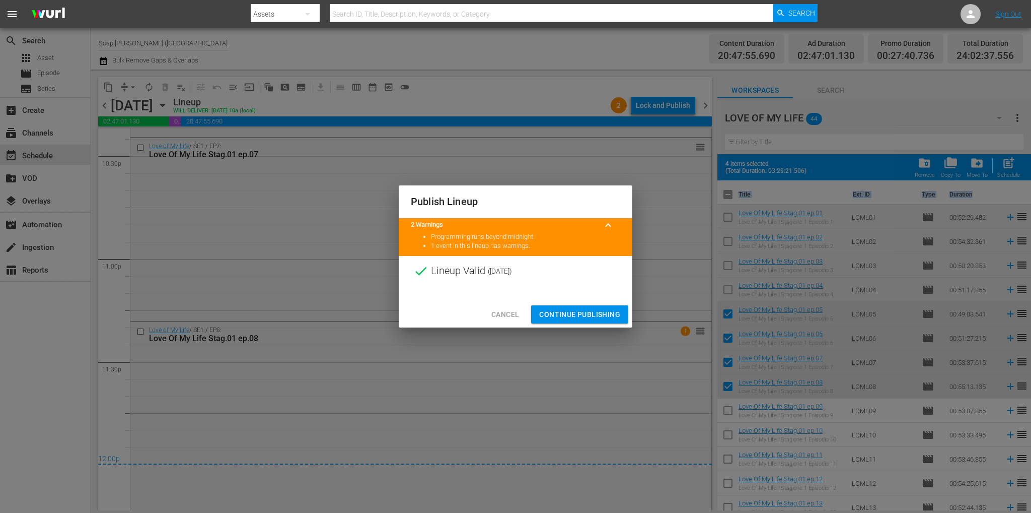
click at [598, 320] on button "Continue Publishing" at bounding box center [579, 314] width 97 height 19
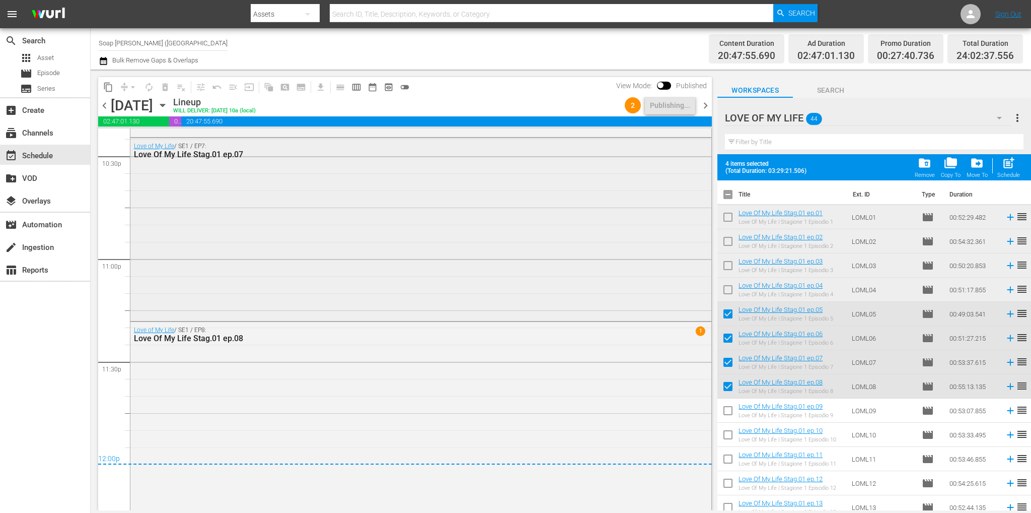
click at [270, 219] on div "Love of My Life / SE1 / EP7: Love Of My Life Stag.01 ep.07" at bounding box center [420, 228] width 581 height 181
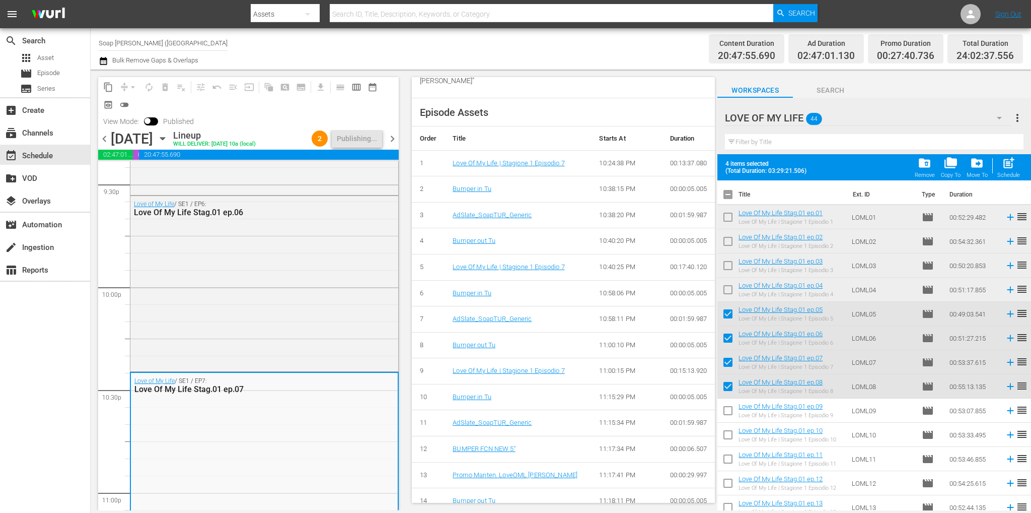
scroll to position [4393, 0]
click at [147, 45] on input "Soap [PERSON_NAME] ([GEOGRAPHIC_DATA]) (1883)" at bounding box center [163, 43] width 129 height 24
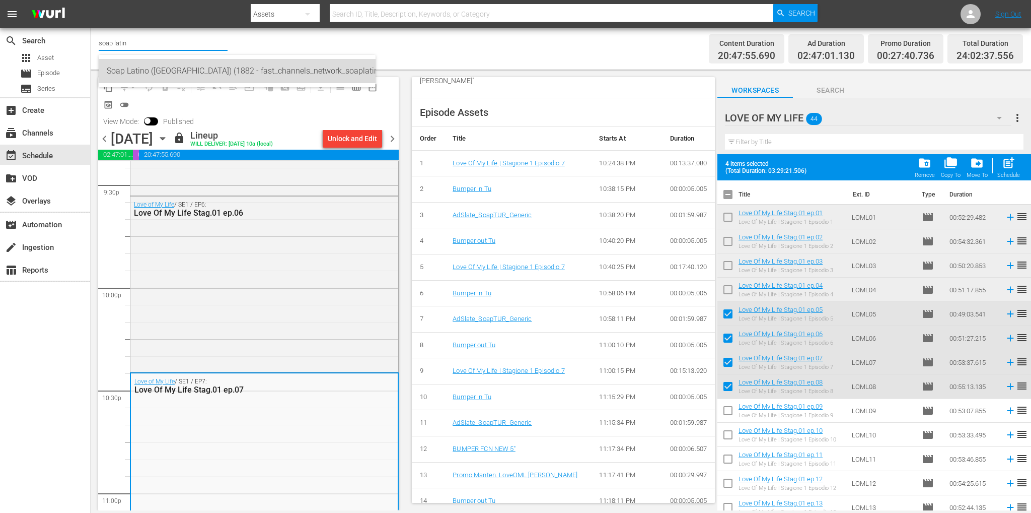
click at [161, 69] on div "Soap Latino ([GEOGRAPHIC_DATA]) (1882 - fast_channels_network_soaplatino_1)" at bounding box center [237, 71] width 261 height 24
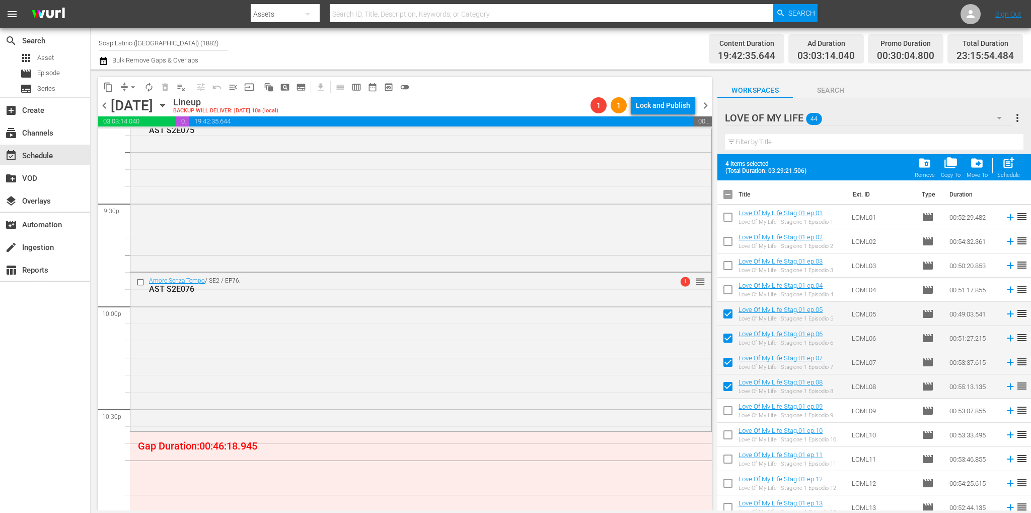
scroll to position [4581, 0]
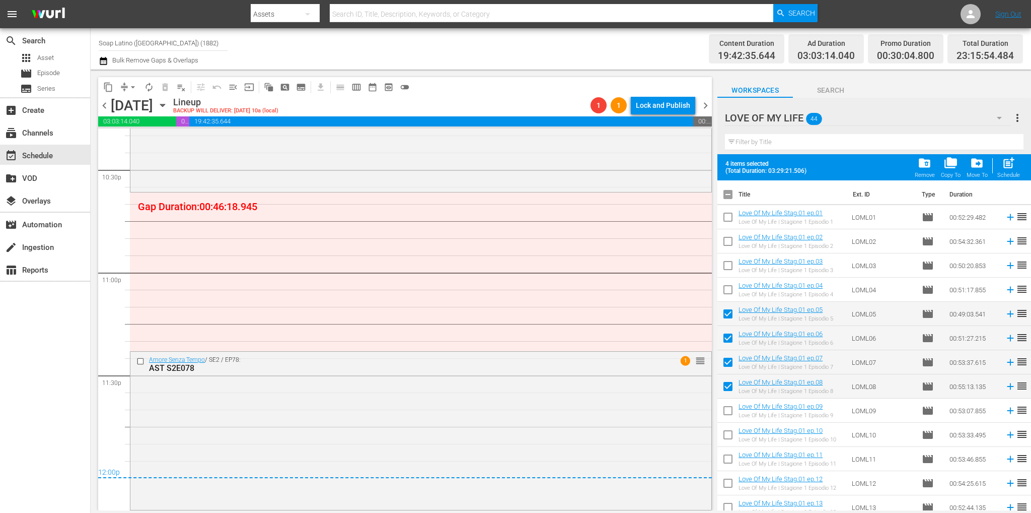
click at [706, 103] on span "chevron_right" at bounding box center [705, 105] width 13 height 13
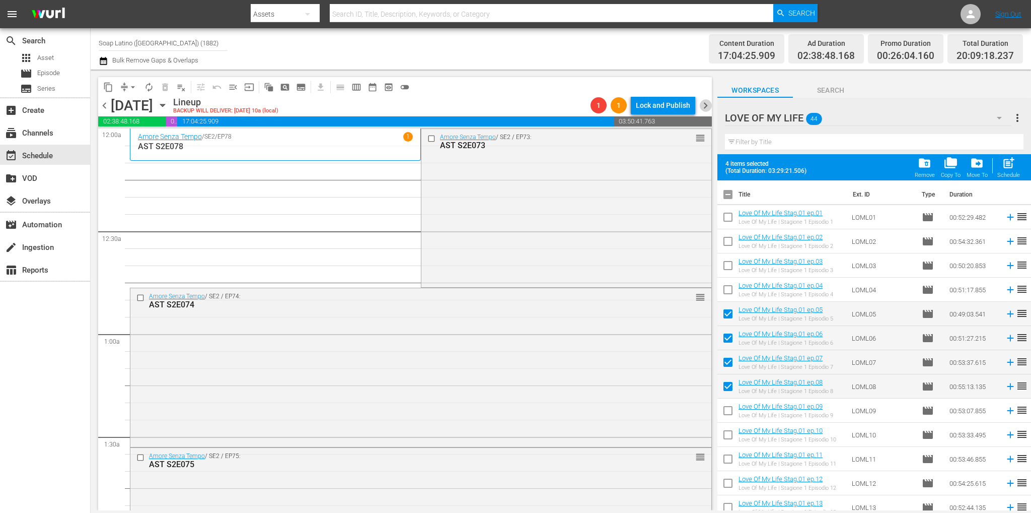
click at [703, 103] on span "chevron_right" at bounding box center [705, 105] width 13 height 13
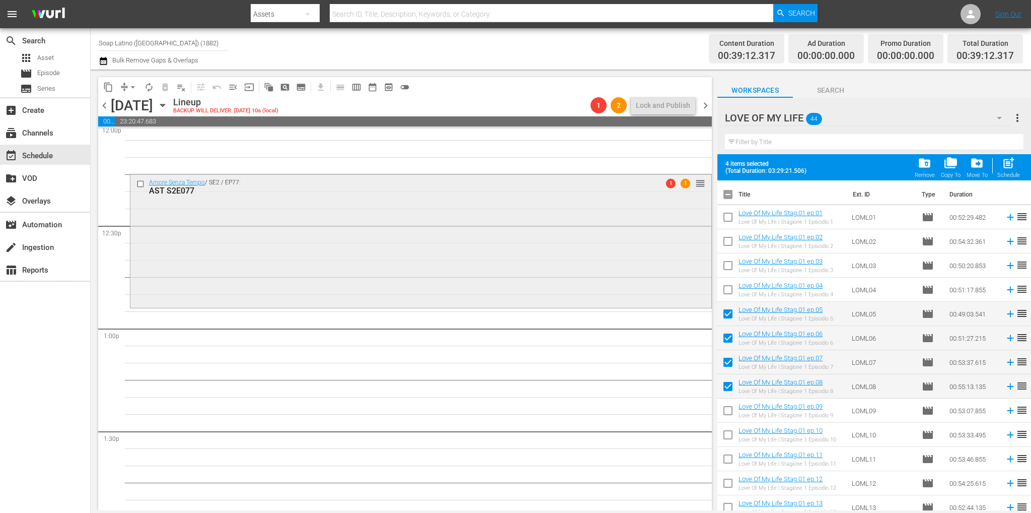
scroll to position [2467, 0]
click at [516, 227] on div "Amore Senza Tempo / SE2 / EP77: AST S2E077 1 1 reorder" at bounding box center [420, 243] width 581 height 131
